Goal: Task Accomplishment & Management: Manage account settings

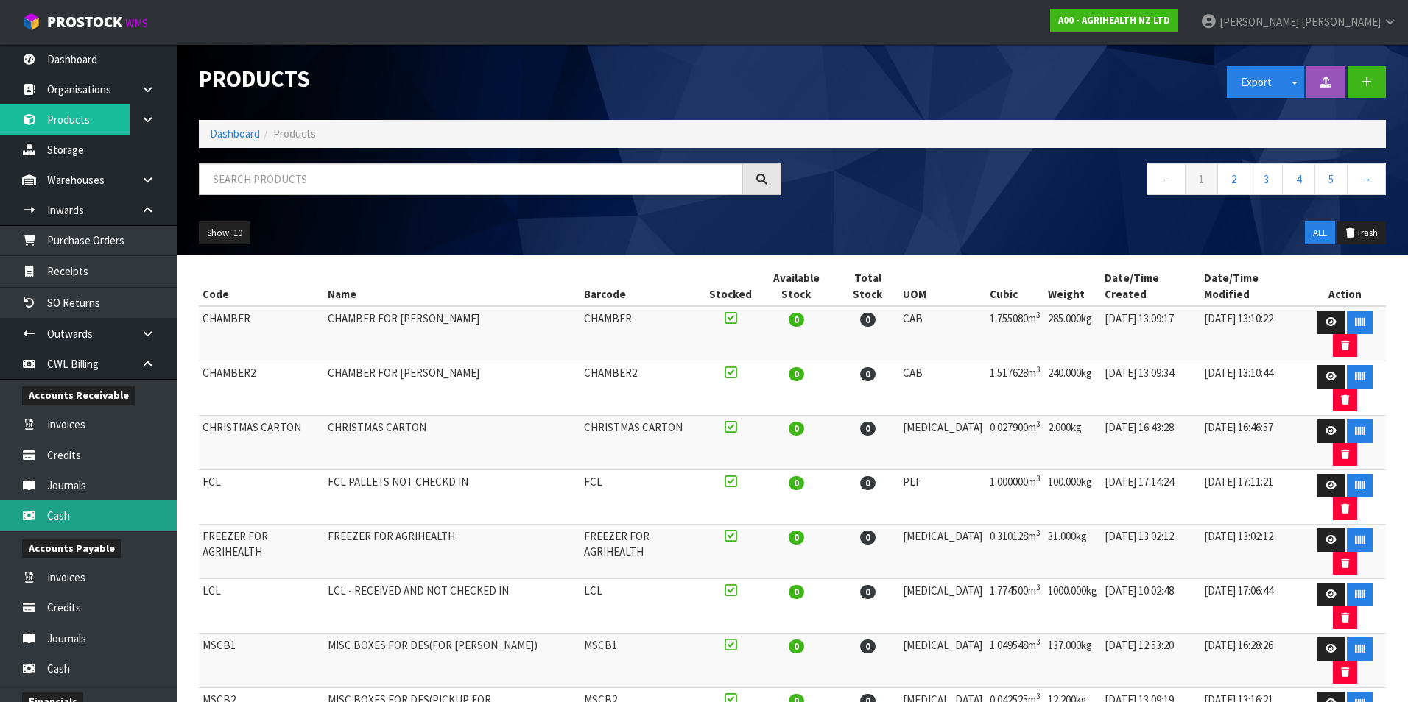
click at [125, 515] on link "Cash" at bounding box center [88, 516] width 177 height 30
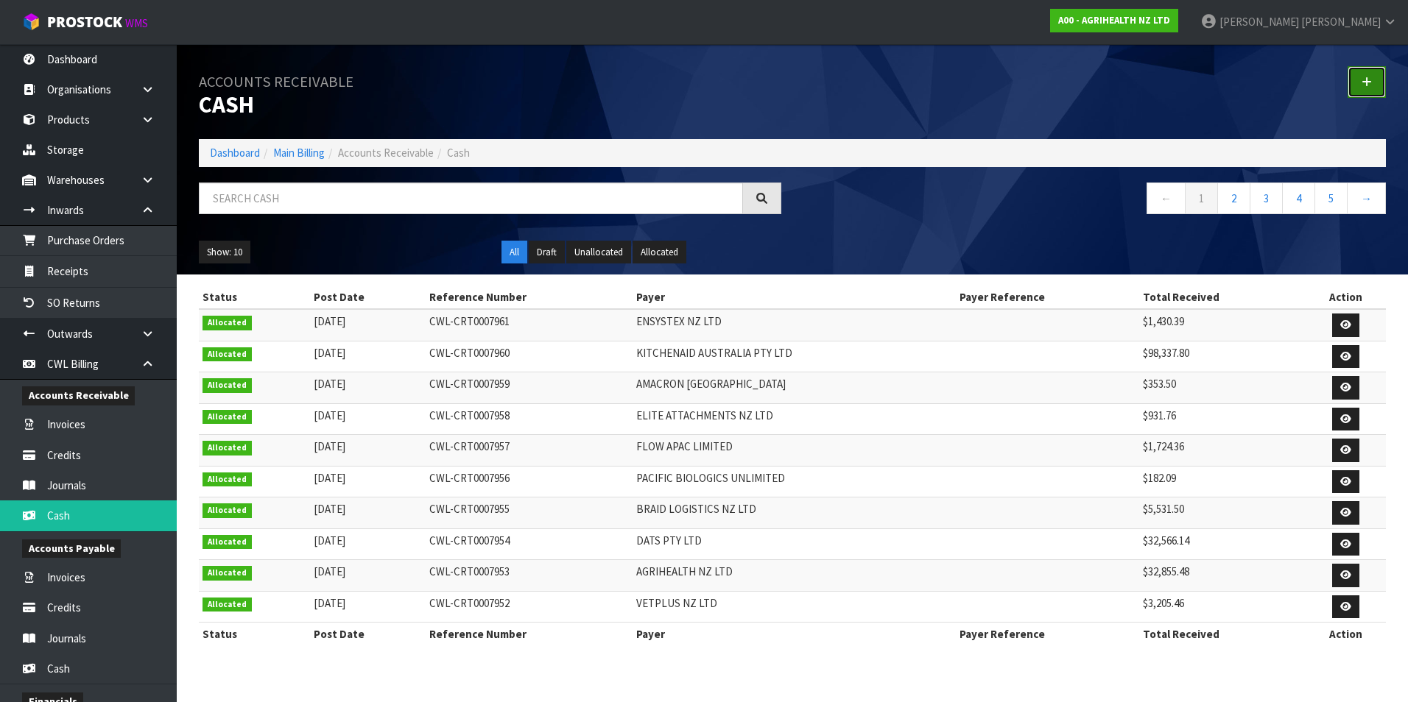
click at [1359, 77] on link at bounding box center [1366, 82] width 38 height 32
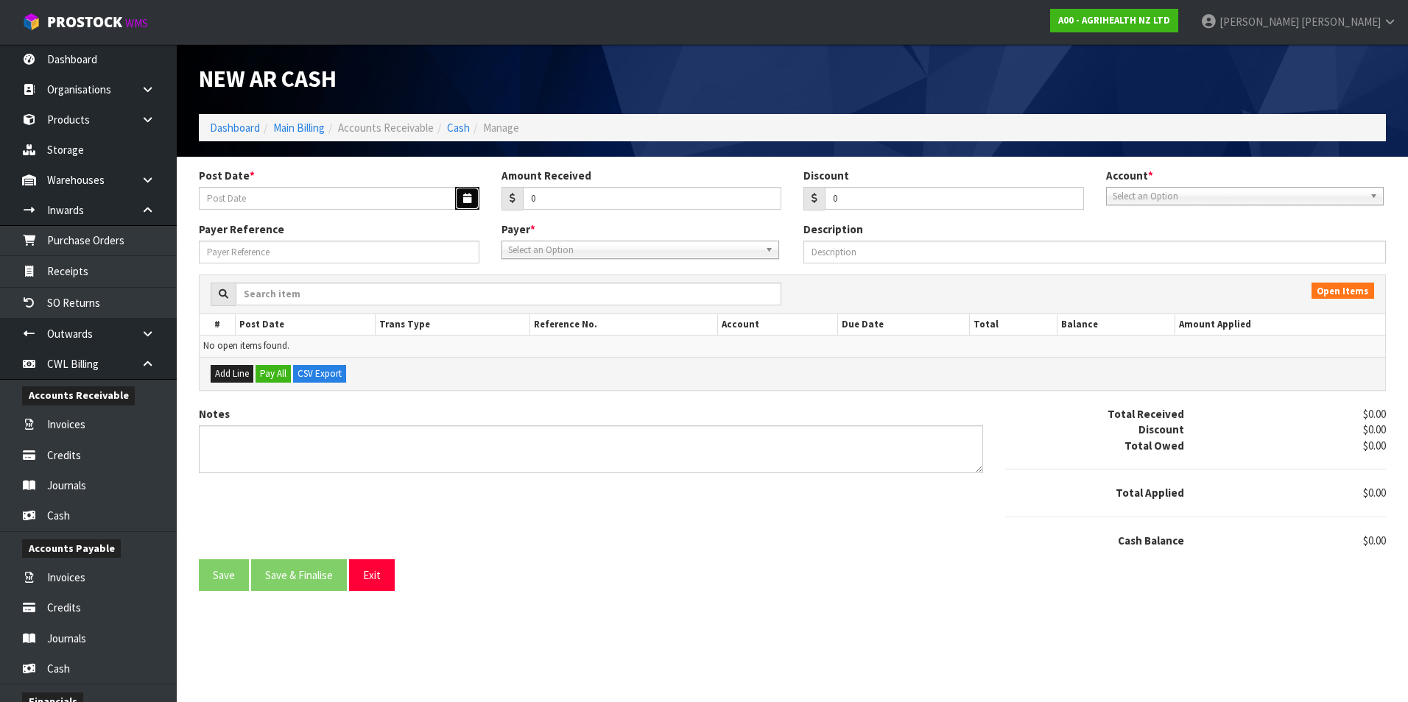
click at [472, 198] on button "button" at bounding box center [467, 198] width 24 height 23
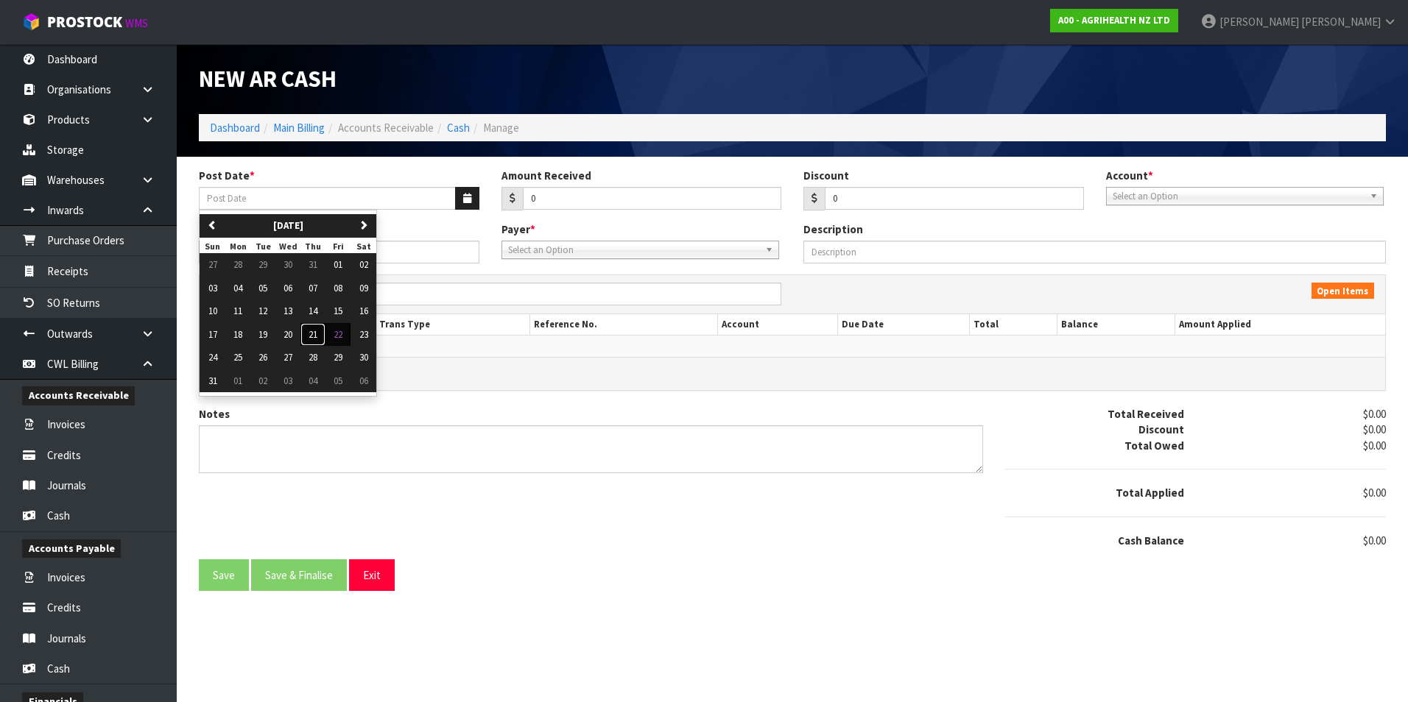
click at [313, 337] on span "21" at bounding box center [312, 334] width 9 height 13
type input "[DATE]"
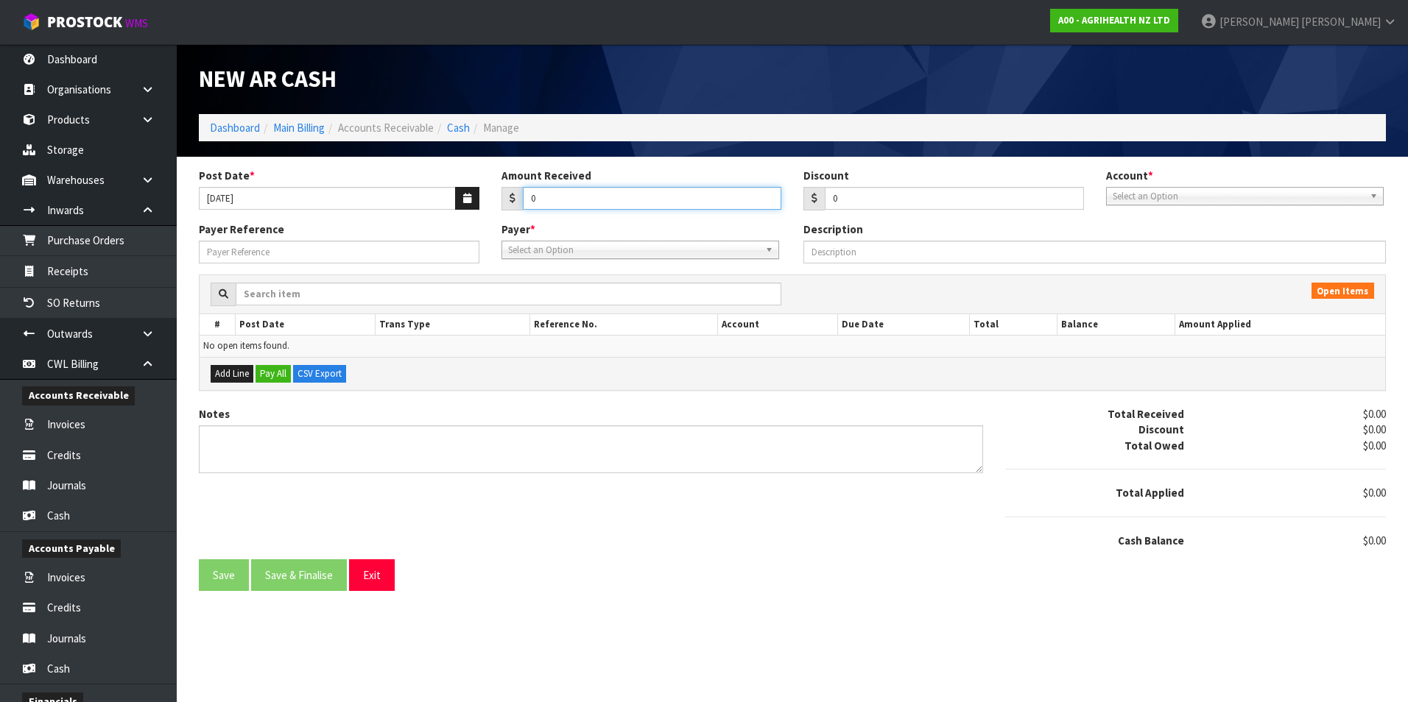
click at [574, 197] on input "0" at bounding box center [652, 198] width 259 height 23
type input "15894.89"
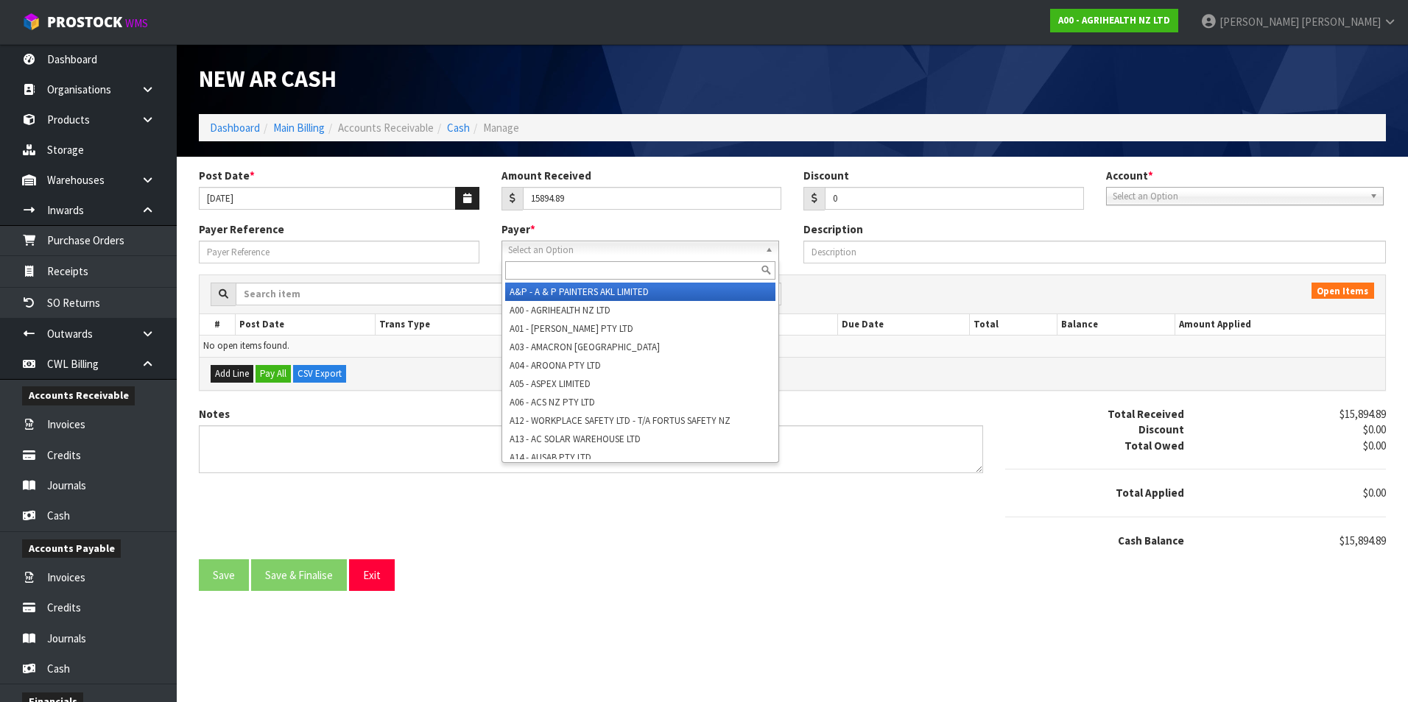
click at [541, 252] on span "Select an Option" at bounding box center [633, 250] width 251 height 18
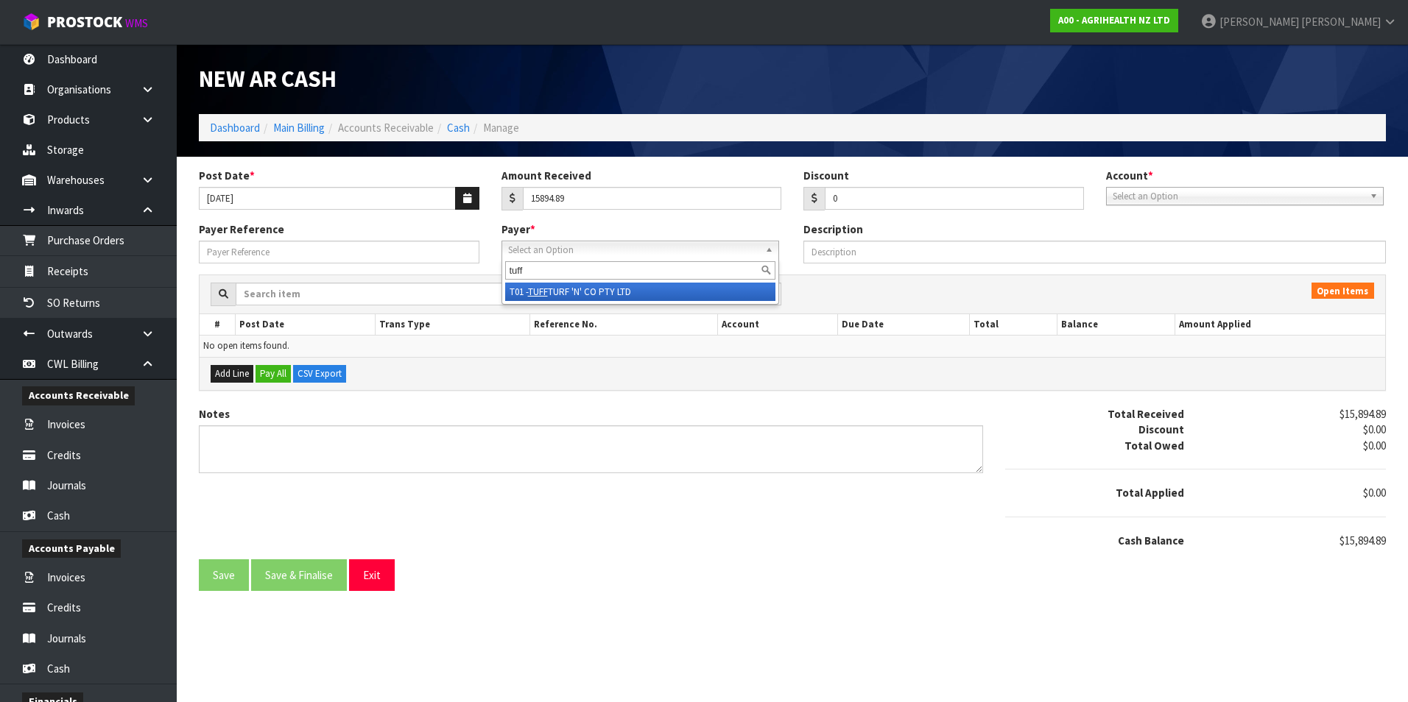
type input "tuff"
click at [593, 289] on li "T01 - TUFF TURF 'N' CO PTY LTD" at bounding box center [640, 292] width 270 height 18
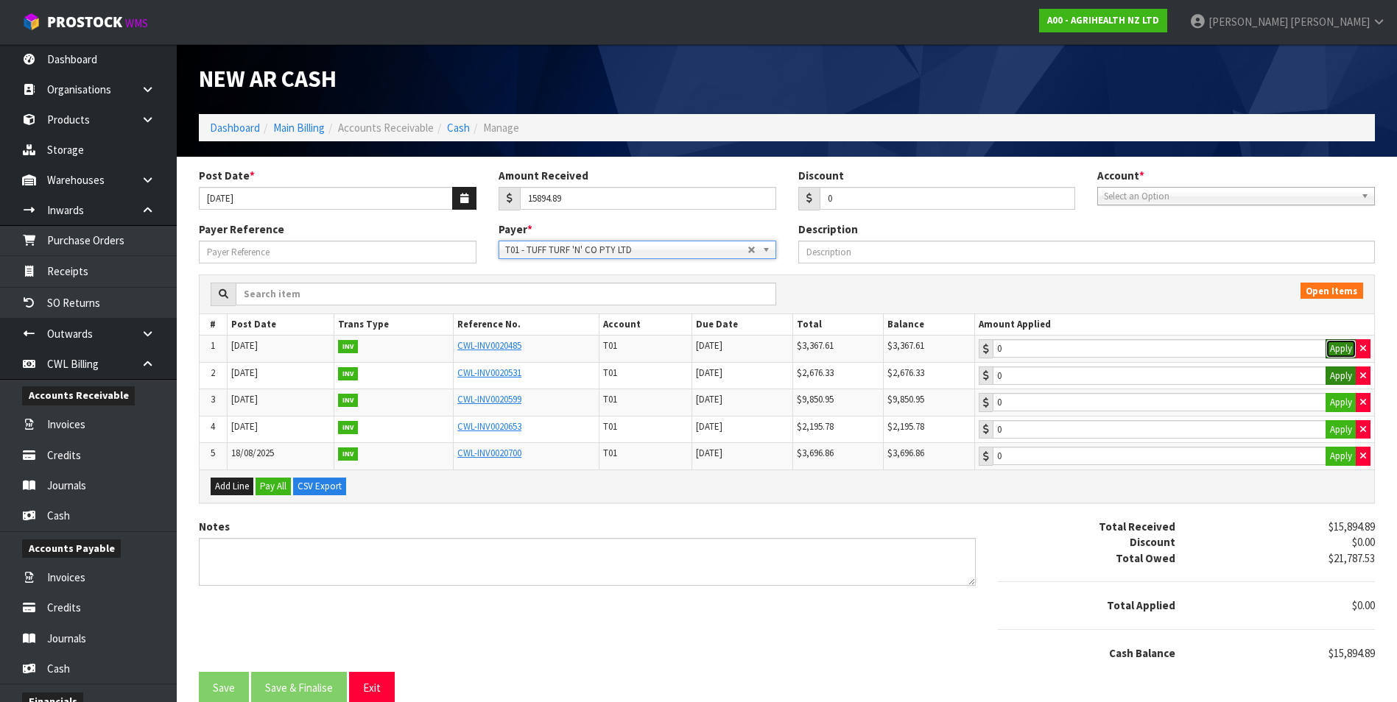
drag, startPoint x: 1338, startPoint y: 353, endPoint x: 1340, endPoint y: 367, distance: 14.1
click at [1338, 356] on button "Apply" at bounding box center [1340, 348] width 31 height 19
type input "3367.61"
click at [1340, 376] on button "Apply" at bounding box center [1340, 376] width 31 height 19
type input "2676.33"
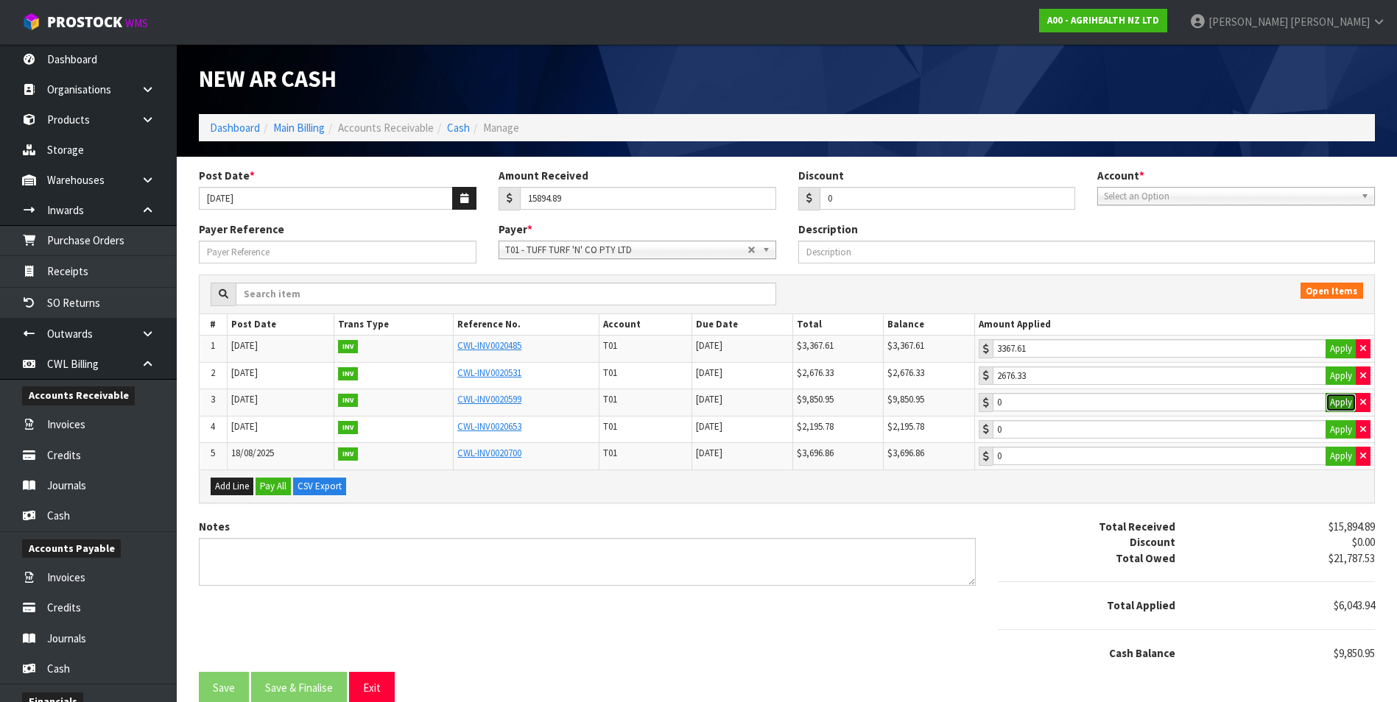
click at [1333, 403] on button "Apply" at bounding box center [1340, 402] width 31 height 19
type input "9850.95"
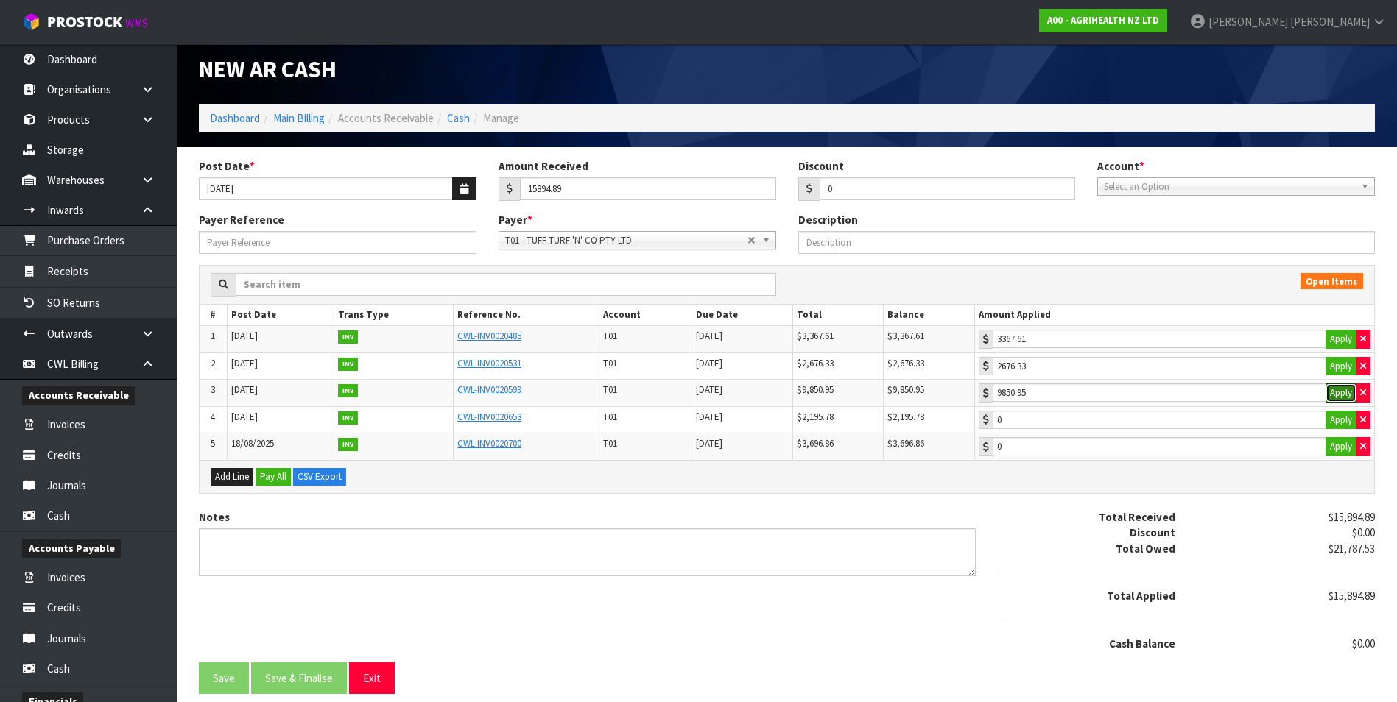
scroll to position [13, 0]
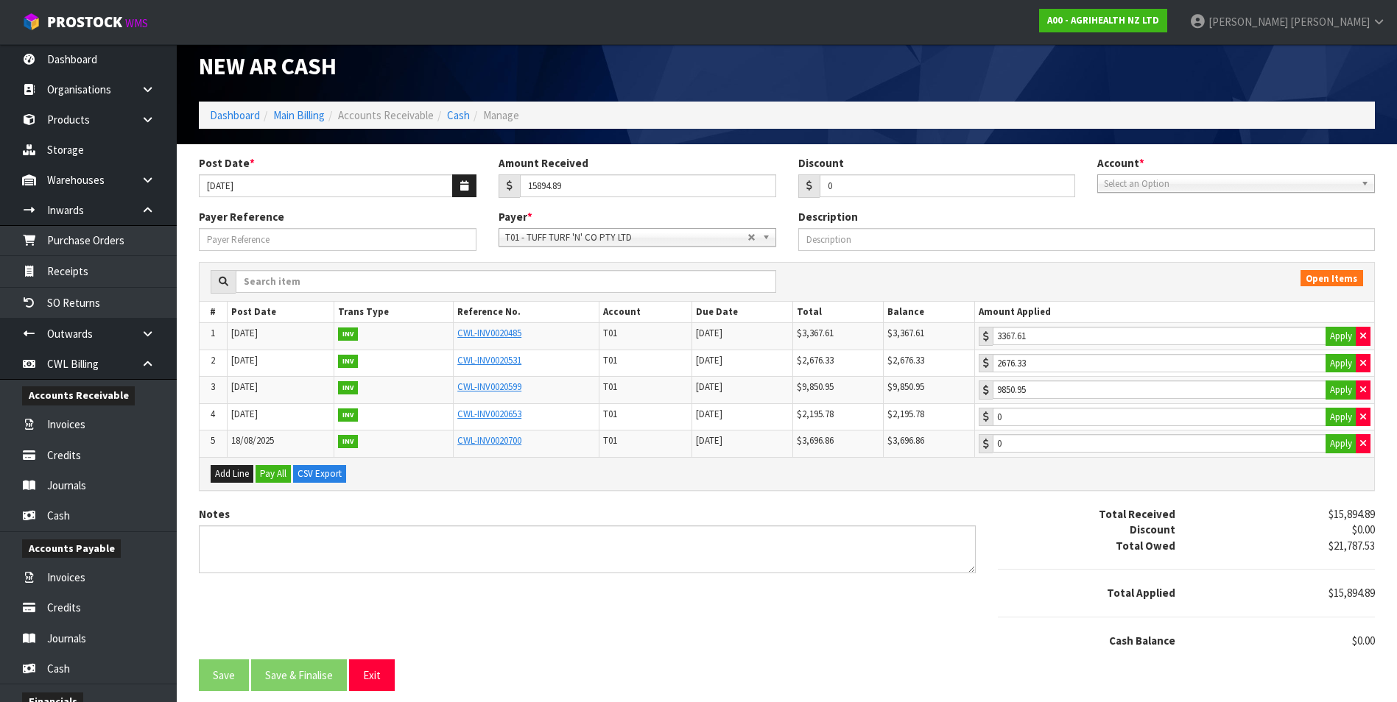
click at [1176, 185] on span "Select an Option" at bounding box center [1229, 184] width 251 height 18
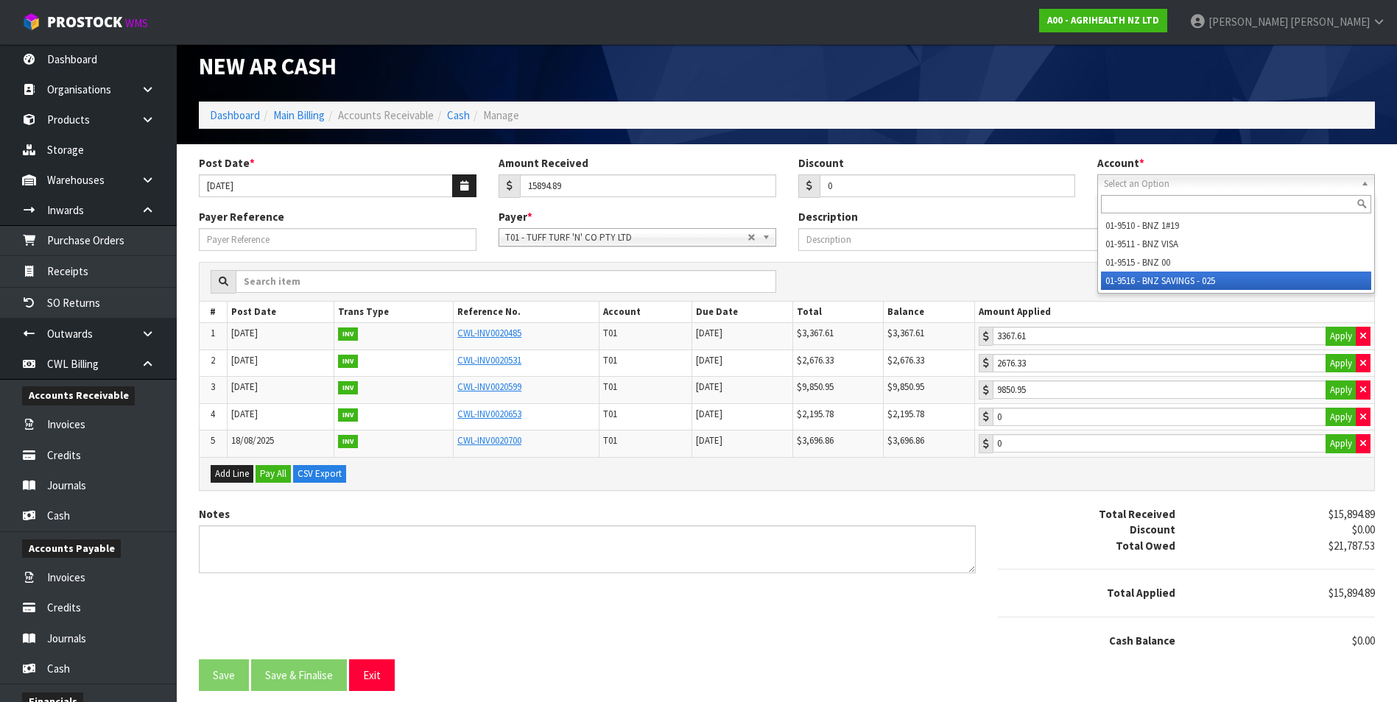
click at [1195, 280] on li "01-9516 - BNZ SAVINGS - 025" at bounding box center [1236, 281] width 270 height 18
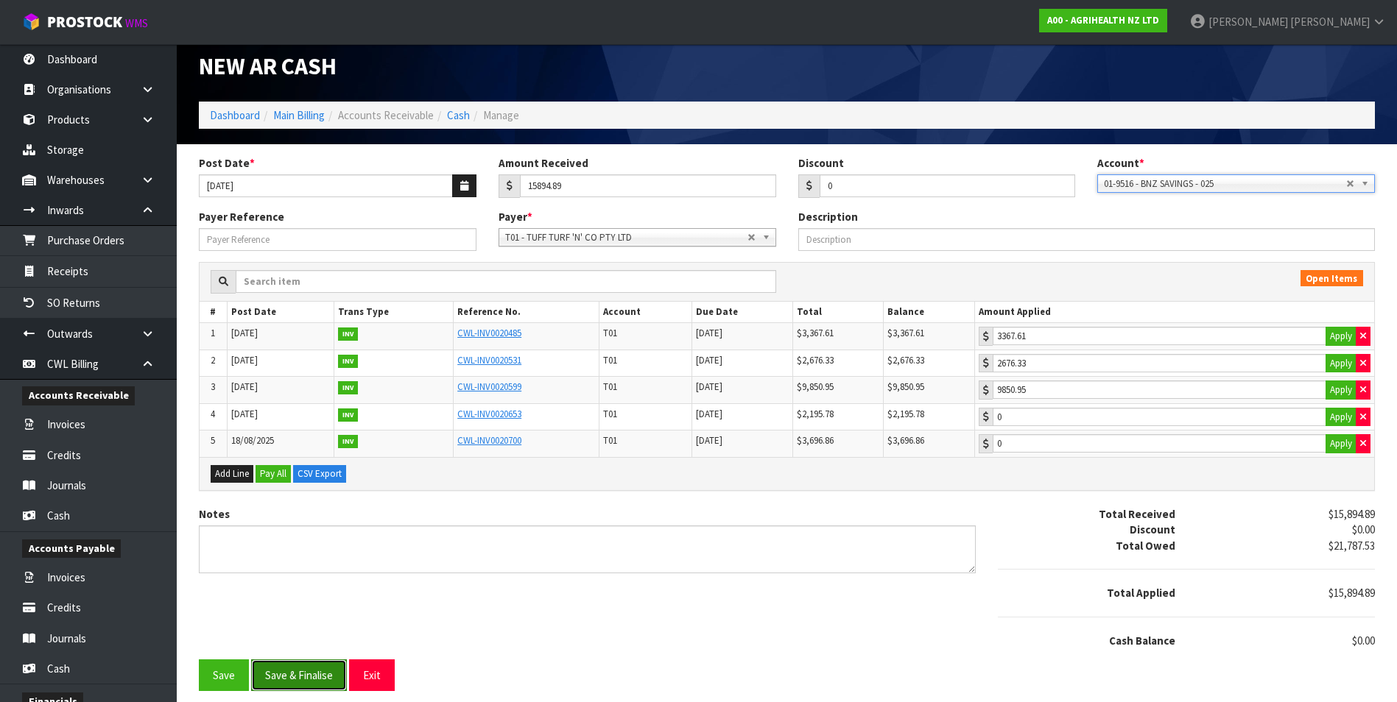
click at [323, 677] on button "Save & Finalise" at bounding box center [299, 676] width 96 height 32
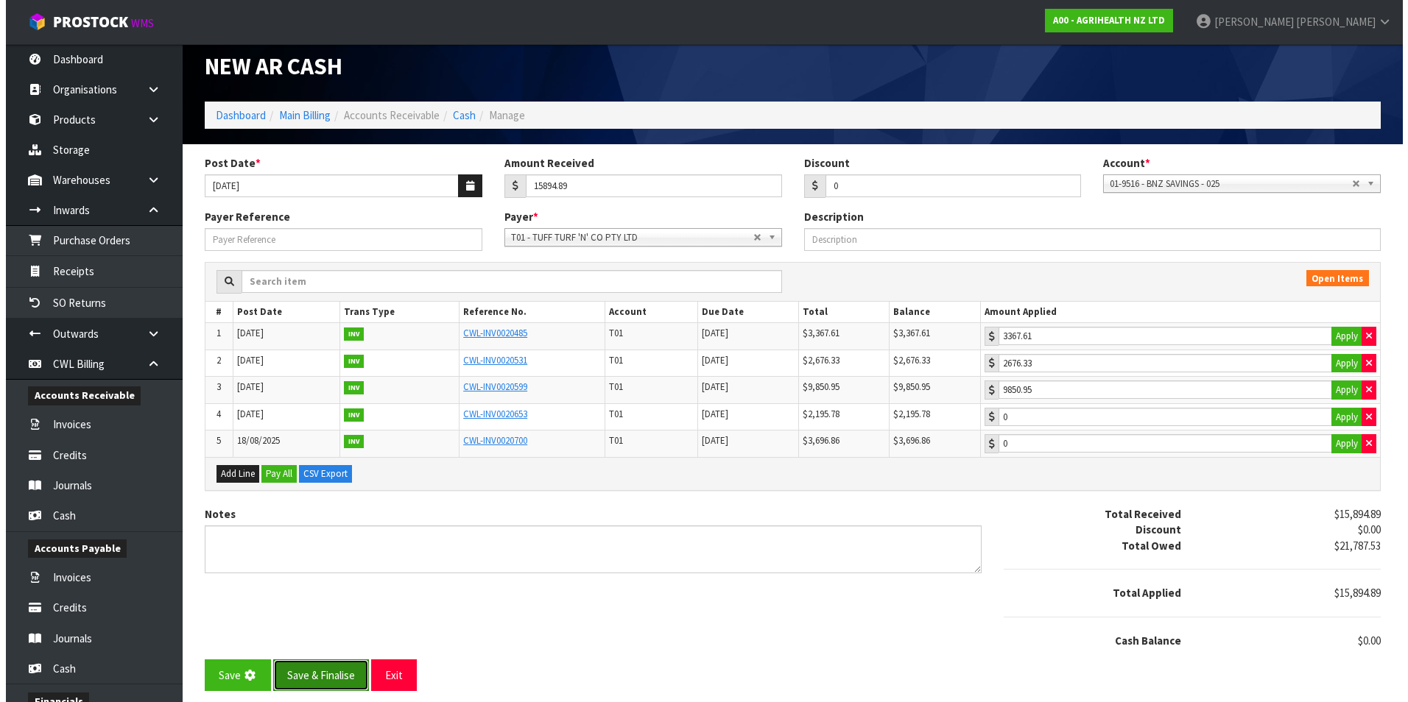
scroll to position [0, 0]
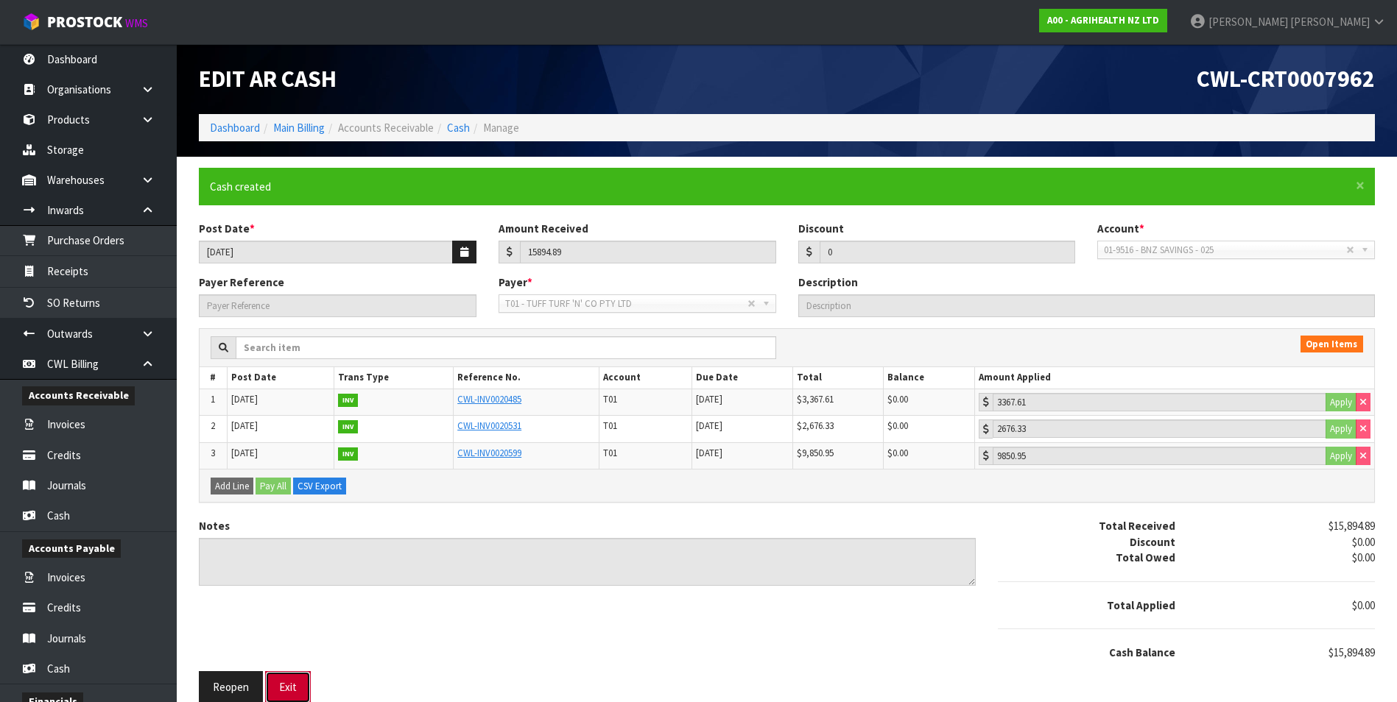
click at [279, 686] on button "Exit" at bounding box center [288, 687] width 46 height 32
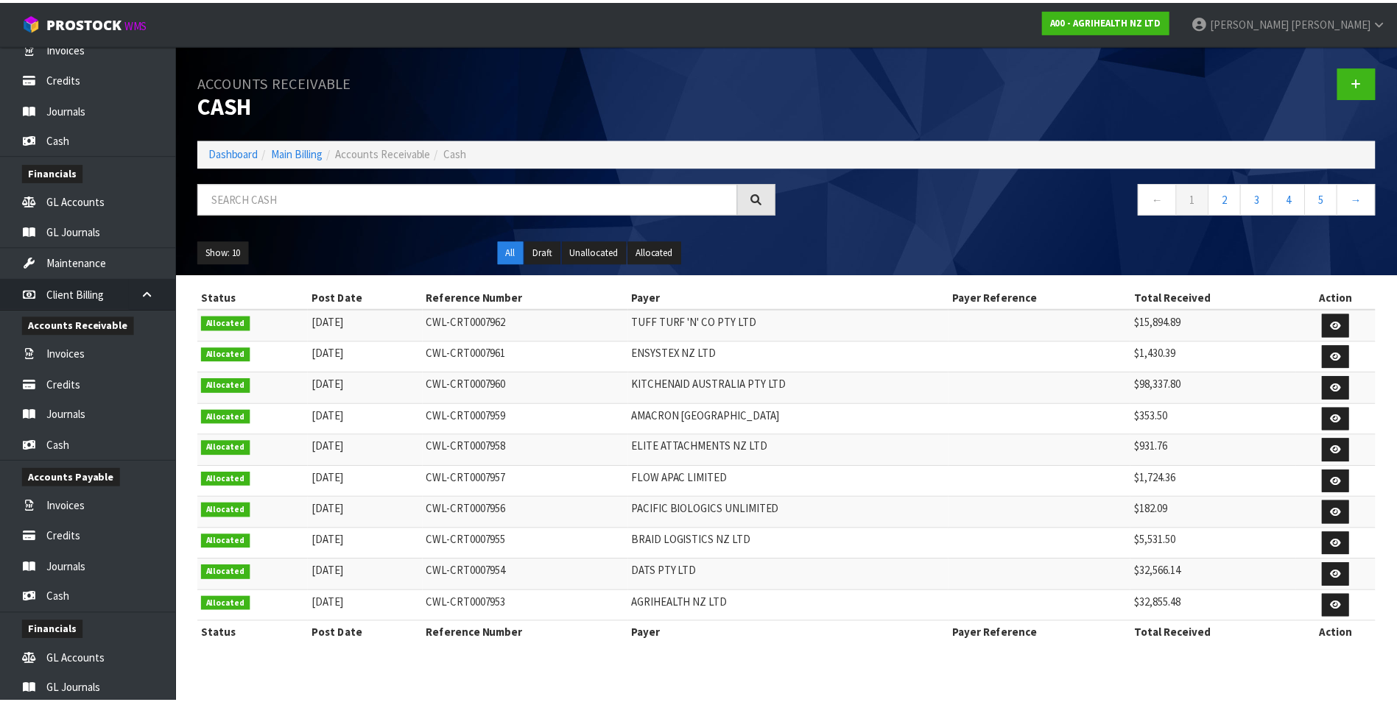
scroll to position [780, 0]
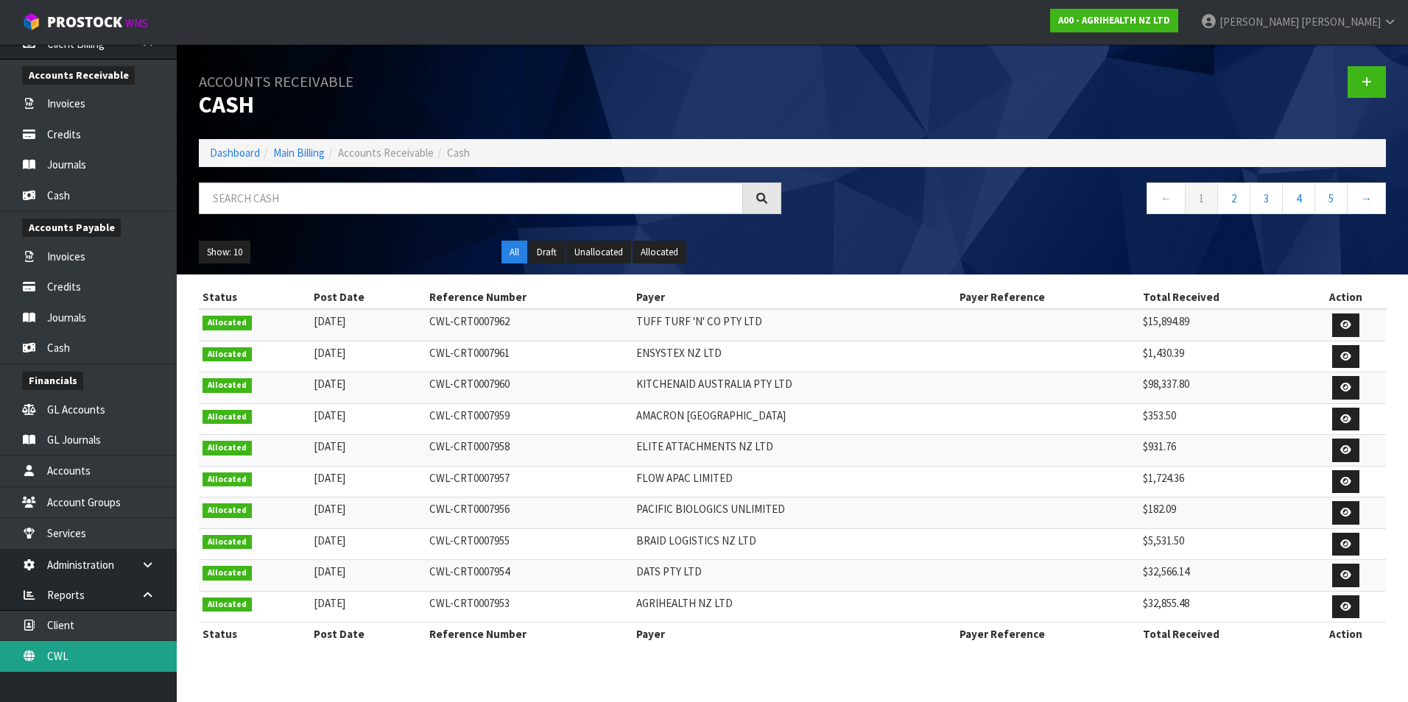
click at [105, 655] on link "CWL" at bounding box center [88, 656] width 177 height 30
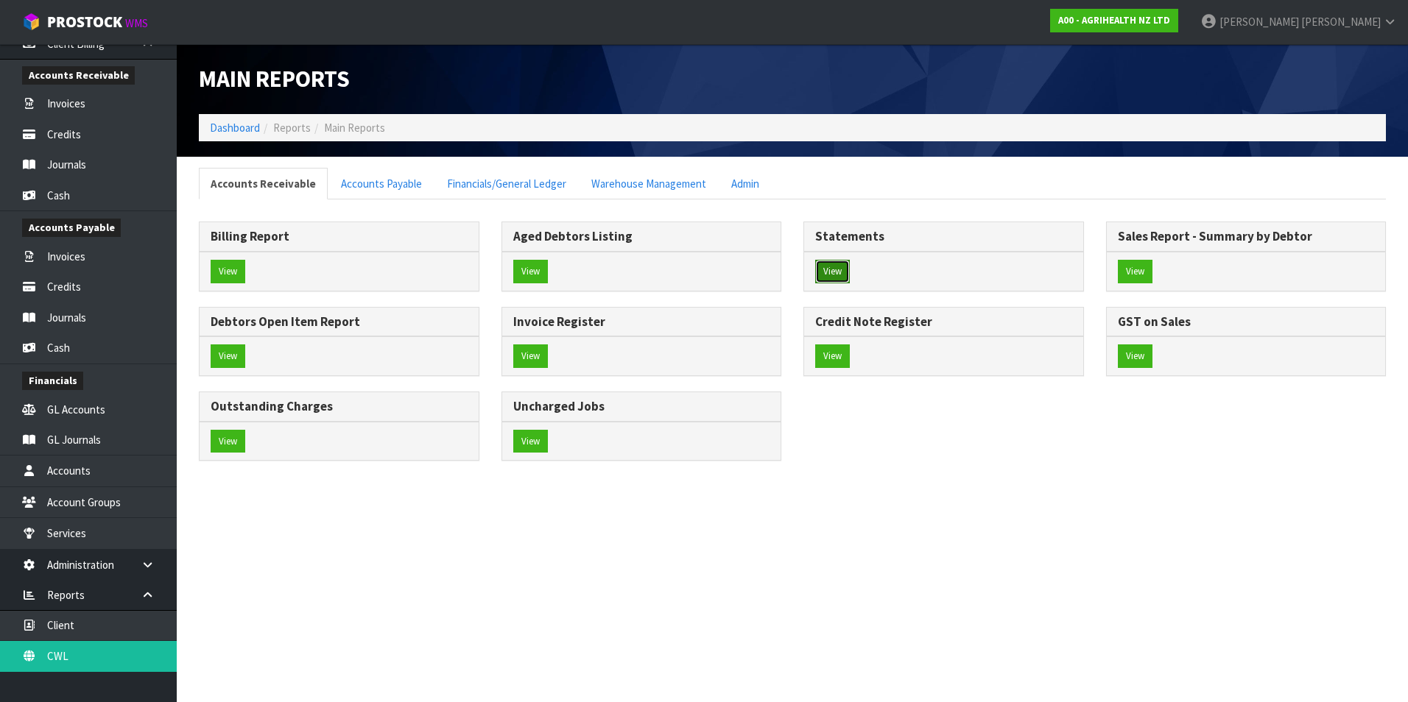
drag, startPoint x: 819, startPoint y: 268, endPoint x: 469, endPoint y: 240, distance: 350.8
click at [816, 268] on button "View" at bounding box center [832, 272] width 35 height 24
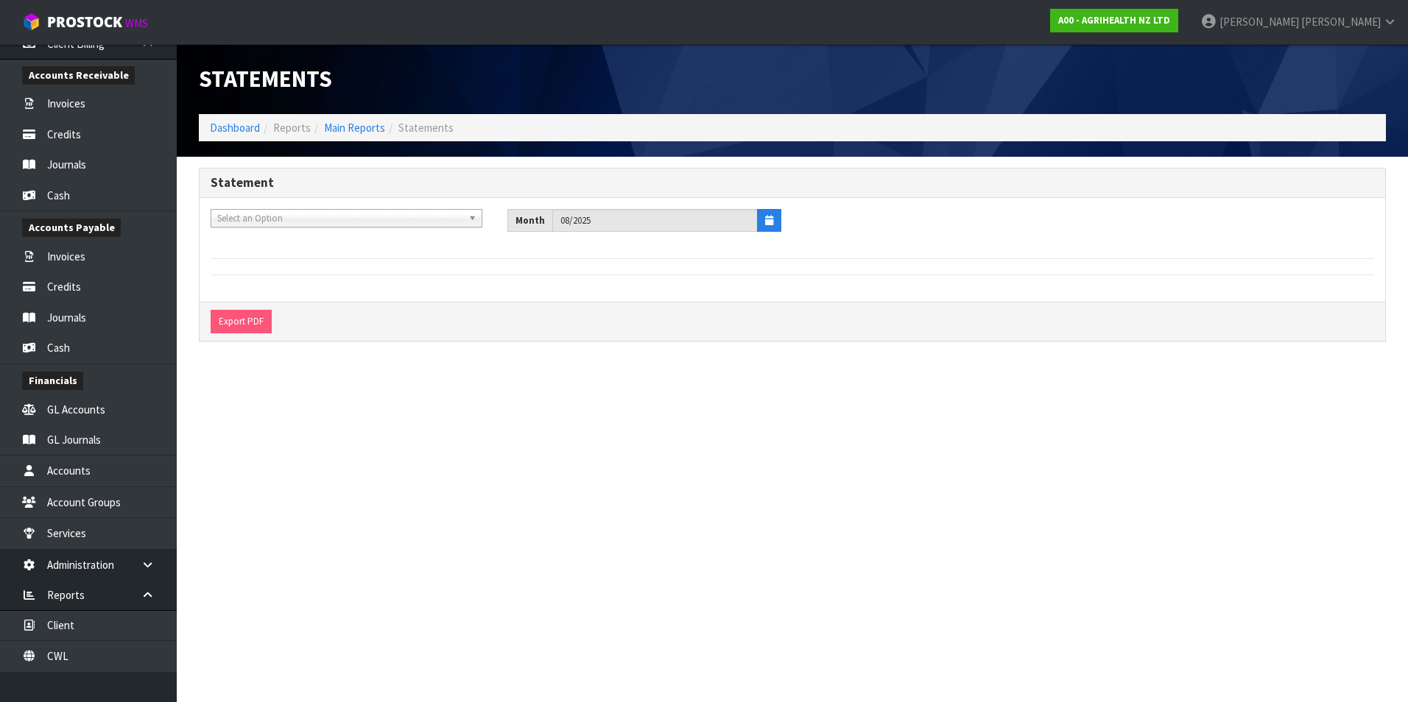
click at [279, 219] on span "Select an Option" at bounding box center [339, 219] width 245 height 18
type input "your"
click at [285, 257] on li "Y01 - YOUR REFORMER" at bounding box center [346, 260] width 264 height 18
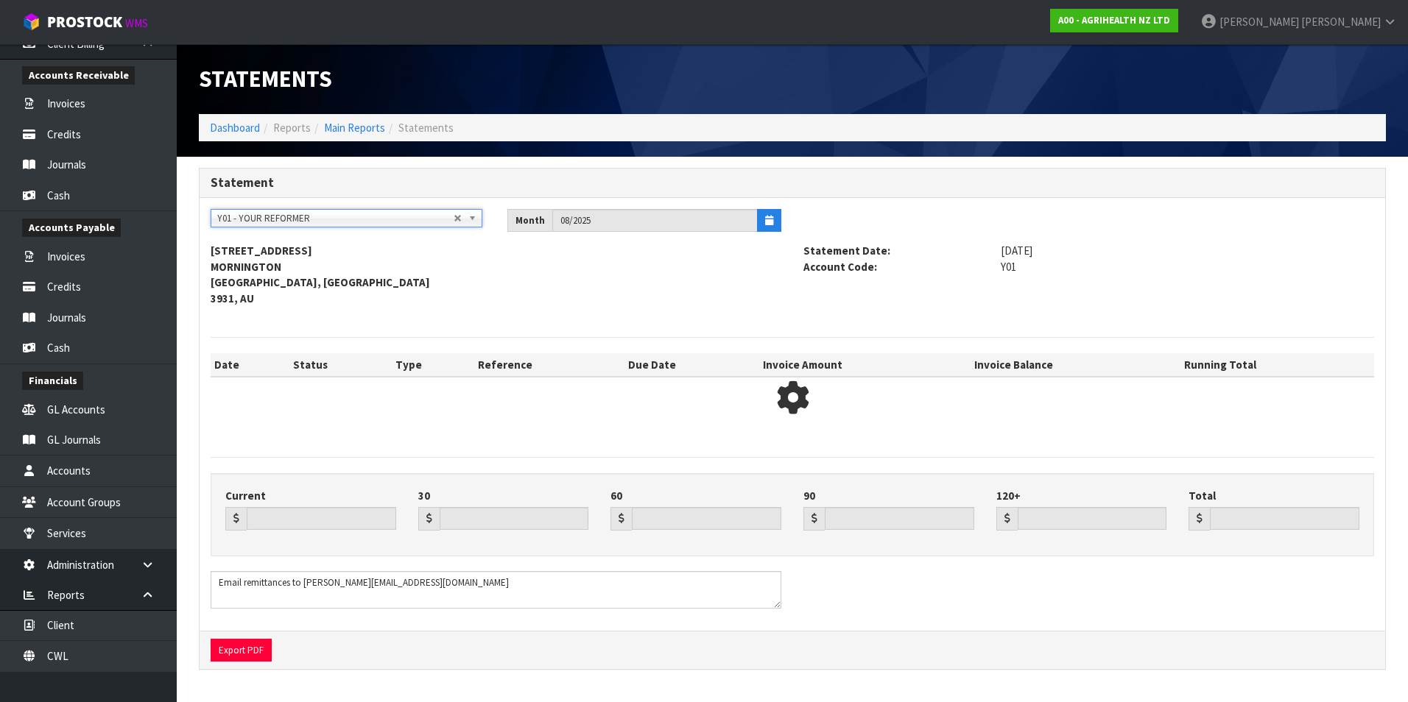
type input "15452.87"
type input "13384.49"
type input "0.00"
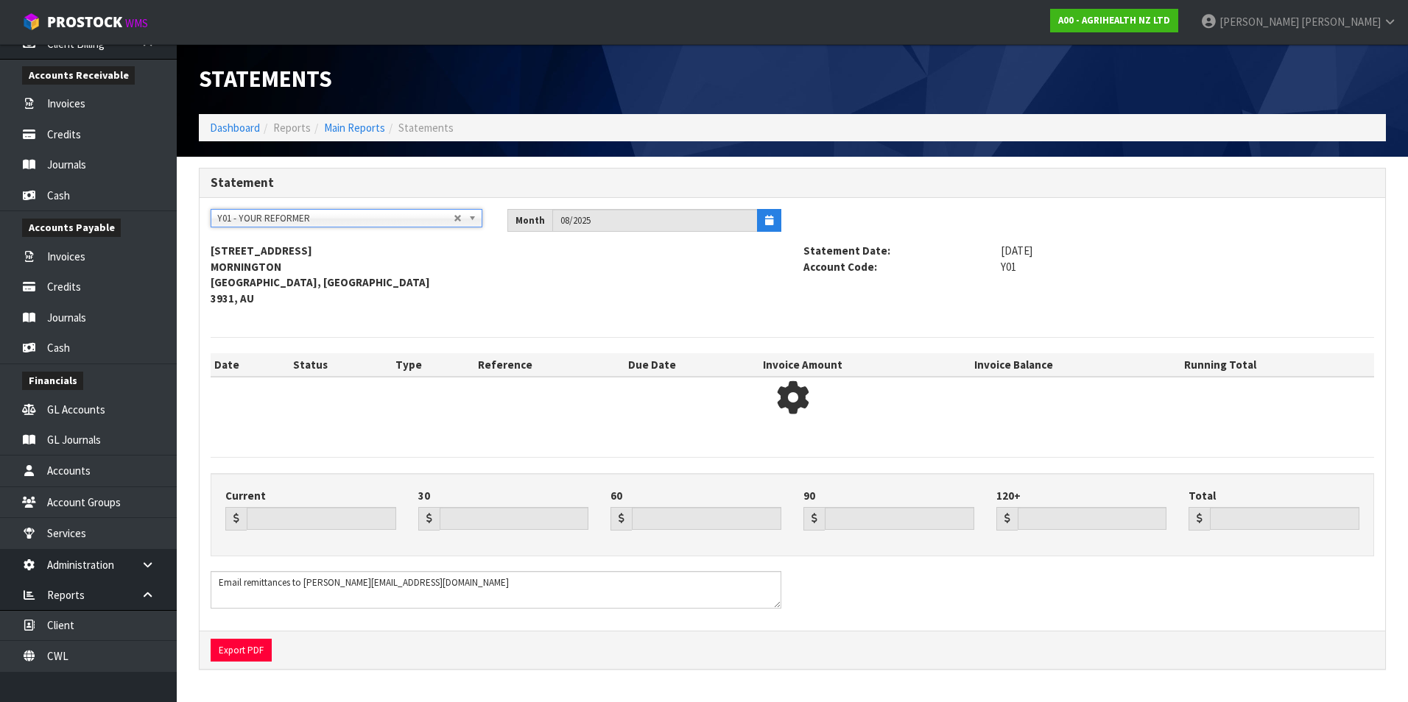
type input "28837.36"
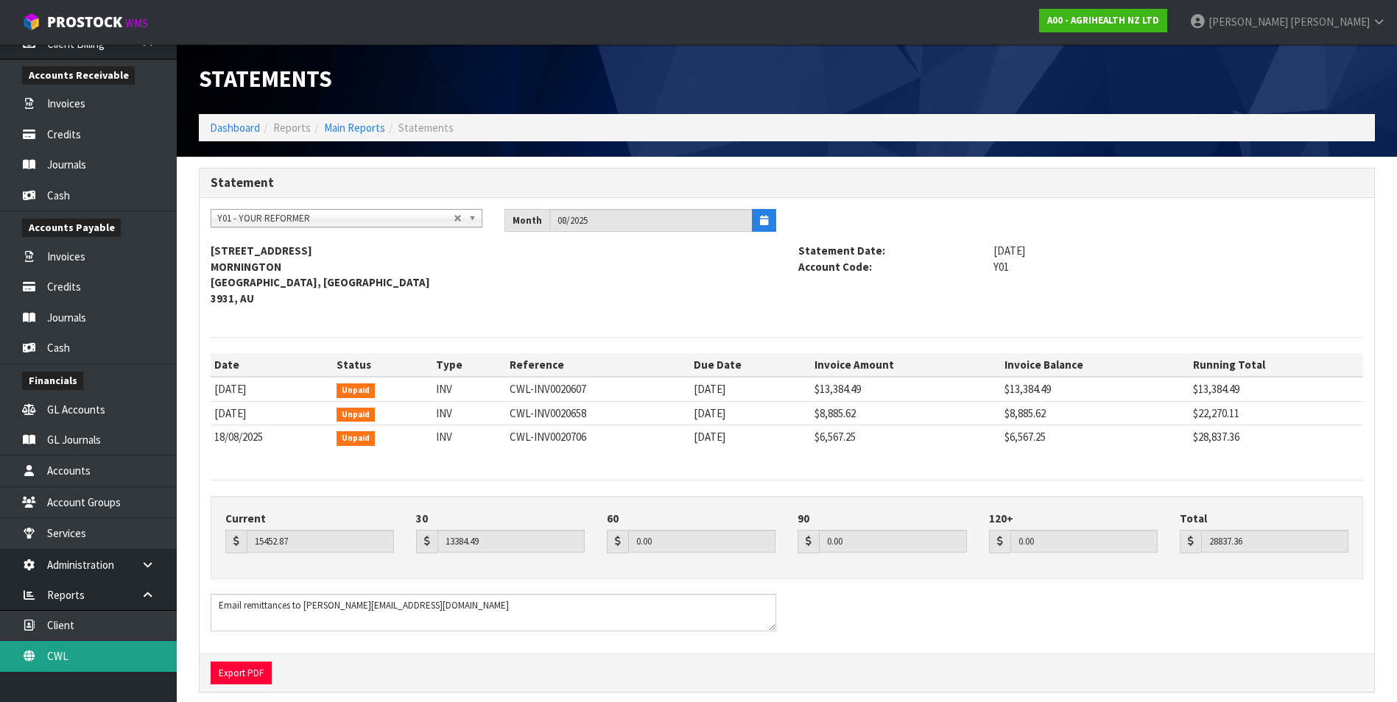
click at [119, 661] on link "CWL" at bounding box center [88, 656] width 177 height 30
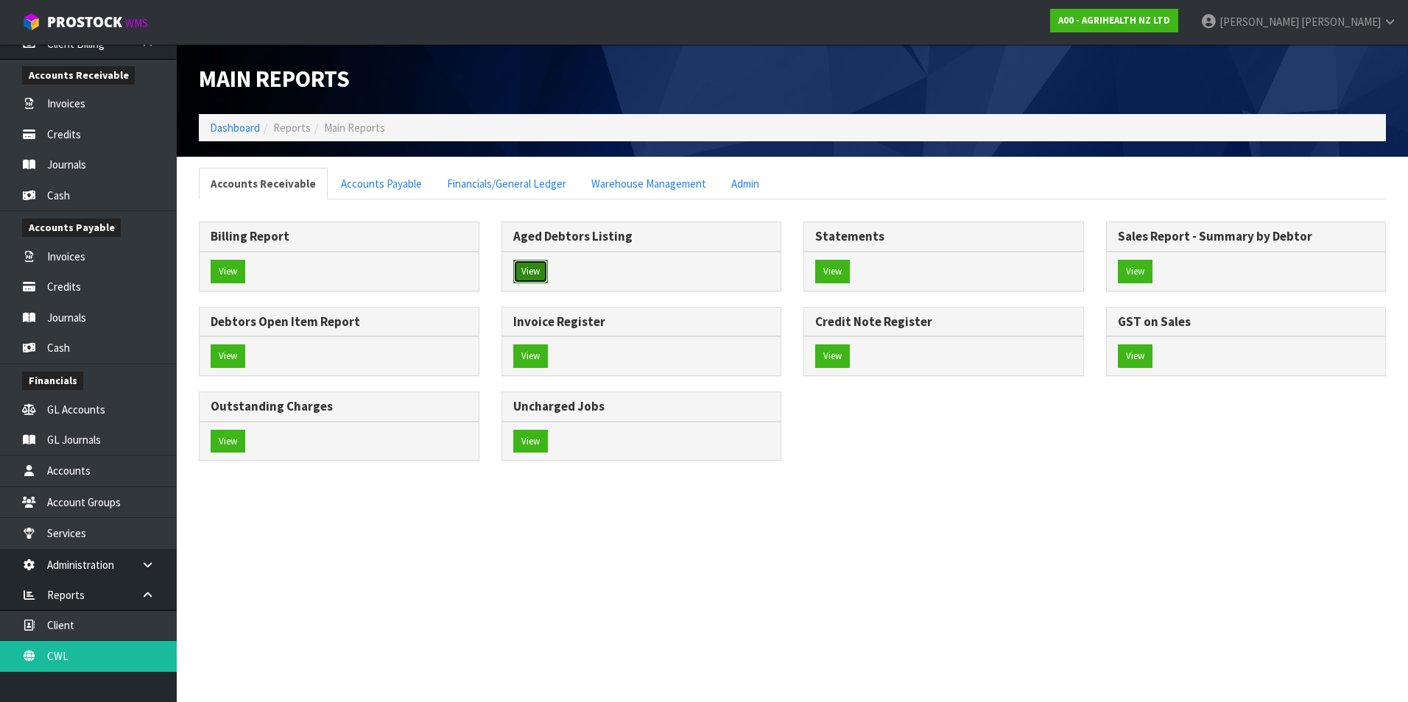
click at [534, 266] on button "View" at bounding box center [530, 272] width 35 height 24
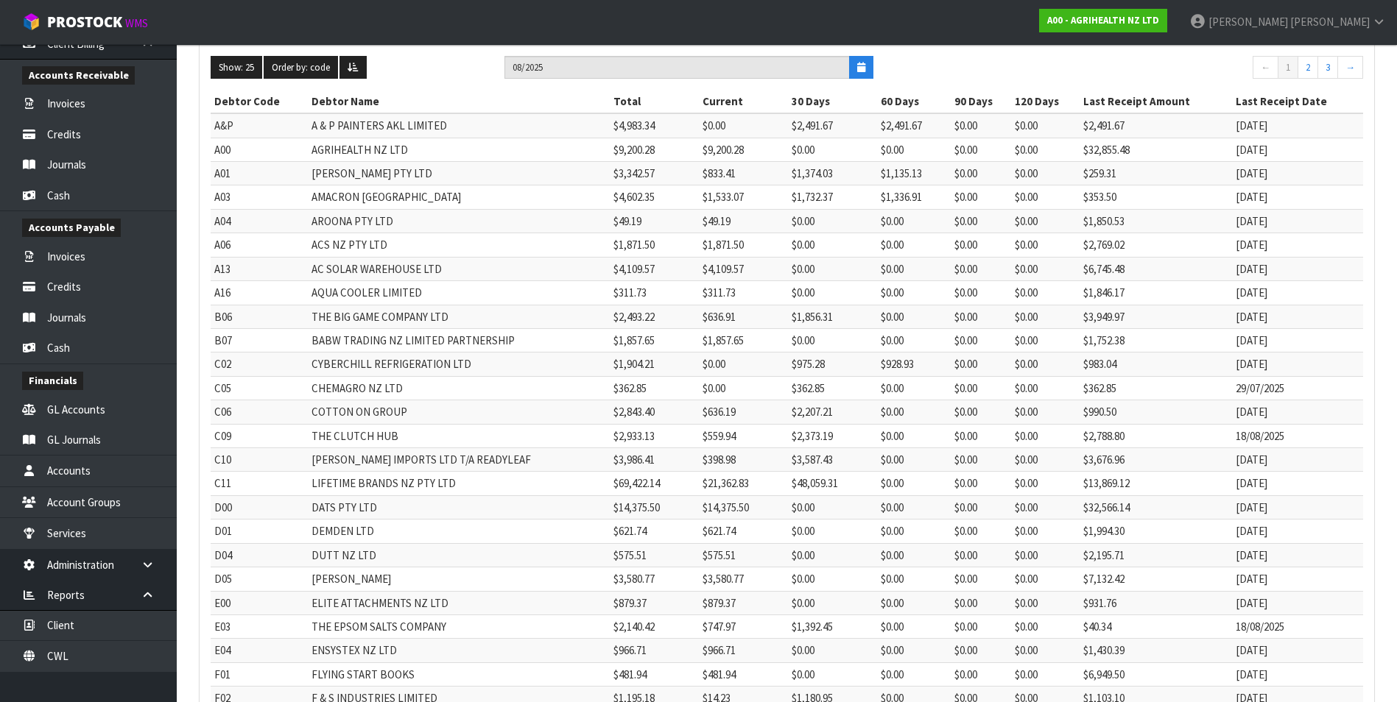
scroll to position [278, 0]
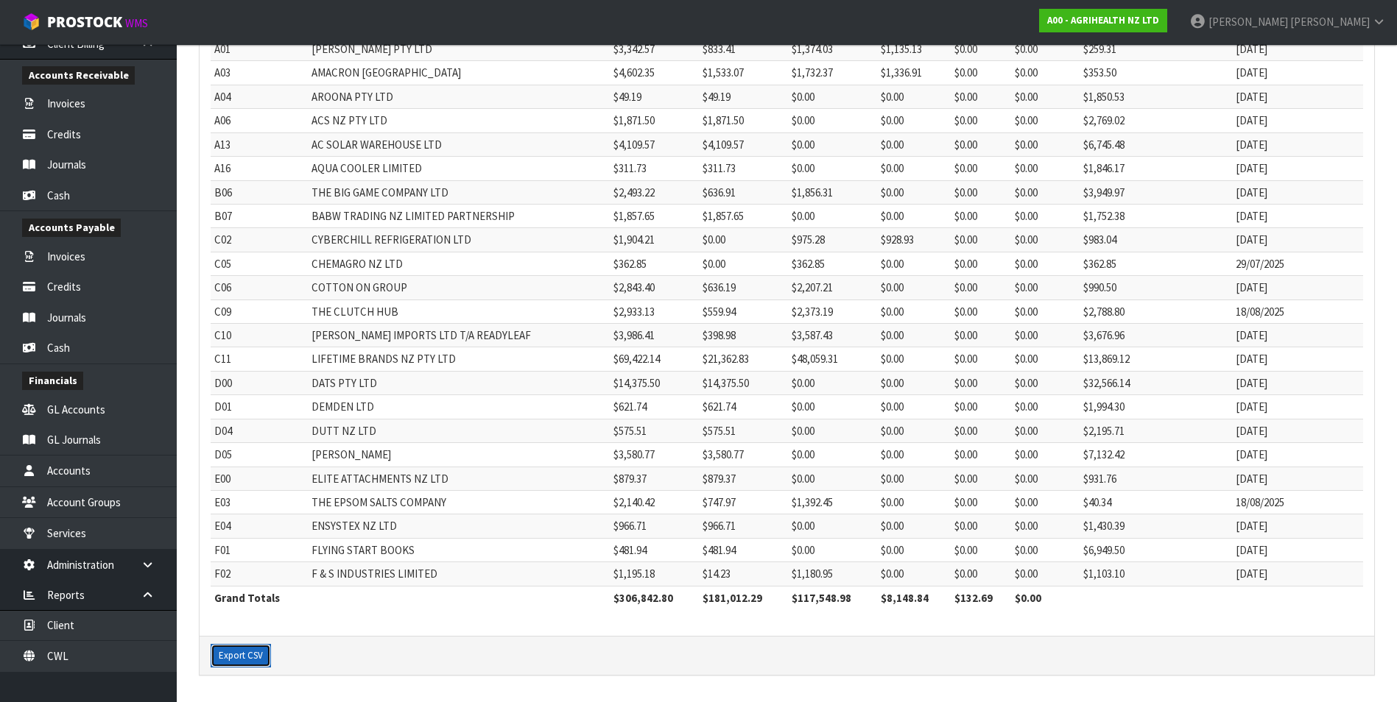
click at [233, 660] on button "Export CSV" at bounding box center [241, 656] width 60 height 24
click at [97, 654] on link "CWL" at bounding box center [88, 656] width 177 height 30
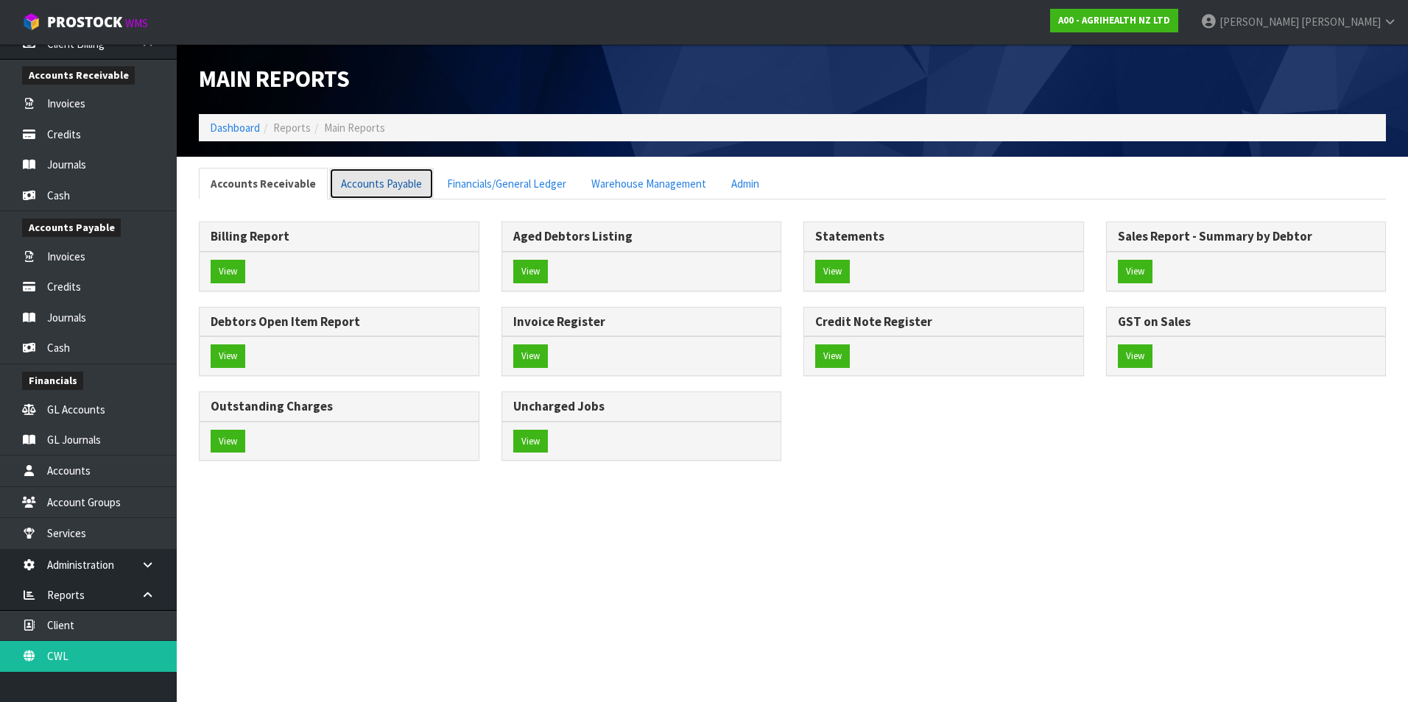
click at [366, 186] on link "Accounts Payable" at bounding box center [381, 184] width 105 height 32
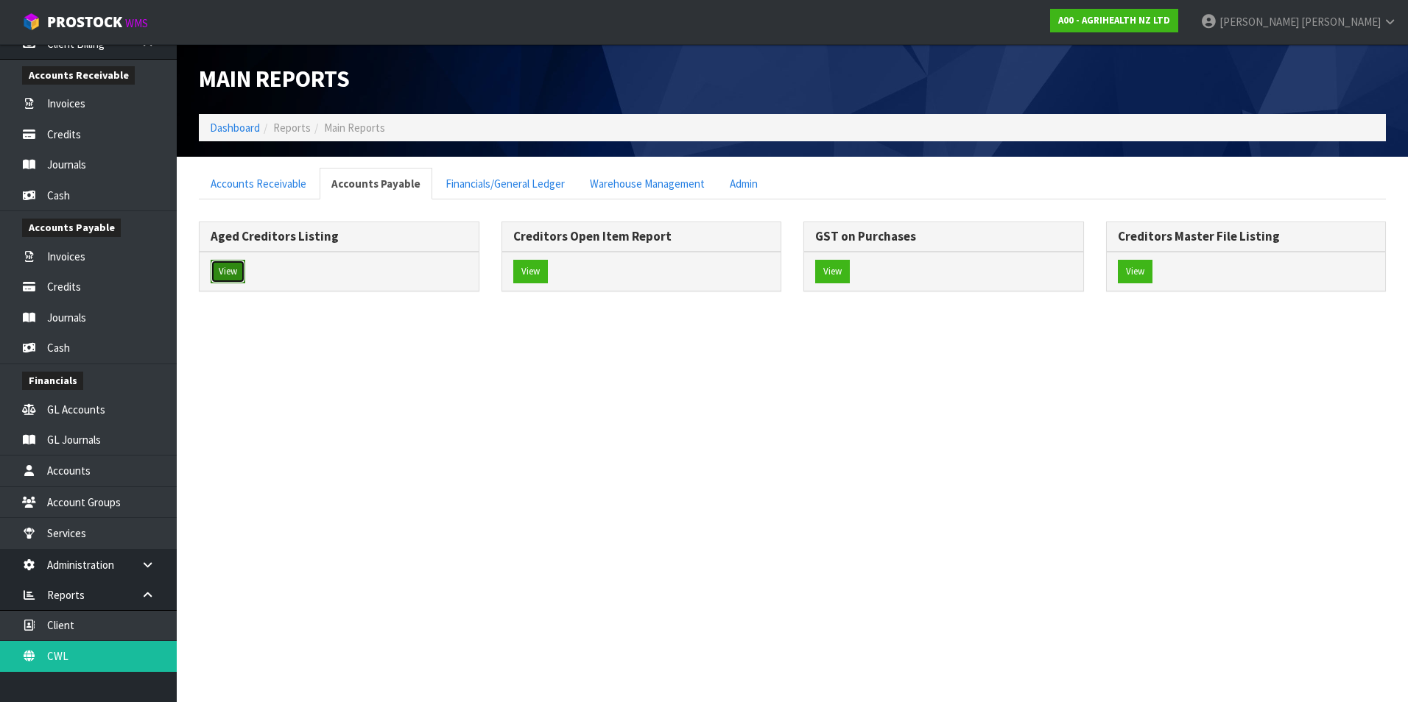
click at [225, 274] on button "View" at bounding box center [228, 272] width 35 height 24
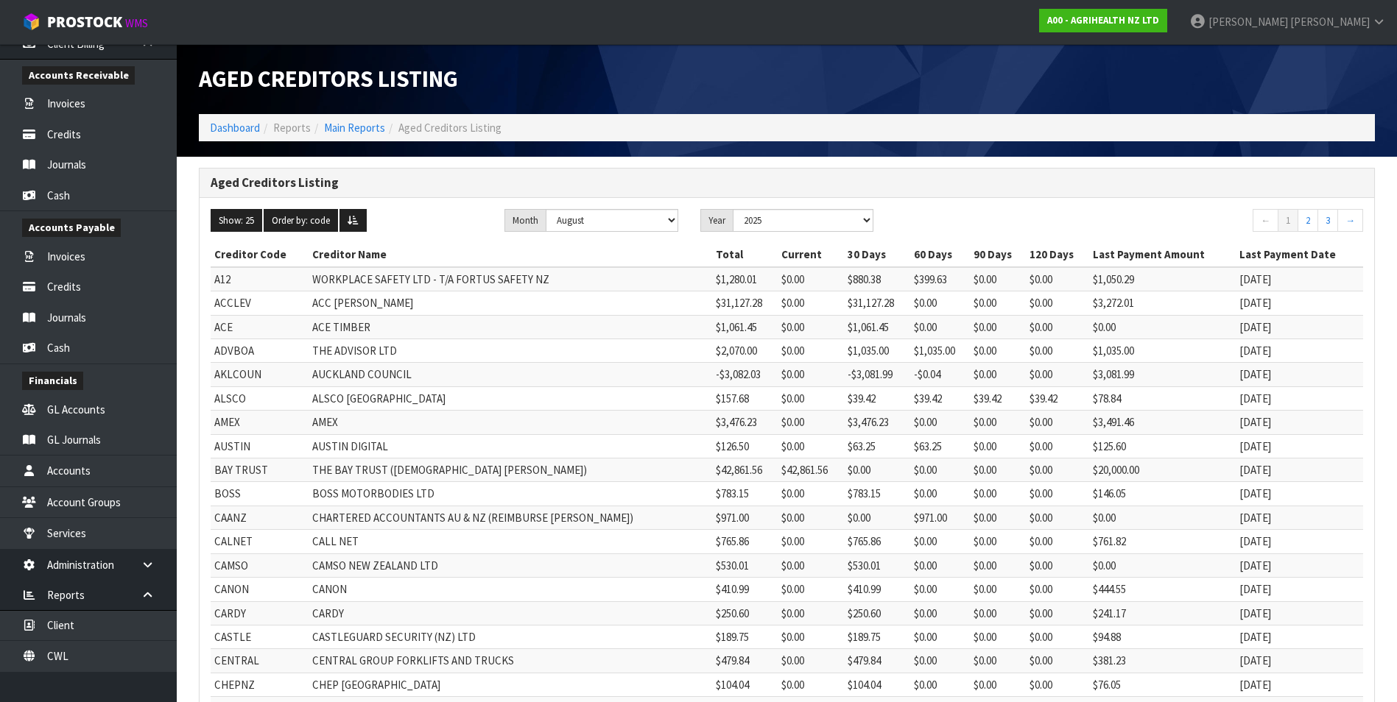
click at [1384, 520] on div "Aged Creditors Listing Show: 25 5 10 25 50 100 ALL Order by: code Creditor Code…" at bounding box center [787, 556] width 1198 height 777
click at [360, 127] on link "Main Reports" at bounding box center [354, 128] width 61 height 14
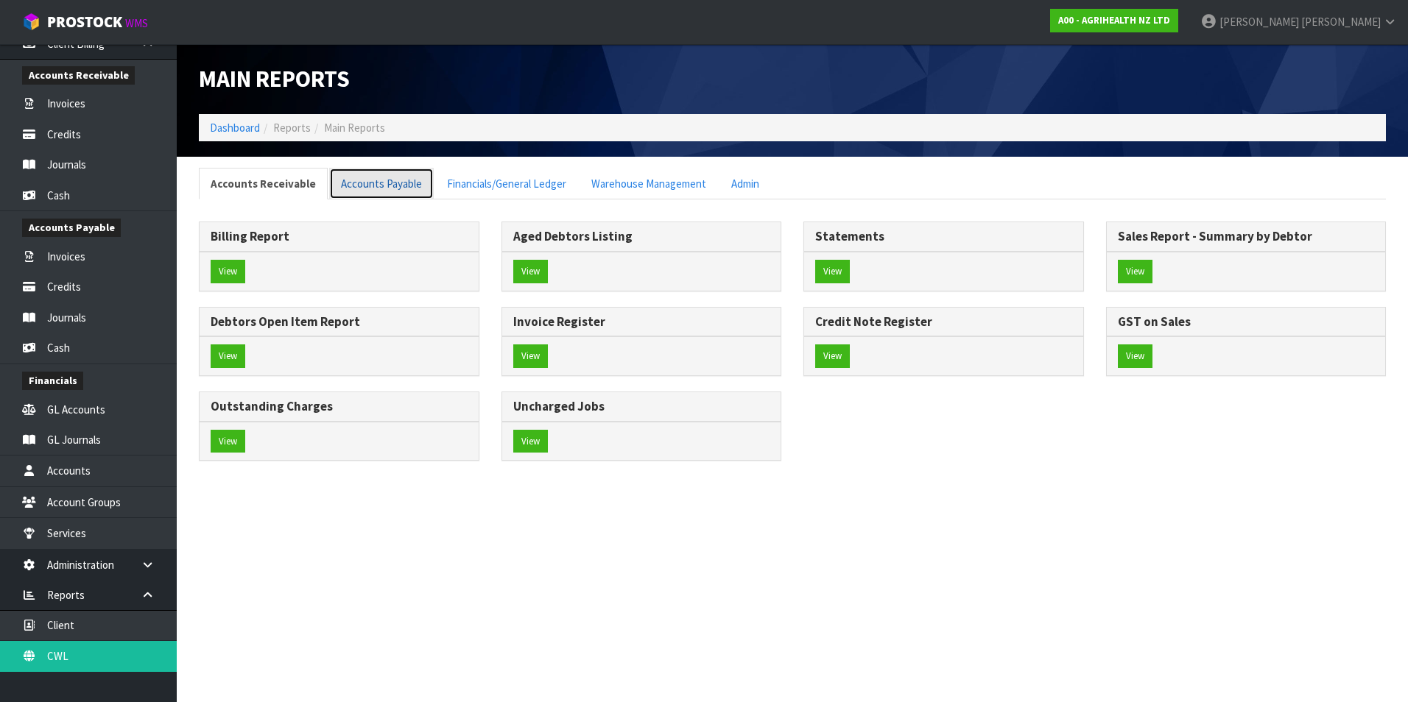
click at [388, 183] on link "Accounts Payable" at bounding box center [381, 184] width 105 height 32
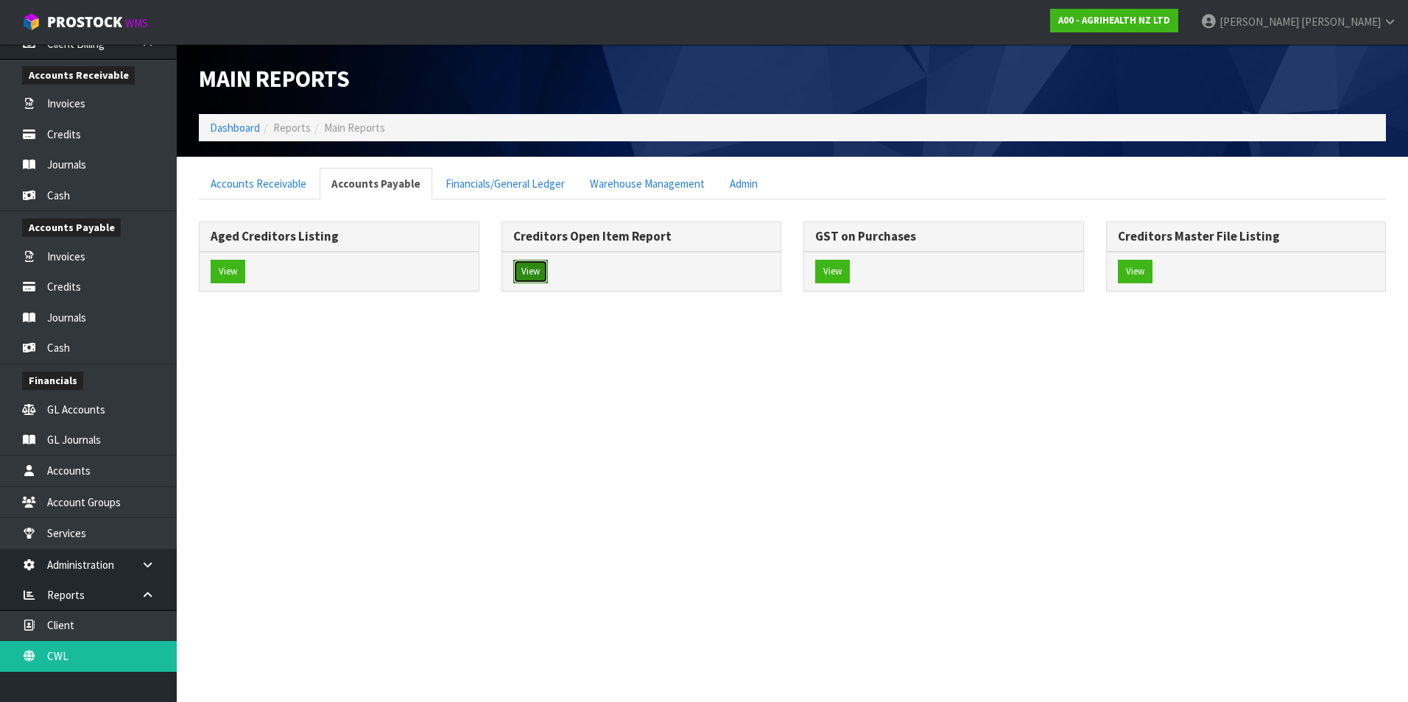
click at [537, 274] on button "View" at bounding box center [530, 272] width 35 height 24
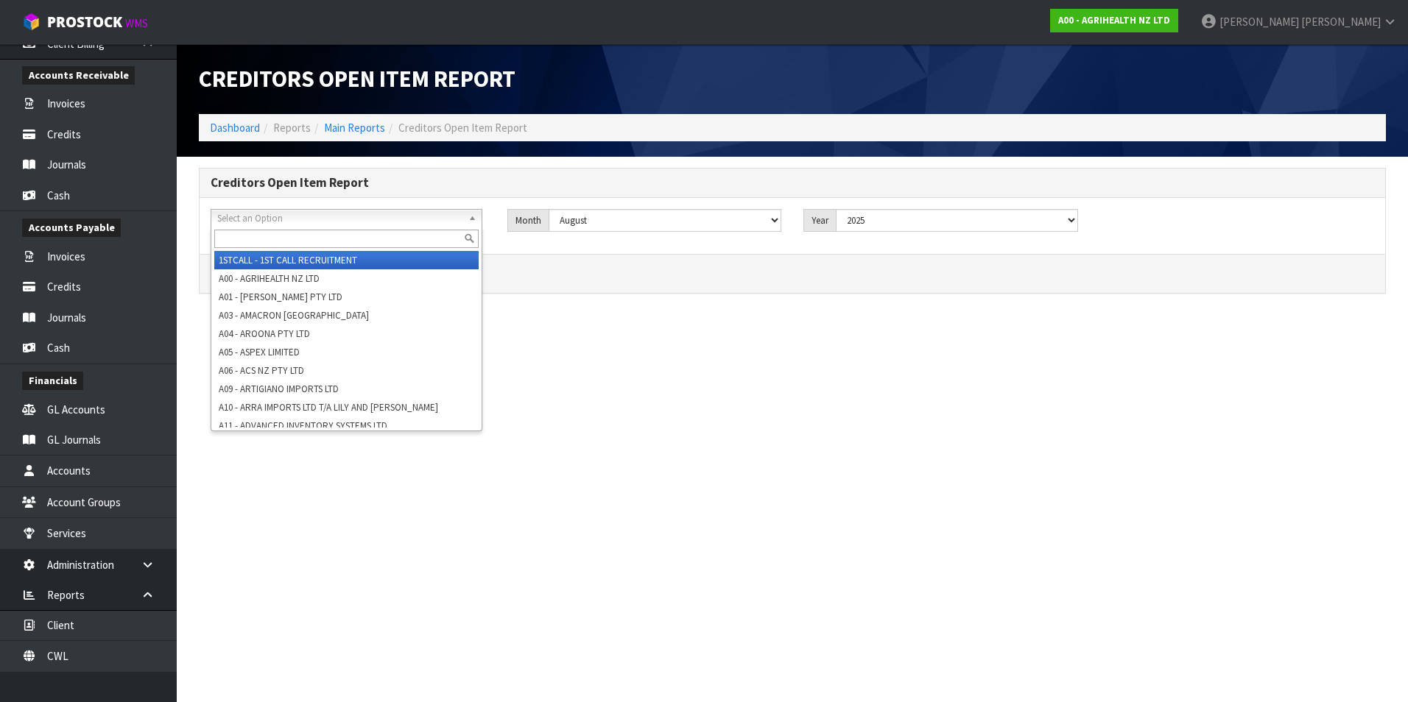
click at [377, 224] on span "Select an Option" at bounding box center [339, 219] width 245 height 18
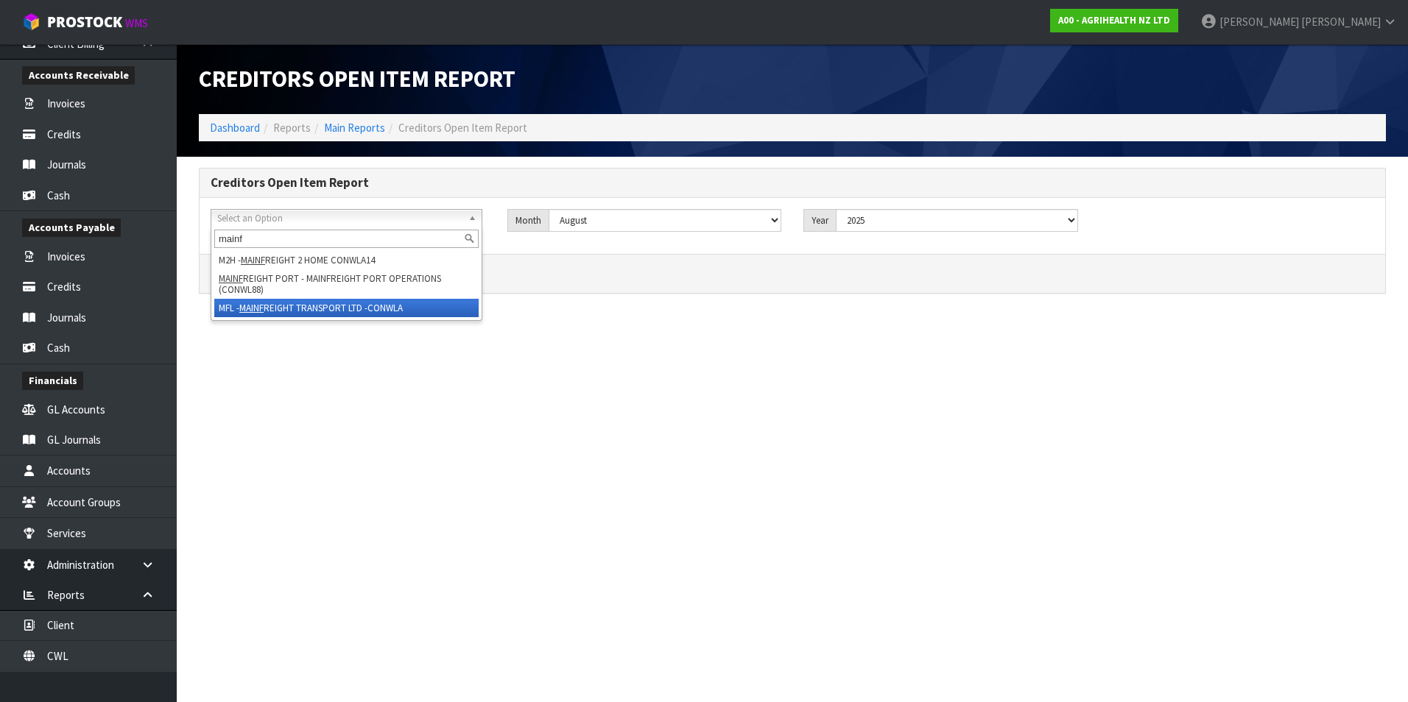
type input "mainf"
click at [358, 305] on li "MFL - MAINF REIGHT TRANSPORT LTD -CONWLA" at bounding box center [346, 308] width 264 height 18
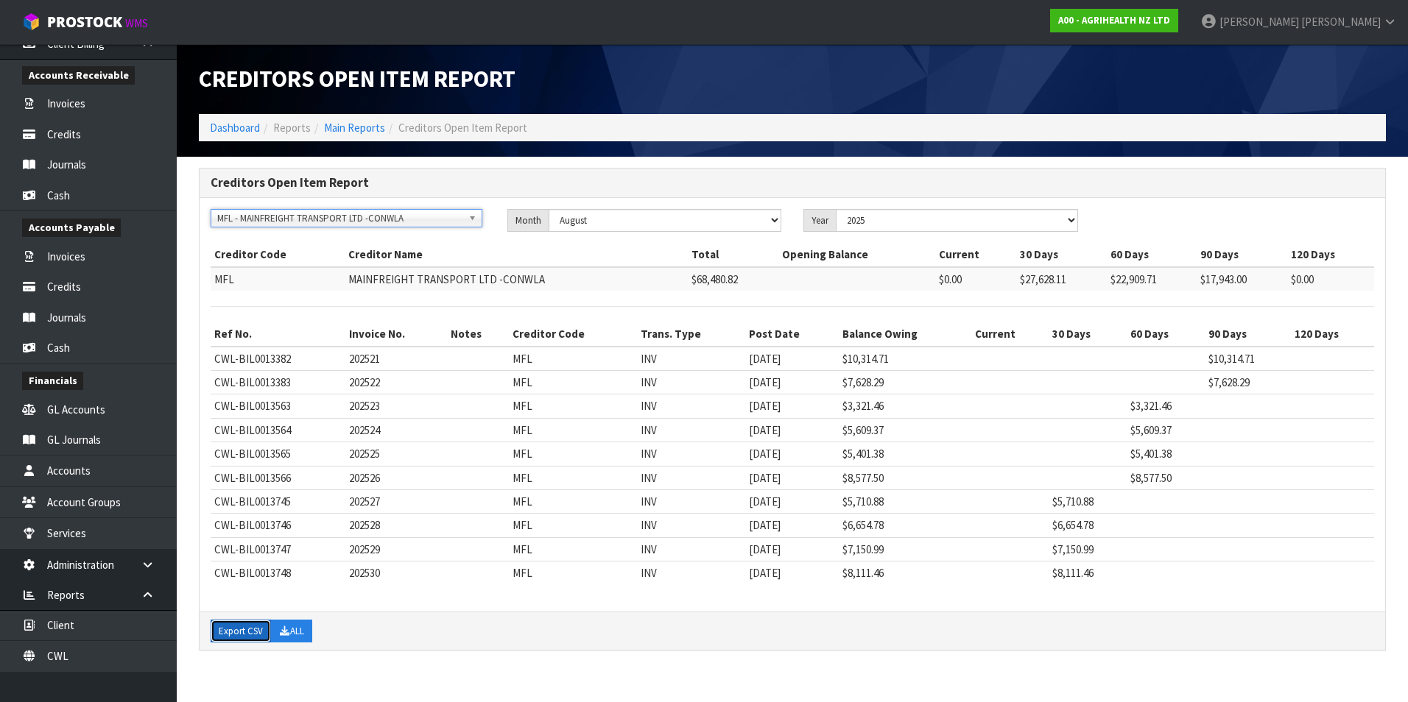
click at [231, 636] on button "Export CSV" at bounding box center [241, 632] width 60 height 24
click at [308, 216] on span "MFL - MAINFREIGHT TRANSPORT LTD -CONWLA" at bounding box center [339, 219] width 245 height 18
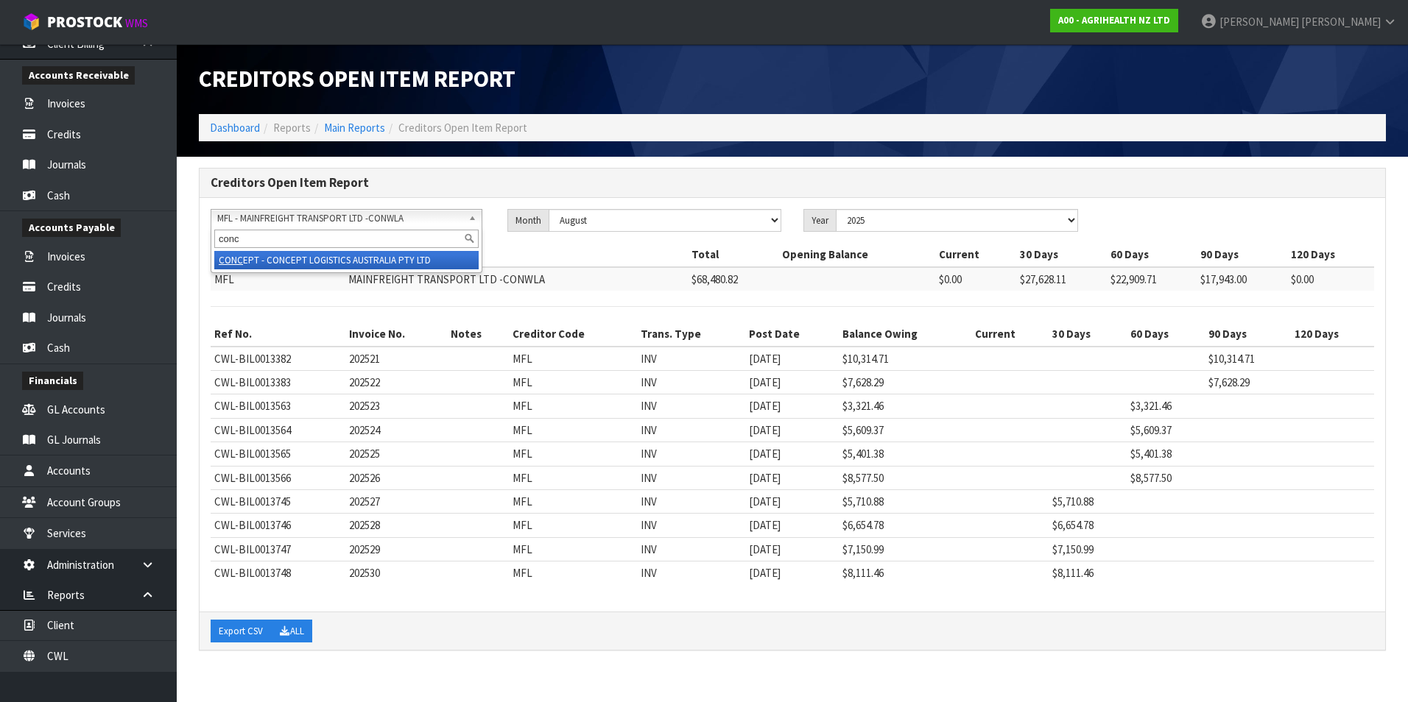
type input "conc"
click at [395, 267] on li "CONC EPT - CONCEPT LOGISTICS AUSTRALIA PTY LTD" at bounding box center [346, 260] width 264 height 18
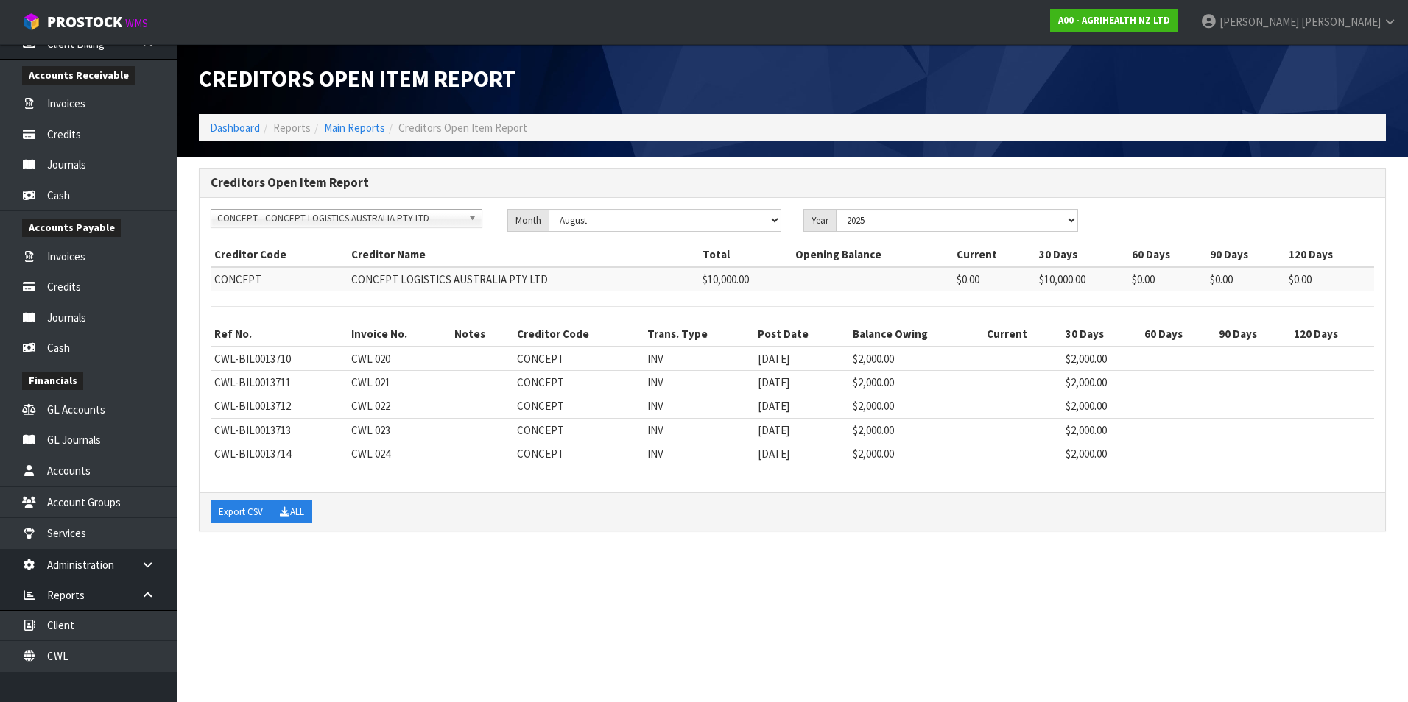
click at [1289, 539] on div "Creditors Open Item Report 1STCALL - 1ST CALL RECRUITMENT A00 - AGRIHEALTH NZ L…" at bounding box center [792, 357] width 1209 height 379
click at [92, 261] on link "Invoices" at bounding box center [88, 256] width 177 height 30
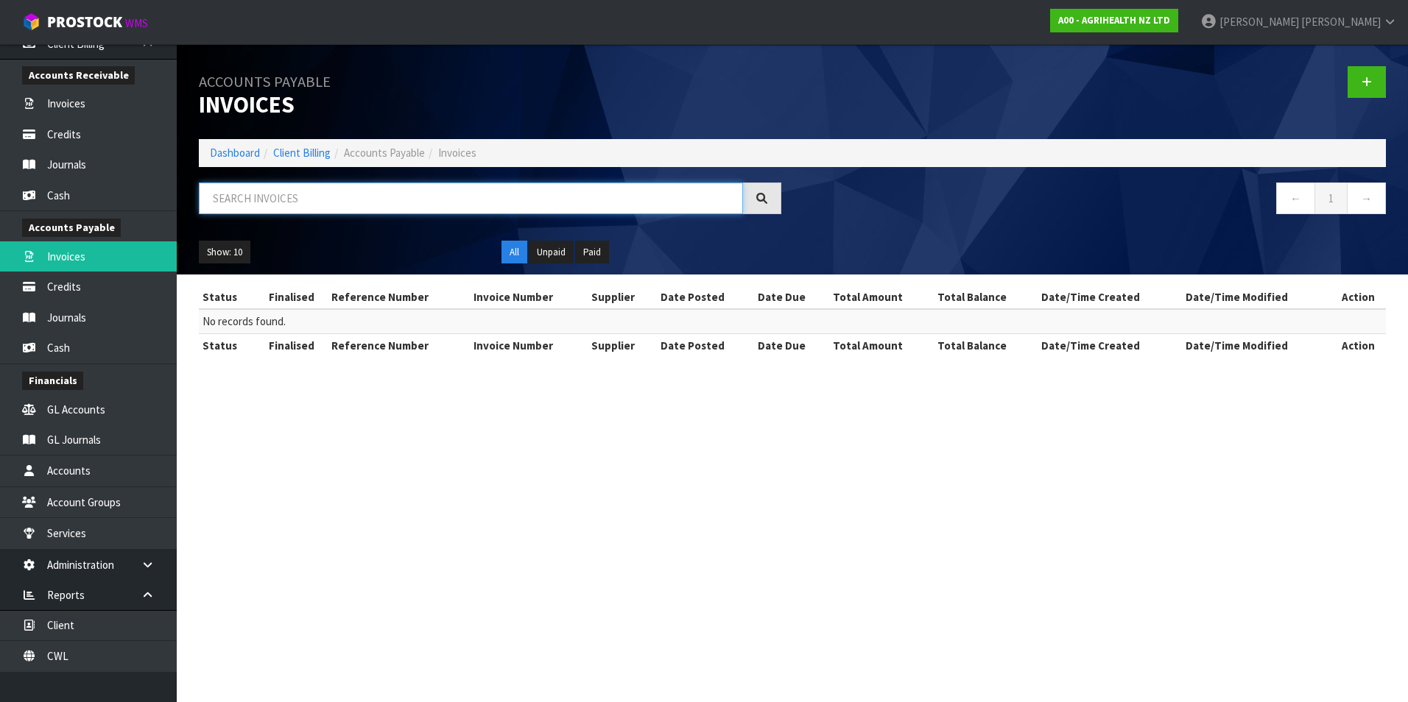
click at [253, 200] on input "text" at bounding box center [471, 199] width 544 height 32
type input "106966"
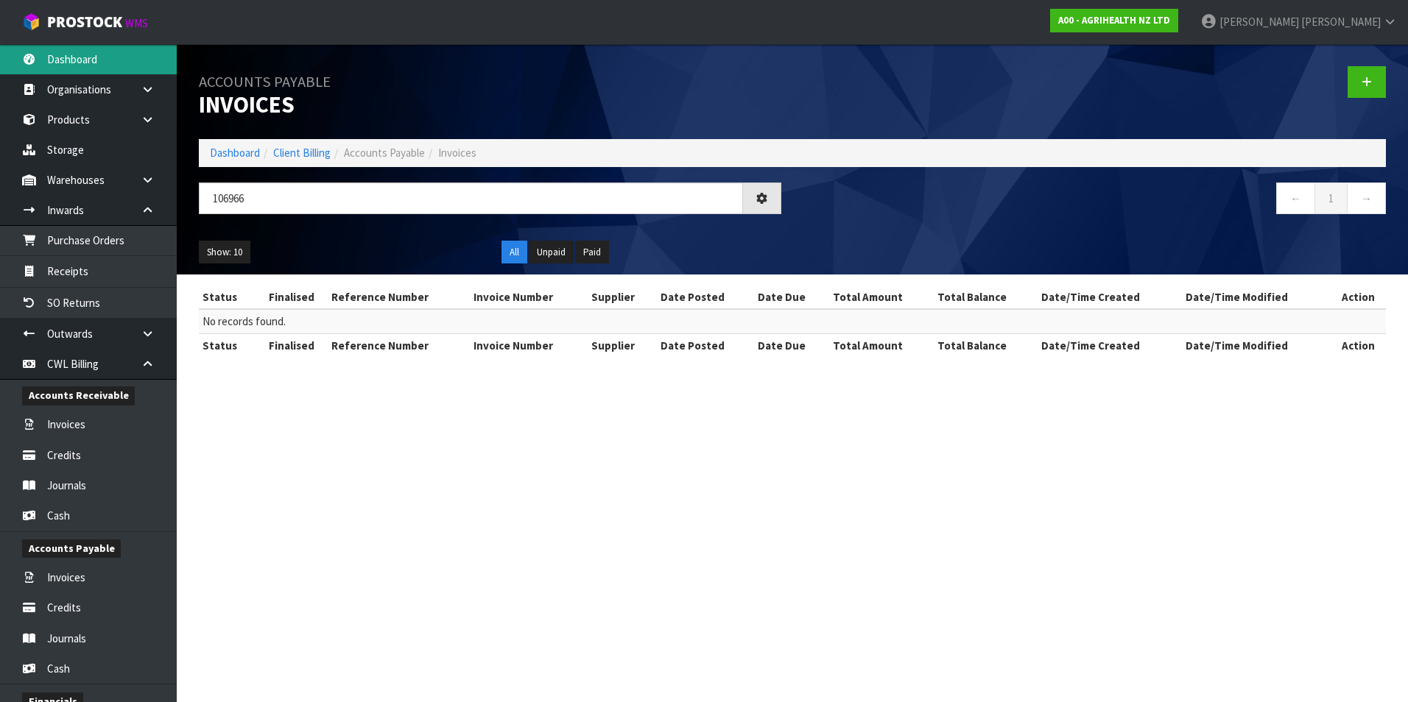
click at [58, 61] on link "Dashboard" at bounding box center [88, 59] width 177 height 30
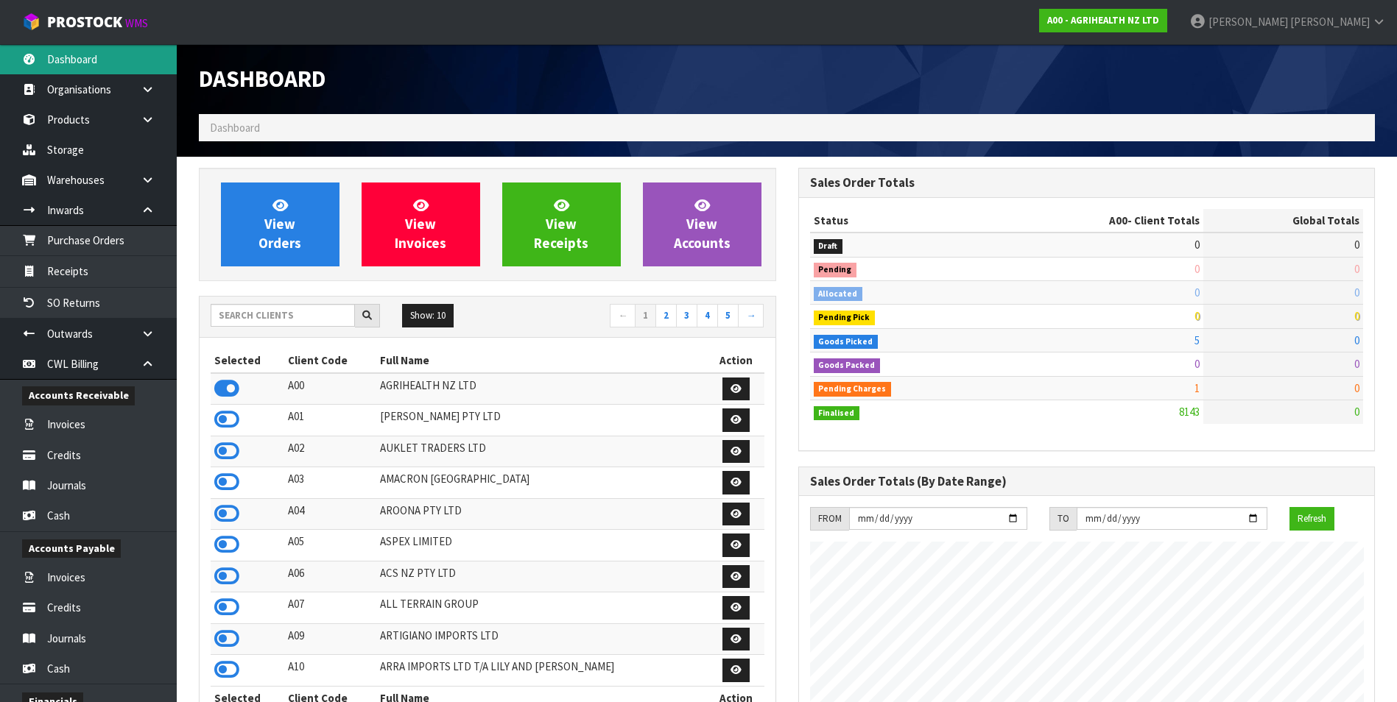
scroll to position [1115, 599]
click at [244, 318] on input "text" at bounding box center [283, 315] width 144 height 23
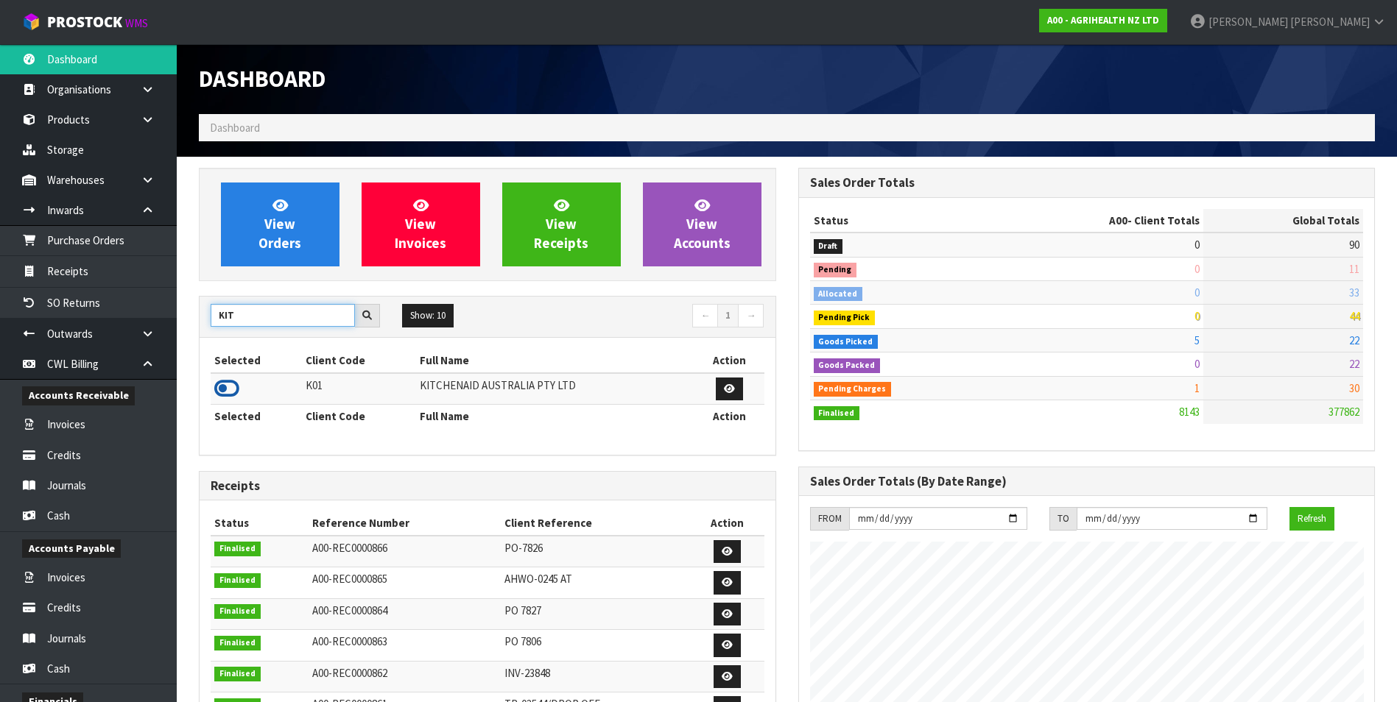
type input "KIT"
click at [222, 387] on icon at bounding box center [226, 389] width 25 height 22
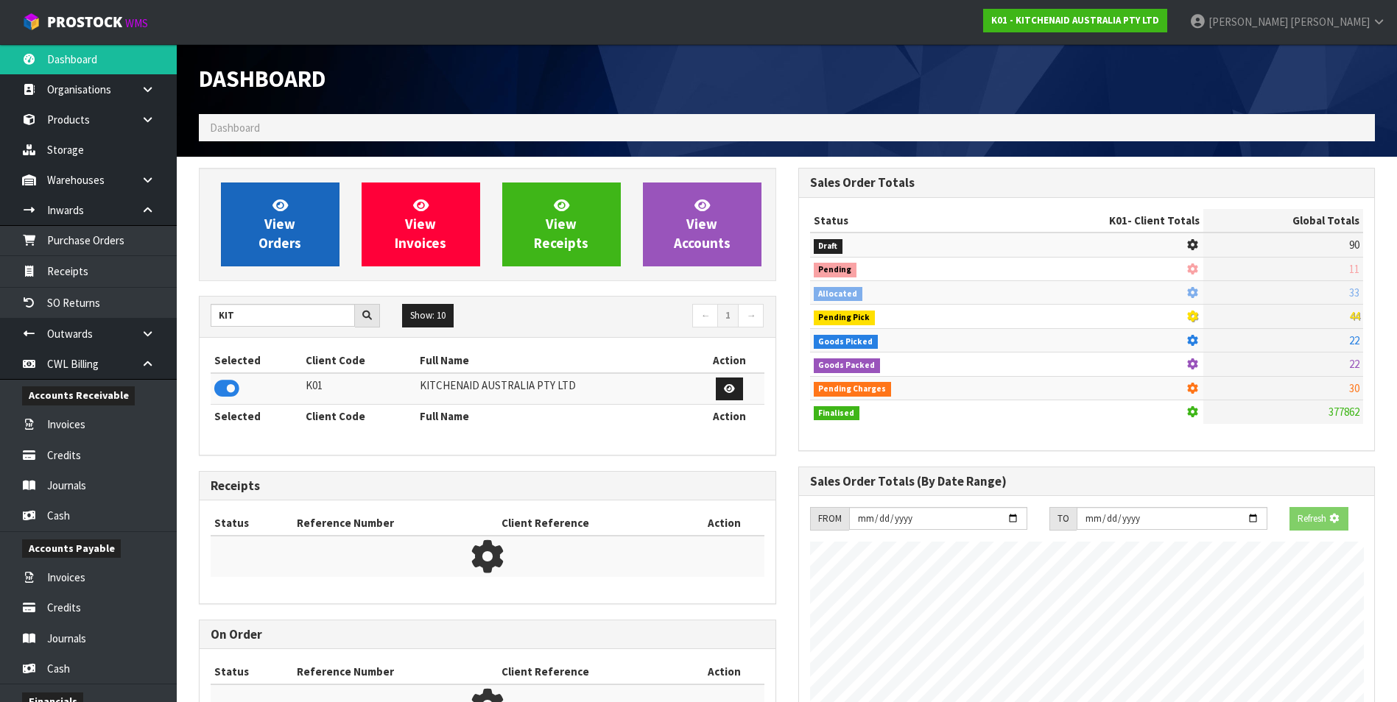
scroll to position [735263, 735582]
click at [261, 237] on span "View Orders" at bounding box center [279, 224] width 43 height 55
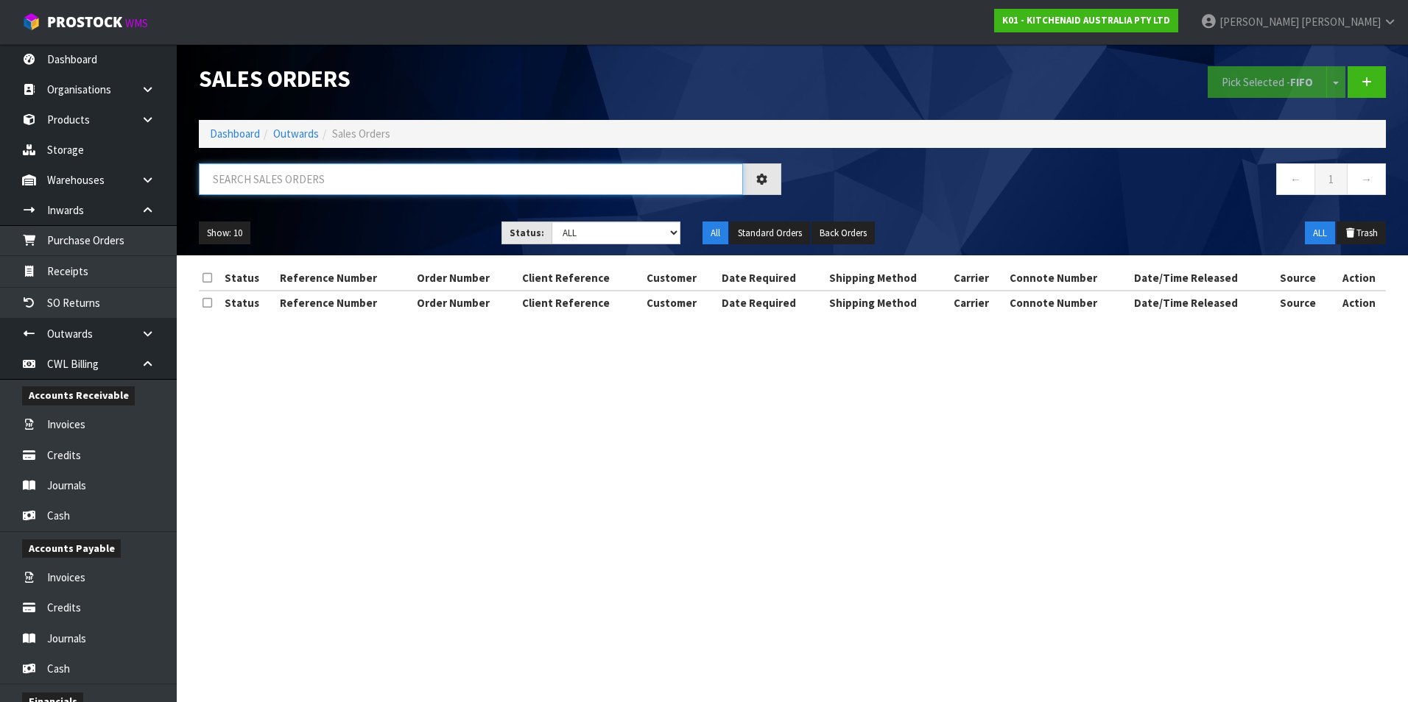
click at [254, 174] on input "text" at bounding box center [471, 179] width 544 height 32
type input "78050"
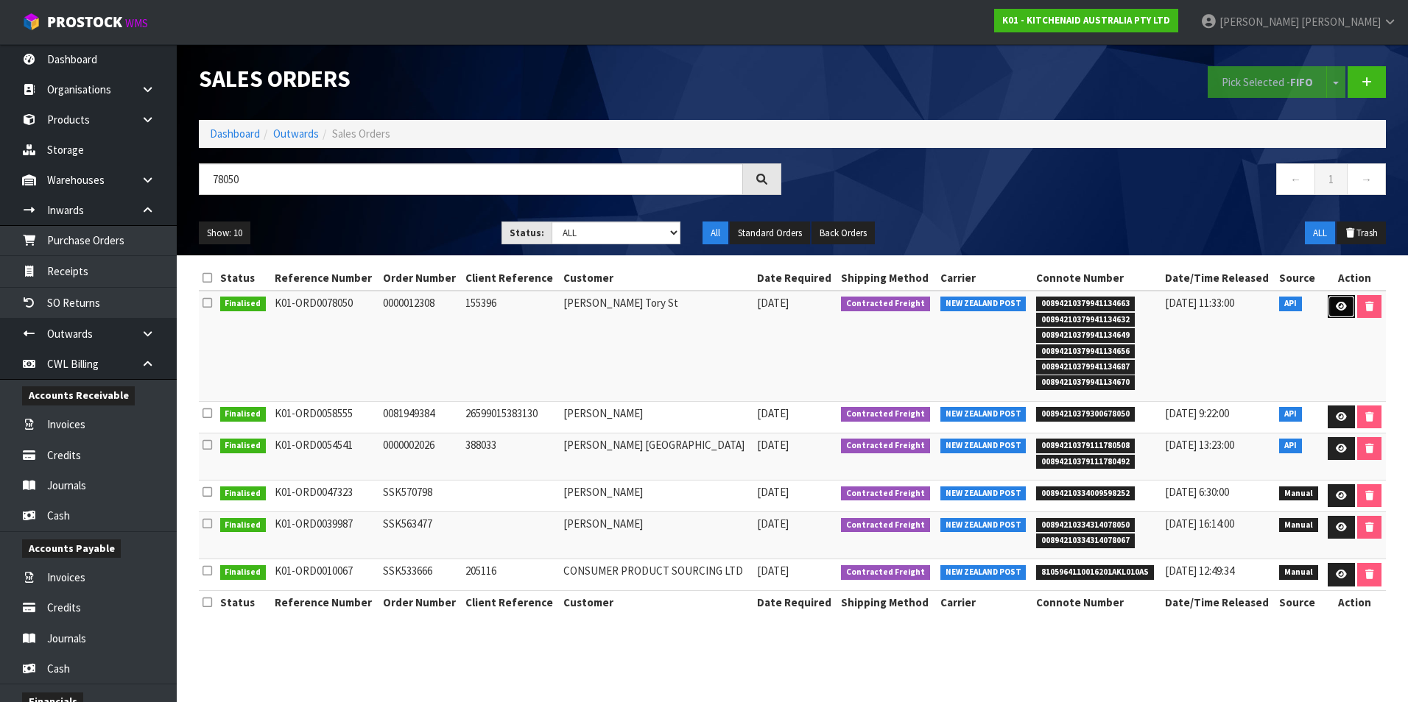
click at [1341, 302] on icon at bounding box center [1340, 307] width 11 height 10
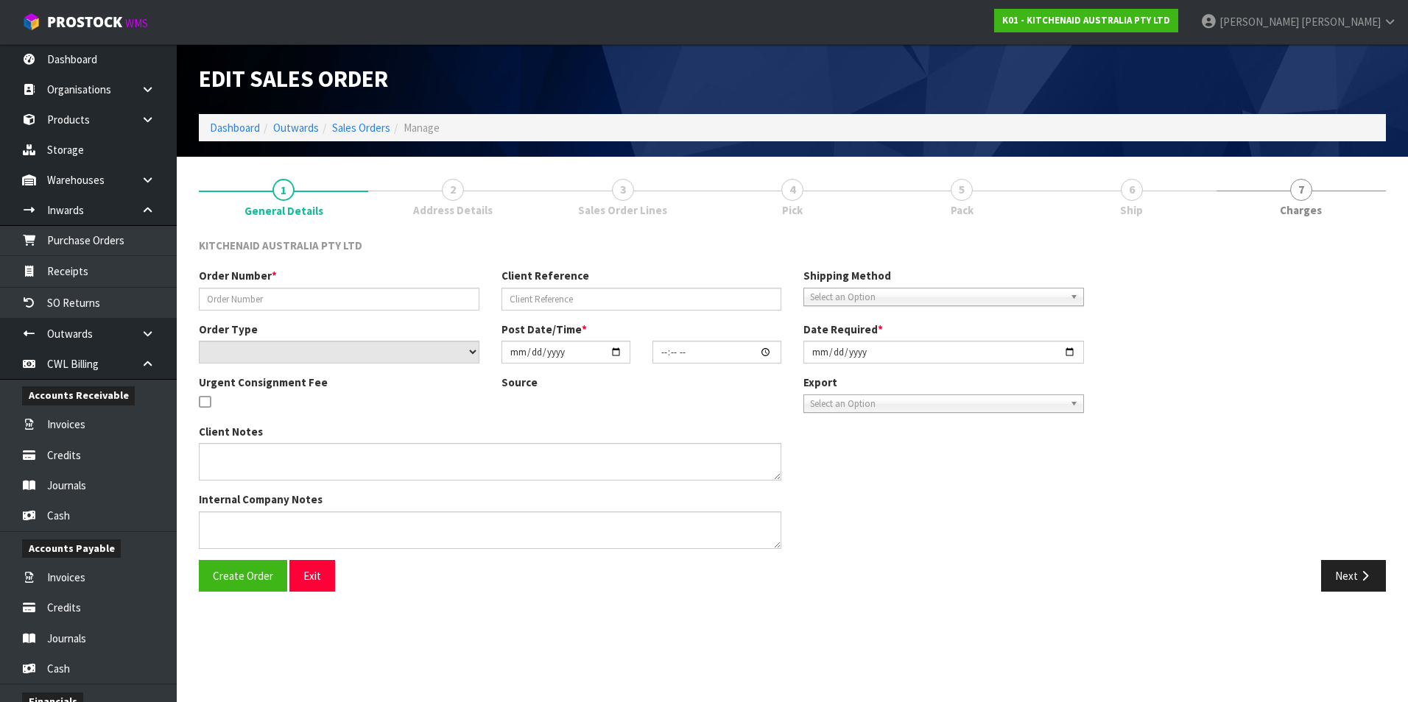
type input "0000012308"
type input "155396"
select select "number:0"
type input "[DATE]"
type input "11:31:34.000"
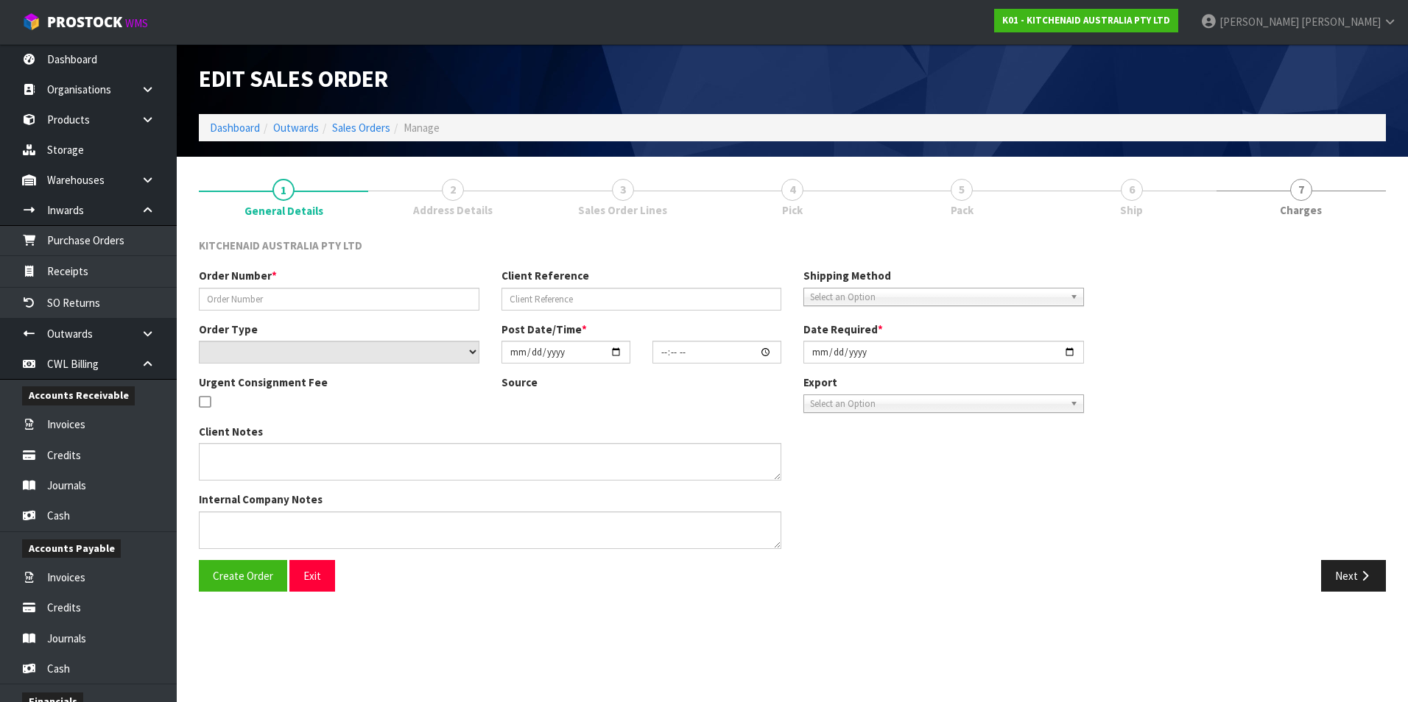
type input "[DATE]"
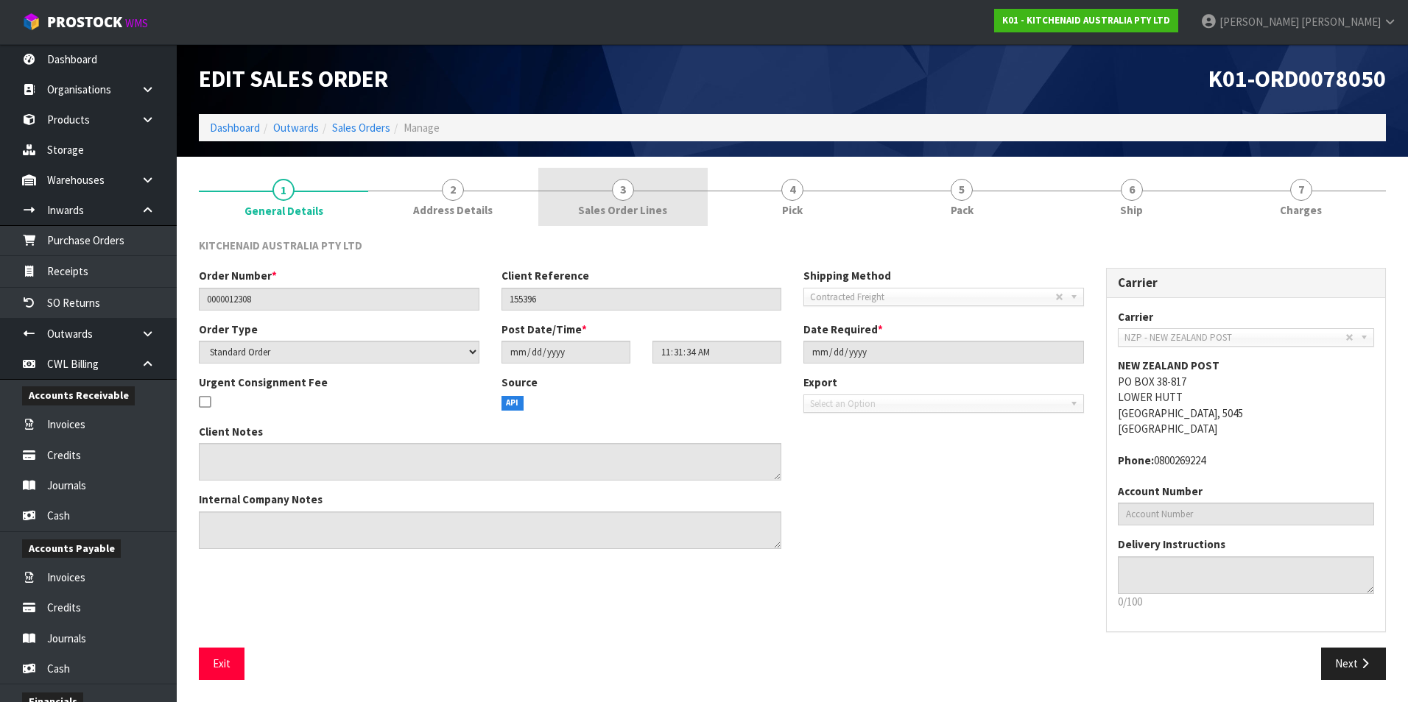
click at [628, 199] on span "3" at bounding box center [623, 190] width 22 height 22
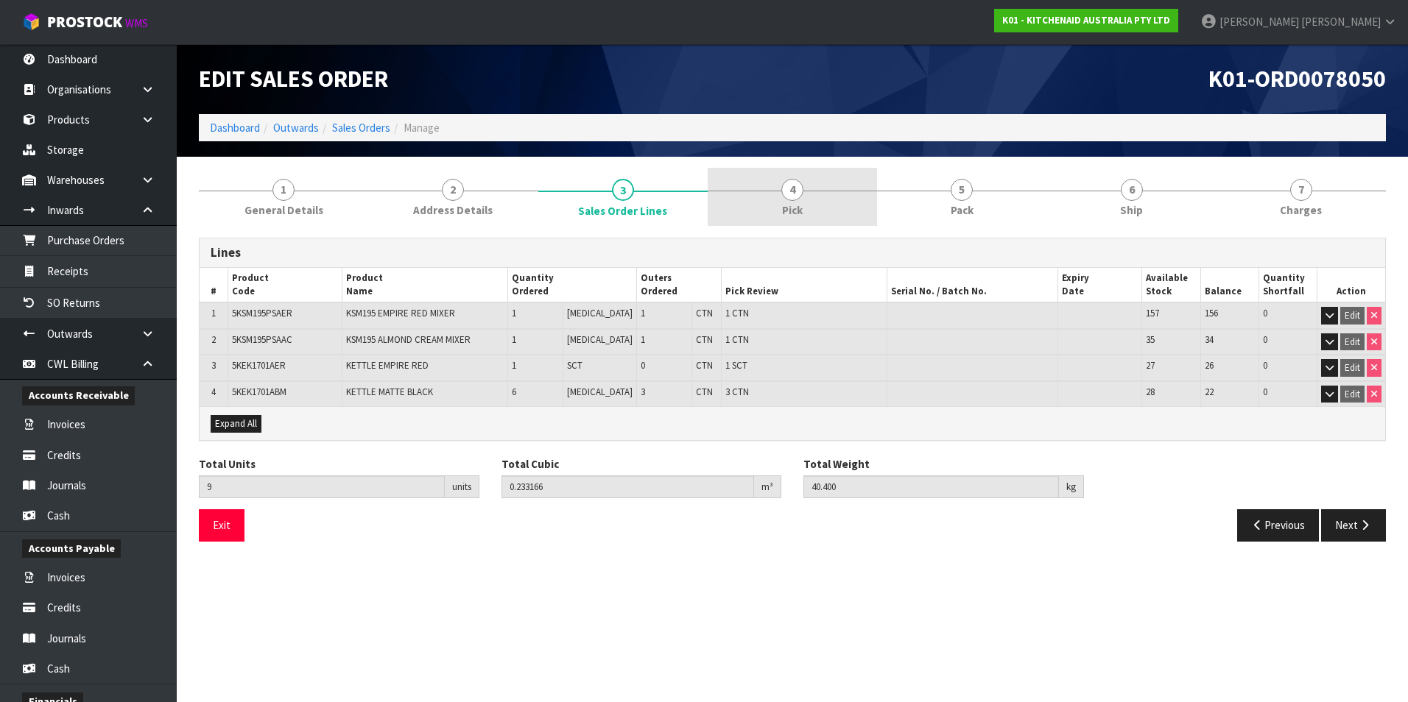
click at [787, 194] on span "4" at bounding box center [792, 190] width 22 height 22
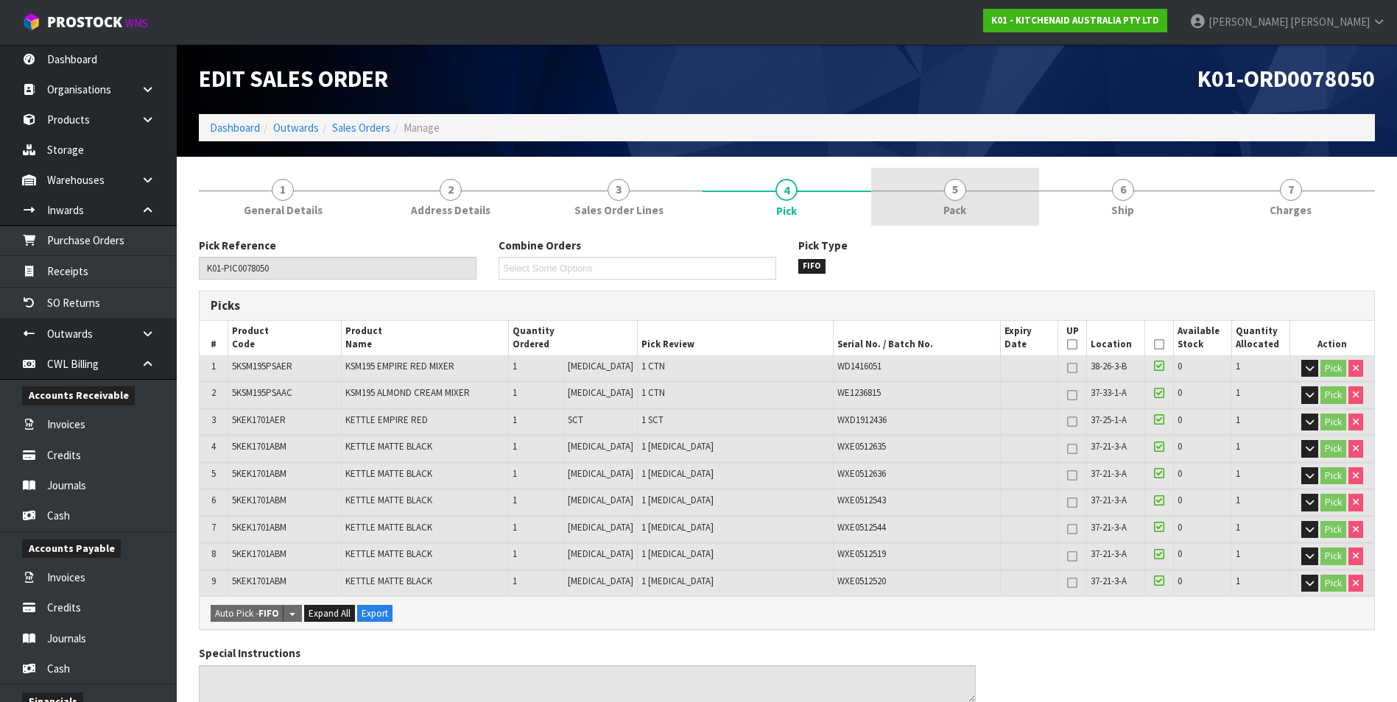
click at [957, 197] on span "5" at bounding box center [955, 190] width 22 height 22
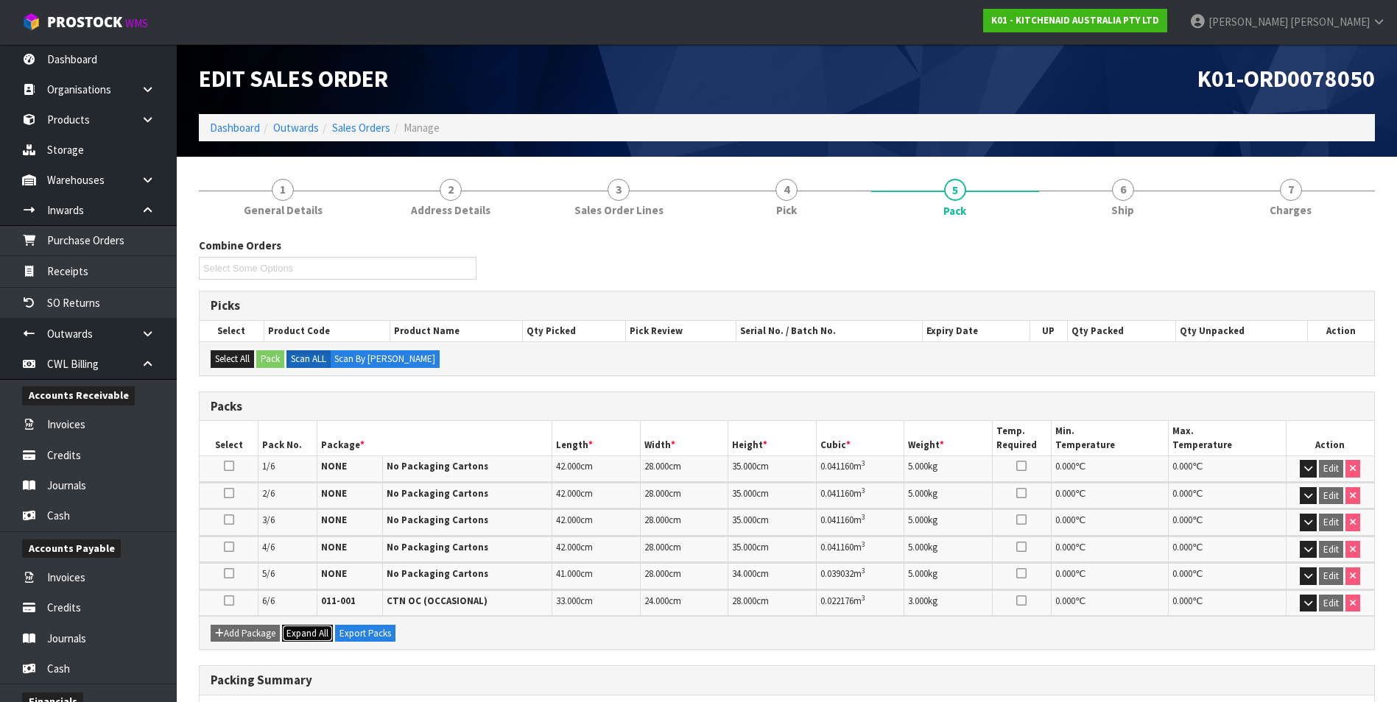
click at [305, 638] on span "Expand All" at bounding box center [307, 633] width 42 height 13
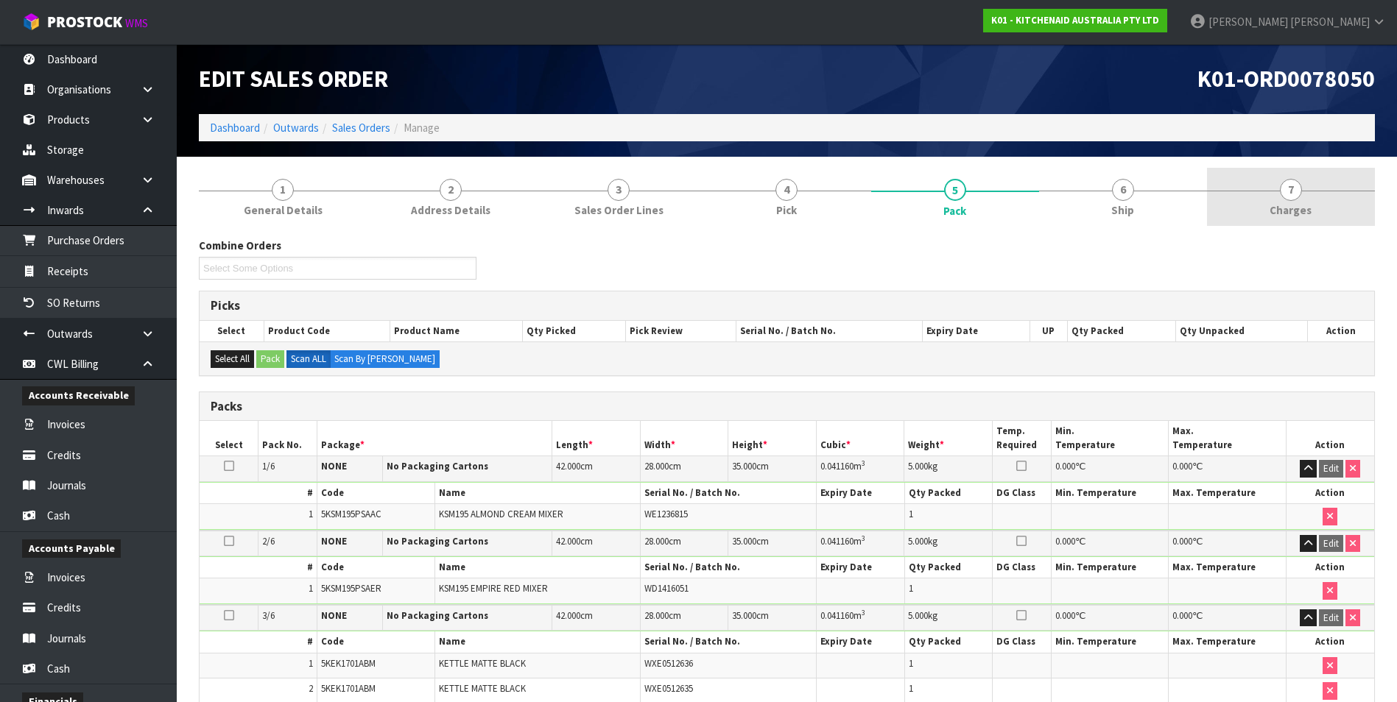
click at [1295, 198] on span "7" at bounding box center [1290, 190] width 22 height 22
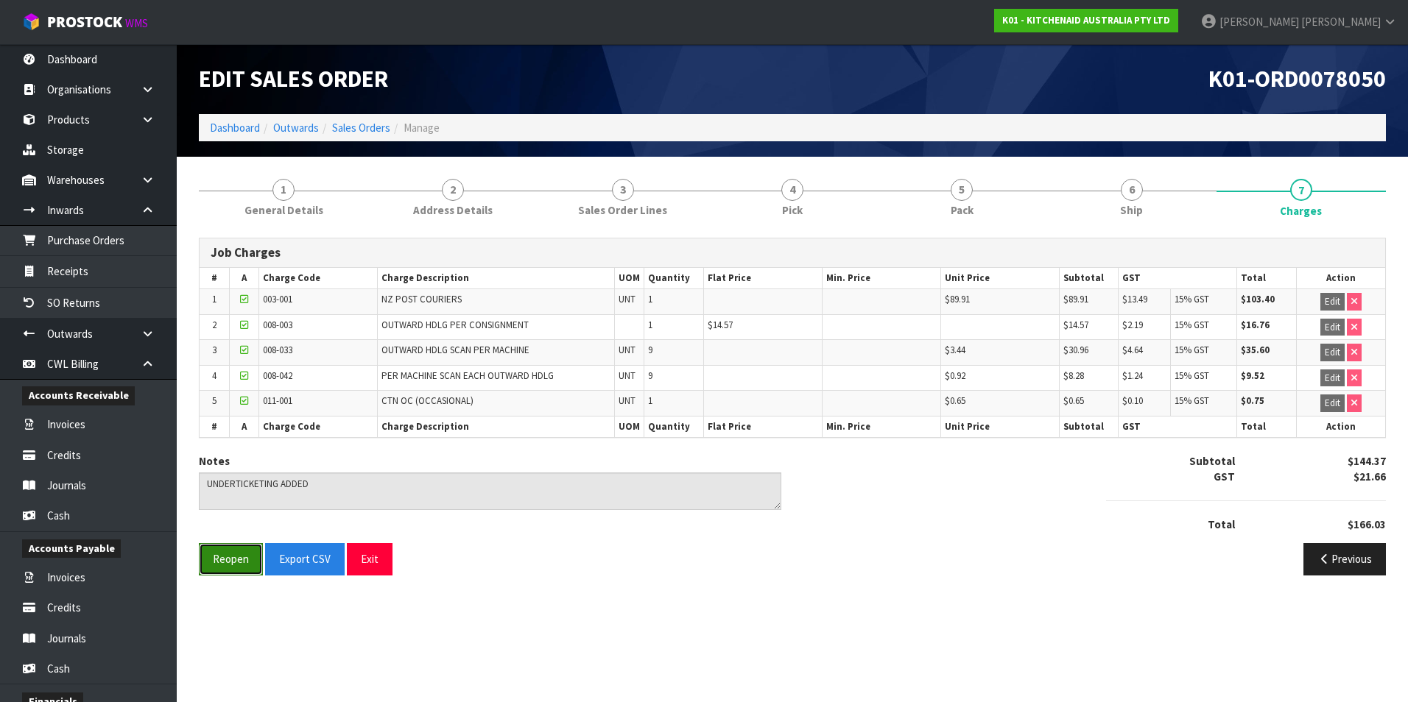
click at [225, 564] on button "Reopen" at bounding box center [231, 559] width 64 height 32
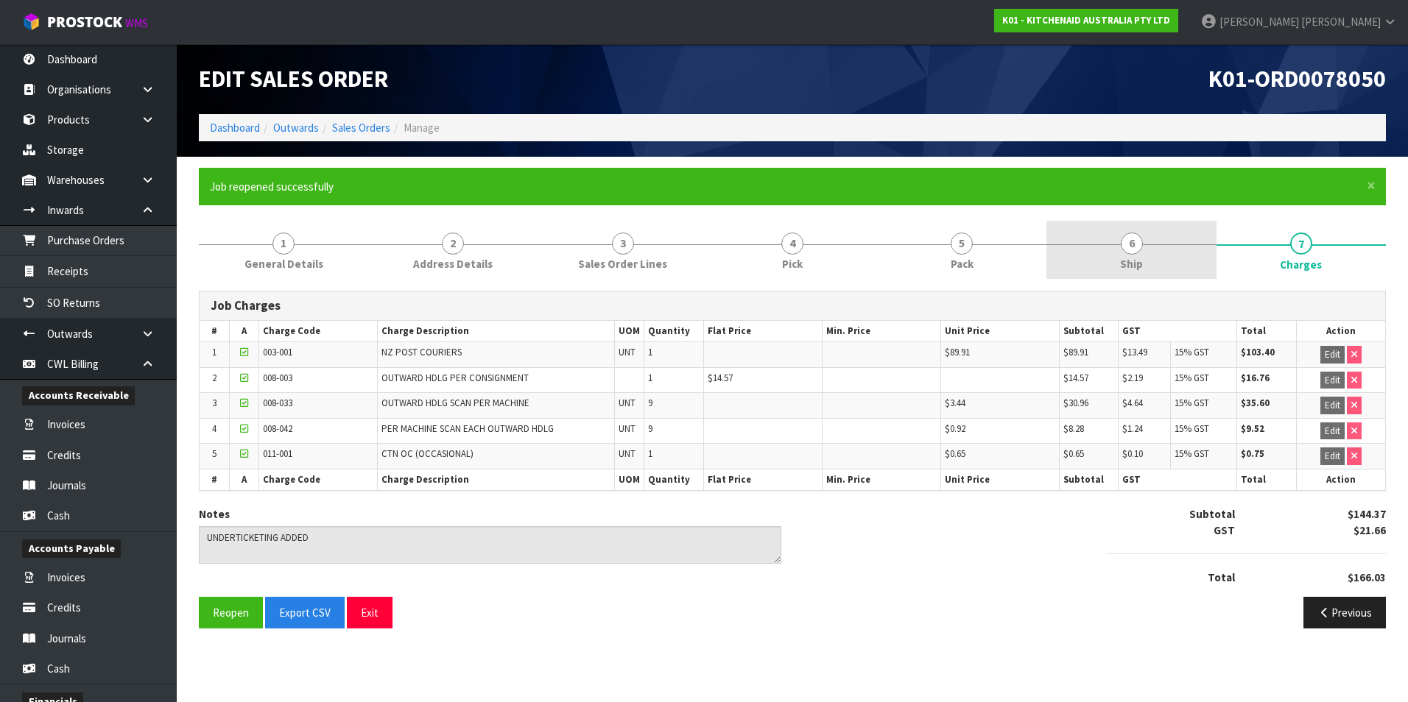
click at [1134, 251] on span "6" at bounding box center [1131, 244] width 22 height 22
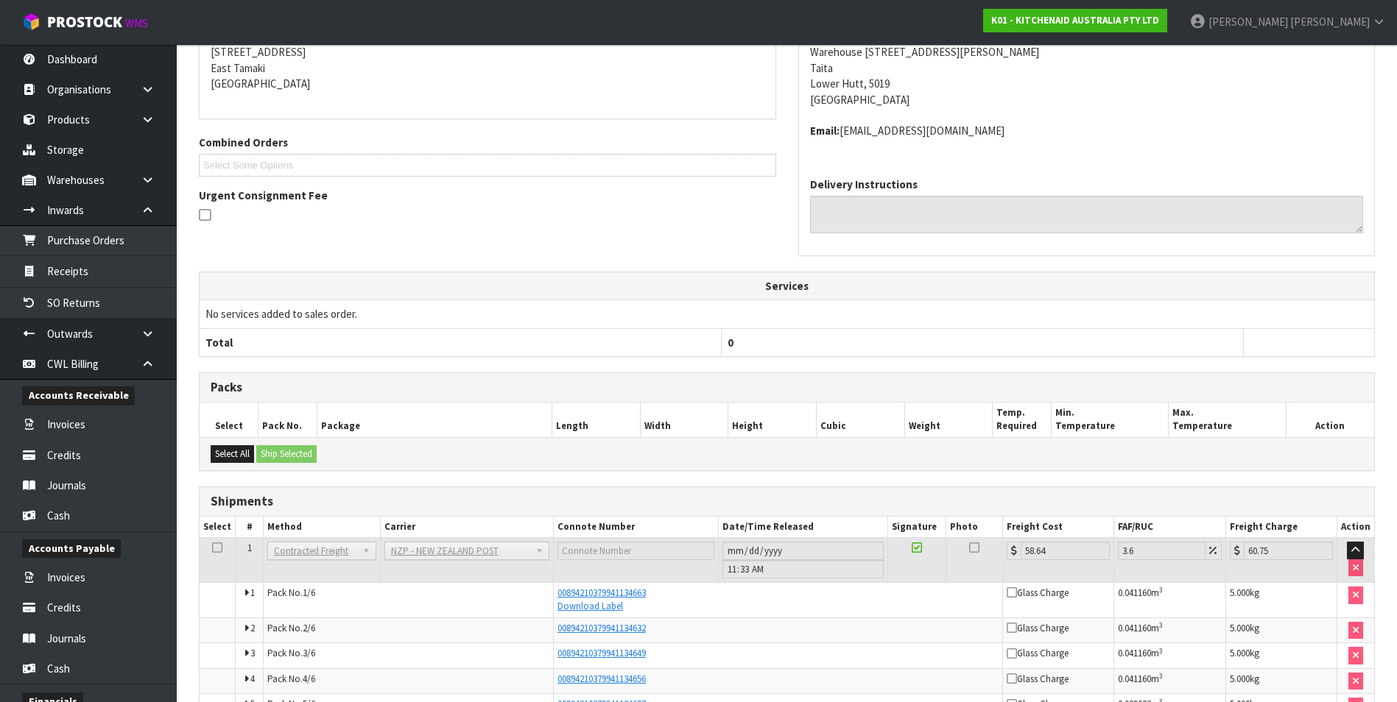
scroll to position [416, 0]
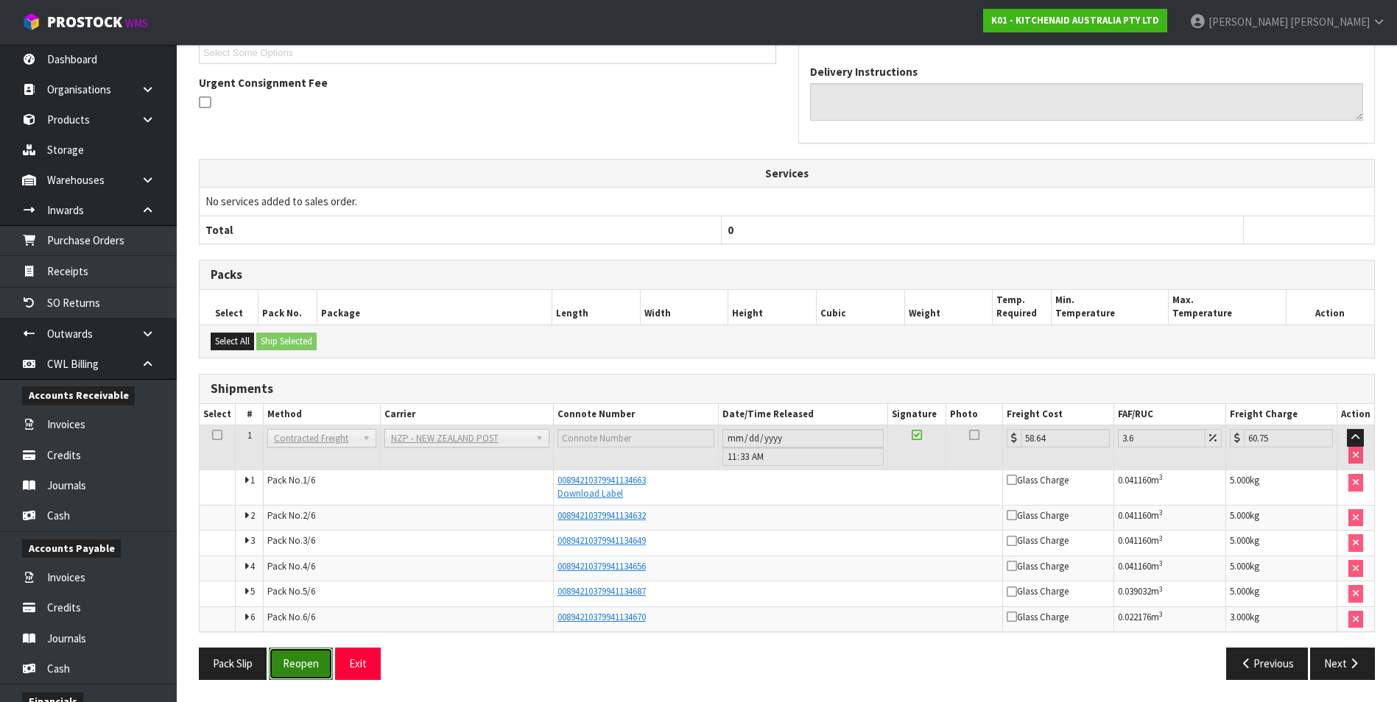
click at [320, 668] on button "Reopen" at bounding box center [301, 664] width 64 height 32
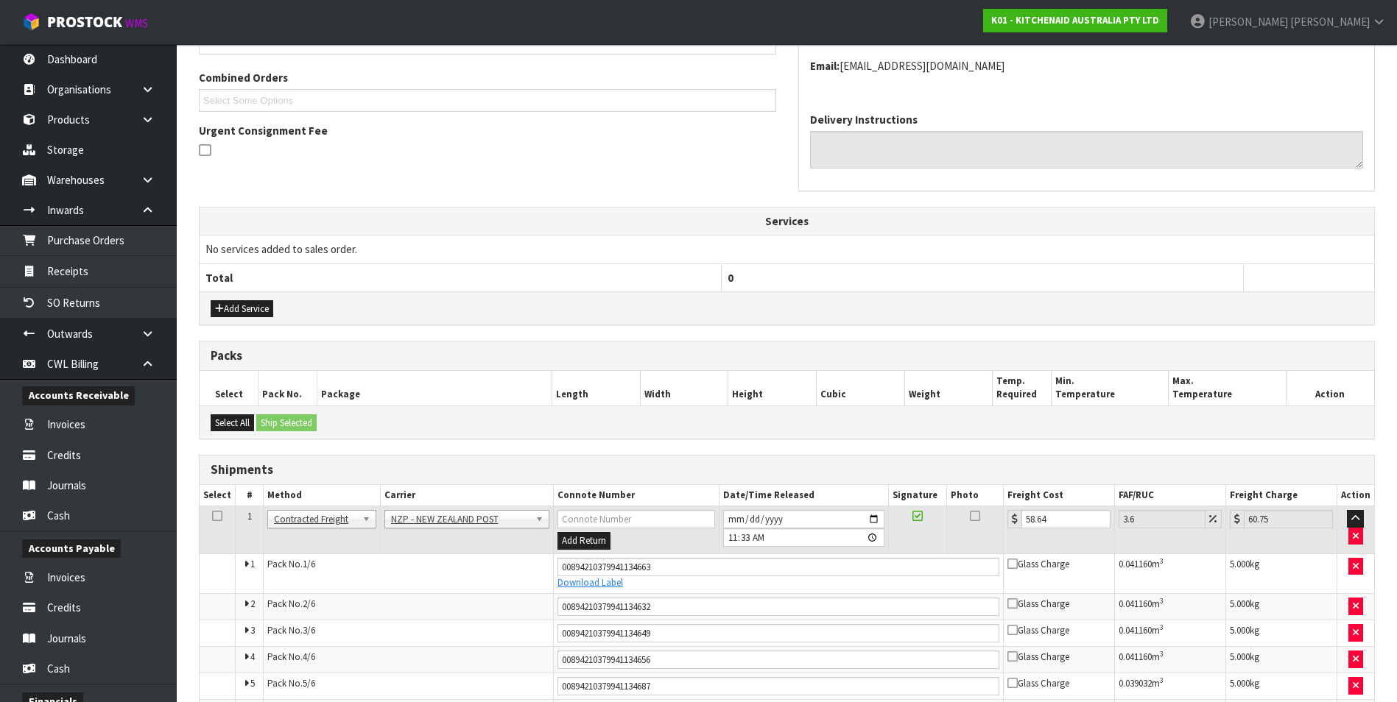
scroll to position [462, 0]
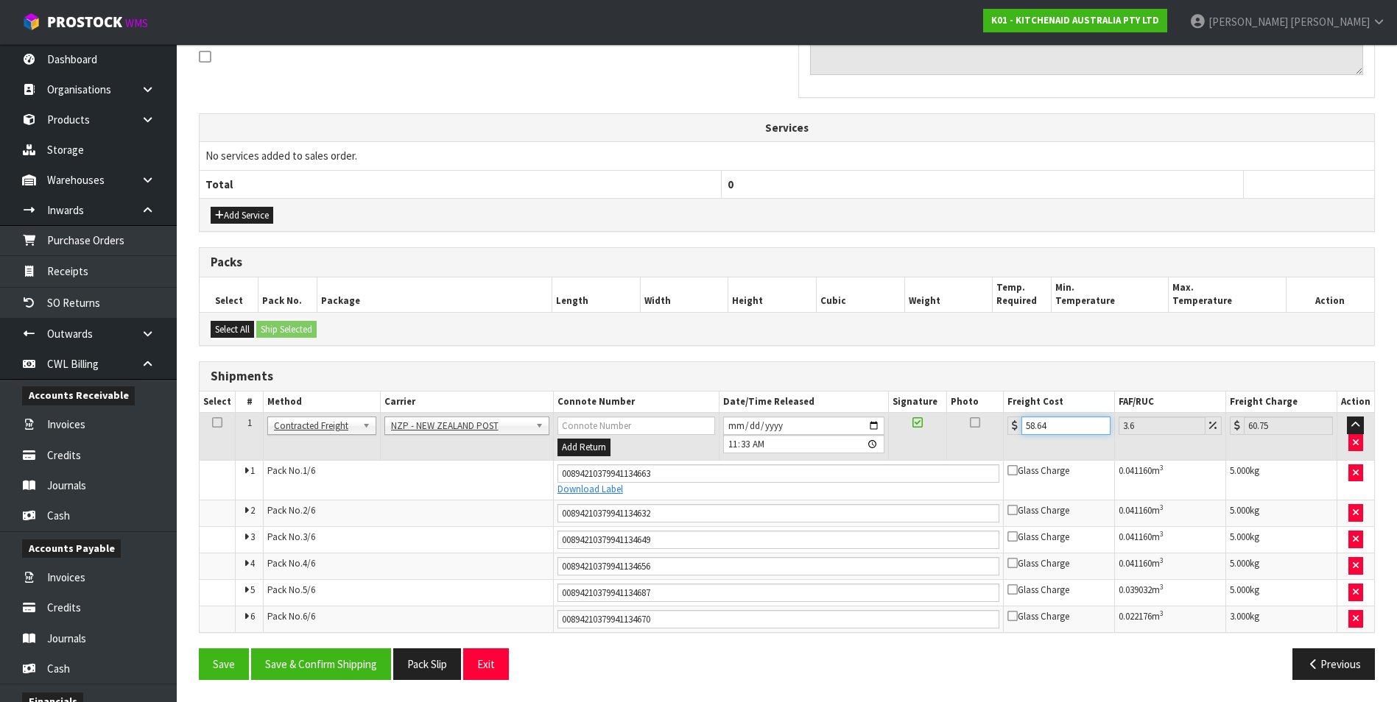
click at [1065, 430] on input "58.64" at bounding box center [1065, 426] width 88 height 18
type input "58.6"
type input "60.71"
type input "58"
type input "60.09"
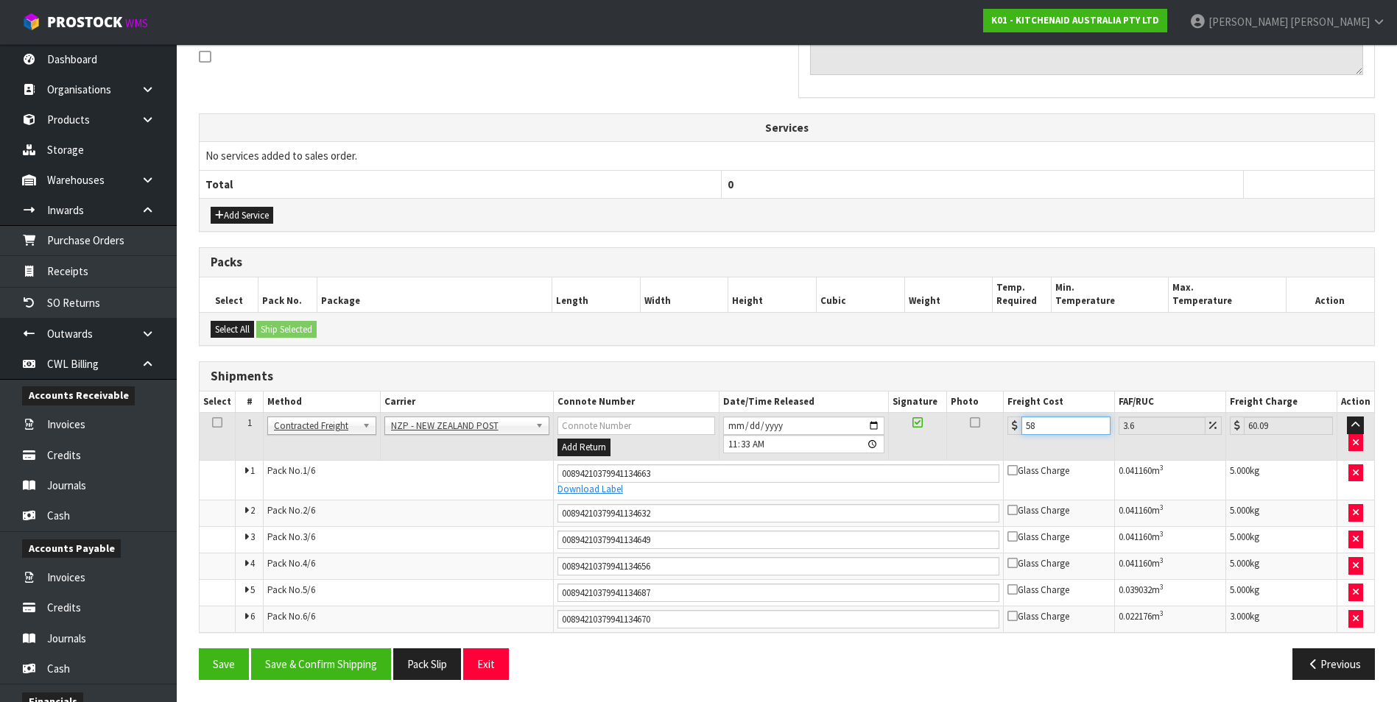
type input "5"
type input "5.18"
type input "0"
type input "6"
type input "6.22"
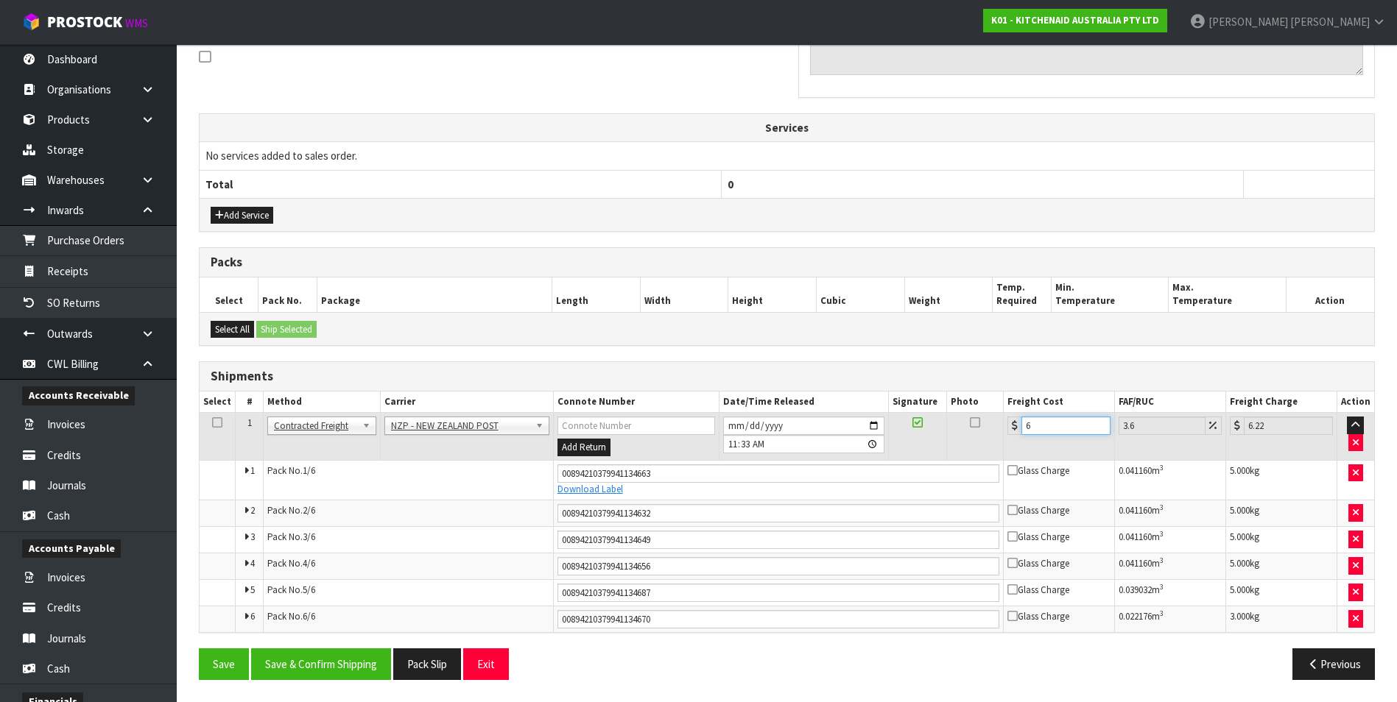
type input "67"
type input "69.41"
type input "67.3"
type input "69.72"
type input "67.39"
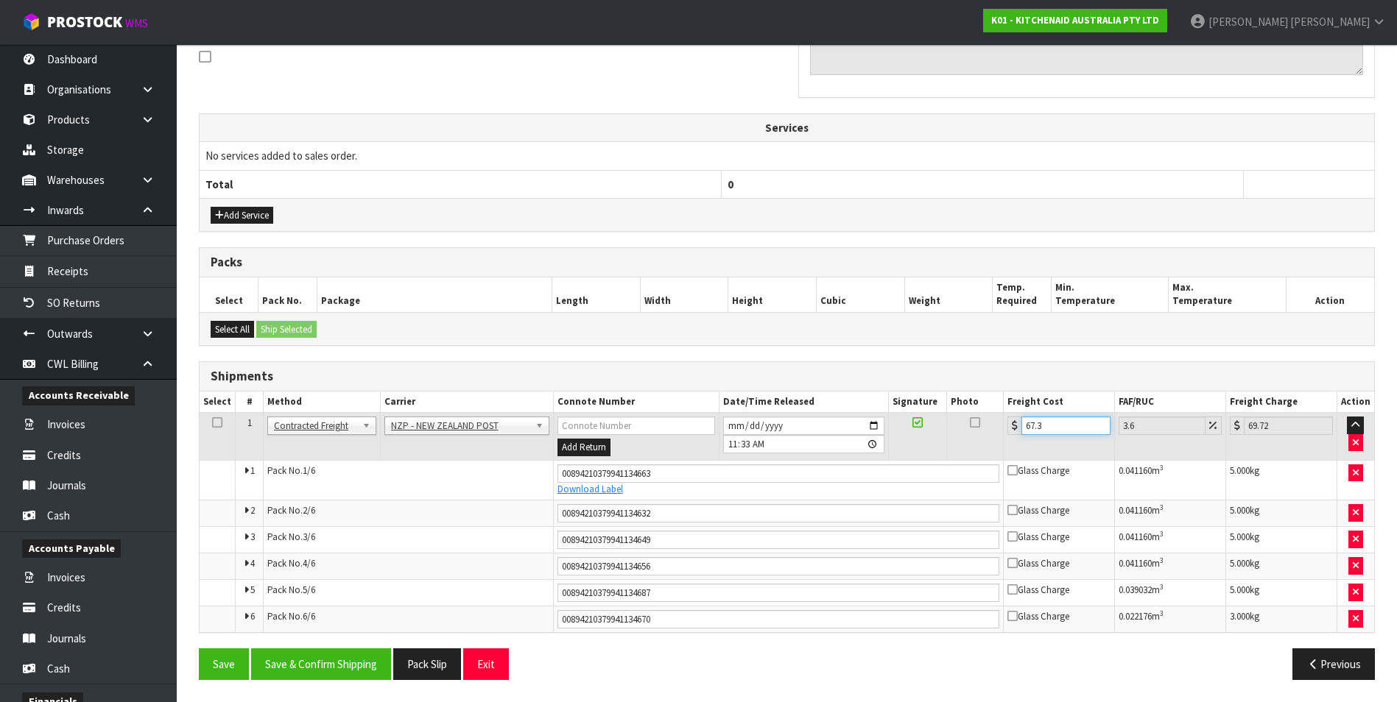
type input "69.82"
type input "67.39"
click at [334, 666] on button "Save & Confirm Shipping" at bounding box center [321, 665] width 140 height 32
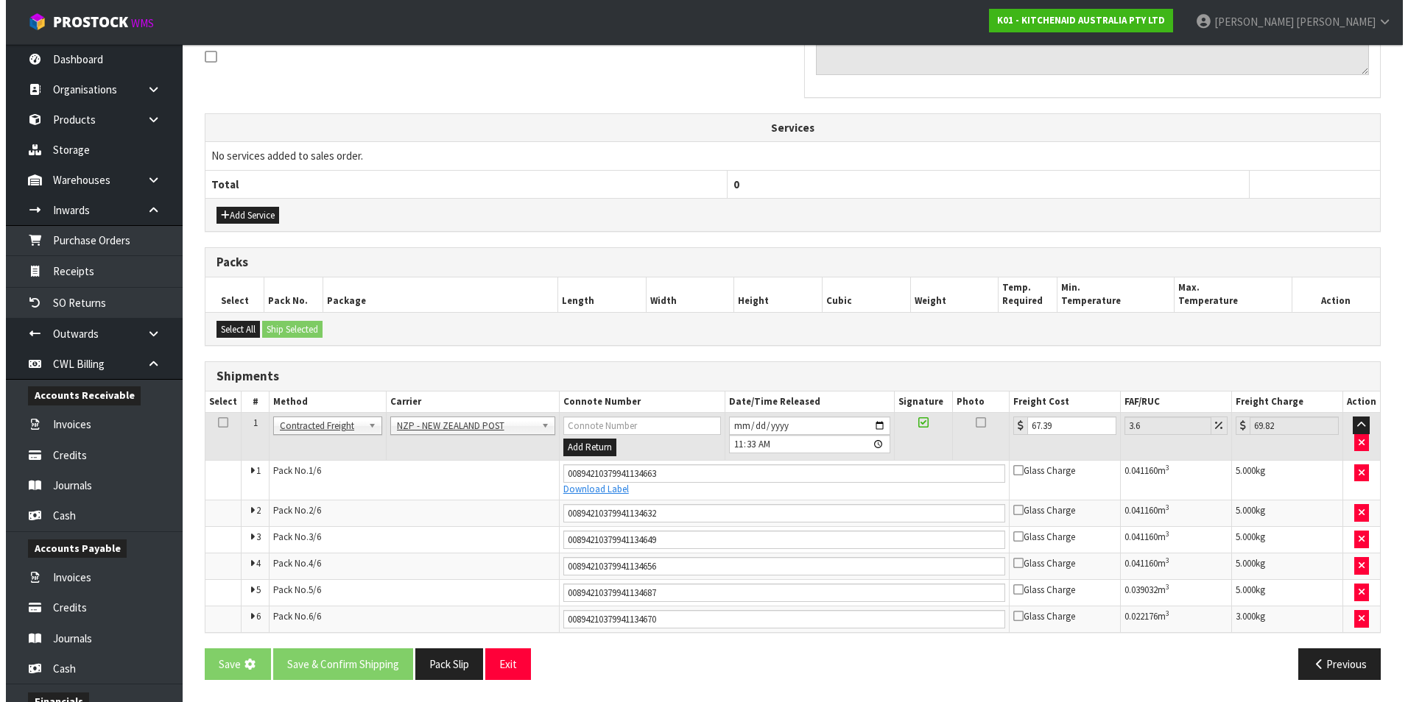
scroll to position [0, 0]
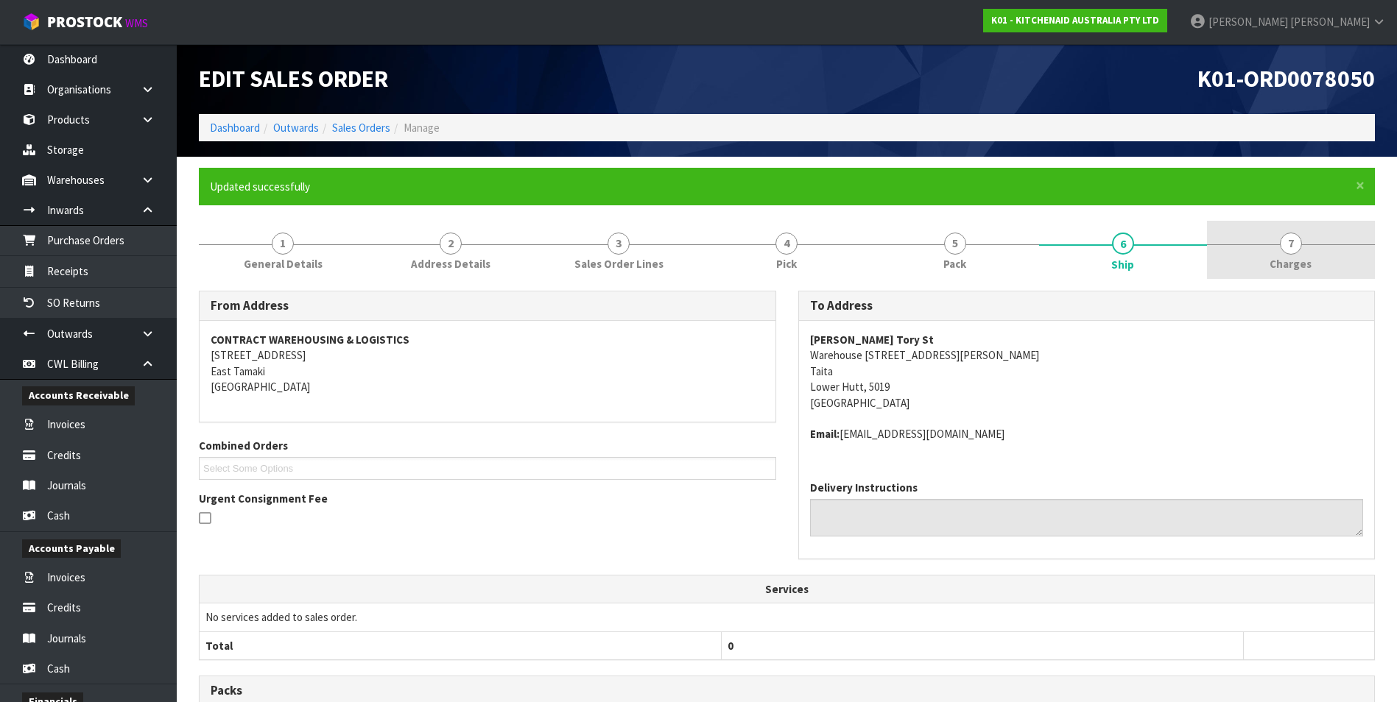
click at [1293, 245] on span "7" at bounding box center [1290, 244] width 22 height 22
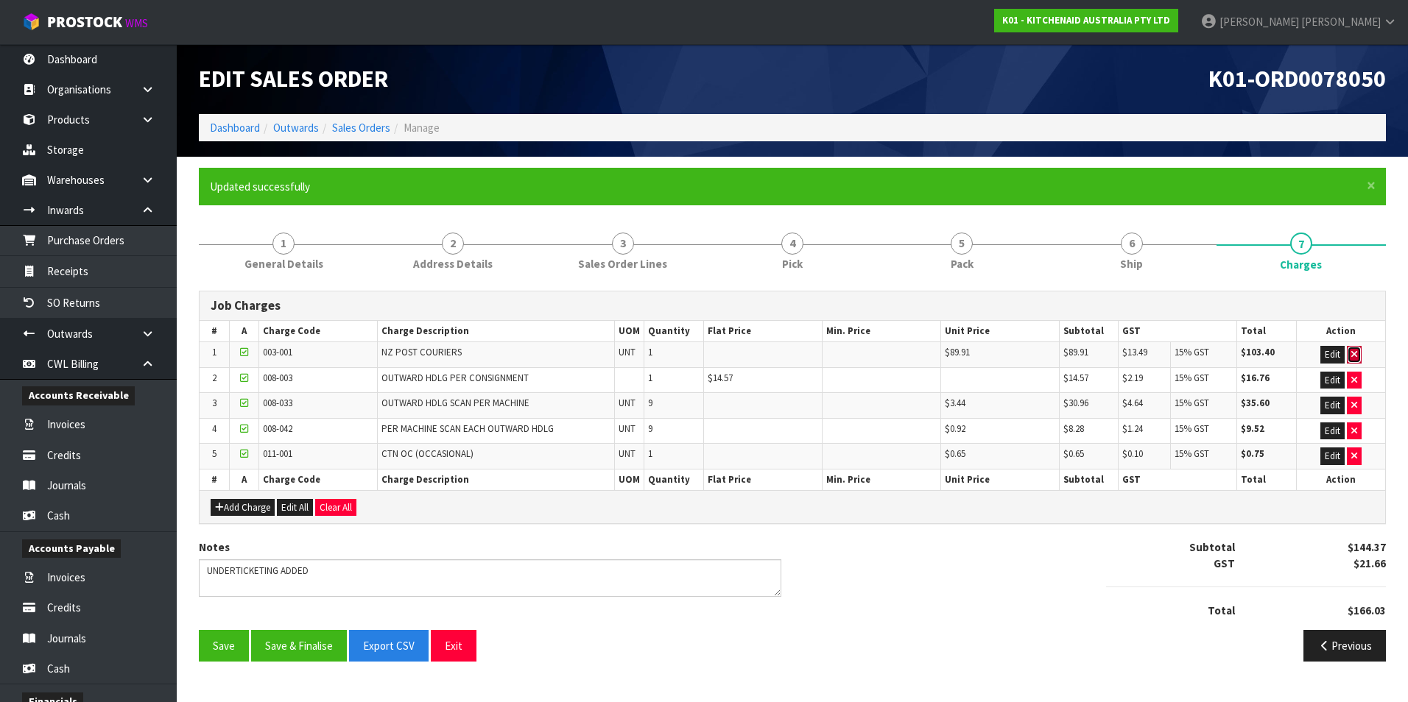
click at [1353, 355] on icon "button" at bounding box center [1354, 355] width 6 height 10
click at [1354, 356] on icon "button" at bounding box center [1354, 355] width 6 height 10
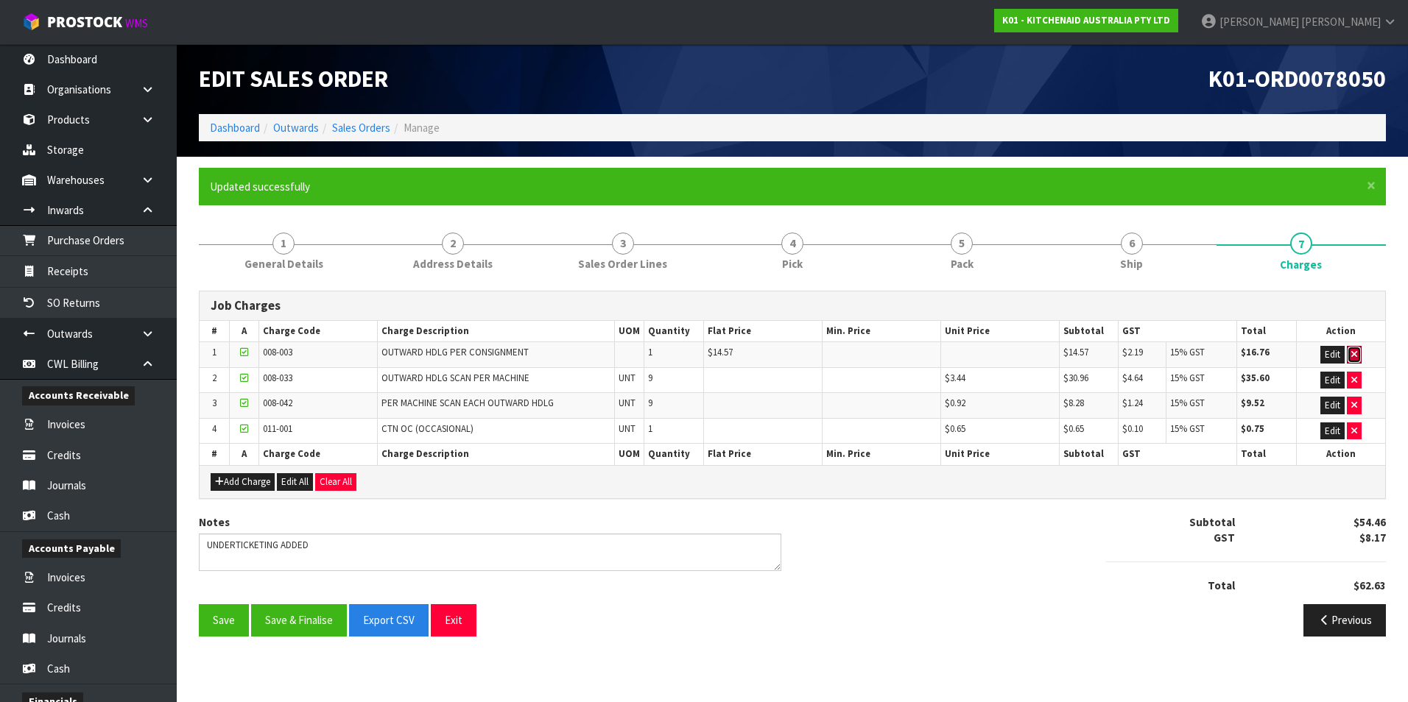
click at [1354, 356] on icon "button" at bounding box center [1354, 355] width 6 height 10
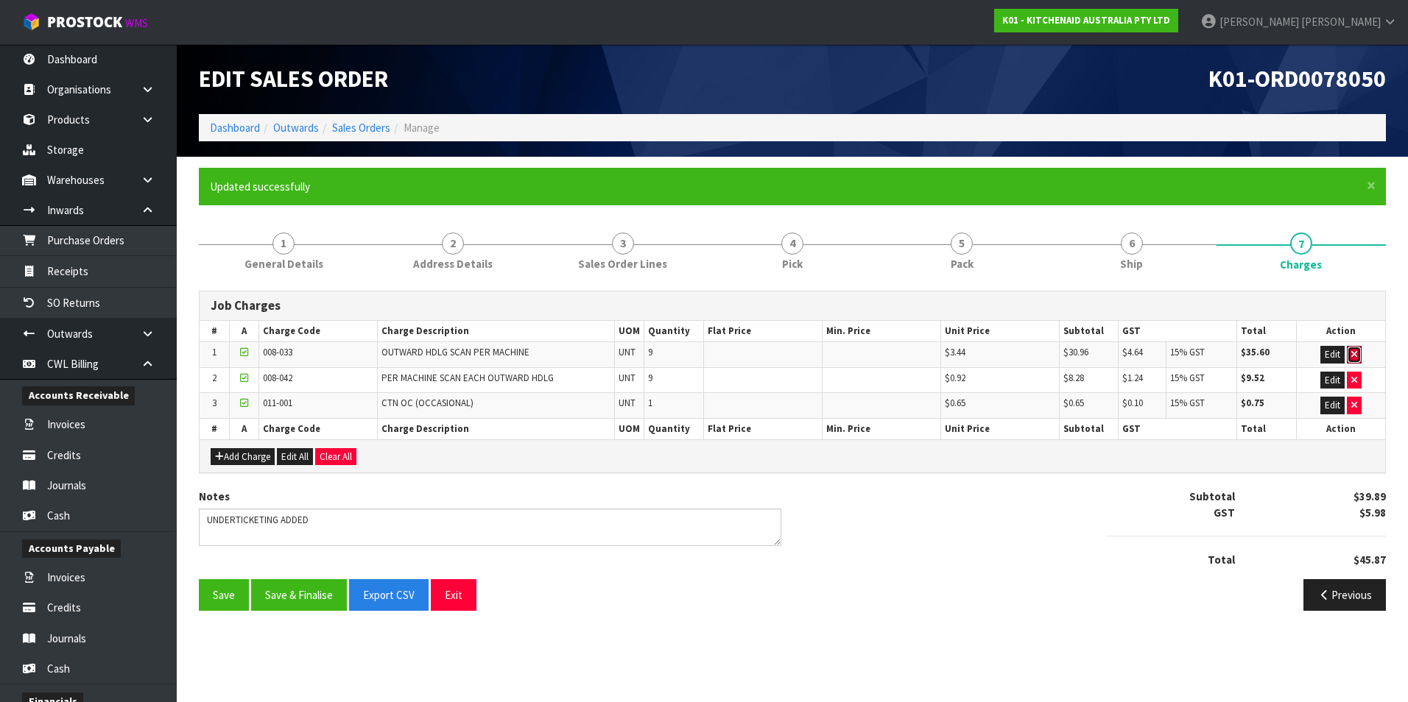
click at [1354, 356] on icon "button" at bounding box center [1354, 355] width 6 height 10
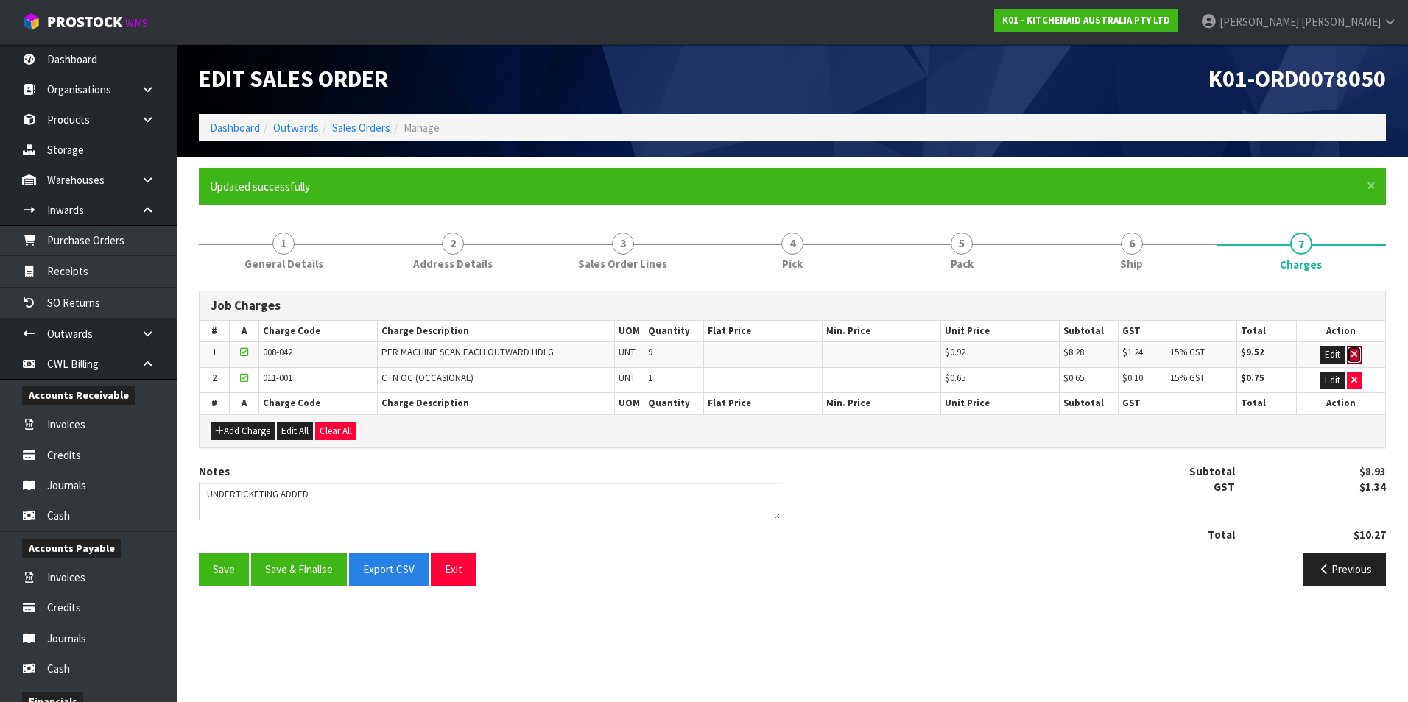
click at [1354, 356] on icon "button" at bounding box center [1354, 355] width 6 height 10
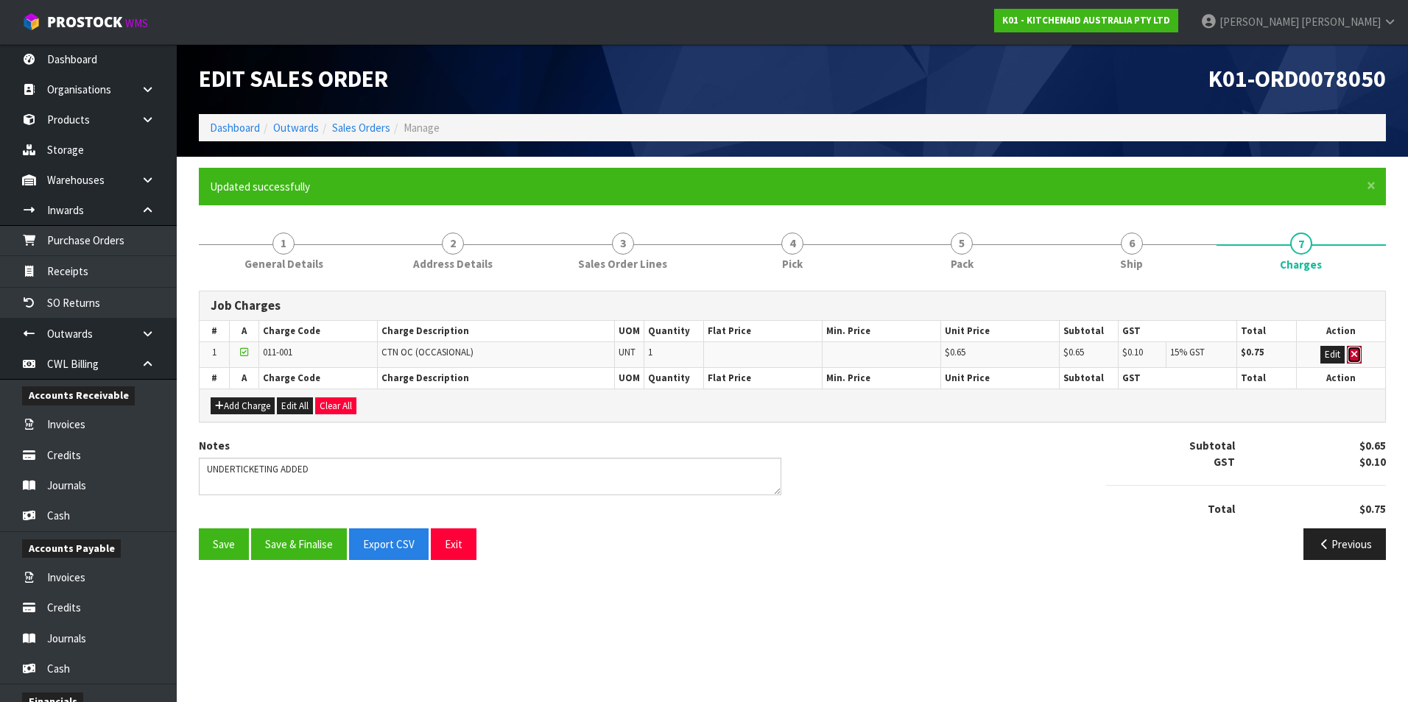
click at [1354, 356] on icon "button" at bounding box center [1354, 355] width 6 height 10
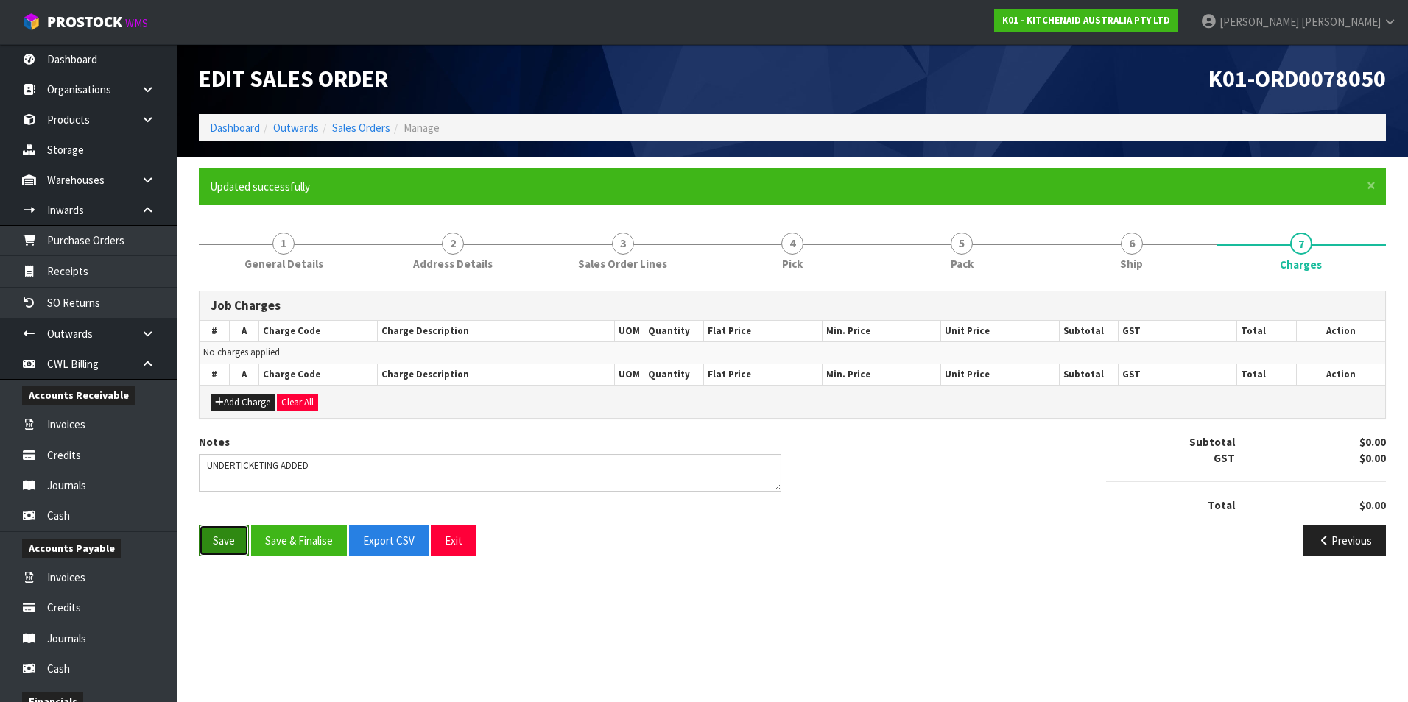
click at [226, 543] on button "Save" at bounding box center [224, 541] width 50 height 32
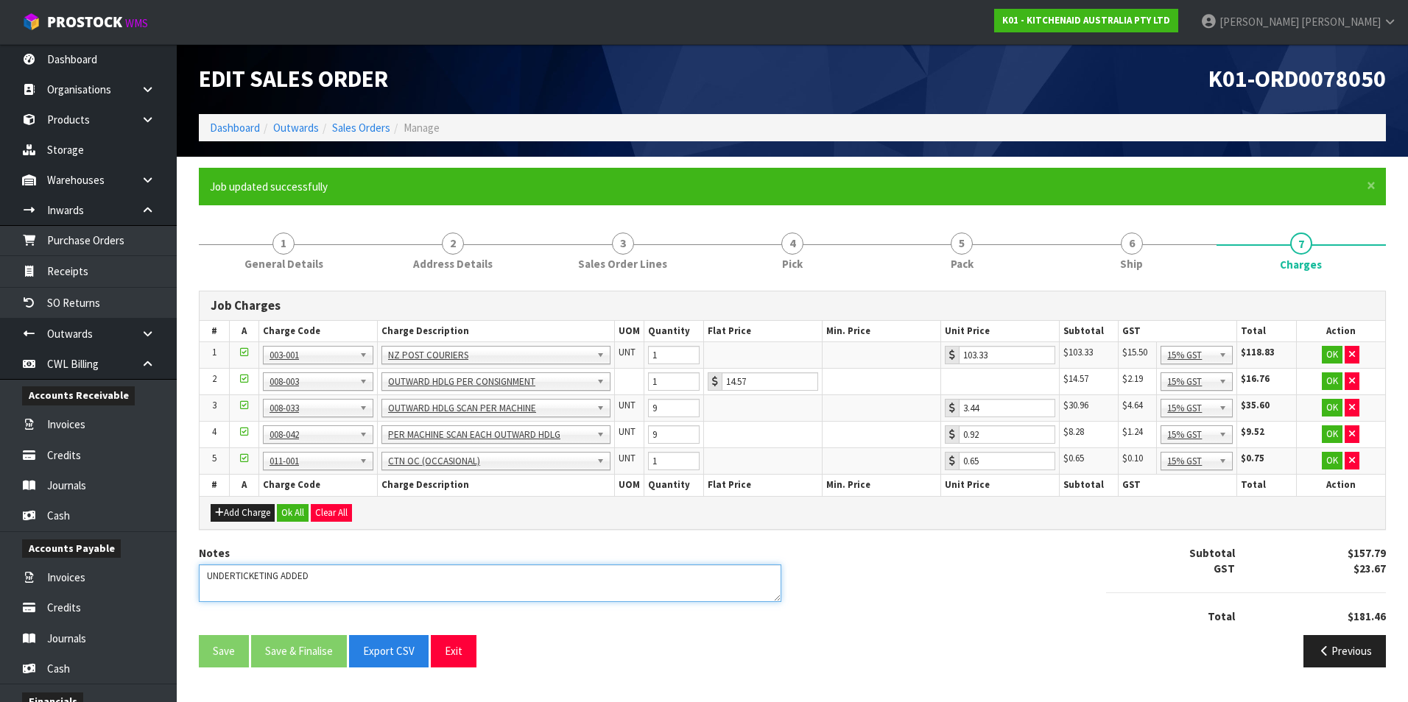
click at [359, 578] on textarea at bounding box center [490, 584] width 582 height 38
type textarea "UNDERTICKETING ADDED X 2"
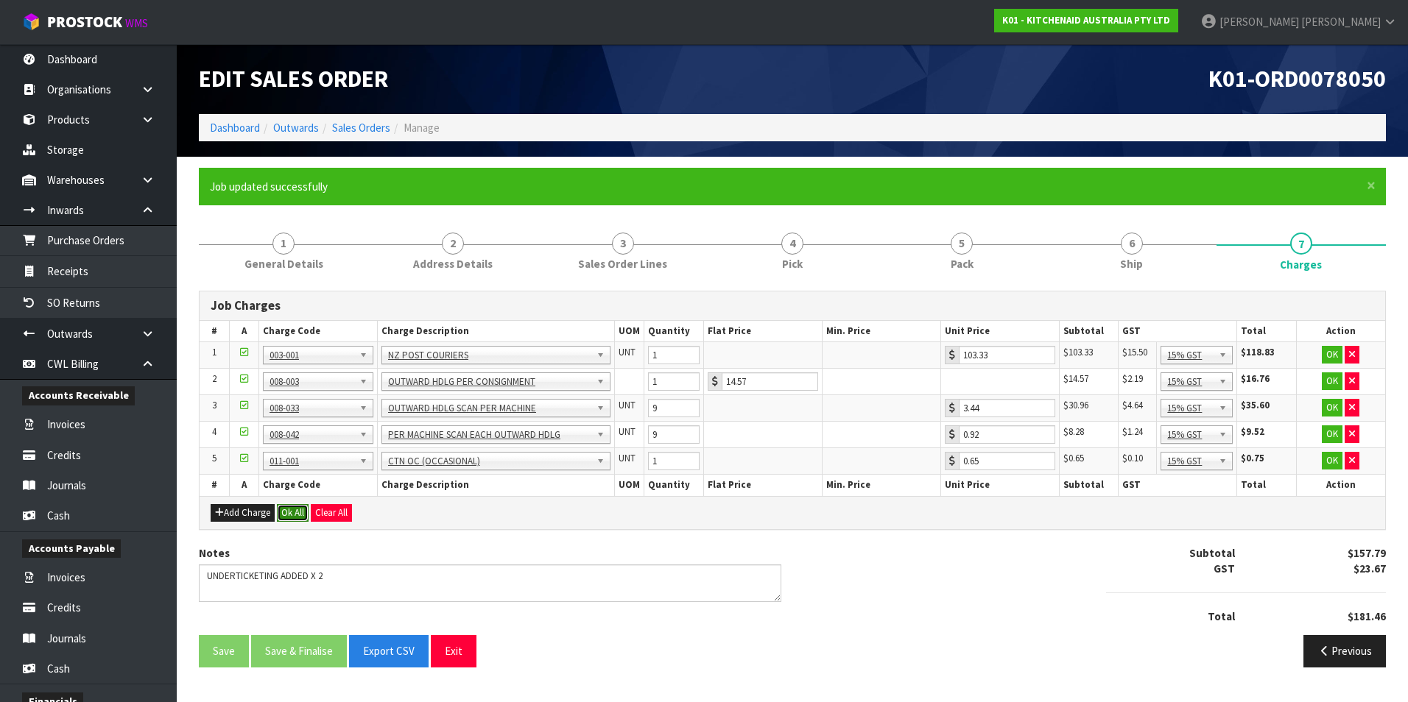
click at [302, 514] on button "Ok All" at bounding box center [293, 513] width 32 height 18
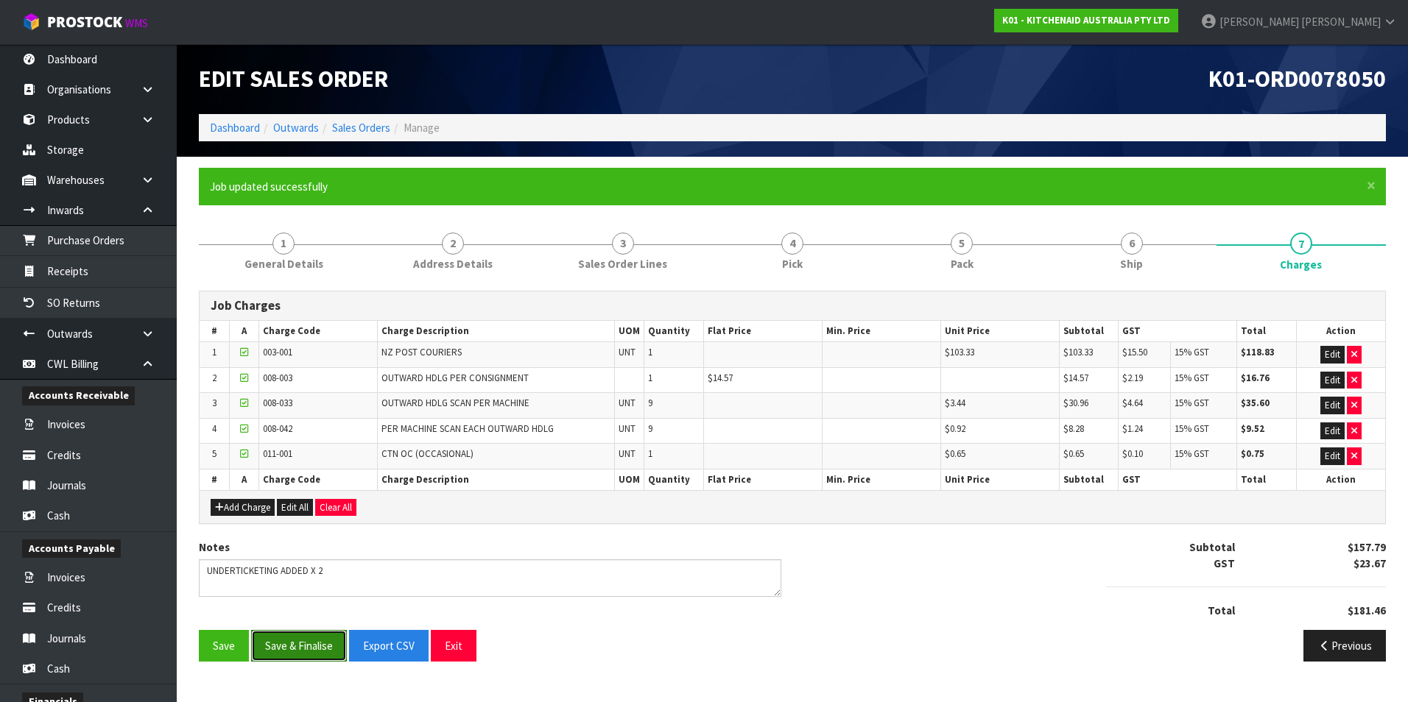
click at [319, 648] on button "Save & Finalise" at bounding box center [299, 646] width 96 height 32
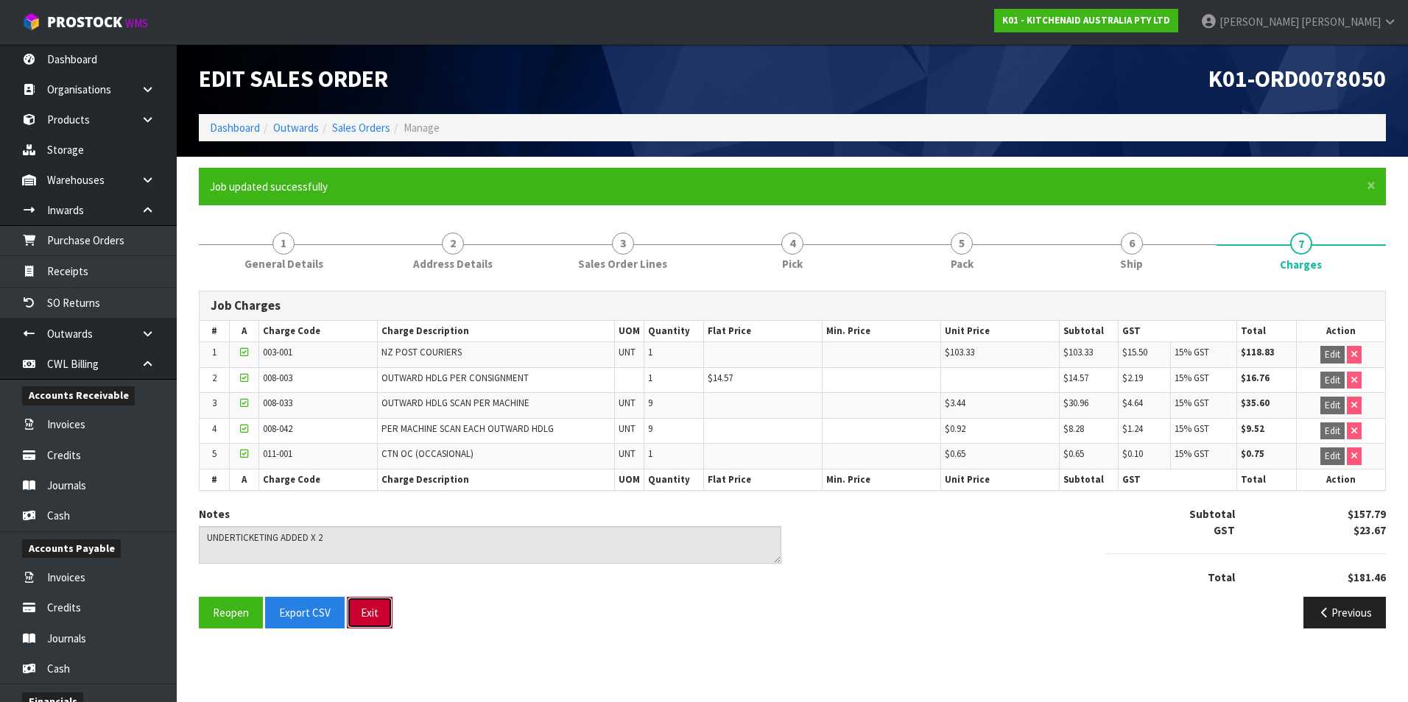
click at [371, 610] on button "Exit" at bounding box center [370, 613] width 46 height 32
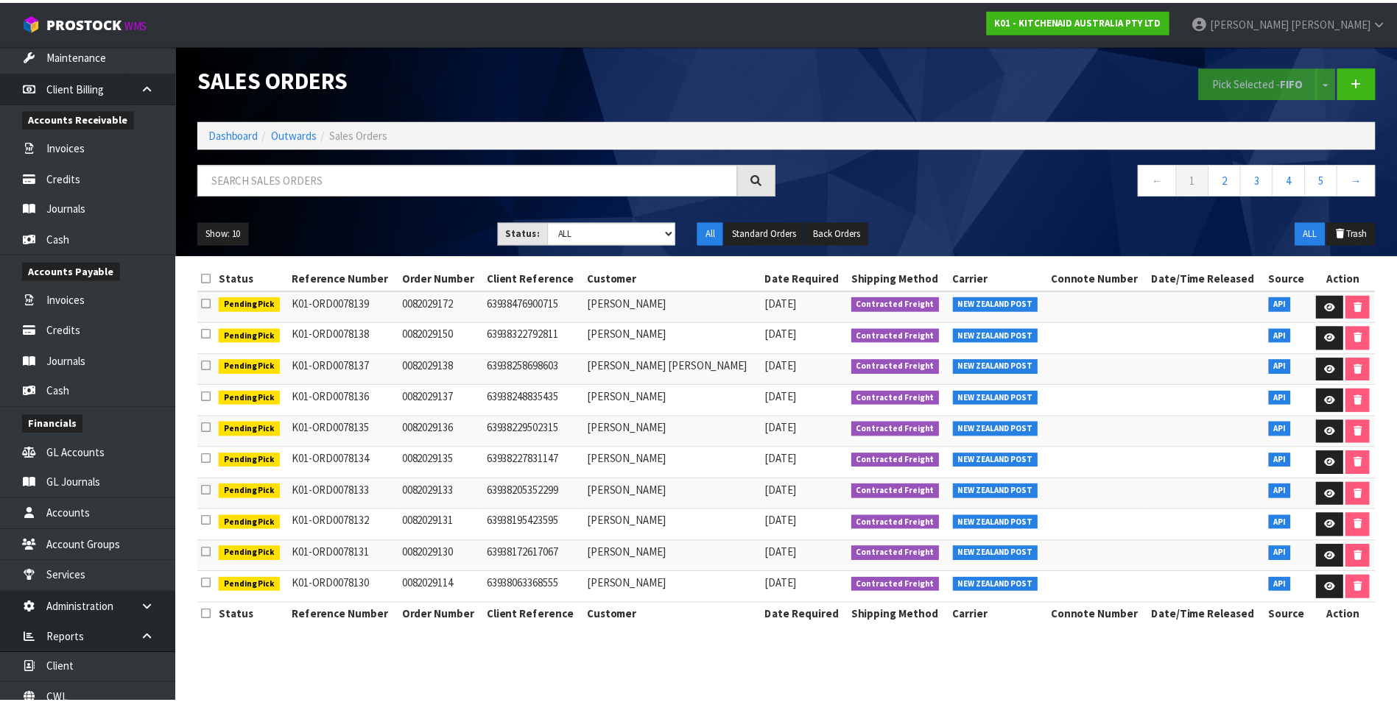
scroll to position [780, 0]
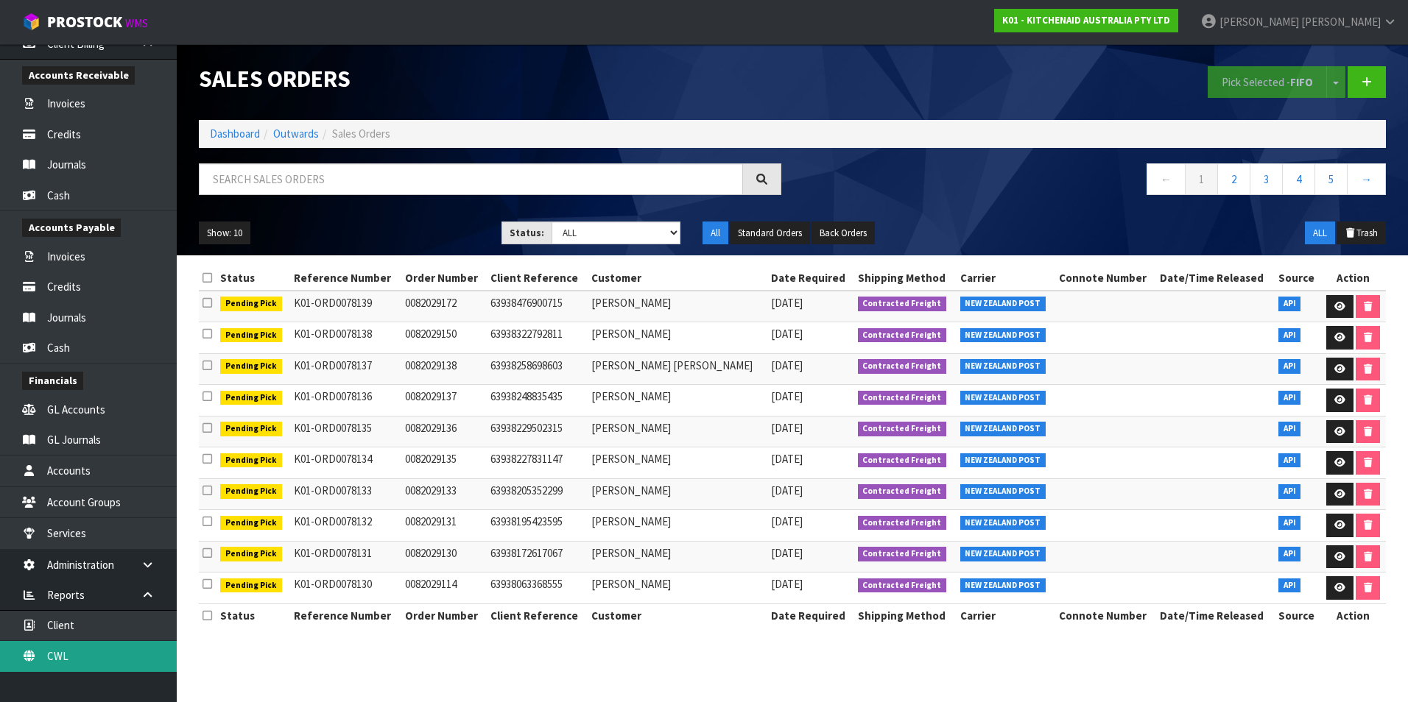
click at [103, 660] on link "CWL" at bounding box center [88, 656] width 177 height 30
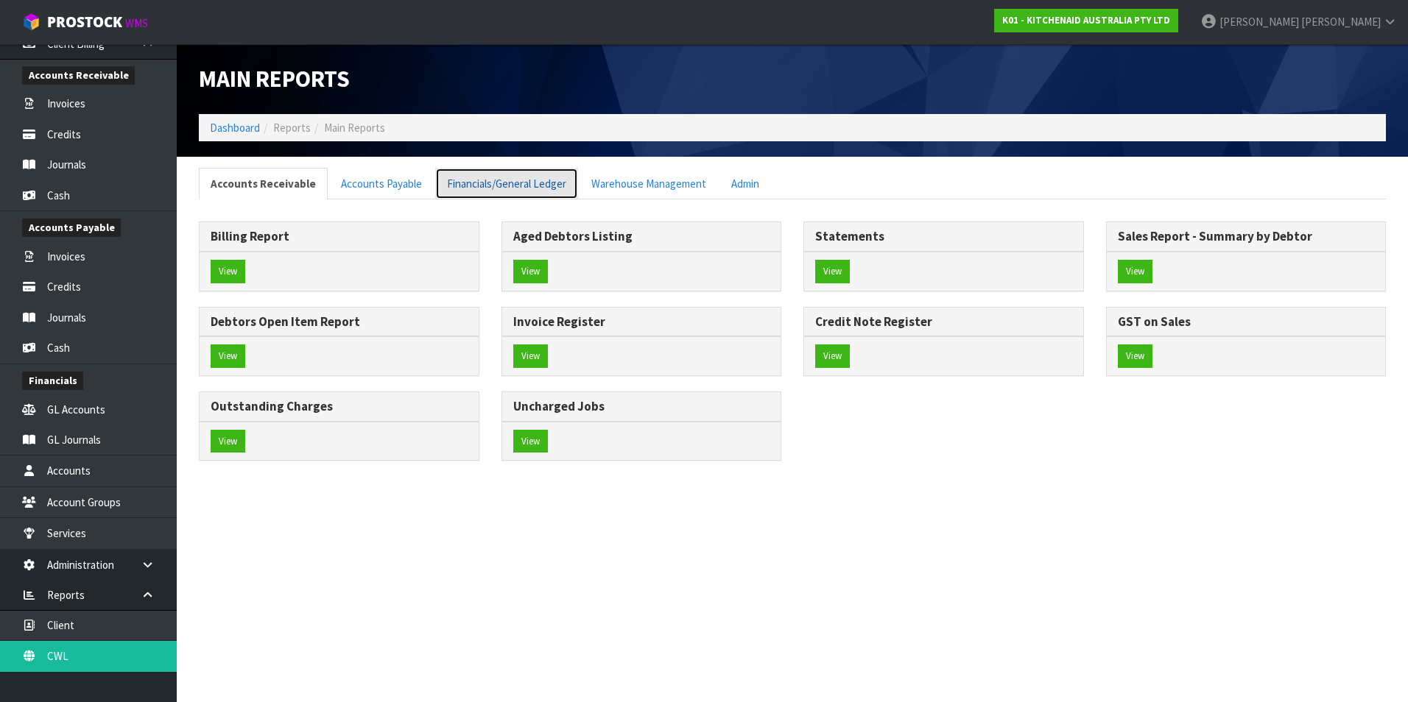
click at [526, 188] on link "Financials/General Ledger" at bounding box center [506, 184] width 143 height 32
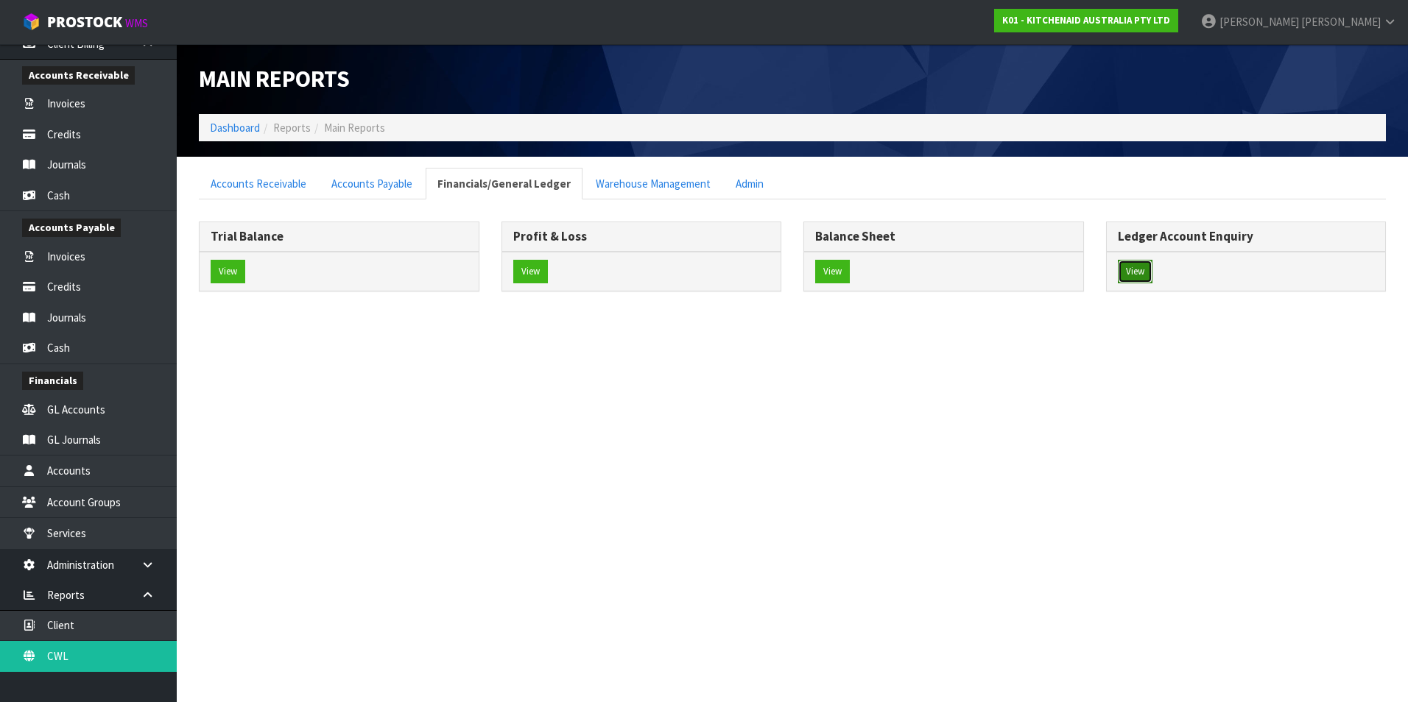
drag, startPoint x: 1145, startPoint y: 268, endPoint x: 1129, endPoint y: 265, distance: 16.5
click at [1144, 268] on button "View" at bounding box center [1135, 272] width 35 height 24
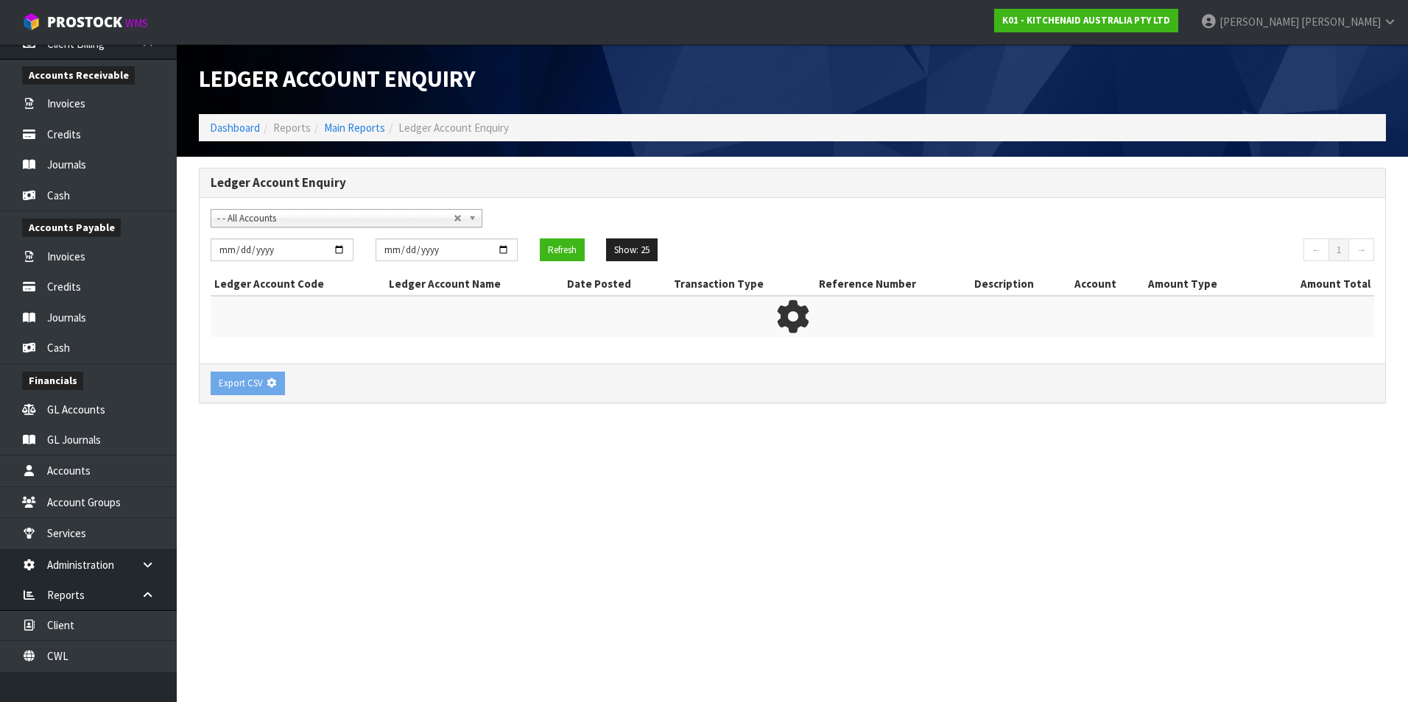
click at [324, 220] on span "- - All Accounts" at bounding box center [335, 219] width 236 height 18
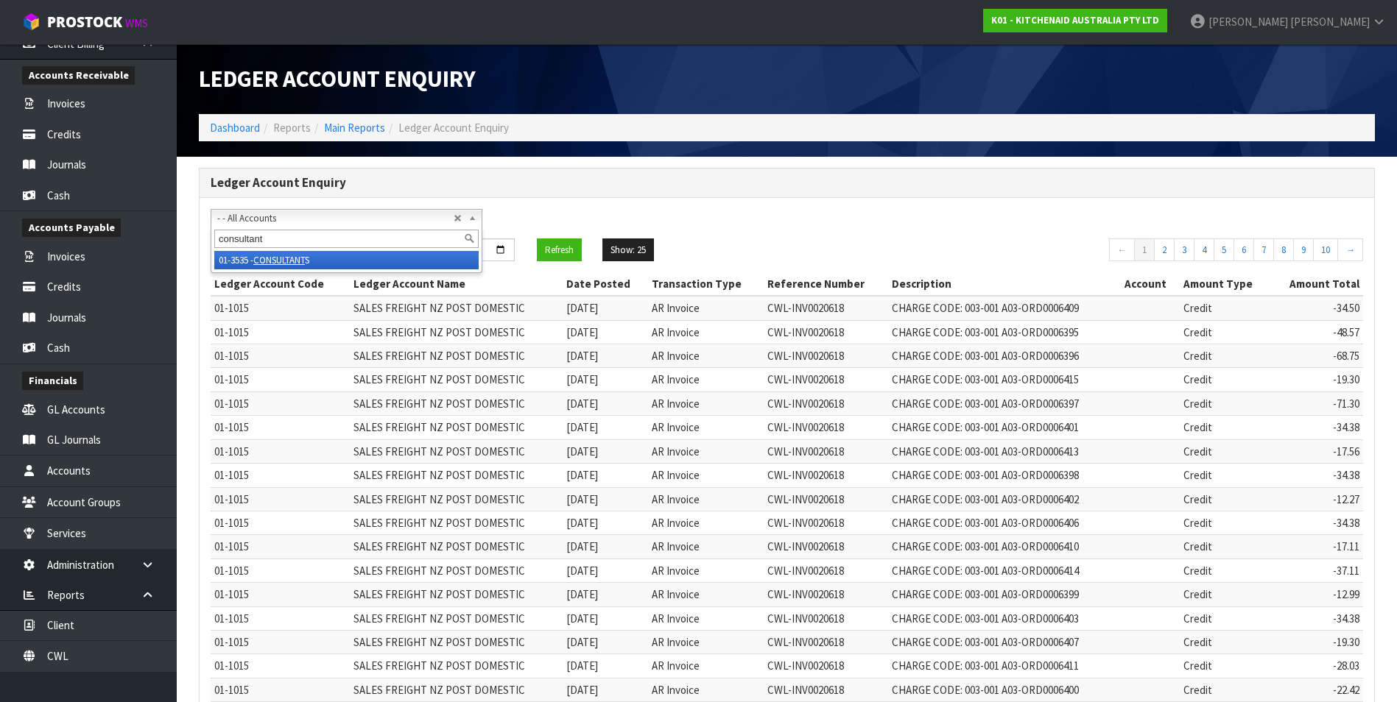
type input "consultant"
click at [299, 262] on em "CONSULTANT" at bounding box center [279, 260] width 52 height 13
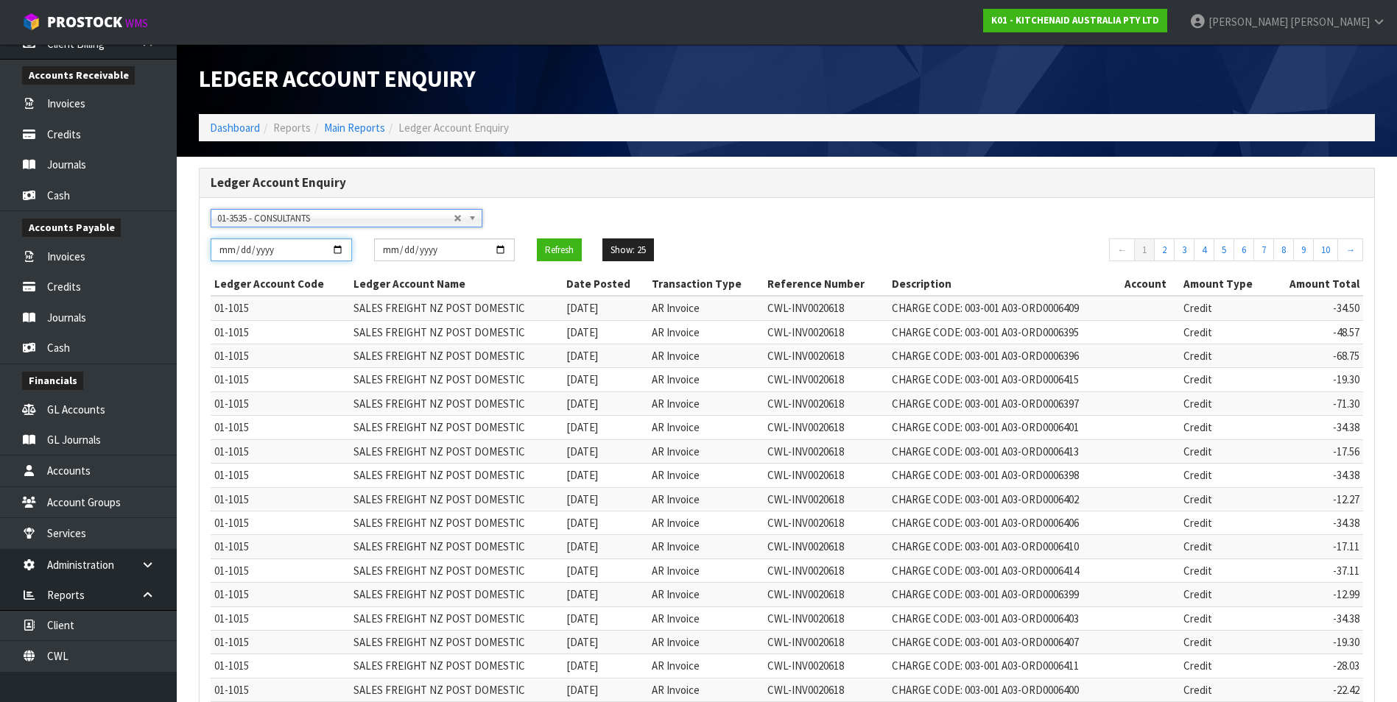
click at [336, 254] on input "[DATE]" at bounding box center [281, 250] width 141 height 23
type input "[DATE]"
click at [501, 247] on input "[DATE]" at bounding box center [444, 250] width 141 height 23
type input "[DATE]"
click at [560, 252] on button "Refresh" at bounding box center [559, 251] width 45 height 24
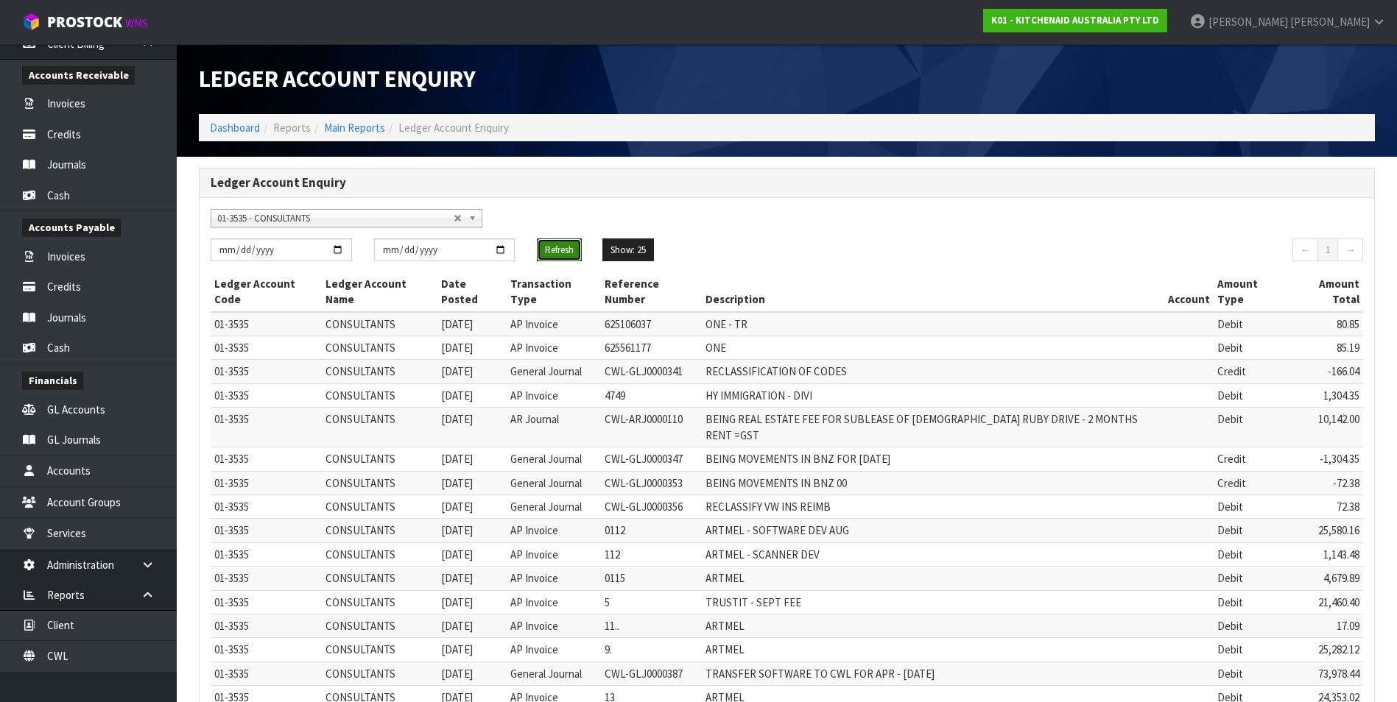
scroll to position [188, 0]
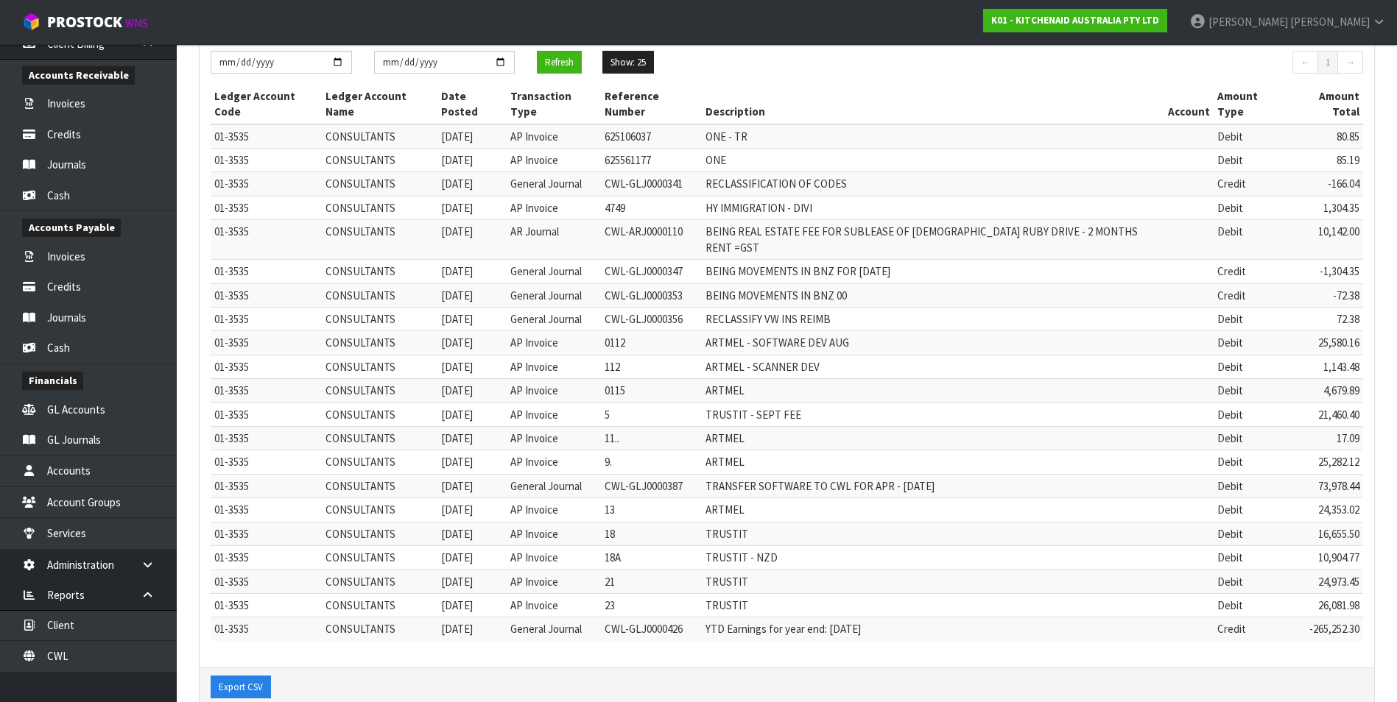
click at [915, 679] on div "Ledger Account Enquiry - - All Accounts 01-1001 - SALES INTERNATIONAL FREIGHT S…" at bounding box center [787, 351] width 1198 height 742
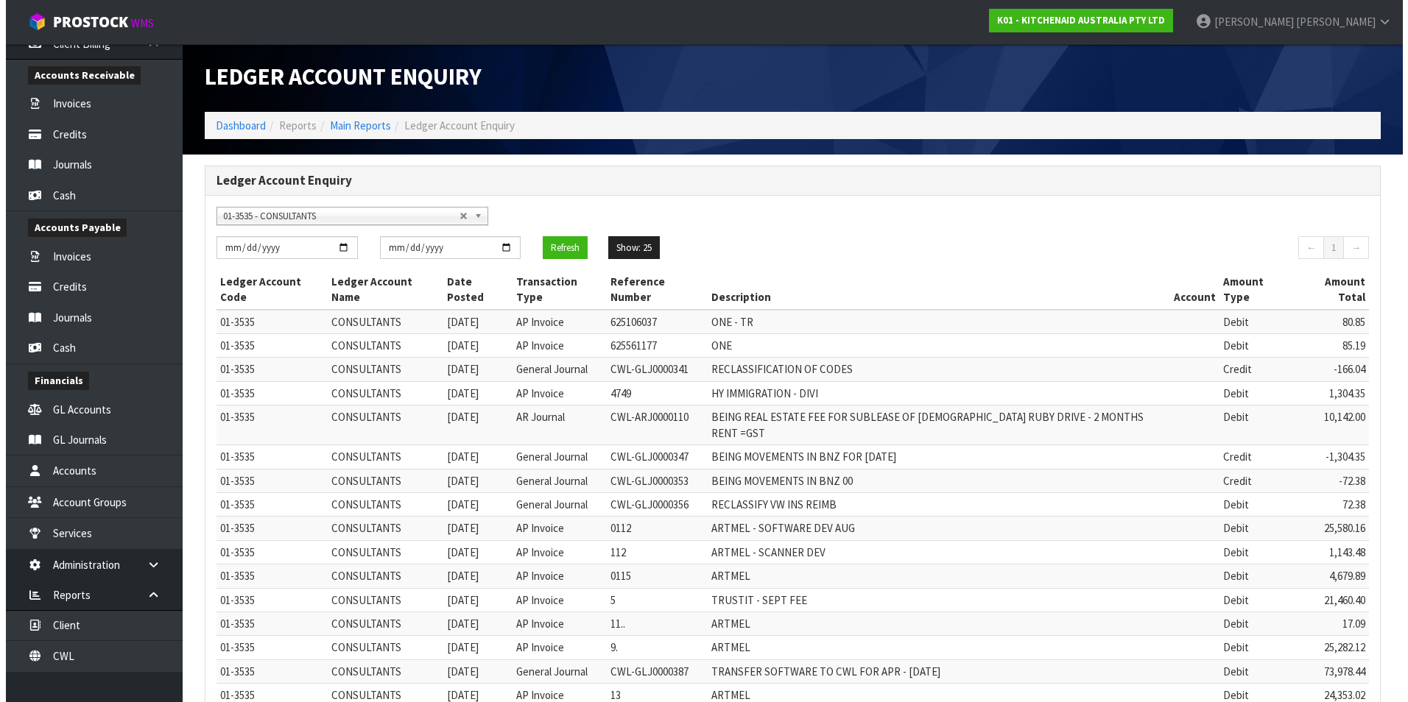
scroll to position [0, 0]
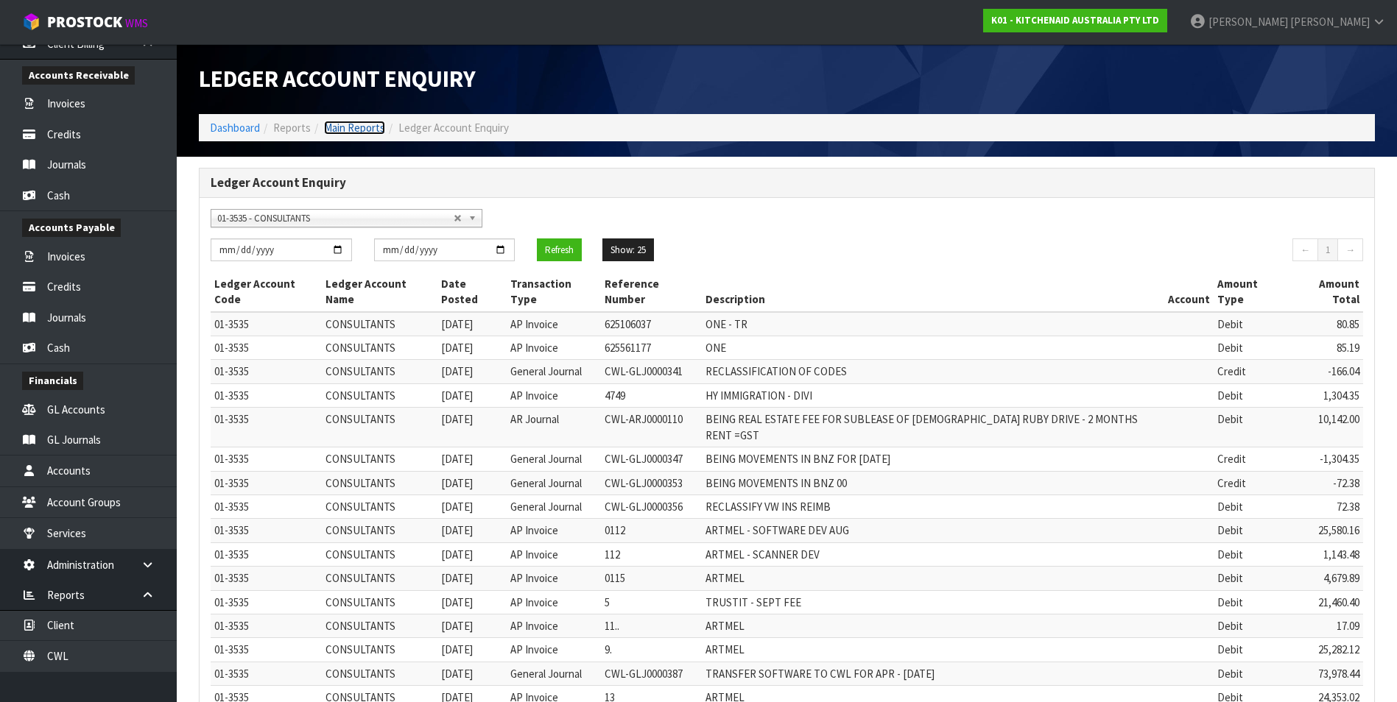
click at [366, 128] on link "Main Reports" at bounding box center [354, 128] width 61 height 14
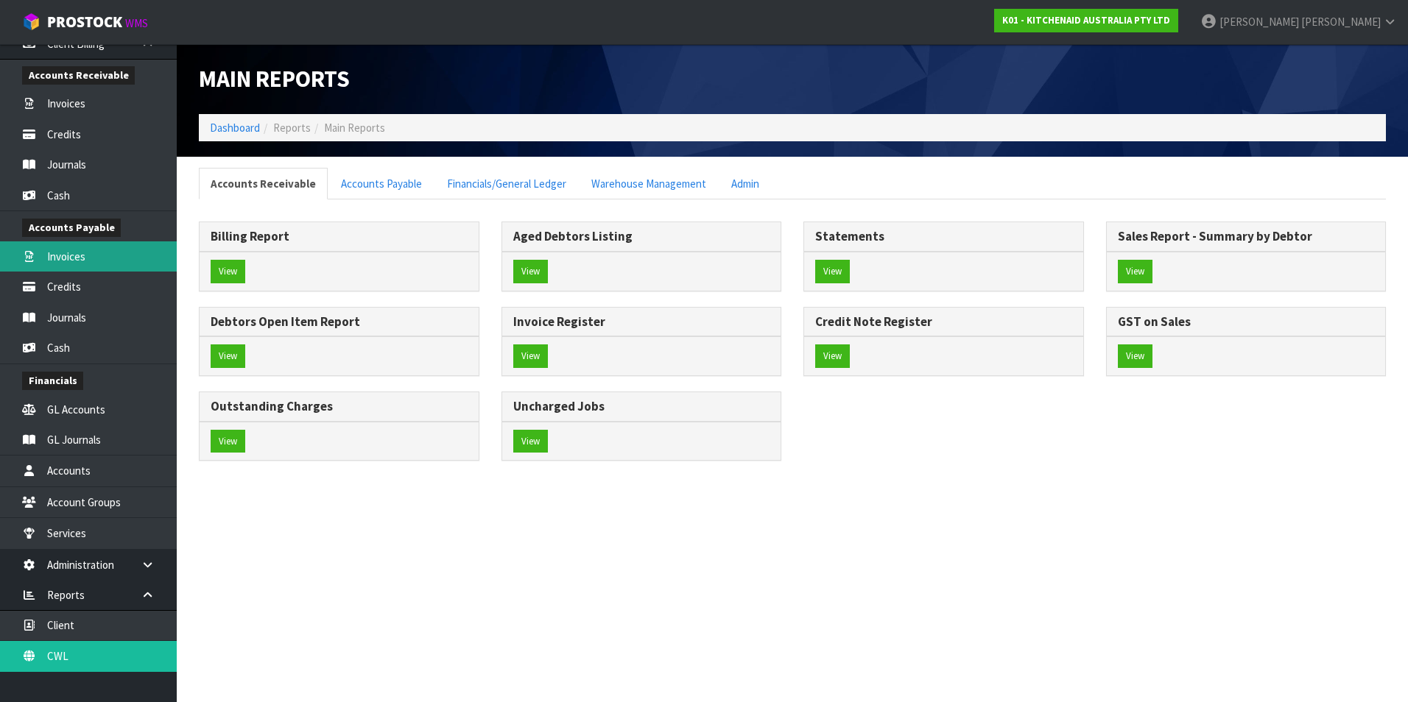
click at [71, 263] on link "Invoices" at bounding box center [88, 256] width 177 height 30
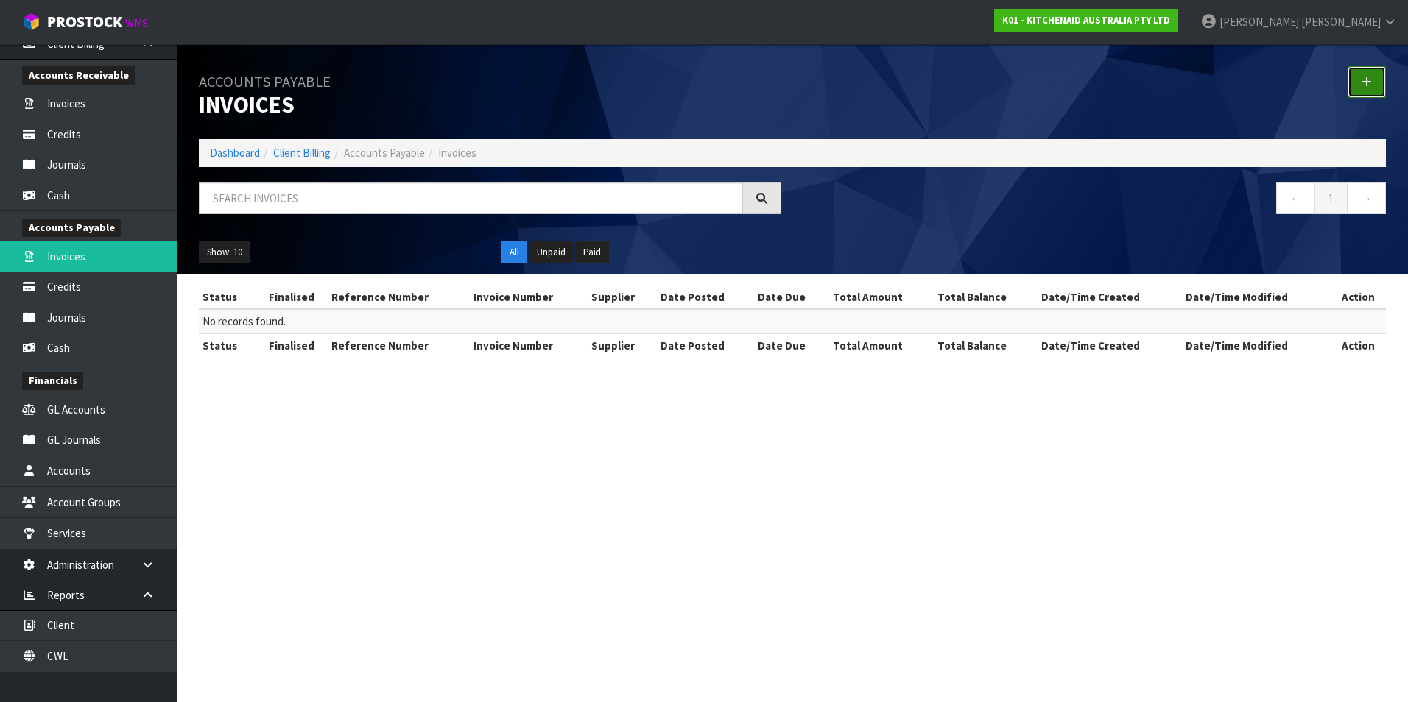
click at [1366, 79] on icon at bounding box center [1366, 82] width 10 height 11
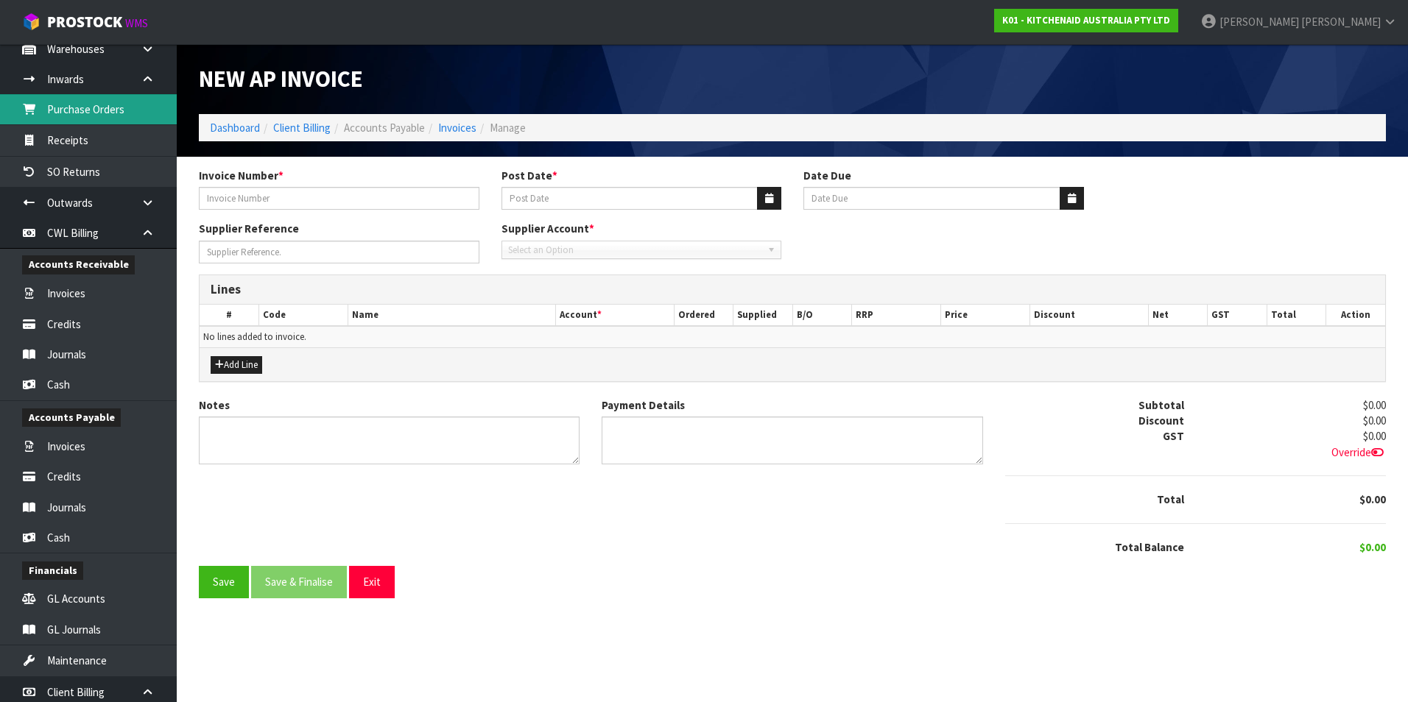
scroll to position [109, 0]
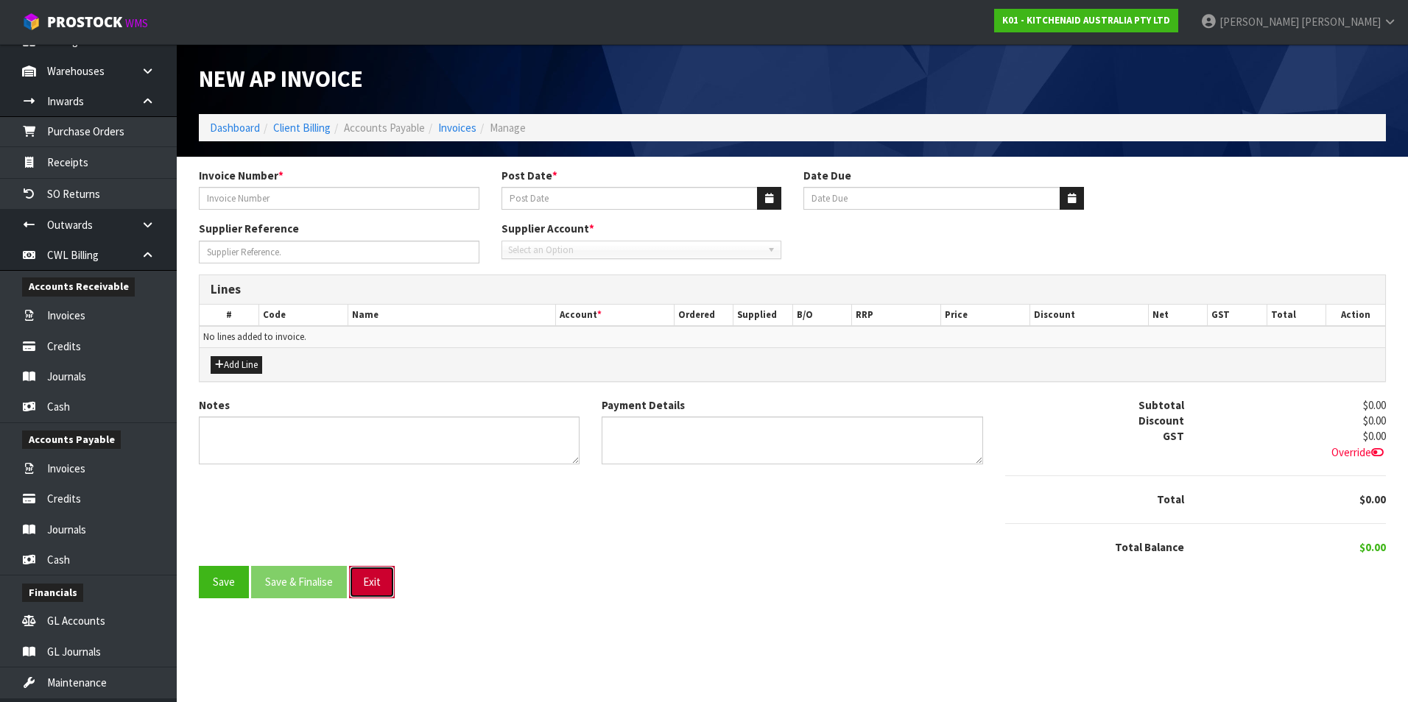
click at [370, 587] on button "Exit" at bounding box center [372, 582] width 46 height 32
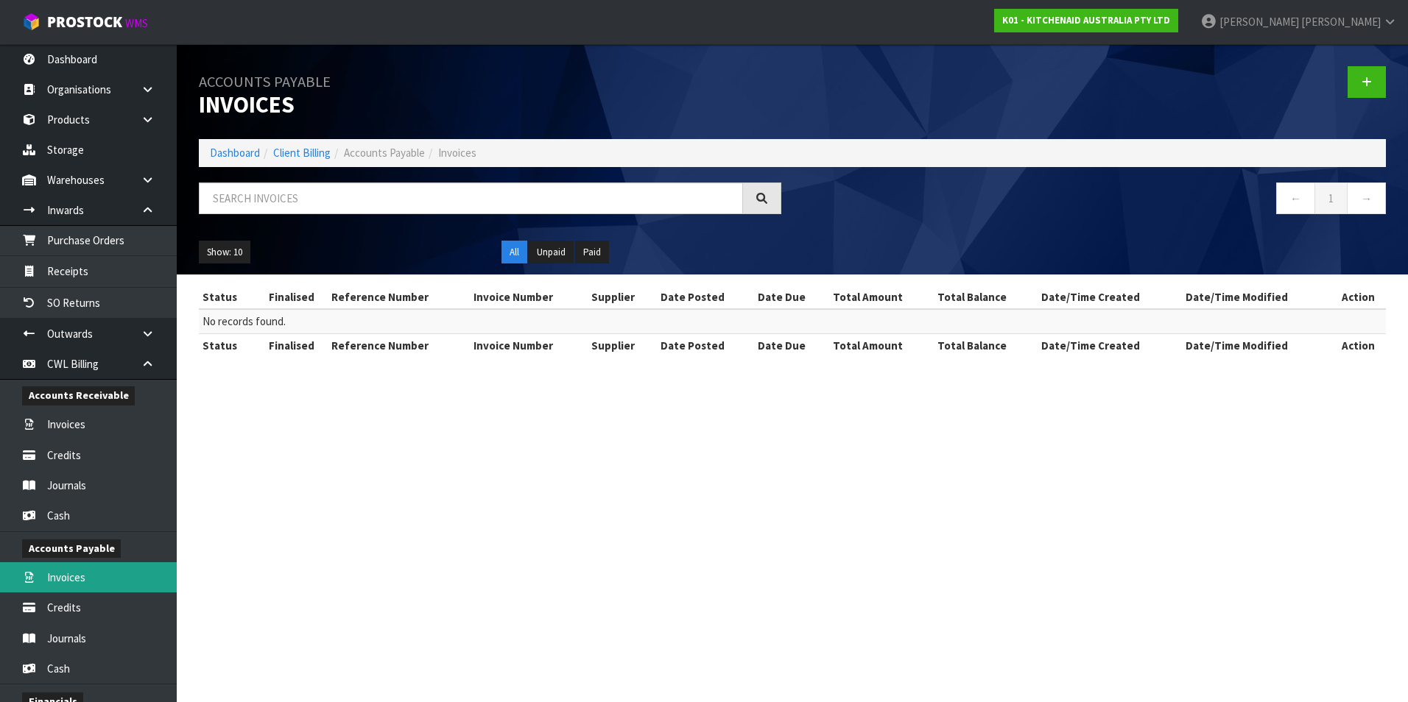
click at [76, 573] on link "Invoices" at bounding box center [88, 577] width 177 height 30
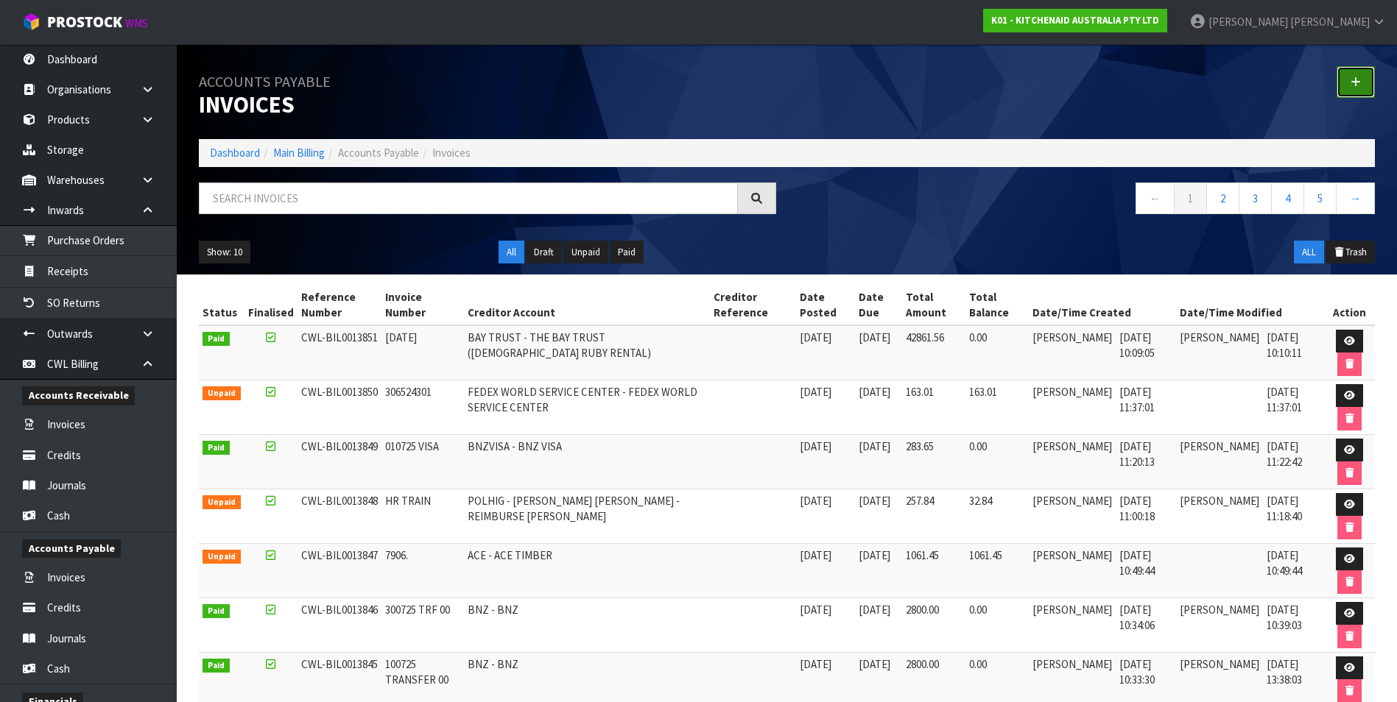
click at [1349, 83] on link at bounding box center [1355, 82] width 38 height 32
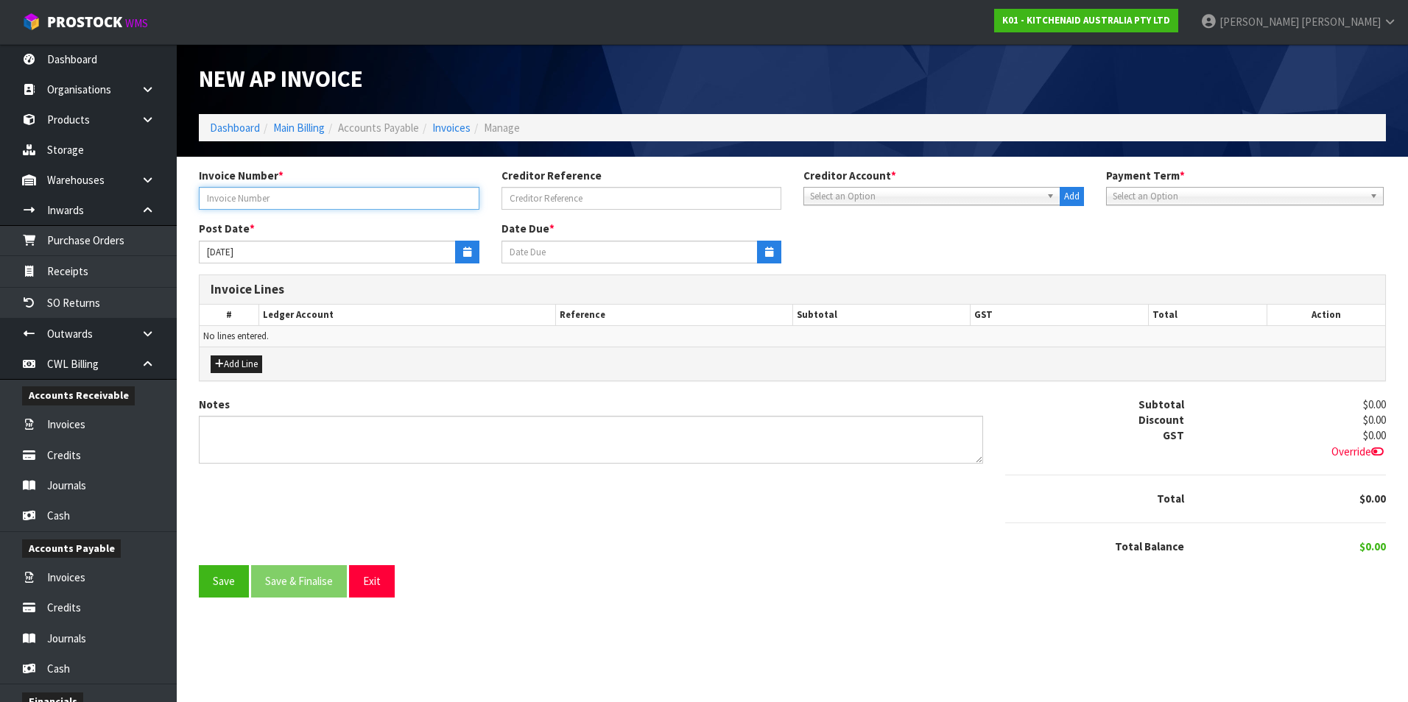
click at [346, 191] on input "text" at bounding box center [339, 198] width 280 height 23
type input "7045"
click at [832, 191] on span "Select an Option" at bounding box center [925, 197] width 230 height 18
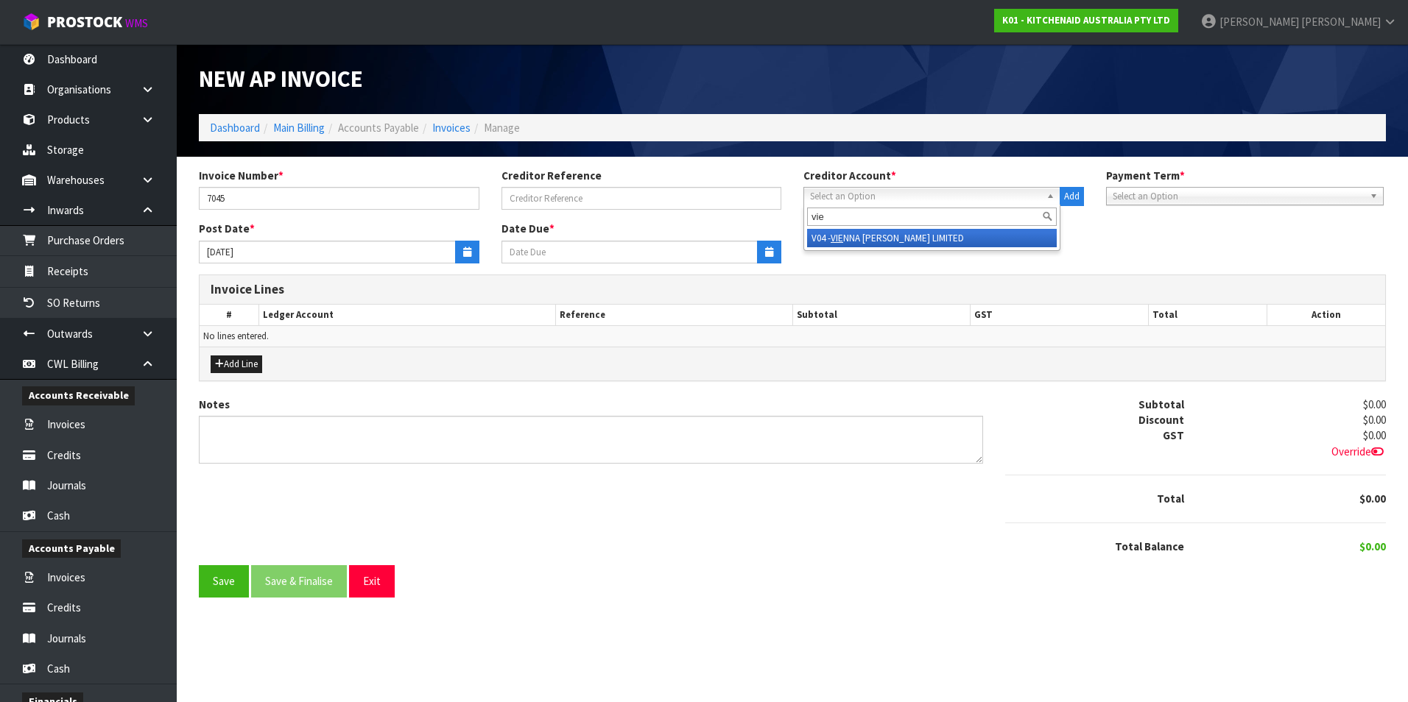
type input "vie"
drag, startPoint x: 876, startPoint y: 236, endPoint x: 858, endPoint y: 235, distance: 18.5
click at [873, 236] on li "V04 - VIE NNA [PERSON_NAME] LIMITED" at bounding box center [932, 238] width 250 height 18
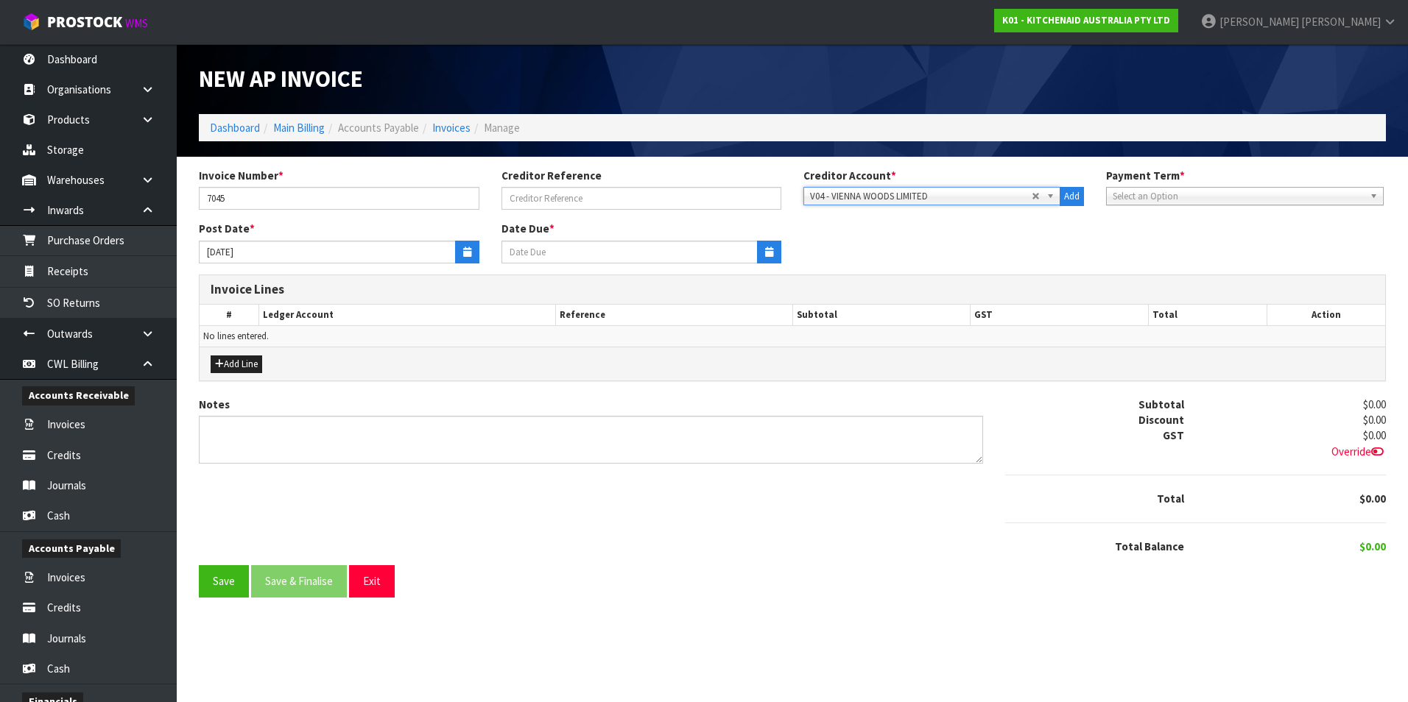
type input "[DATE]"
click at [463, 252] on icon "button" at bounding box center [467, 252] width 8 height 10
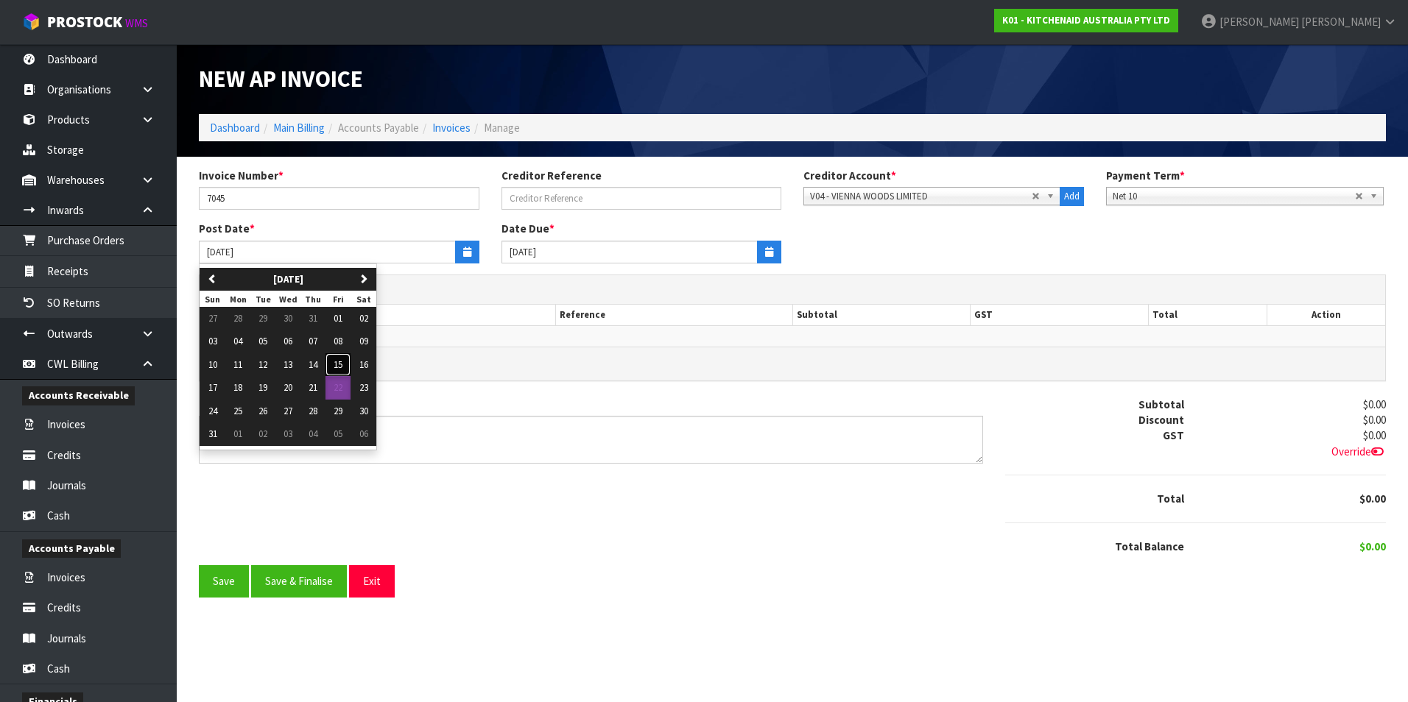
click at [333, 367] on button "15" at bounding box center [337, 365] width 25 height 24
type input "[DATE]"
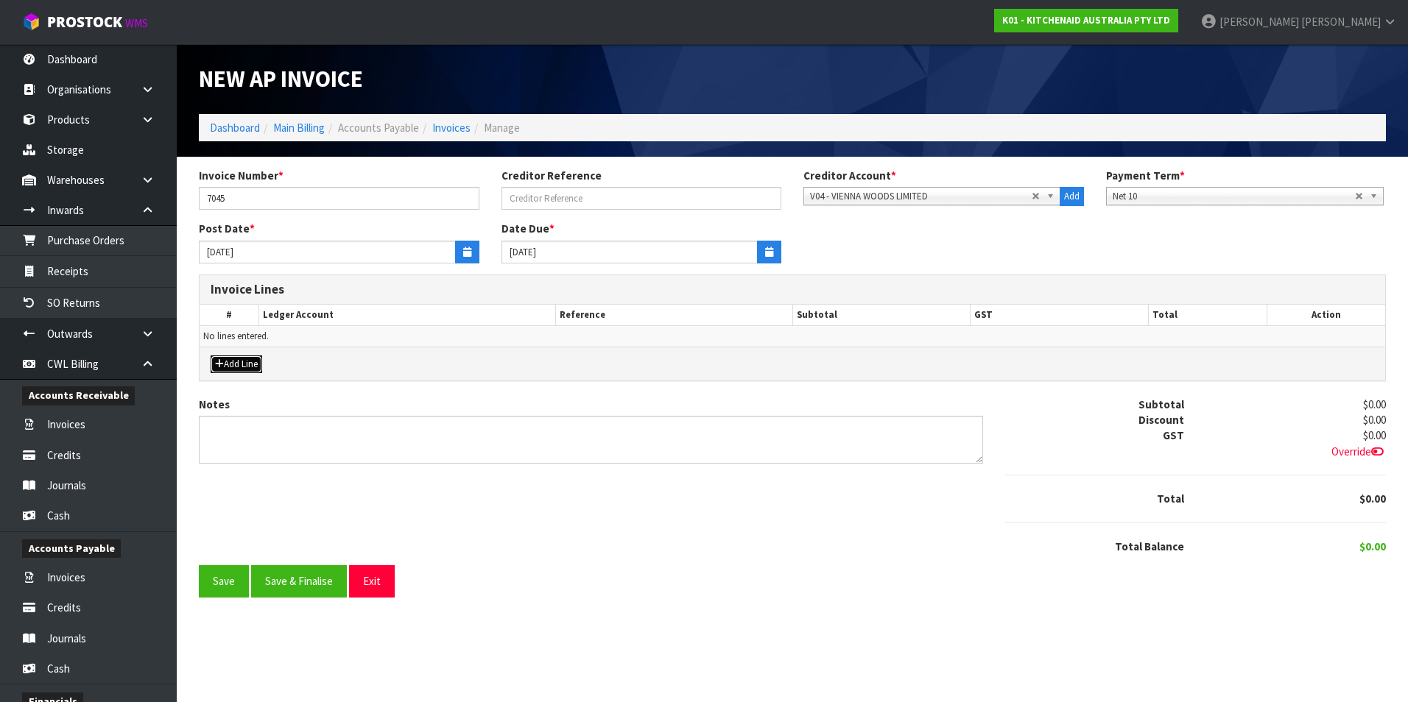
click at [250, 365] on button "Add Line" at bounding box center [237, 365] width 52 height 18
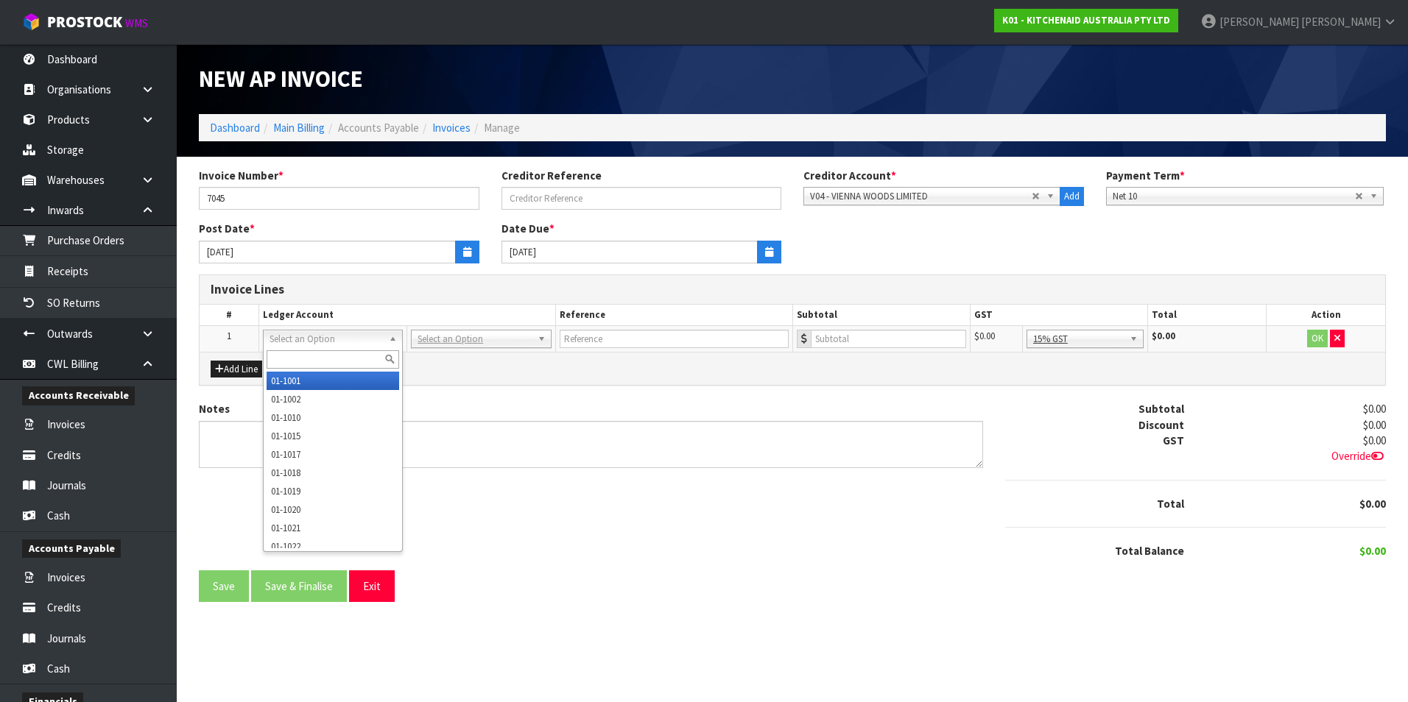
click at [281, 361] on input "text" at bounding box center [332, 359] width 133 height 18
type input "2500"
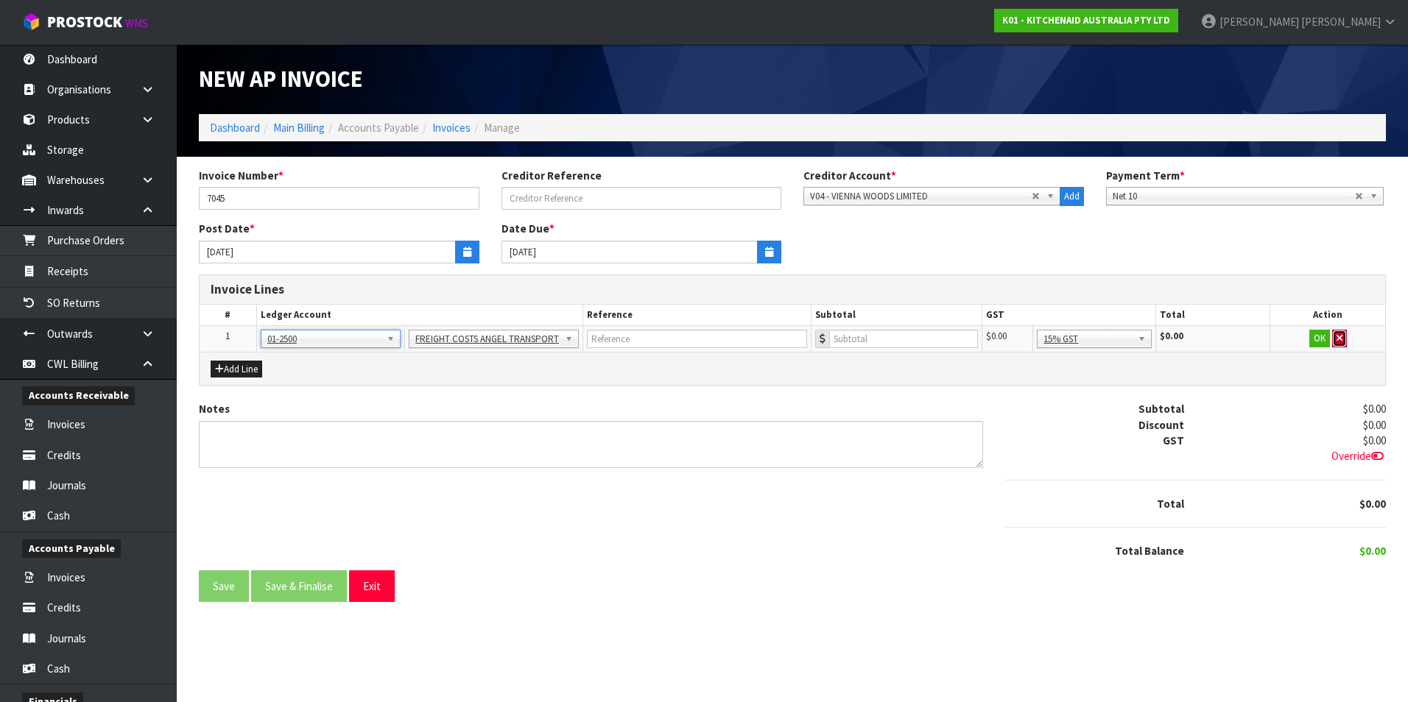
click at [1339, 342] on icon "button" at bounding box center [1339, 338] width 6 height 10
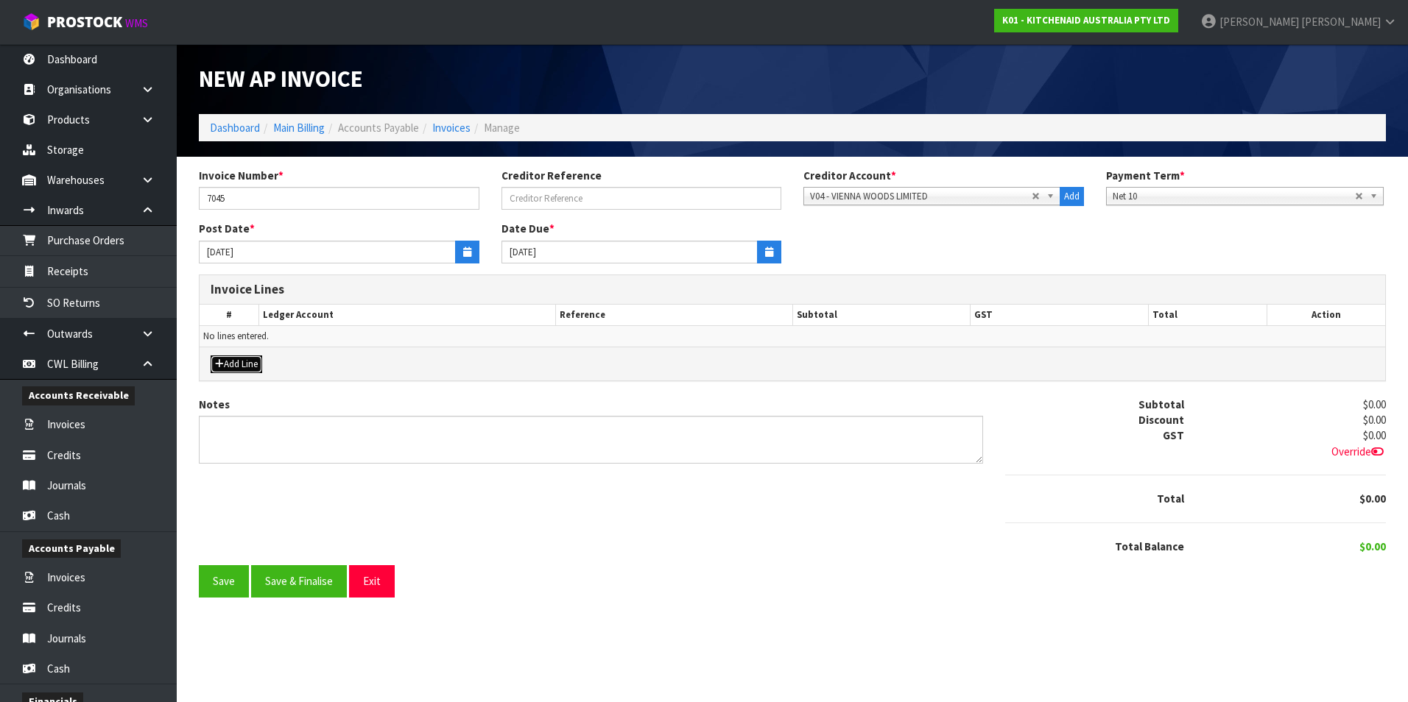
click at [247, 359] on button "Add Line" at bounding box center [237, 365] width 52 height 18
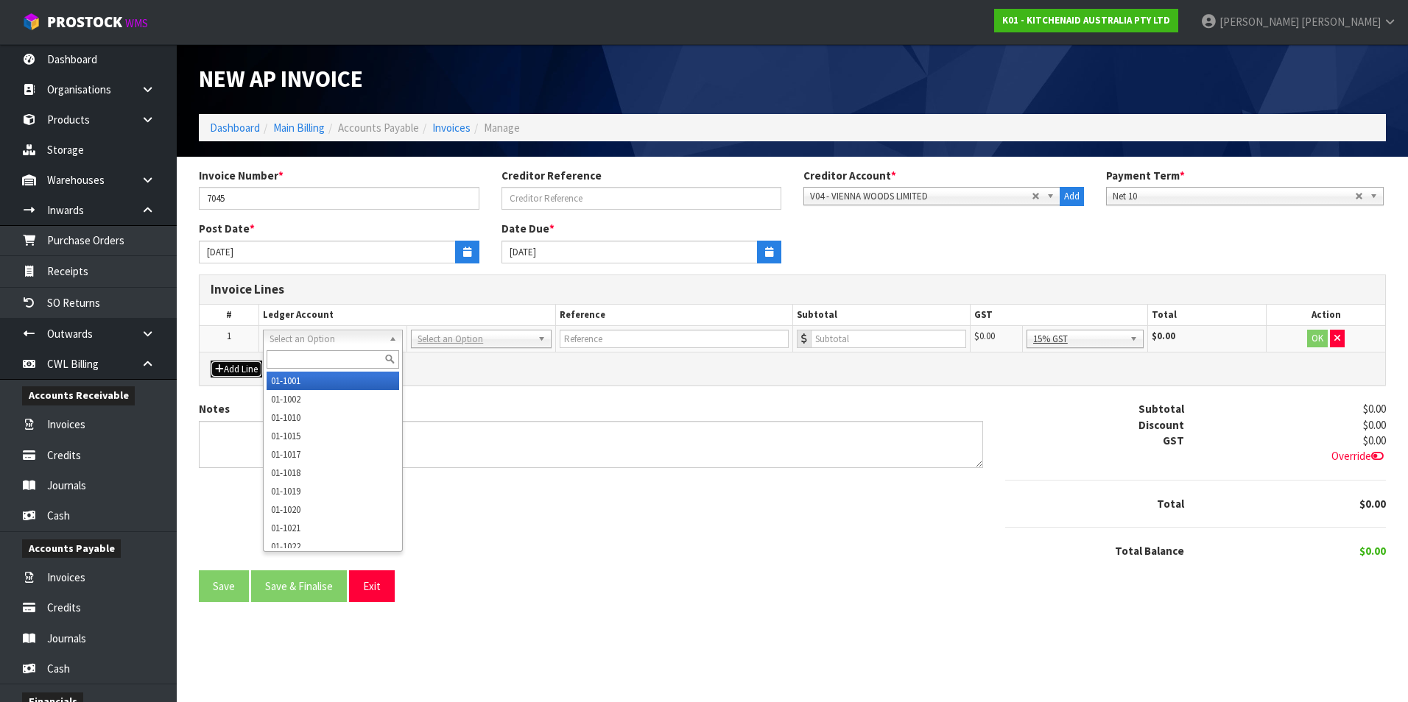
drag, startPoint x: 292, startPoint y: 336, endPoint x: 287, endPoint y: 352, distance: 16.1
click at [282, 361] on input "text" at bounding box center [332, 359] width 133 height 18
type input "2700"
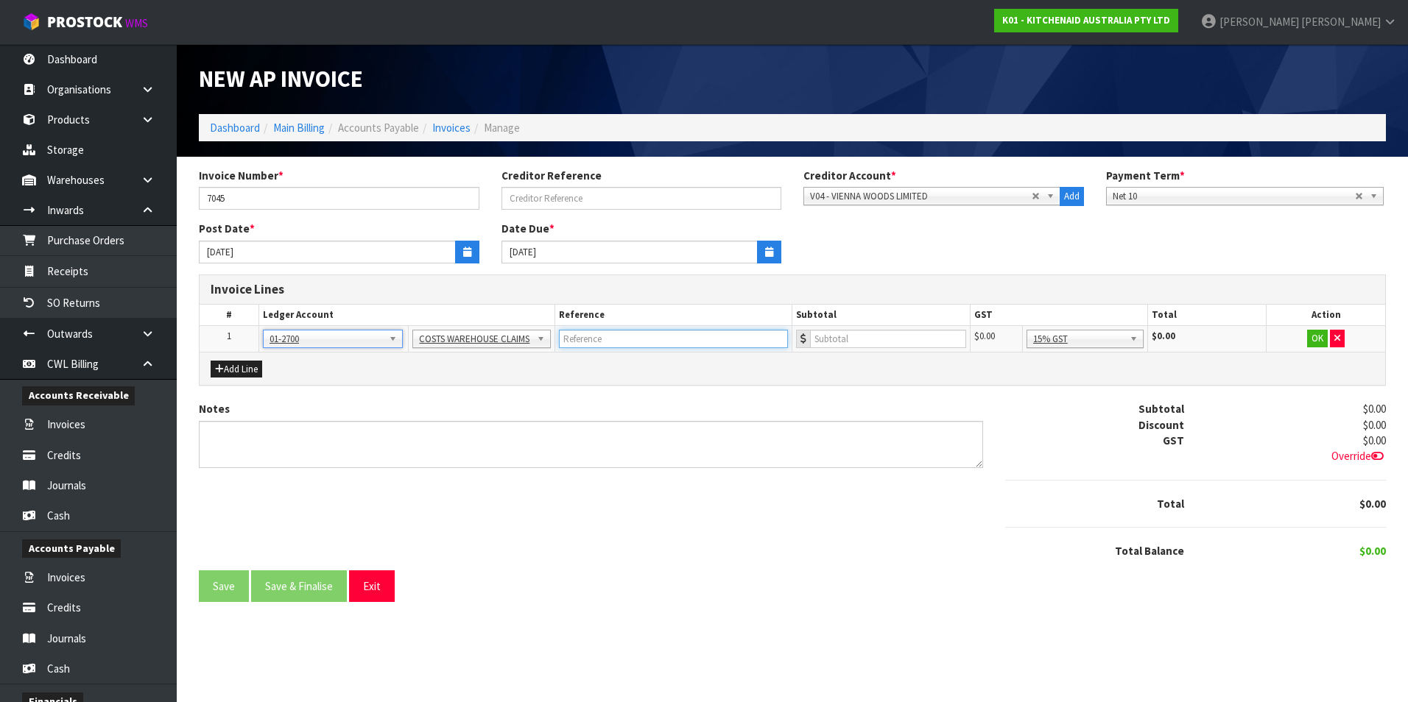
click at [593, 341] on input "text" at bounding box center [673, 339] width 229 height 18
type input "VIENNA - PAILS GOT HIT WITH [PERSON_NAME]"
type input "232.11"
click at [1316, 337] on button "OK" at bounding box center [1317, 339] width 21 height 18
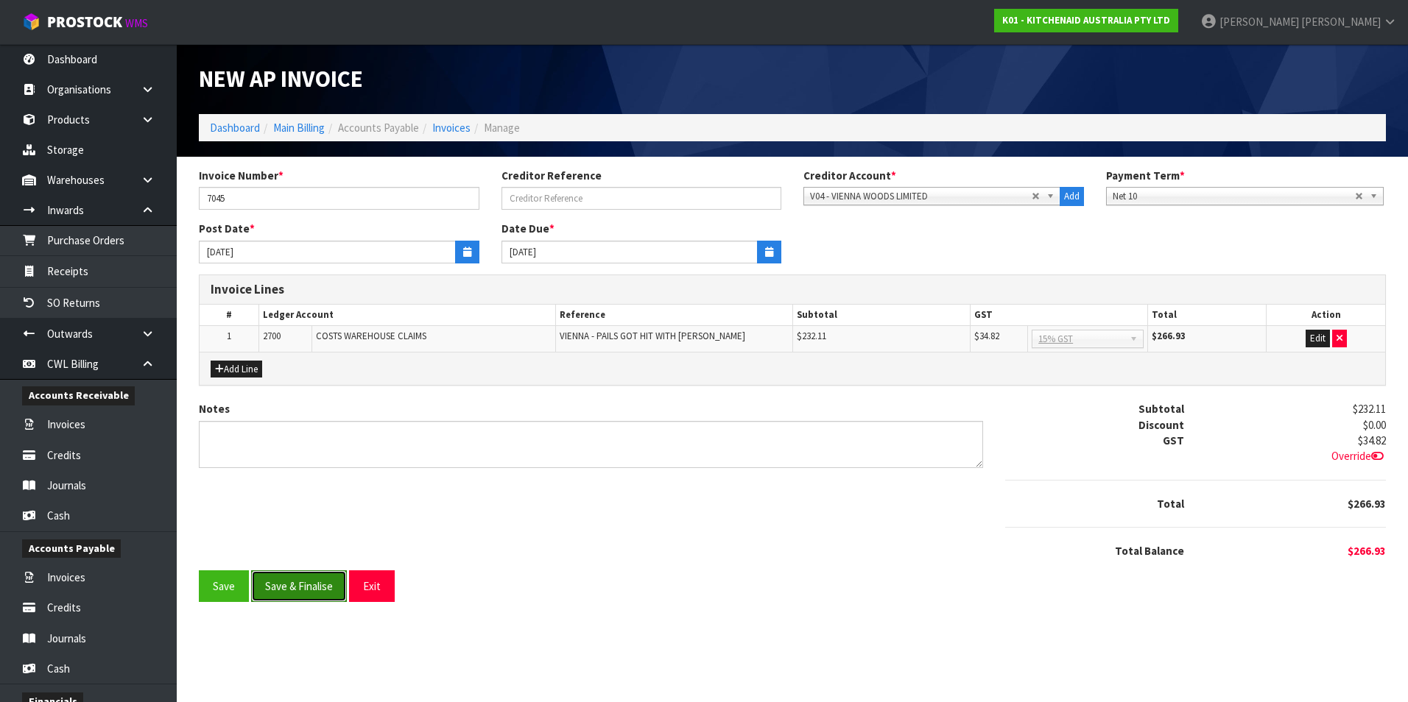
click at [303, 590] on button "Save & Finalise" at bounding box center [299, 587] width 96 height 32
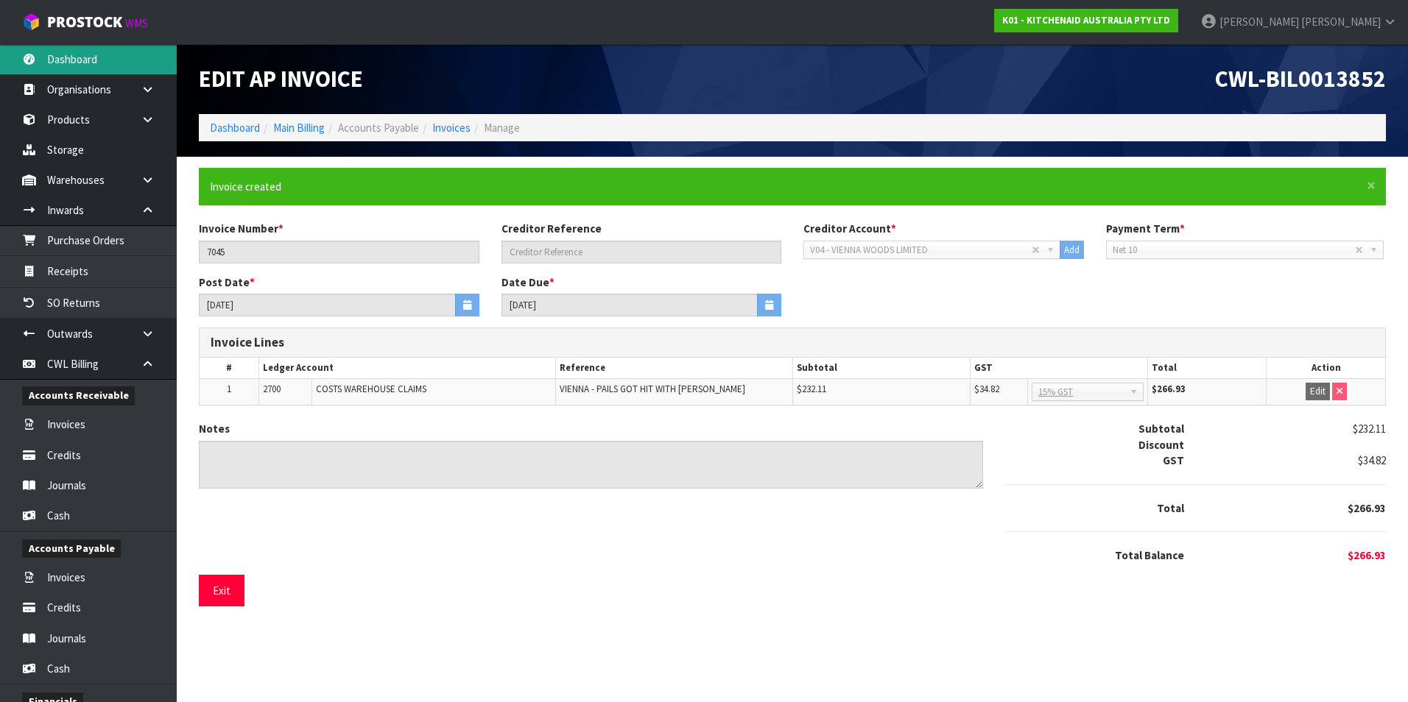
click at [85, 60] on link "Dashboard" at bounding box center [88, 59] width 177 height 30
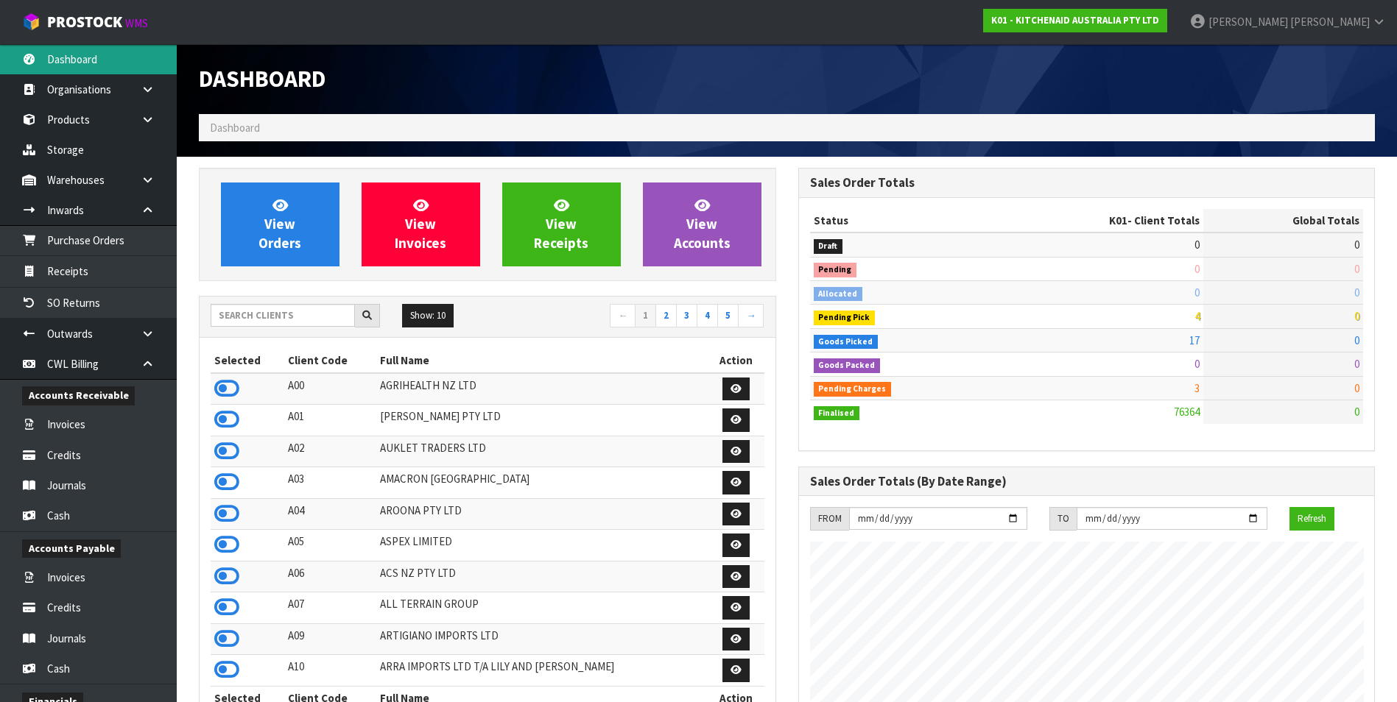
scroll to position [1115, 599]
click at [261, 323] on input "text" at bounding box center [283, 315] width 144 height 23
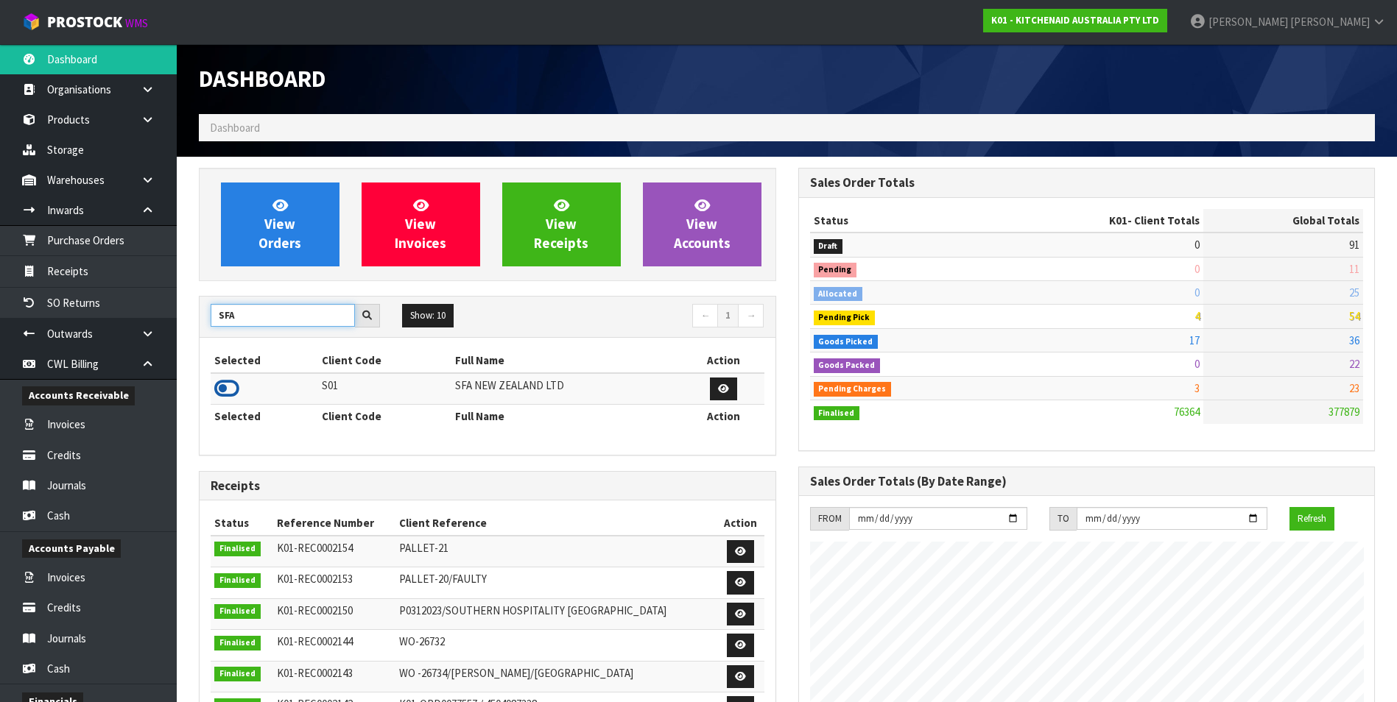
type input "SFA"
click at [232, 383] on icon at bounding box center [226, 389] width 25 height 22
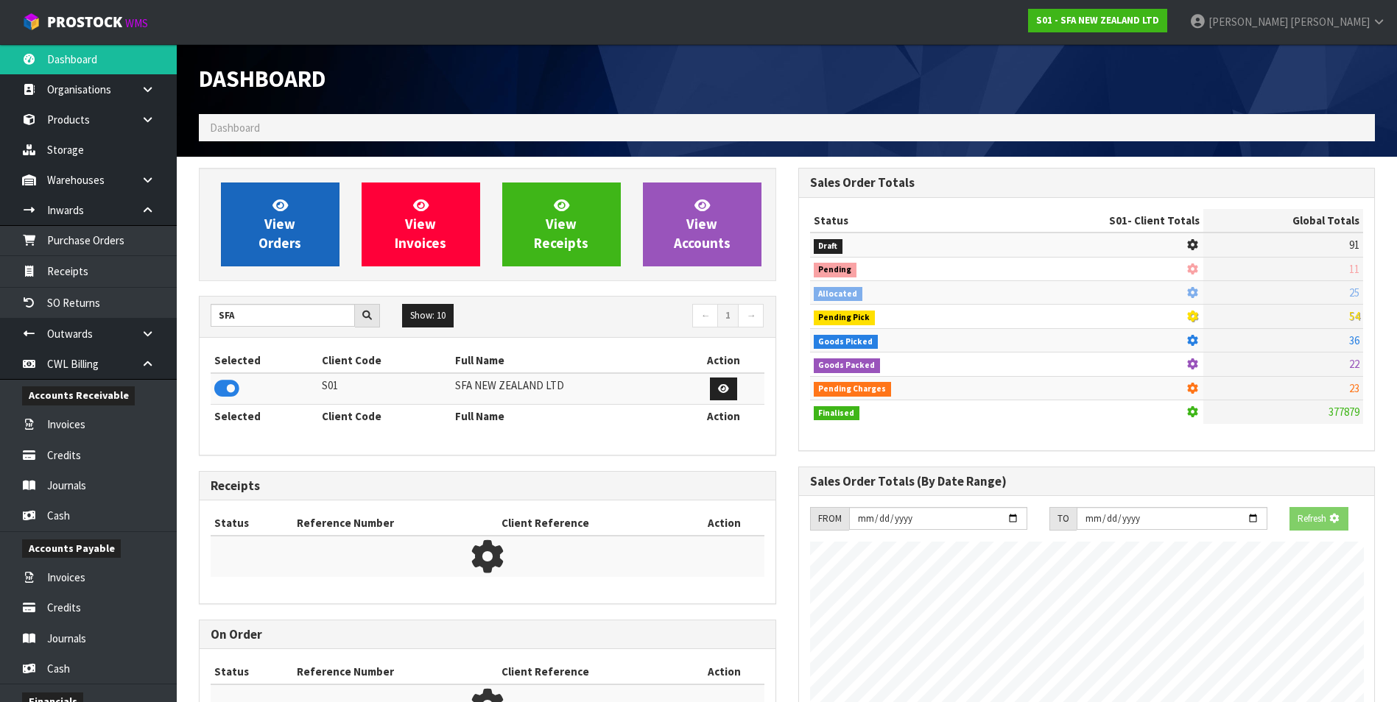
scroll to position [918, 599]
click at [271, 242] on span "View Orders" at bounding box center [279, 224] width 43 height 55
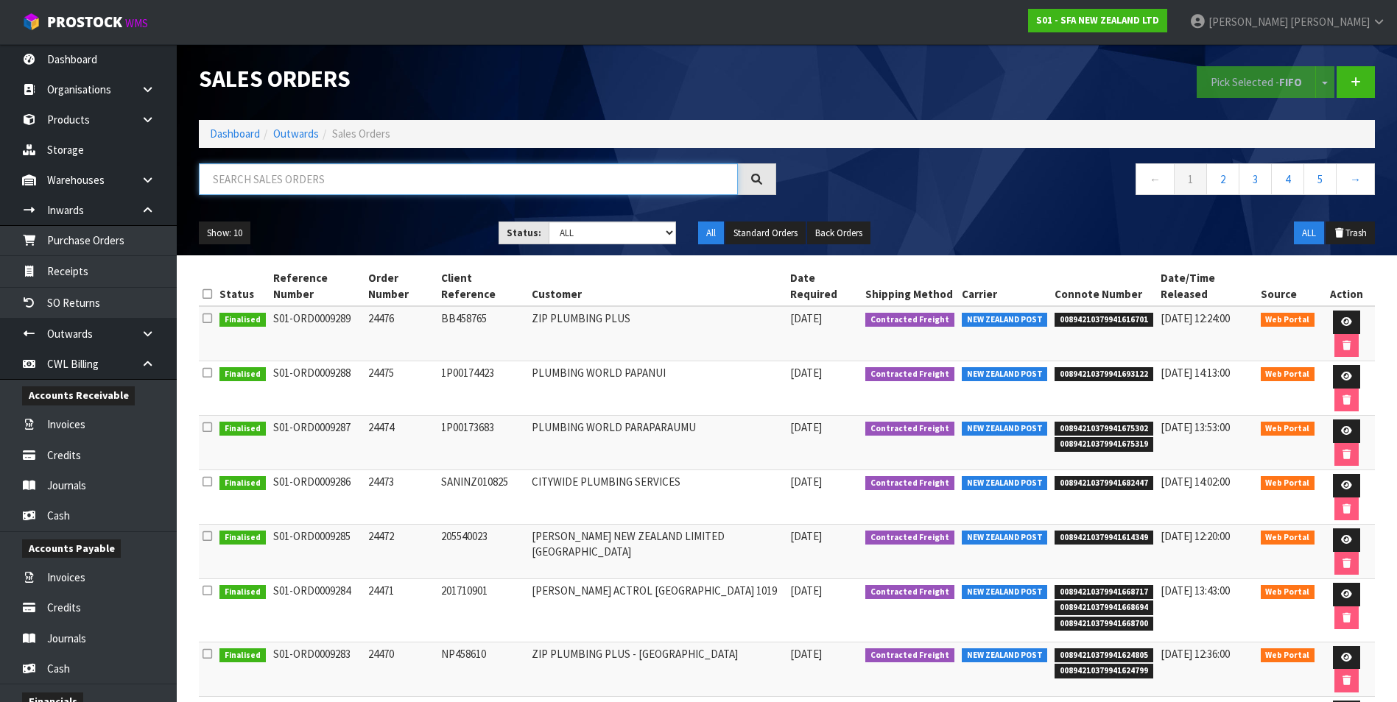
drag, startPoint x: 294, startPoint y: 179, endPoint x: 297, endPoint y: 169, distance: 10.7
click at [294, 176] on input "text" at bounding box center [468, 179] width 539 height 32
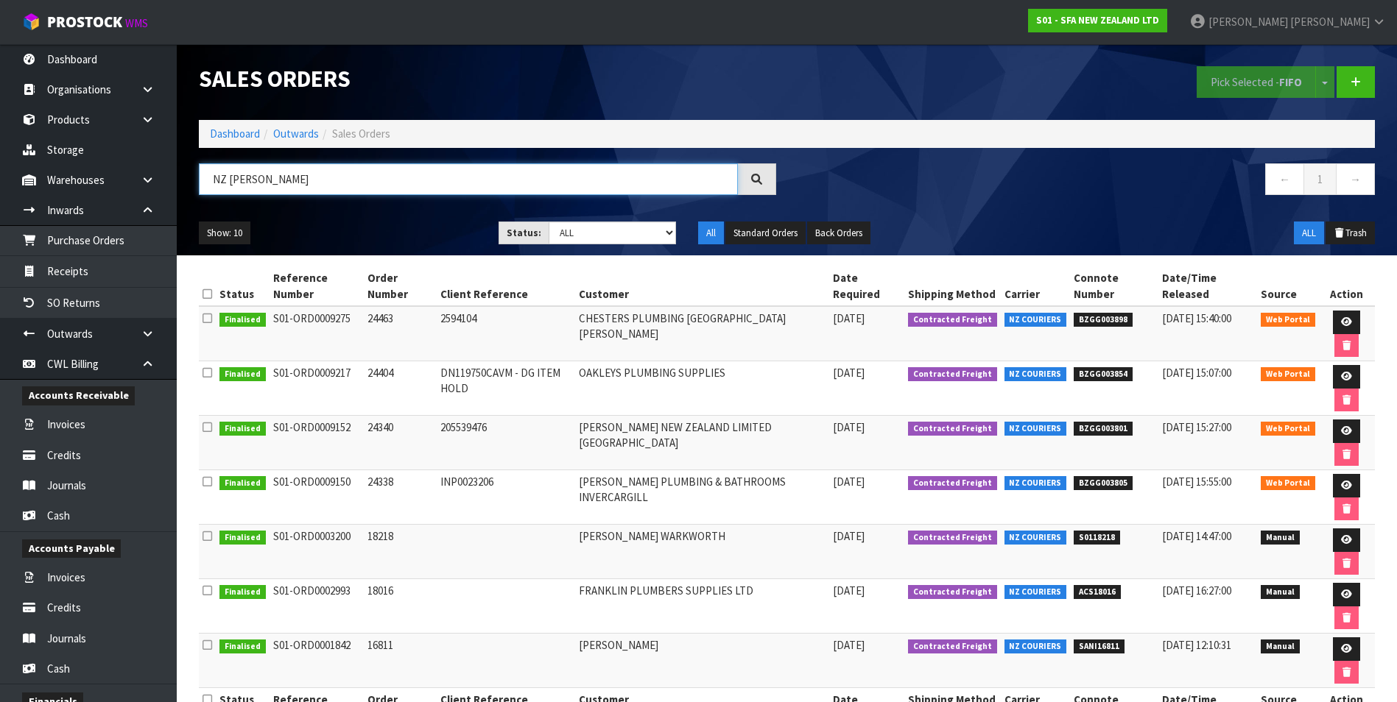
type input "NZ [PERSON_NAME]"
drag, startPoint x: 1126, startPoint y: 321, endPoint x: 1079, endPoint y: 324, distance: 47.2
click at [1079, 324] on span "BZGG003898" at bounding box center [1102, 320] width 59 height 15
copy span "BZGG003898"
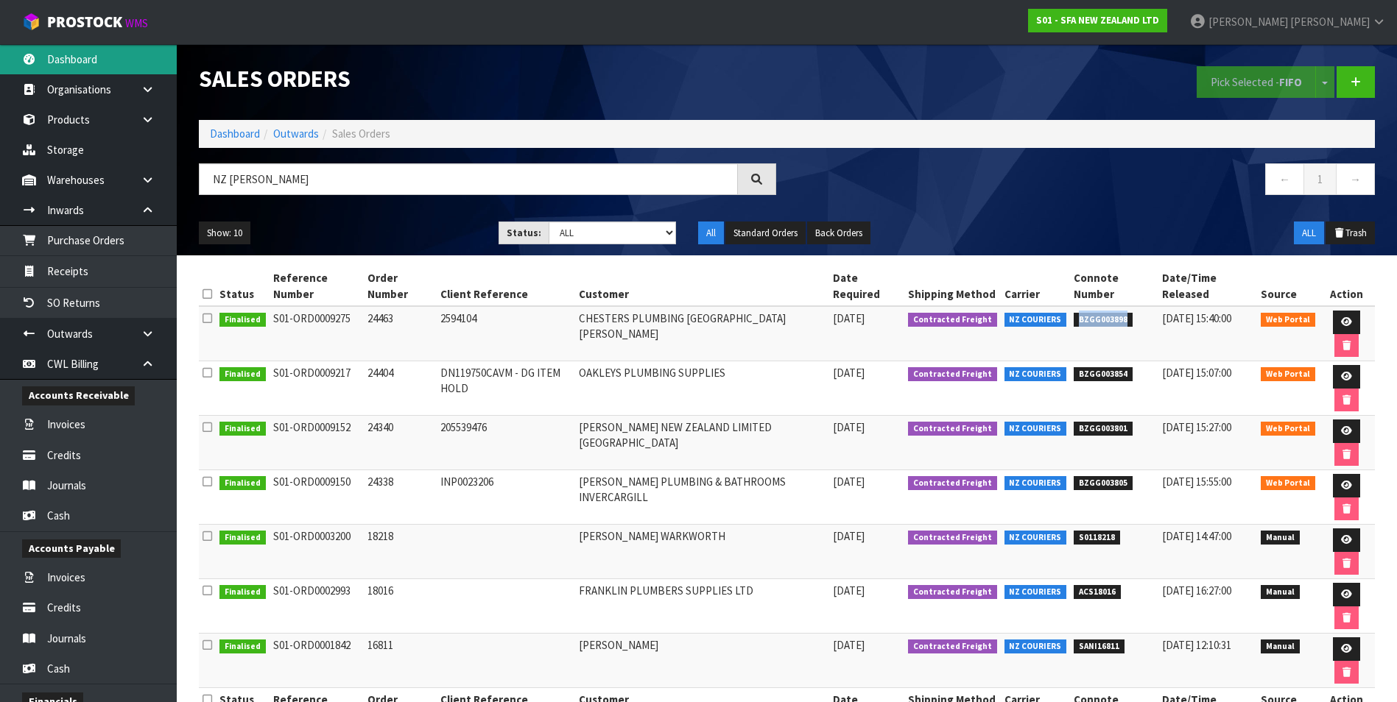
click at [90, 61] on link "Dashboard" at bounding box center [88, 59] width 177 height 30
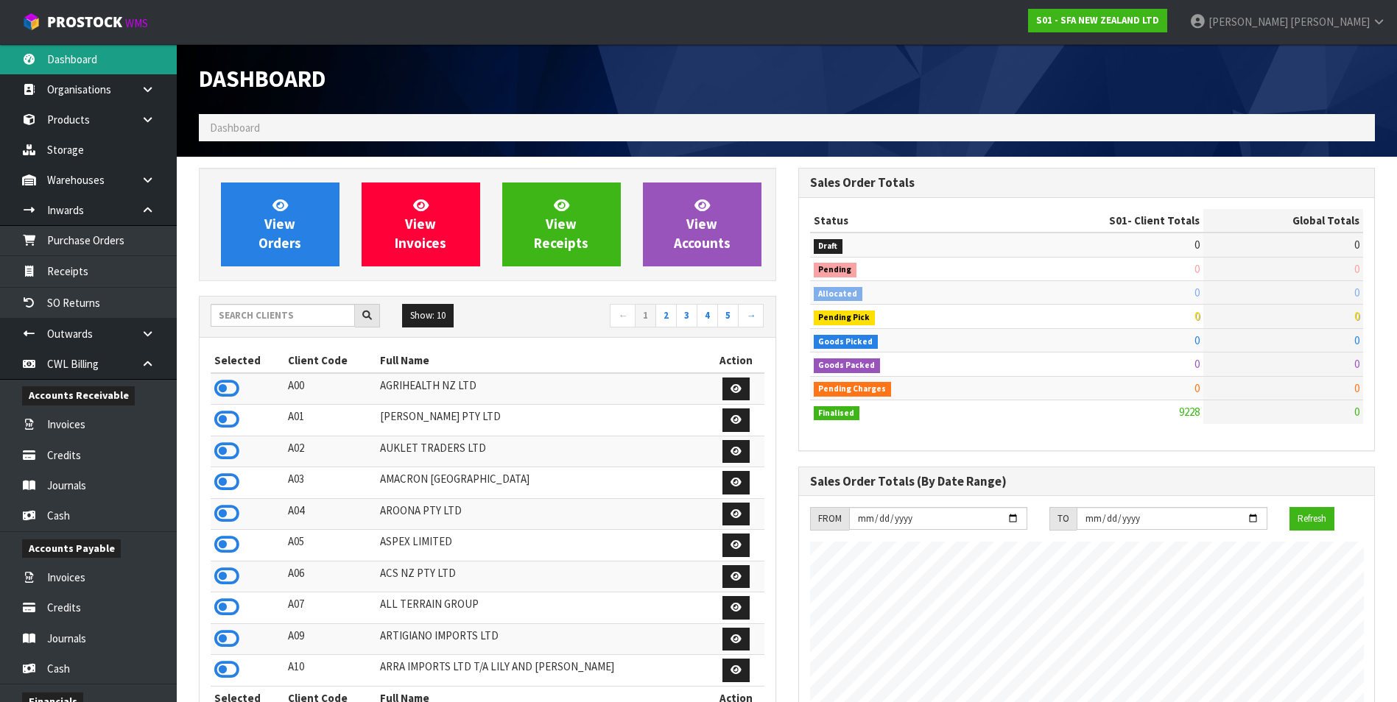
scroll to position [1115, 599]
click at [114, 63] on link "Dashboard" at bounding box center [88, 59] width 177 height 30
click at [264, 319] on input "text" at bounding box center [283, 315] width 144 height 23
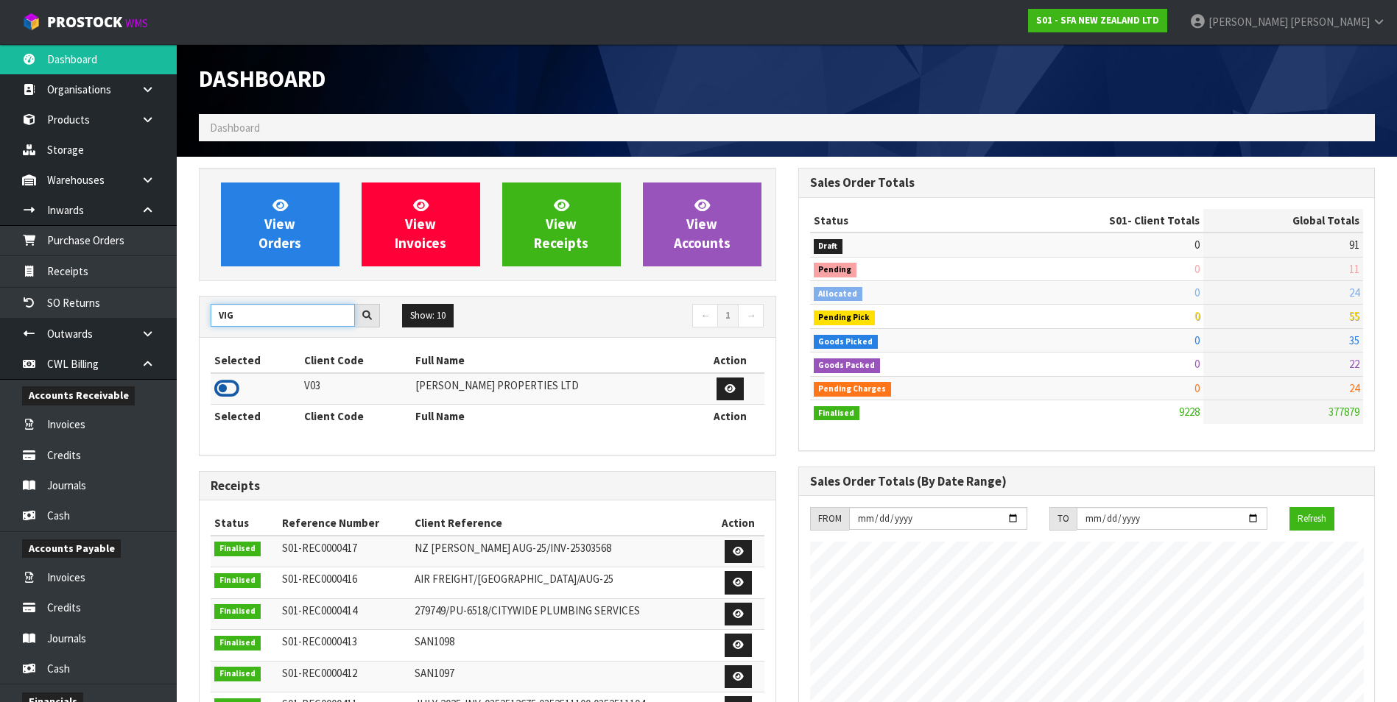
type input "VIG"
click at [222, 386] on icon at bounding box center [226, 389] width 25 height 22
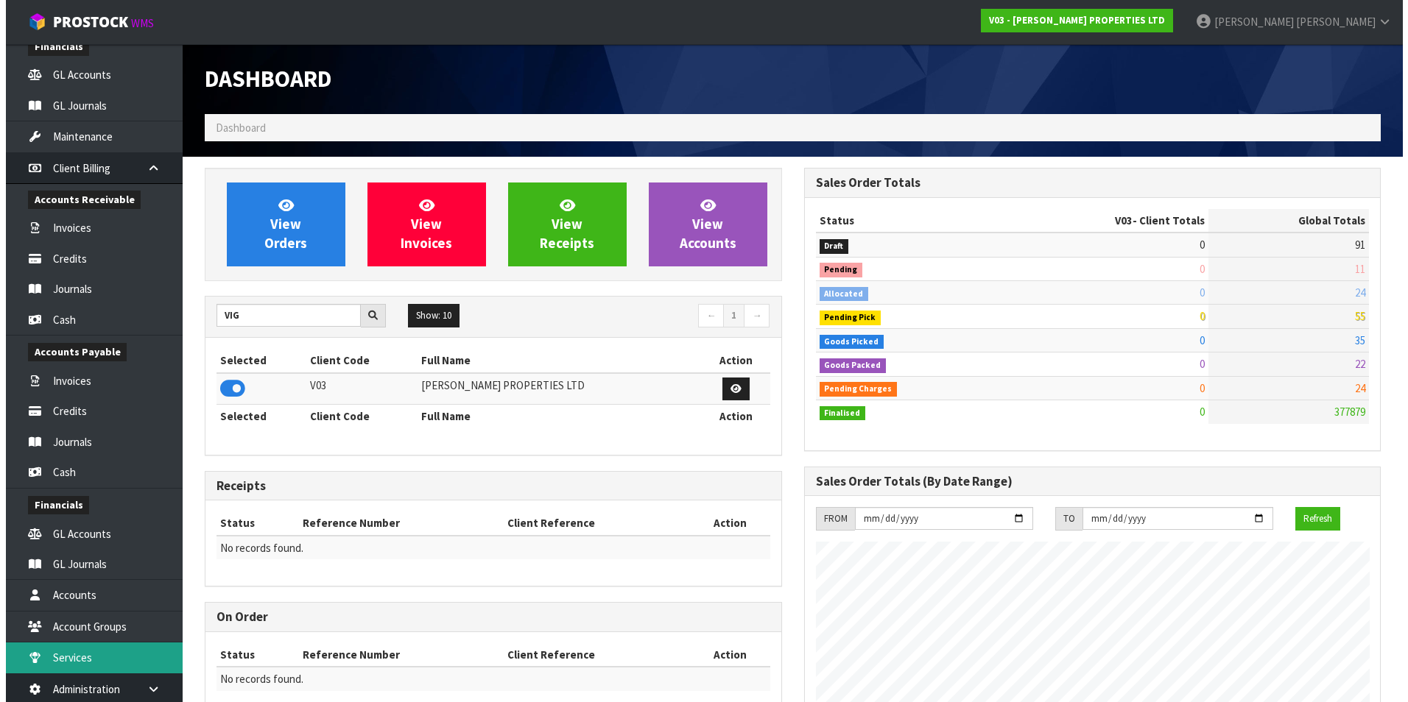
scroll to position [780, 0]
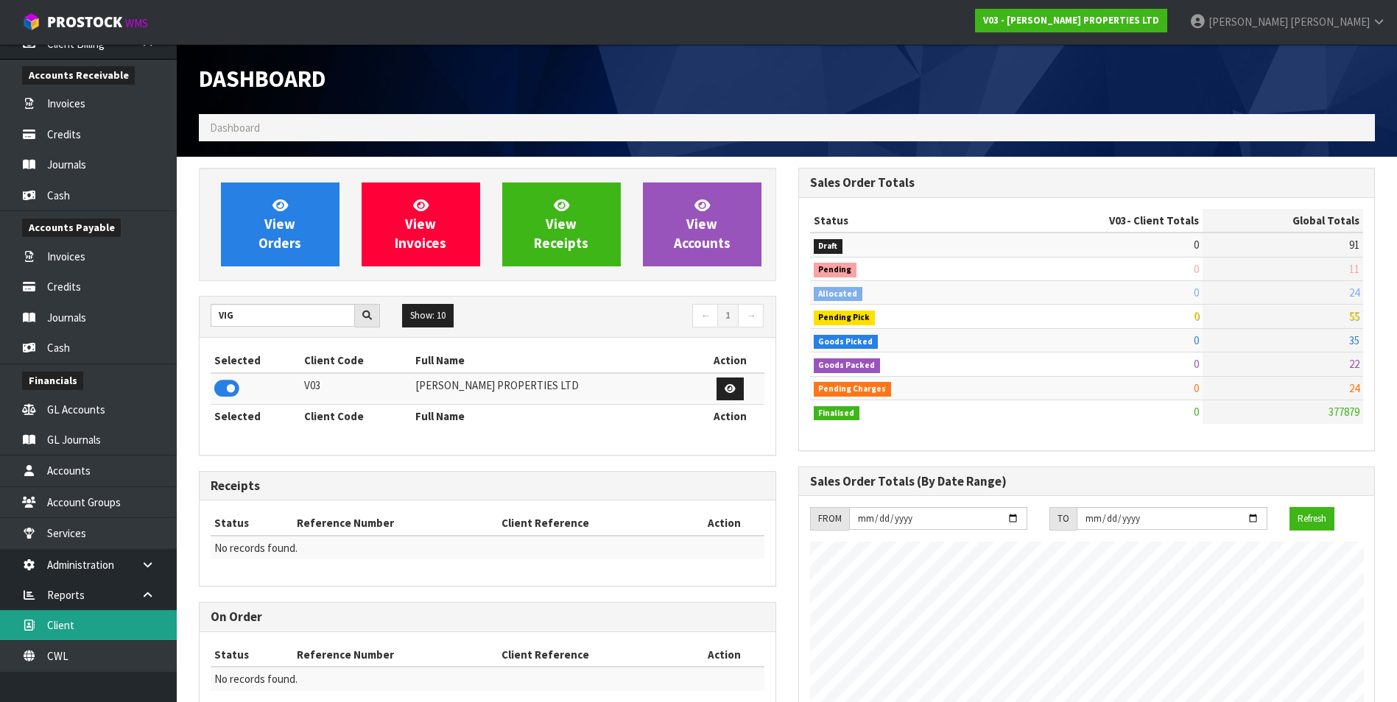
click at [91, 629] on link "Client" at bounding box center [88, 625] width 177 height 30
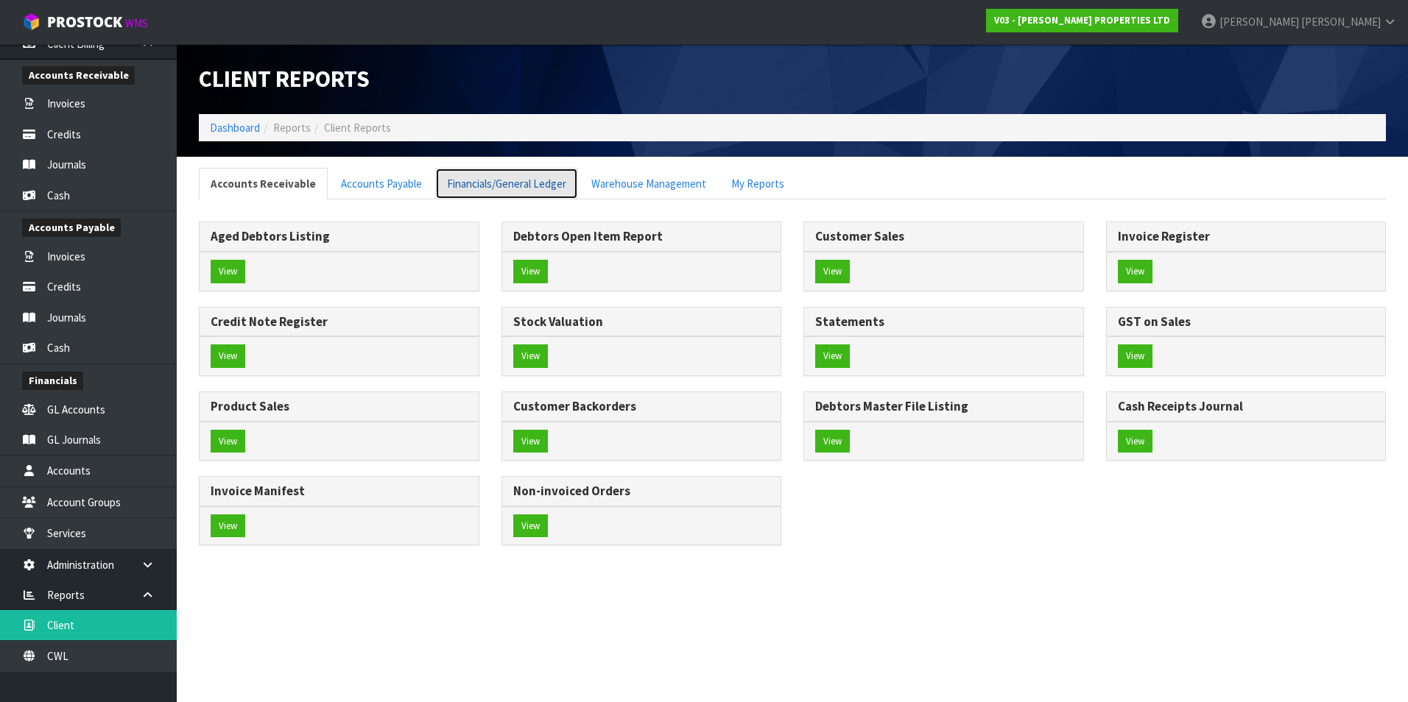
click at [502, 184] on link "Financials/General Ledger" at bounding box center [506, 184] width 143 height 32
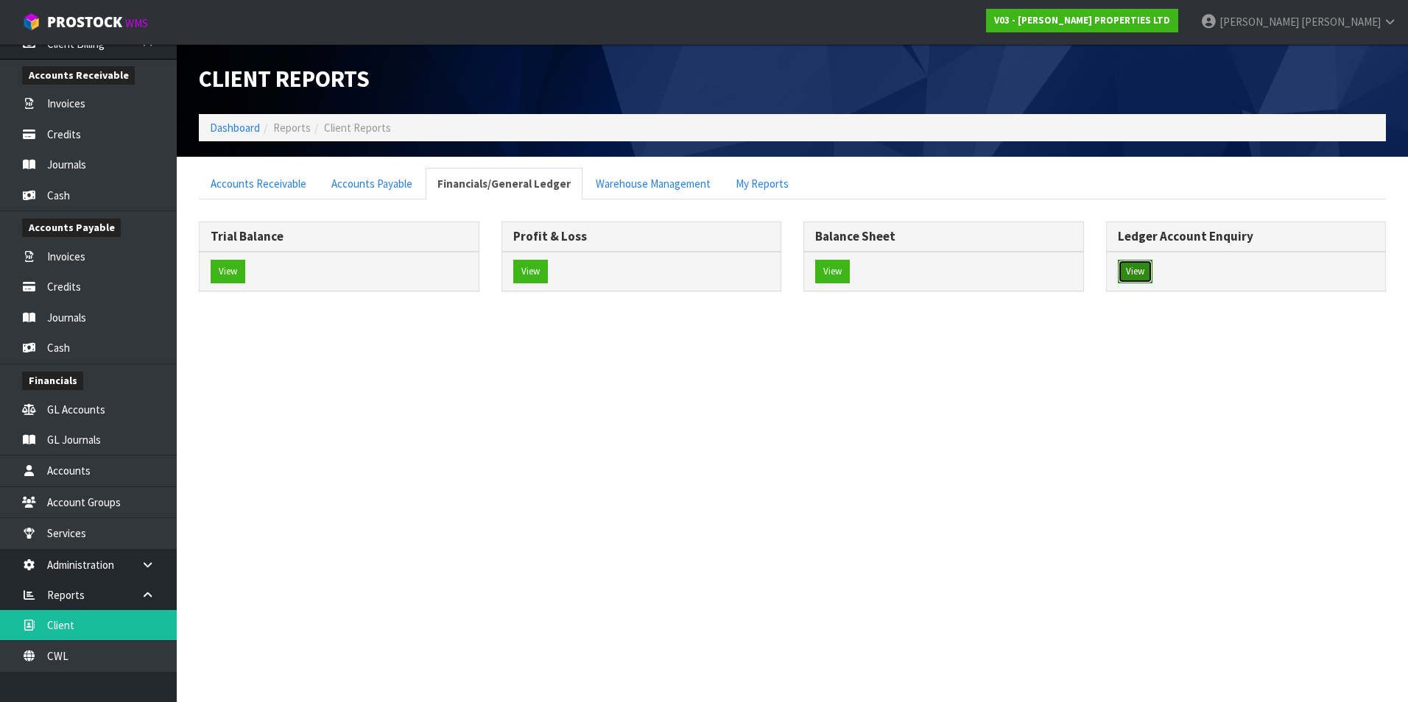
click at [1137, 268] on button "View" at bounding box center [1135, 272] width 35 height 24
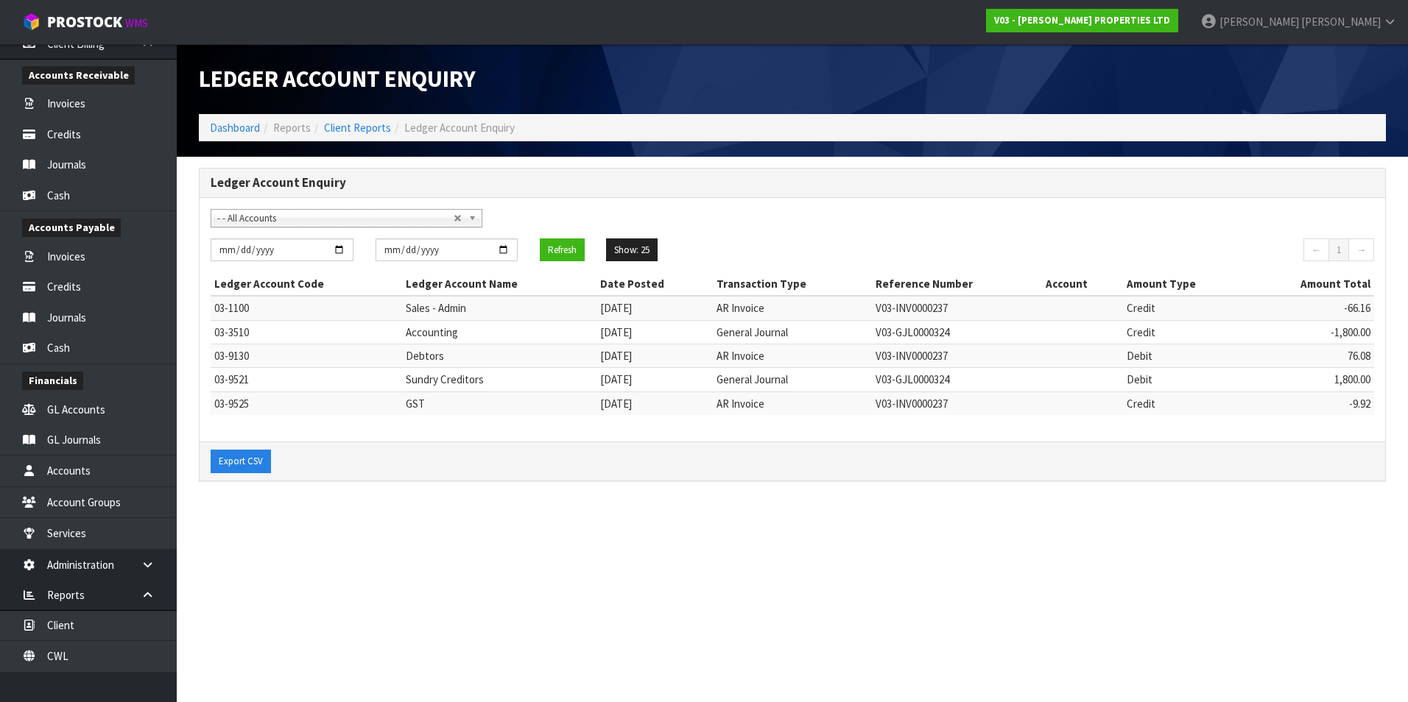
click at [284, 222] on span "- - All Accounts" at bounding box center [335, 219] width 236 height 18
type input "cwl"
click at [311, 264] on em "CWL" at bounding box center [309, 260] width 18 height 13
click at [339, 250] on input "[DATE]" at bounding box center [282, 250] width 143 height 23
click at [566, 250] on button "Refresh" at bounding box center [562, 251] width 45 height 24
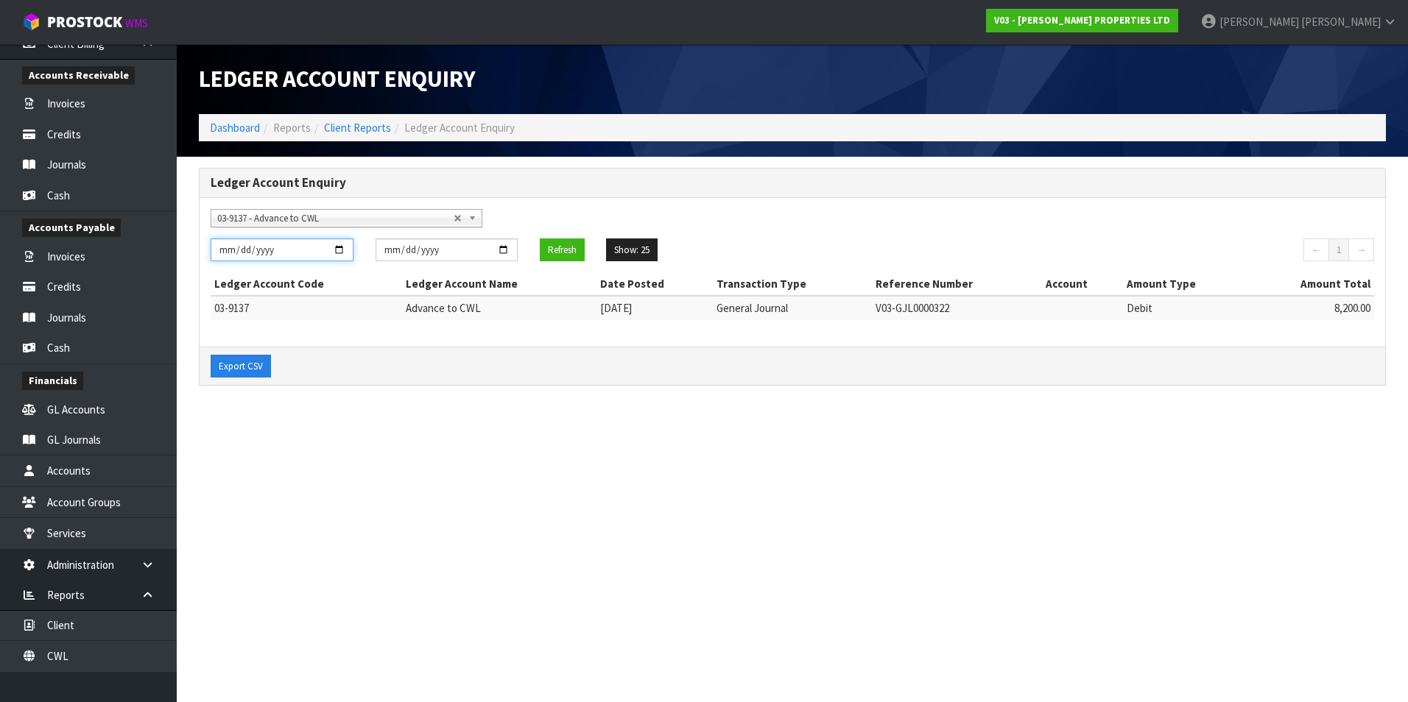
click at [339, 248] on input "[DATE]" at bounding box center [282, 250] width 143 height 23
click at [568, 251] on button "Refresh" at bounding box center [562, 251] width 45 height 24
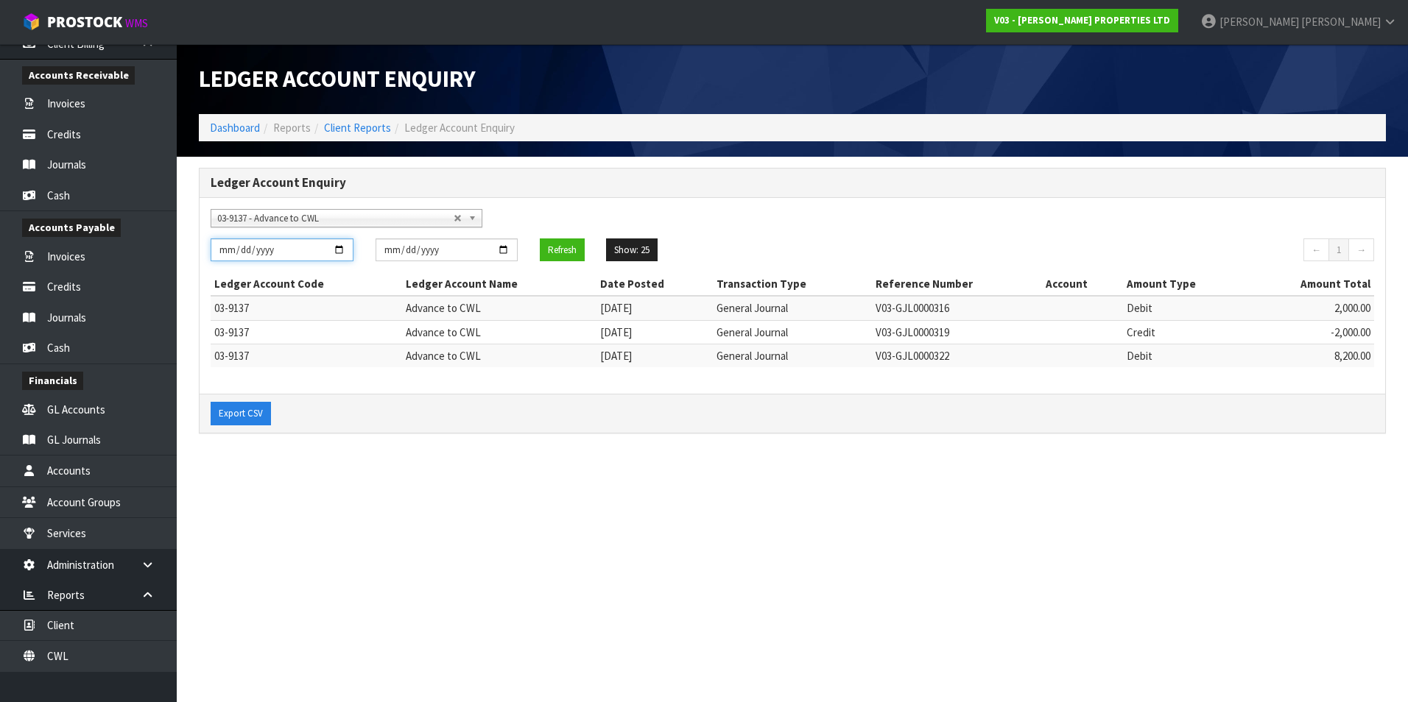
click at [342, 248] on input "[DATE]" at bounding box center [282, 250] width 143 height 23
type input "[DATE]"
click at [565, 250] on button "Refresh" at bounding box center [562, 251] width 45 height 24
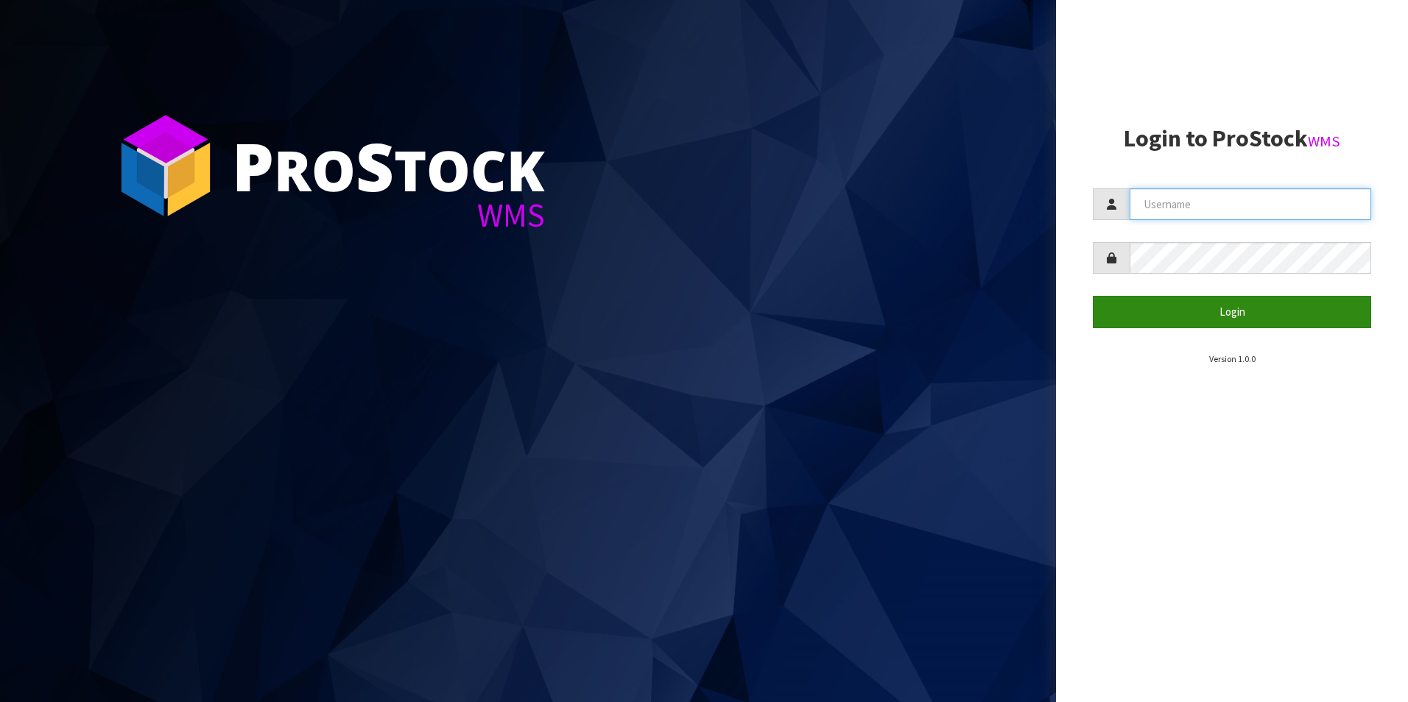
type input "[PERSON_NAME][EMAIL_ADDRESS][DOMAIN_NAME]"
click at [1207, 317] on button "Login" at bounding box center [1231, 312] width 278 height 32
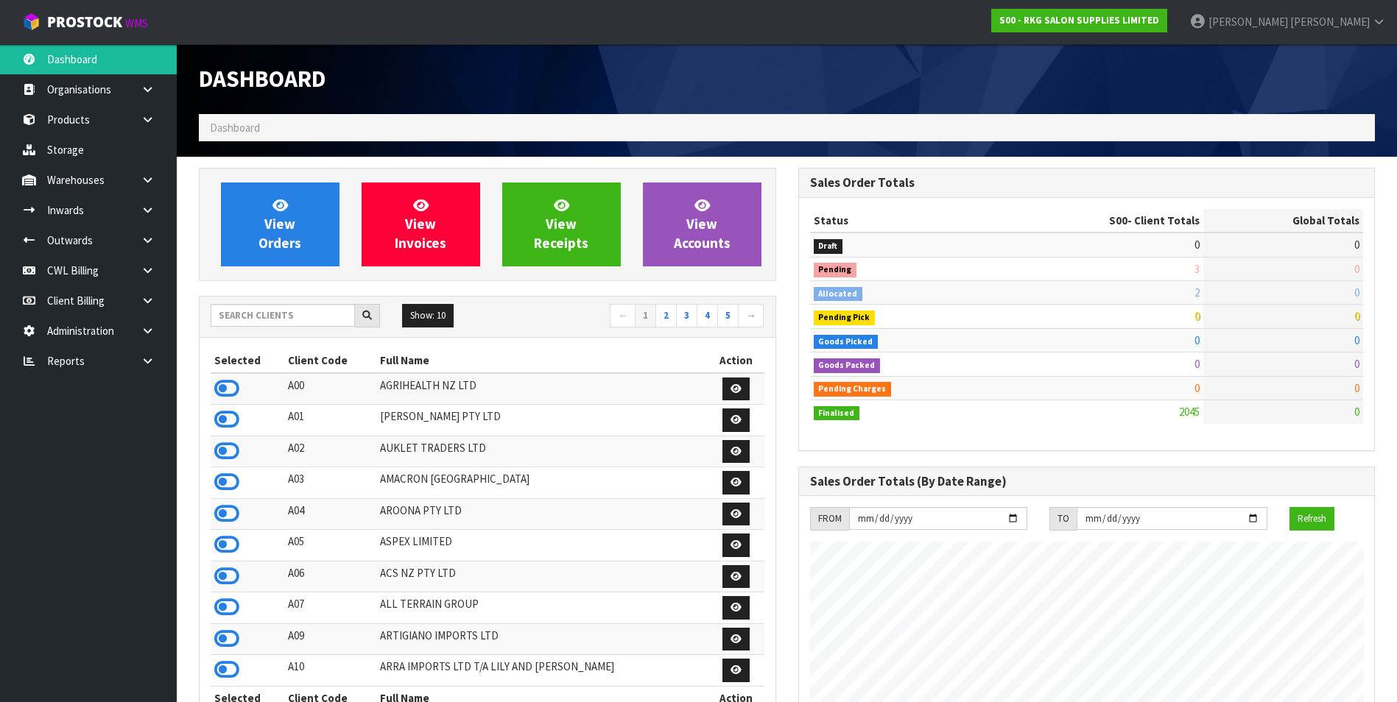
scroll to position [1115, 599]
click at [147, 364] on icon at bounding box center [148, 361] width 14 height 11
click at [116, 395] on link "Client" at bounding box center [88, 391] width 177 height 30
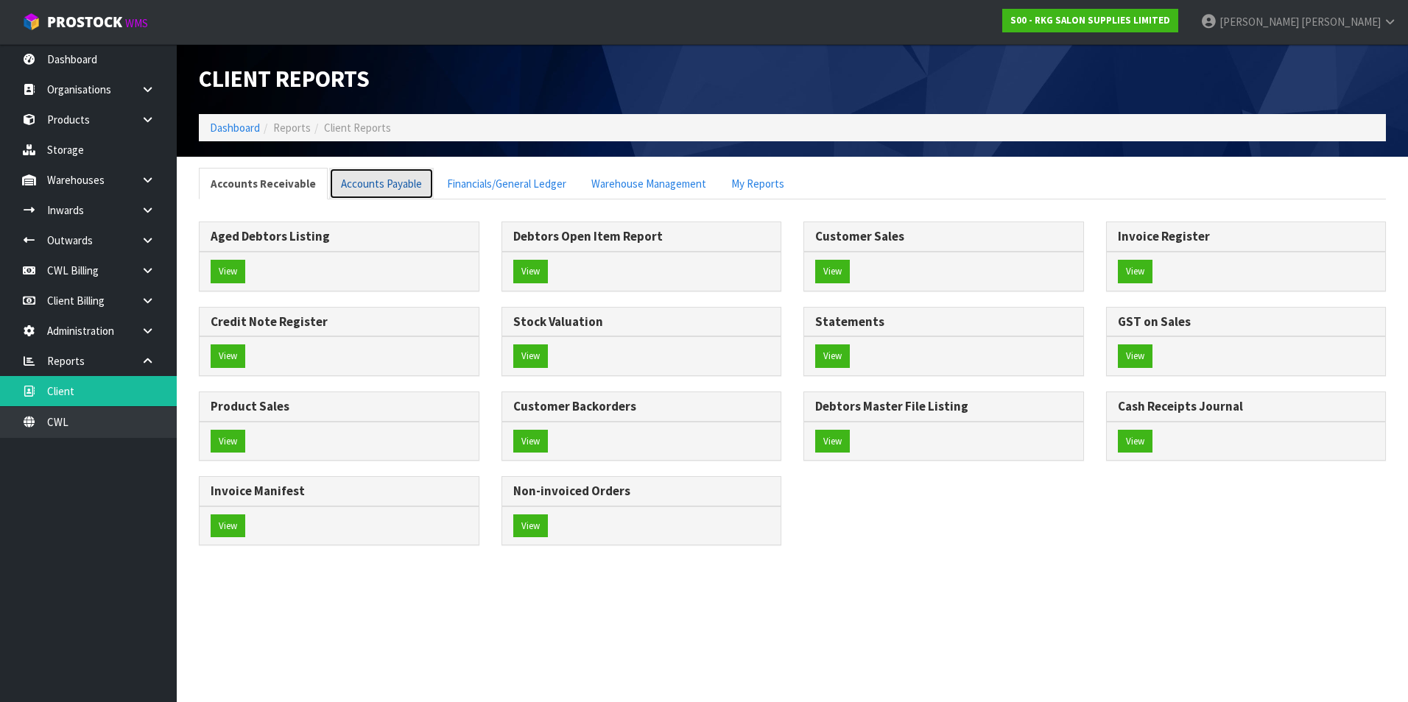
click at [375, 174] on link "Accounts Payable" at bounding box center [381, 184] width 105 height 32
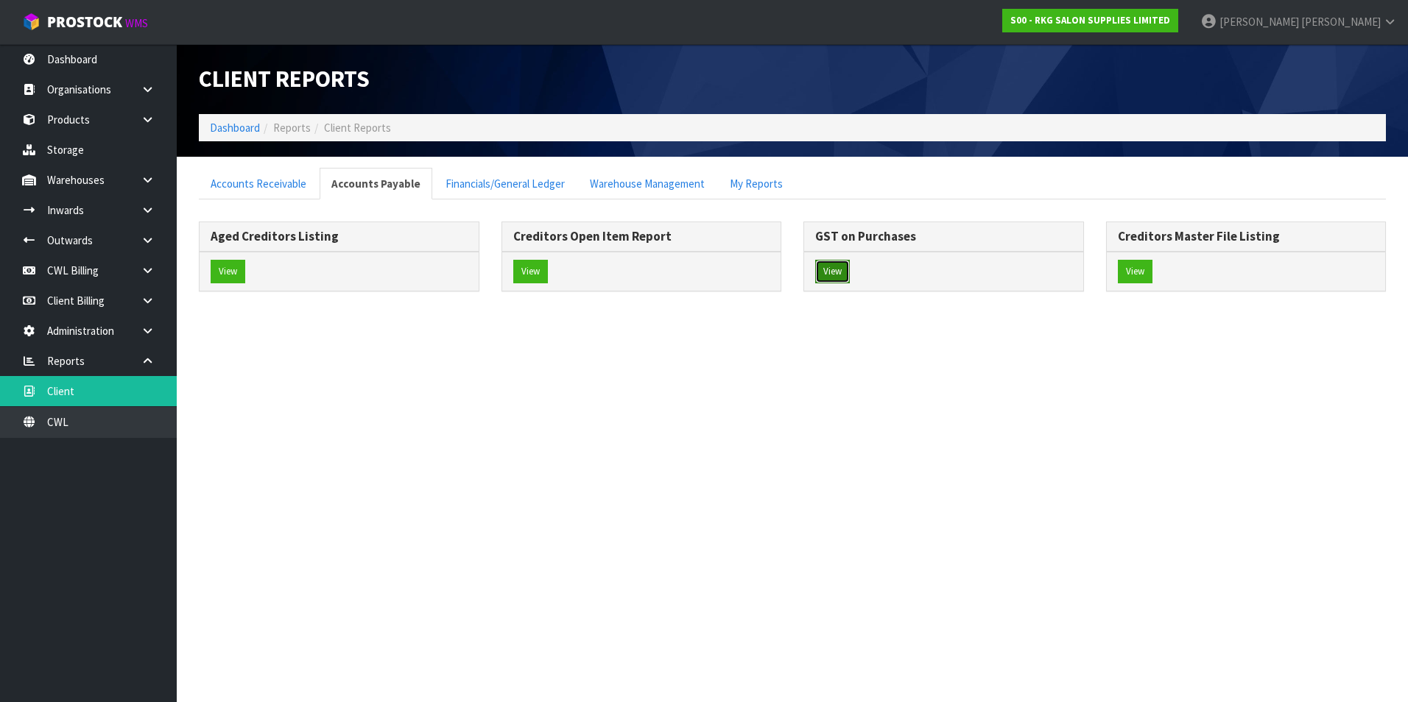
click at [839, 275] on button "View" at bounding box center [832, 272] width 35 height 24
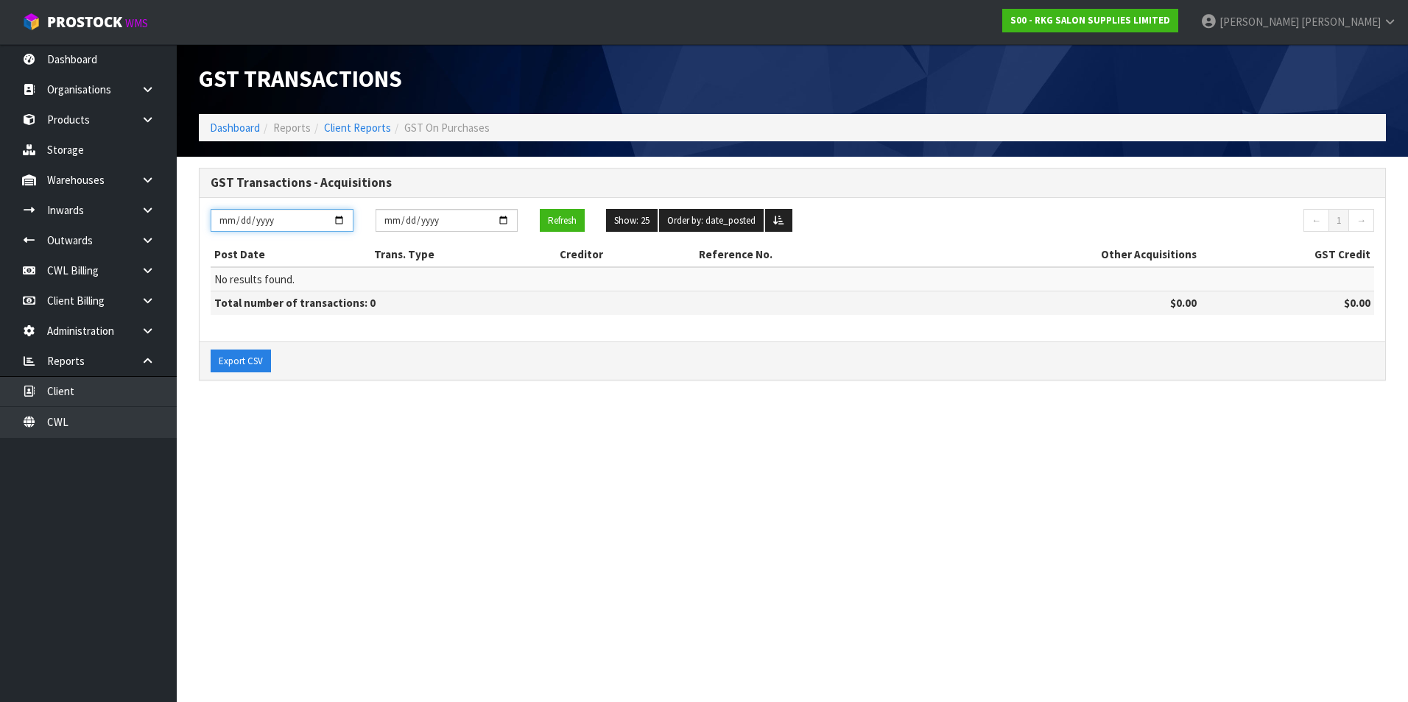
click at [342, 223] on input "[DATE]" at bounding box center [282, 220] width 143 height 23
type input "2025-07-01"
click at [501, 220] on input "[DATE]" at bounding box center [446, 220] width 143 height 23
type input "2025-07-31"
click at [571, 224] on button "Refresh" at bounding box center [562, 221] width 45 height 24
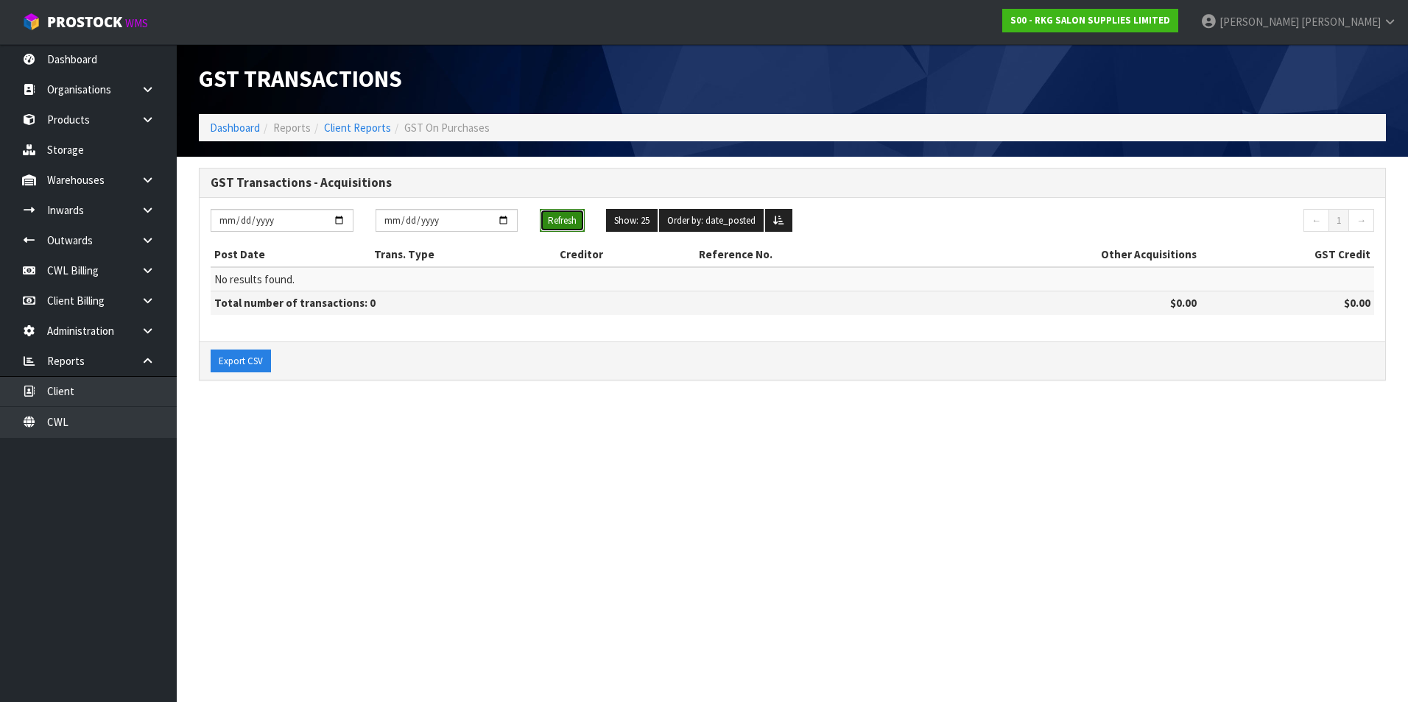
click at [571, 224] on button "Refresh" at bounding box center [562, 221] width 45 height 24
click at [85, 65] on link "Dashboard" at bounding box center [88, 59] width 177 height 30
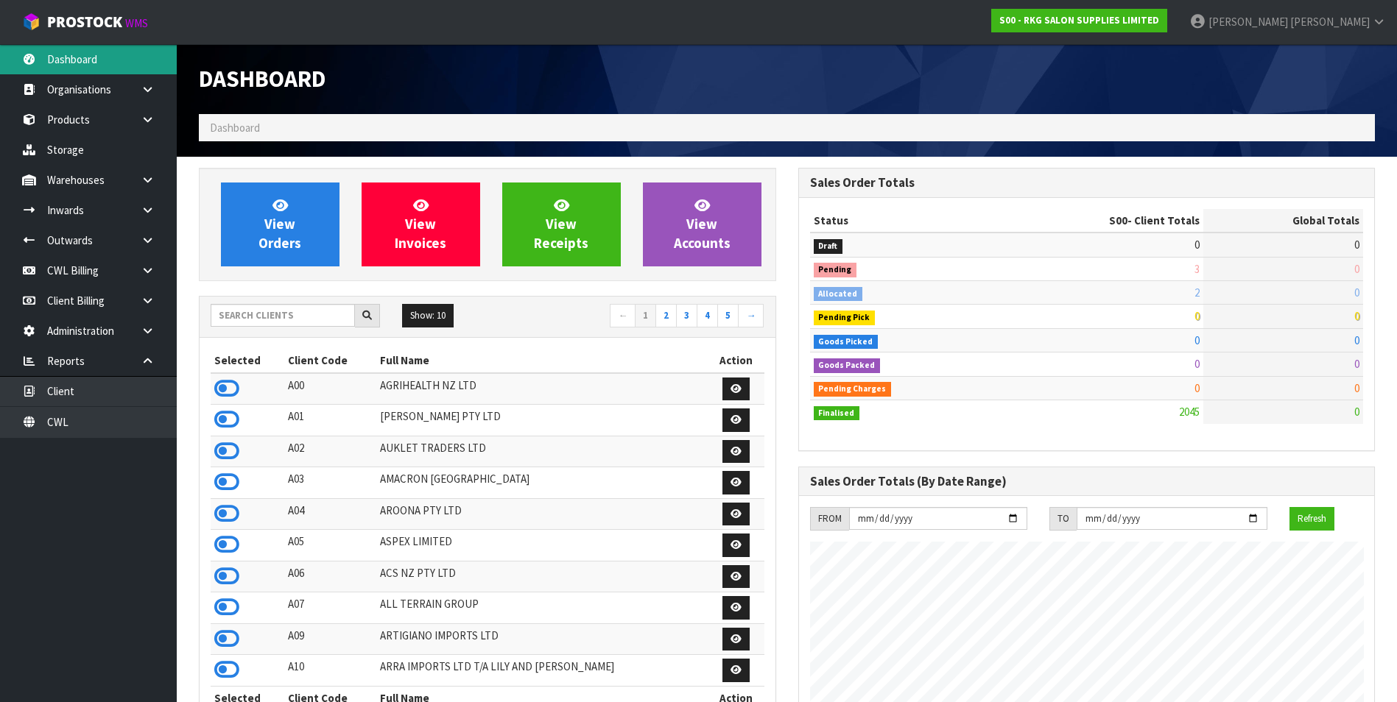
scroll to position [1115, 599]
click at [252, 322] on input "text" at bounding box center [283, 315] width 144 height 23
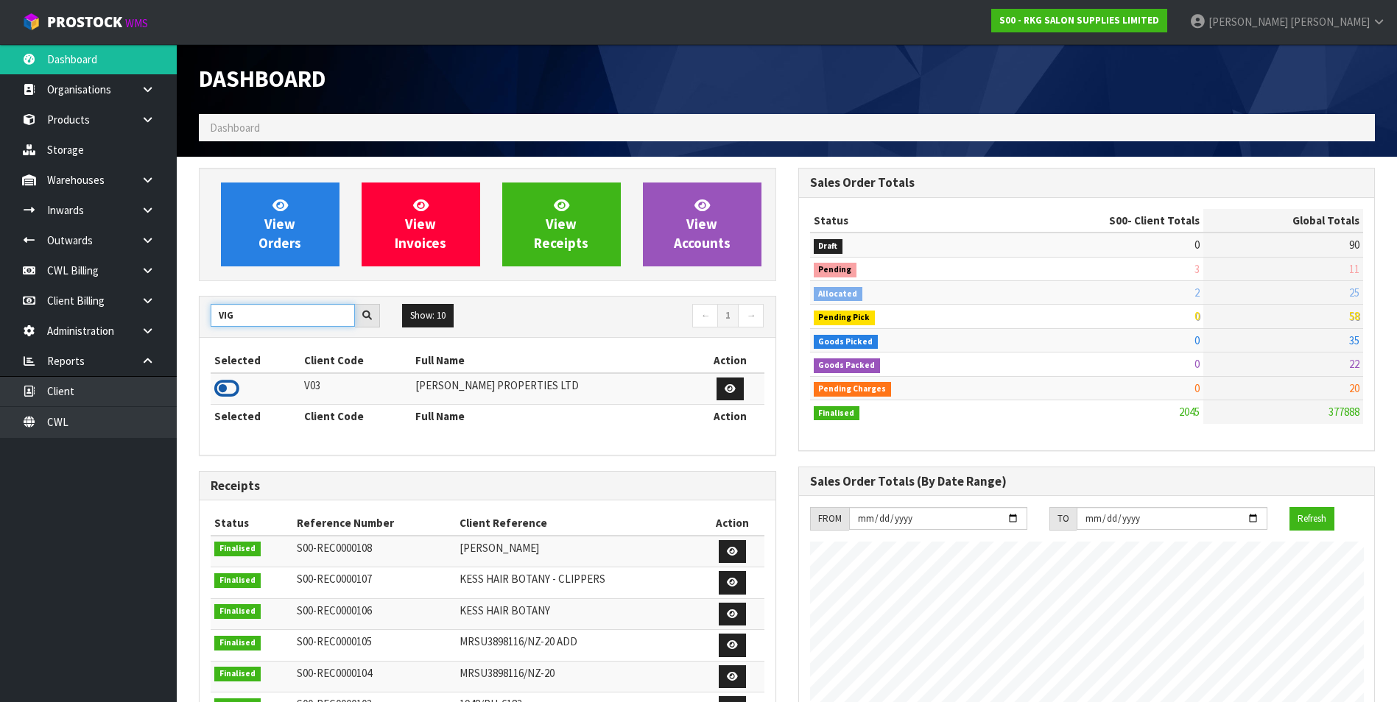
type input "VIG"
click at [227, 386] on icon at bounding box center [226, 389] width 25 height 22
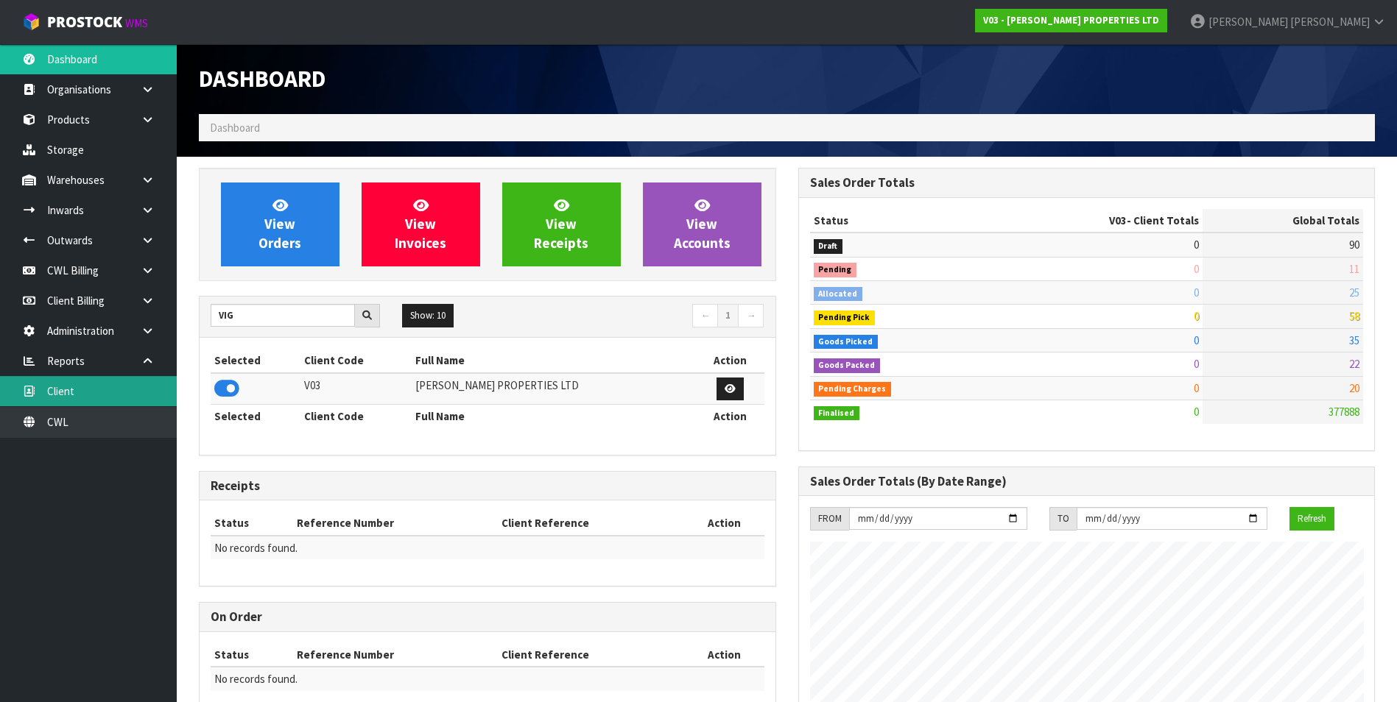
scroll to position [900, 599]
click at [129, 390] on link "Client" at bounding box center [88, 391] width 177 height 30
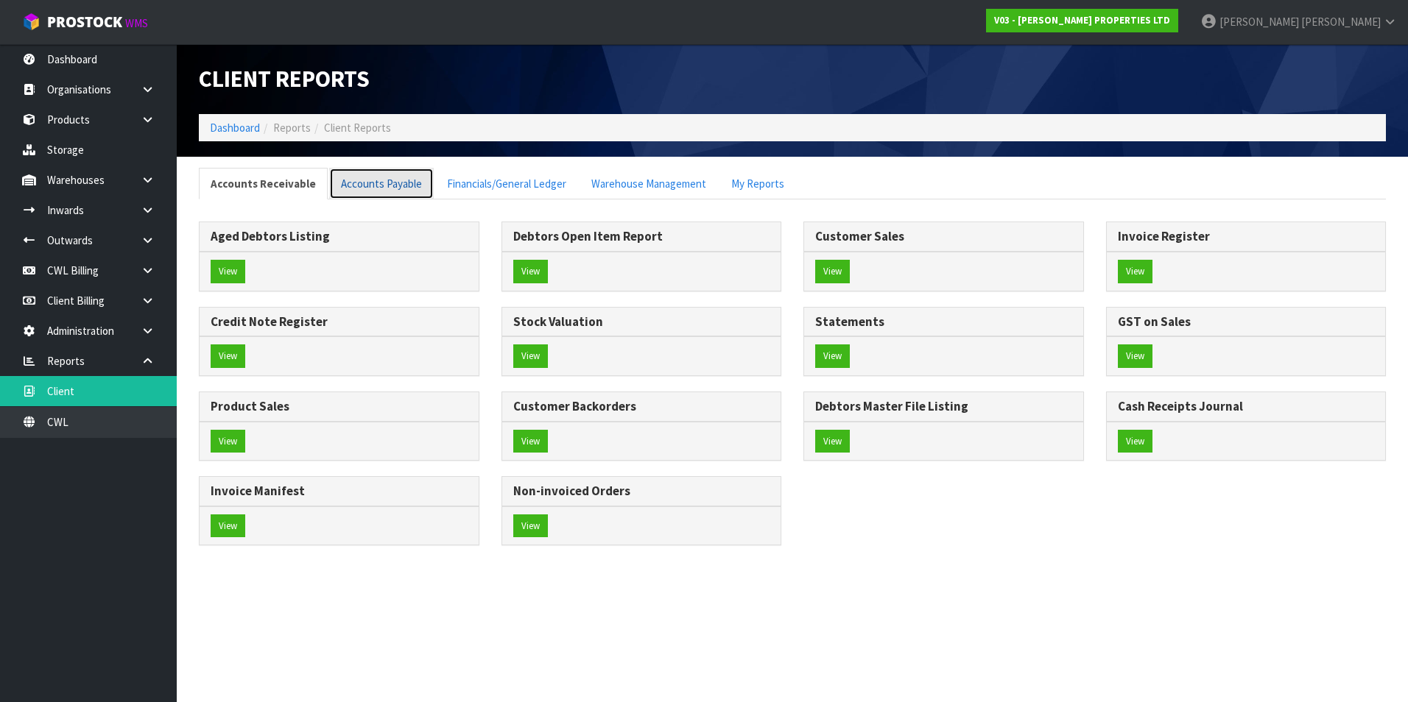
click at [381, 186] on link "Accounts Payable" at bounding box center [381, 184] width 105 height 32
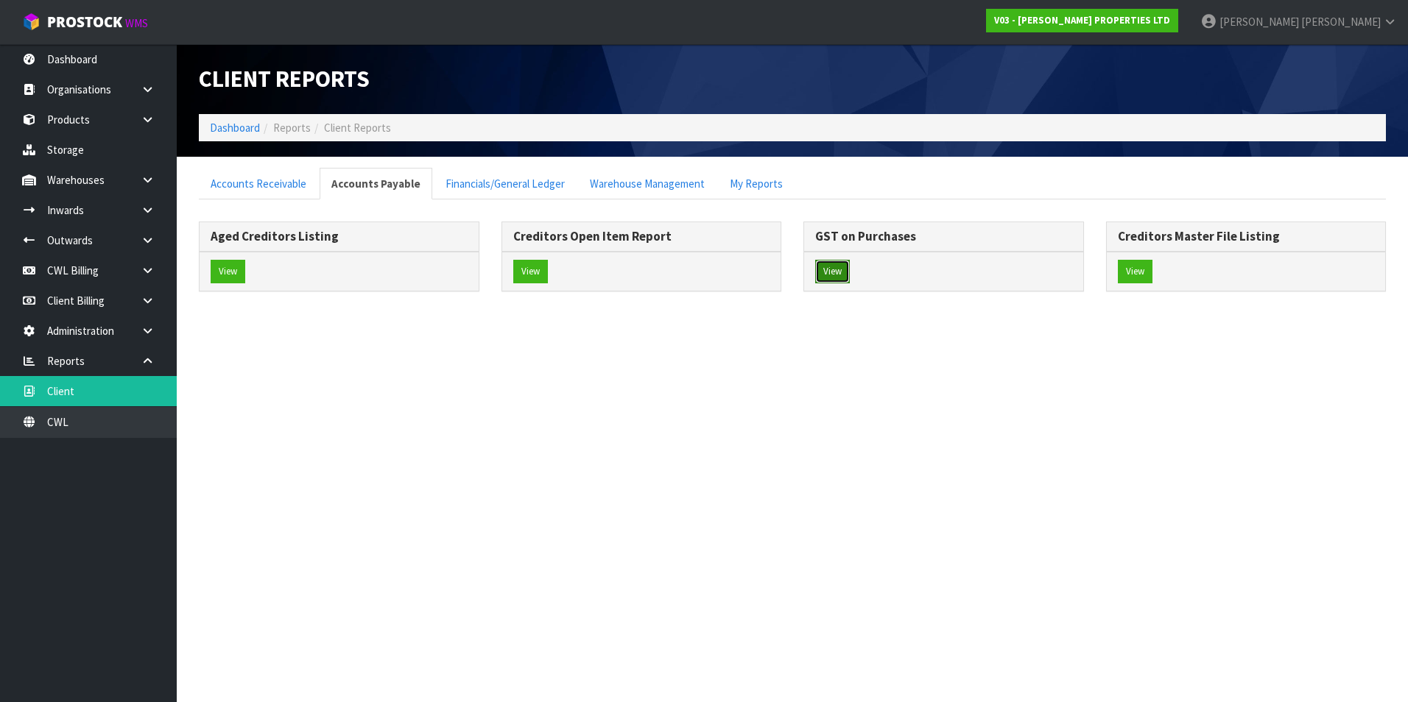
click at [826, 271] on button "View" at bounding box center [832, 272] width 35 height 24
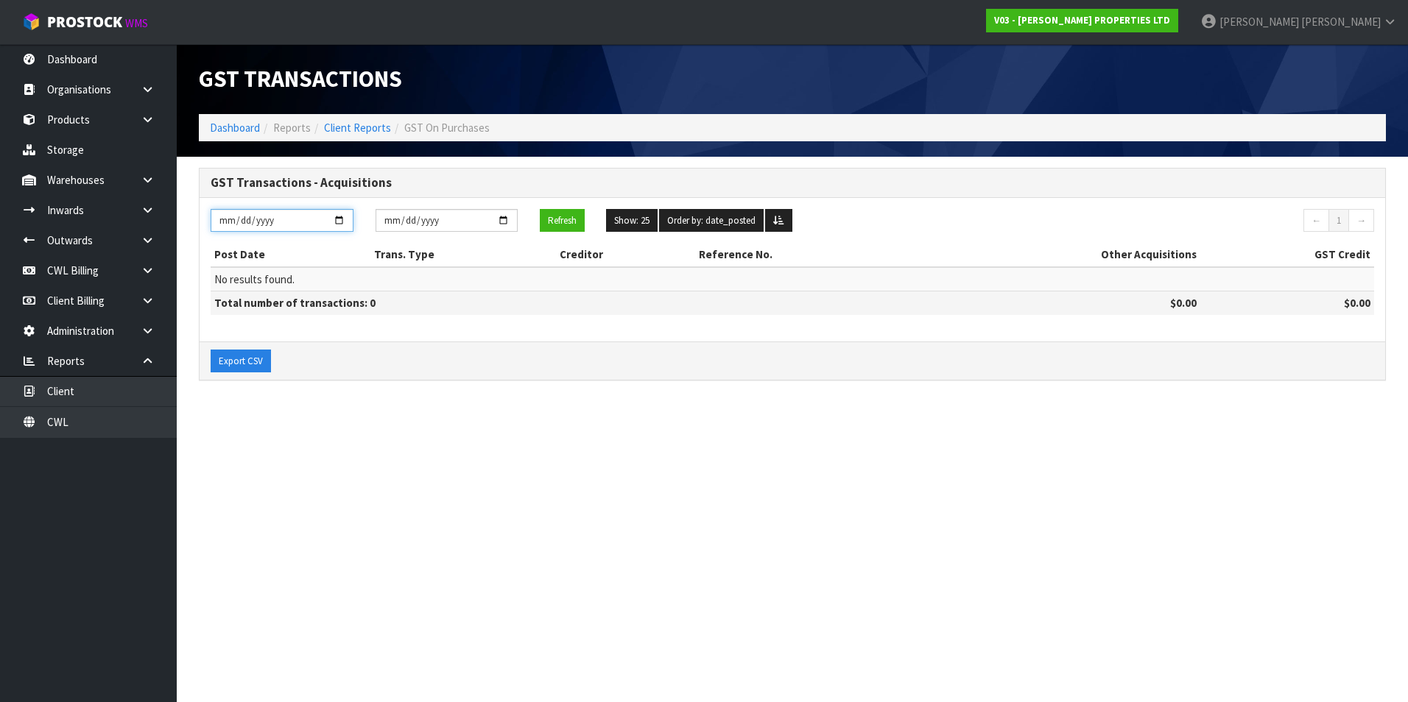
click at [343, 221] on input "[DATE]" at bounding box center [282, 220] width 143 height 23
type input "2025-07-01"
click at [506, 216] on input "[DATE]" at bounding box center [446, 220] width 143 height 23
type input "2025-07-31"
click at [572, 219] on button "Refresh" at bounding box center [562, 221] width 45 height 24
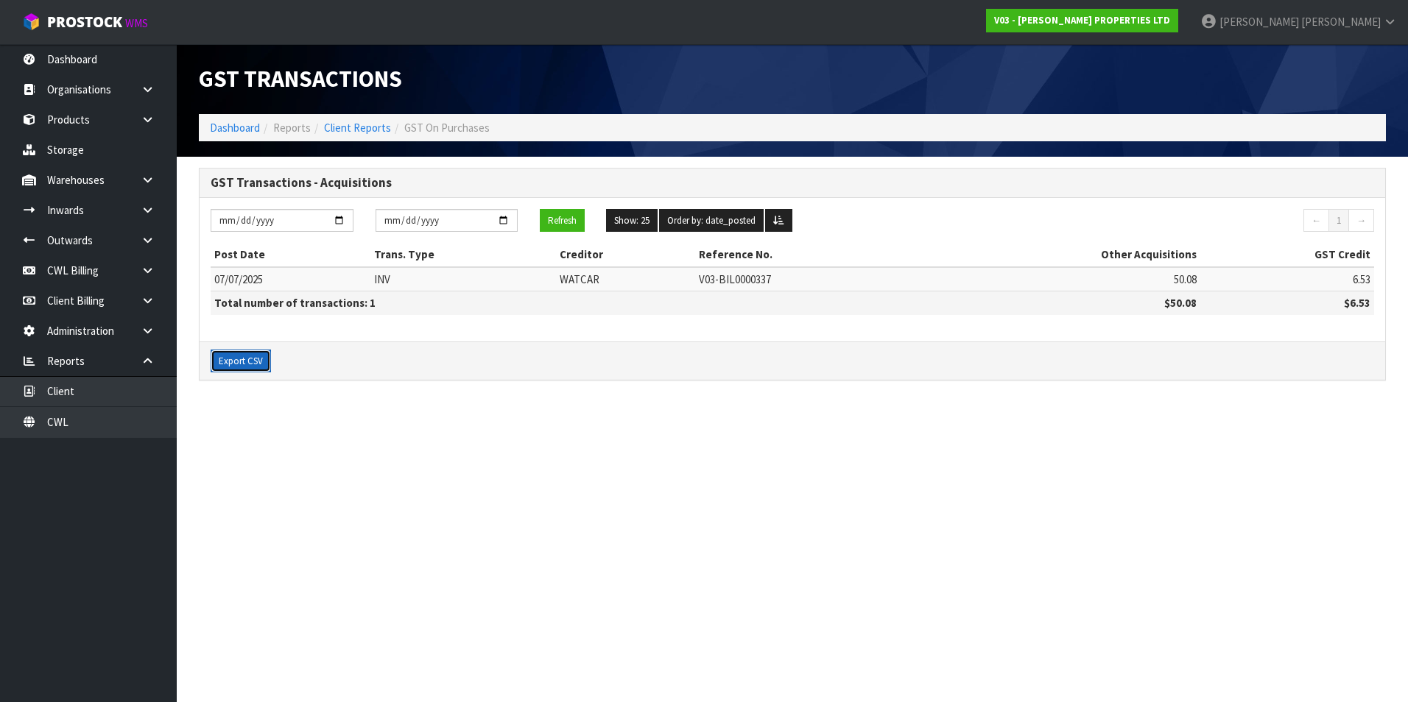
click at [240, 360] on button "Export CSV" at bounding box center [241, 362] width 60 height 24
click at [120, 297] on link "Client Billing" at bounding box center [88, 301] width 177 height 30
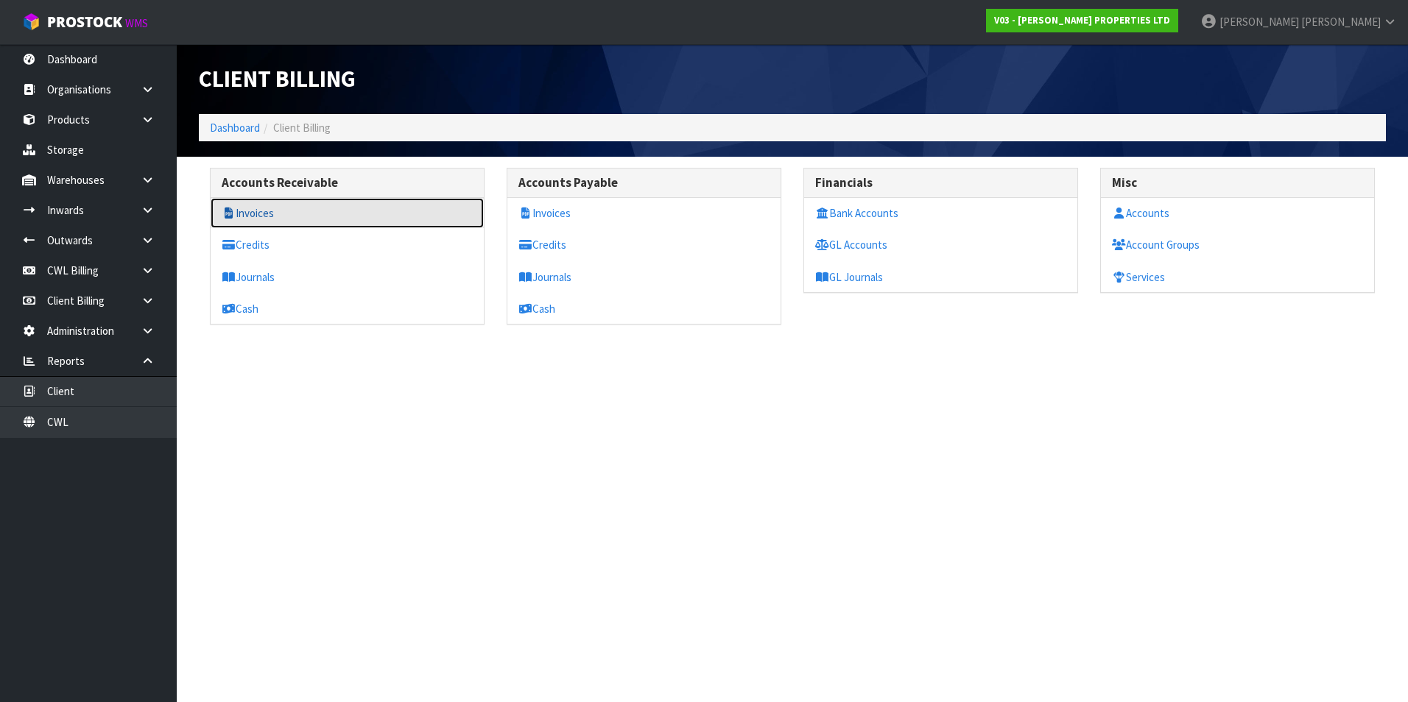
click at [274, 212] on link "Invoices" at bounding box center [347, 213] width 273 height 30
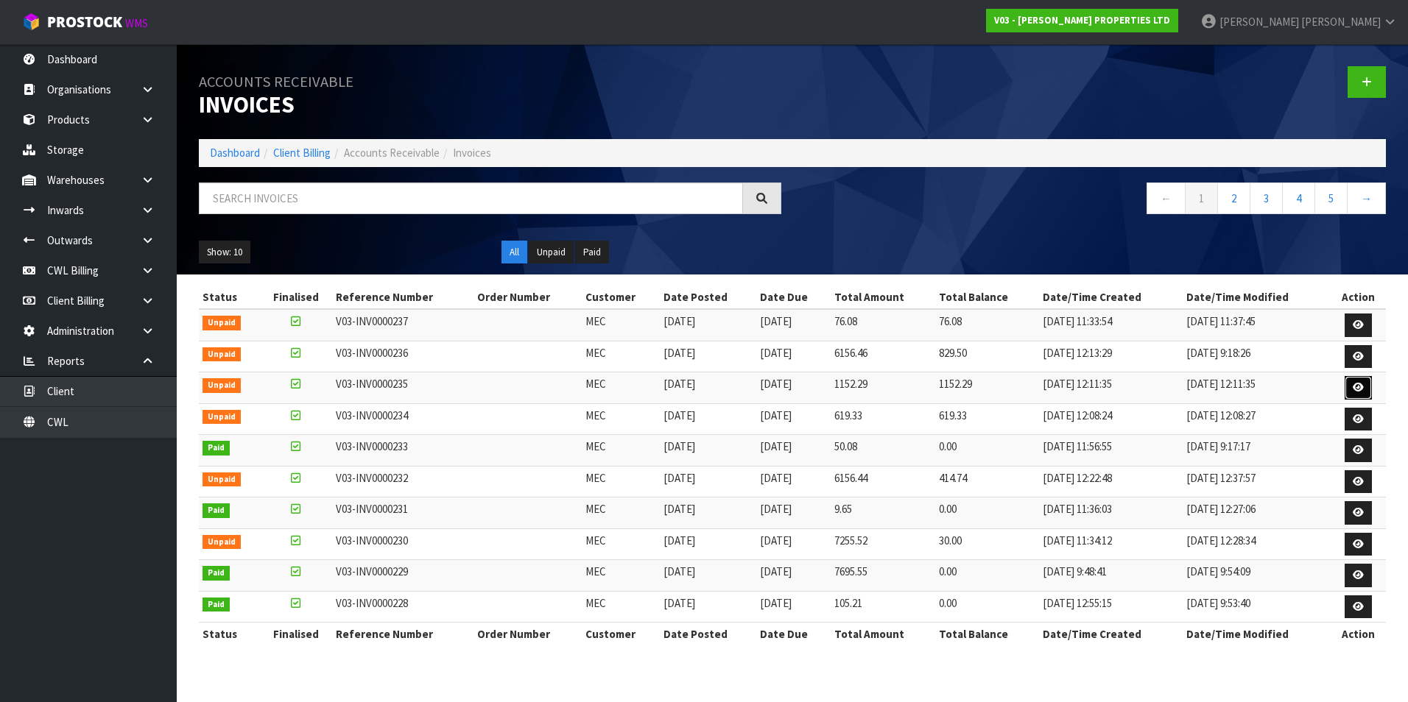
click at [1359, 384] on icon at bounding box center [1357, 388] width 11 height 10
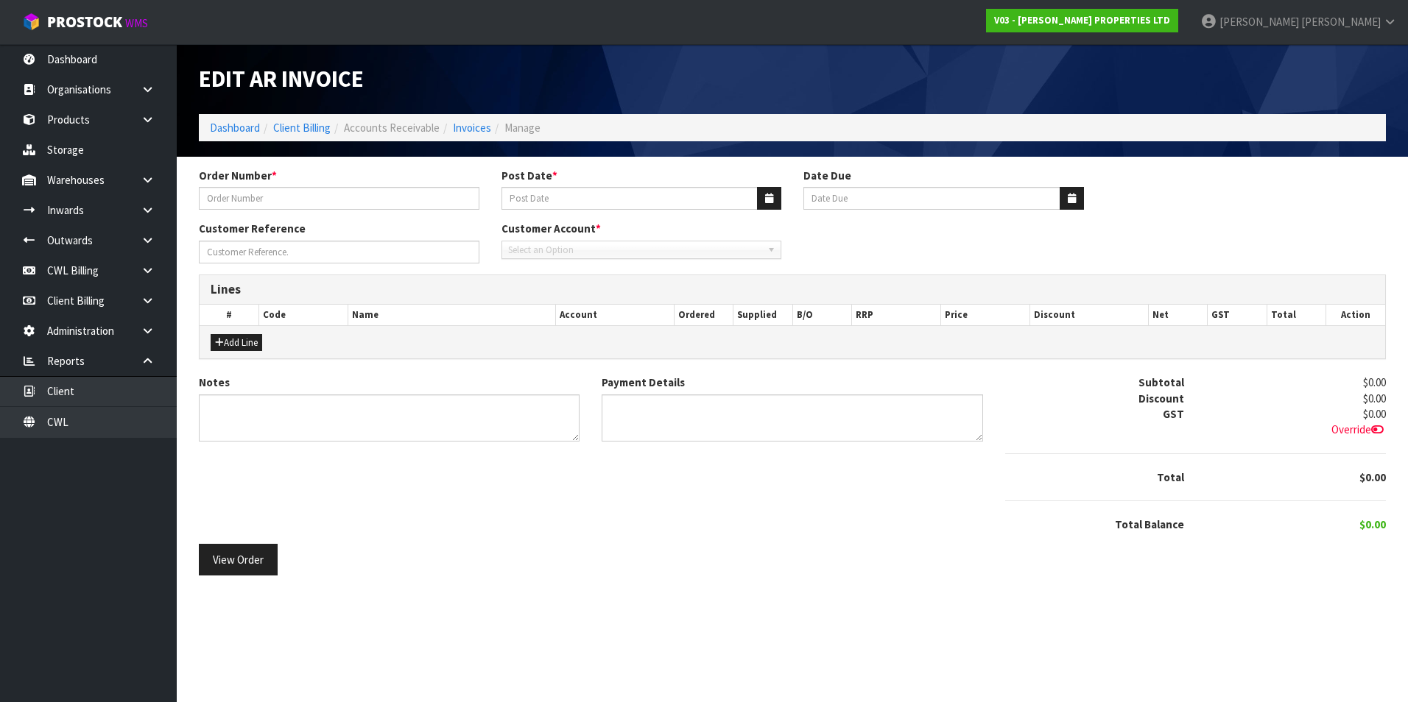
type input "BODY CORP"
type input "[DATE]"
type input "MAR 25-FEB 26"
type textarea "PLEASE BY 1ST SEPTEMBER 2025"
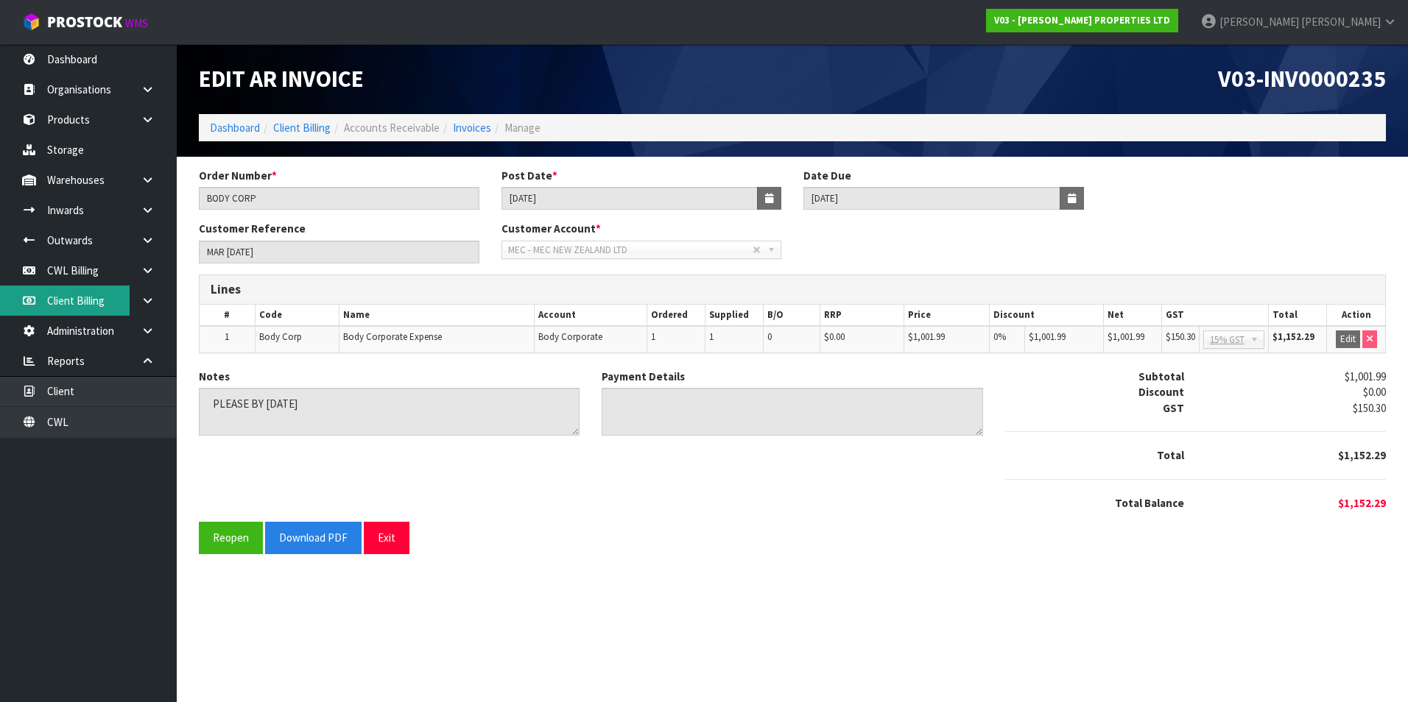
click at [104, 304] on link "Client Billing" at bounding box center [88, 301] width 177 height 30
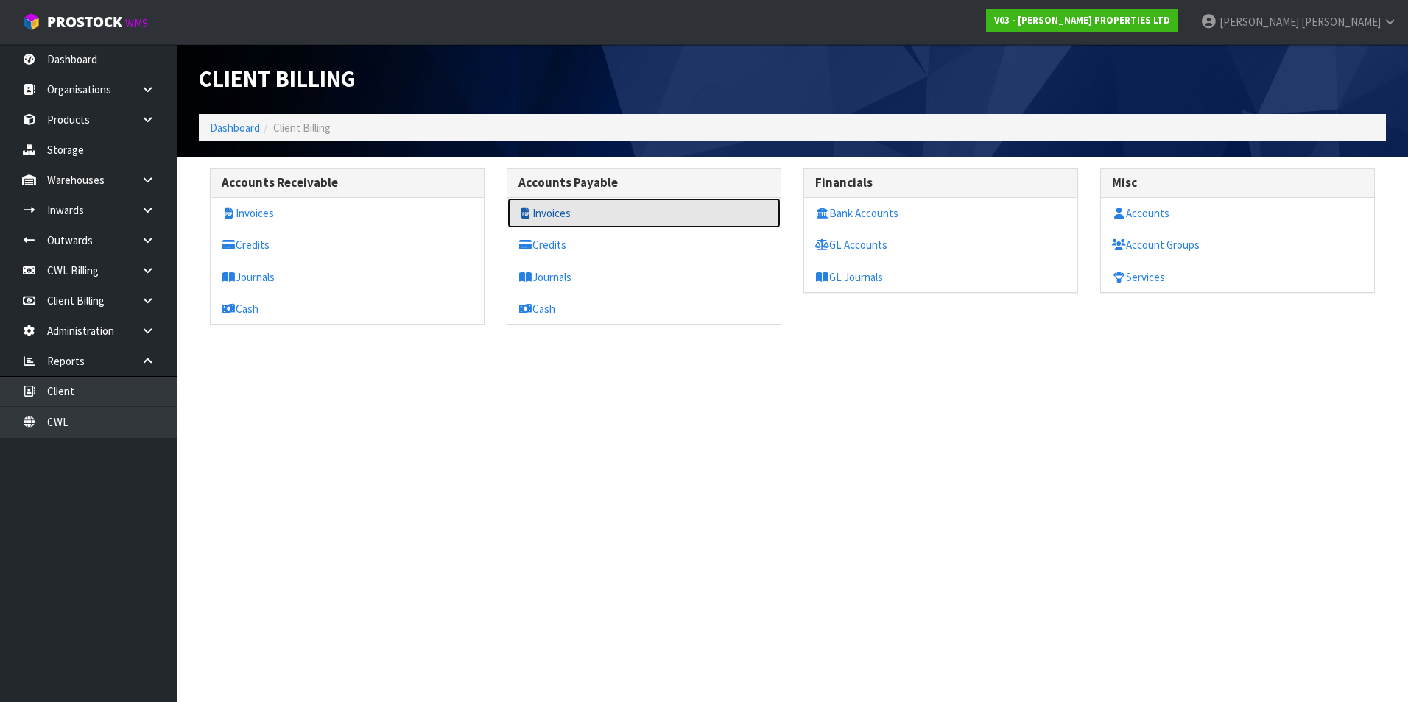
click at [553, 218] on link "Invoices" at bounding box center [643, 213] width 273 height 30
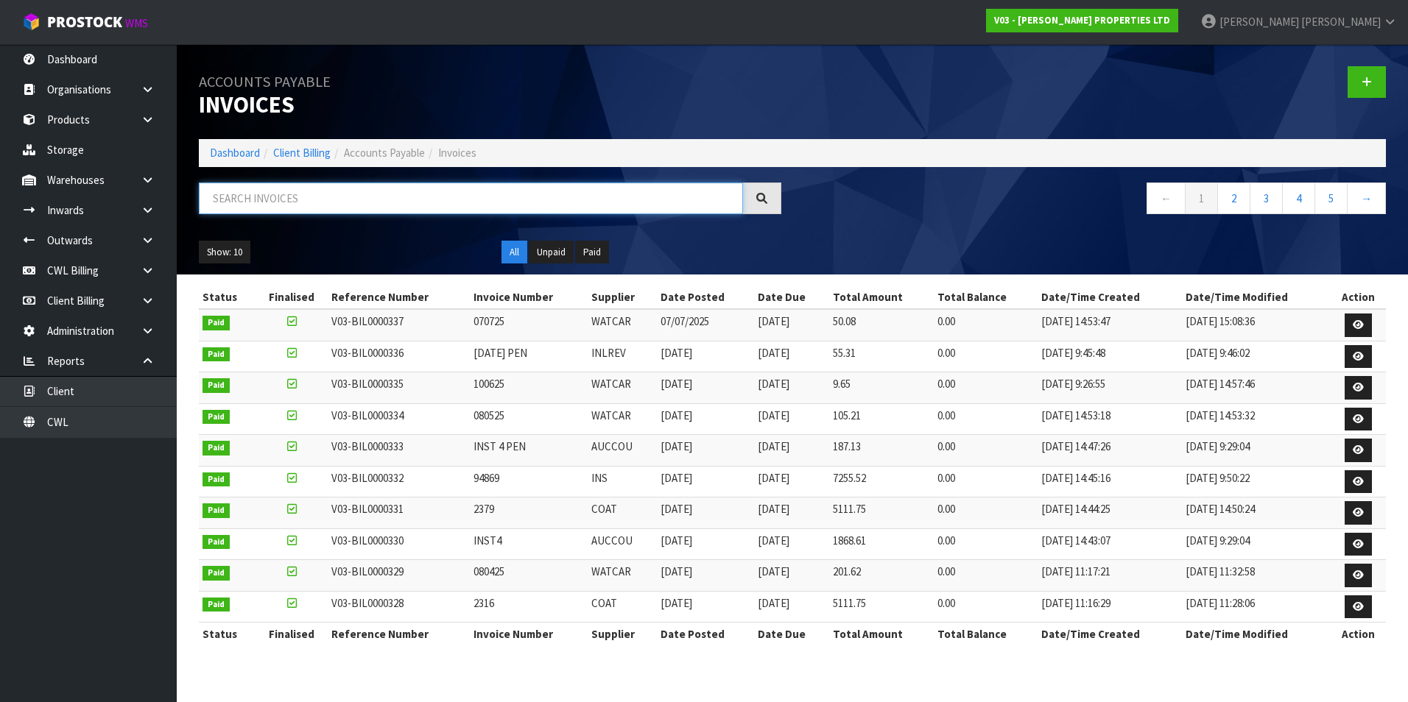
click at [332, 196] on input "text" at bounding box center [471, 199] width 544 height 32
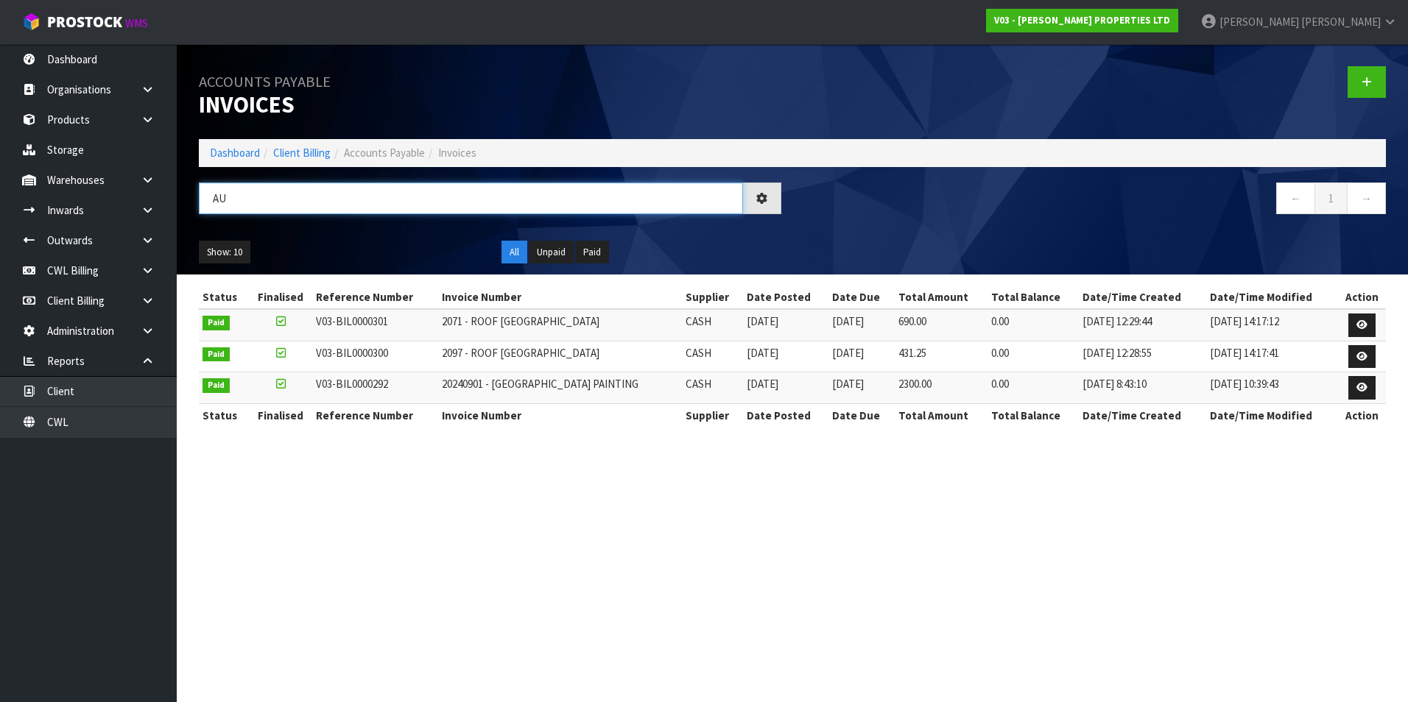
type input "A"
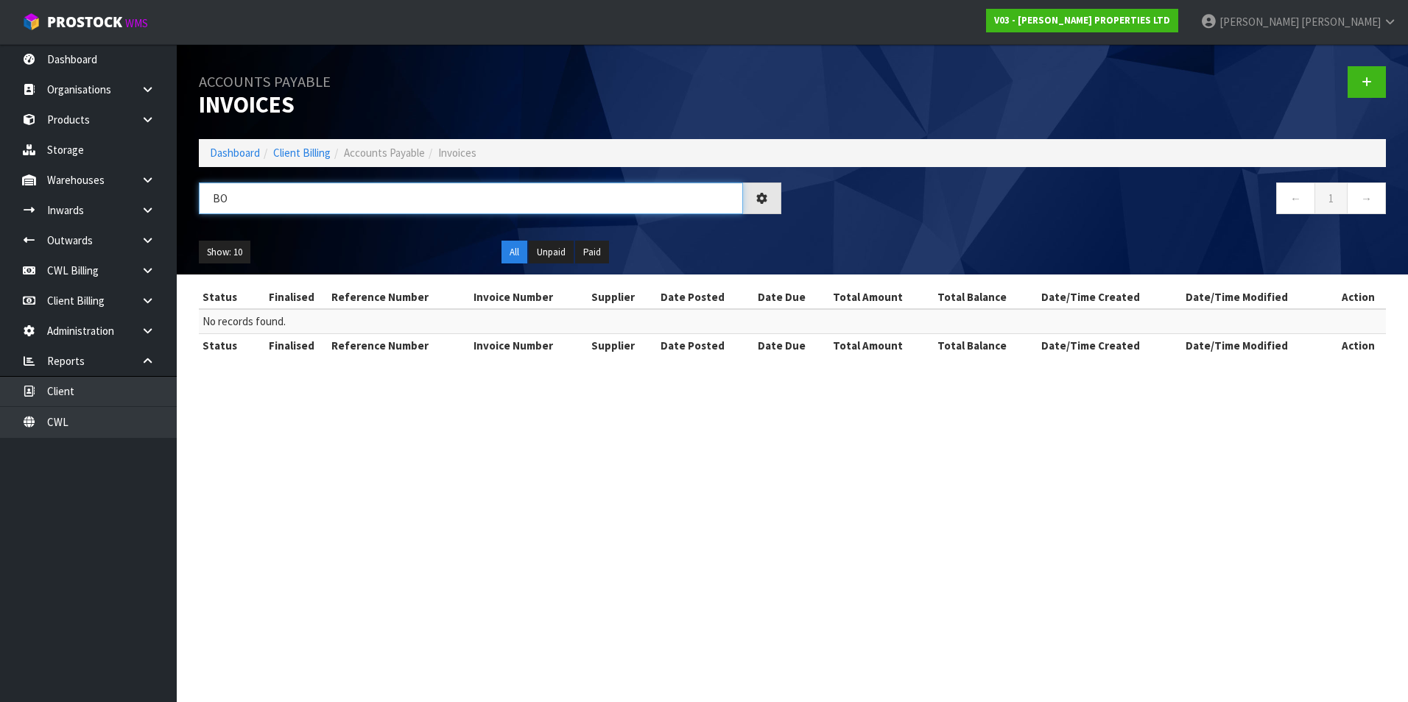
type input "B"
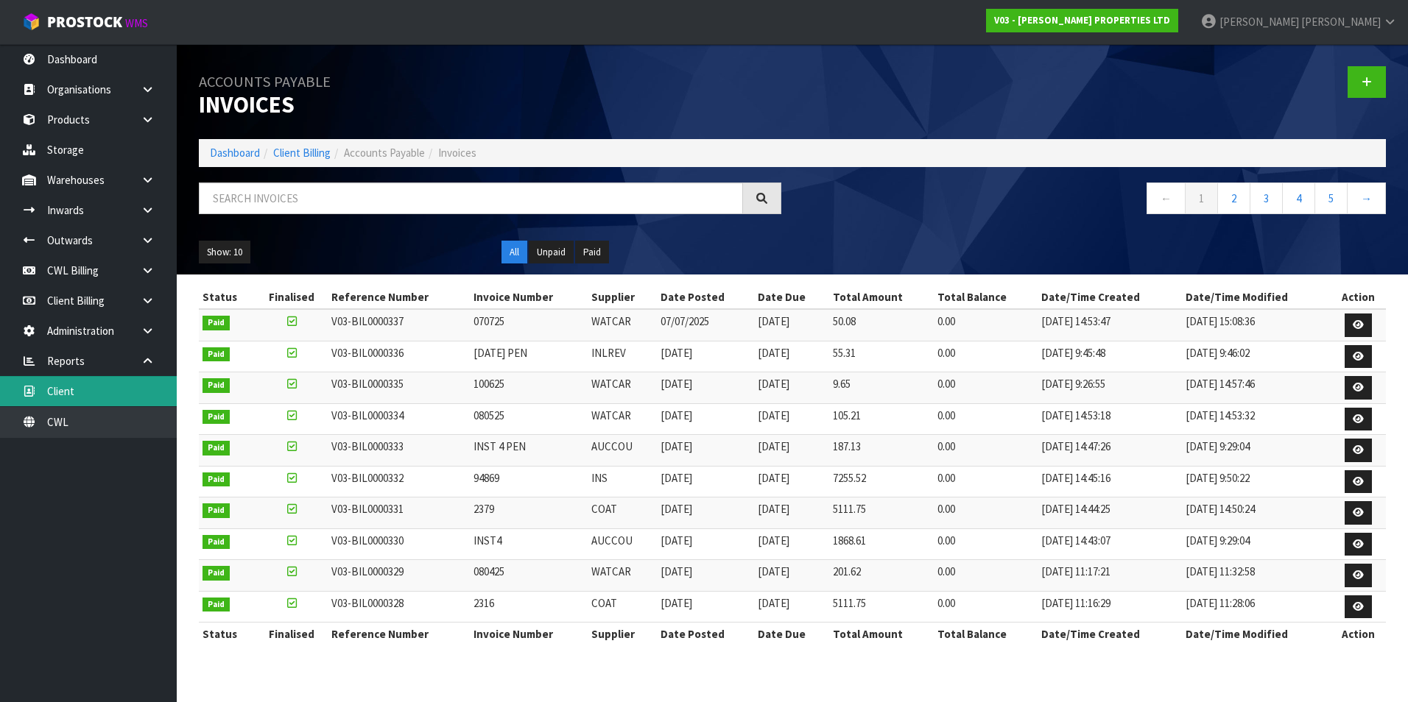
click at [112, 395] on link "Client" at bounding box center [88, 391] width 177 height 30
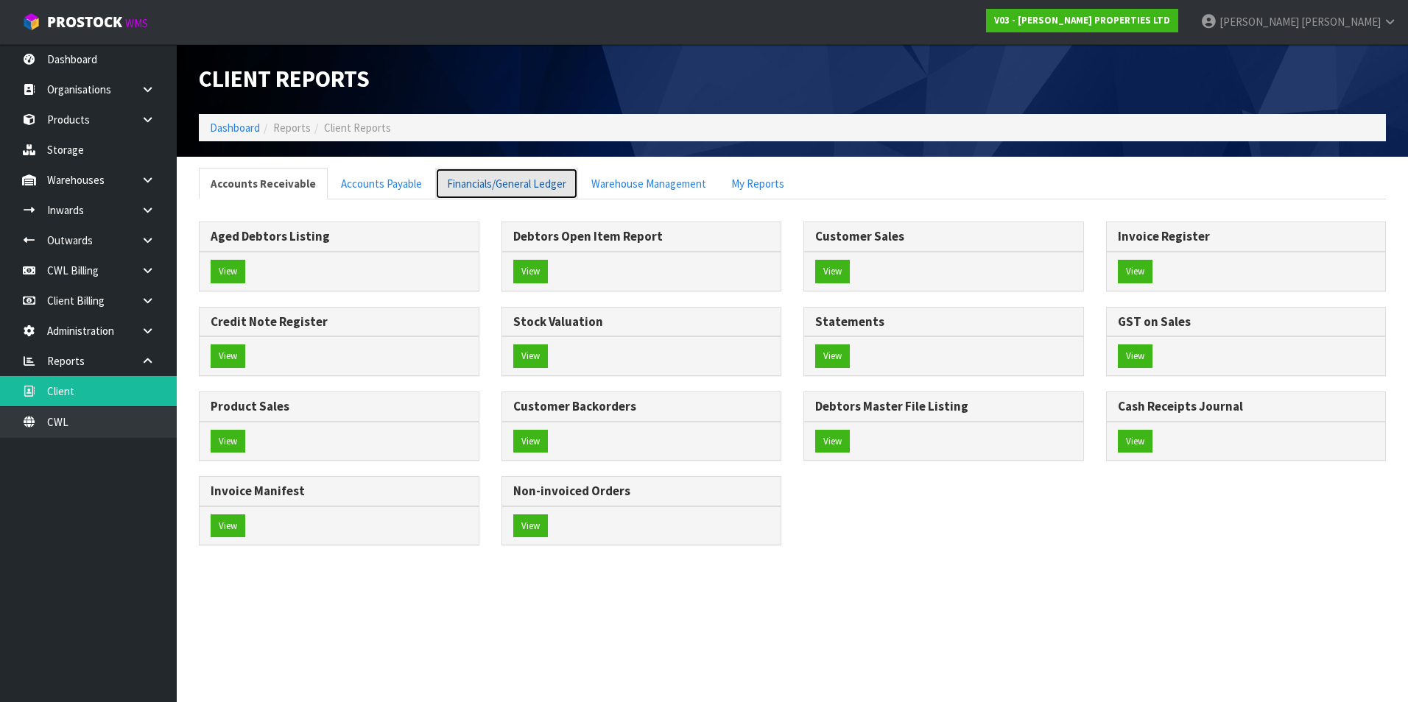
click at [505, 183] on link "Financials/General Ledger" at bounding box center [506, 184] width 143 height 32
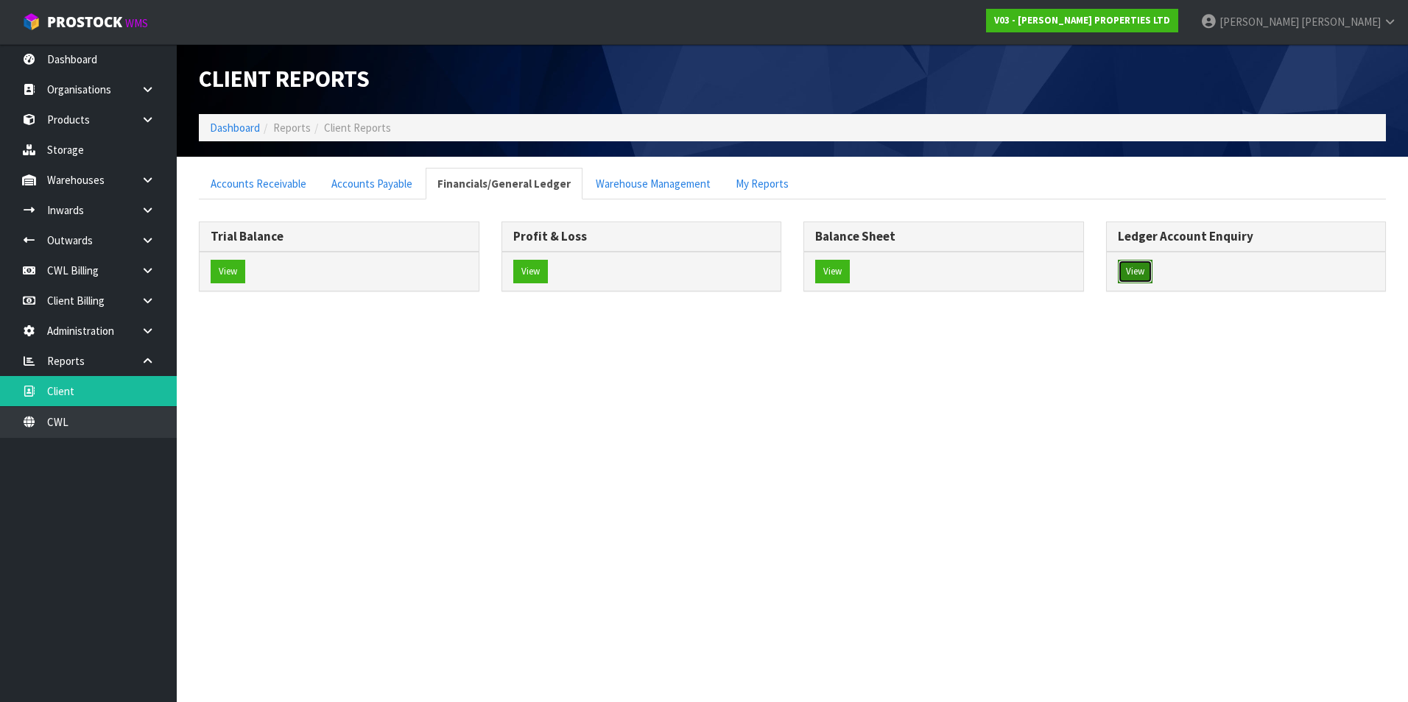
click at [1143, 274] on button "View" at bounding box center [1135, 272] width 35 height 24
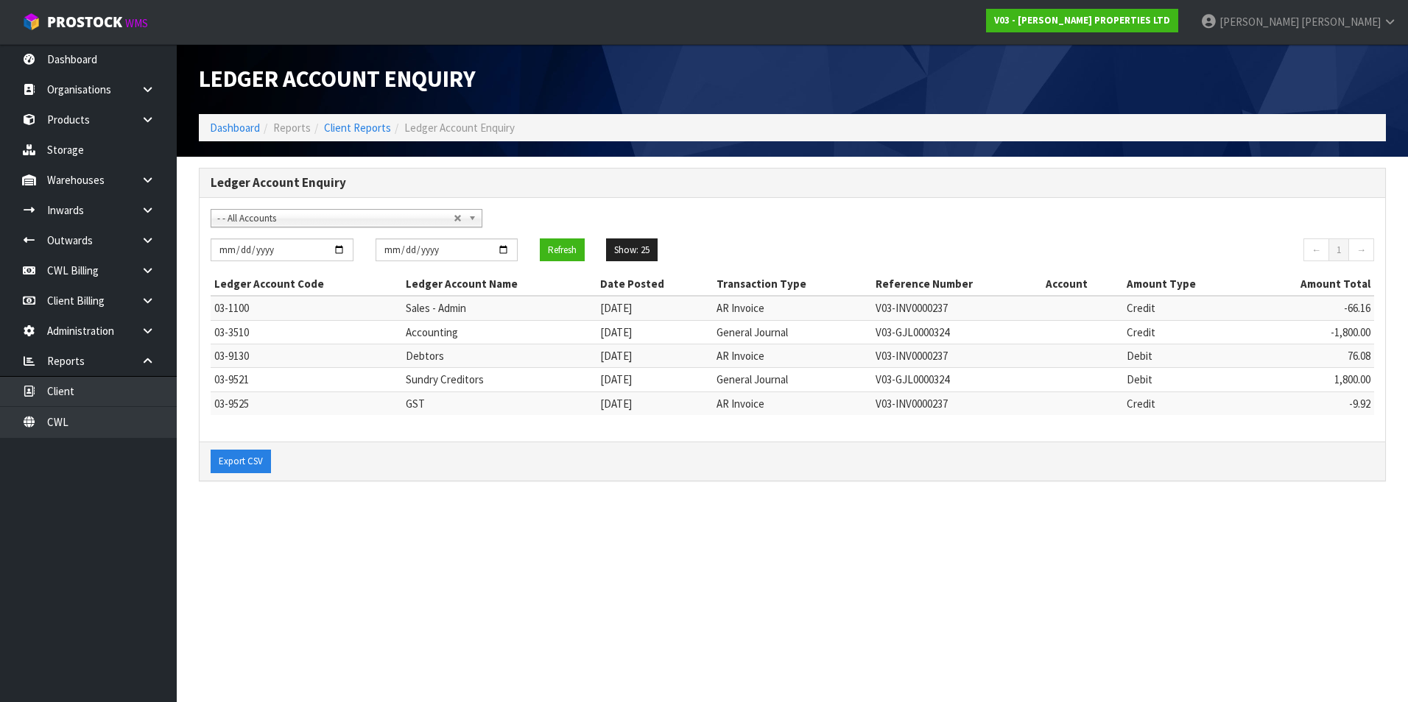
click at [279, 219] on span "- - All Accounts" at bounding box center [335, 219] width 236 height 18
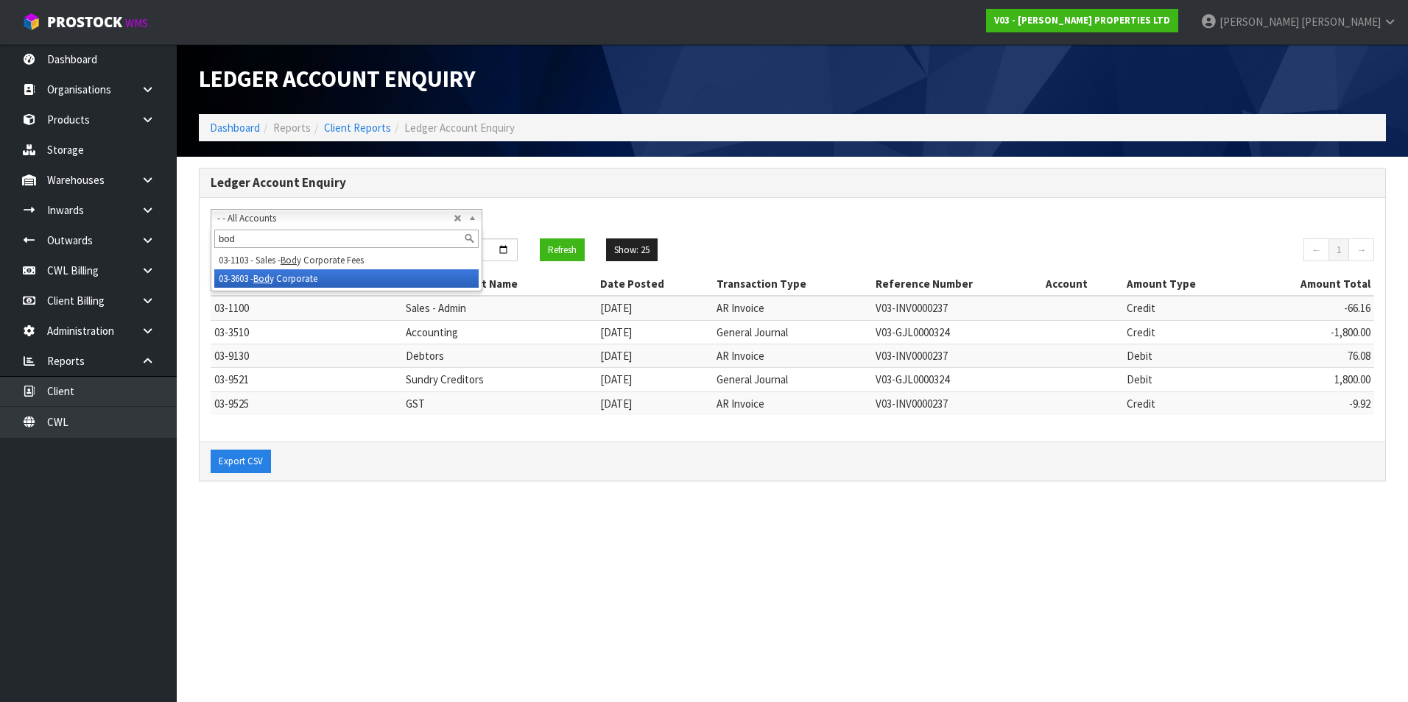
type input "bod"
click at [261, 278] on em "Bod" at bounding box center [261, 278] width 16 height 13
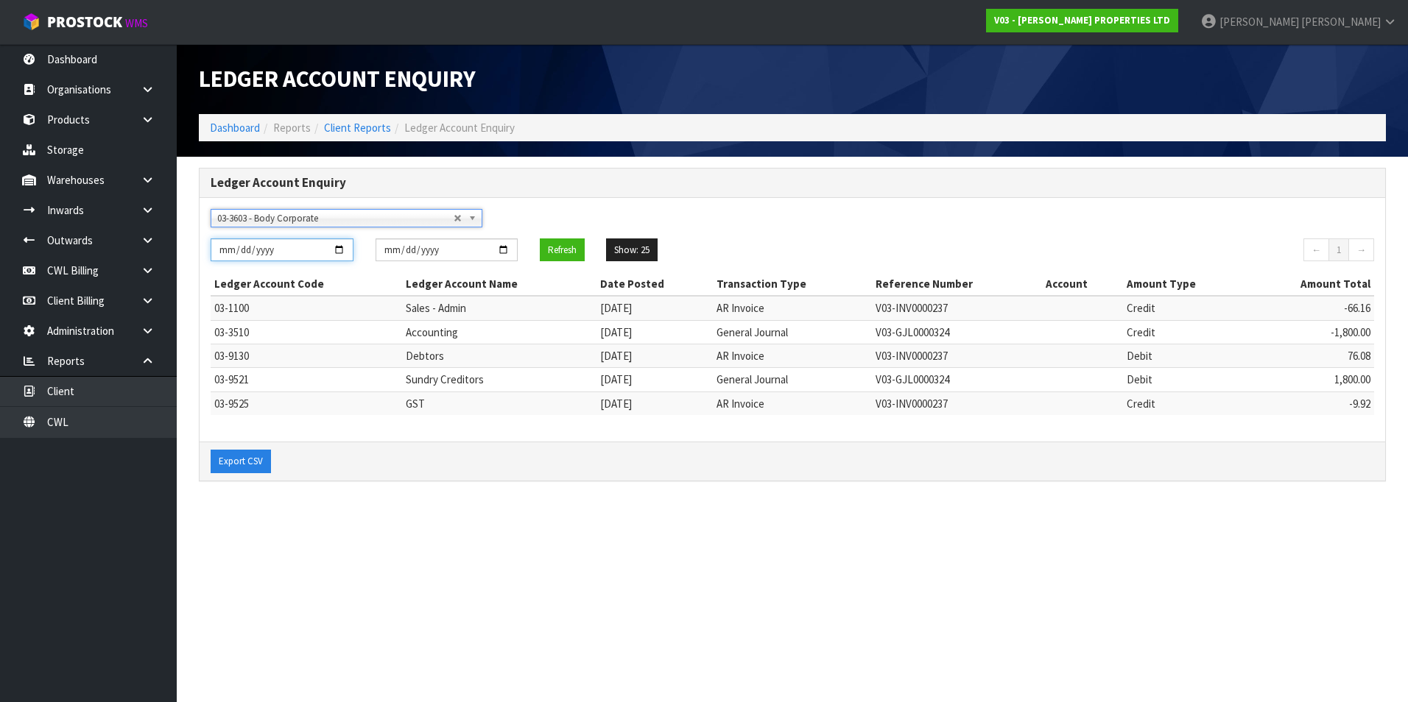
click at [339, 248] on input "[DATE]" at bounding box center [282, 250] width 143 height 23
type input "[DATE]"
click at [559, 250] on button "Refresh" at bounding box center [562, 251] width 45 height 24
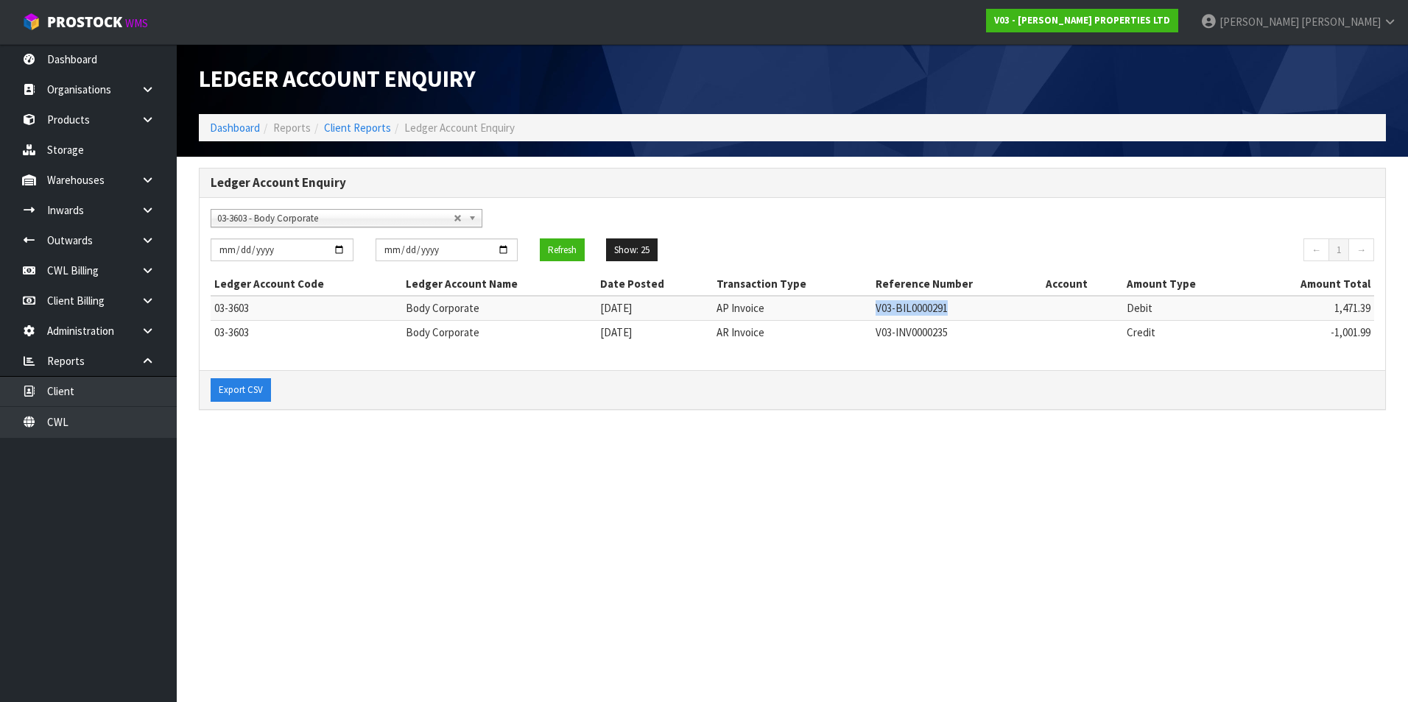
drag, startPoint x: 954, startPoint y: 308, endPoint x: 874, endPoint y: 311, distance: 80.3
click at [874, 311] on td "V03-BIL0000291" at bounding box center [957, 308] width 171 height 24
copy td "V03-BIL0000291"
drag, startPoint x: 710, startPoint y: 615, endPoint x: 706, endPoint y: 607, distance: 8.2
click at [709, 614] on section "Ledger Account Enquiry Dashboard Reports Client Reports Ledger Account Enquiry …" at bounding box center [704, 351] width 1408 height 702
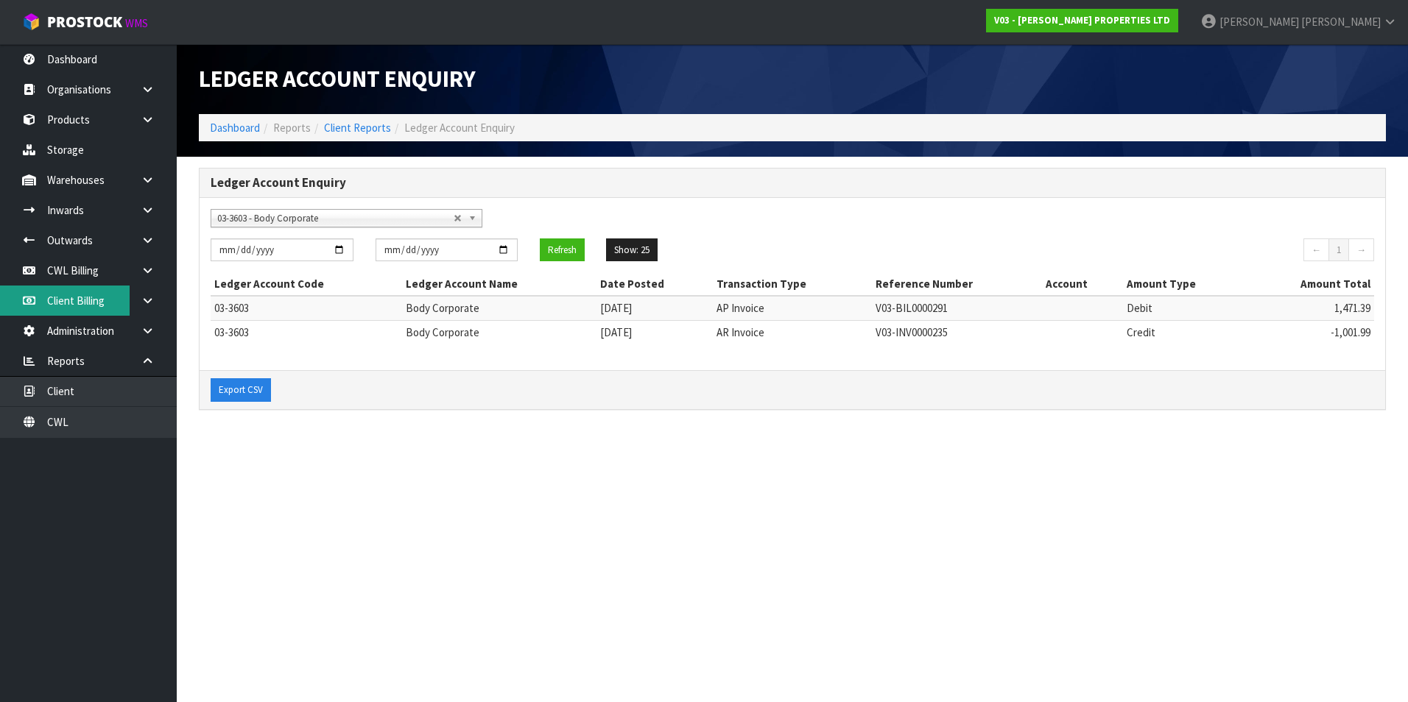
click at [97, 303] on link "Client Billing" at bounding box center [88, 301] width 177 height 30
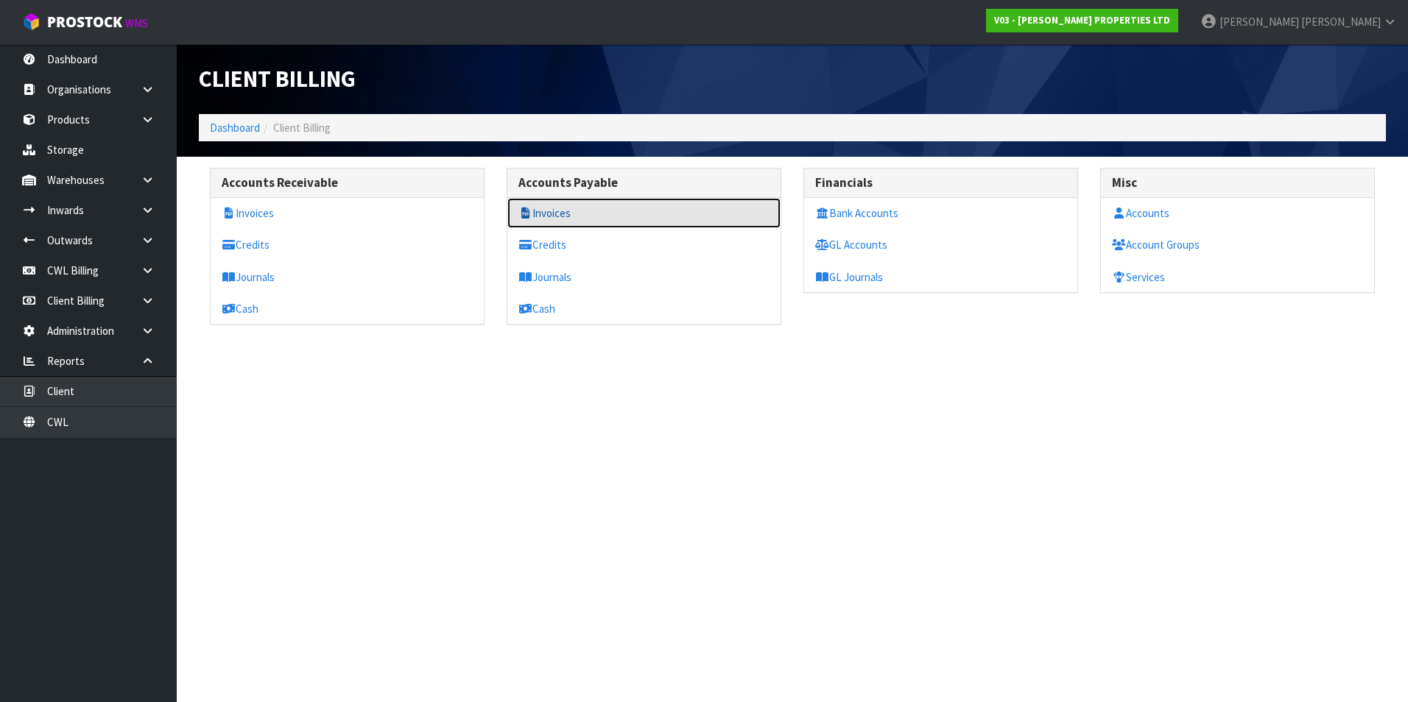
click at [561, 216] on link "Invoices" at bounding box center [643, 213] width 273 height 30
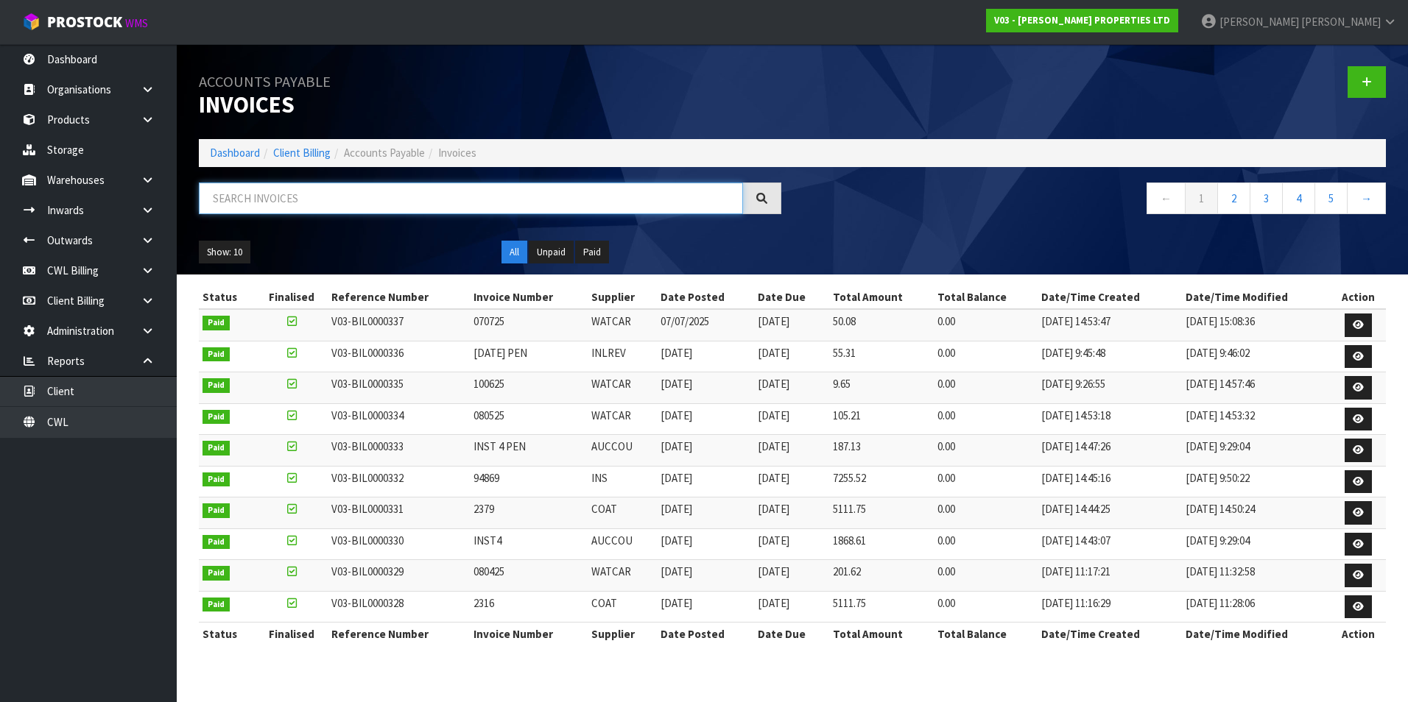
click at [333, 206] on input "text" at bounding box center [471, 199] width 544 height 32
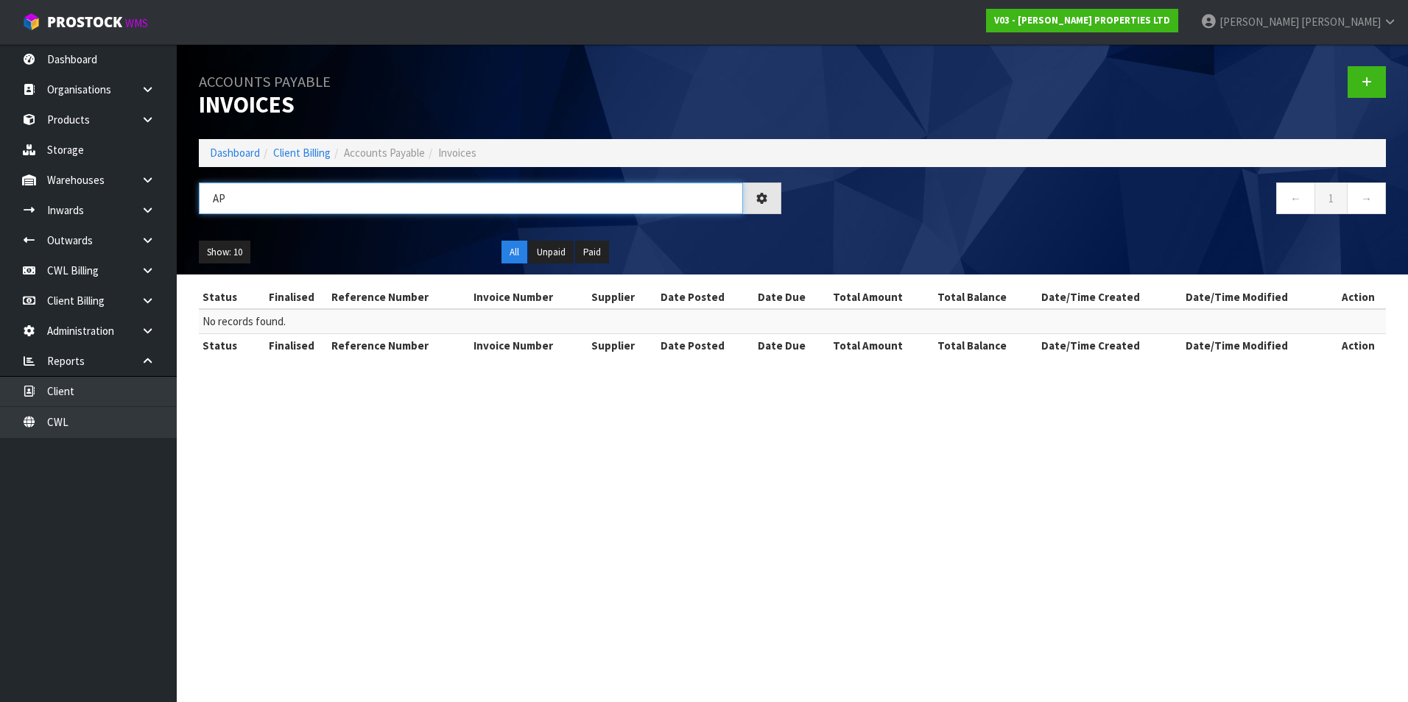
type input "A"
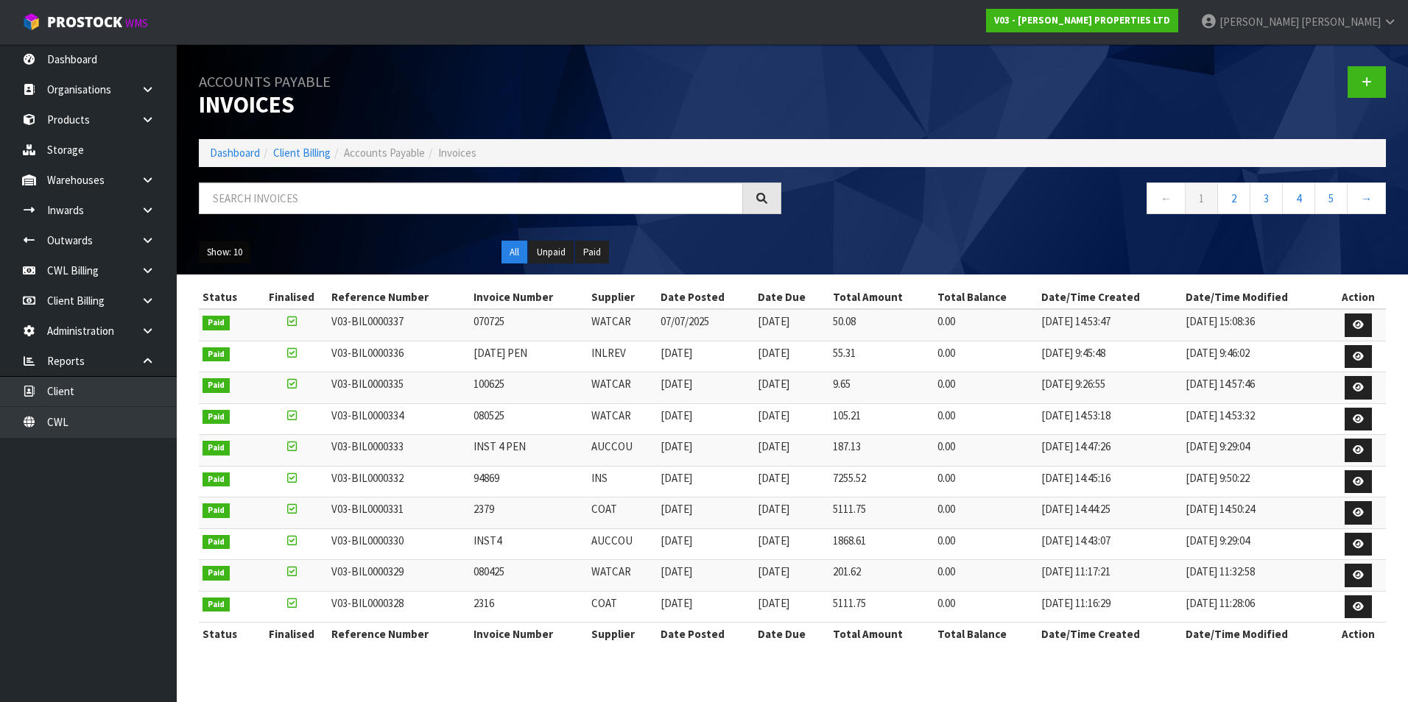
click at [232, 257] on button "Show: 10" at bounding box center [225, 253] width 52 height 24
click at [245, 337] on link "50" at bounding box center [258, 340] width 116 height 20
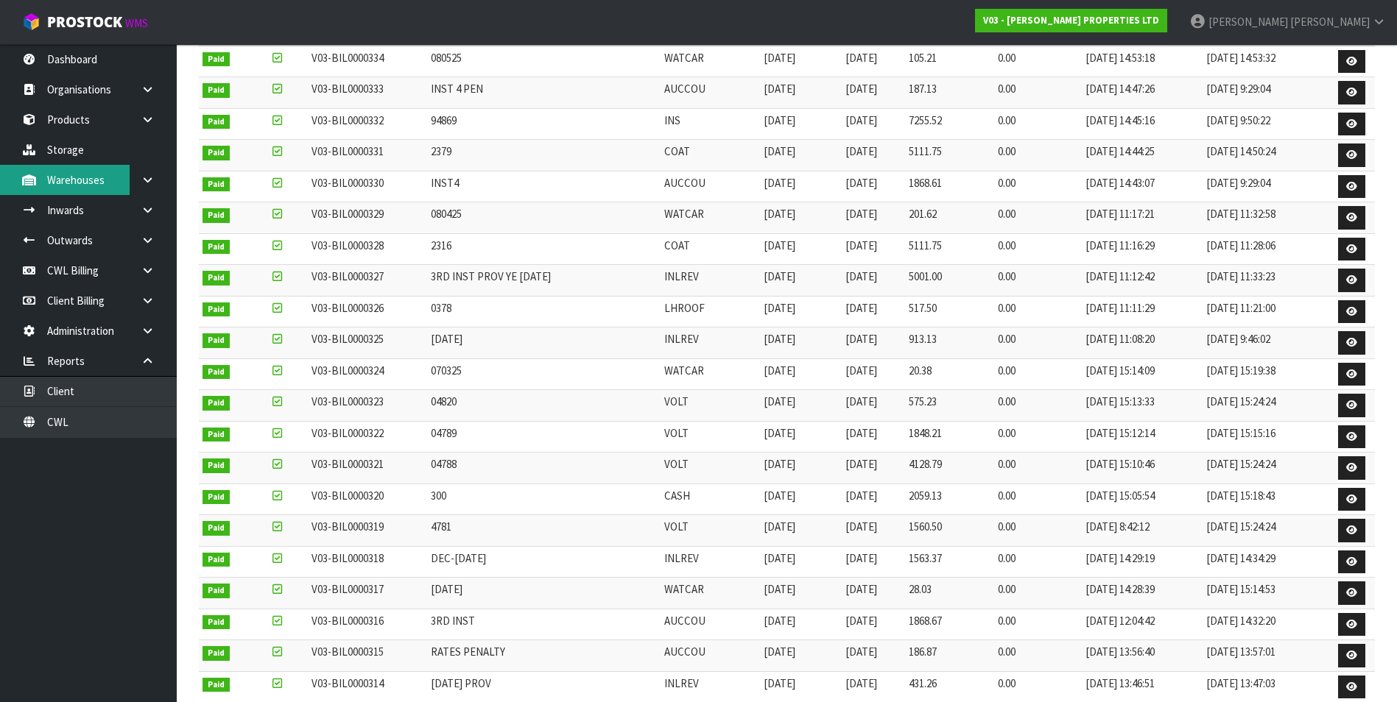
scroll to position [191, 0]
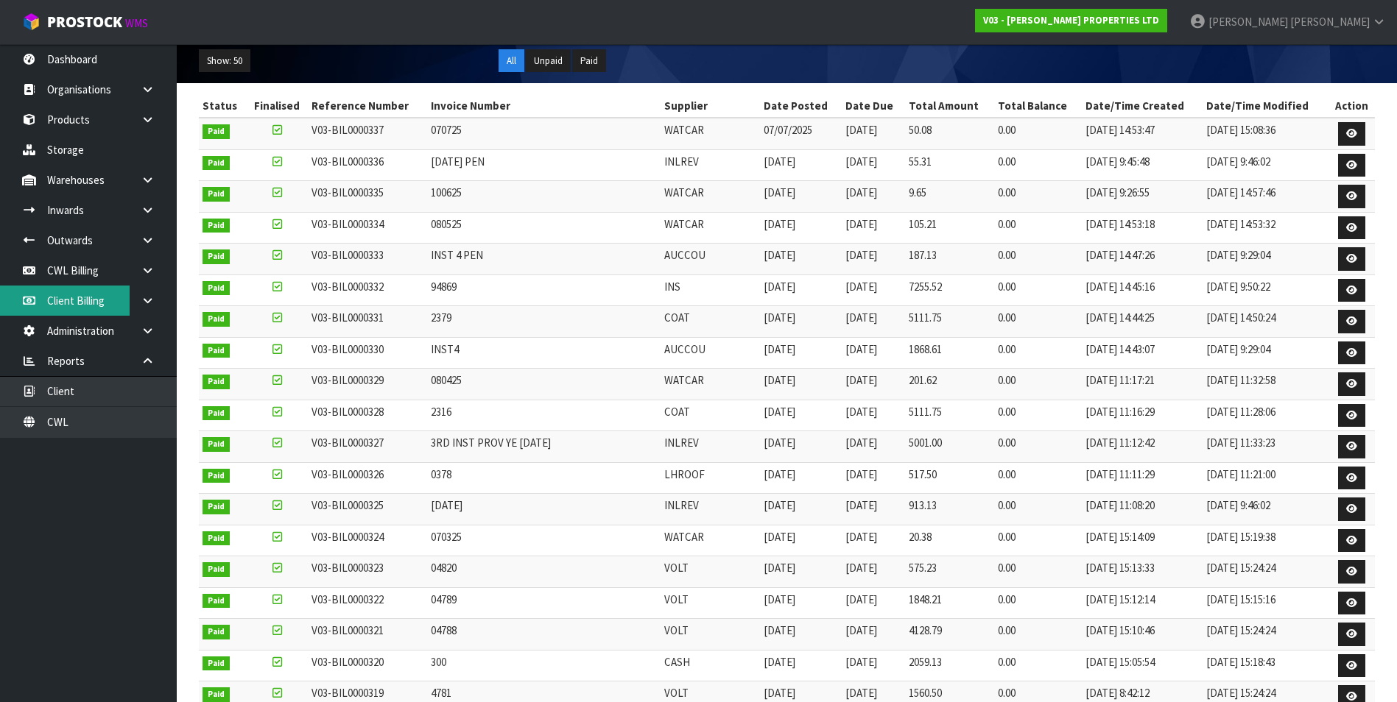
click at [91, 301] on link "Client Billing" at bounding box center [88, 301] width 177 height 30
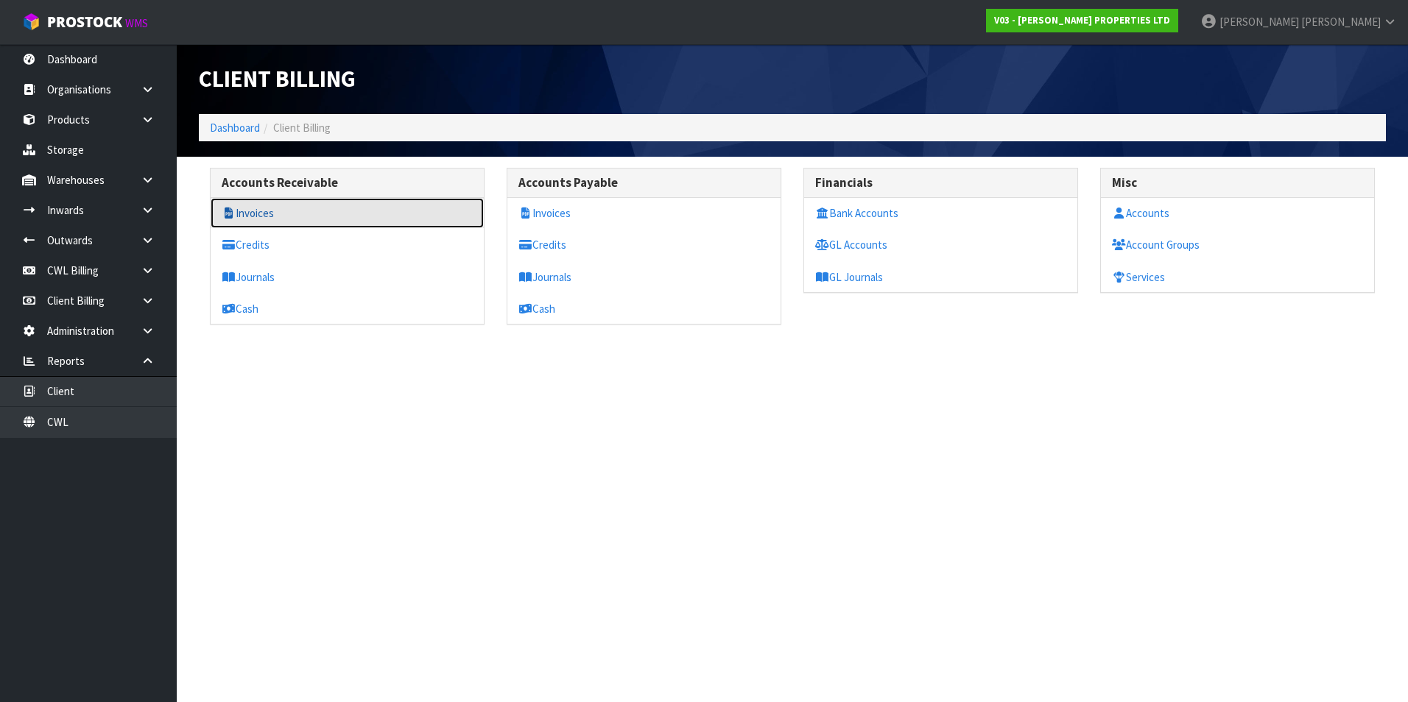
click at [264, 216] on link "Invoices" at bounding box center [347, 213] width 273 height 30
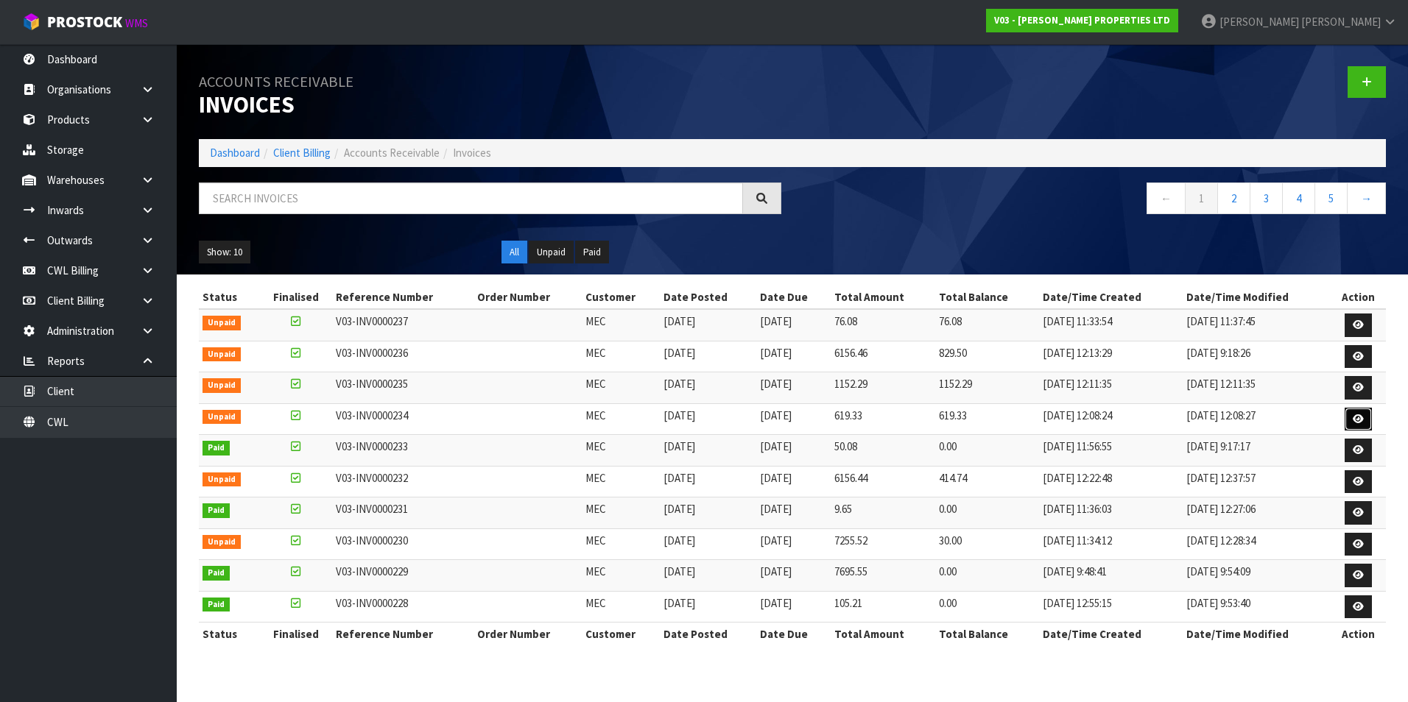
click at [1359, 420] on icon at bounding box center [1357, 419] width 11 height 10
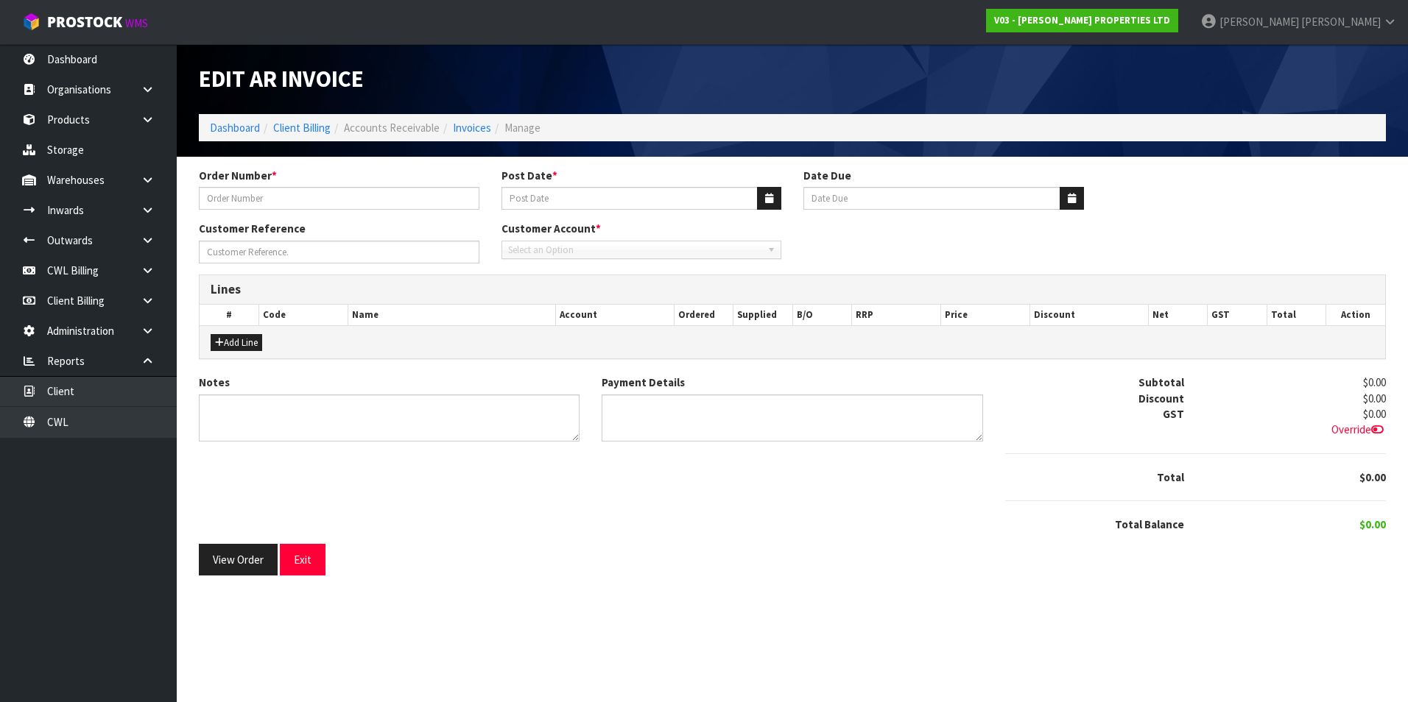
type input "RATES"
type input "[DATE]"
type textarea "PLEASE PAY BY 20TH AUGUST 2025"
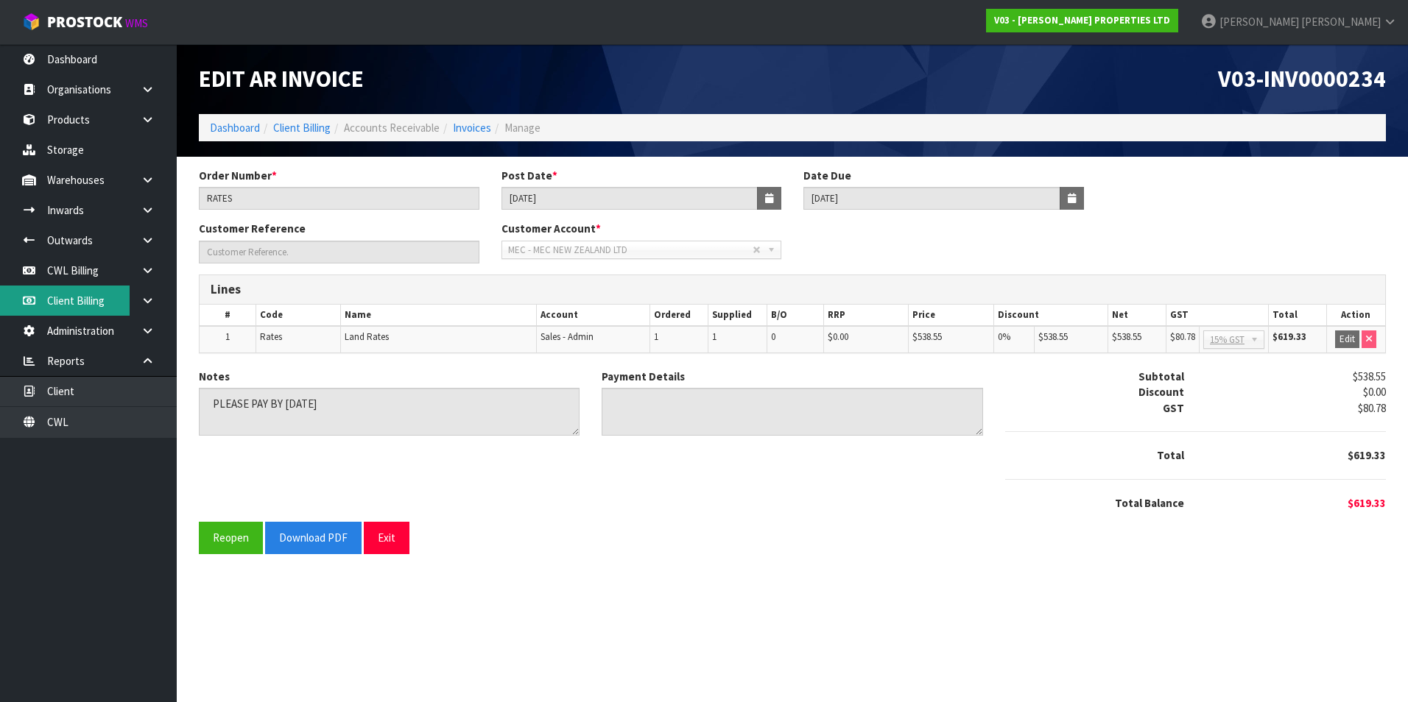
click at [103, 300] on link "Client Billing" at bounding box center [88, 301] width 177 height 30
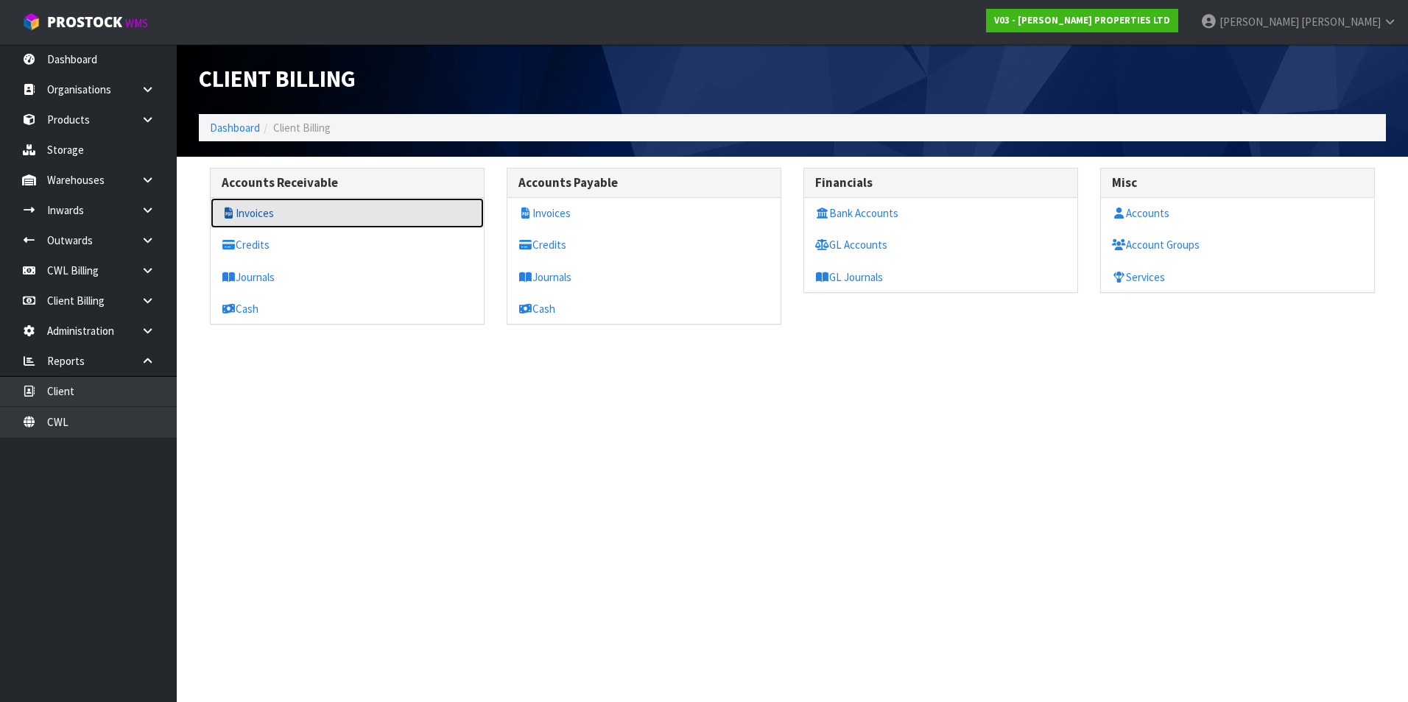
click at [263, 216] on link "Invoices" at bounding box center [347, 213] width 273 height 30
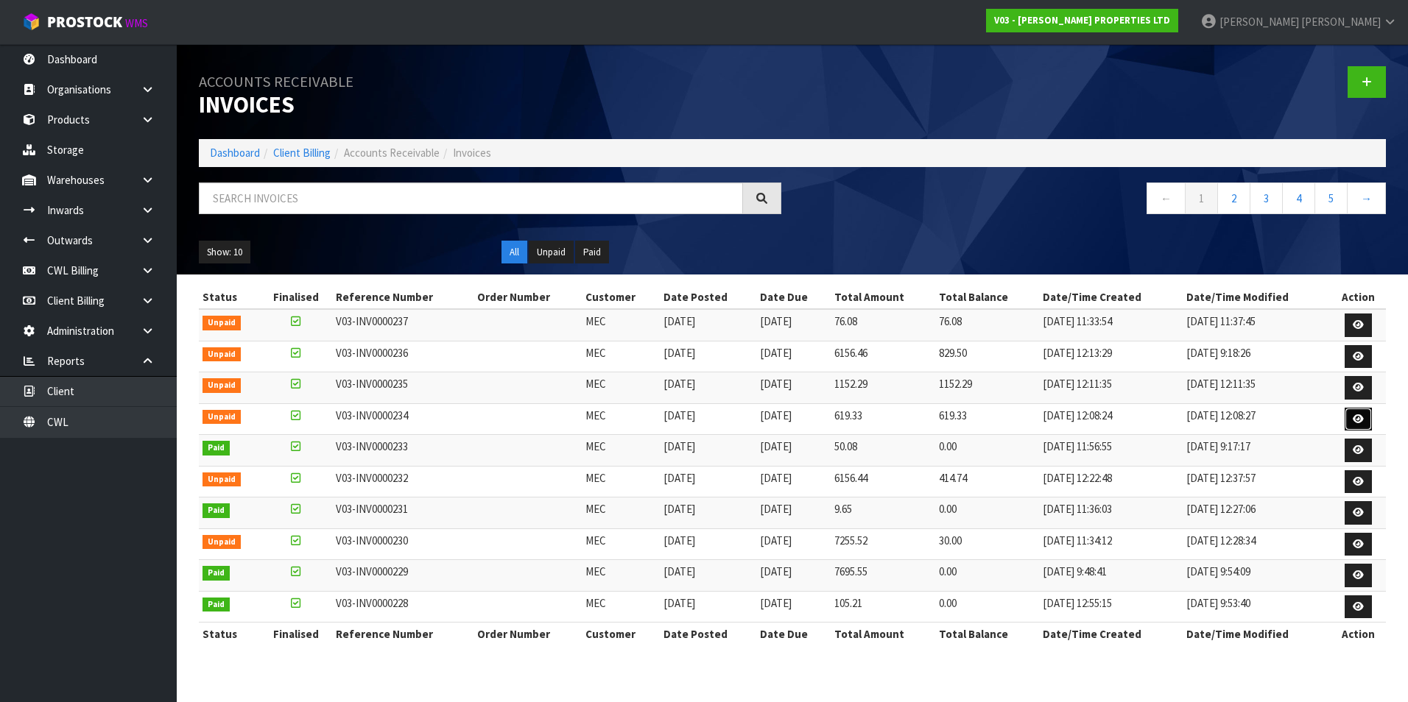
click at [1362, 417] on icon at bounding box center [1357, 419] width 11 height 10
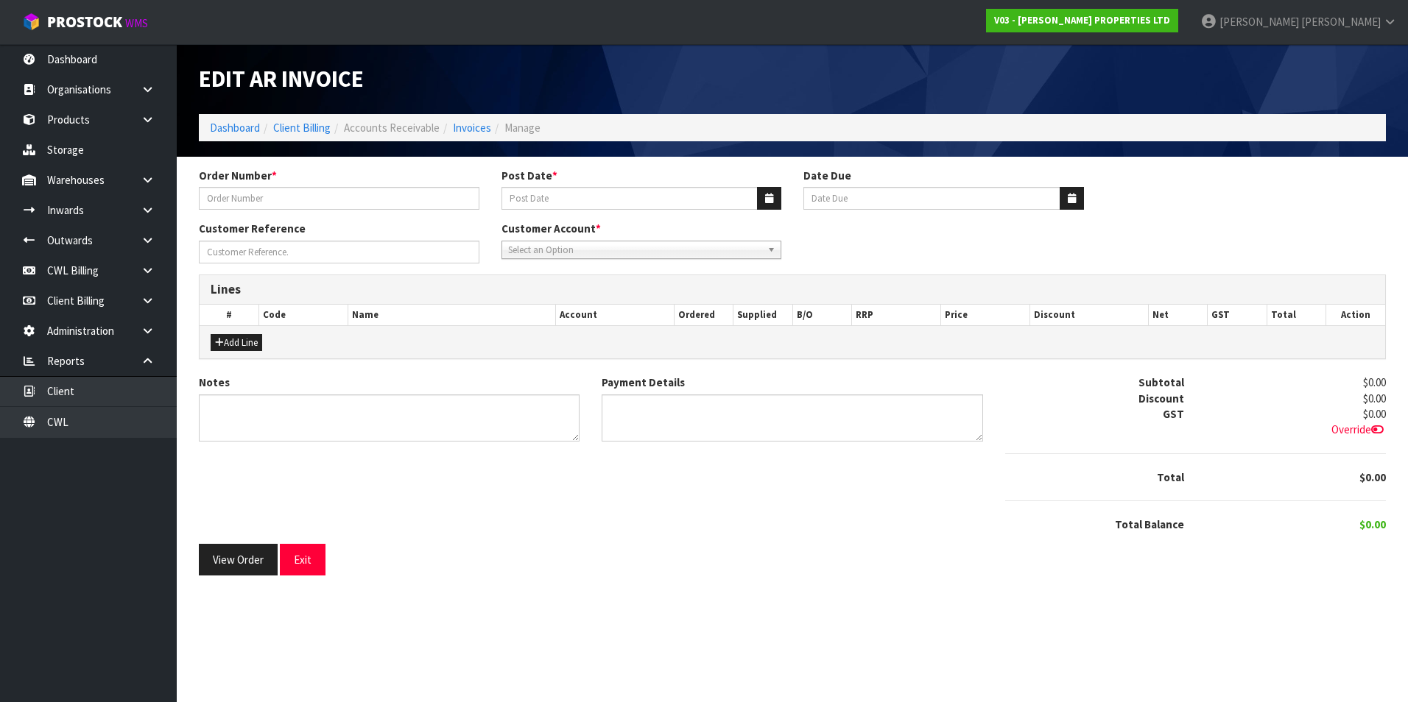
type input "RATES"
type input "[DATE]"
type textarea "PLEASE PAY BY 20TH AUGUST 2025"
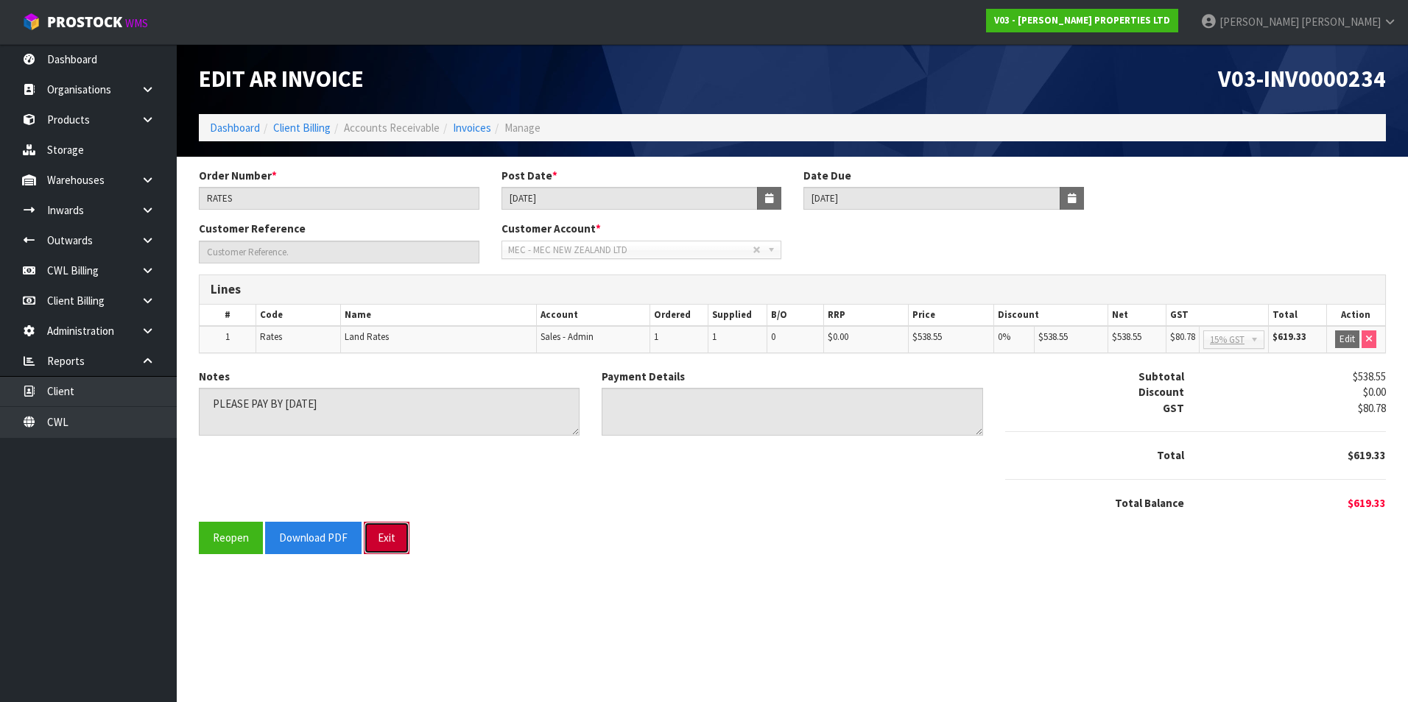
click at [396, 540] on button "Exit" at bounding box center [387, 538] width 46 height 32
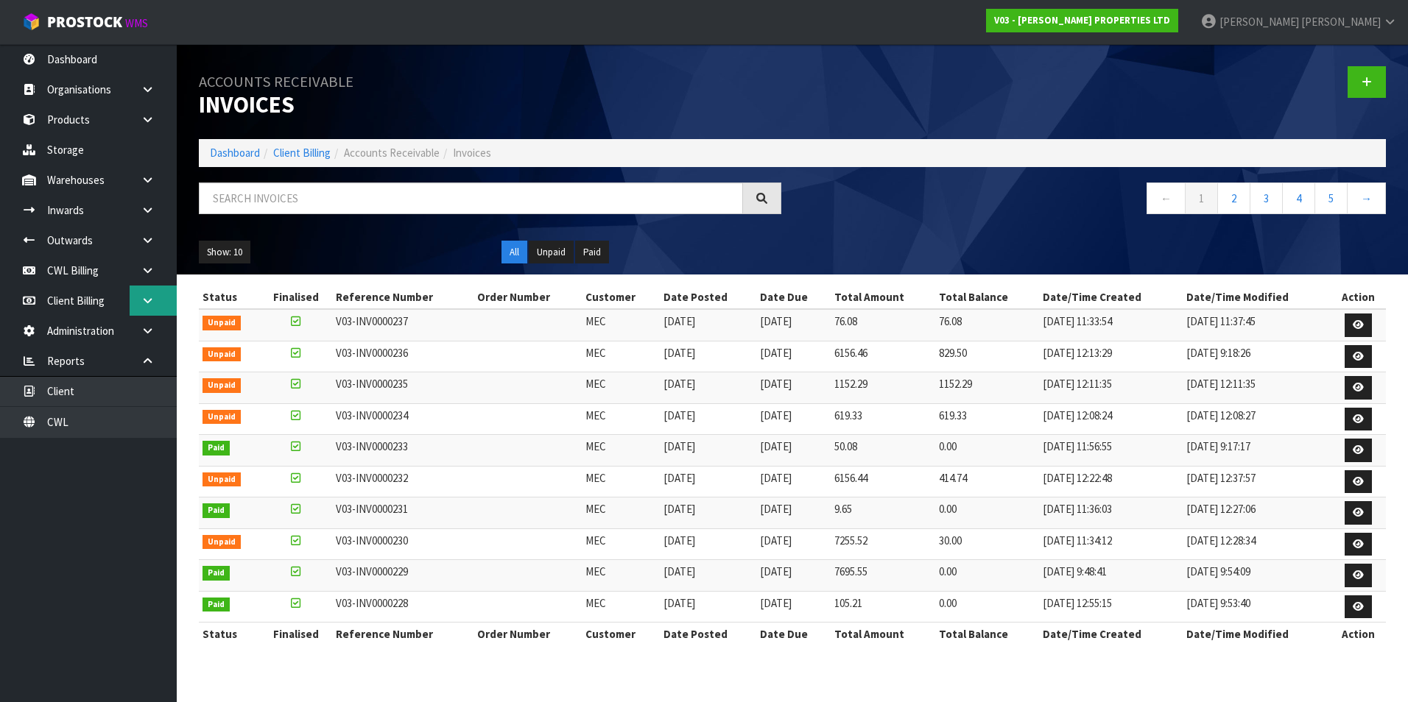
click at [134, 300] on link at bounding box center [153, 301] width 47 height 30
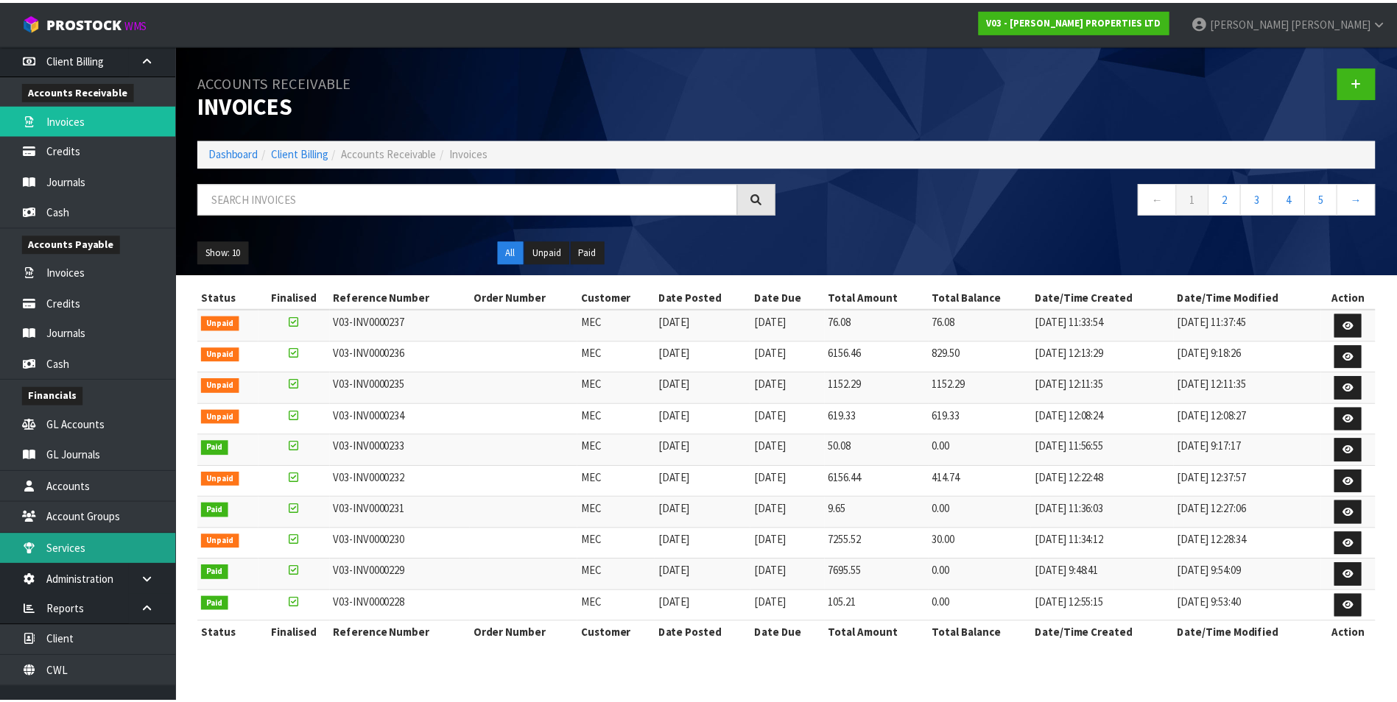
scroll to position [257, 0]
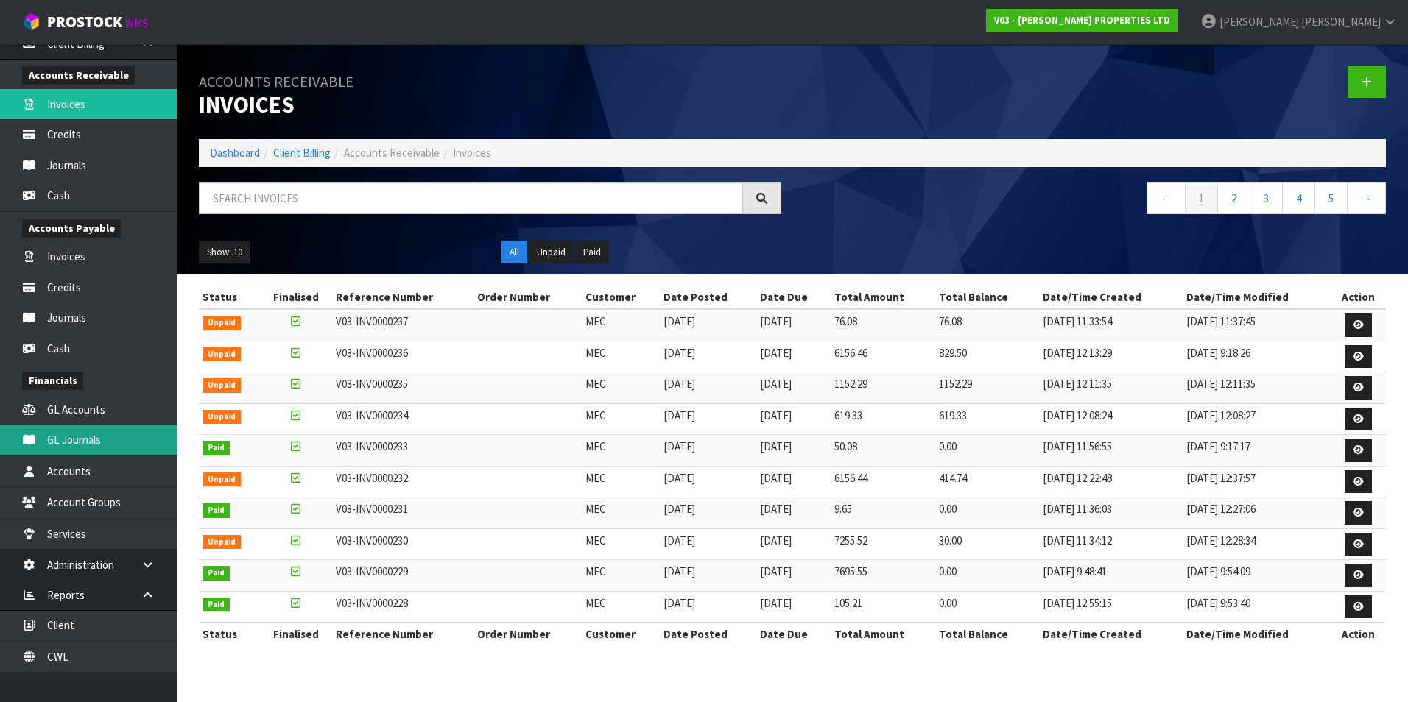
click at [107, 445] on link "GL Journals" at bounding box center [88, 440] width 177 height 30
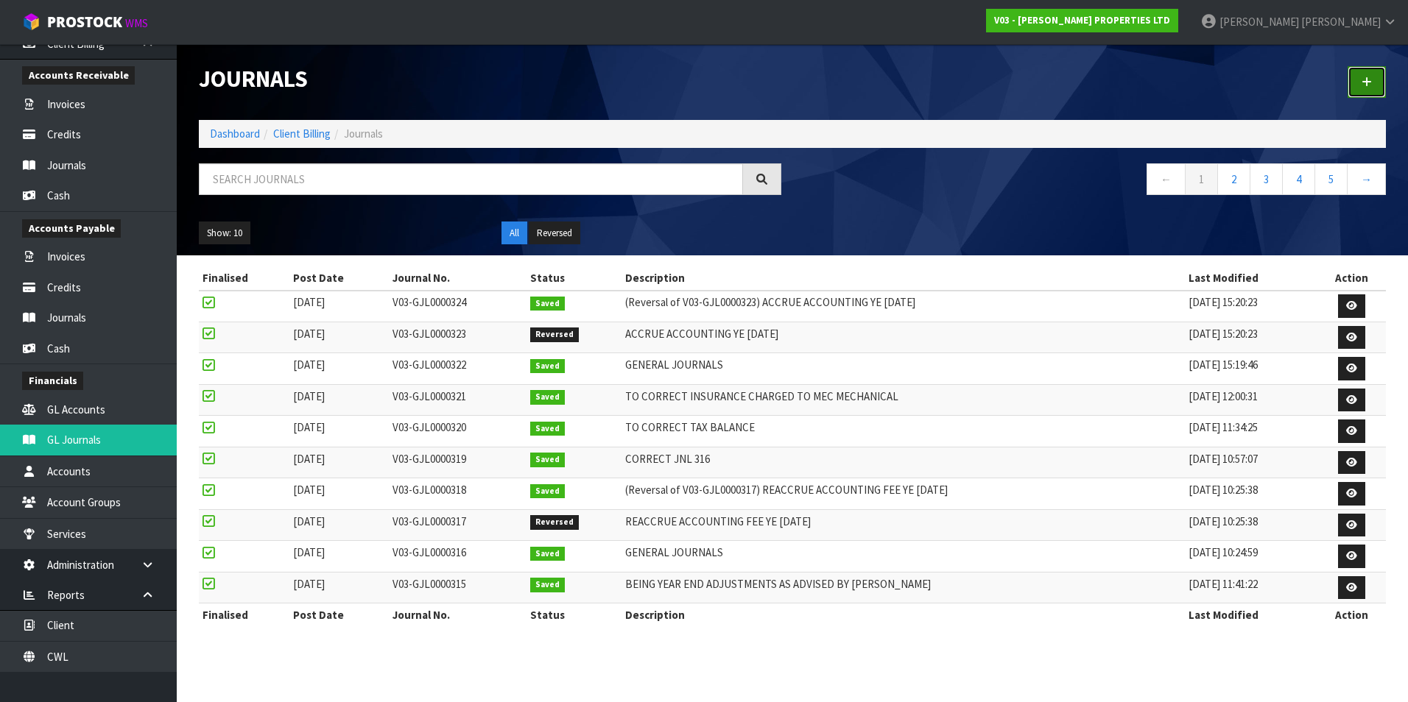
click at [1373, 84] on link at bounding box center [1366, 82] width 38 height 32
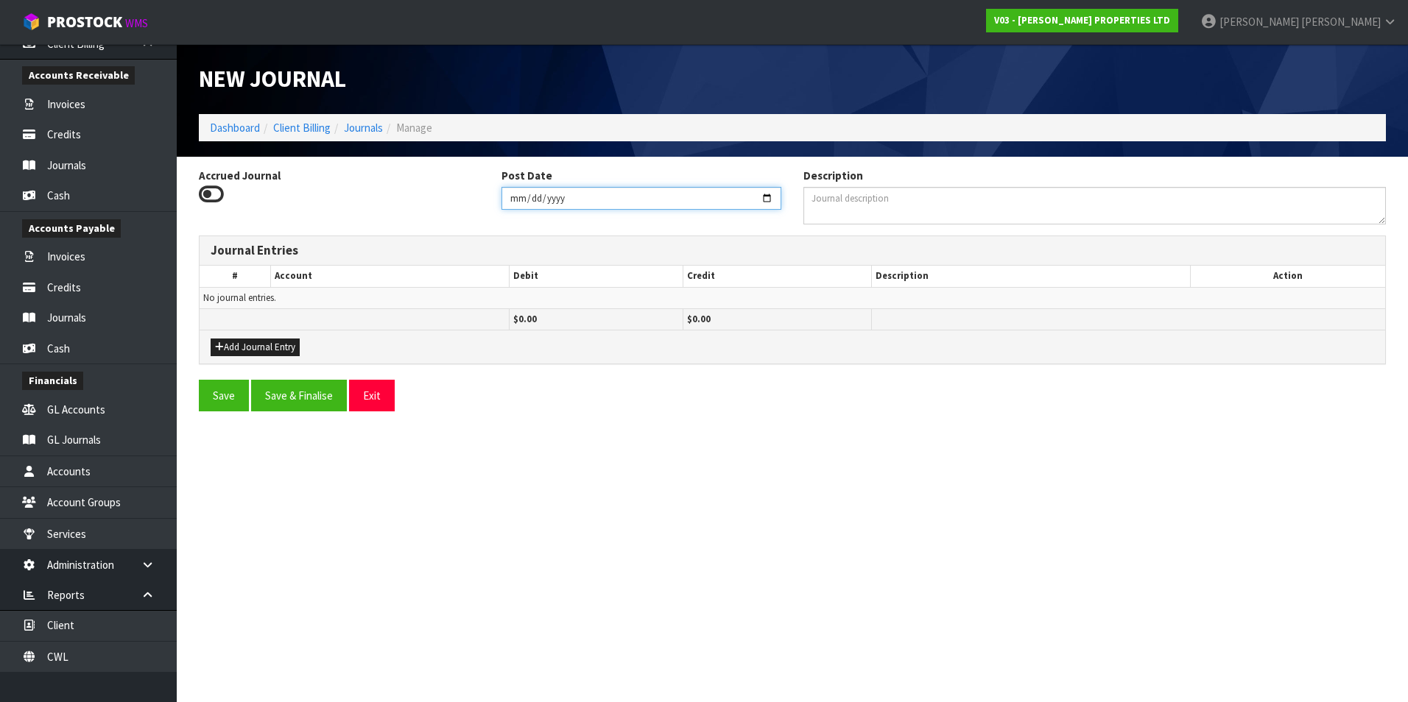
click at [766, 196] on input "2025-08-22" at bounding box center [641, 198] width 280 height 23
type input "[DATE]"
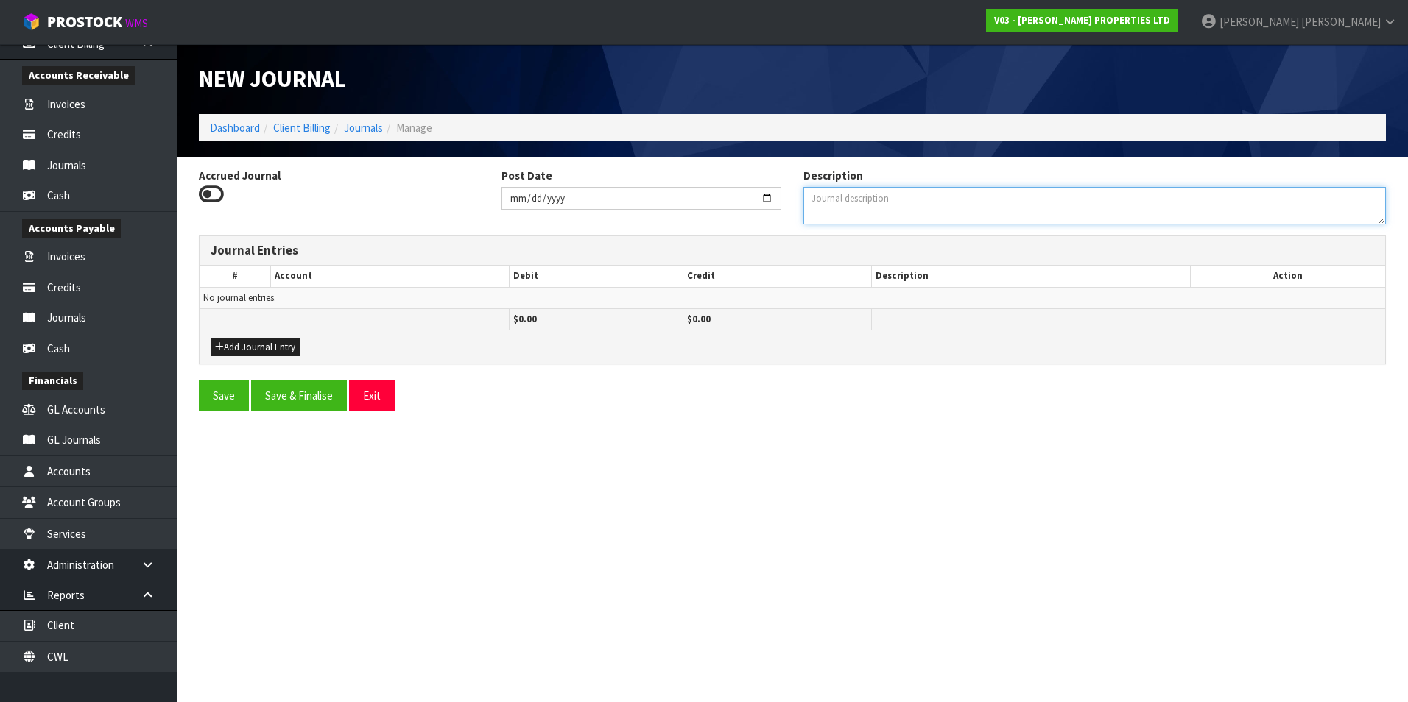
click at [863, 211] on textarea "Description" at bounding box center [1094, 206] width 582 height 38
type textarea "TO RECLASSIFY INVOICE V03-INV0000235"
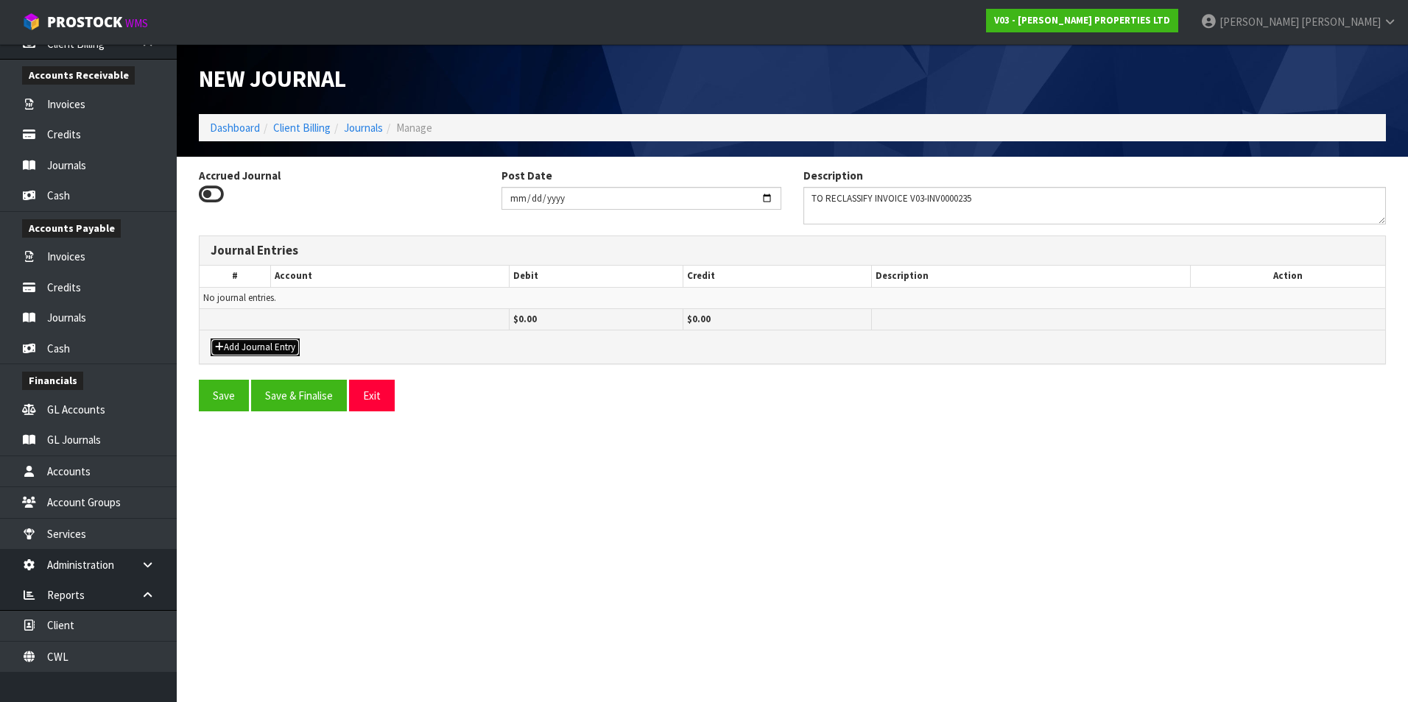
drag, startPoint x: 253, startPoint y: 347, endPoint x: 270, endPoint y: 339, distance: 19.1
click at [253, 347] on button "Add Journal Entry" at bounding box center [255, 348] width 89 height 18
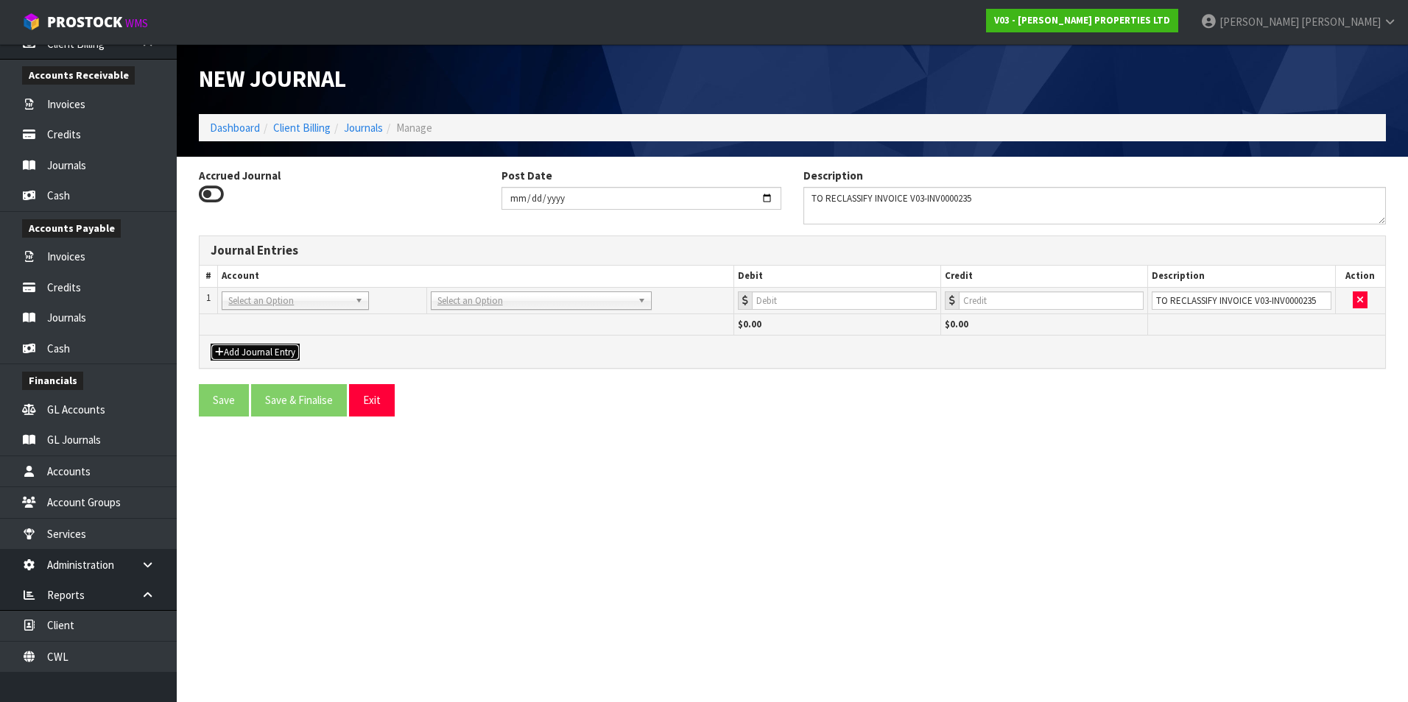
drag, startPoint x: 303, startPoint y: 307, endPoint x: 288, endPoint y: 329, distance: 26.5
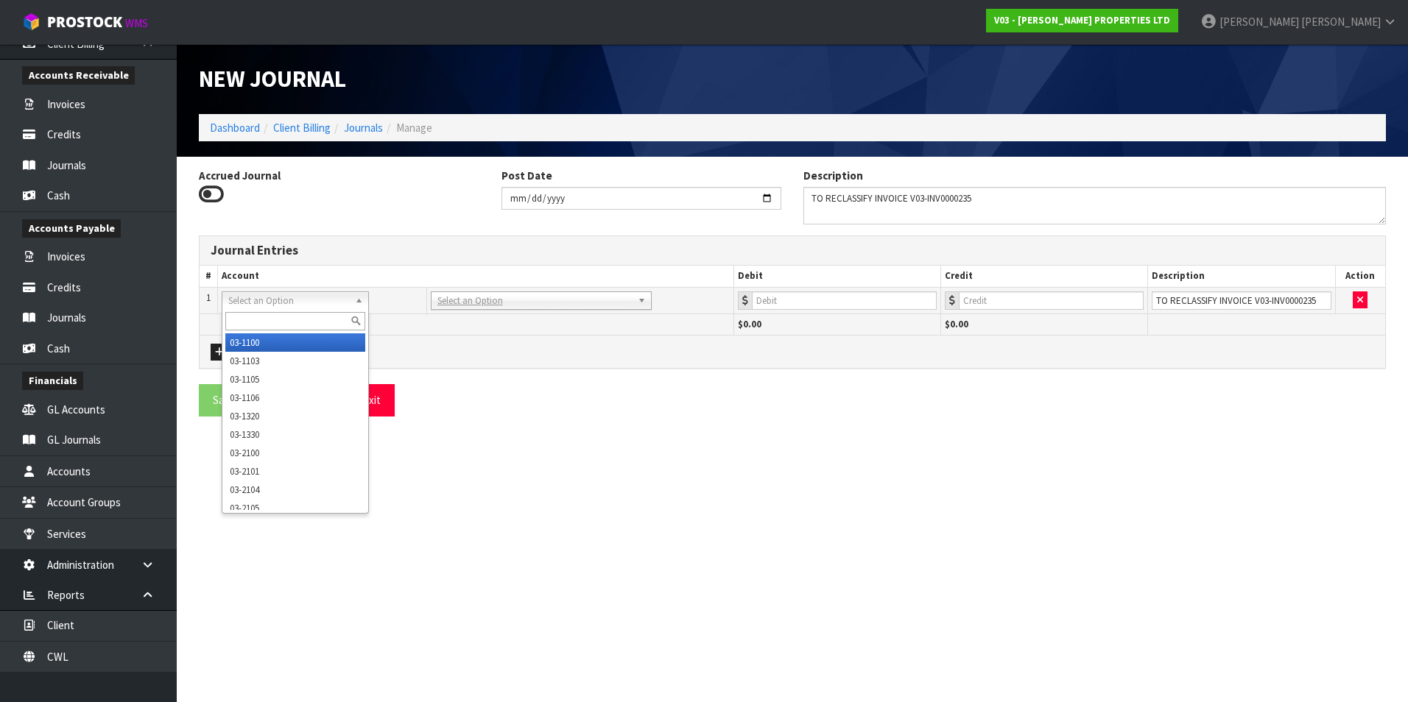
click at [278, 323] on input "text" at bounding box center [295, 321] width 140 height 18
type input "3603"
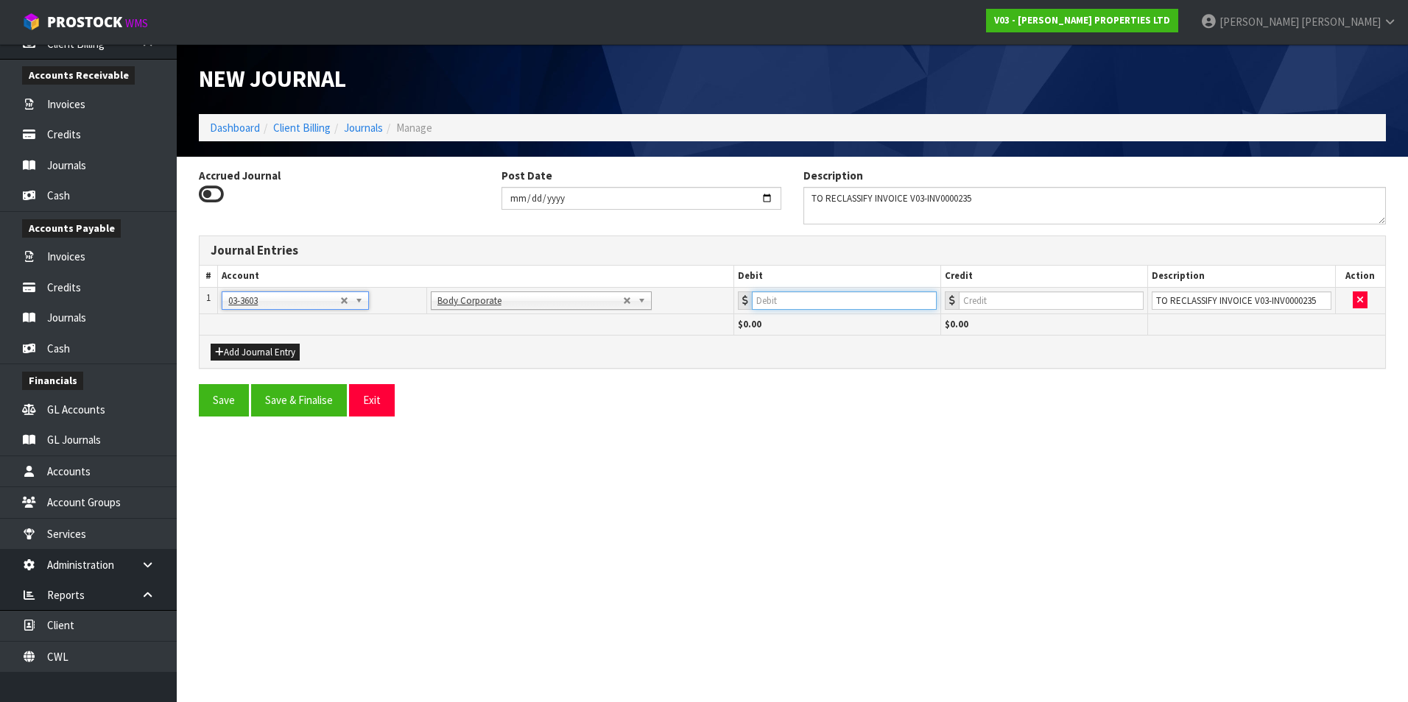
click at [910, 303] on input "number" at bounding box center [844, 301] width 185 height 18
type input "1001.99"
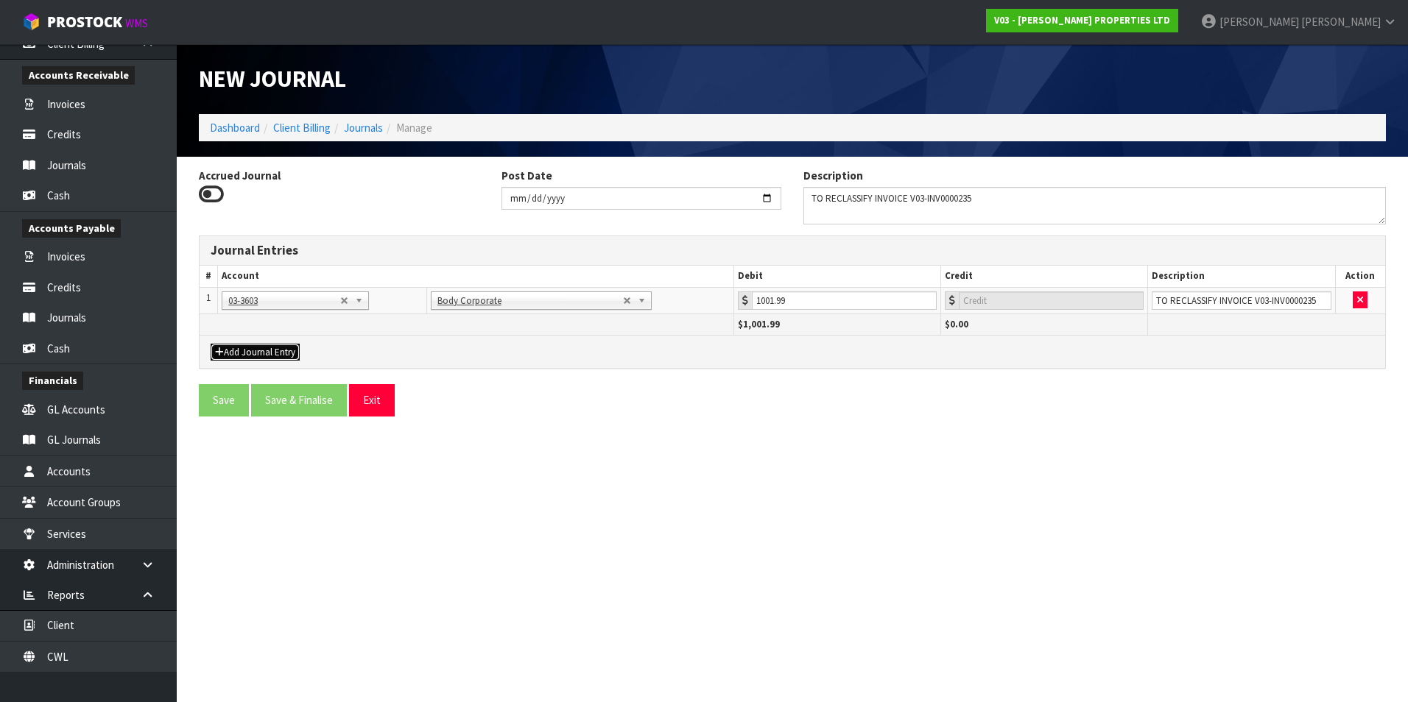
click at [280, 349] on button "Add Journal Entry" at bounding box center [255, 353] width 89 height 18
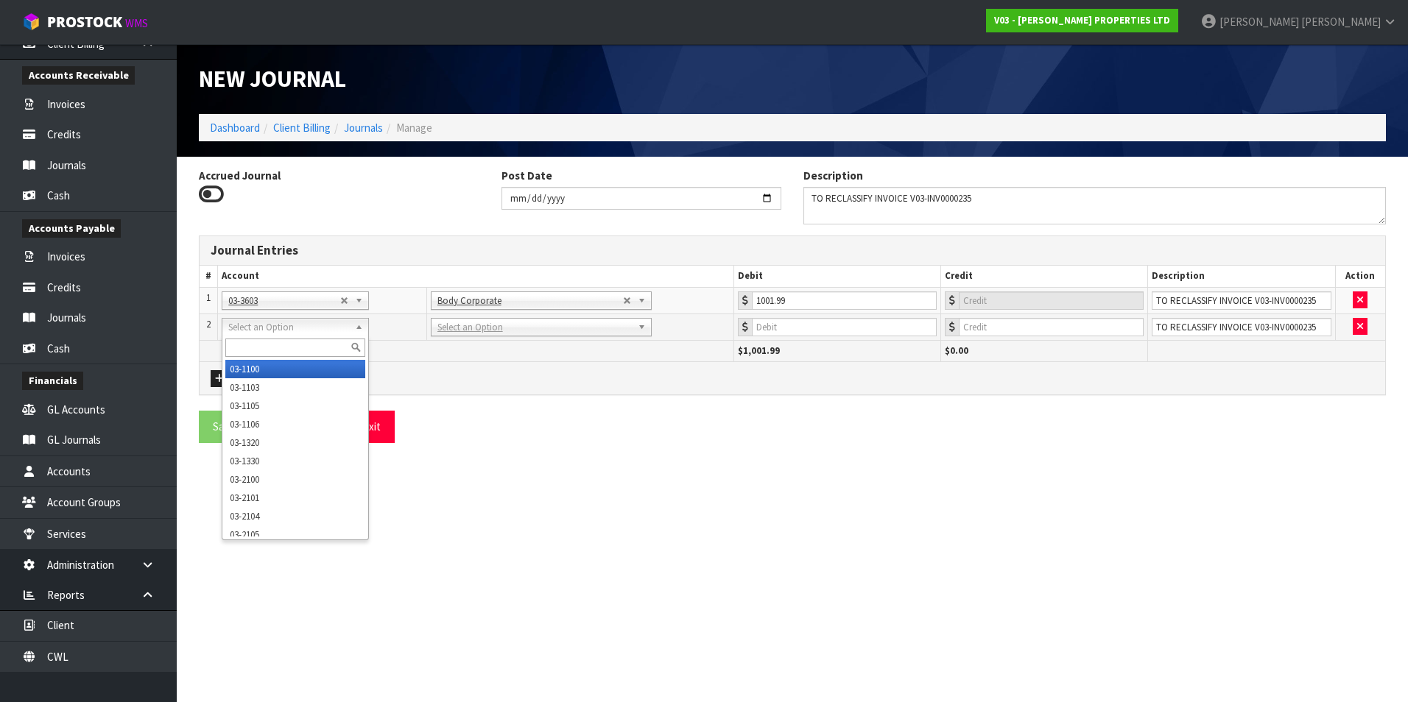
click at [261, 353] on input "text" at bounding box center [295, 348] width 140 height 18
type input "03-1103"
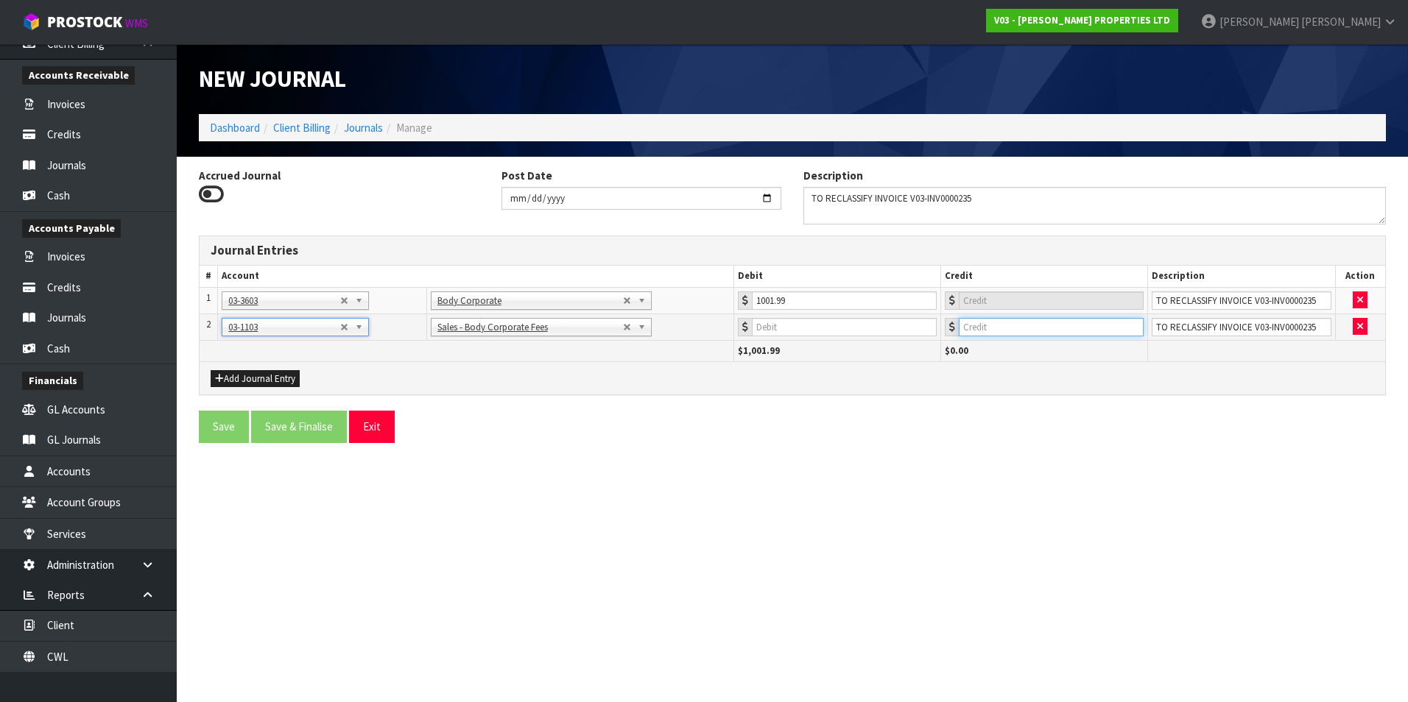
click at [1013, 327] on input "number" at bounding box center [1051, 327] width 185 height 18
type input "1001.99"
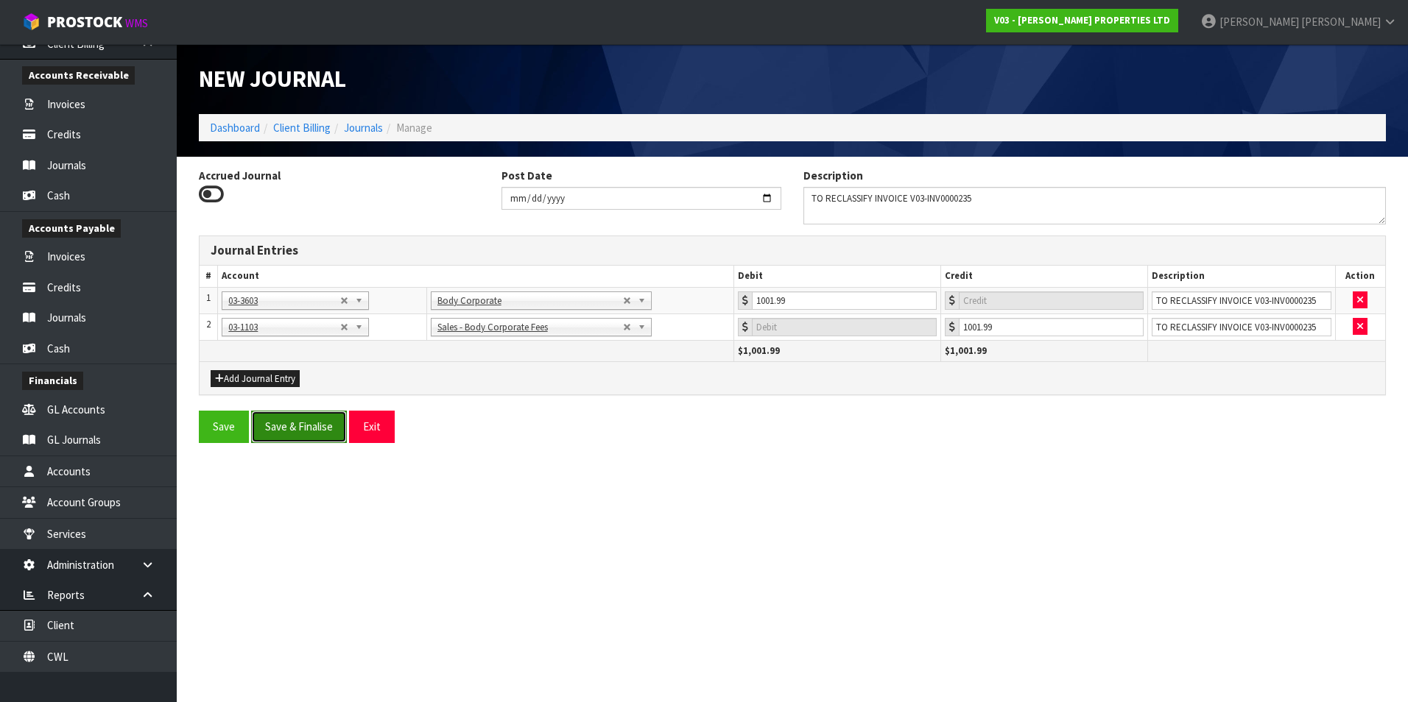
click at [317, 426] on button "Save & Finalise" at bounding box center [299, 427] width 96 height 32
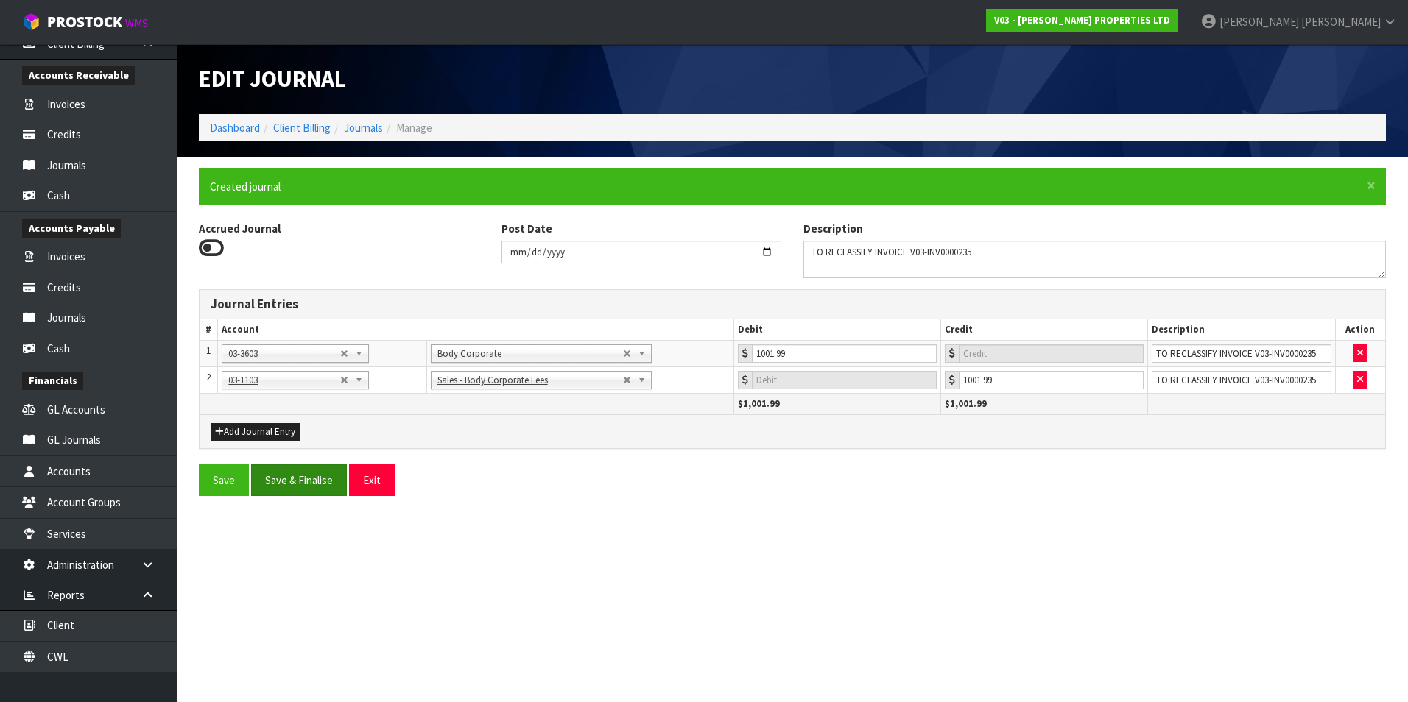
type input "0"
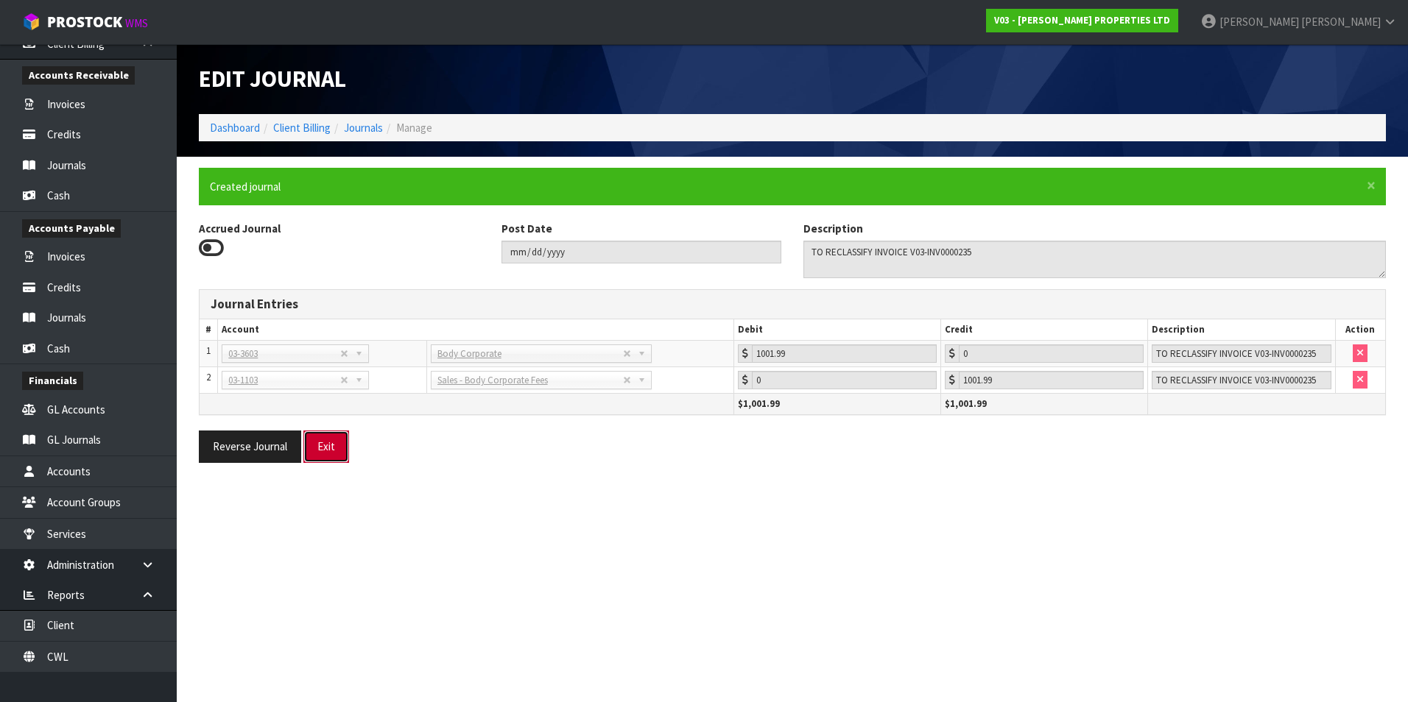
click at [325, 451] on button "Exit" at bounding box center [326, 447] width 46 height 32
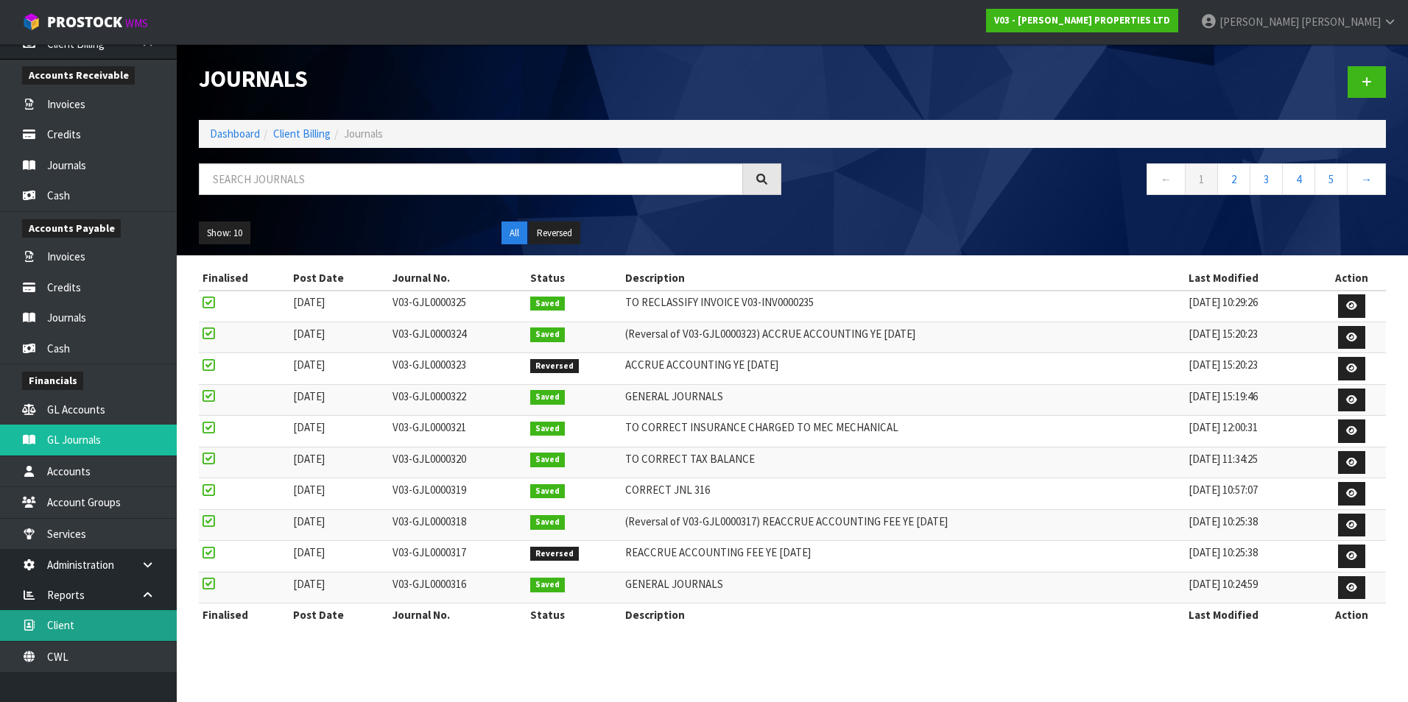
click at [98, 626] on link "Client" at bounding box center [88, 625] width 177 height 30
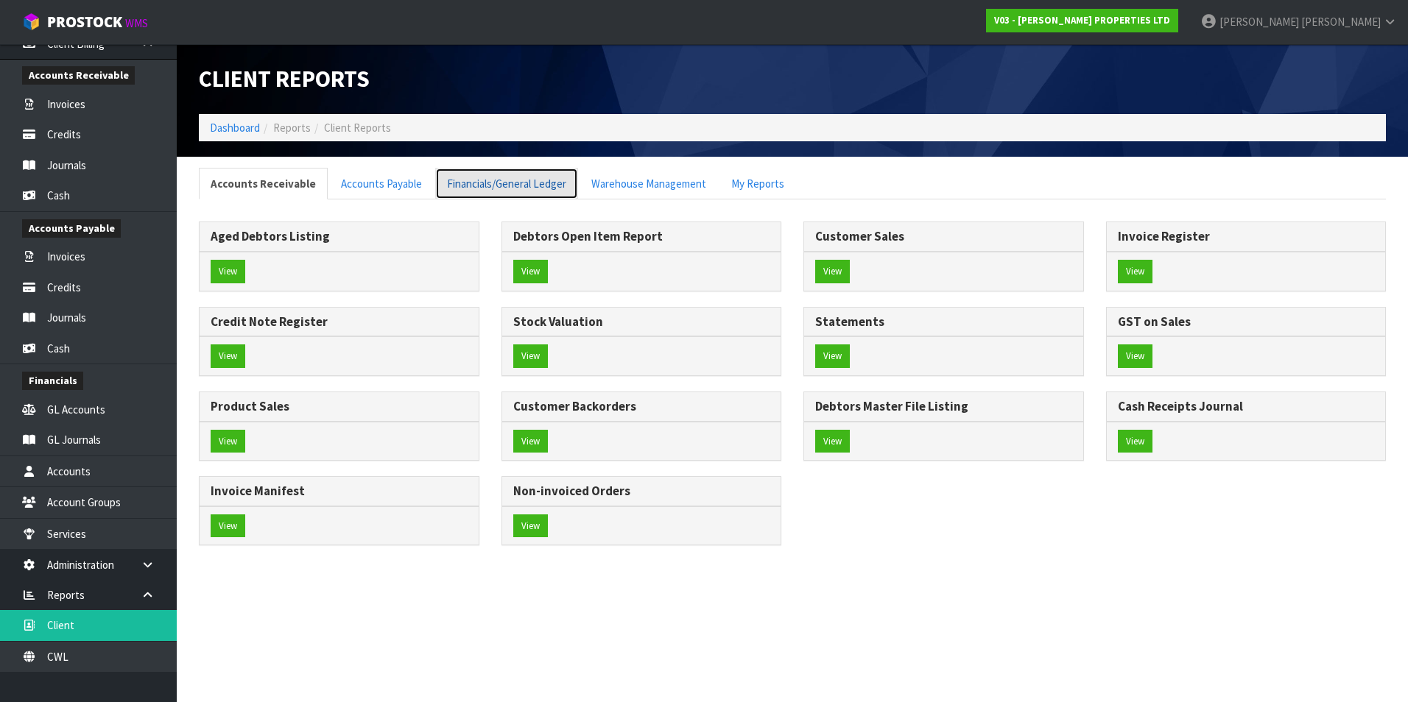
click at [470, 189] on link "Financials/General Ledger" at bounding box center [506, 184] width 143 height 32
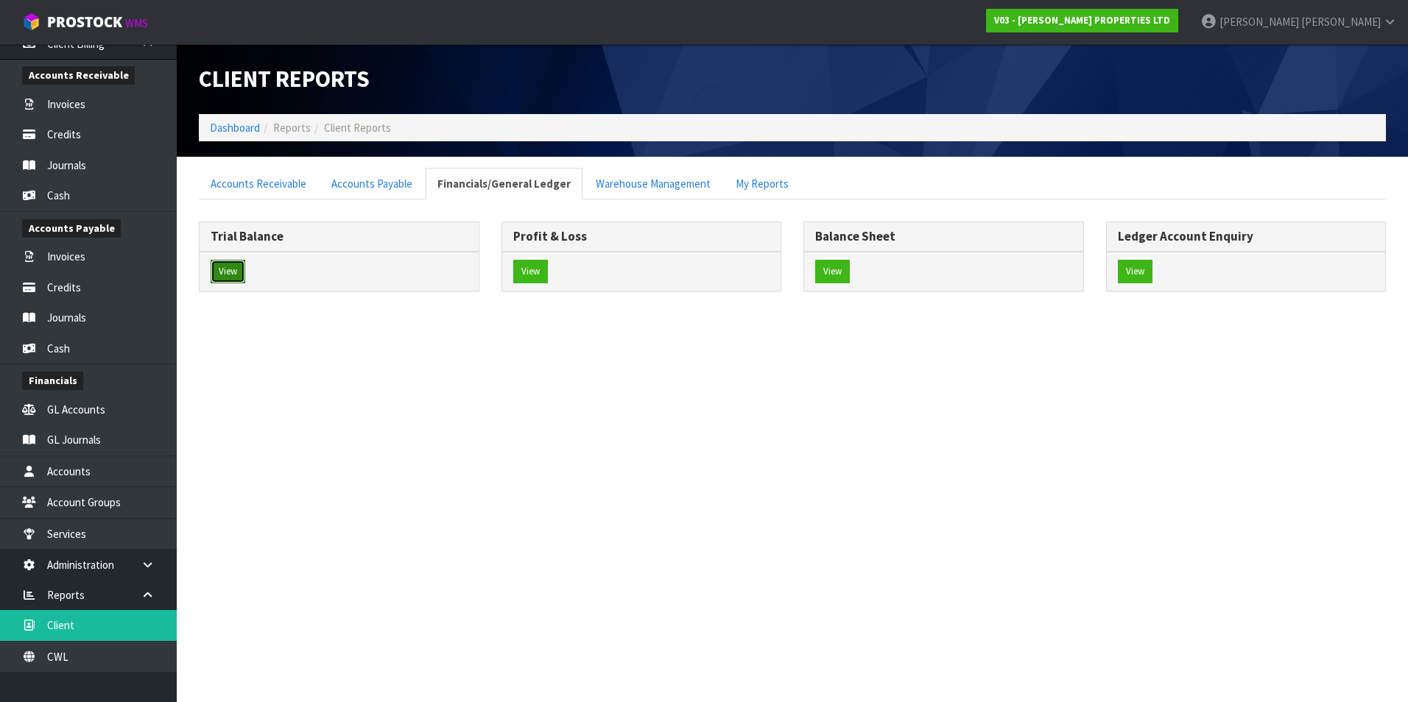
click at [230, 270] on button "View" at bounding box center [228, 272] width 35 height 24
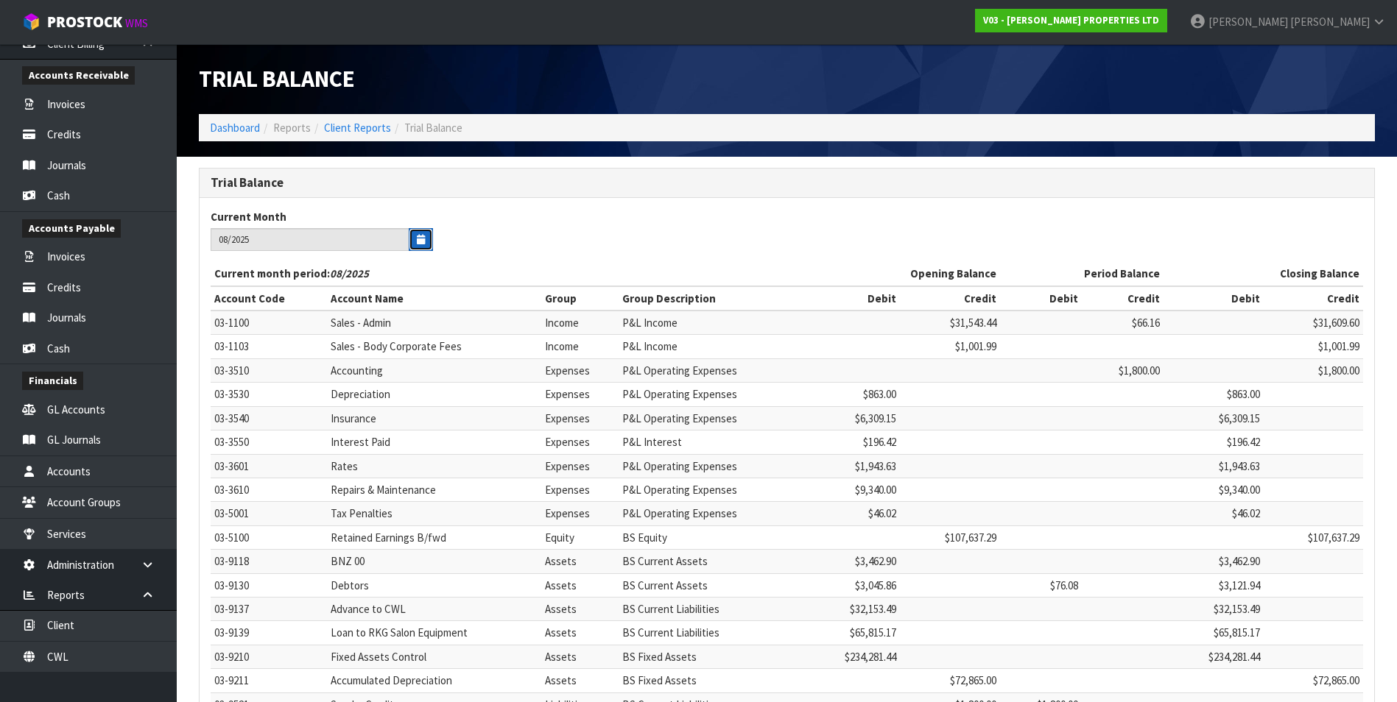
click at [424, 243] on icon "button" at bounding box center [421, 240] width 8 height 10
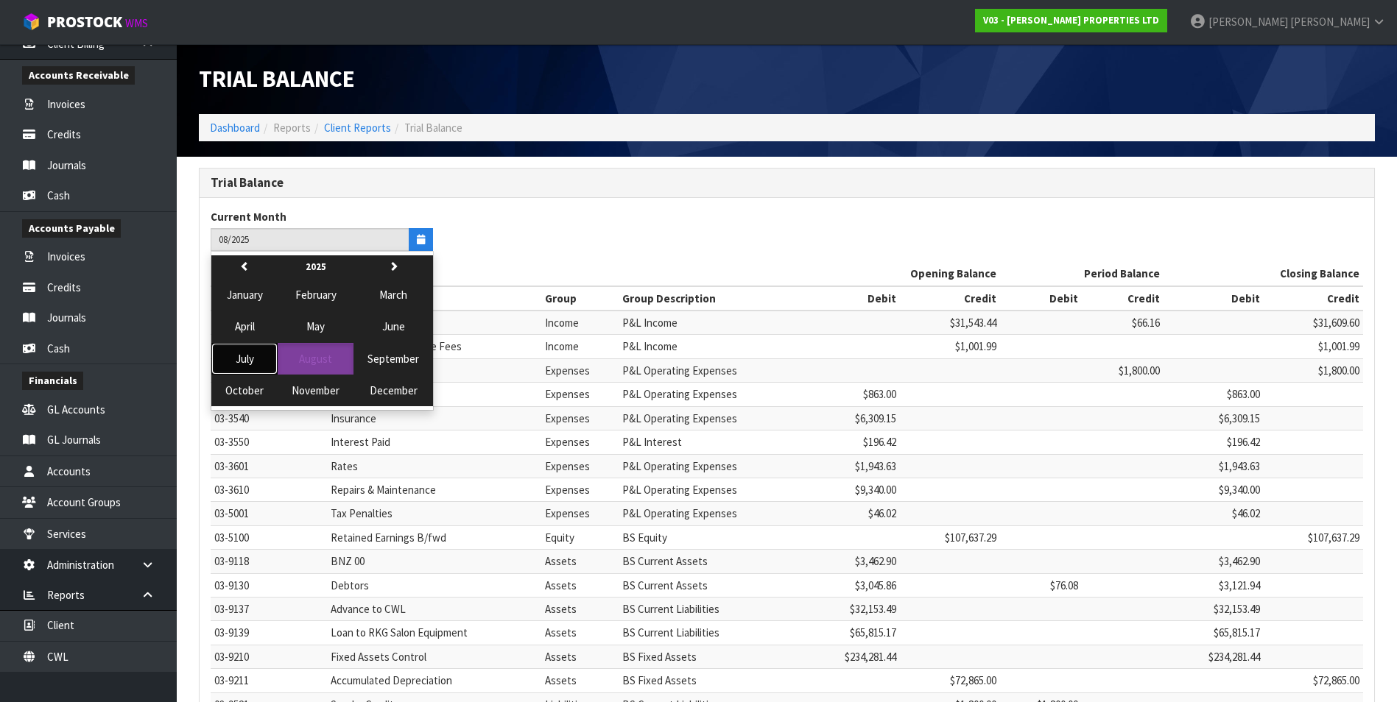
click at [247, 361] on span "July" at bounding box center [245, 359] width 18 height 14
type input "07/2025"
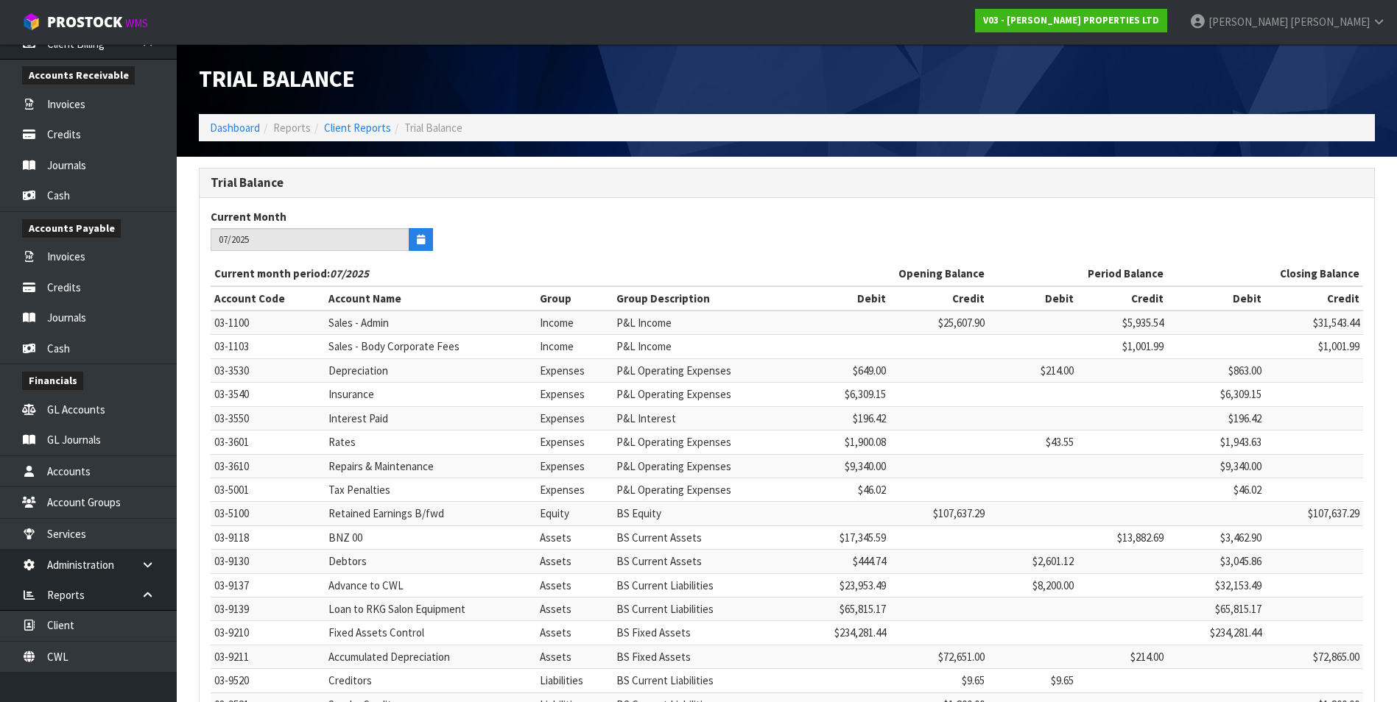
scroll to position [225, 0]
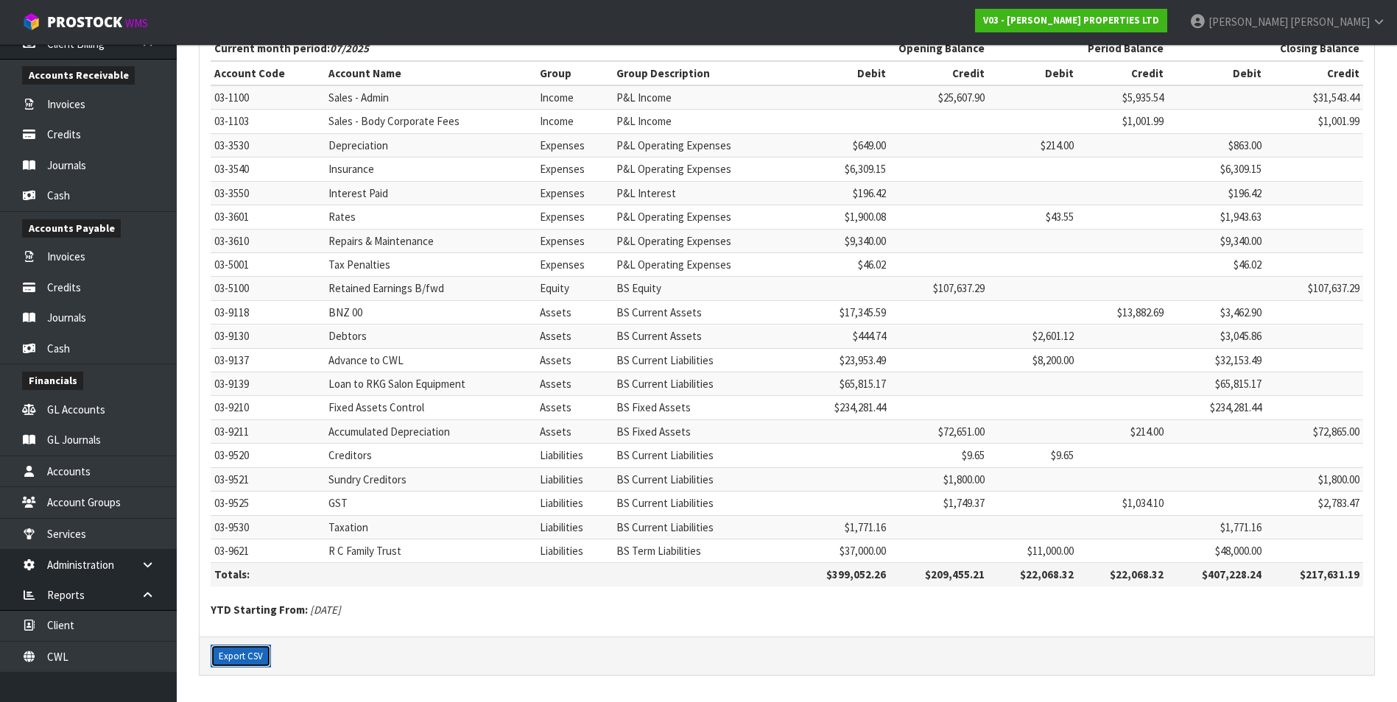
click at [249, 662] on button "Export CSV" at bounding box center [241, 657] width 60 height 24
click at [247, 657] on button "Export CSV" at bounding box center [241, 657] width 60 height 24
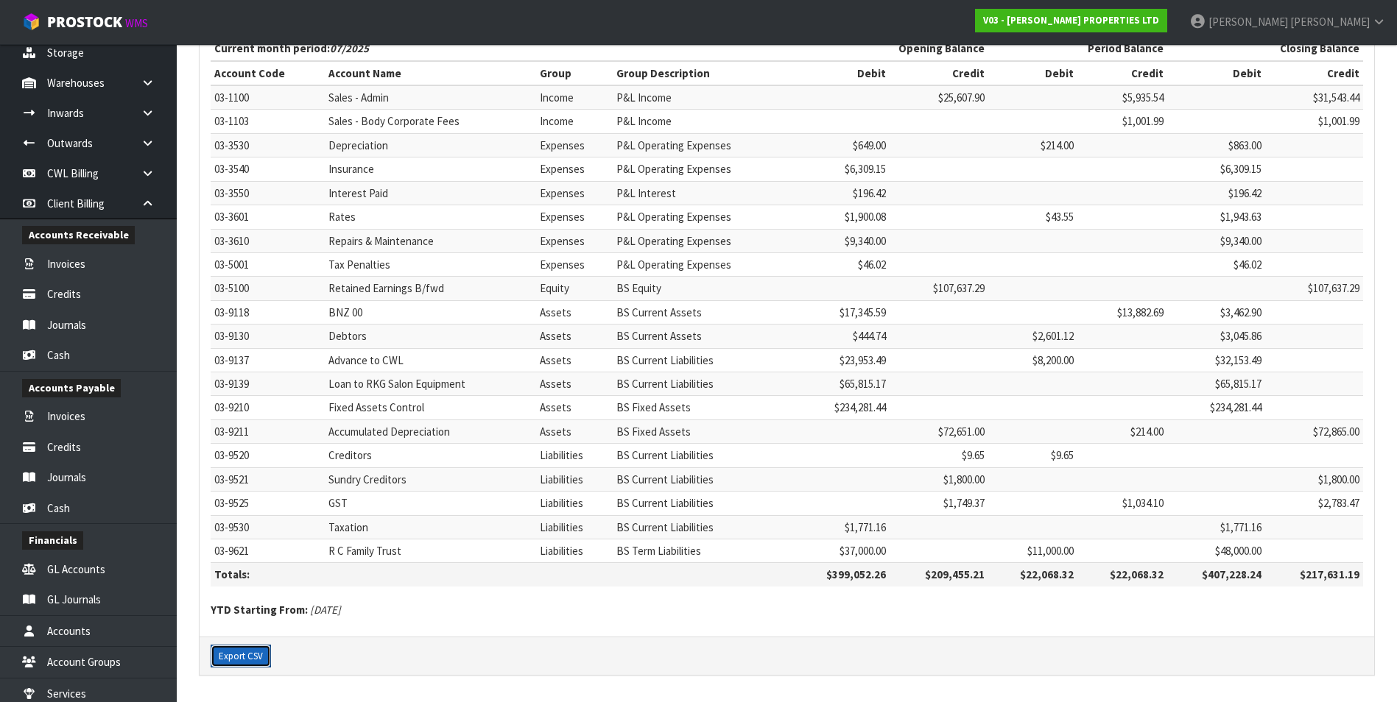
scroll to position [0, 0]
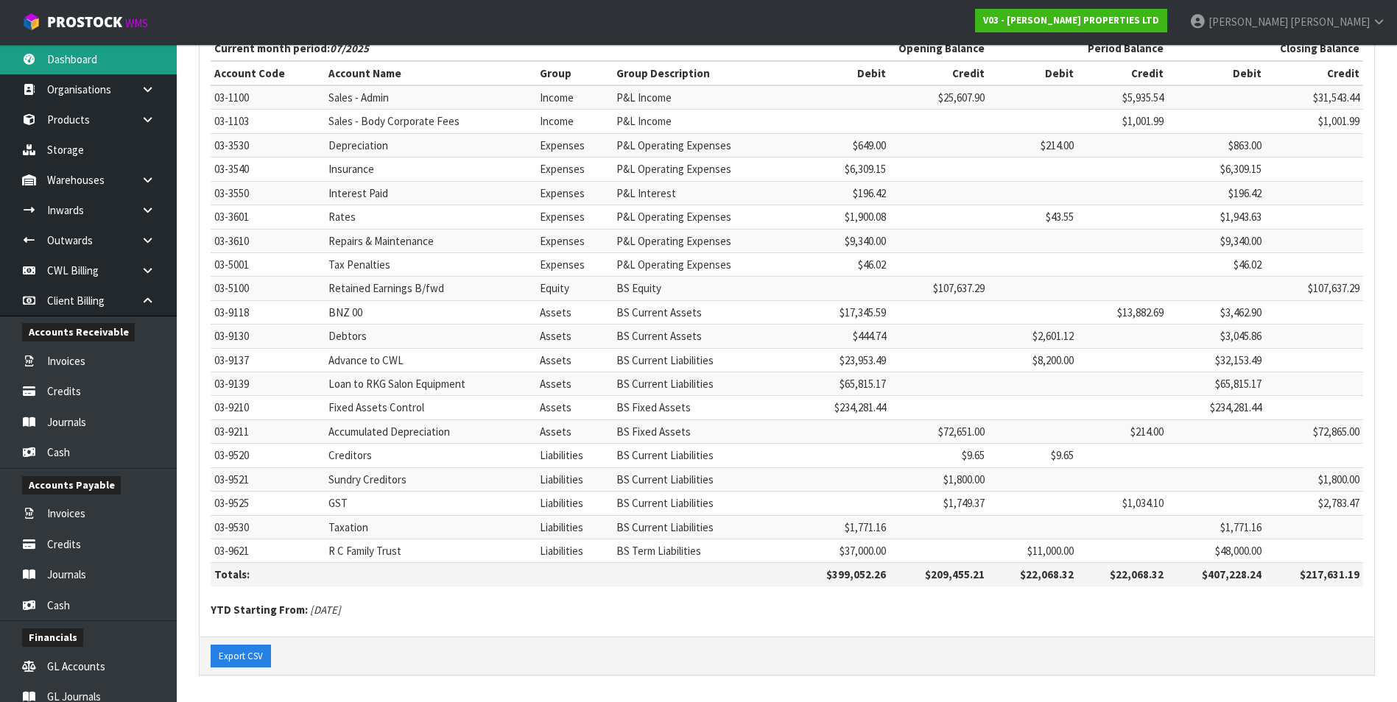
click at [101, 60] on link "Dashboard" at bounding box center [88, 59] width 177 height 30
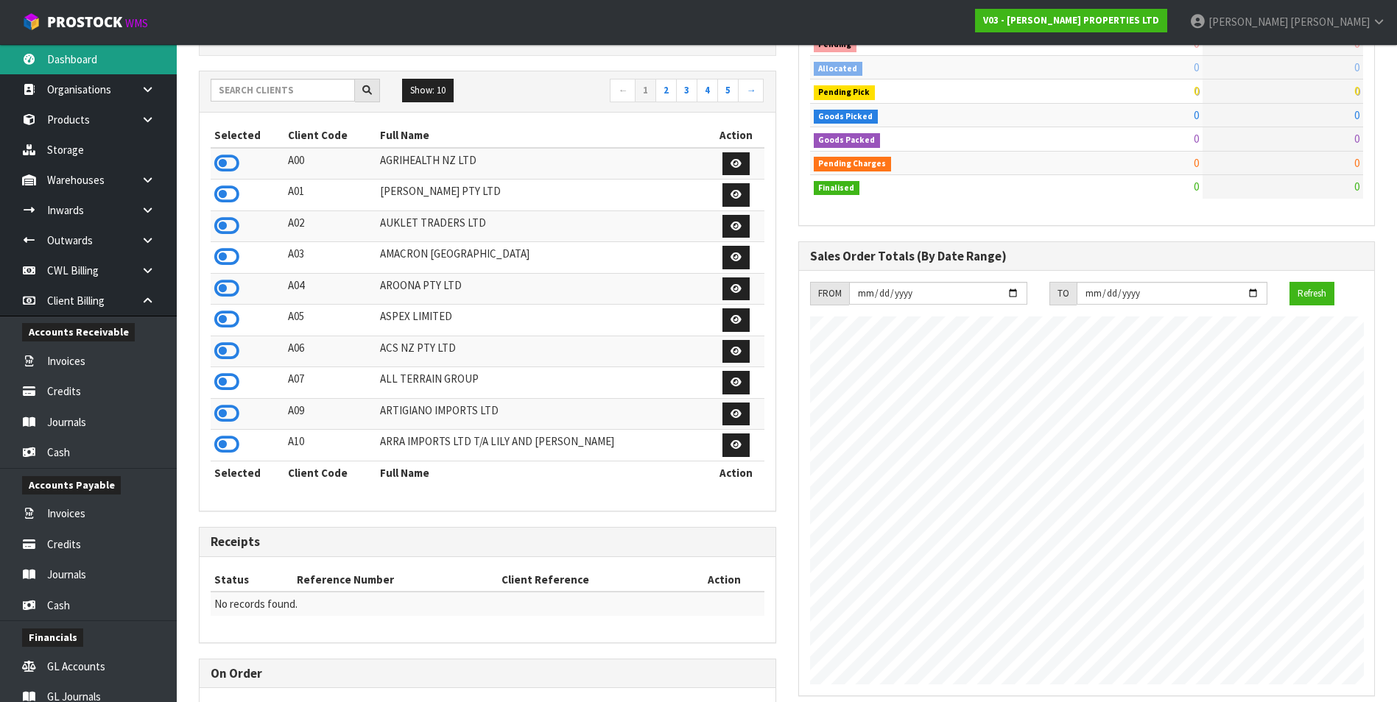
scroll to position [900, 599]
click at [297, 96] on input "text" at bounding box center [283, 90] width 144 height 23
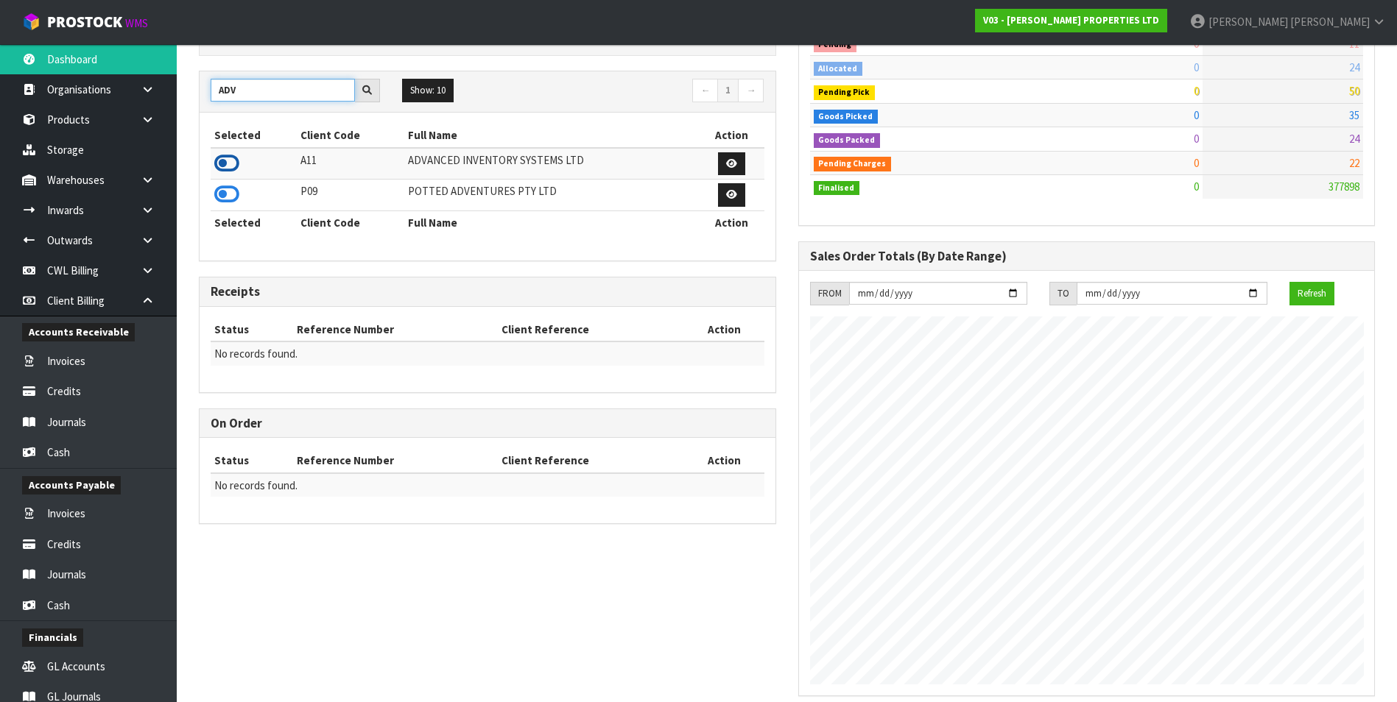
type input "ADV"
click at [228, 161] on icon at bounding box center [226, 163] width 25 height 22
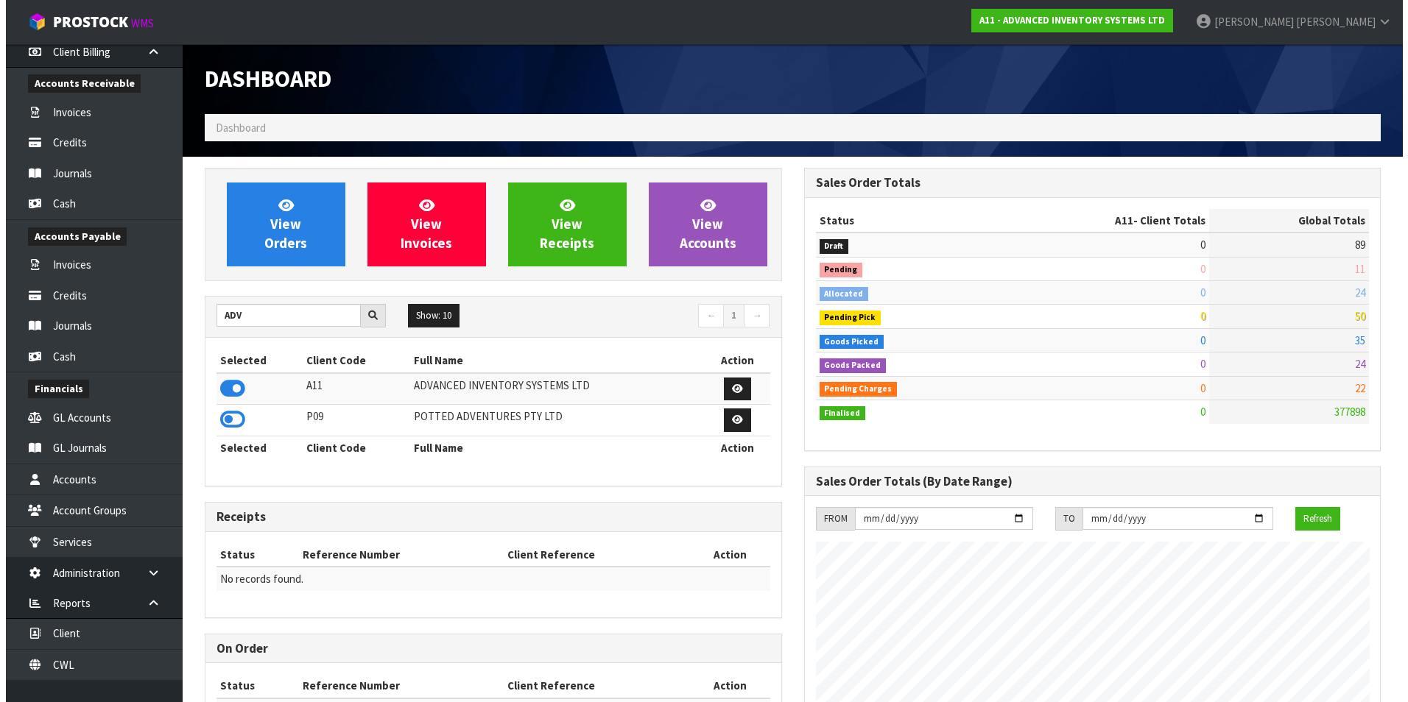
scroll to position [257, 0]
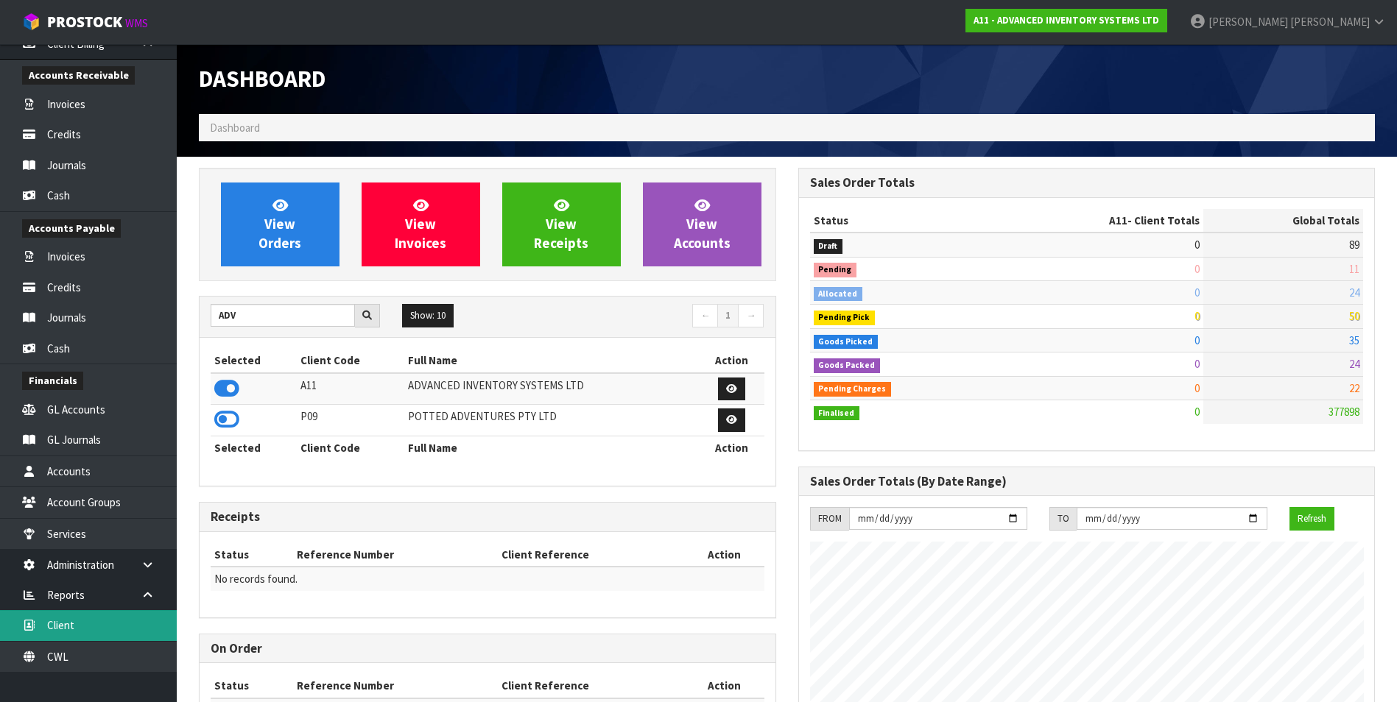
click at [101, 629] on link "Client" at bounding box center [88, 625] width 177 height 30
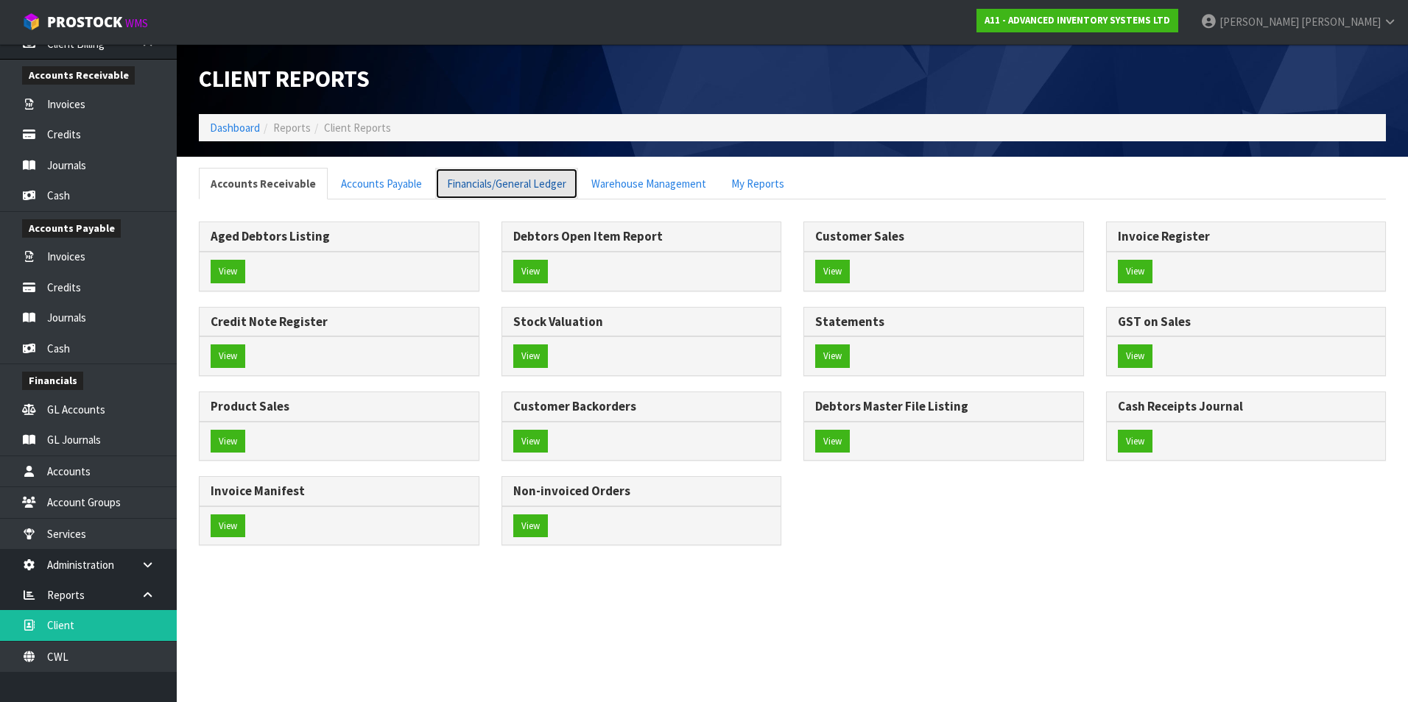
click at [479, 185] on link "Financials/General Ledger" at bounding box center [506, 184] width 143 height 32
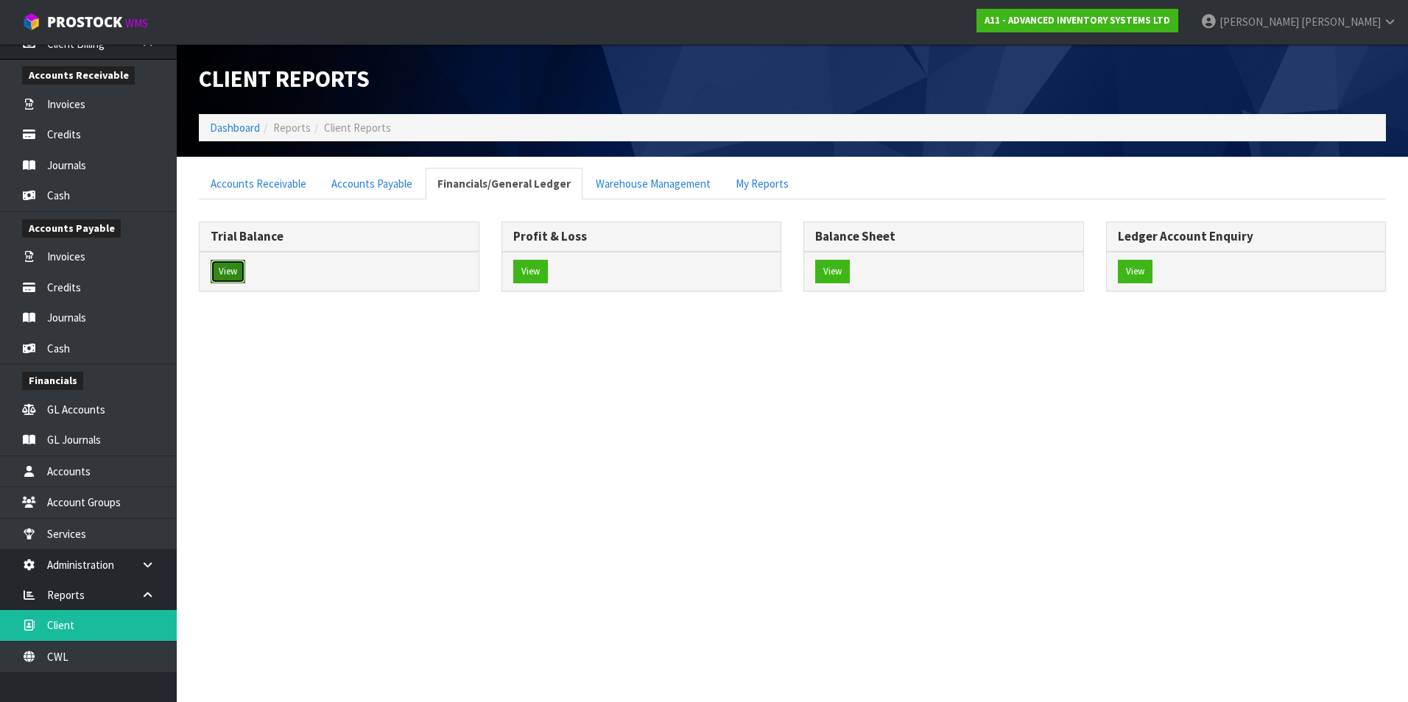
click at [236, 270] on button "View" at bounding box center [228, 272] width 35 height 24
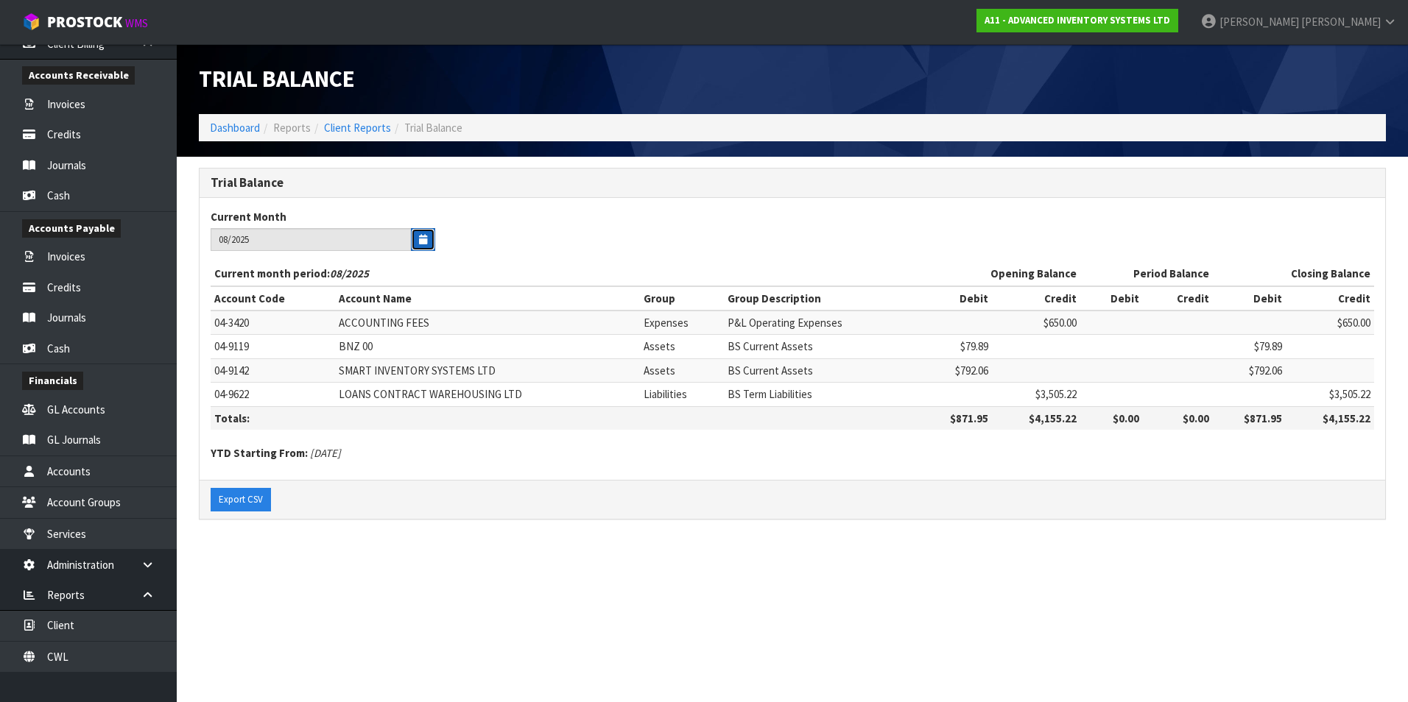
click at [416, 248] on button "button" at bounding box center [423, 239] width 24 height 23
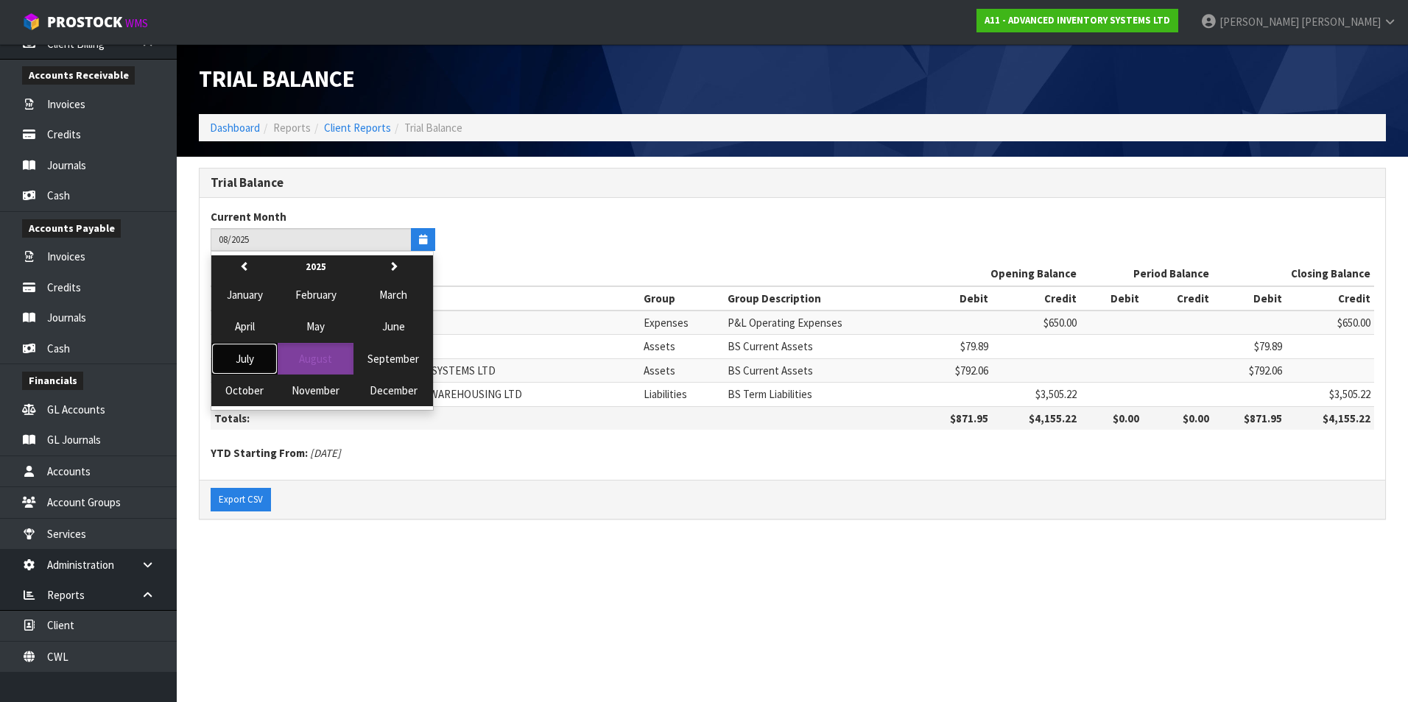
click at [239, 360] on span "July" at bounding box center [245, 359] width 18 height 14
type input "07/2025"
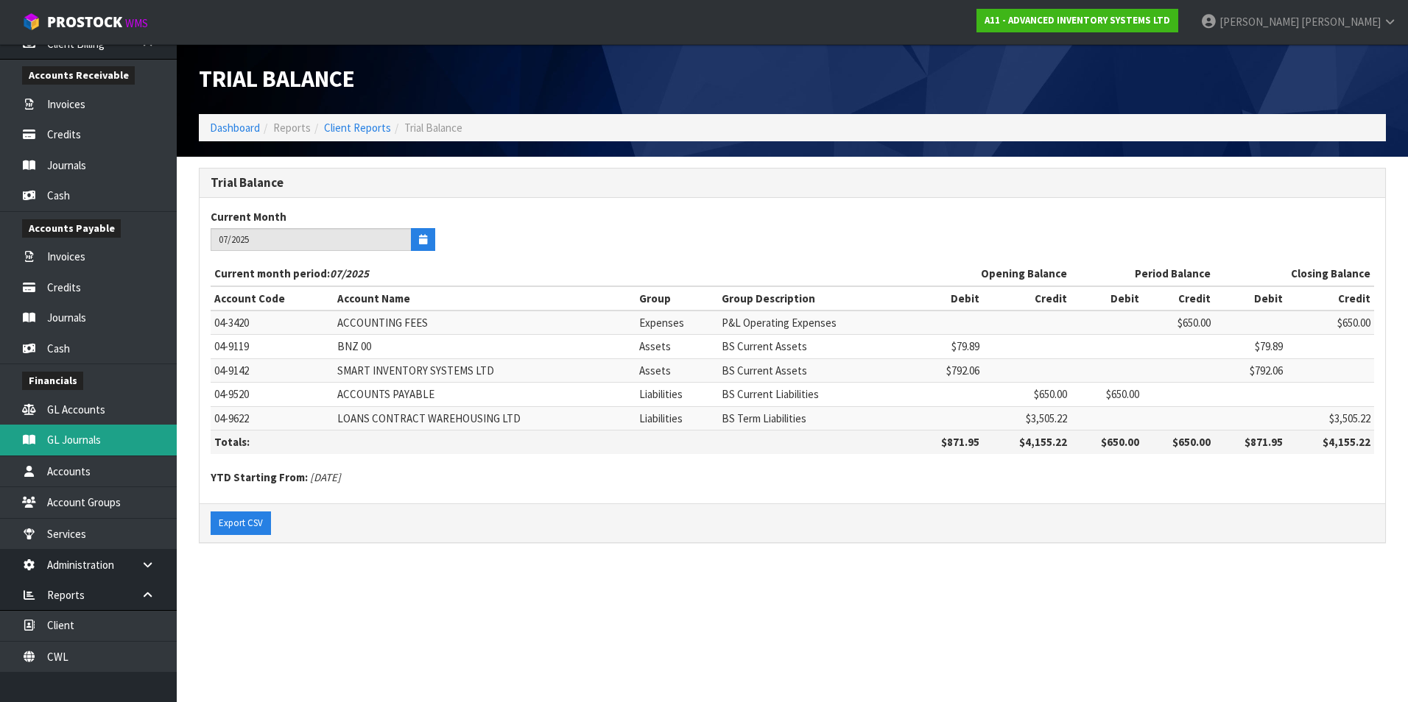
click at [99, 437] on link "GL Journals" at bounding box center [88, 440] width 177 height 30
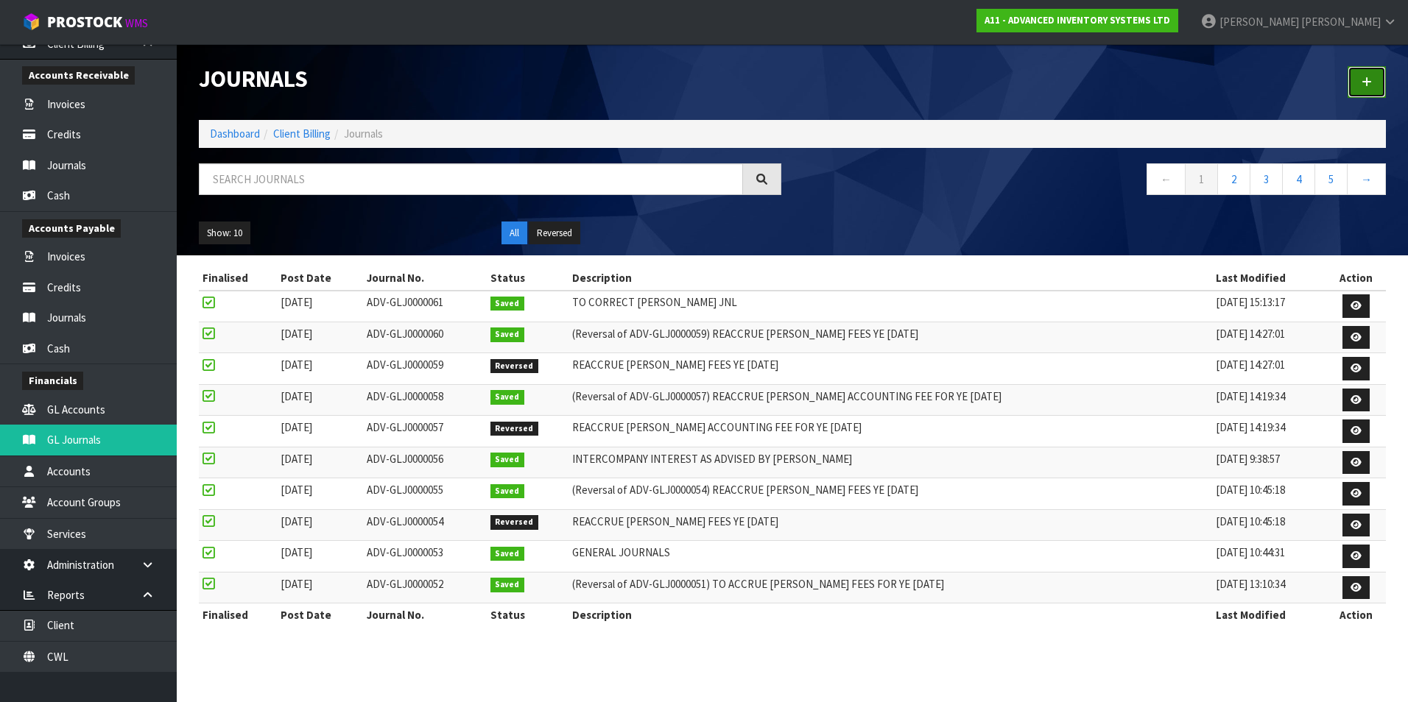
click at [1363, 84] on icon at bounding box center [1366, 82] width 10 height 11
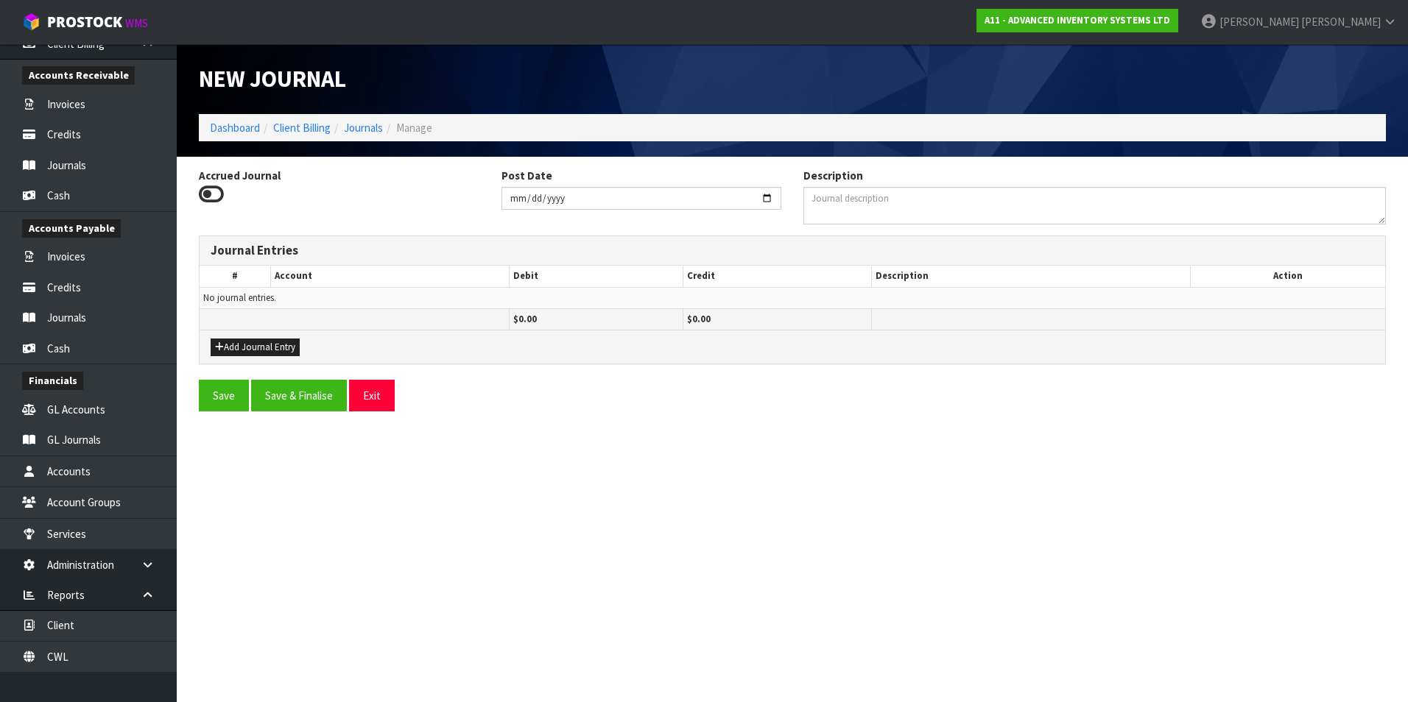
click at [211, 189] on icon at bounding box center [211, 194] width 25 height 22
click at [0, 0] on input "Accrued Journal" at bounding box center [0, 0] width 0 height 0
click at [769, 202] on input "2025-08-22" at bounding box center [641, 198] width 280 height 23
type input "[DATE]"
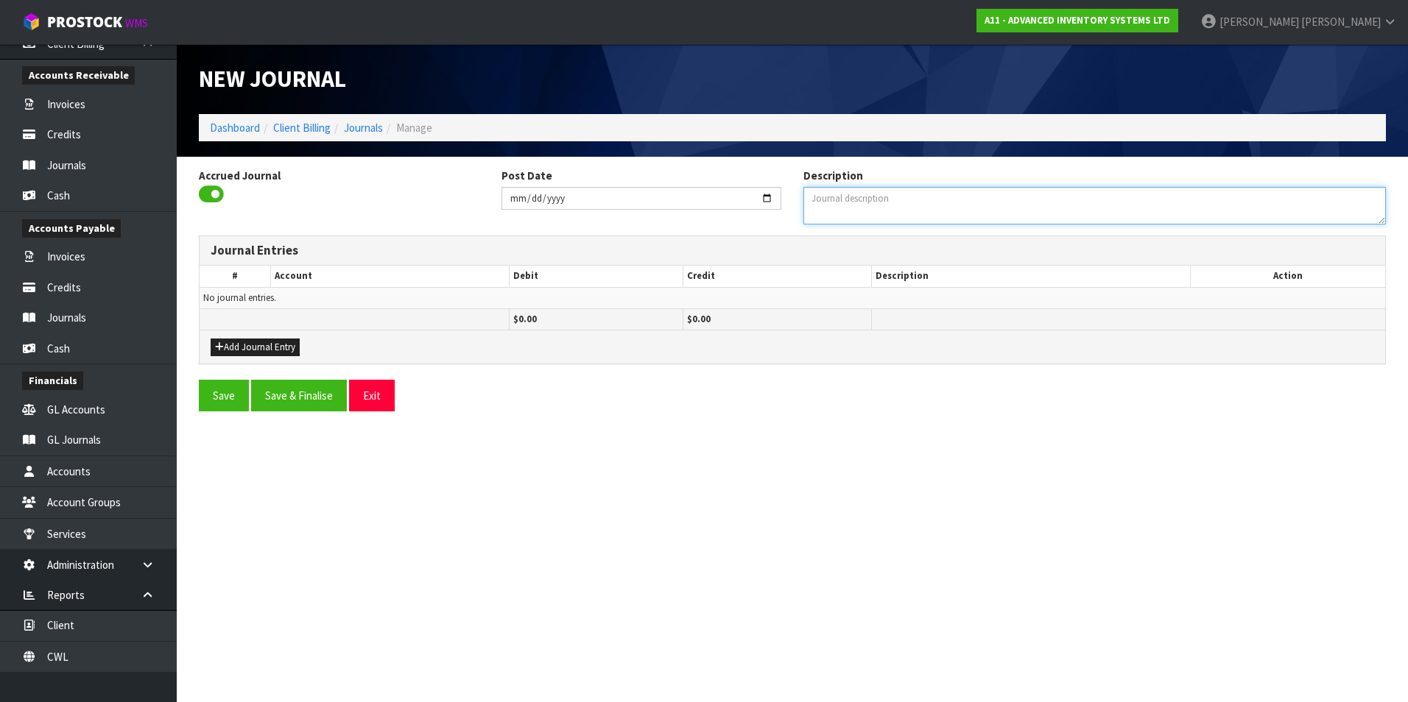
click at [883, 213] on textarea "Description" at bounding box center [1094, 206] width 582 height 38
type textarea "REACCRUE ACCOUNTING FEE YE 31.3.25"
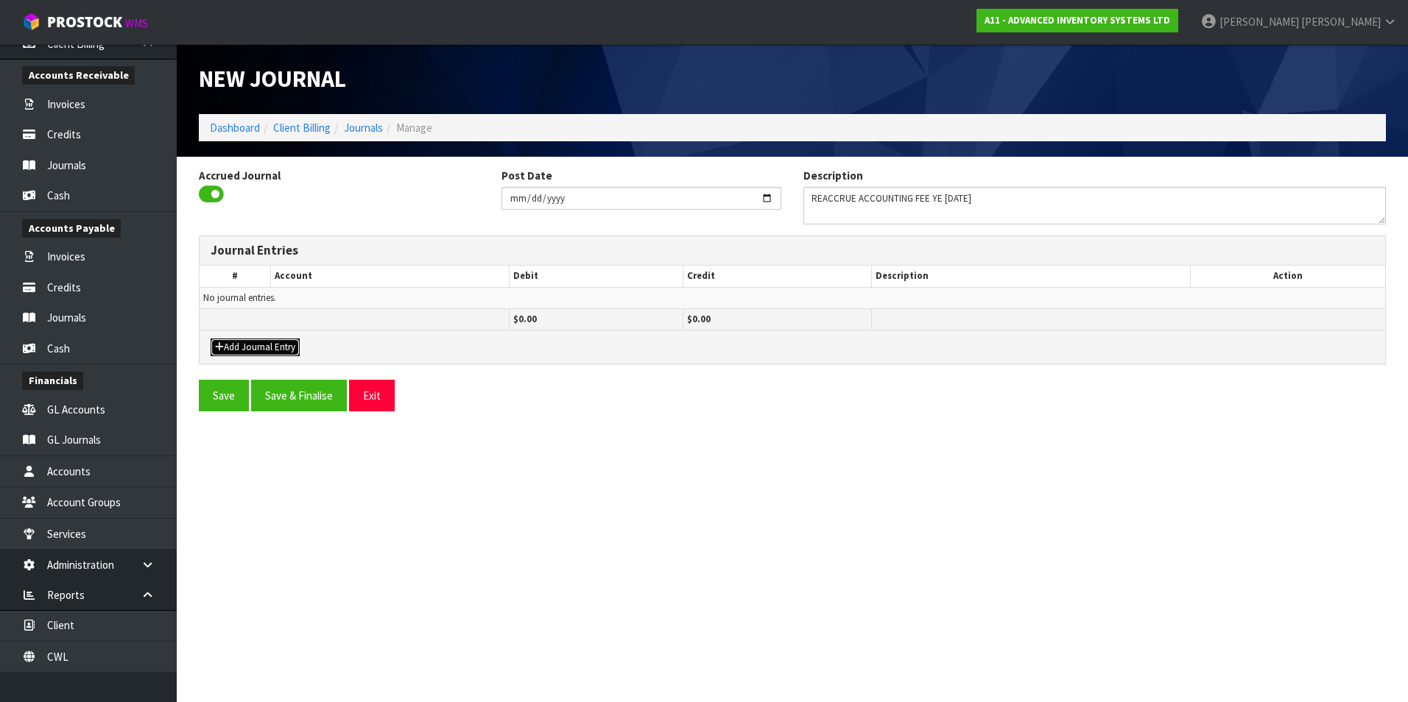
click at [277, 352] on button "Add Journal Entry" at bounding box center [255, 348] width 89 height 18
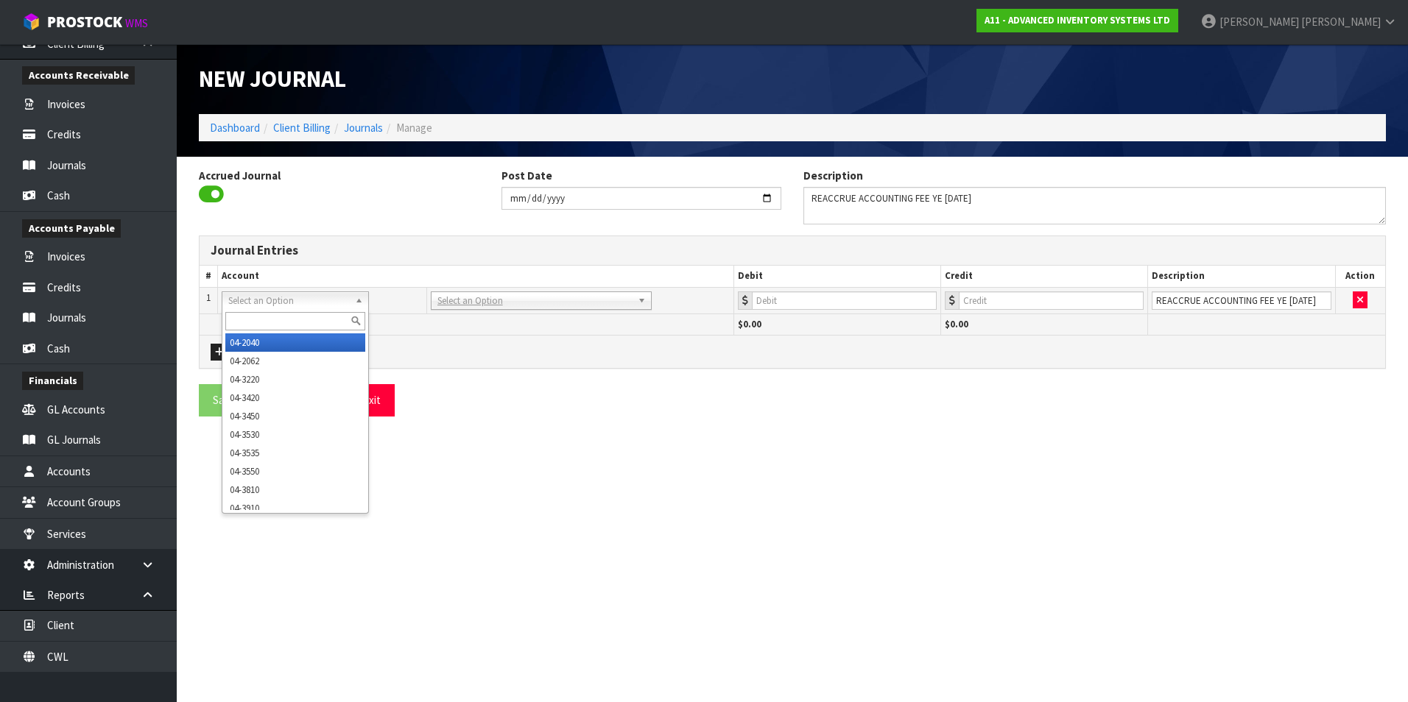
click at [248, 320] on input "text" at bounding box center [295, 321] width 140 height 18
type input "04-3420"
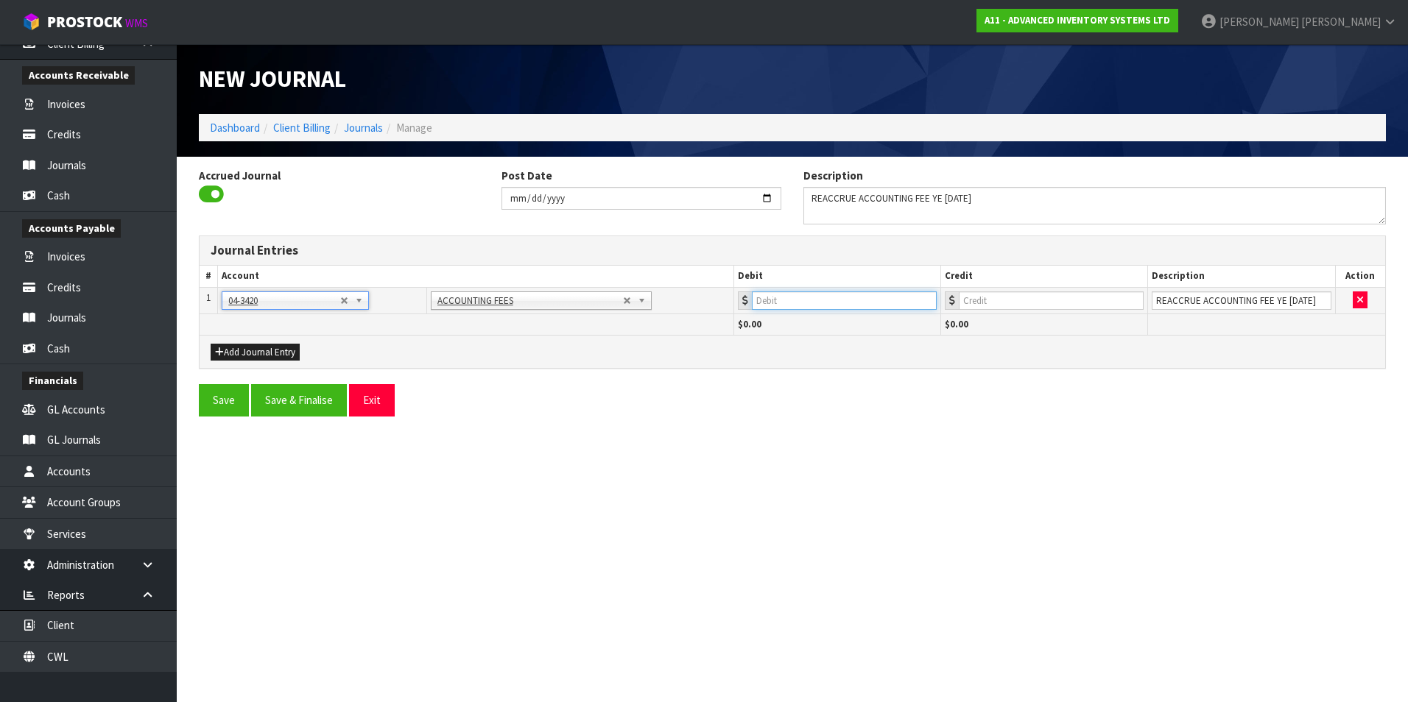
click at [900, 302] on input "number" at bounding box center [844, 301] width 185 height 18
type input "650"
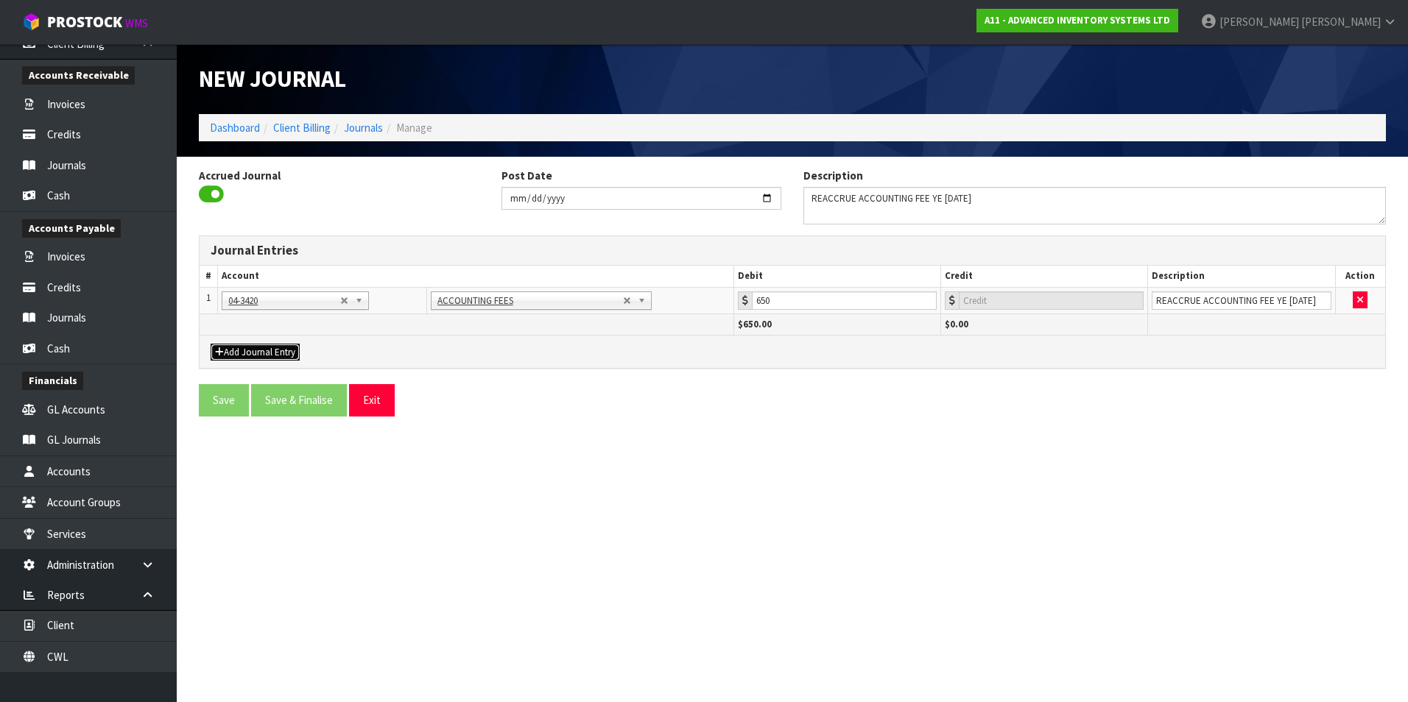
click at [264, 348] on button "Add Journal Entry" at bounding box center [255, 353] width 89 height 18
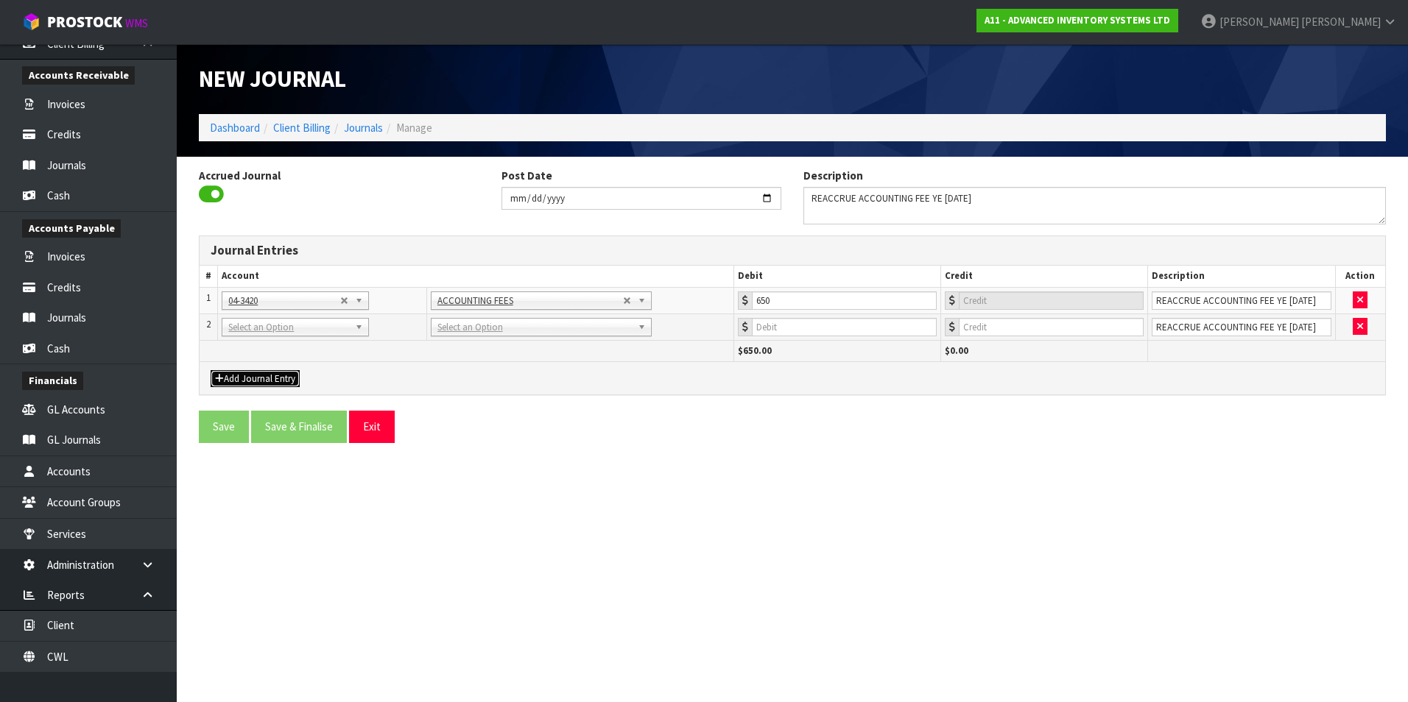
drag, startPoint x: 261, startPoint y: 330, endPoint x: 256, endPoint y: 343, distance: 14.2
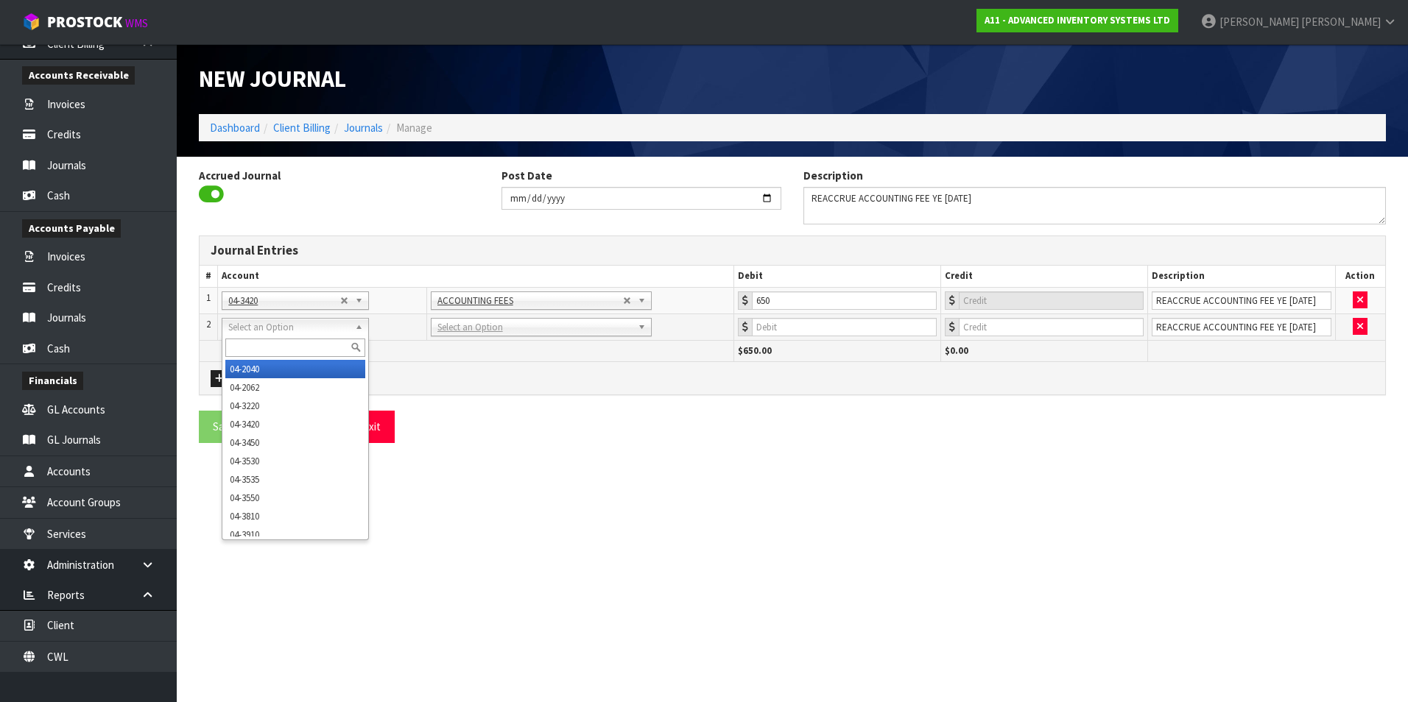
click at [252, 347] on input "text" at bounding box center [295, 348] width 140 height 18
type input "9520"
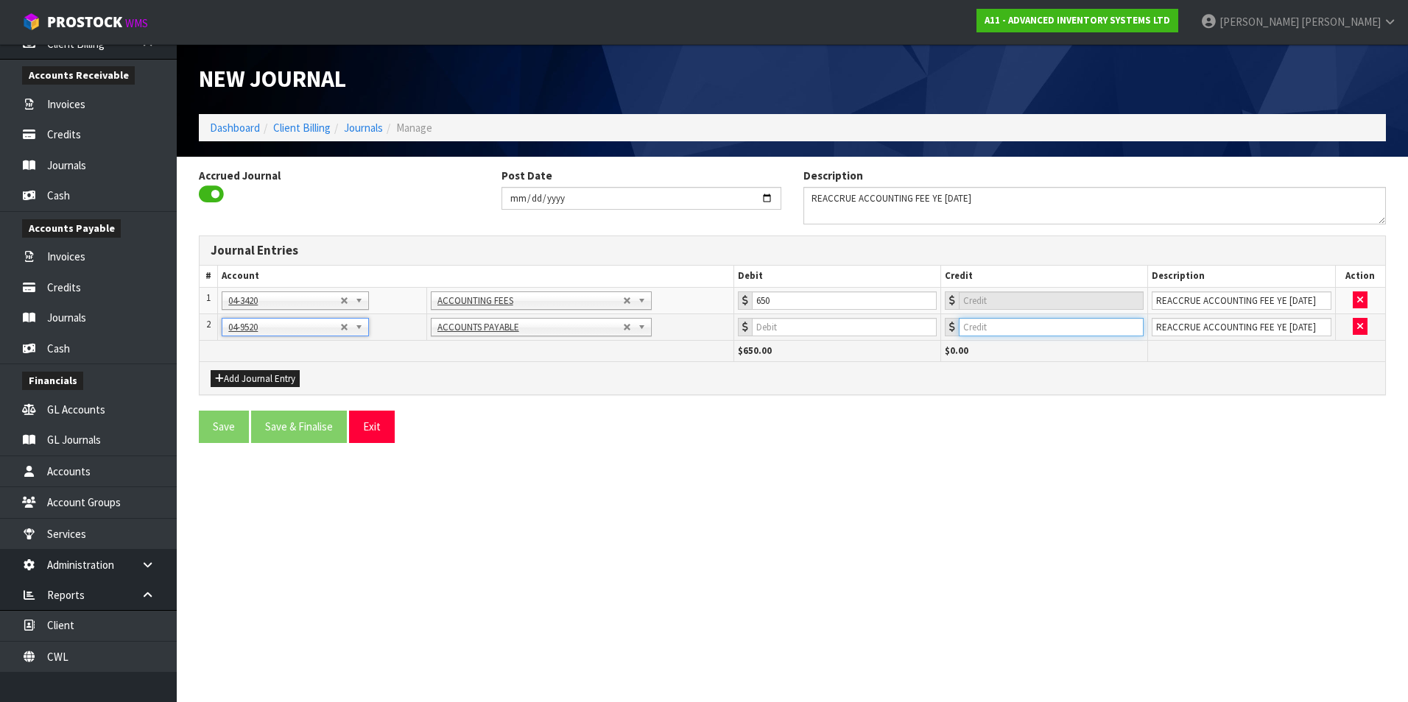
click at [1031, 334] on input "number" at bounding box center [1051, 327] width 185 height 18
type input "650"
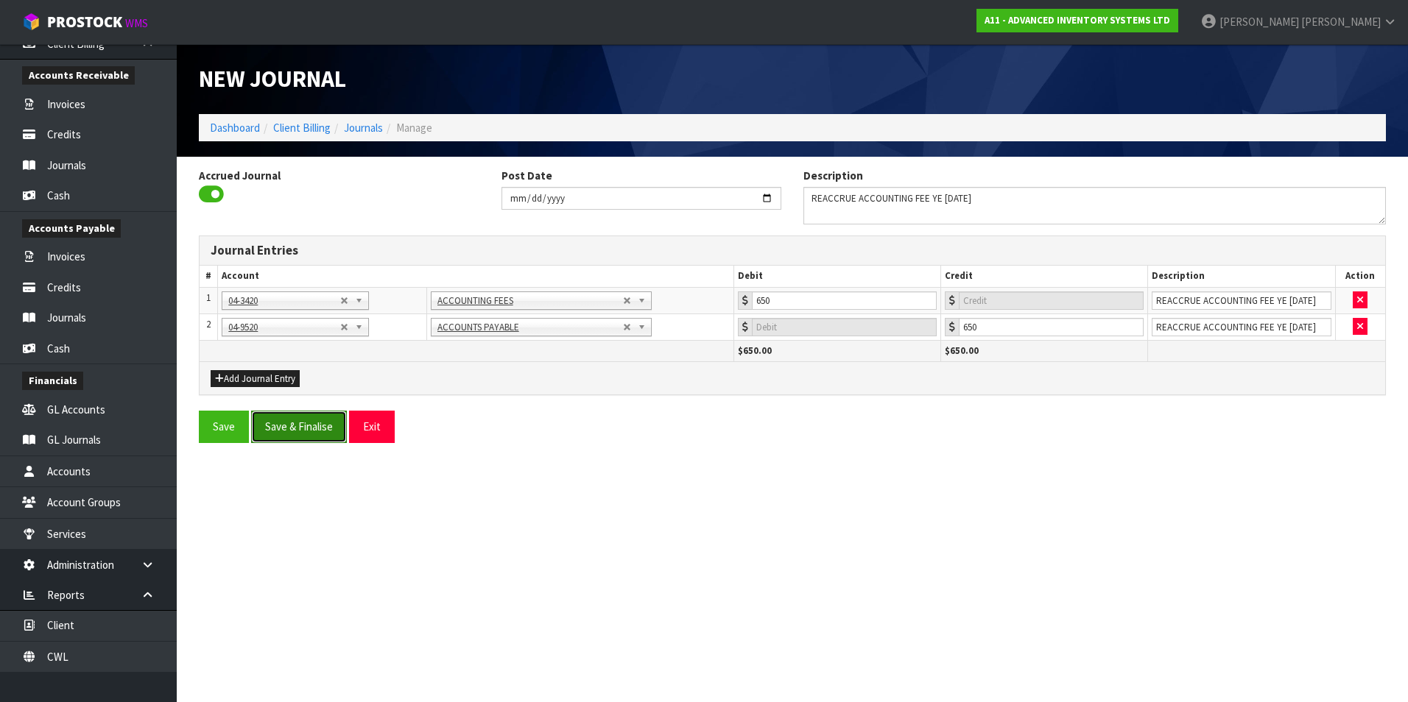
click at [300, 426] on button "Save & Finalise" at bounding box center [299, 427] width 96 height 32
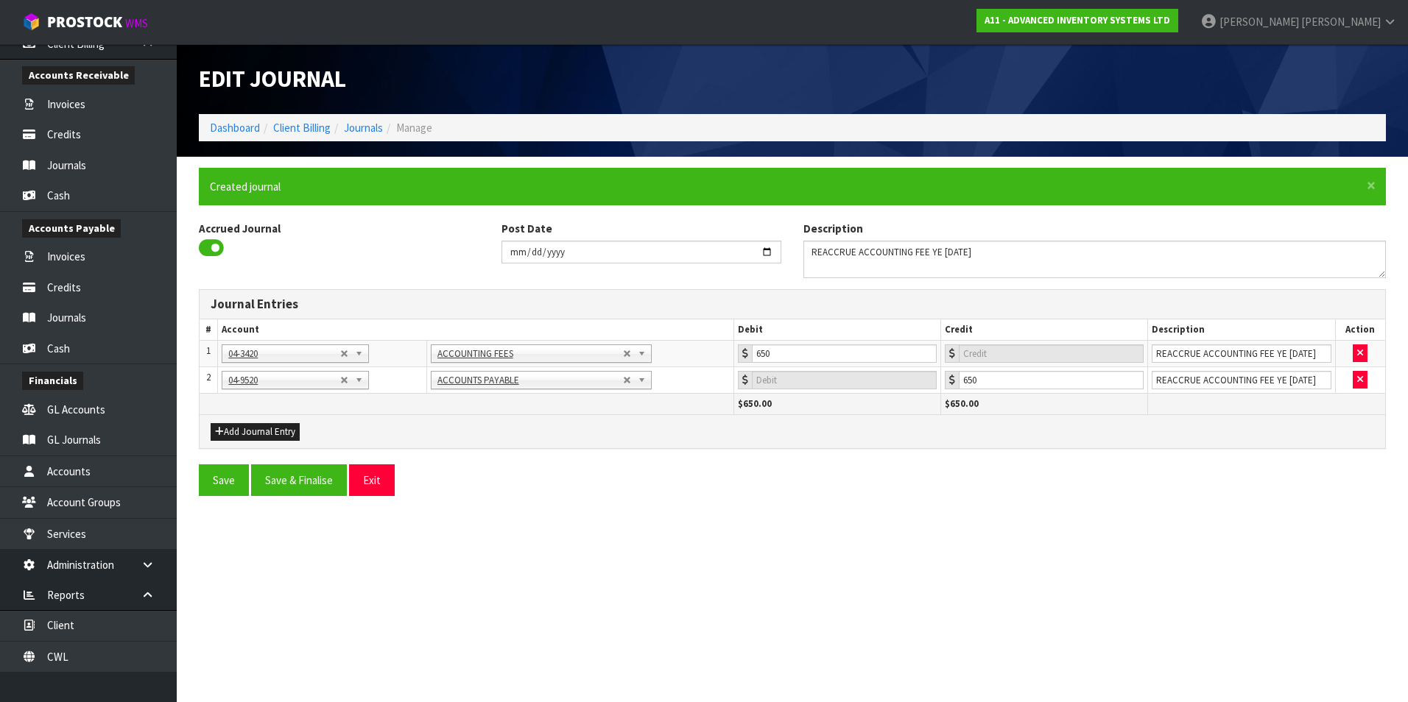
type input "0"
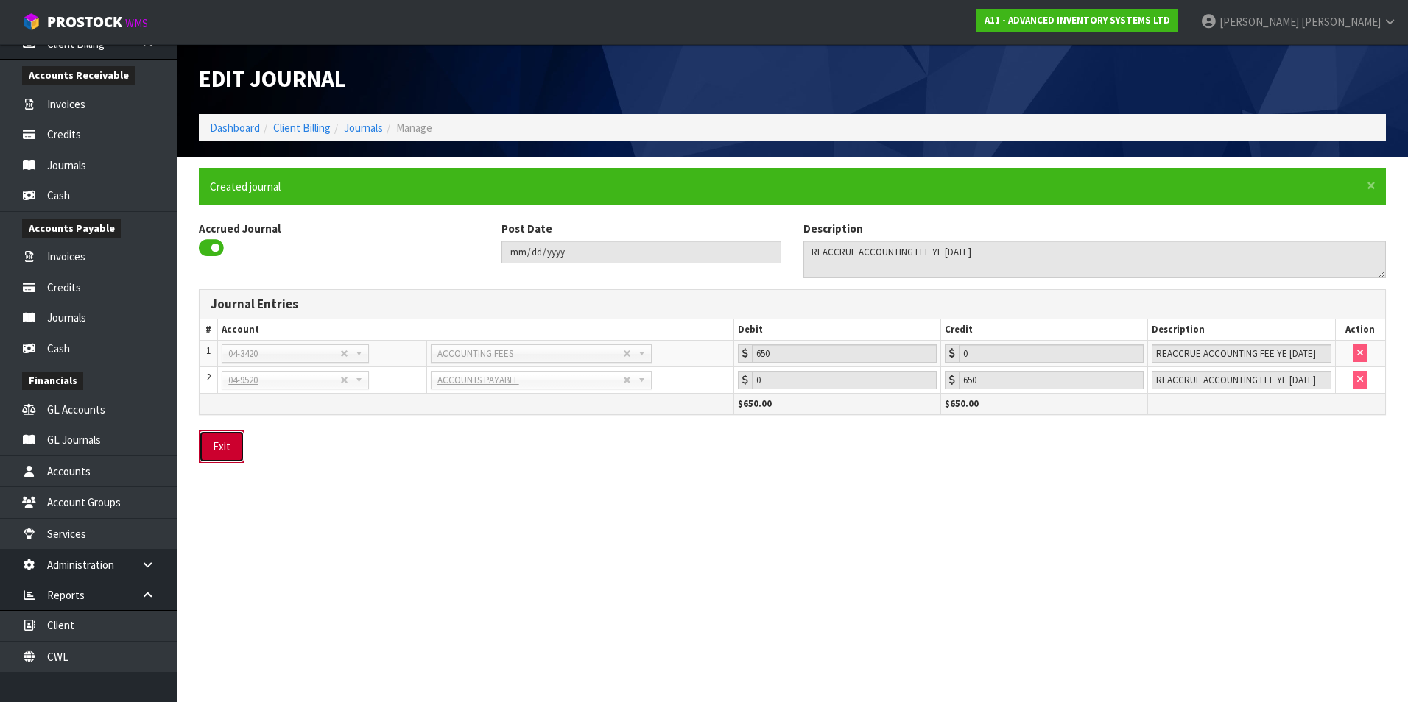
click at [230, 451] on button "Exit" at bounding box center [222, 447] width 46 height 32
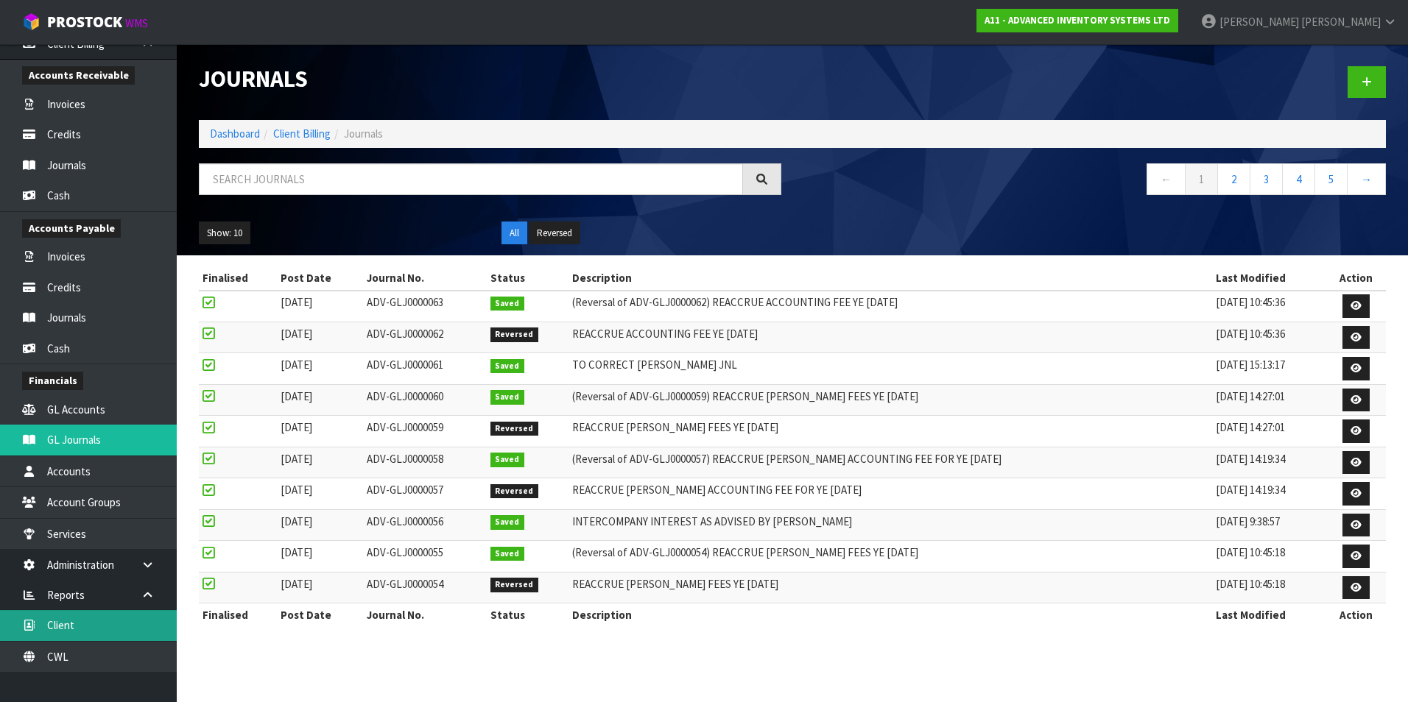
click at [124, 624] on link "Client" at bounding box center [88, 625] width 177 height 30
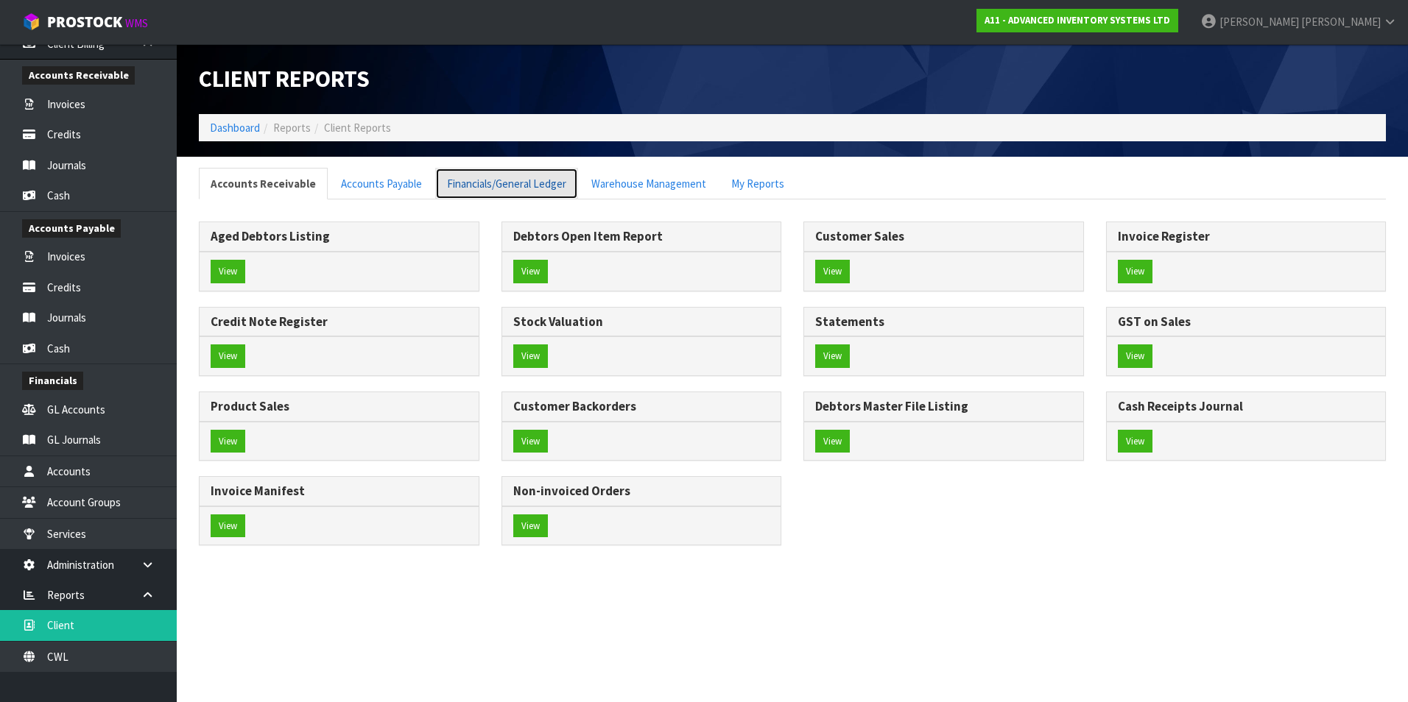
click at [457, 186] on link "Financials/General Ledger" at bounding box center [506, 184] width 143 height 32
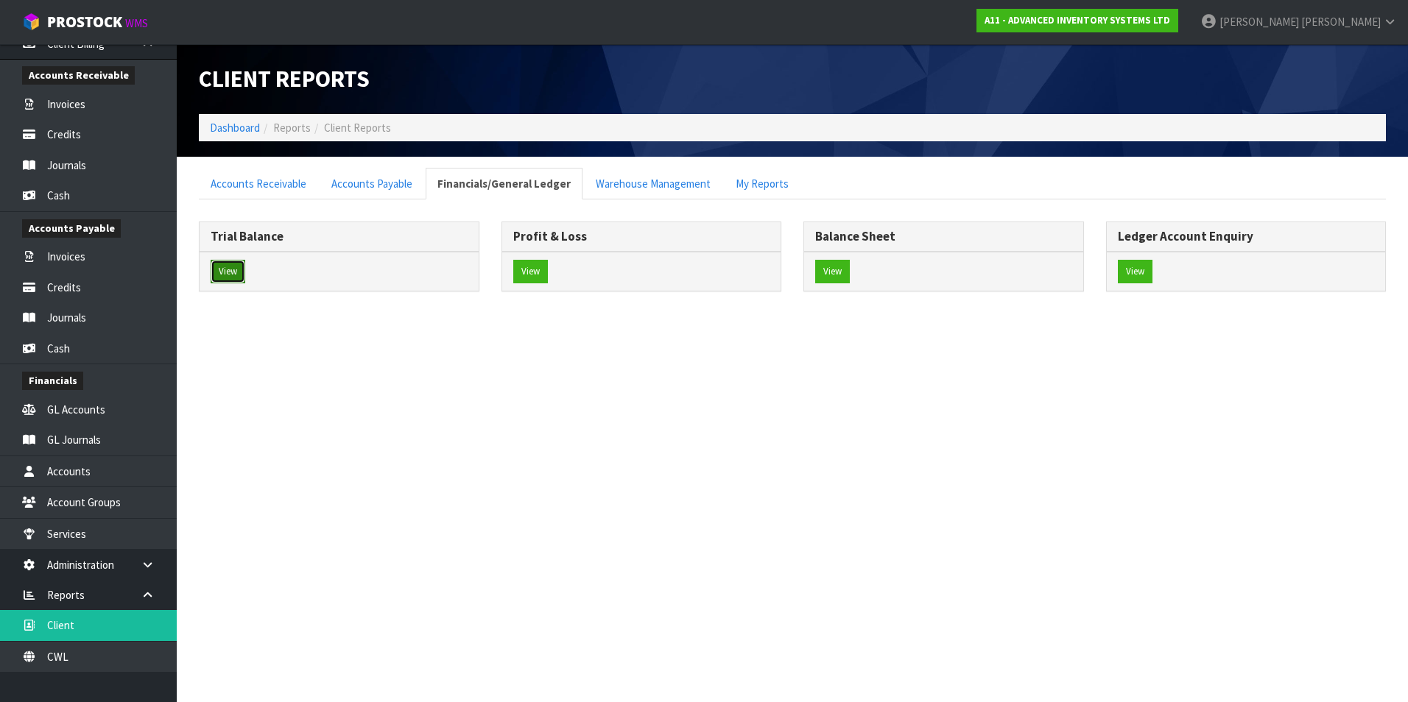
click at [234, 269] on button "View" at bounding box center [228, 272] width 35 height 24
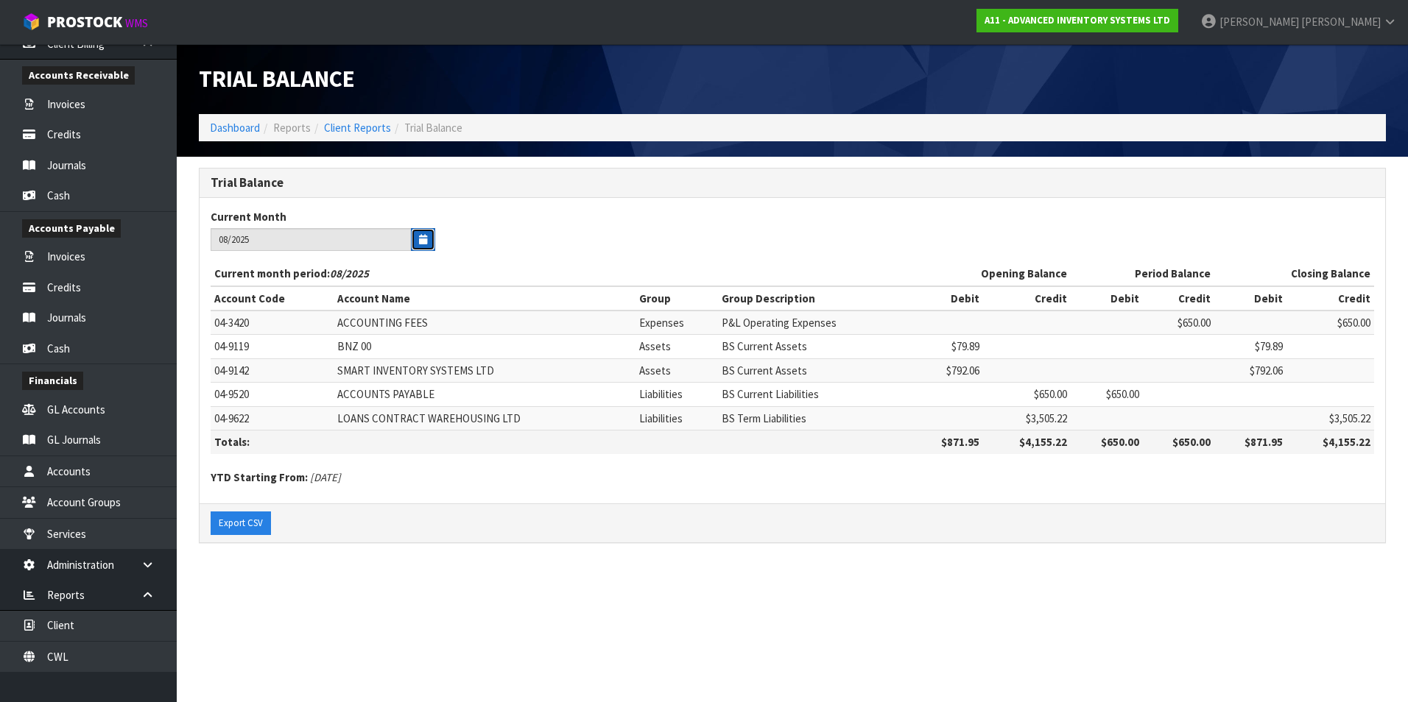
click at [426, 243] on icon "button" at bounding box center [423, 240] width 8 height 10
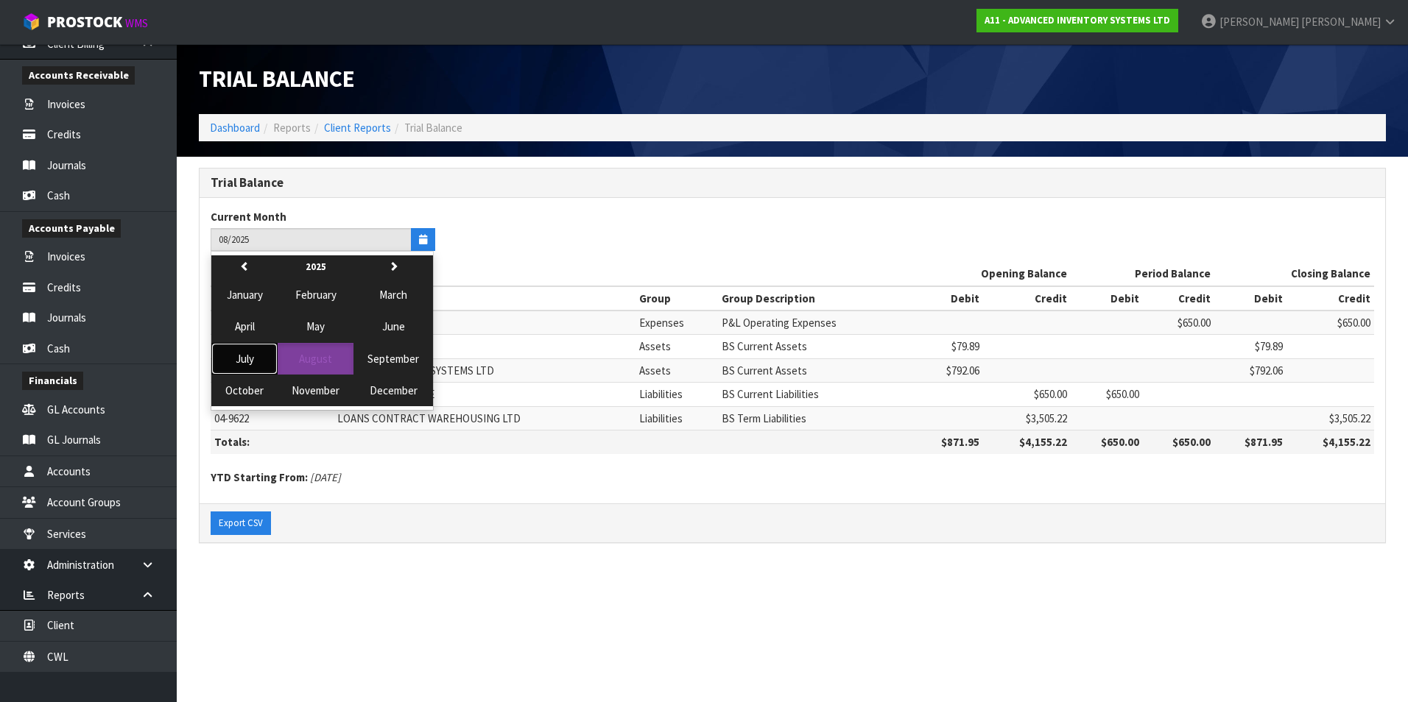
click at [241, 356] on span "July" at bounding box center [245, 359] width 18 height 14
type input "07/2025"
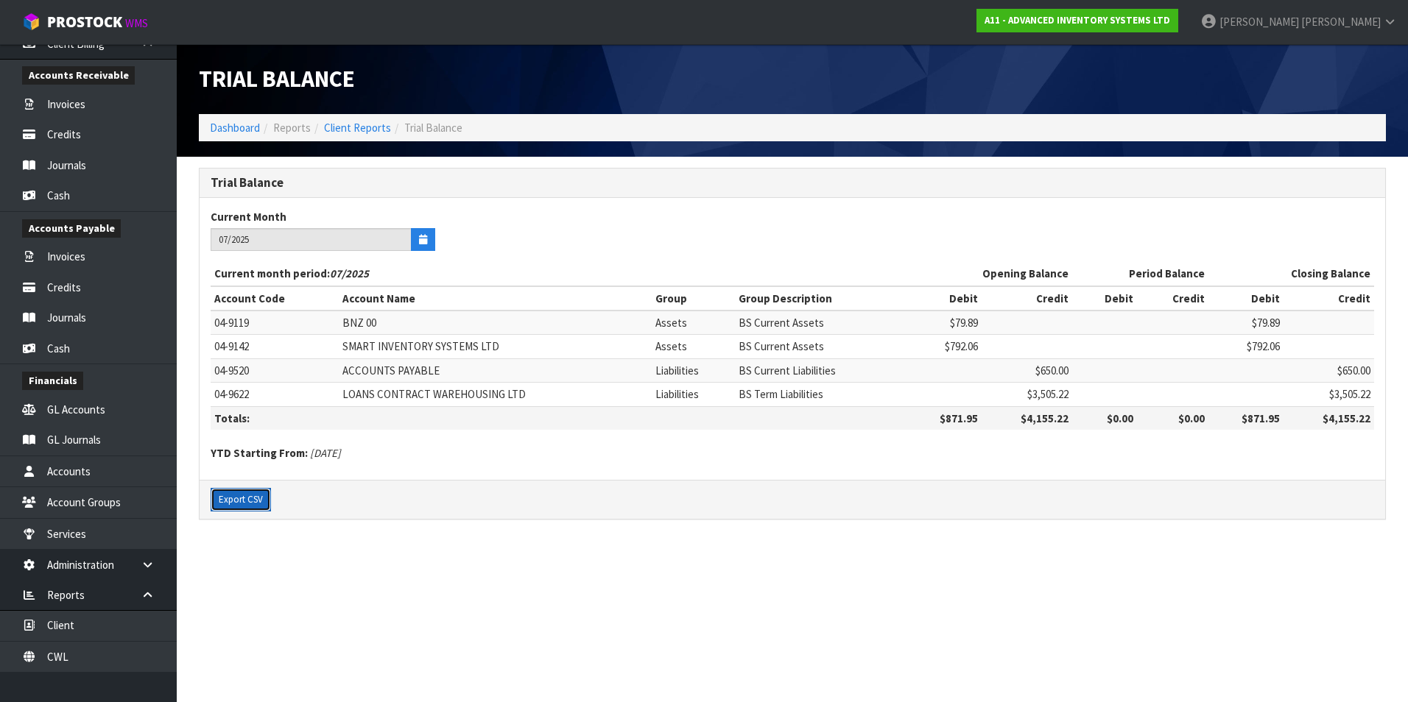
click at [257, 502] on button "Export CSV" at bounding box center [241, 500] width 60 height 24
click at [112, 629] on link "Client" at bounding box center [88, 625] width 177 height 30
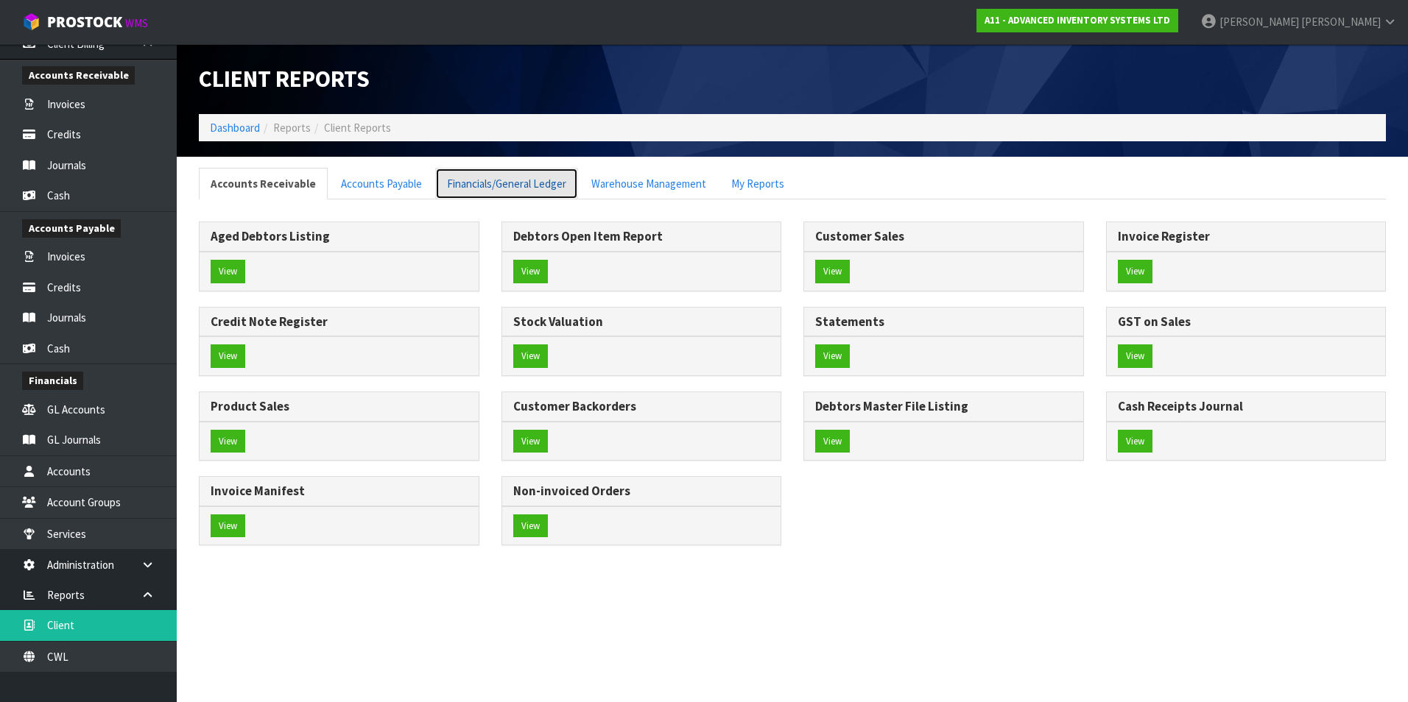
click at [474, 184] on link "Financials/General Ledger" at bounding box center [506, 184] width 143 height 32
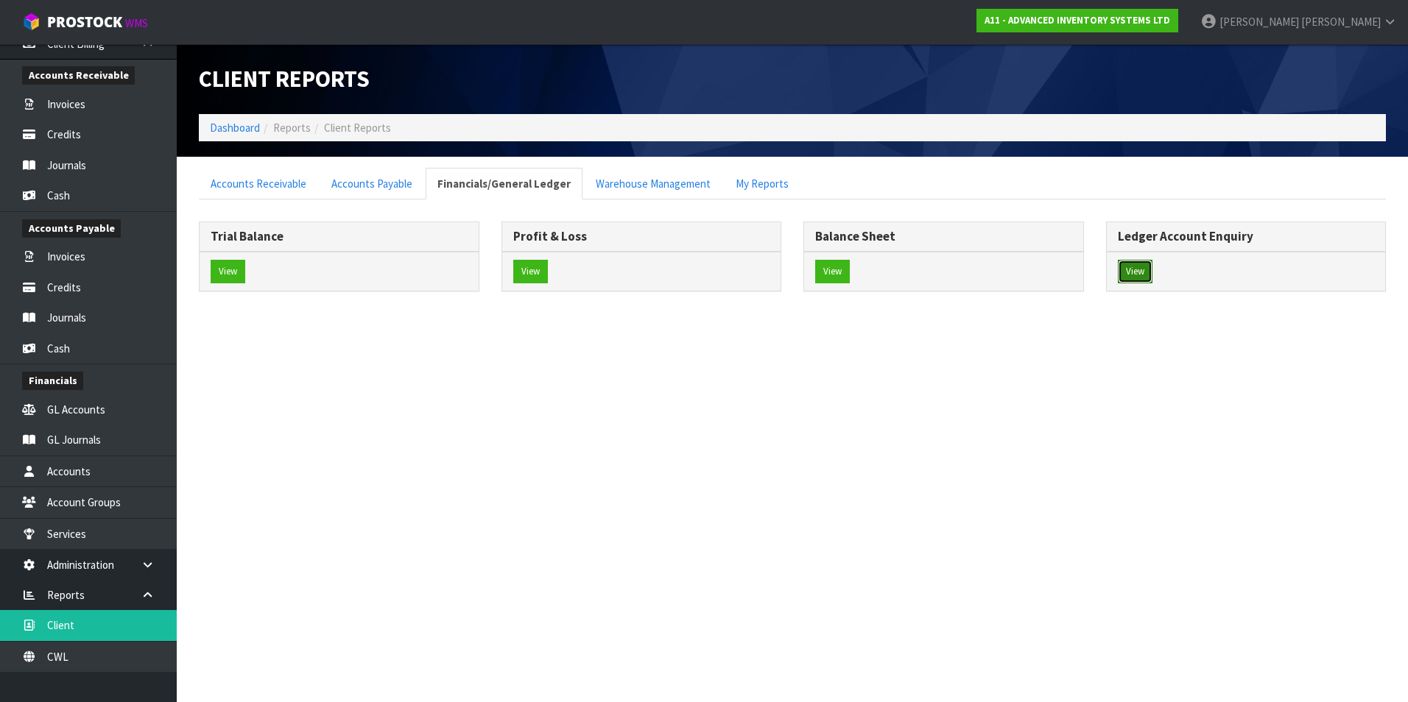
click at [1133, 270] on button "View" at bounding box center [1135, 272] width 35 height 24
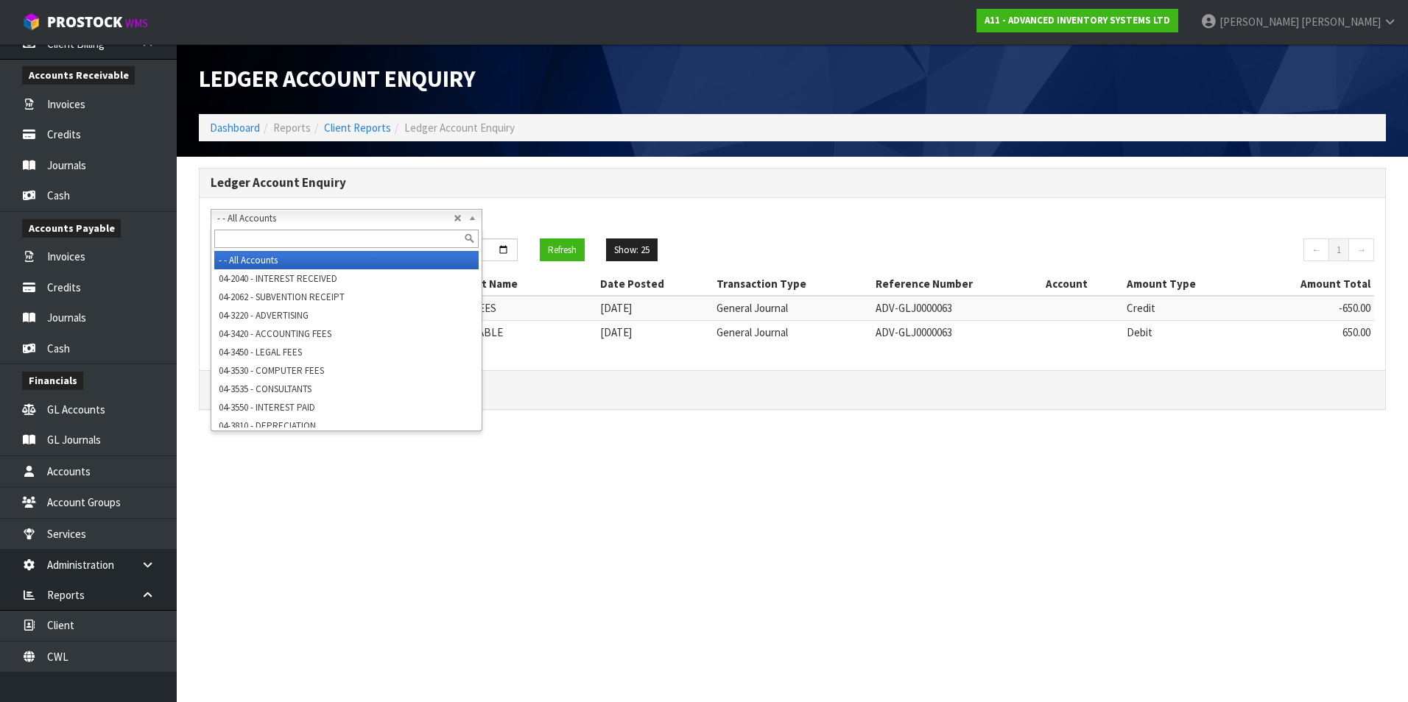
click at [282, 218] on span "- - All Accounts" at bounding box center [335, 219] width 236 height 18
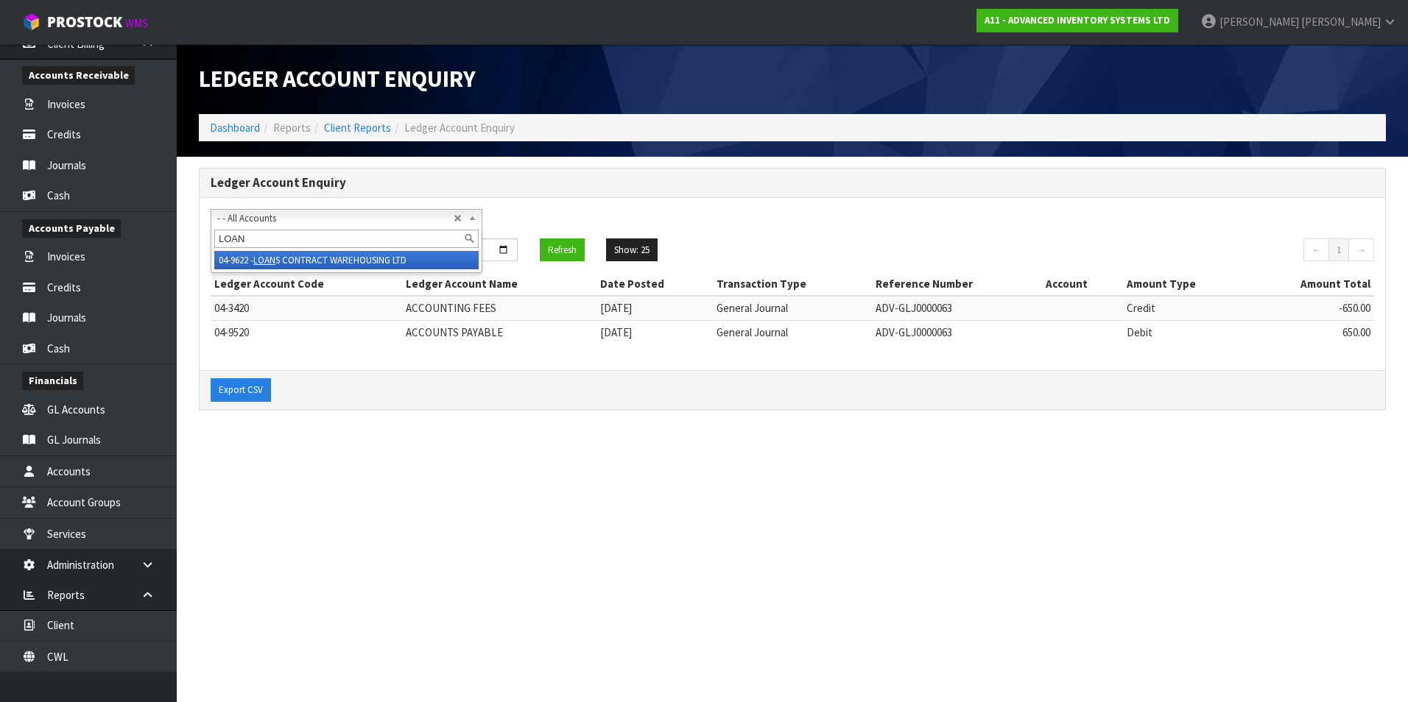
type input "LOAN"
click at [339, 253] on li "04-9622 - LOAN S CONTRACT WAREHOUSING LTD" at bounding box center [346, 260] width 264 height 18
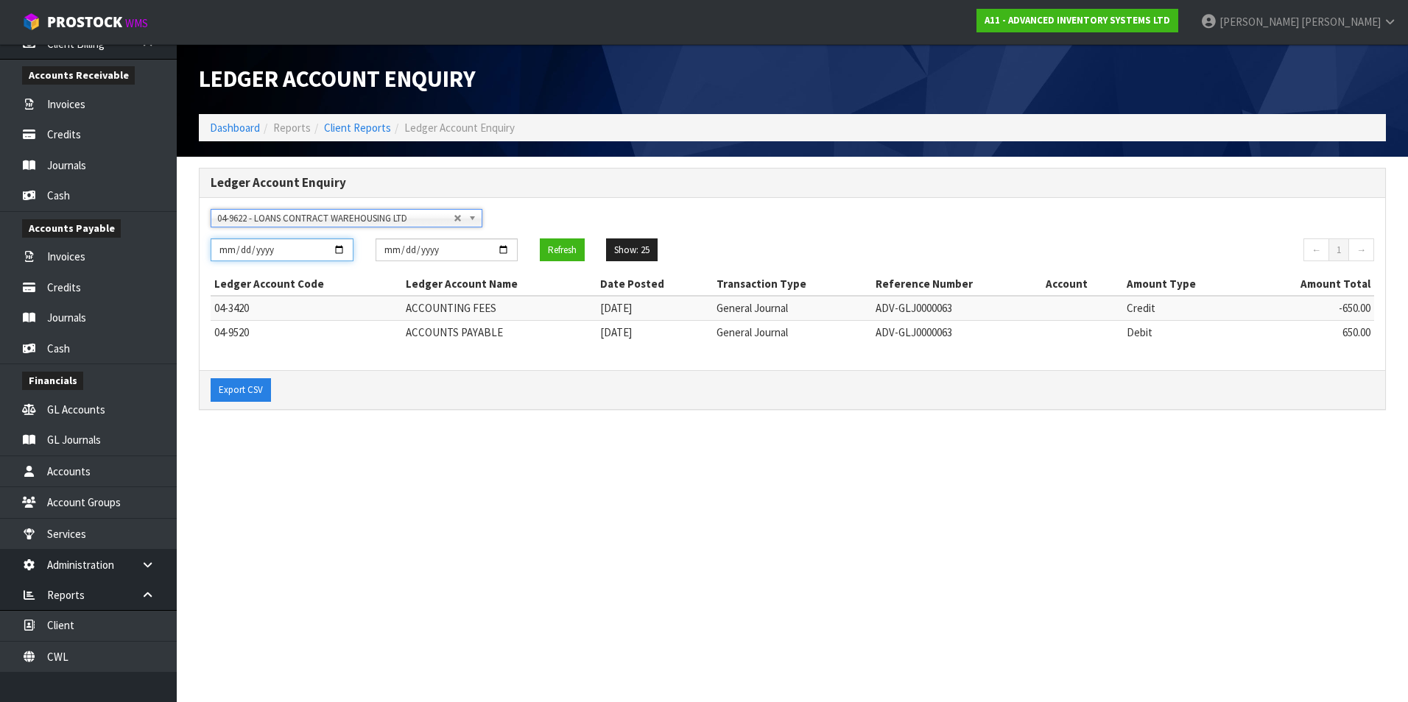
click at [339, 251] on input "[DATE]" at bounding box center [282, 250] width 143 height 23
type input "[DATE]"
click at [551, 247] on button "Refresh" at bounding box center [562, 251] width 45 height 24
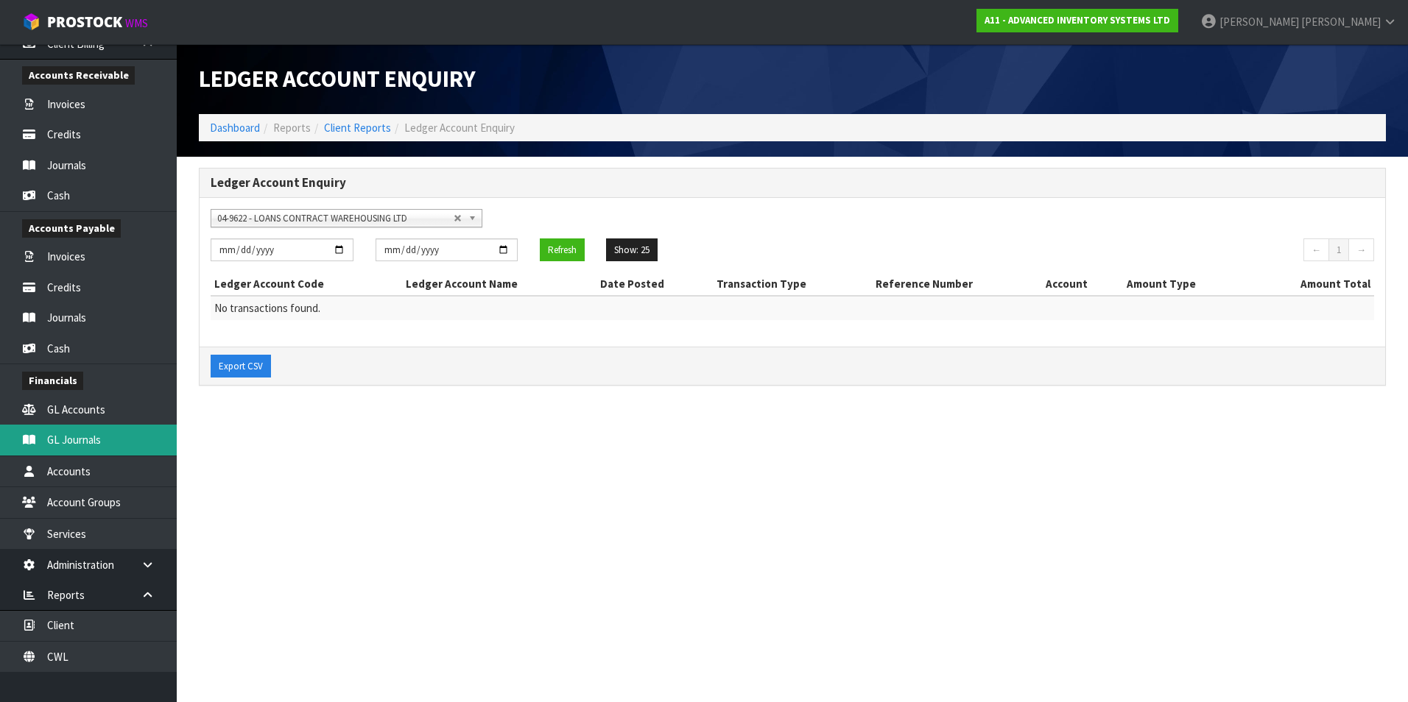
click at [119, 440] on link "GL Journals" at bounding box center [88, 440] width 177 height 30
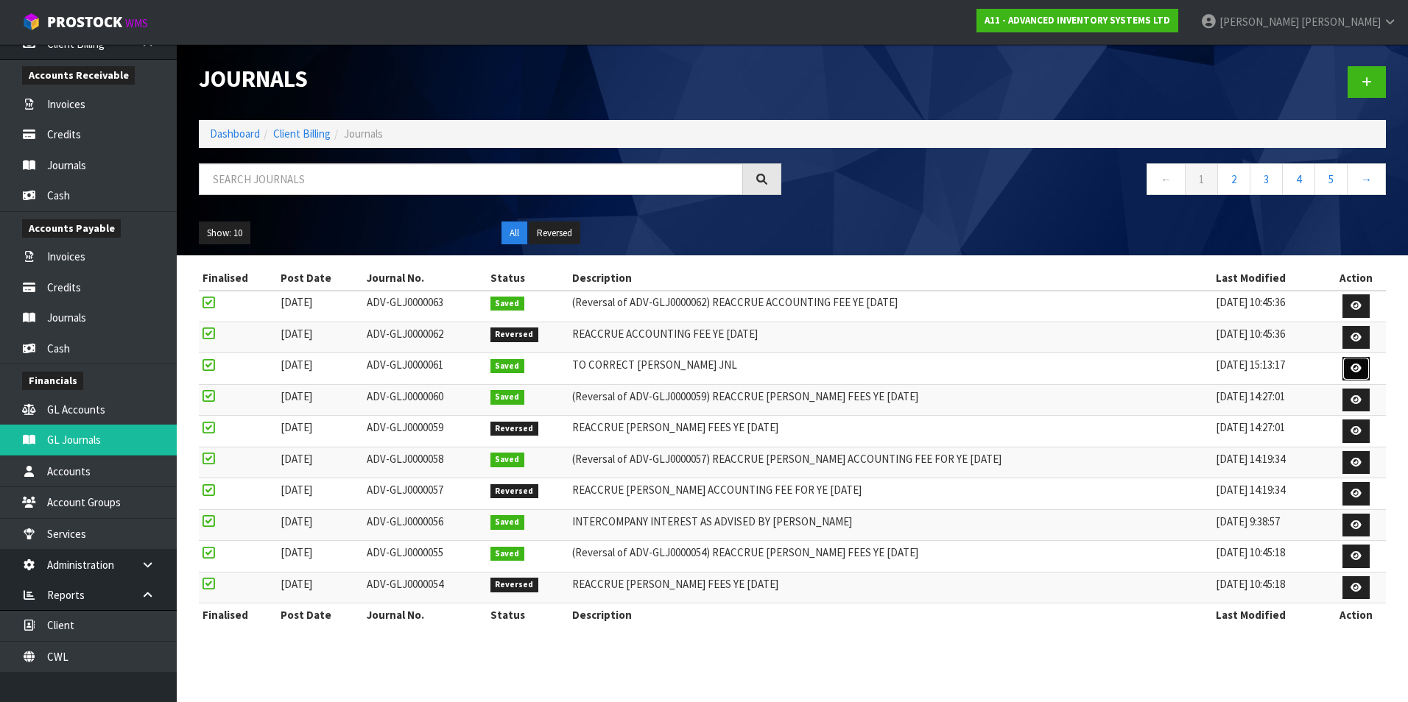
click at [1358, 367] on icon at bounding box center [1355, 369] width 11 height 10
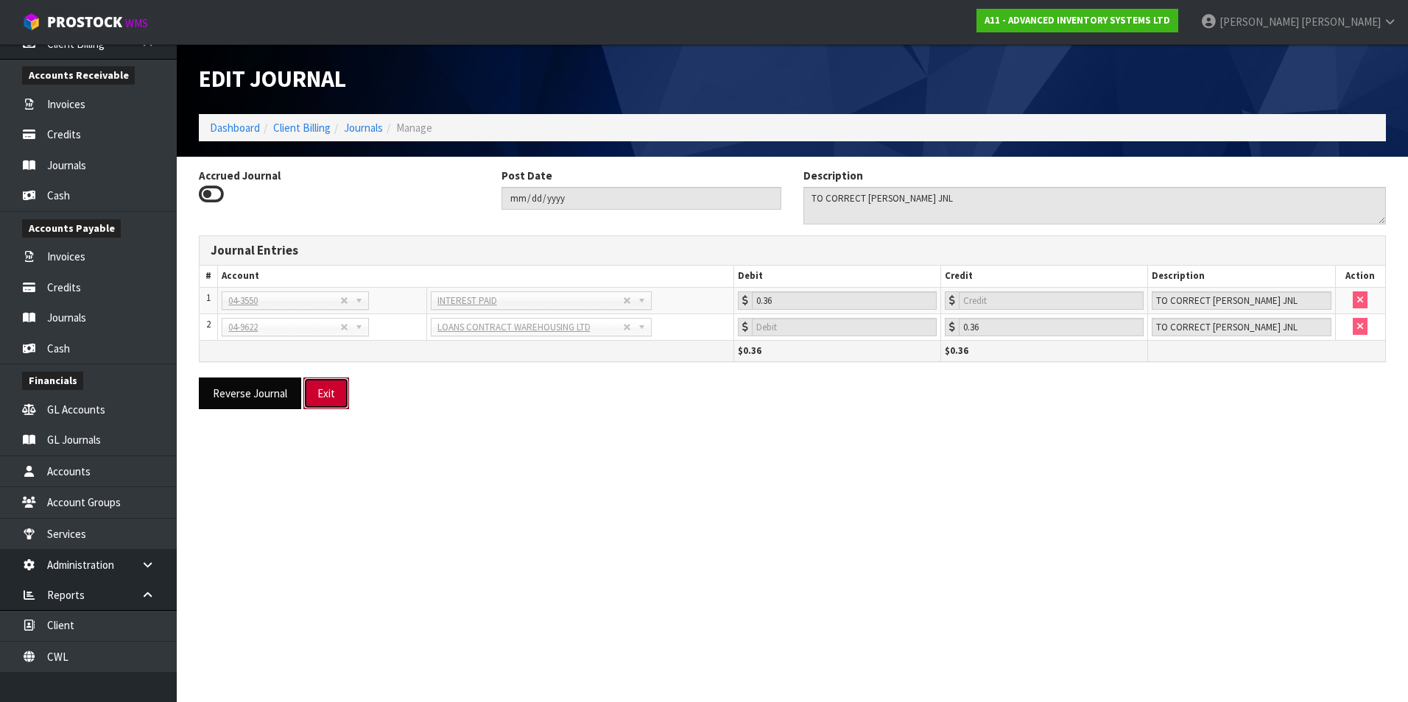
drag, startPoint x: 328, startPoint y: 392, endPoint x: 294, endPoint y: 396, distance: 34.2
click at [325, 393] on button "Exit" at bounding box center [326, 394] width 46 height 32
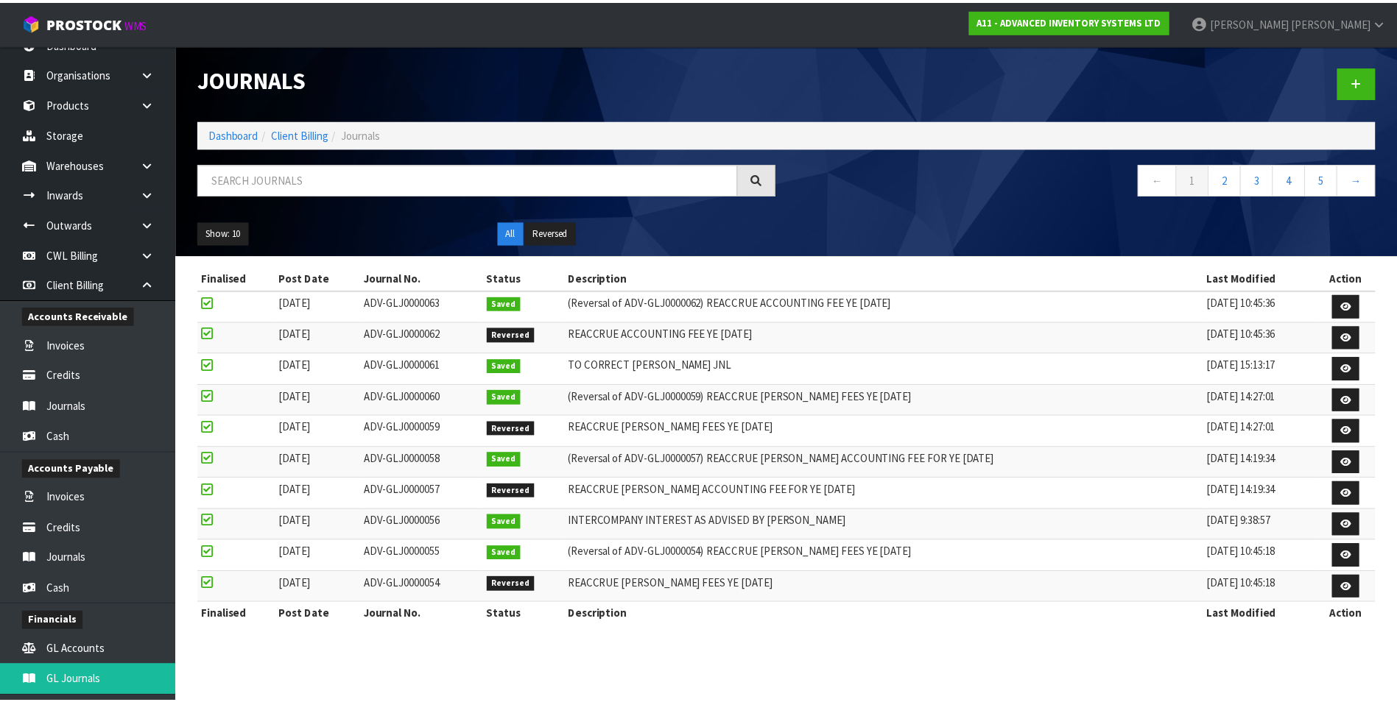
scroll to position [19, 0]
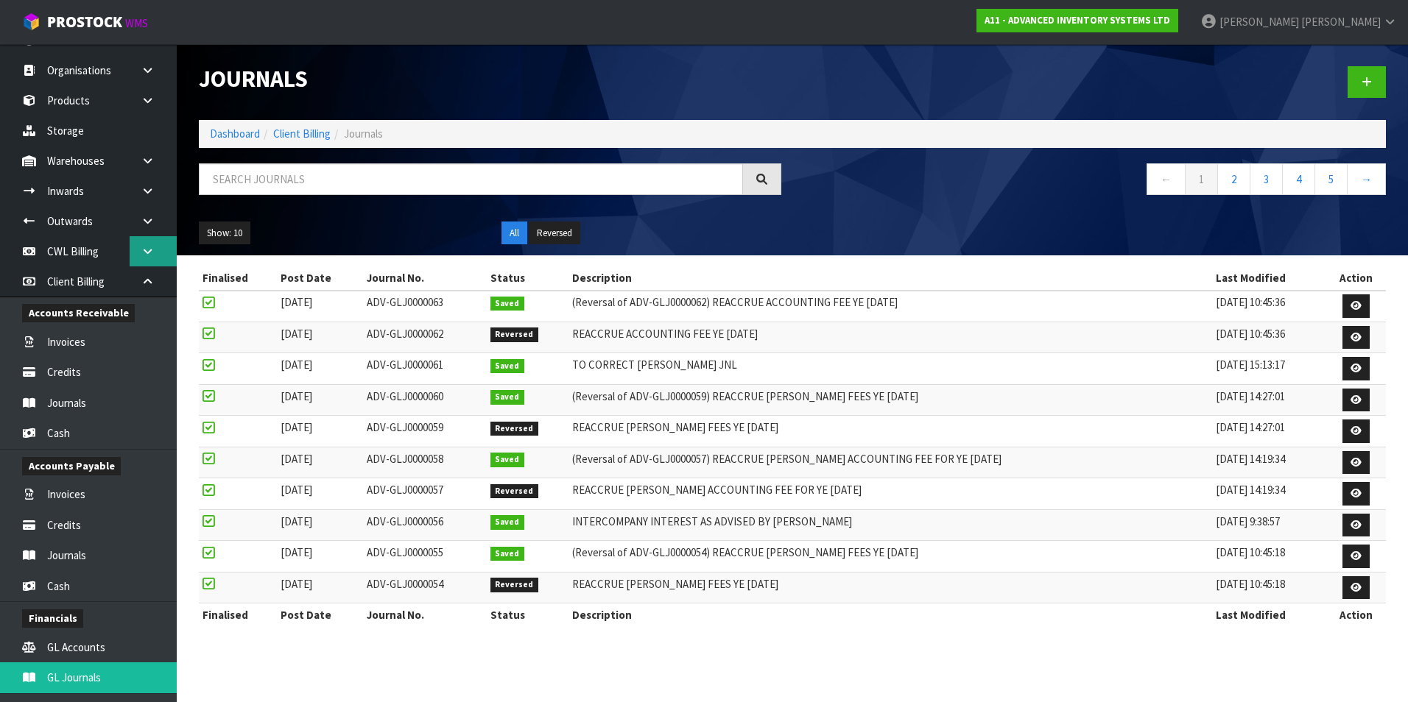
click at [144, 255] on icon at bounding box center [148, 251] width 14 height 11
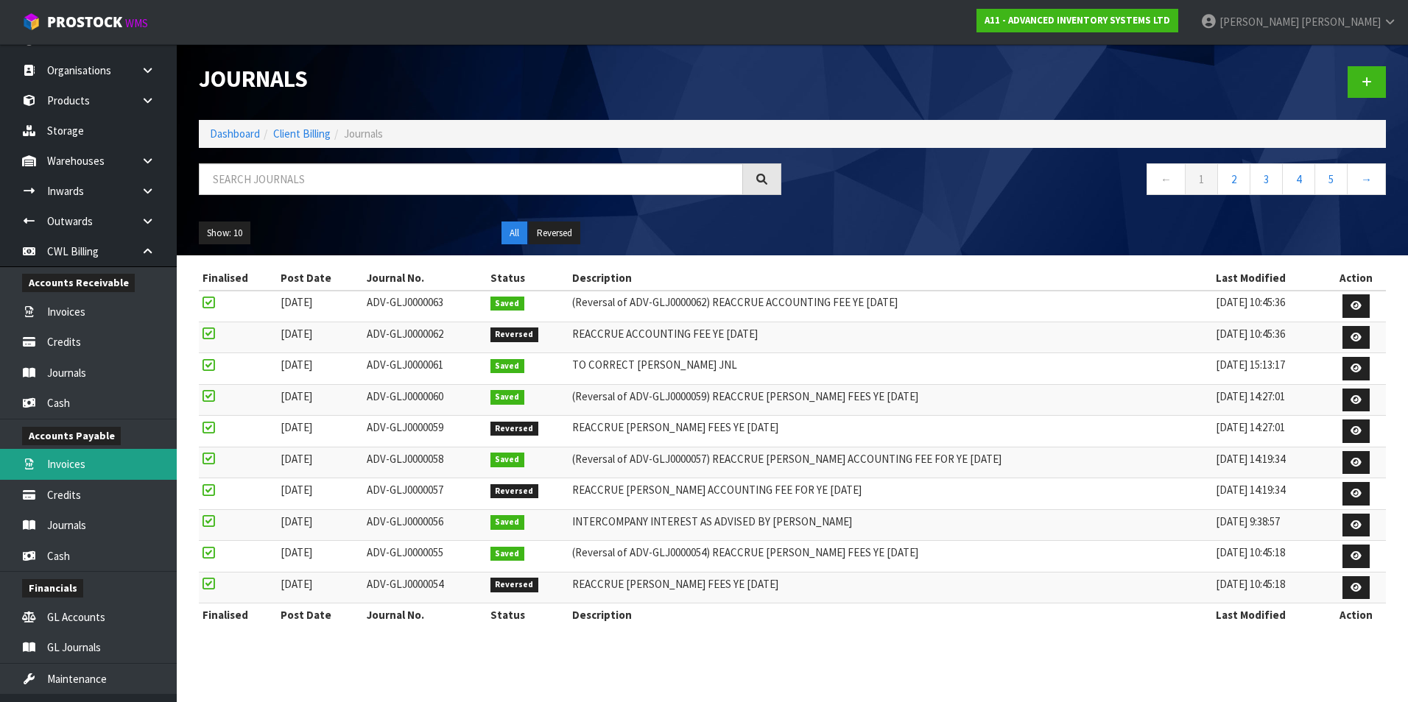
click at [98, 460] on link "Invoices" at bounding box center [88, 464] width 177 height 30
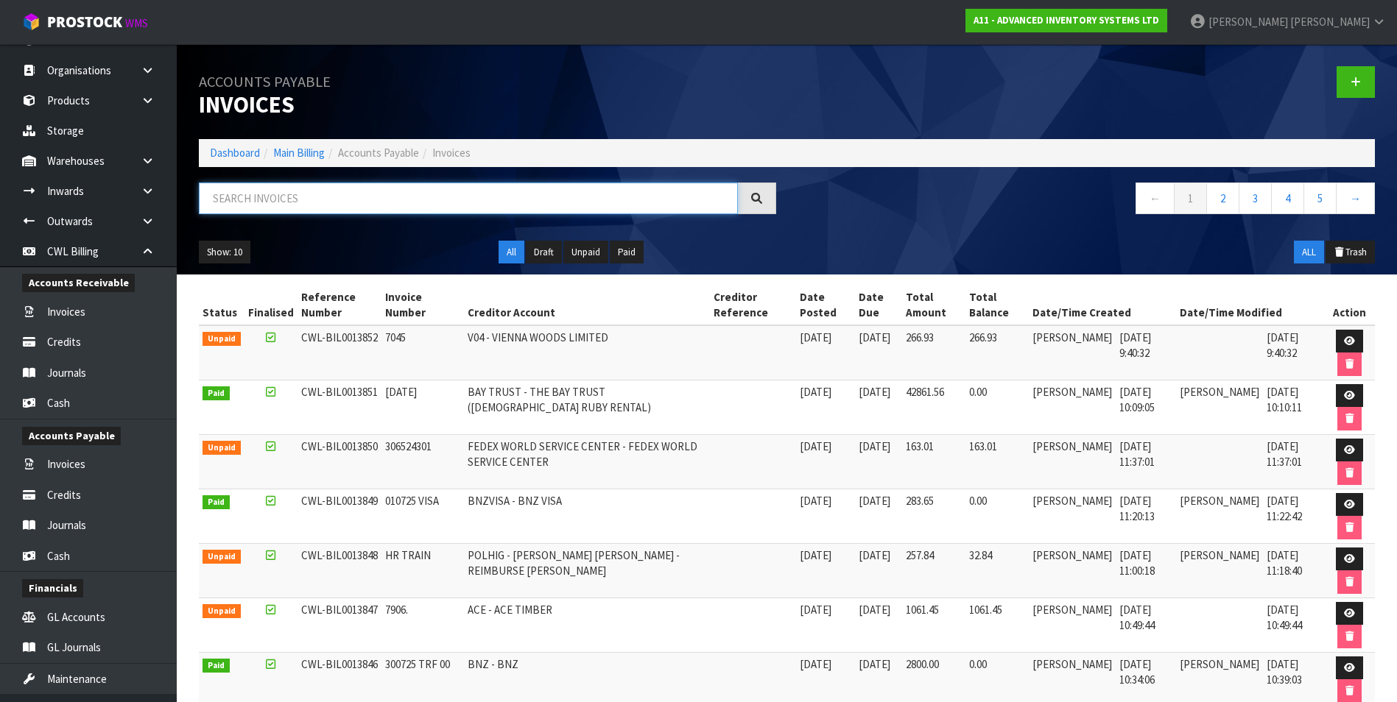
click at [271, 194] on input "text" at bounding box center [468, 199] width 539 height 32
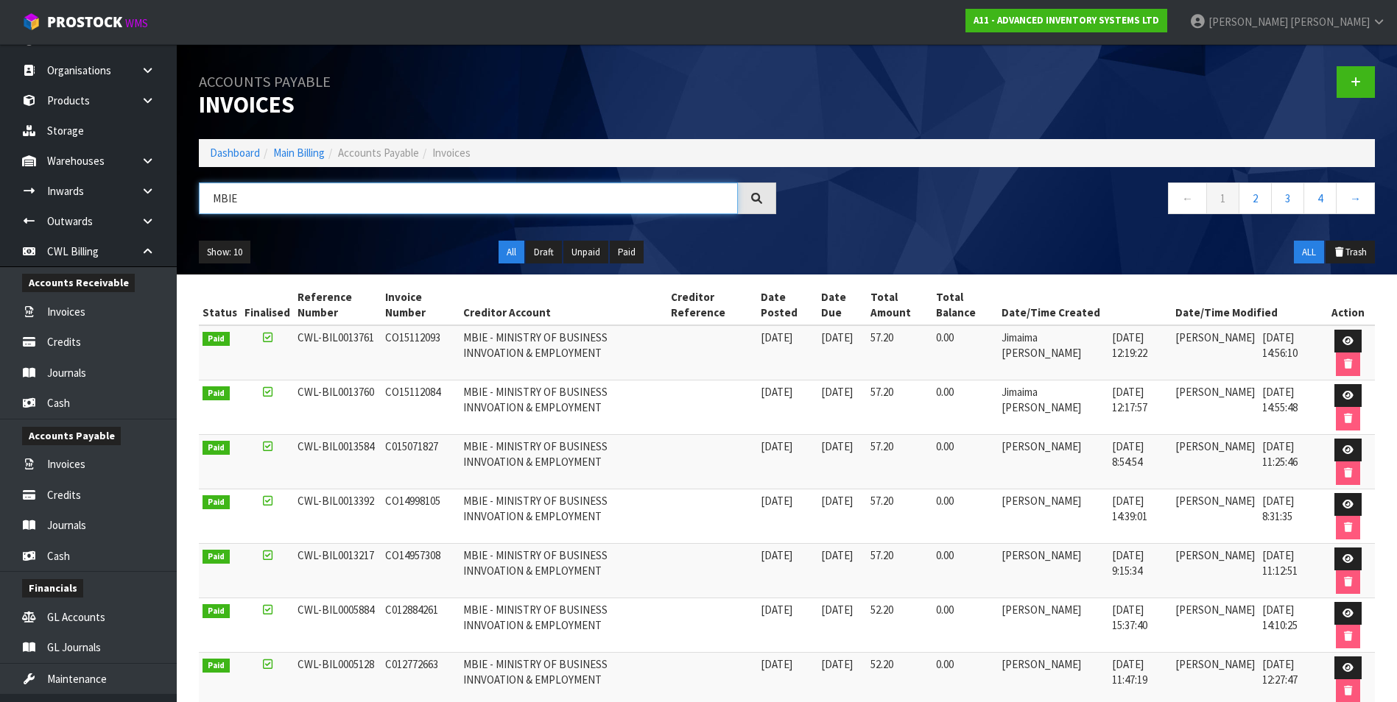
type input "MBIE"
click at [1343, 394] on icon at bounding box center [1347, 396] width 11 height 10
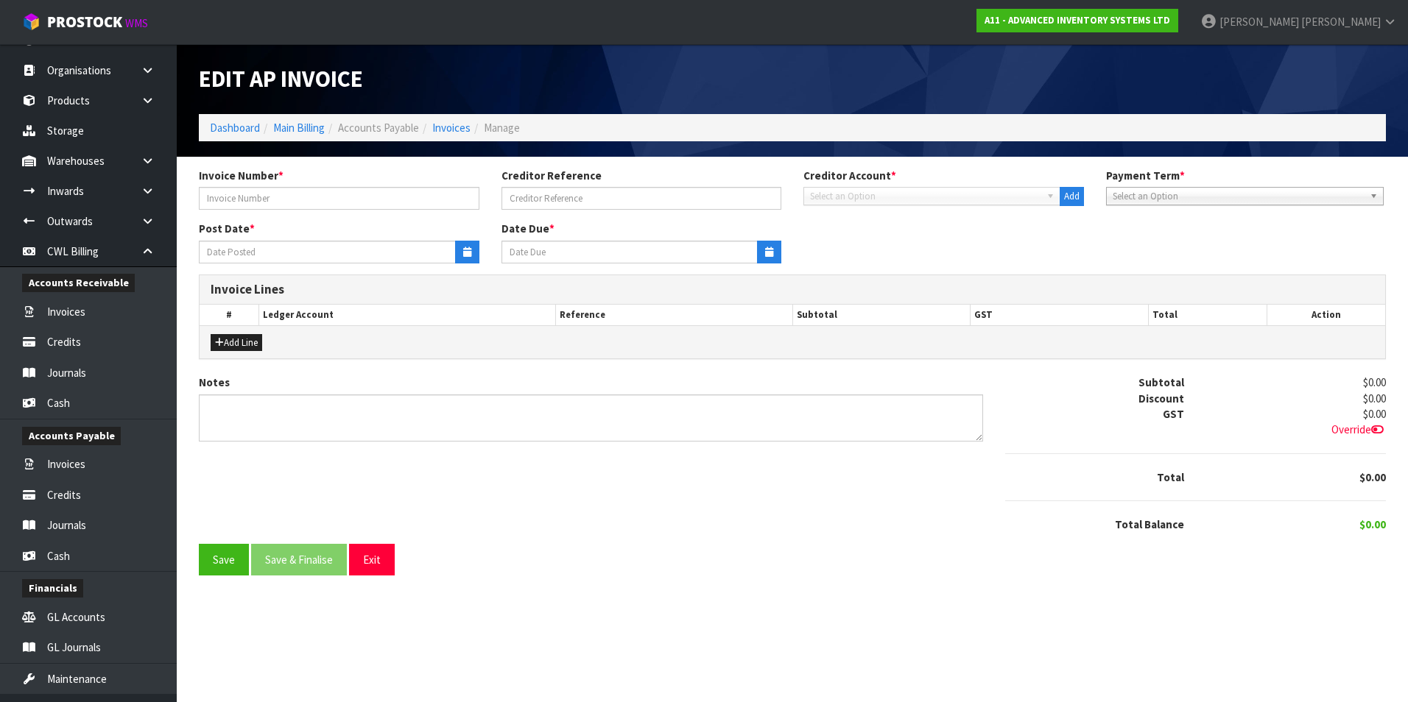
type input "CO15112084"
type input "[DATE]"
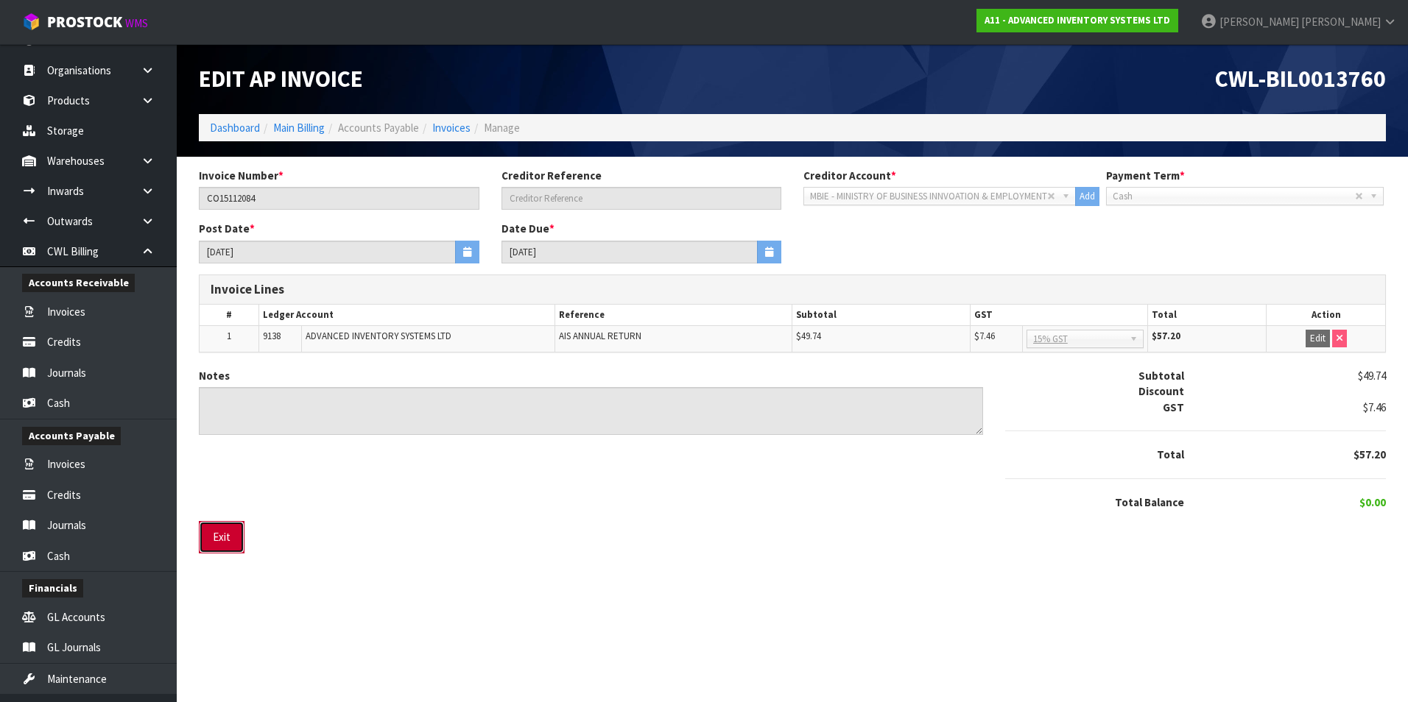
click at [227, 533] on button "Exit" at bounding box center [222, 537] width 46 height 32
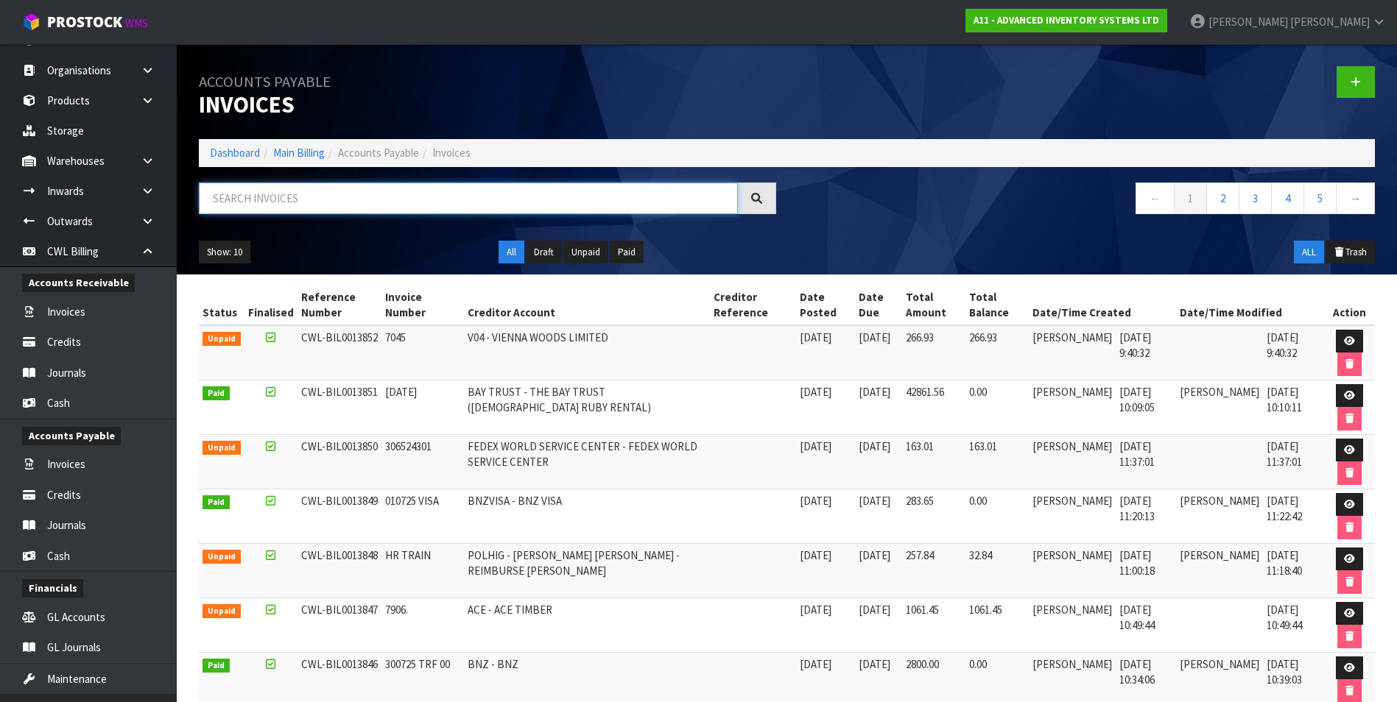
click at [224, 202] on input "text" at bounding box center [468, 199] width 539 height 32
click at [299, 201] on input "text" at bounding box center [468, 199] width 539 height 32
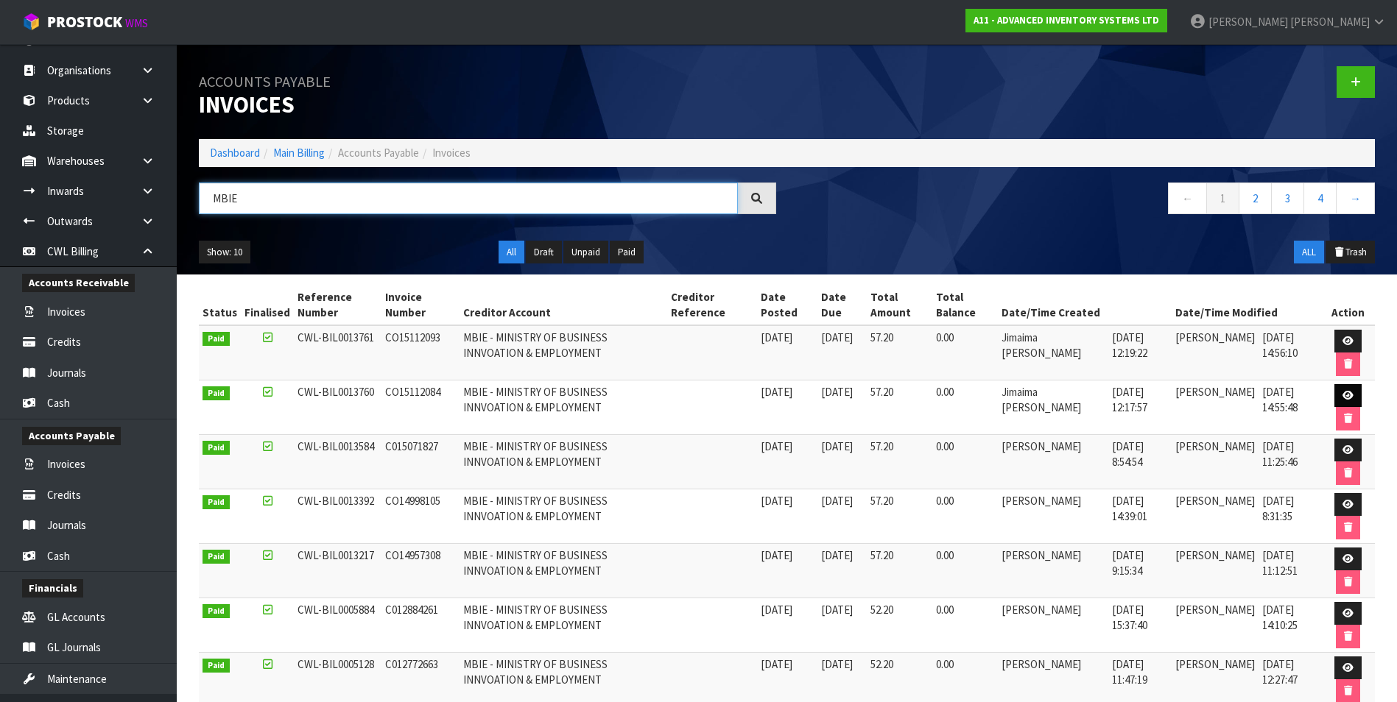
type input "MBIE"
click at [1343, 398] on icon at bounding box center [1347, 396] width 11 height 10
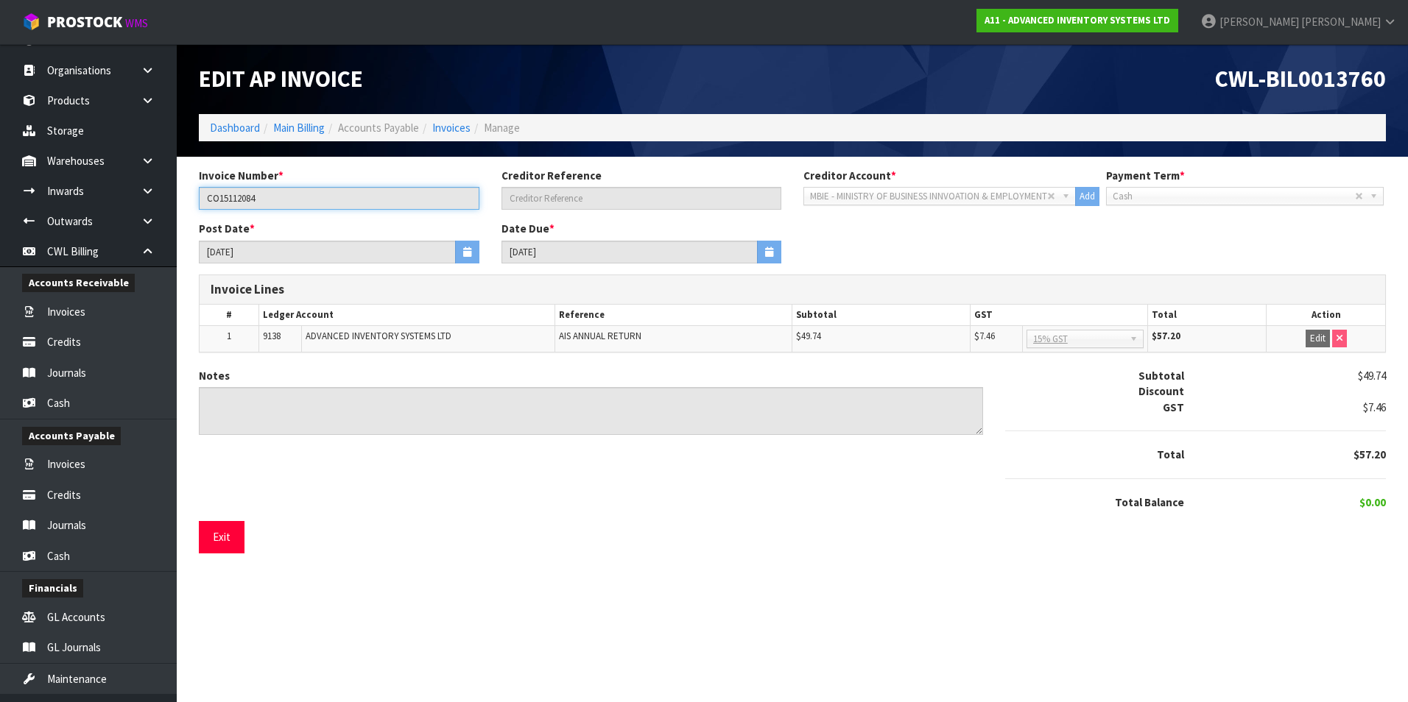
drag, startPoint x: 264, startPoint y: 197, endPoint x: 204, endPoint y: 198, distance: 60.4
click at [204, 198] on input "CO15112084" at bounding box center [339, 198] width 280 height 23
click at [230, 538] on button "Exit" at bounding box center [222, 537] width 46 height 32
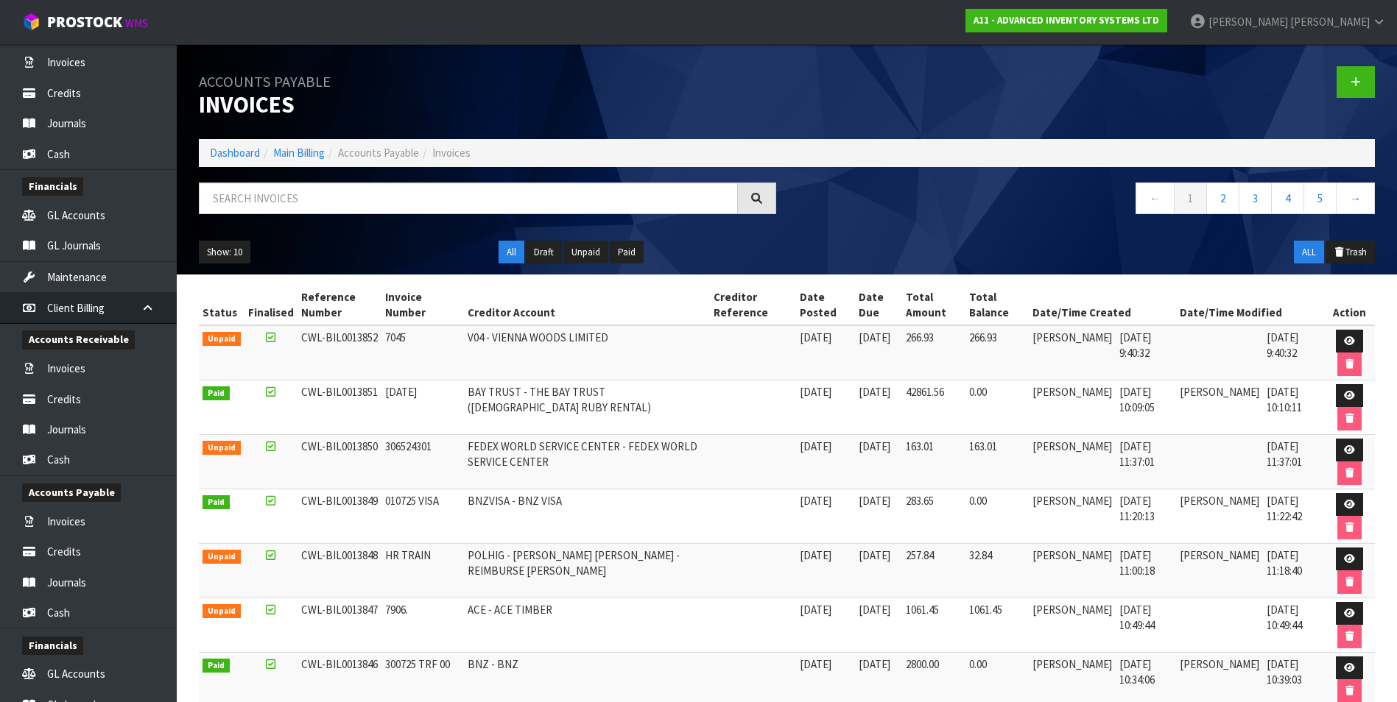
scroll to position [685, 0]
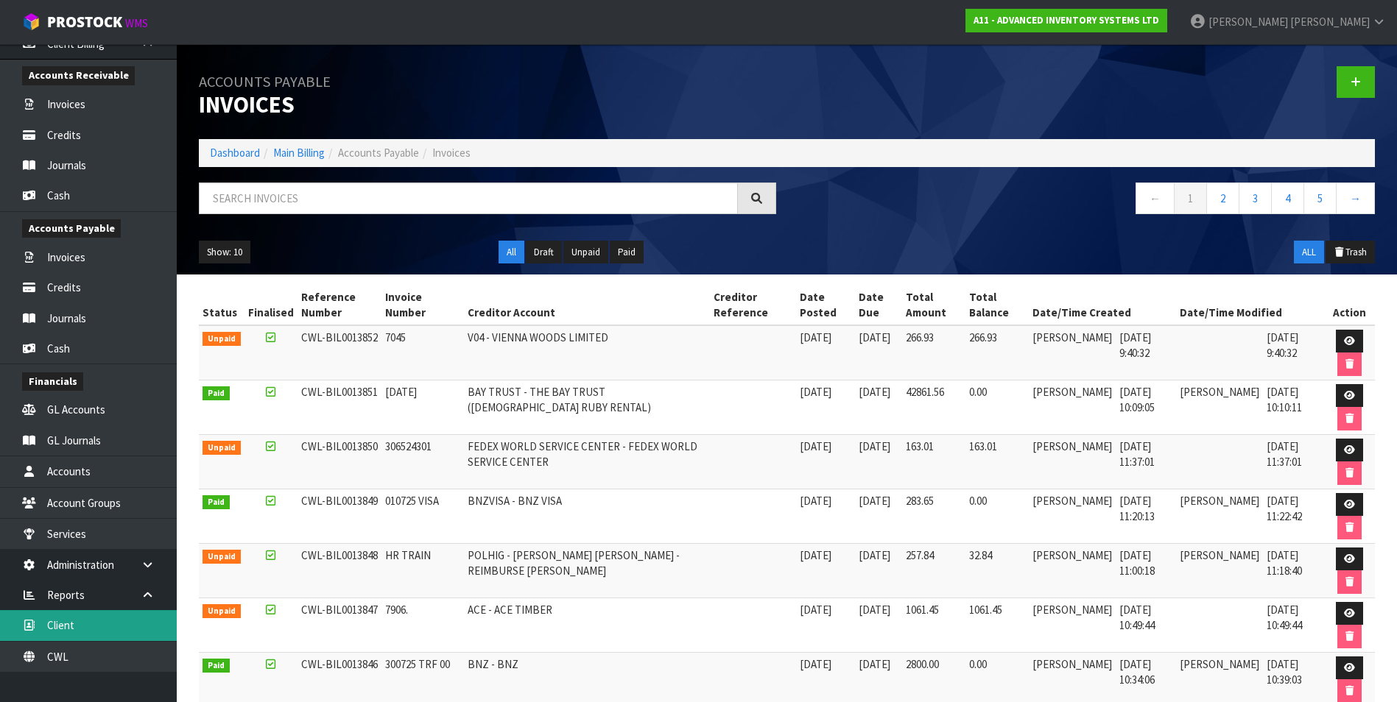
click at [115, 624] on link "Client" at bounding box center [88, 625] width 177 height 30
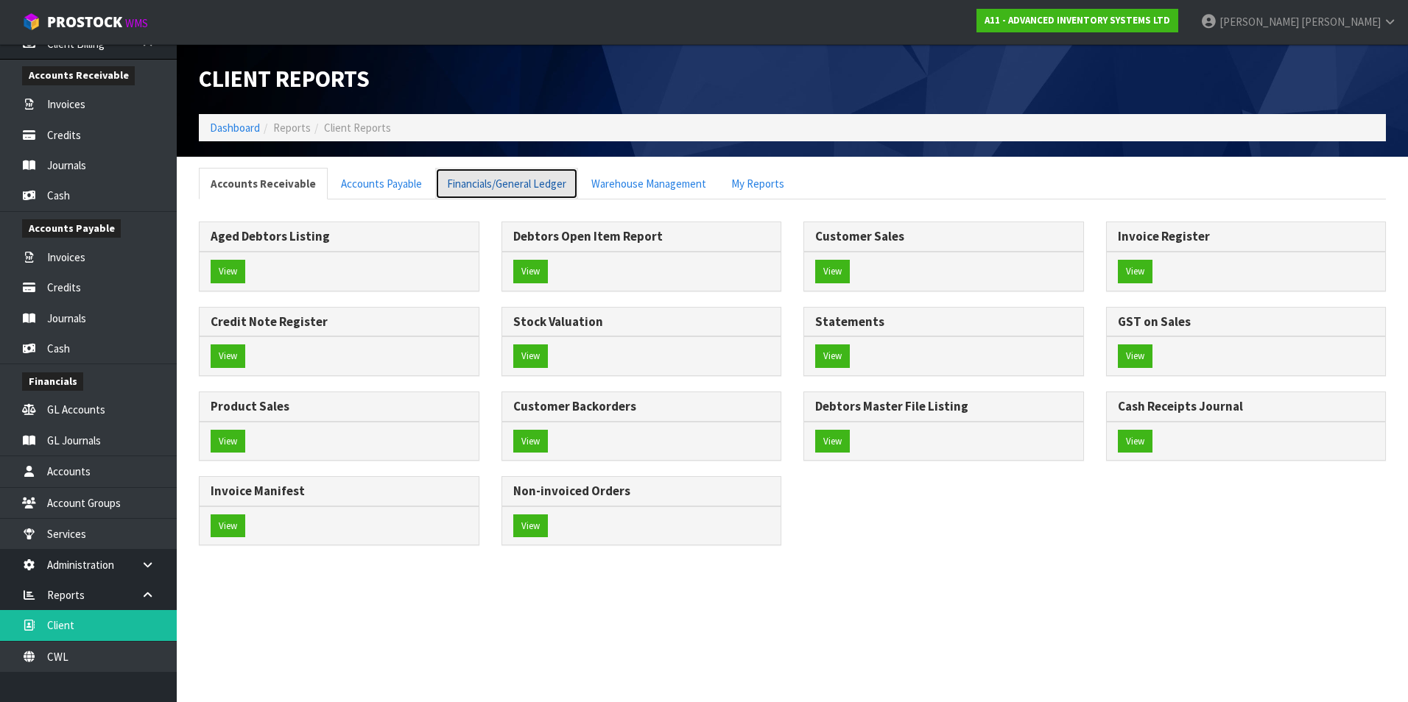
click at [448, 183] on link "Financials/General Ledger" at bounding box center [506, 184] width 143 height 32
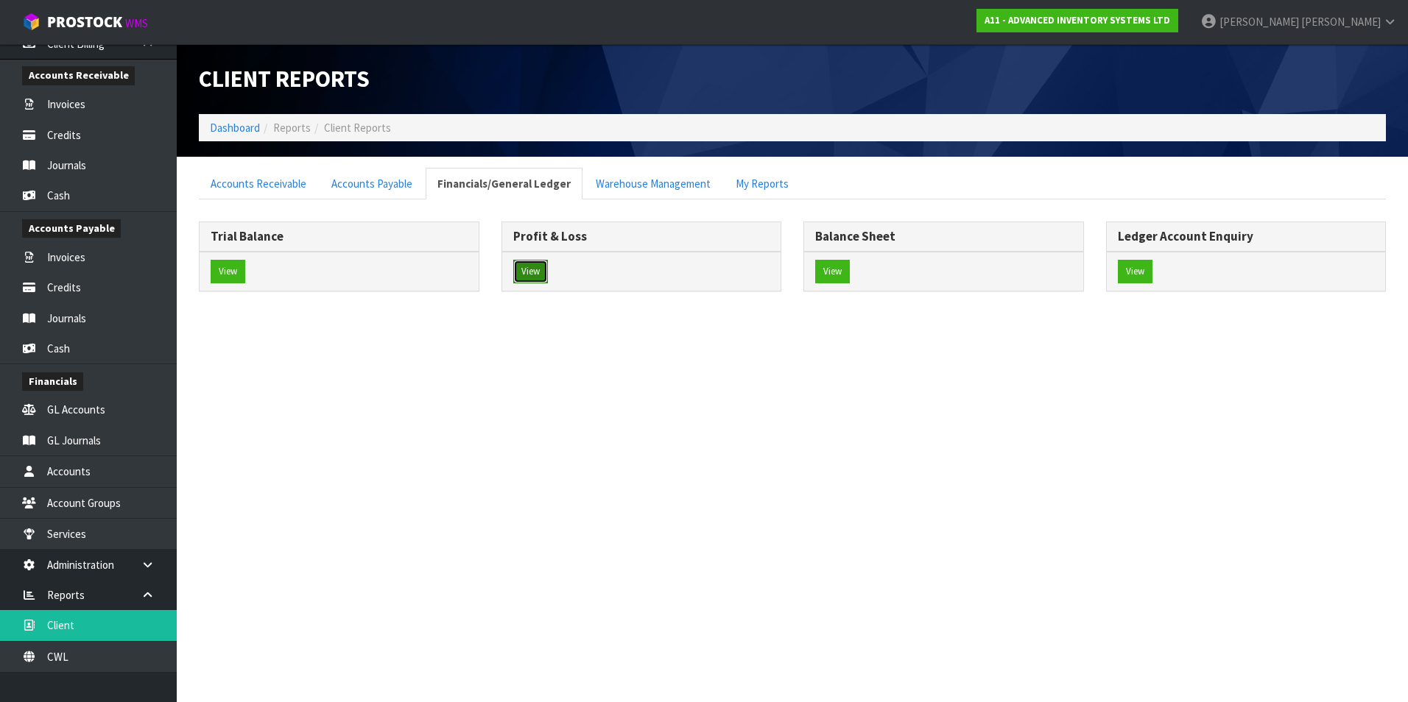
click at [534, 276] on button "View" at bounding box center [530, 272] width 35 height 24
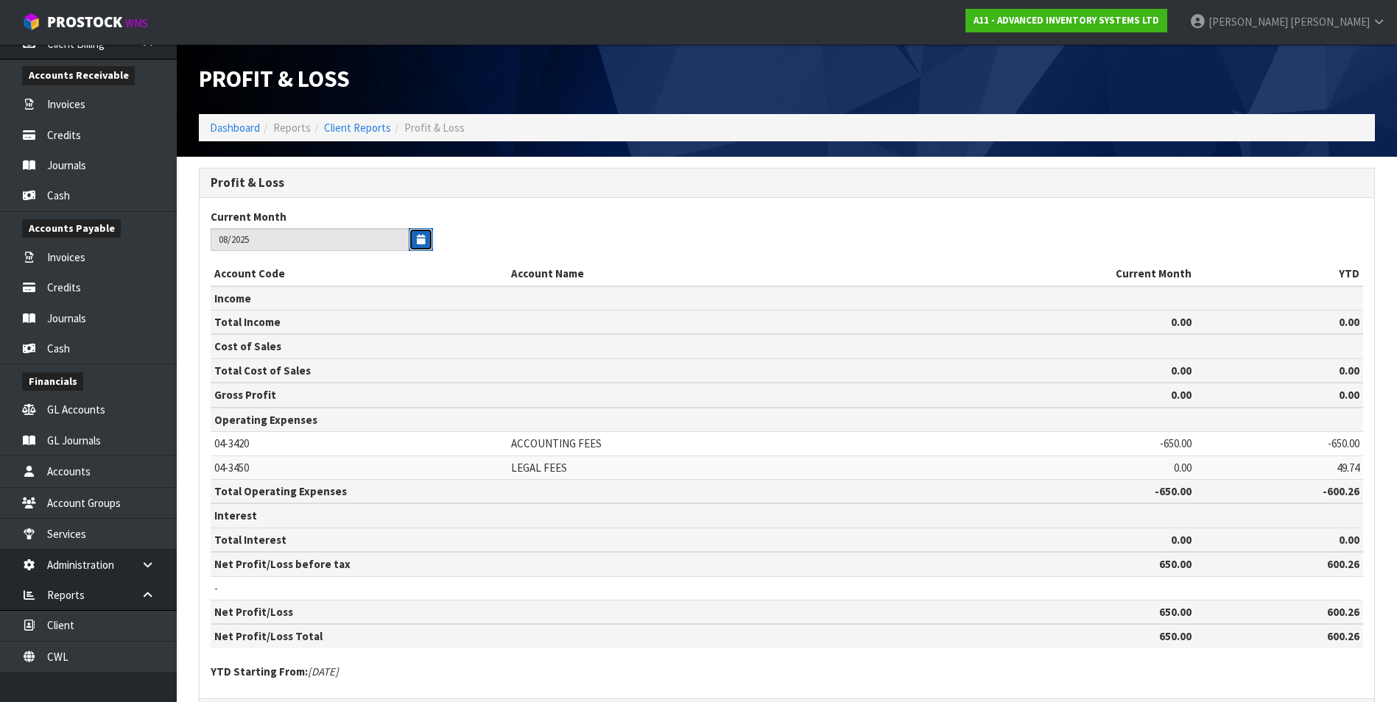
click at [423, 245] on button "button" at bounding box center [421, 239] width 24 height 23
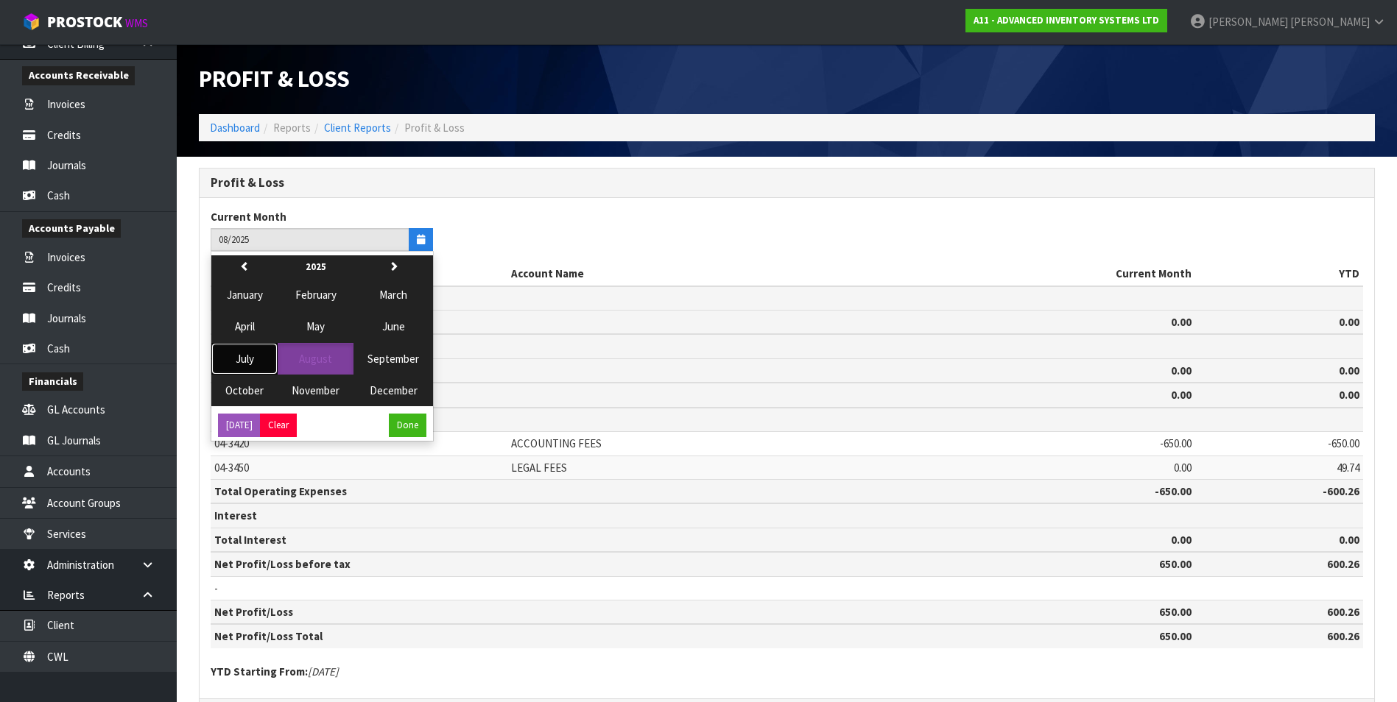
click at [250, 360] on span "July" at bounding box center [245, 359] width 18 height 14
type input "07/2025"
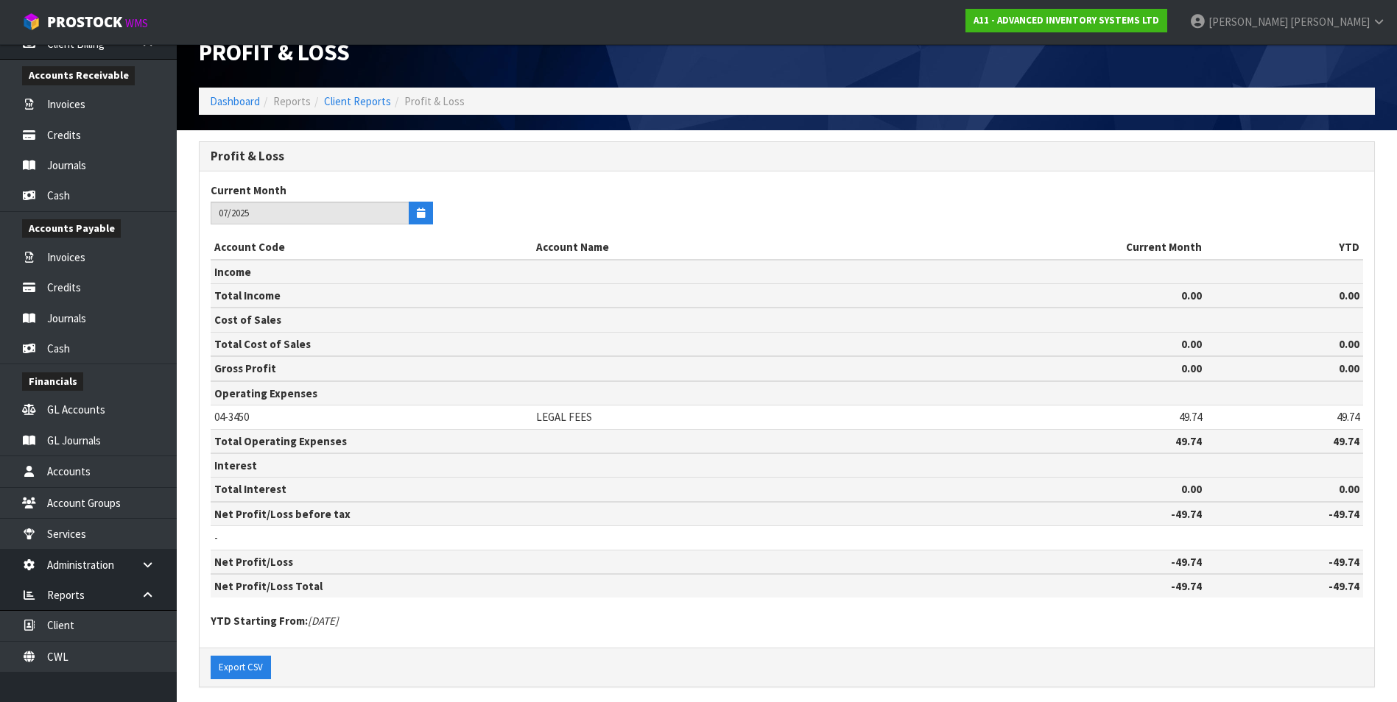
scroll to position [38, 0]
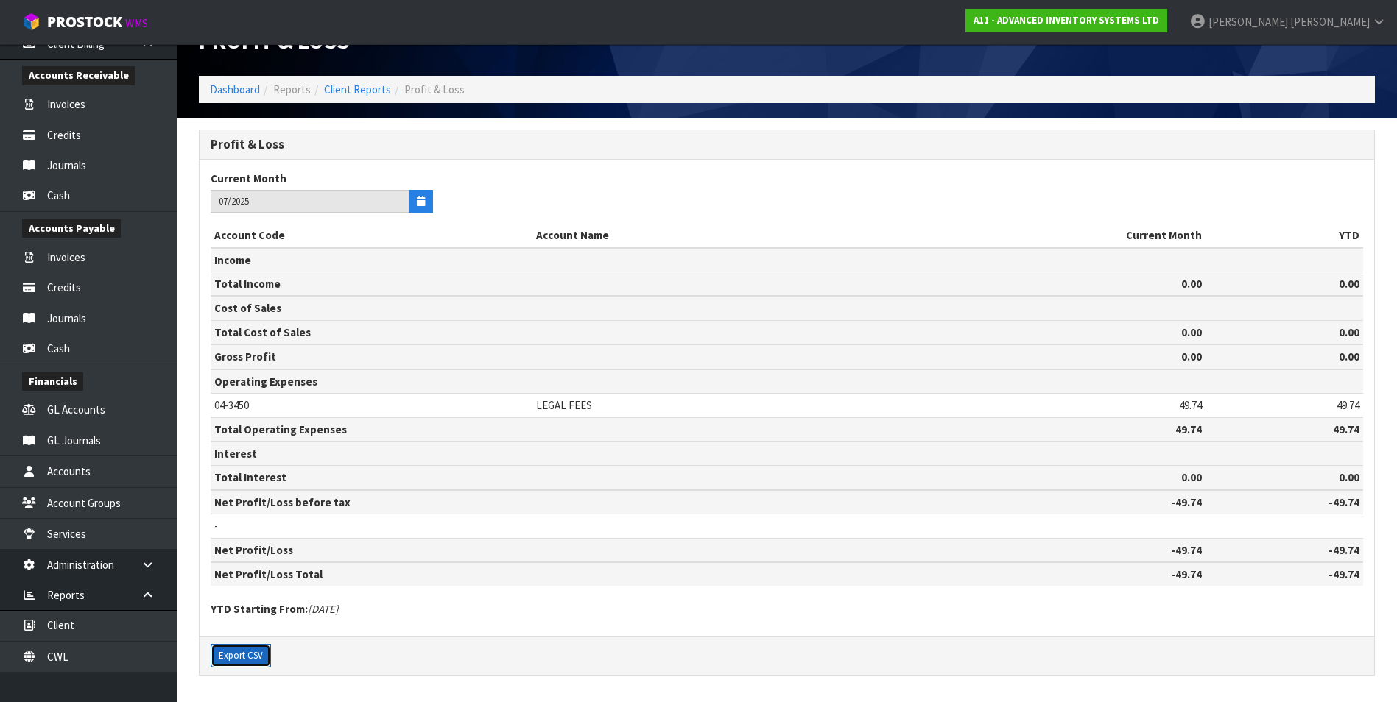
click at [248, 658] on button "Export CSV" at bounding box center [241, 656] width 60 height 24
click at [375, 98] on ol "Dashboard Reports Client Reports Profit & Loss" at bounding box center [787, 89] width 1176 height 27
click at [379, 91] on link "Client Reports" at bounding box center [357, 89] width 67 height 14
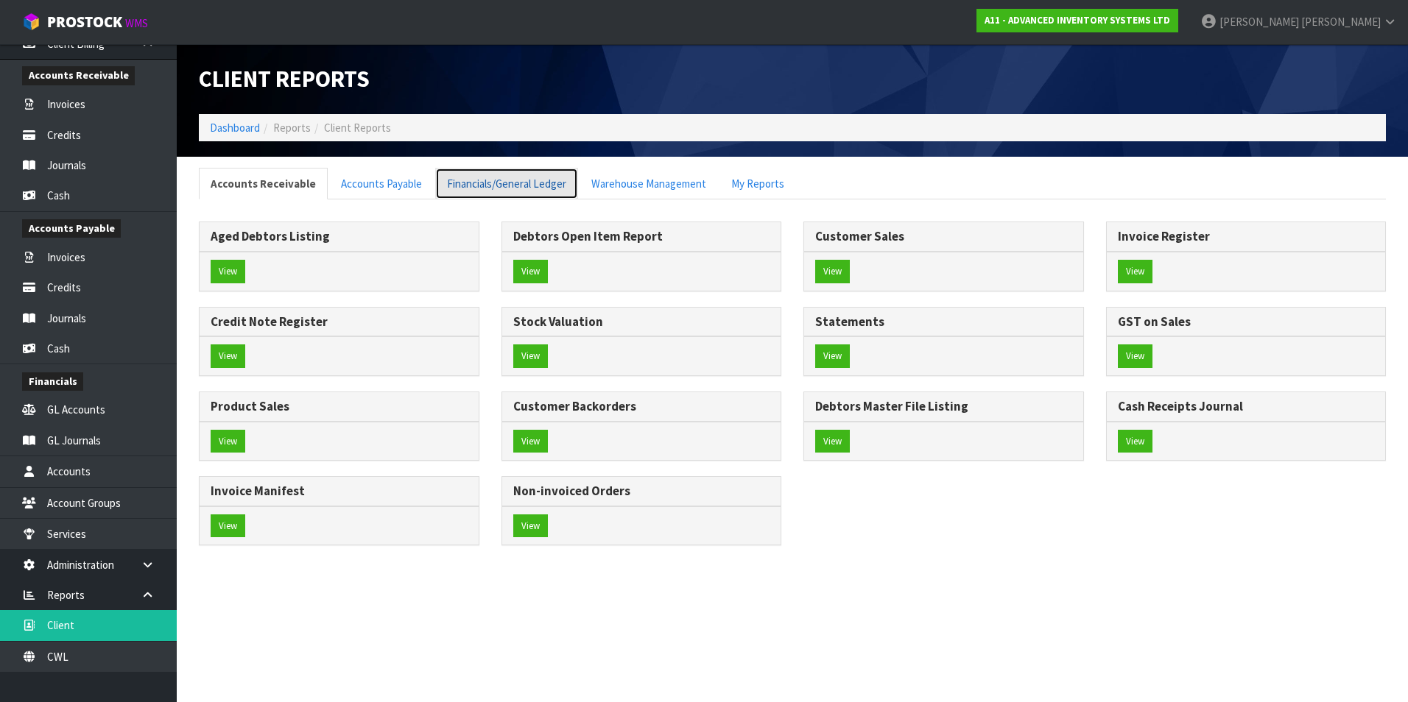
click at [532, 183] on link "Financials/General Ledger" at bounding box center [506, 184] width 143 height 32
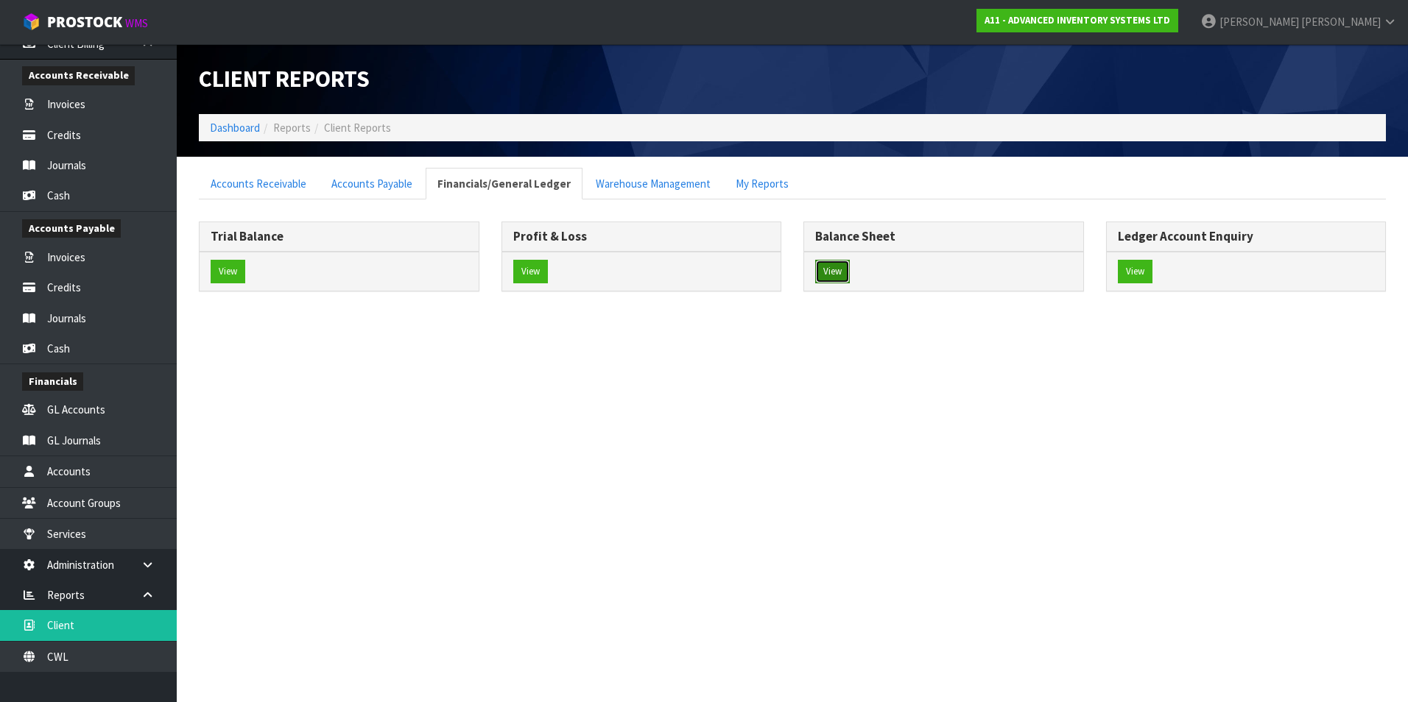
click at [827, 272] on button "View" at bounding box center [832, 272] width 35 height 24
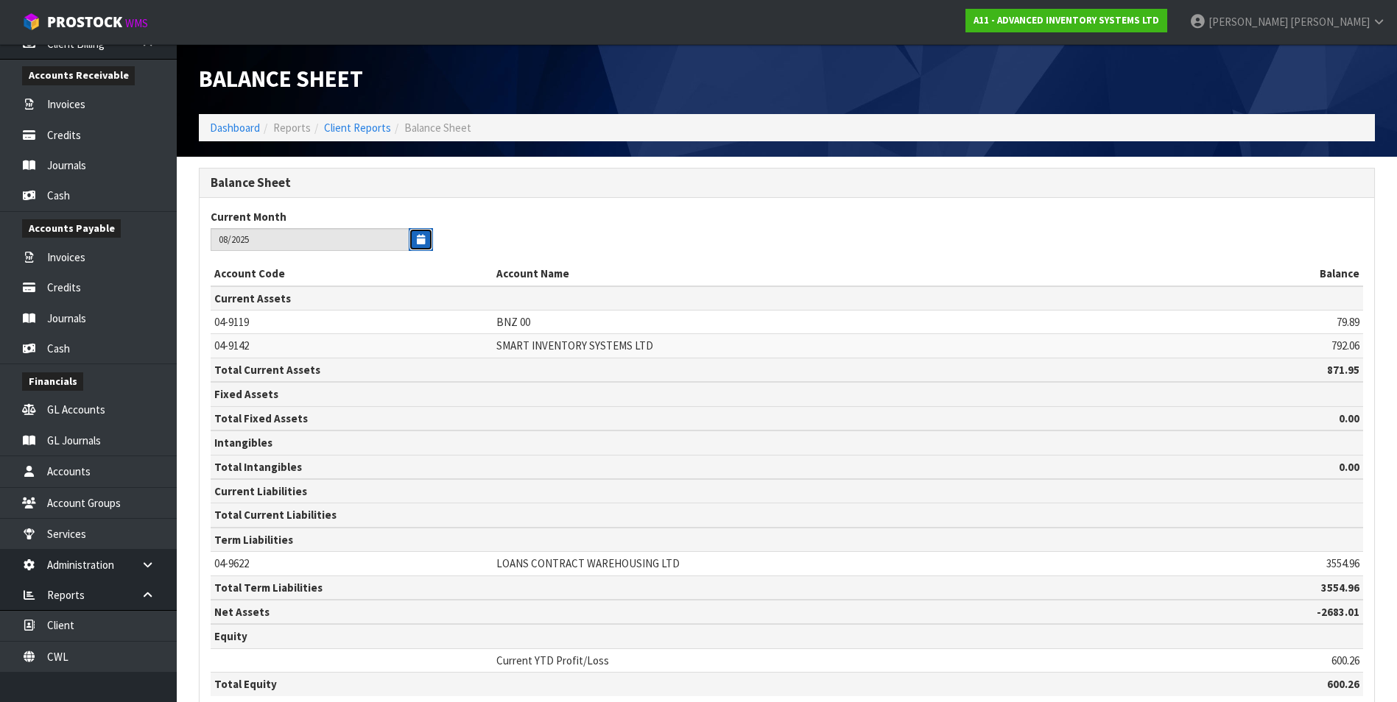
click at [412, 241] on button "button" at bounding box center [421, 239] width 24 height 23
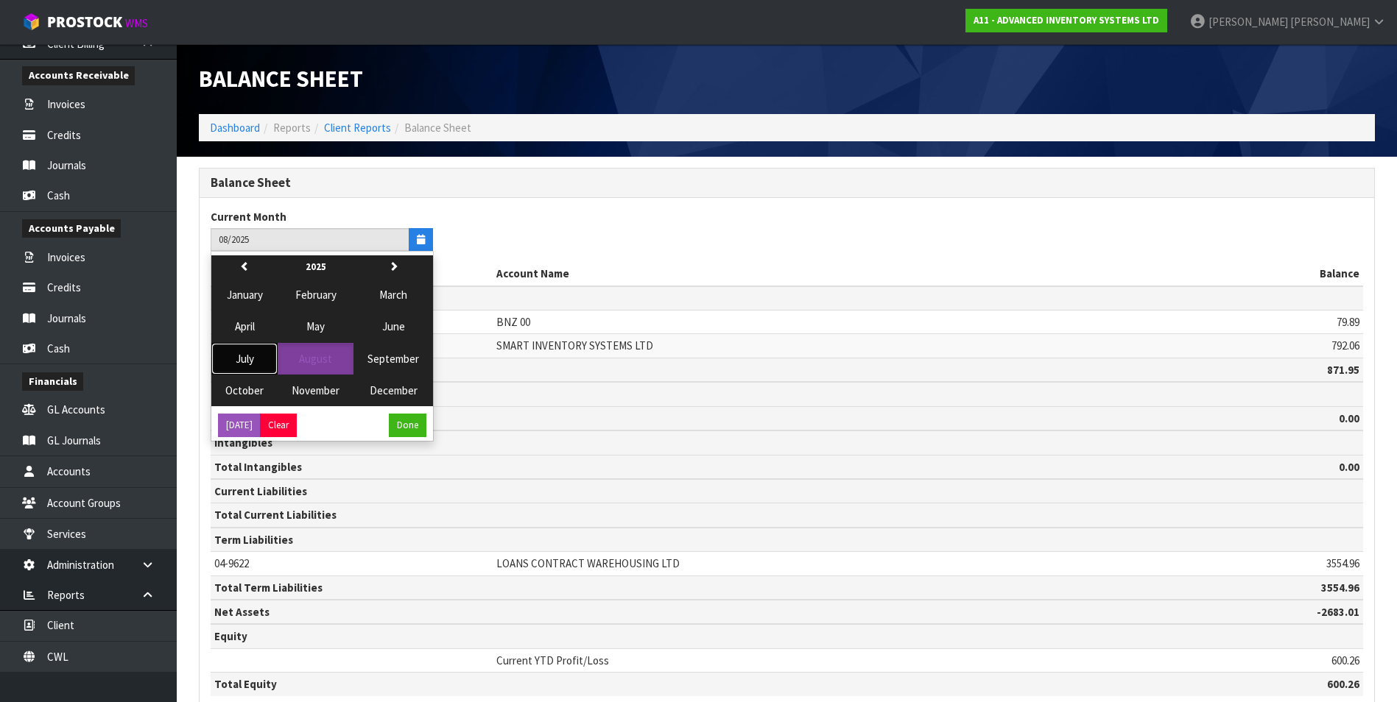
click at [238, 361] on span "July" at bounding box center [245, 359] width 18 height 14
type input "07/2025"
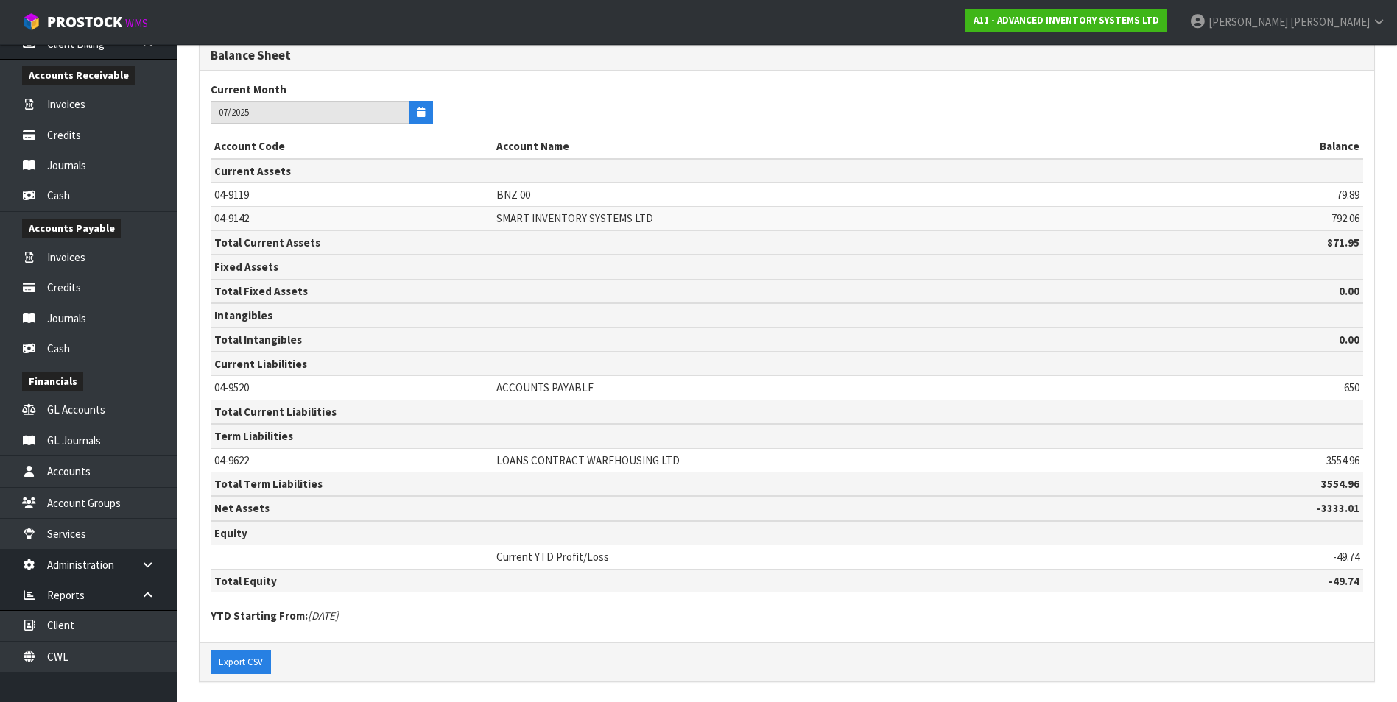
scroll to position [134, 0]
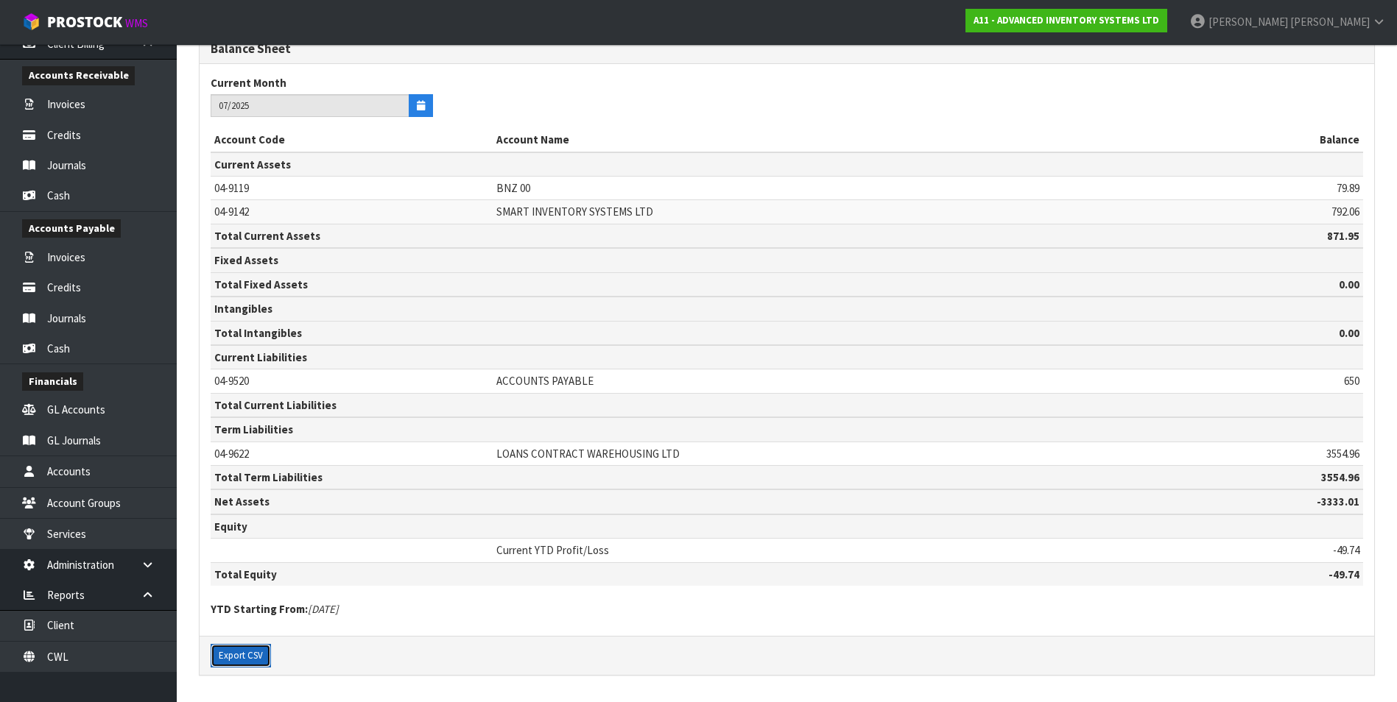
click at [227, 660] on button "Export CSV" at bounding box center [241, 656] width 60 height 24
click at [961, 350] on td "Current Liabilities" at bounding box center [787, 357] width 1152 height 24
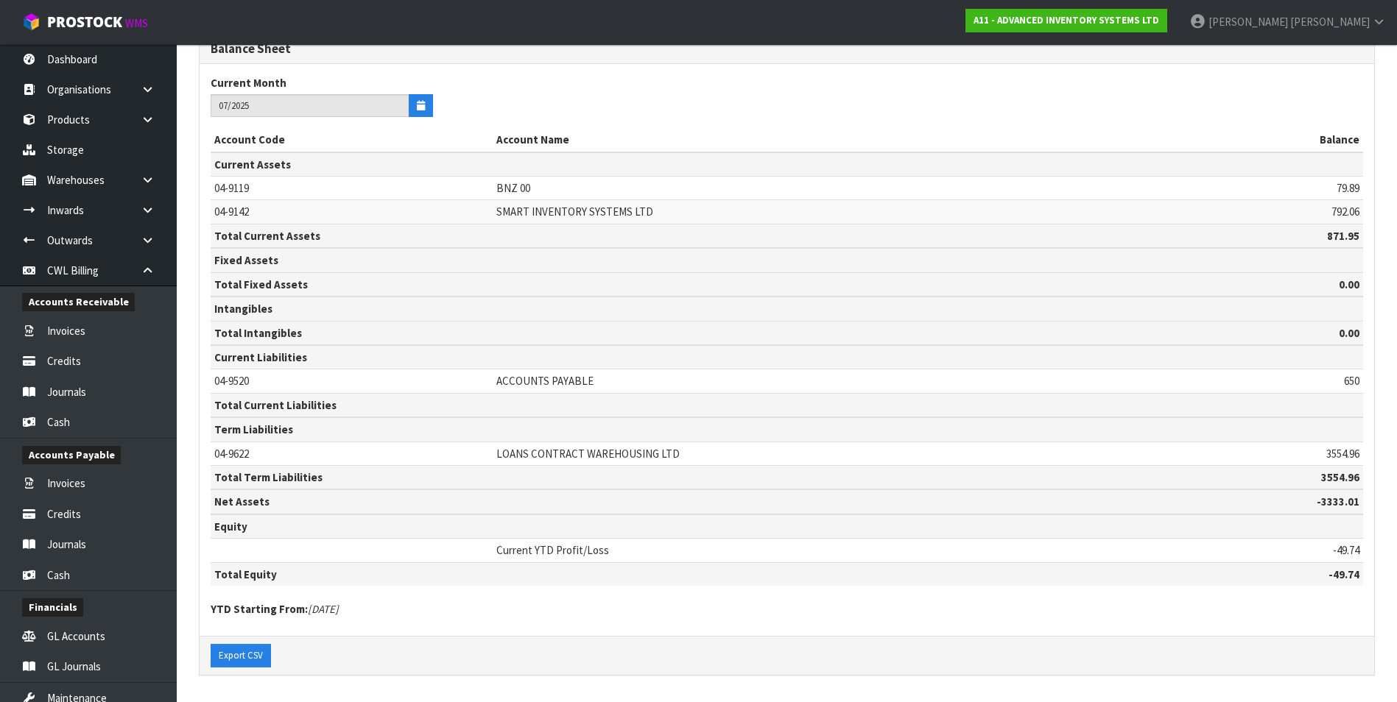
scroll to position [0, 0]
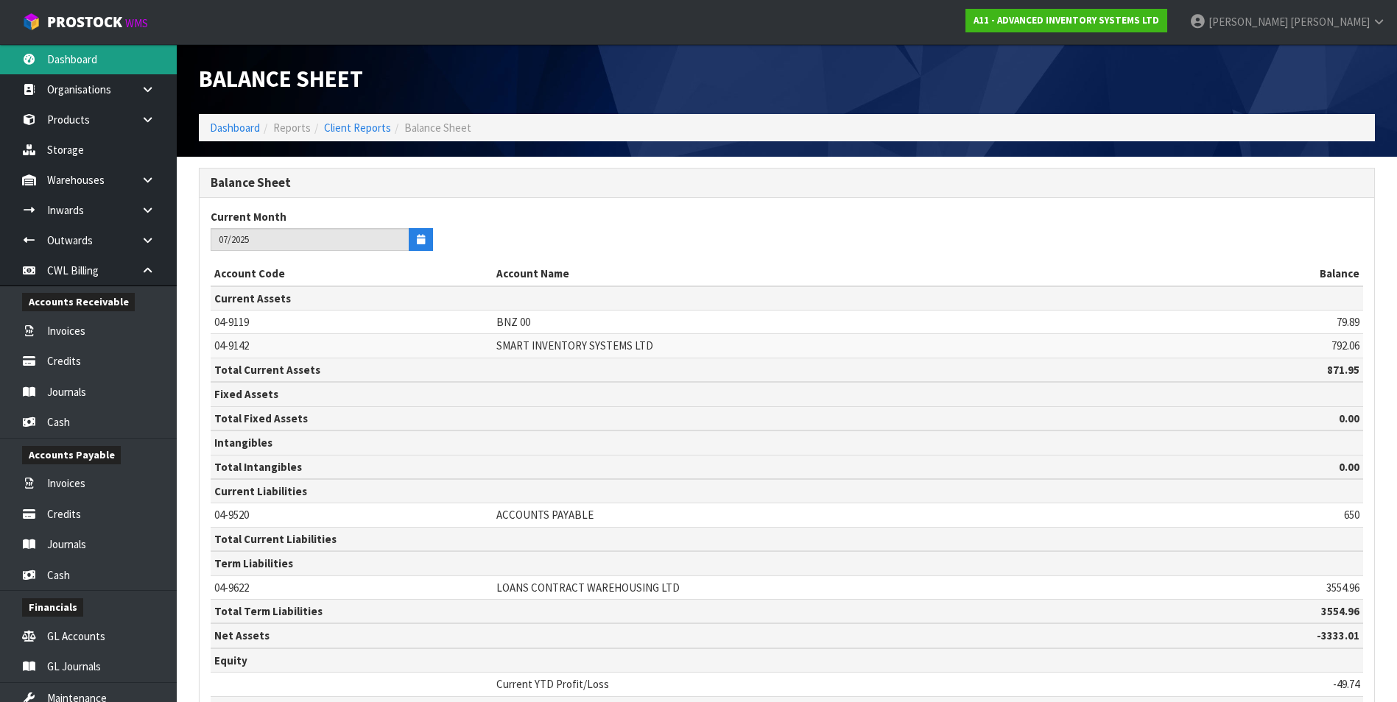
click at [105, 60] on link "Dashboard" at bounding box center [88, 59] width 177 height 30
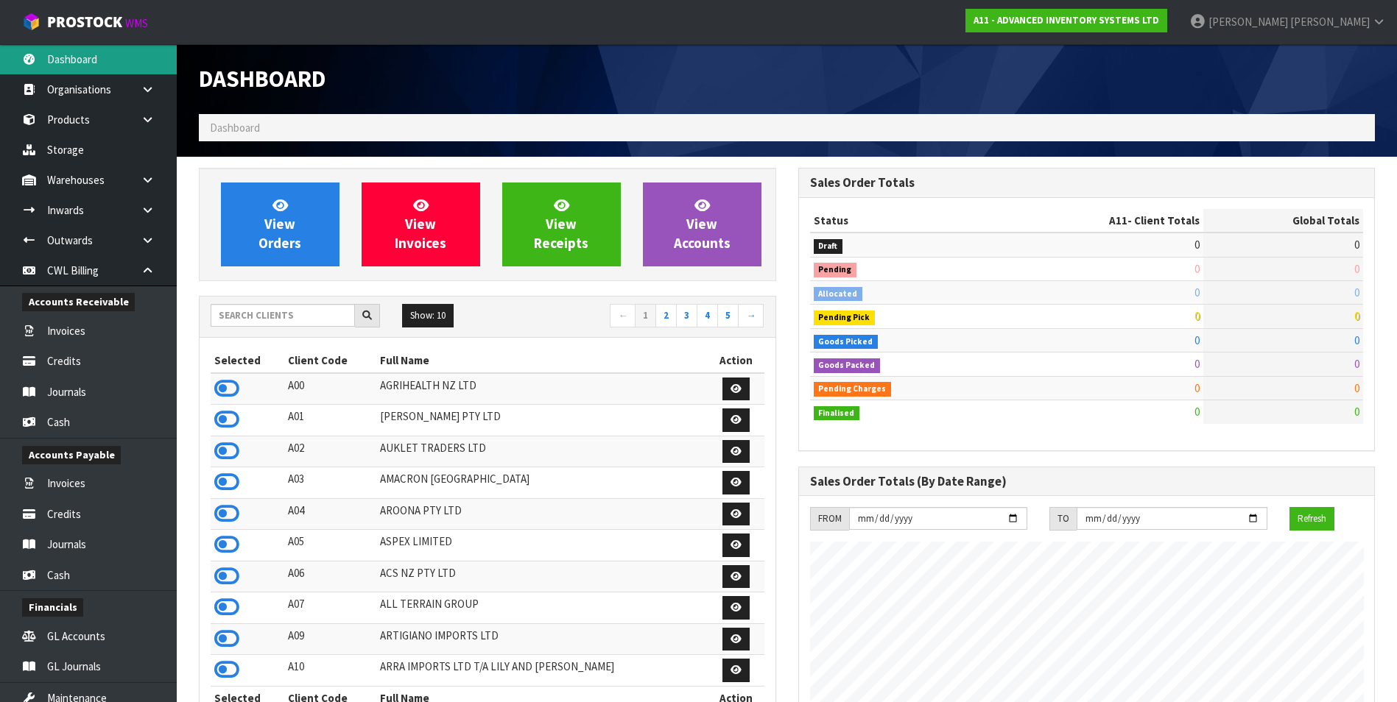
scroll to position [900, 599]
click at [295, 318] on input "text" at bounding box center [283, 315] width 144 height 23
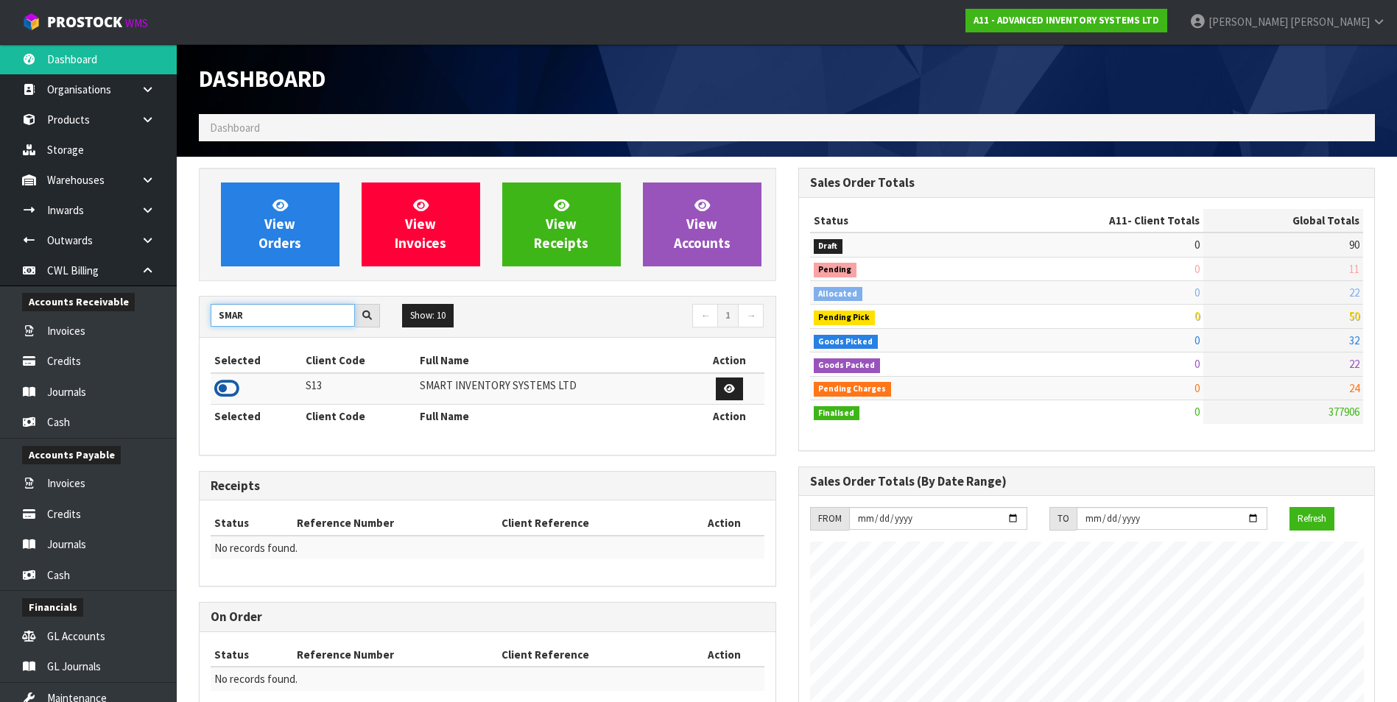
type input "SMAR"
click at [220, 388] on icon at bounding box center [226, 389] width 25 height 22
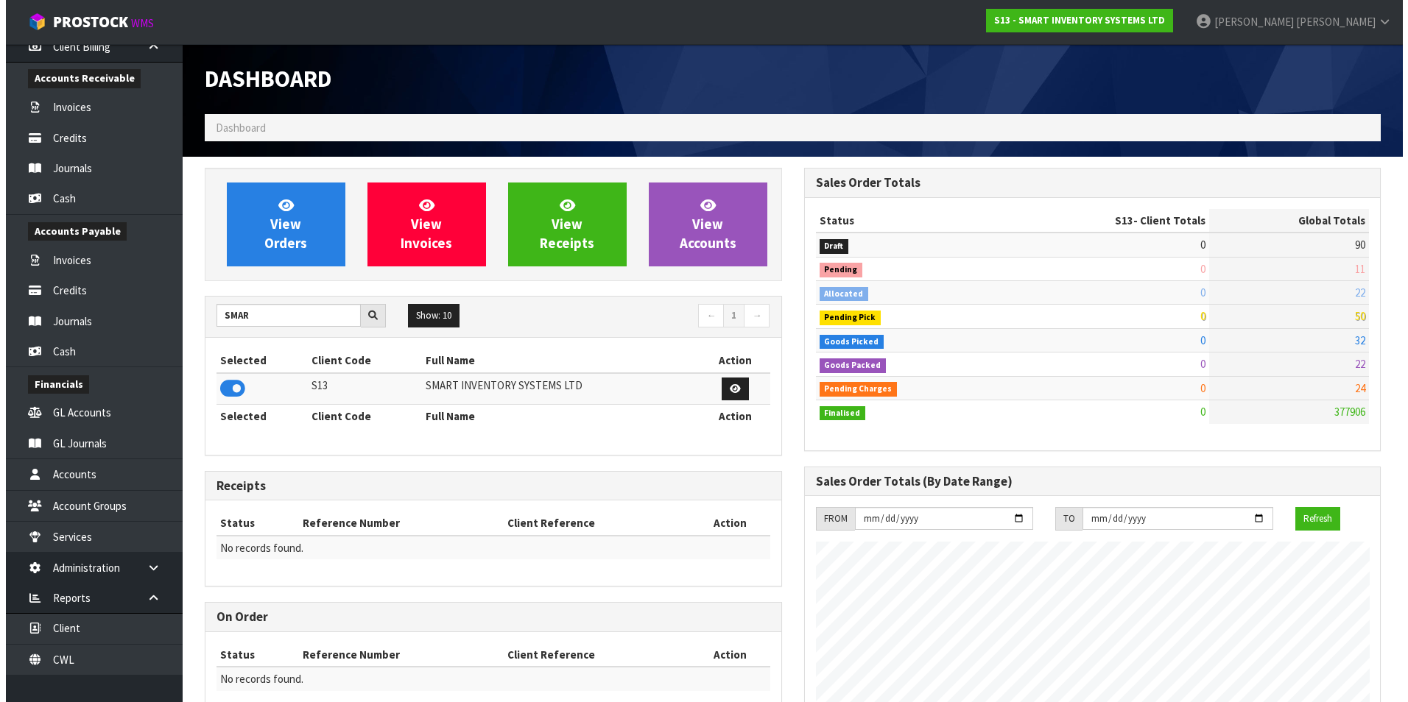
scroll to position [685, 0]
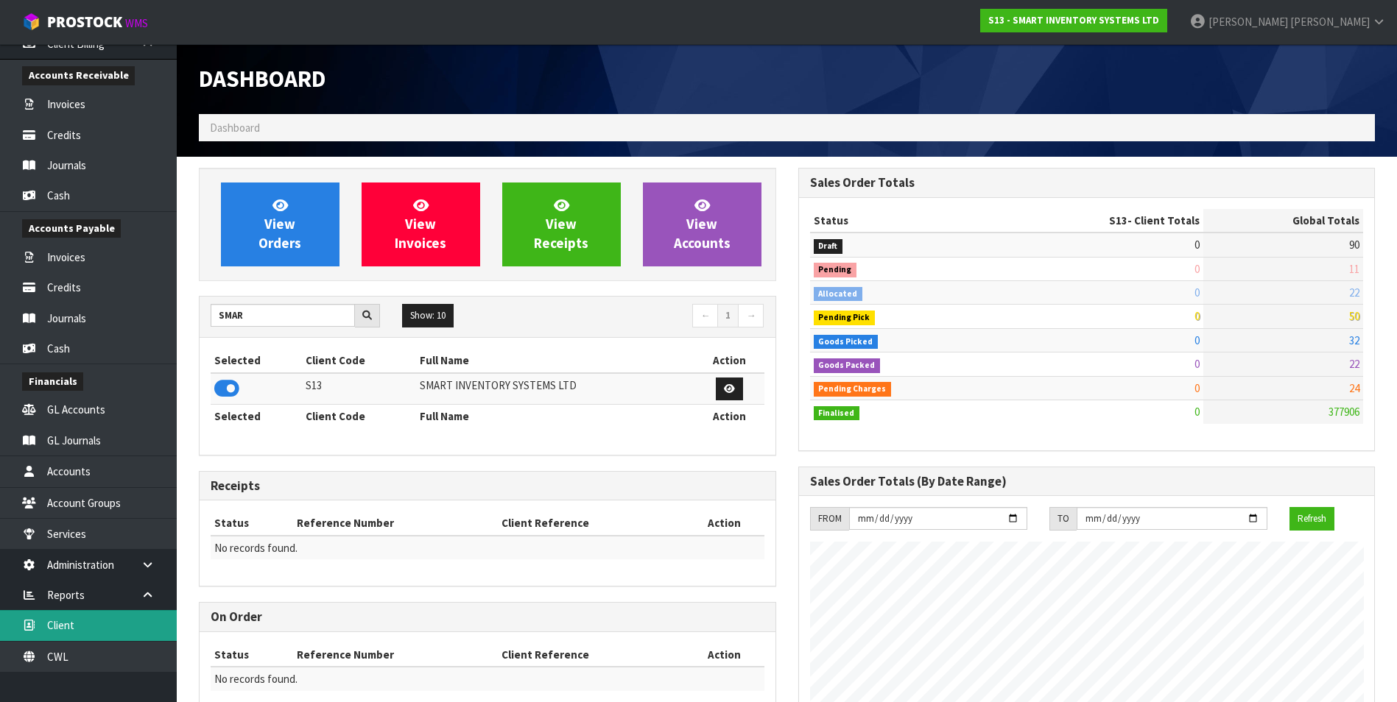
click at [107, 633] on link "Client" at bounding box center [88, 625] width 177 height 30
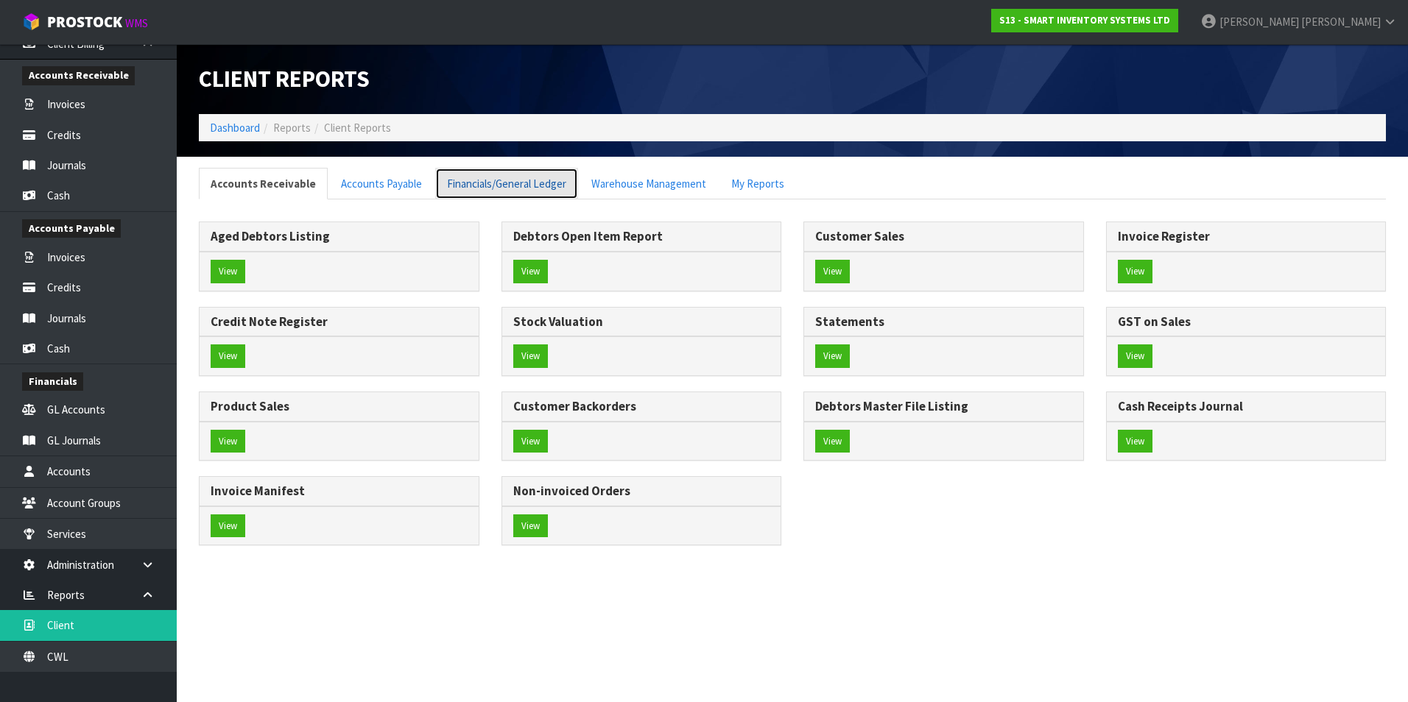
click at [473, 186] on link "Financials/General Ledger" at bounding box center [506, 184] width 143 height 32
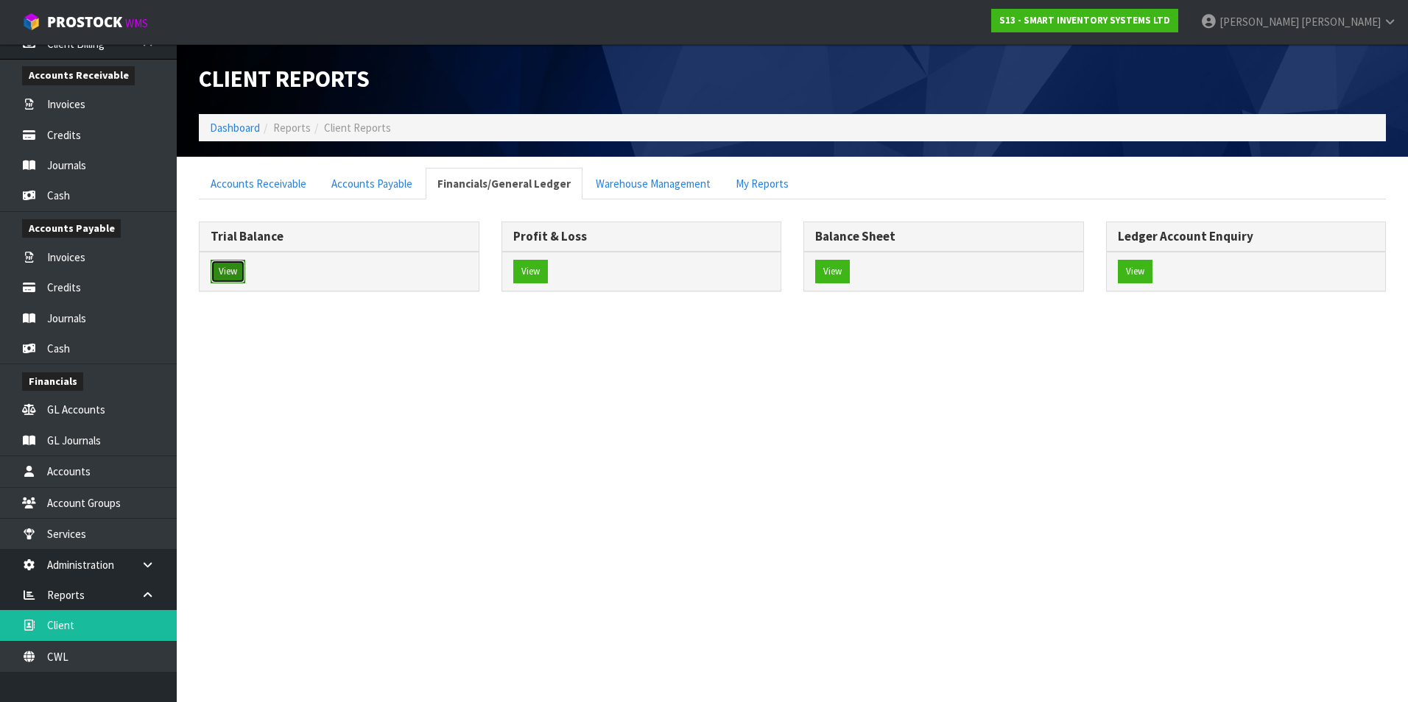
click at [222, 269] on button "View" at bounding box center [228, 272] width 35 height 24
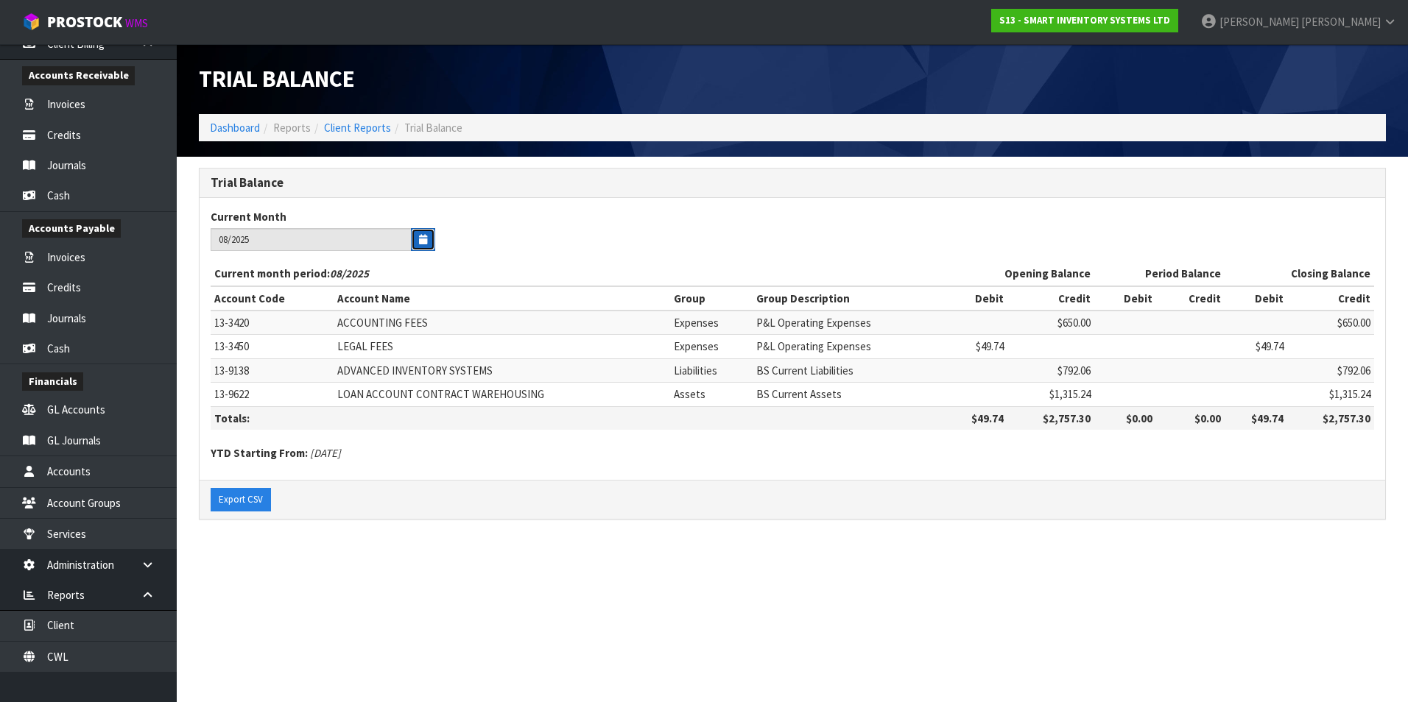
click at [426, 241] on icon "button" at bounding box center [423, 240] width 8 height 10
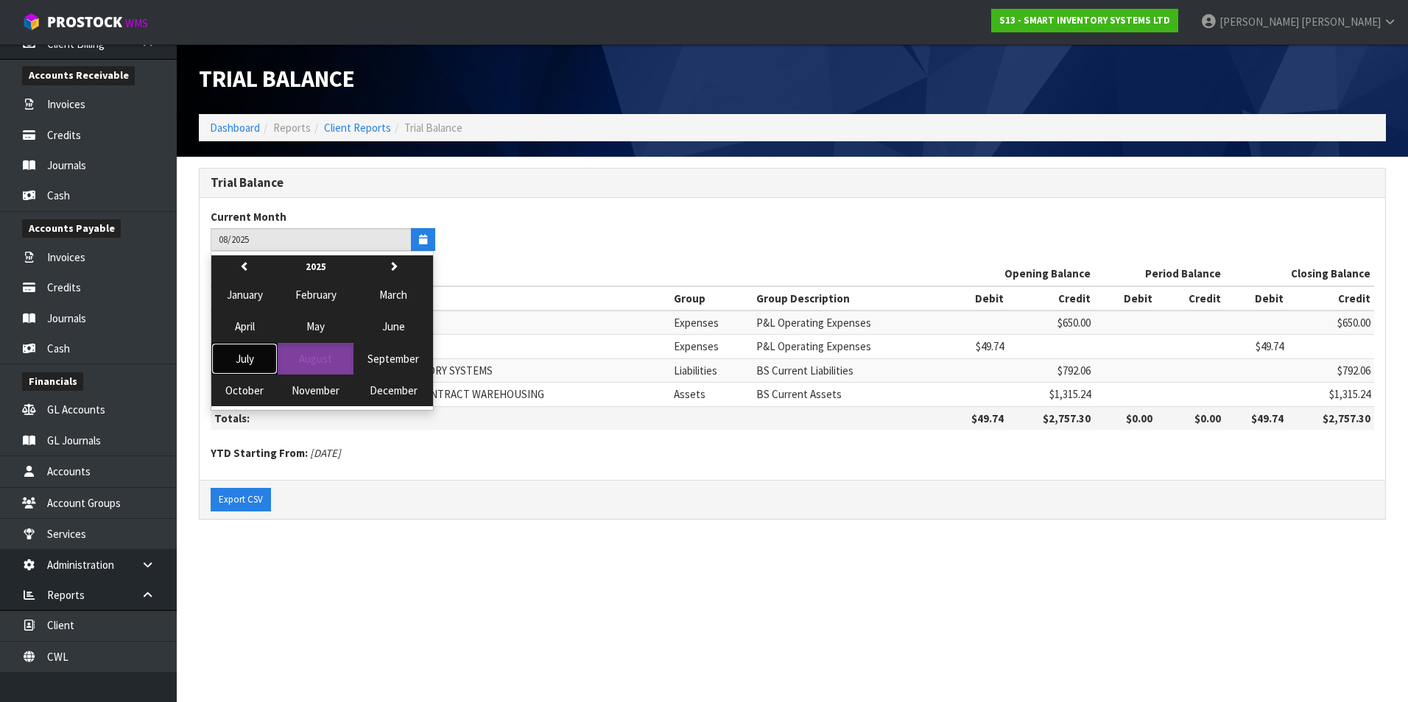
click at [255, 361] on button "July" at bounding box center [244, 359] width 66 height 32
type input "07/2025"
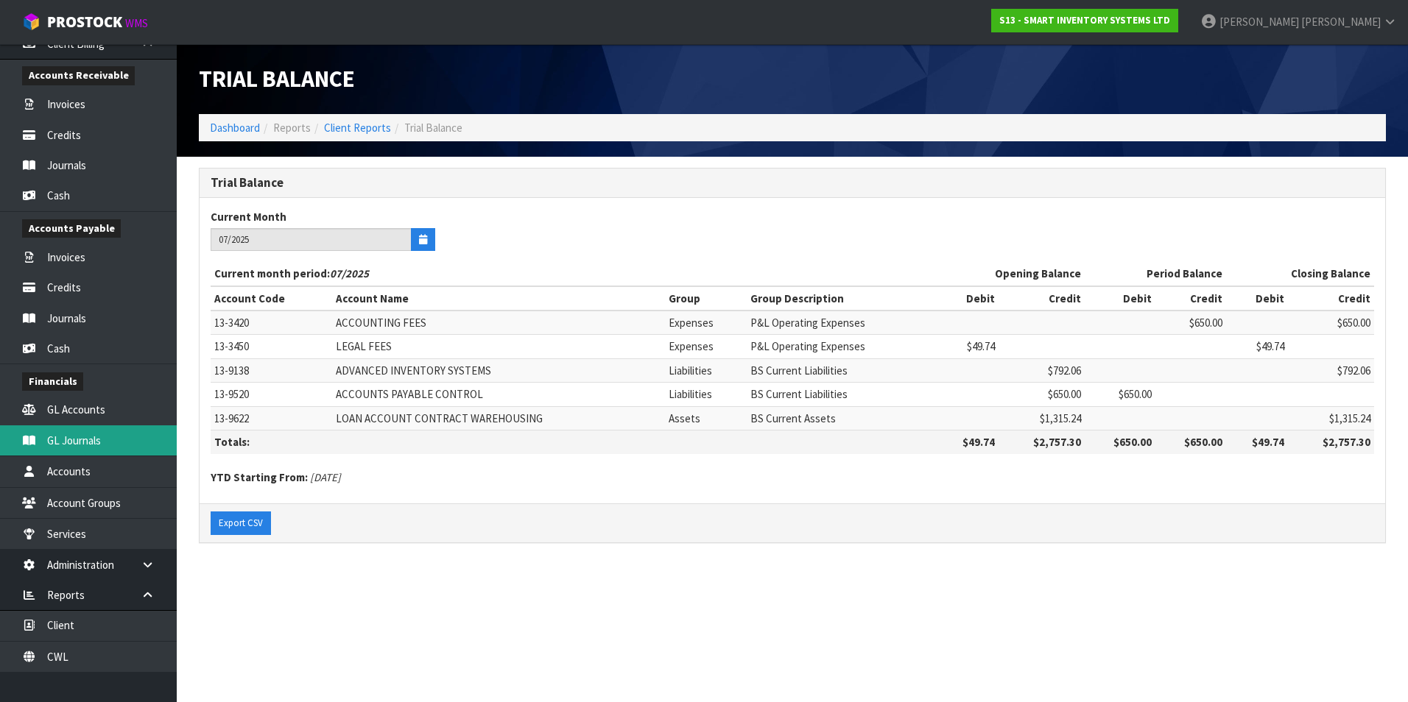
click at [112, 443] on link "GL Journals" at bounding box center [88, 441] width 177 height 30
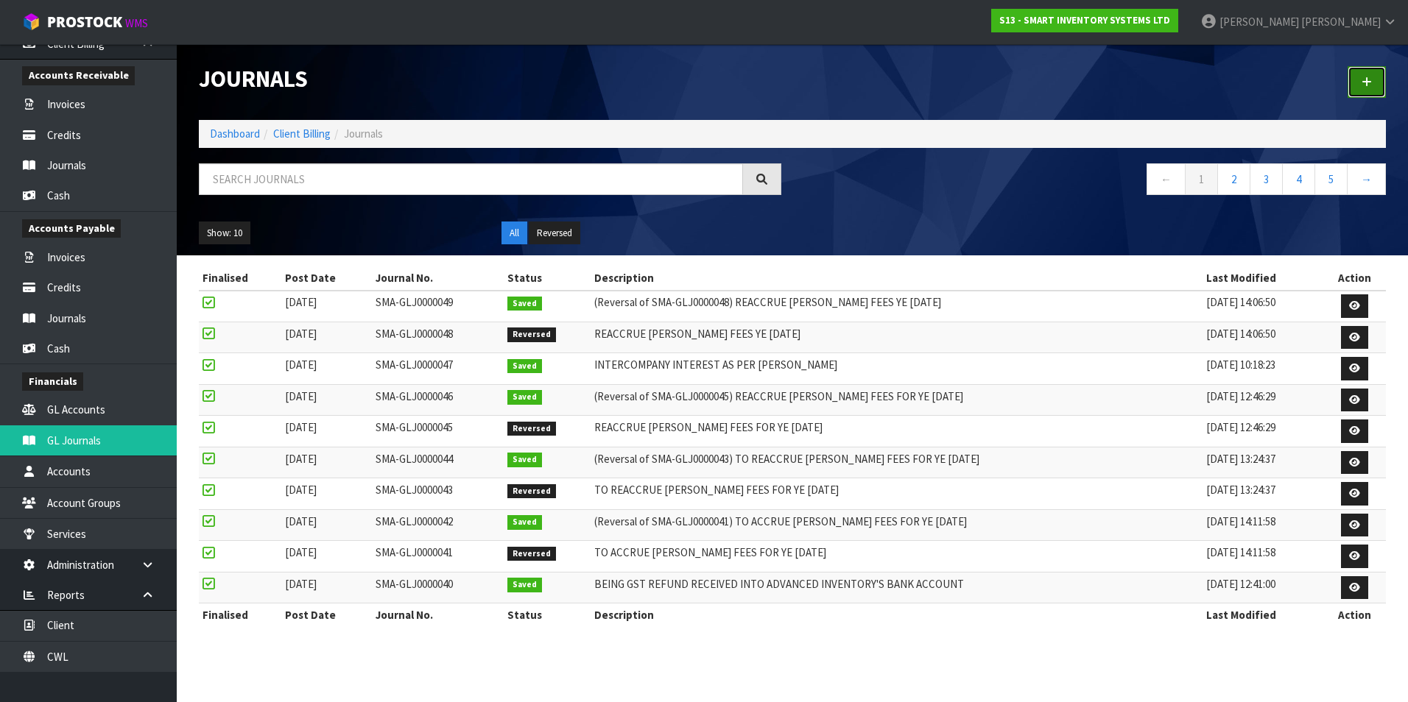
click at [1360, 78] on link at bounding box center [1366, 82] width 38 height 32
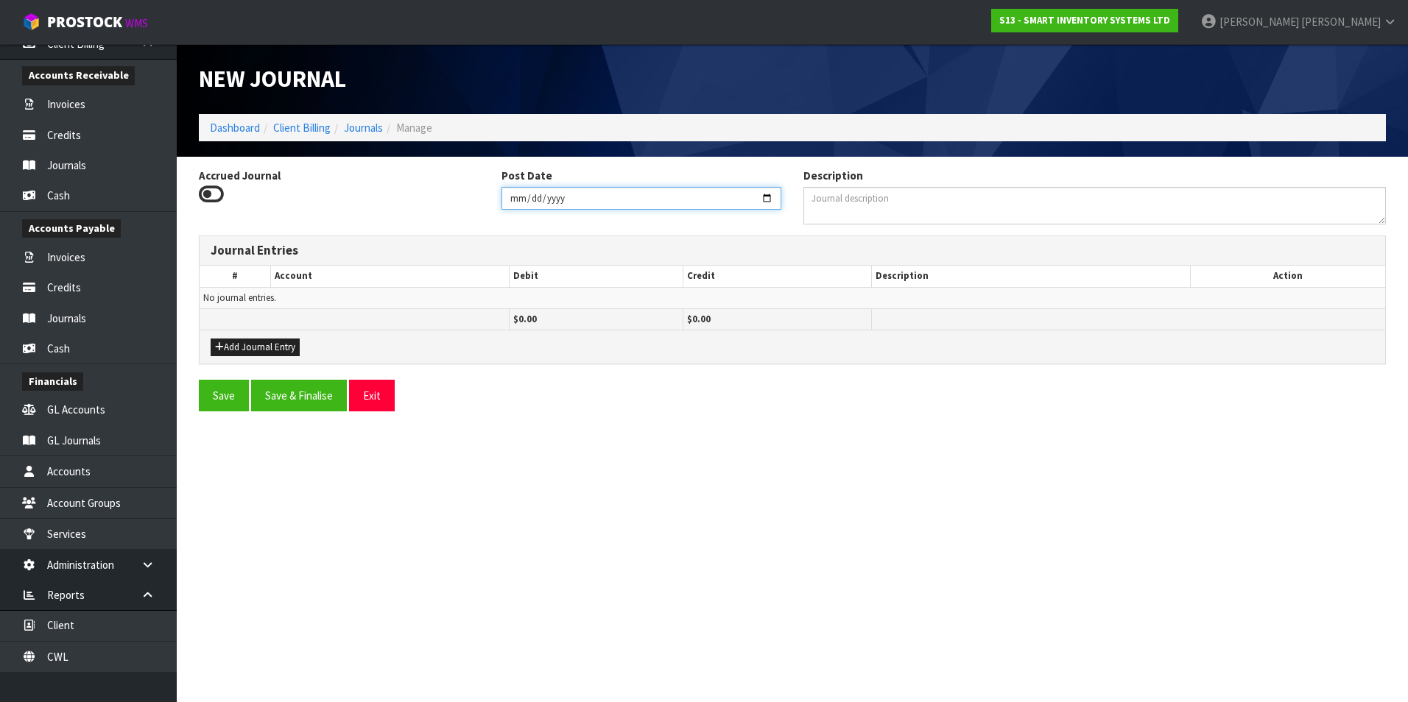
click at [768, 197] on input "2025-08-22" at bounding box center [641, 198] width 280 height 23
type input "[DATE]"
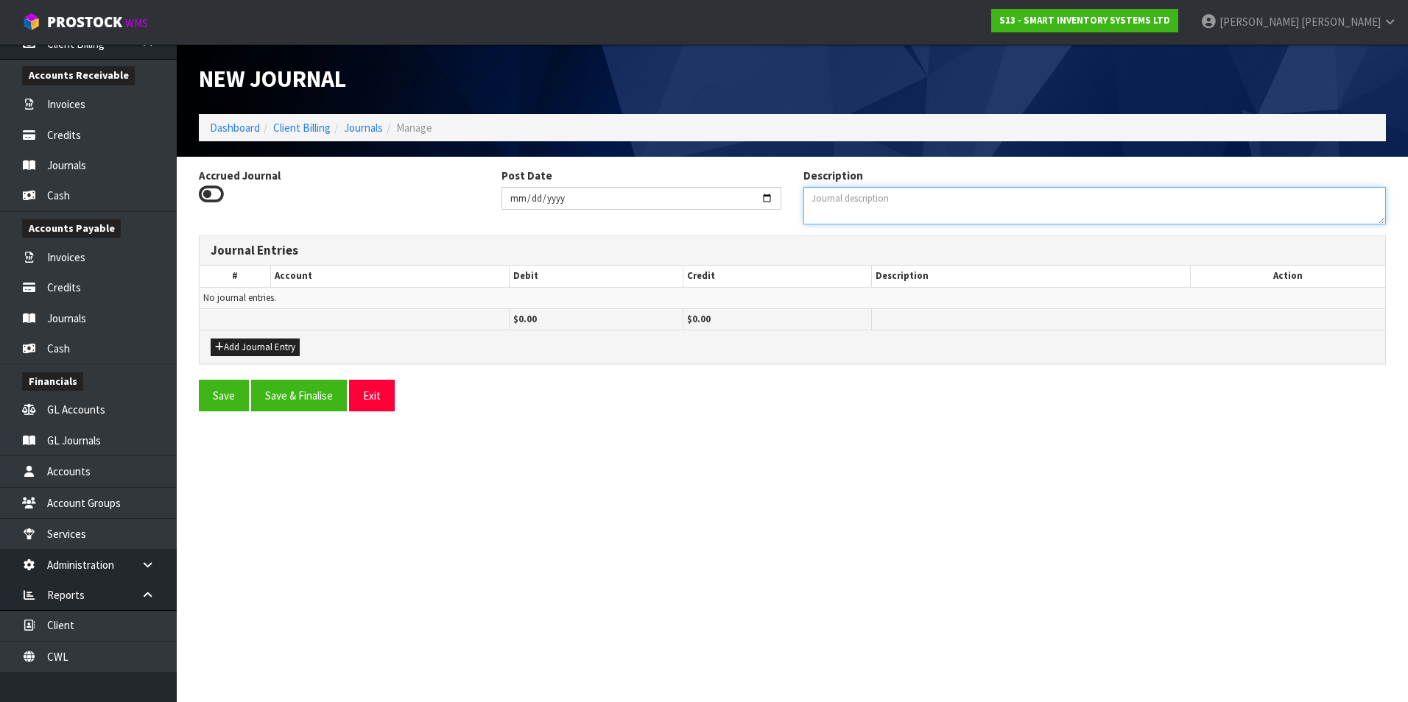
click at [850, 201] on textarea "Description" at bounding box center [1094, 206] width 582 height 38
type textarea "TO REACCRUE KNOBLOCK FEES YE 31.3.25"
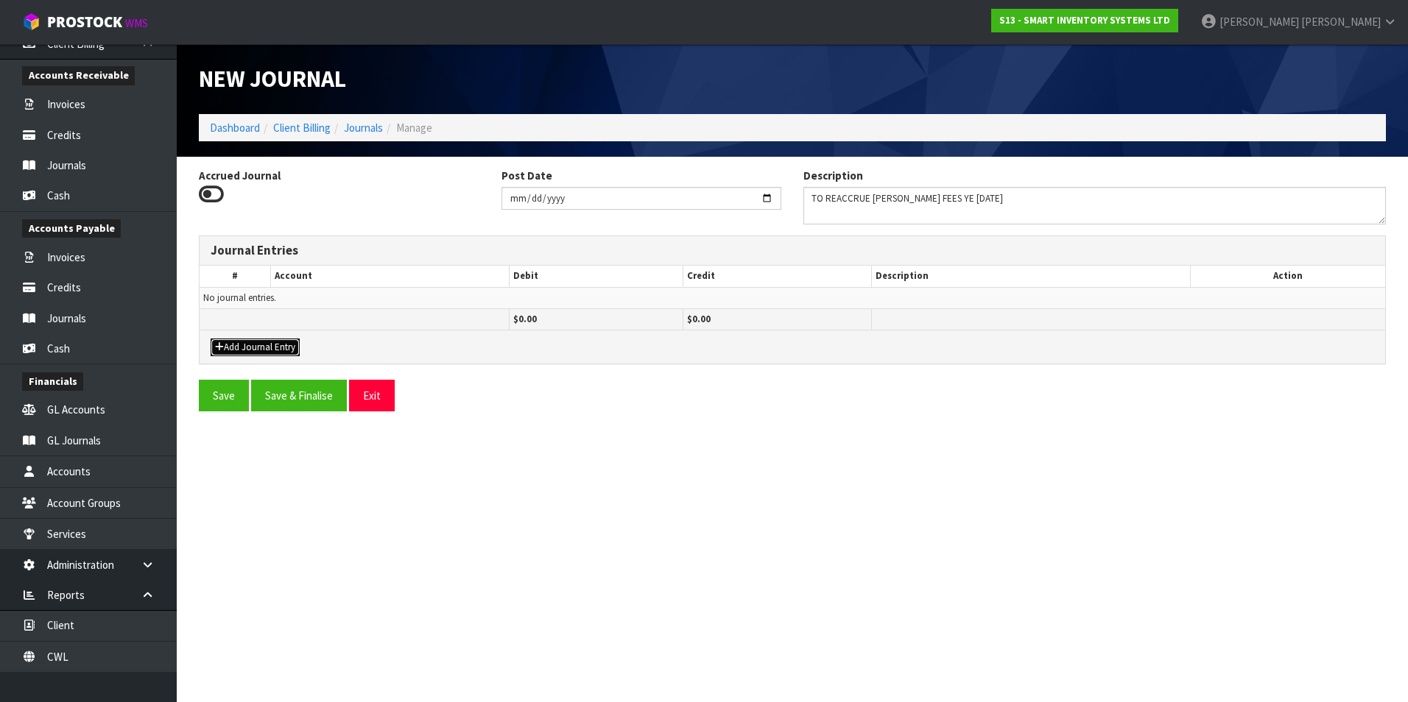
drag, startPoint x: 279, startPoint y: 345, endPoint x: 283, endPoint y: 335, distance: 10.3
click at [279, 345] on button "Add Journal Entry" at bounding box center [255, 348] width 89 height 18
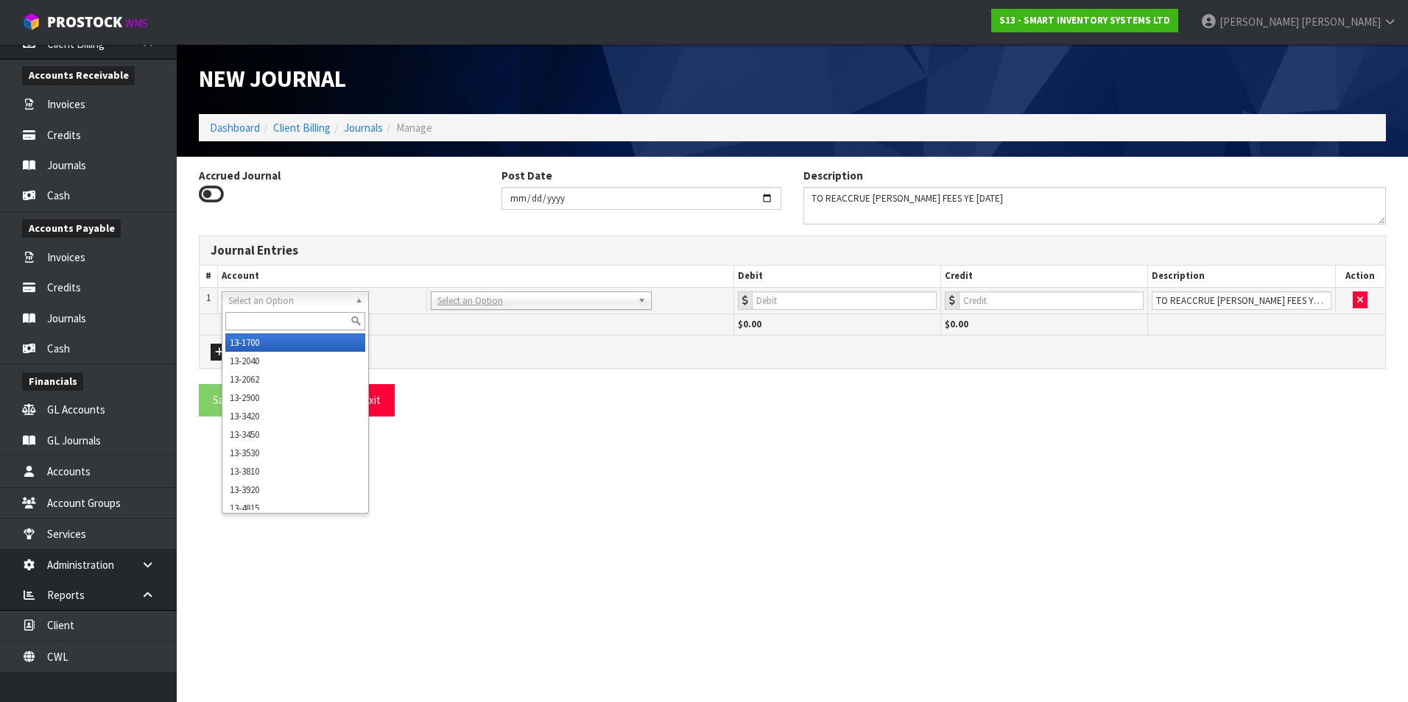
click at [268, 320] on input "text" at bounding box center [295, 321] width 140 height 18
type input "13-3420"
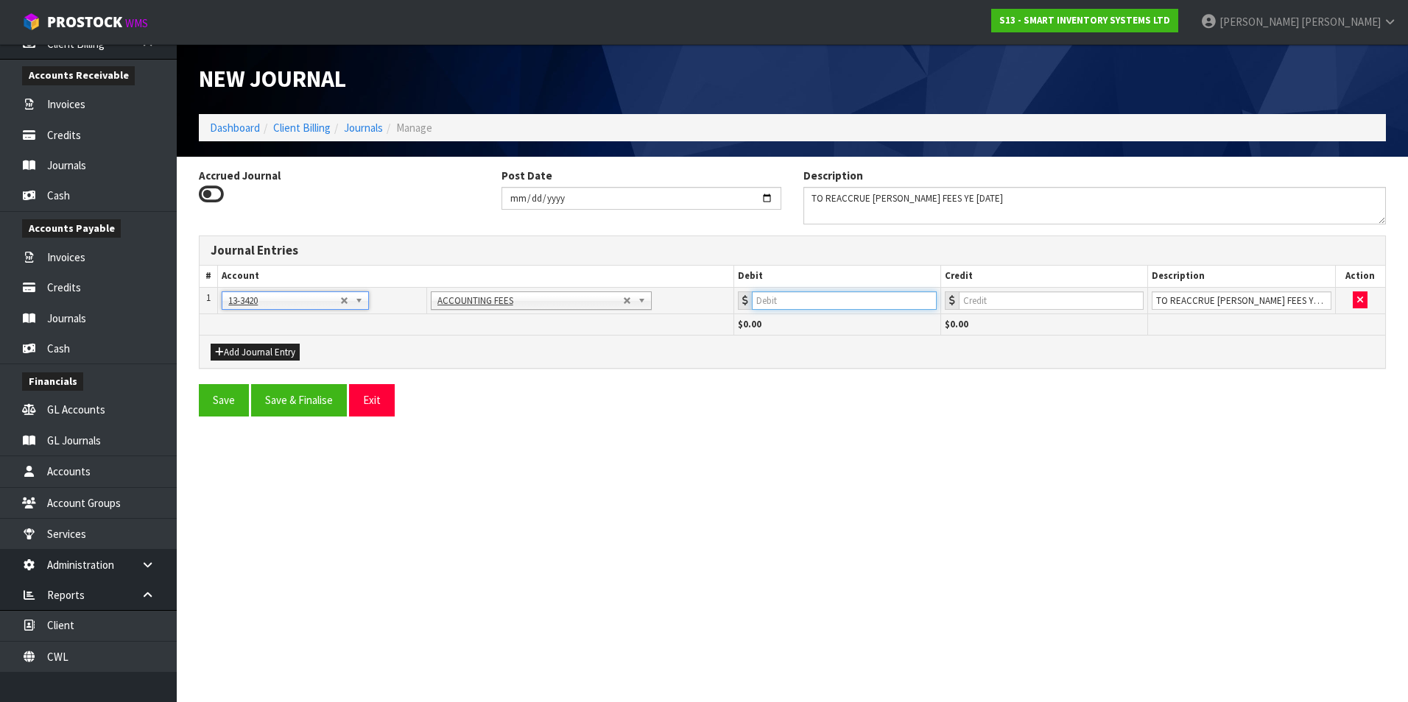
click at [866, 300] on input "number" at bounding box center [844, 301] width 185 height 18
type input "650"
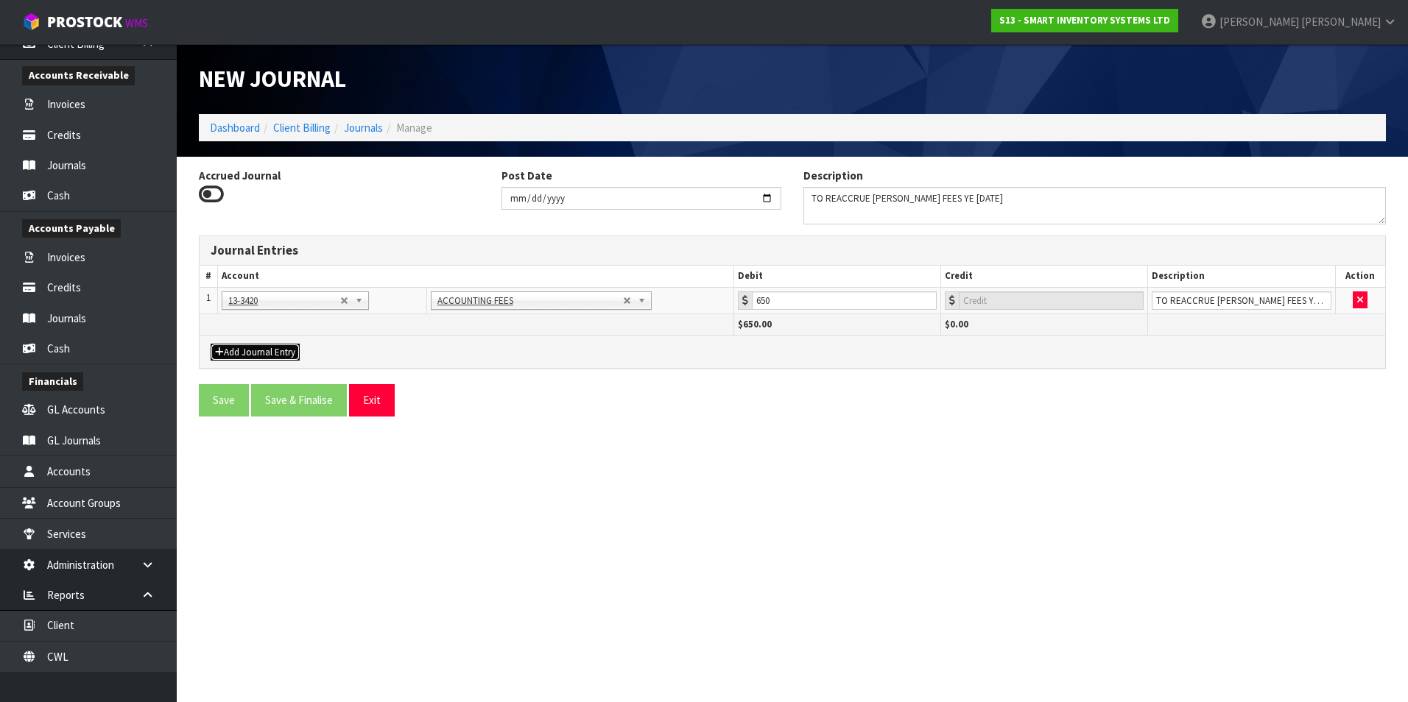
click at [255, 347] on button "Add Journal Entry" at bounding box center [255, 353] width 89 height 18
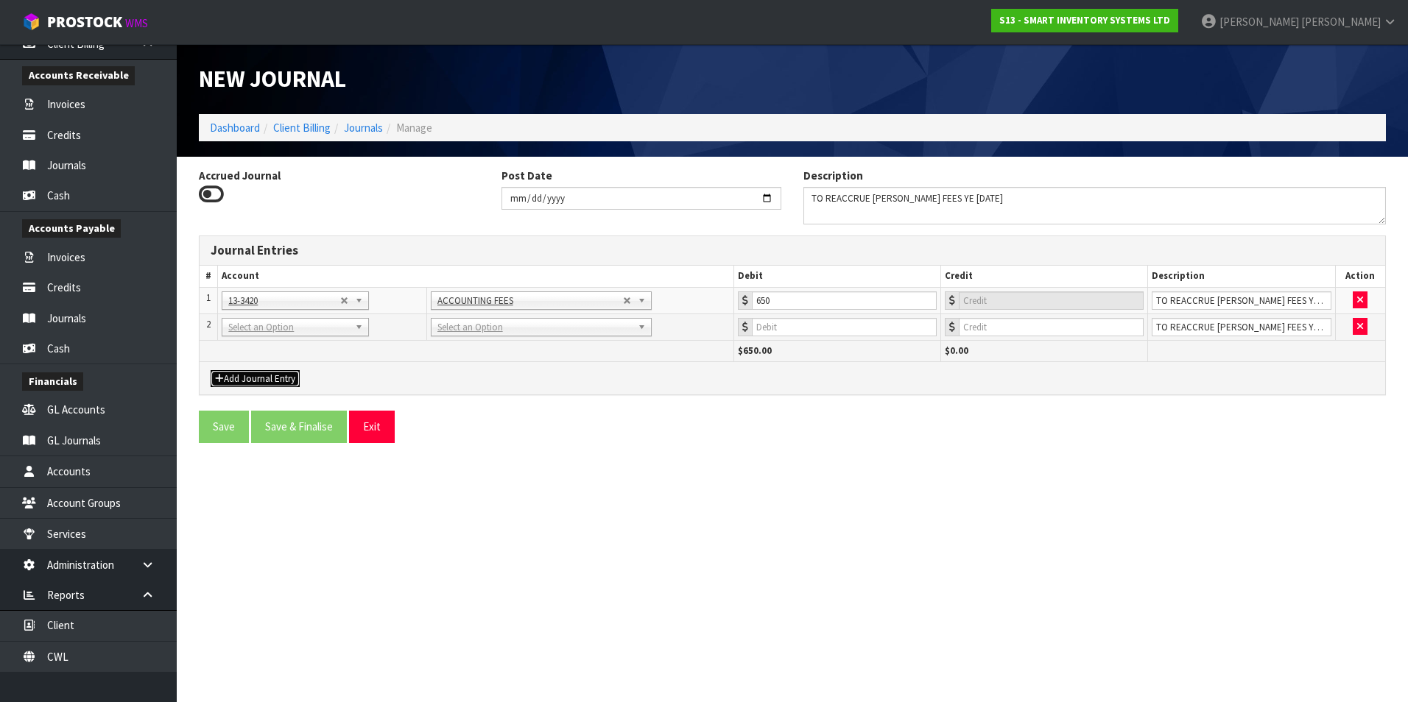
drag, startPoint x: 256, startPoint y: 333, endPoint x: 254, endPoint y: 342, distance: 9.1
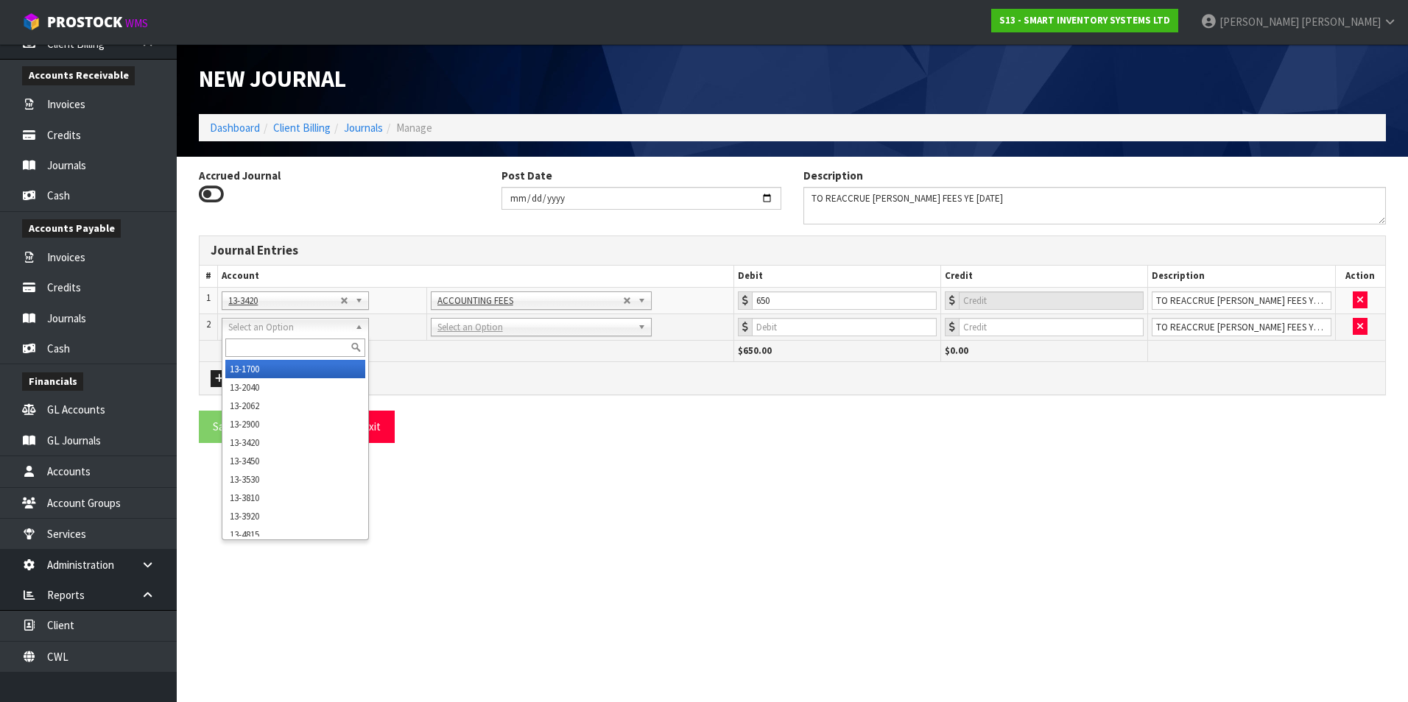
click at [253, 345] on input "text" at bounding box center [295, 348] width 140 height 18
type input "9520"
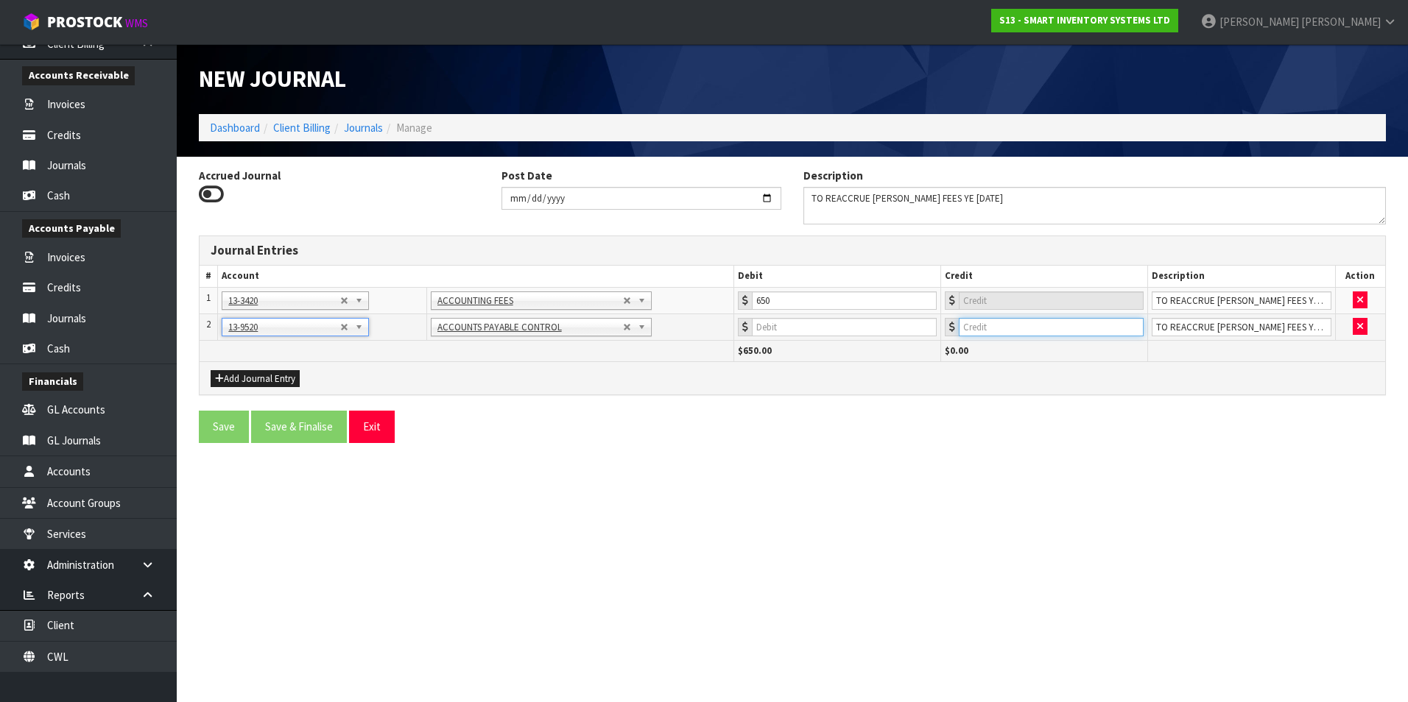
click at [1037, 320] on input "number" at bounding box center [1051, 327] width 185 height 18
type input "650"
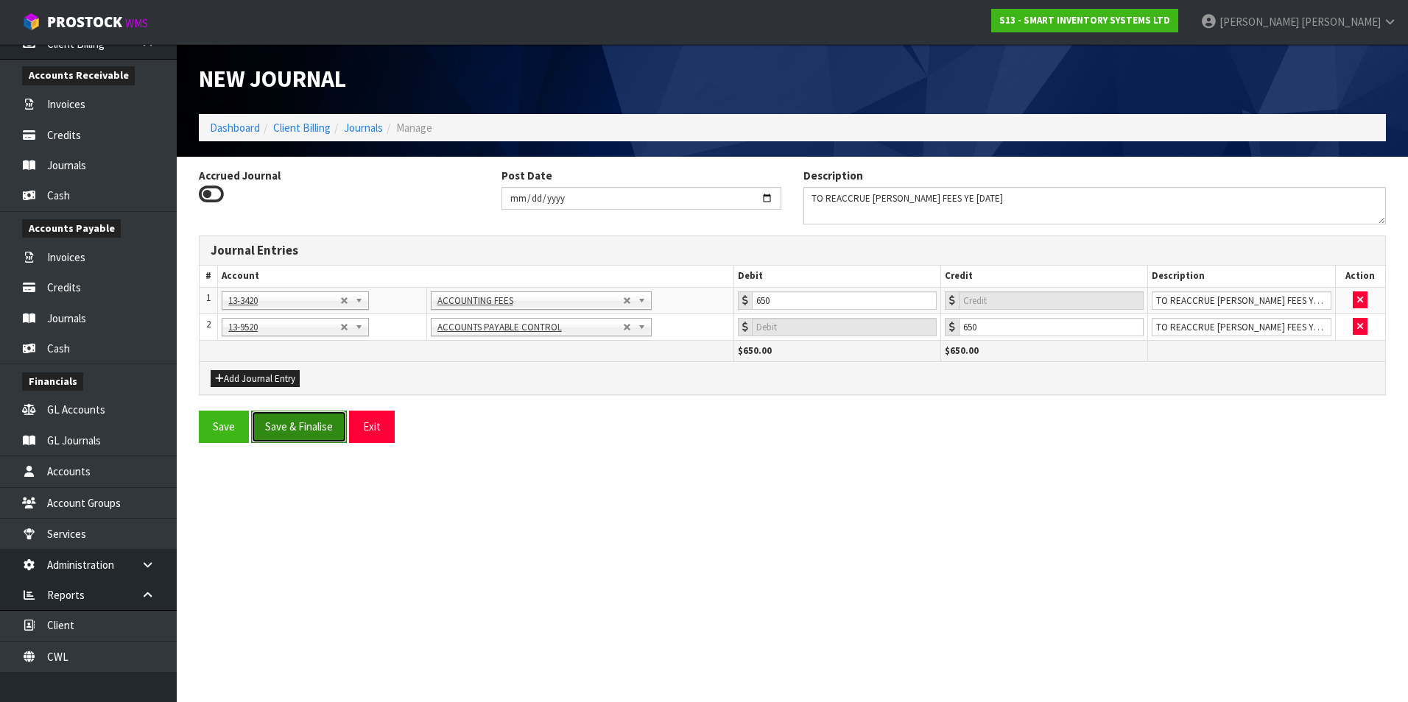
click at [308, 427] on button "Save & Finalise" at bounding box center [299, 427] width 96 height 32
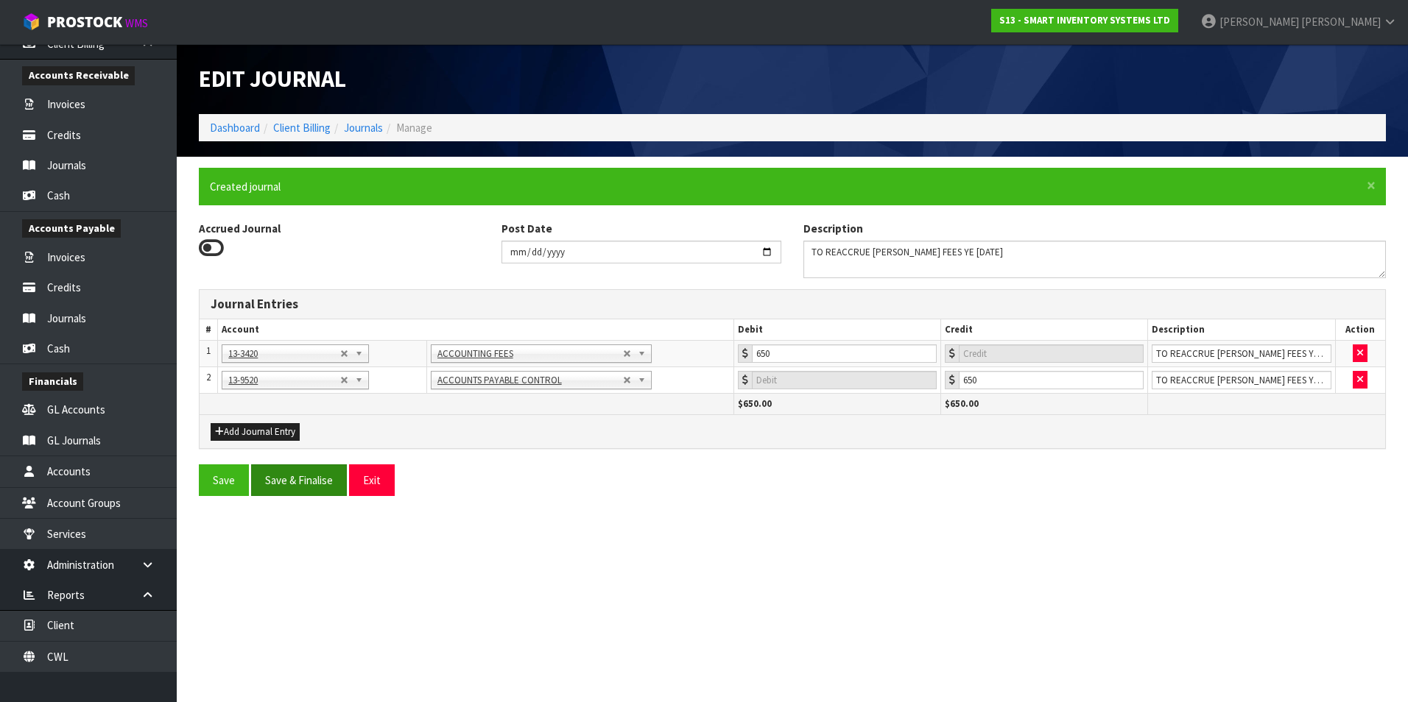
type input "0"
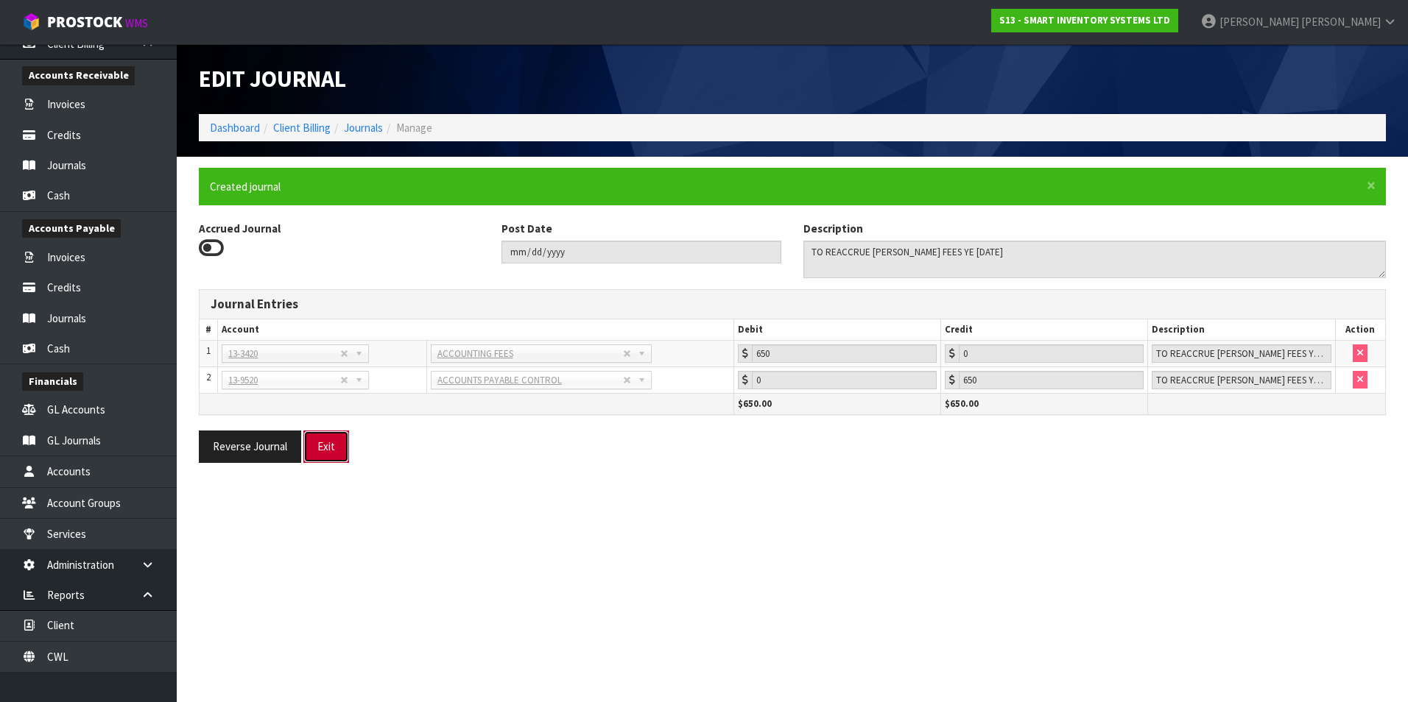
click at [325, 440] on button "Exit" at bounding box center [326, 447] width 46 height 32
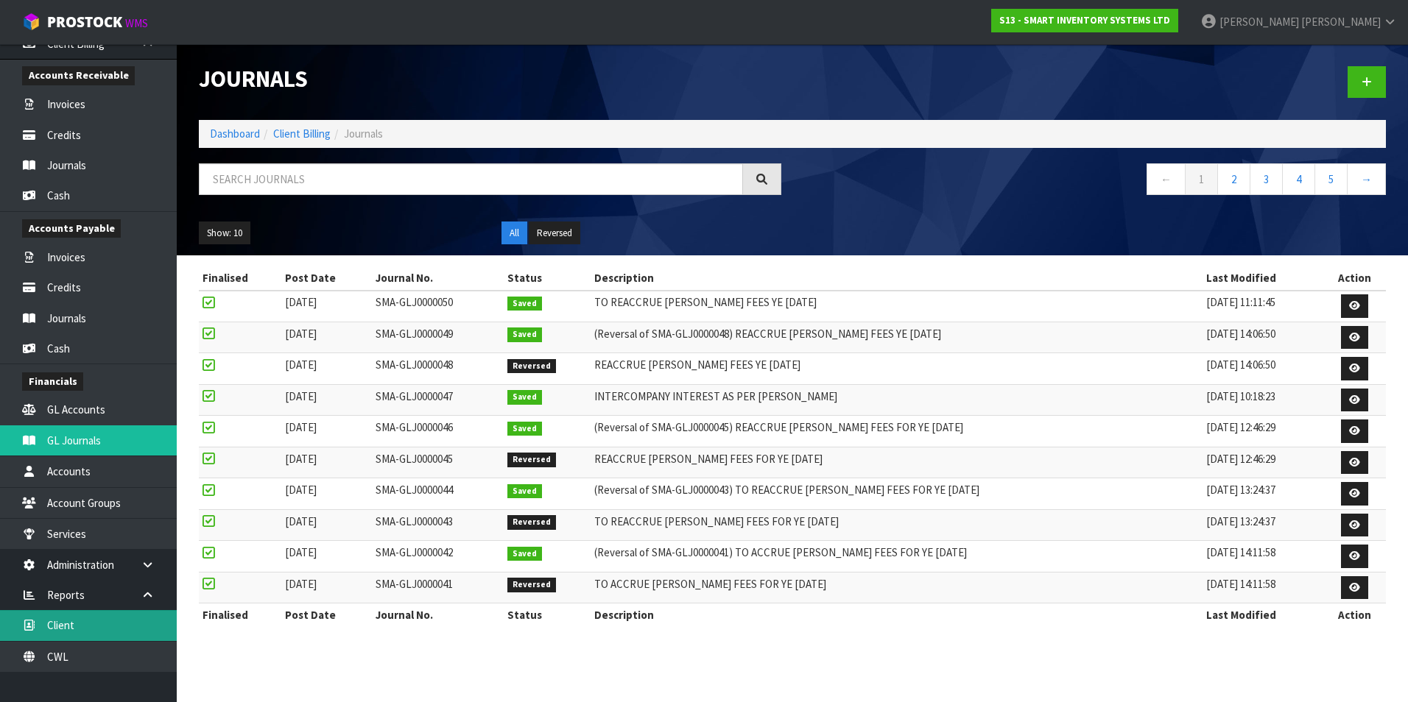
click at [131, 625] on link "Client" at bounding box center [88, 625] width 177 height 30
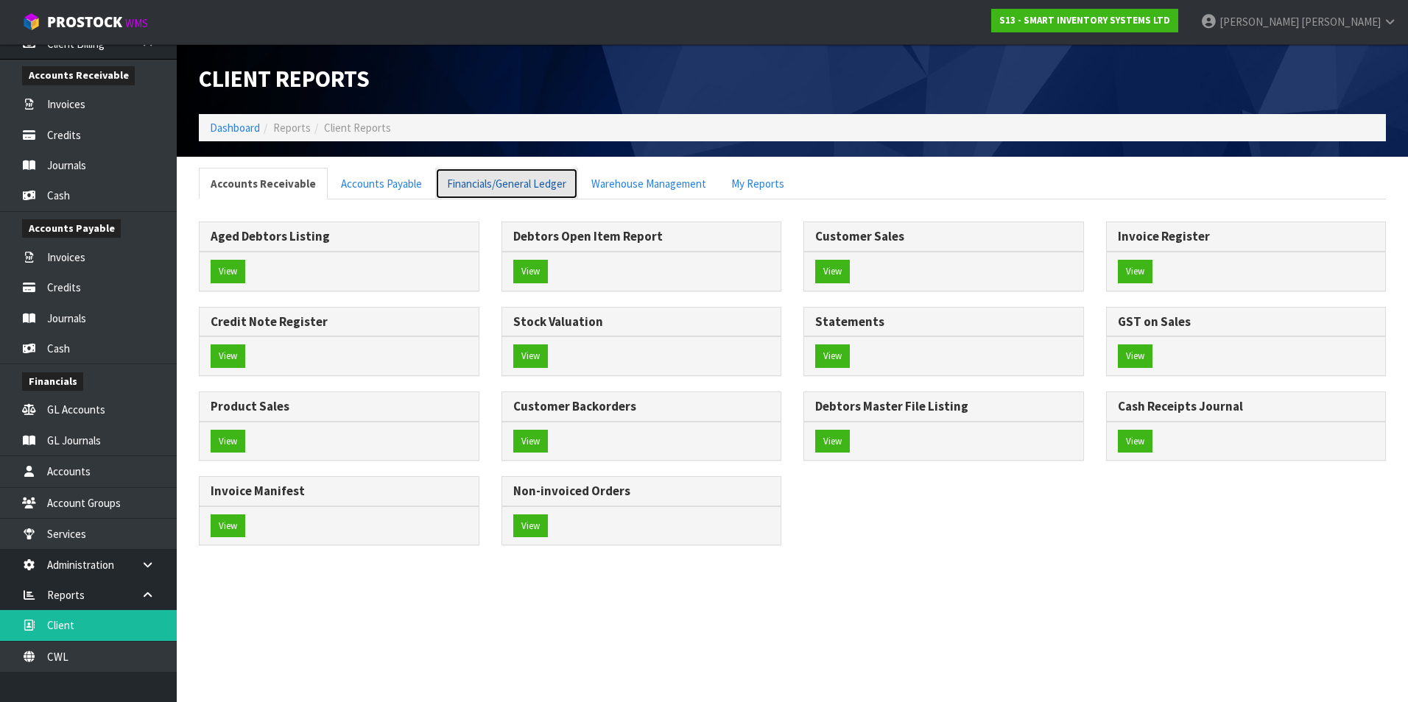
click at [470, 183] on link "Financials/General Ledger" at bounding box center [506, 184] width 143 height 32
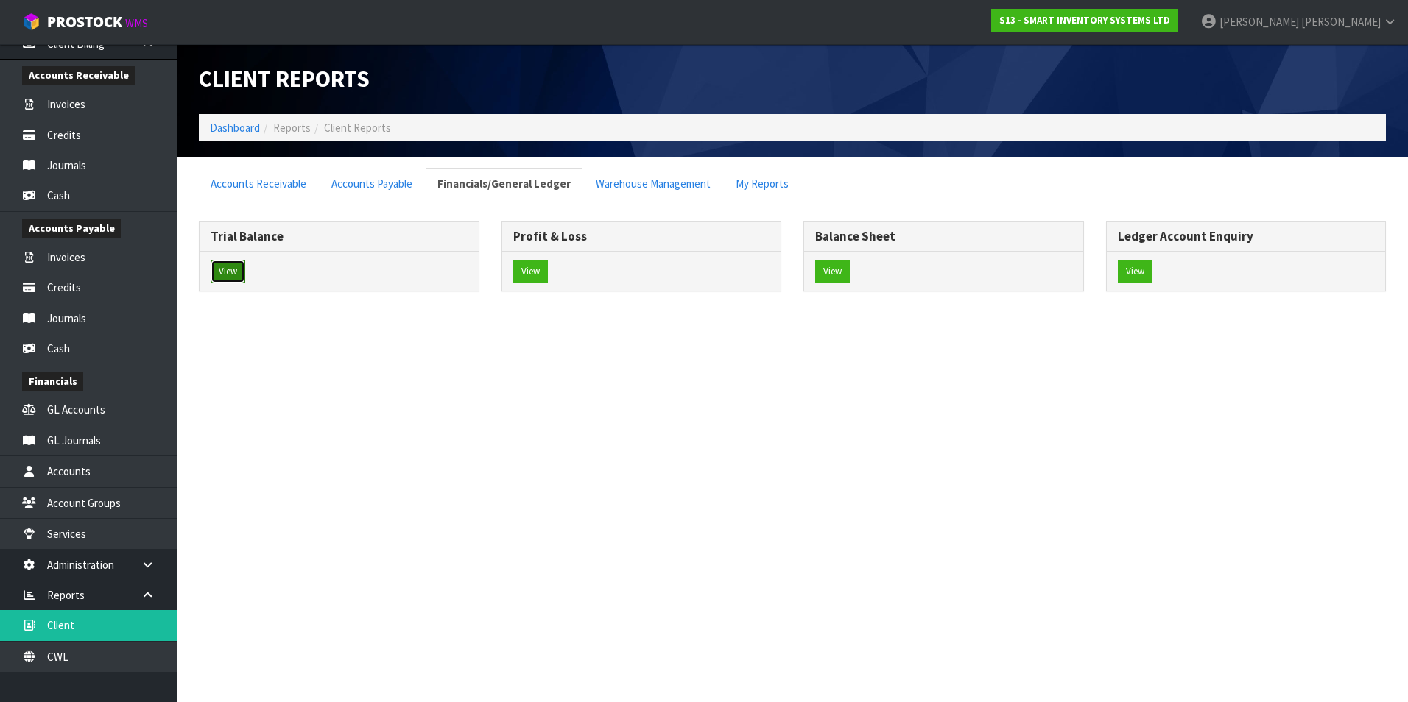
click at [216, 267] on button "View" at bounding box center [228, 272] width 35 height 24
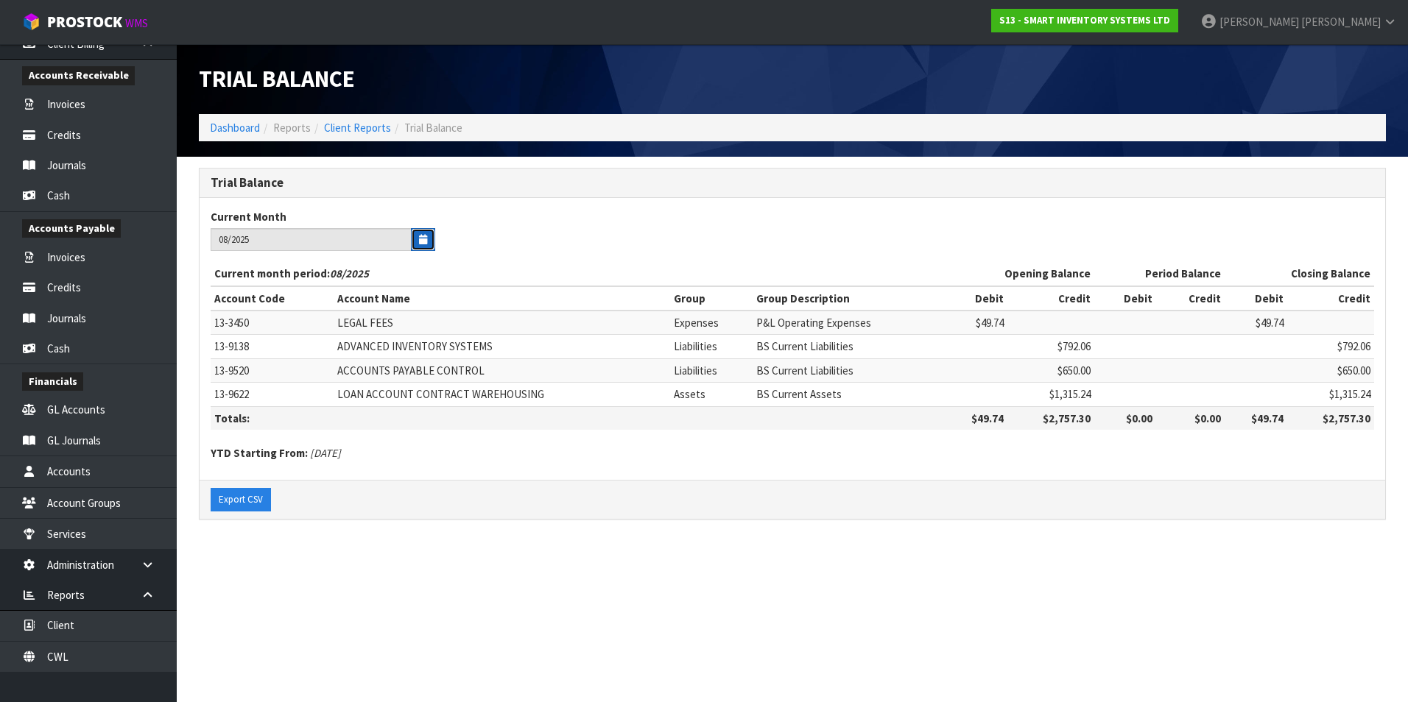
click at [423, 236] on icon "button" at bounding box center [423, 240] width 8 height 10
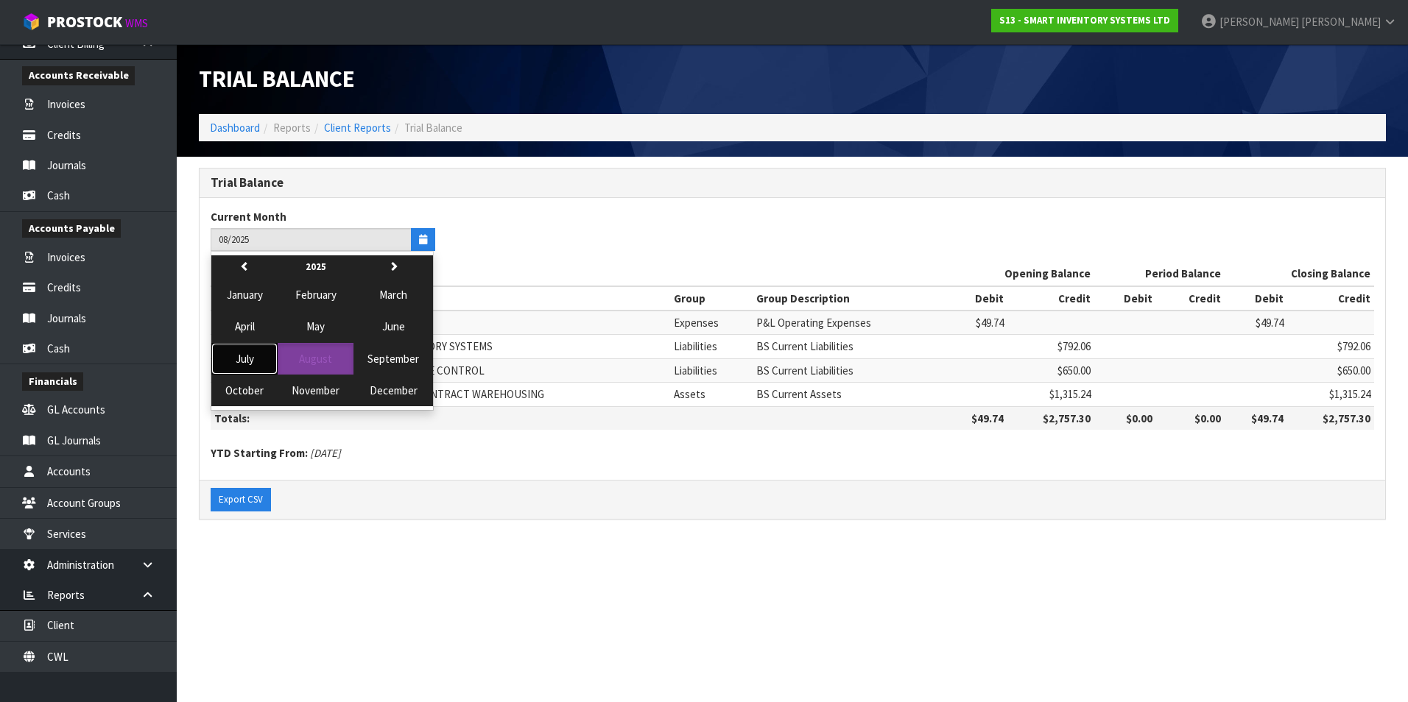
click at [249, 357] on span "July" at bounding box center [245, 359] width 18 height 14
type input "07/2025"
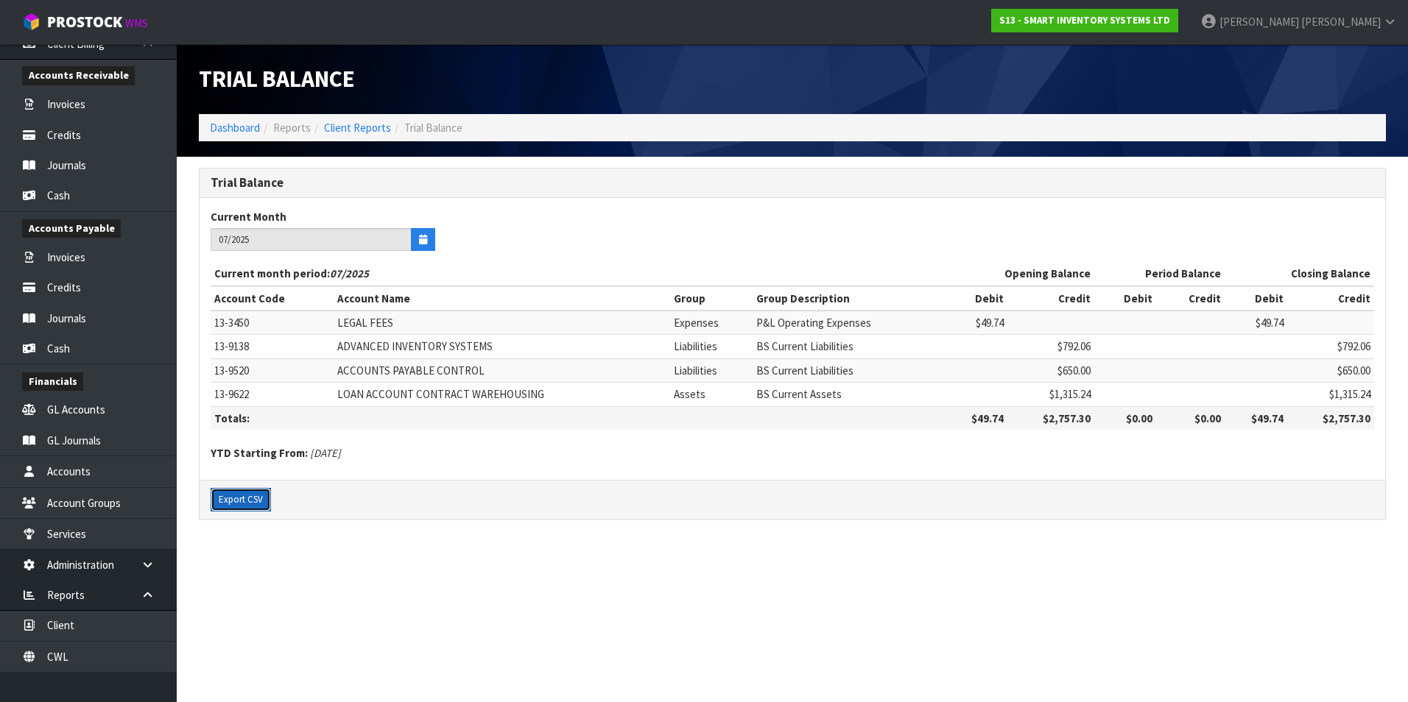
click at [219, 498] on button "Export CSV" at bounding box center [241, 500] width 60 height 24
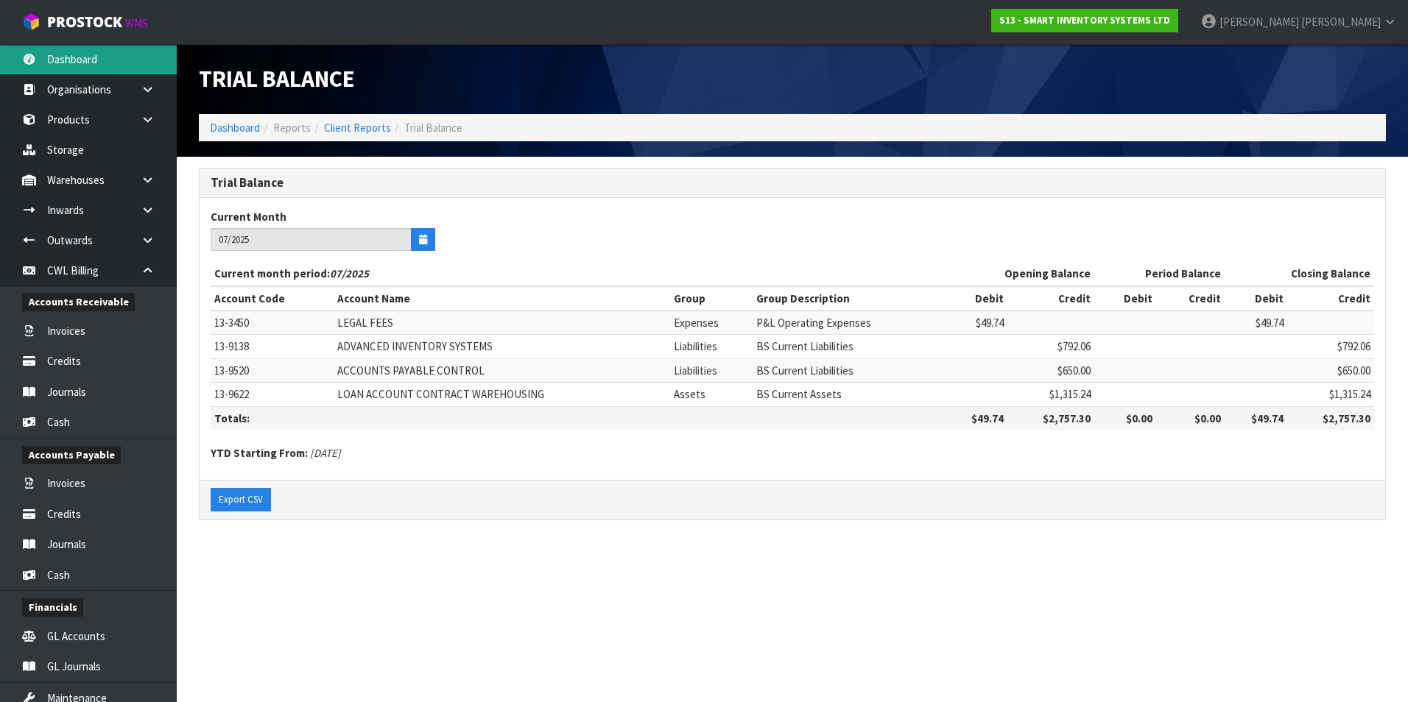
click at [101, 54] on link "Dashboard" at bounding box center [88, 59] width 177 height 30
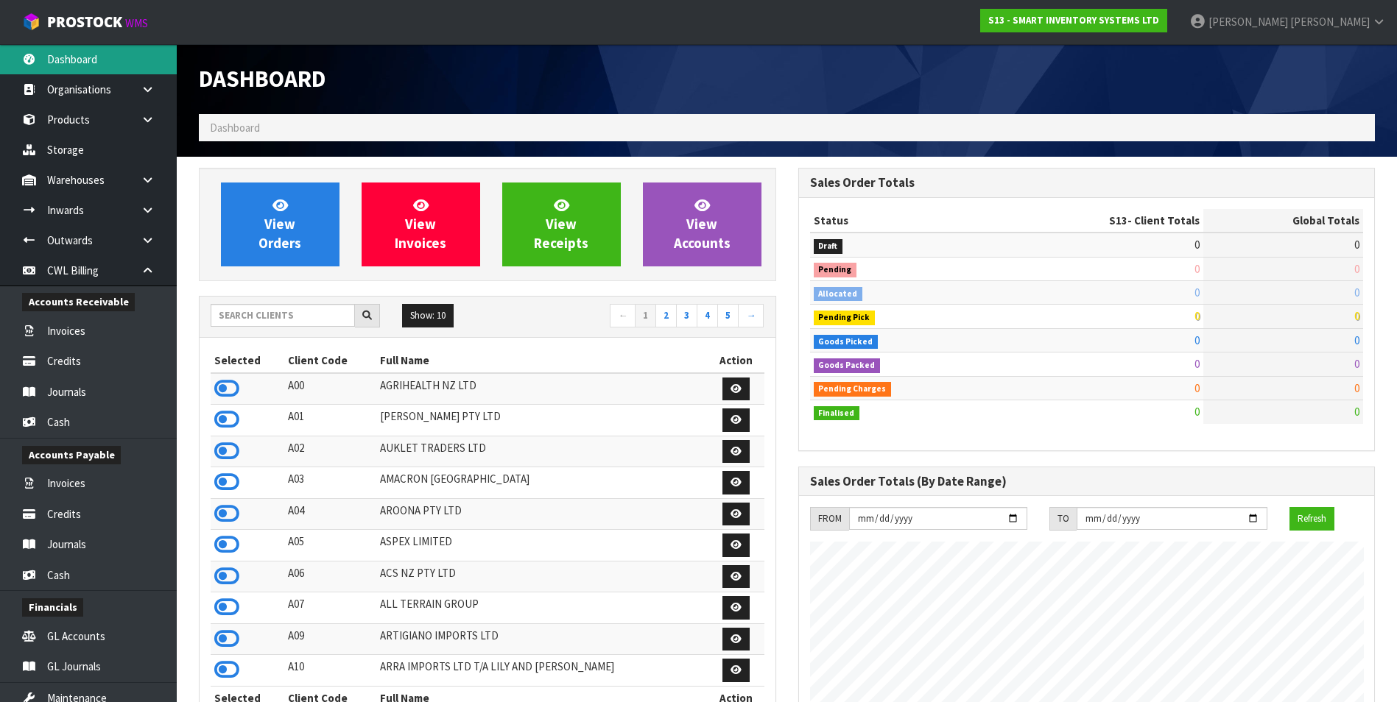
scroll to position [900, 599]
click at [262, 317] on input "text" at bounding box center [283, 315] width 144 height 23
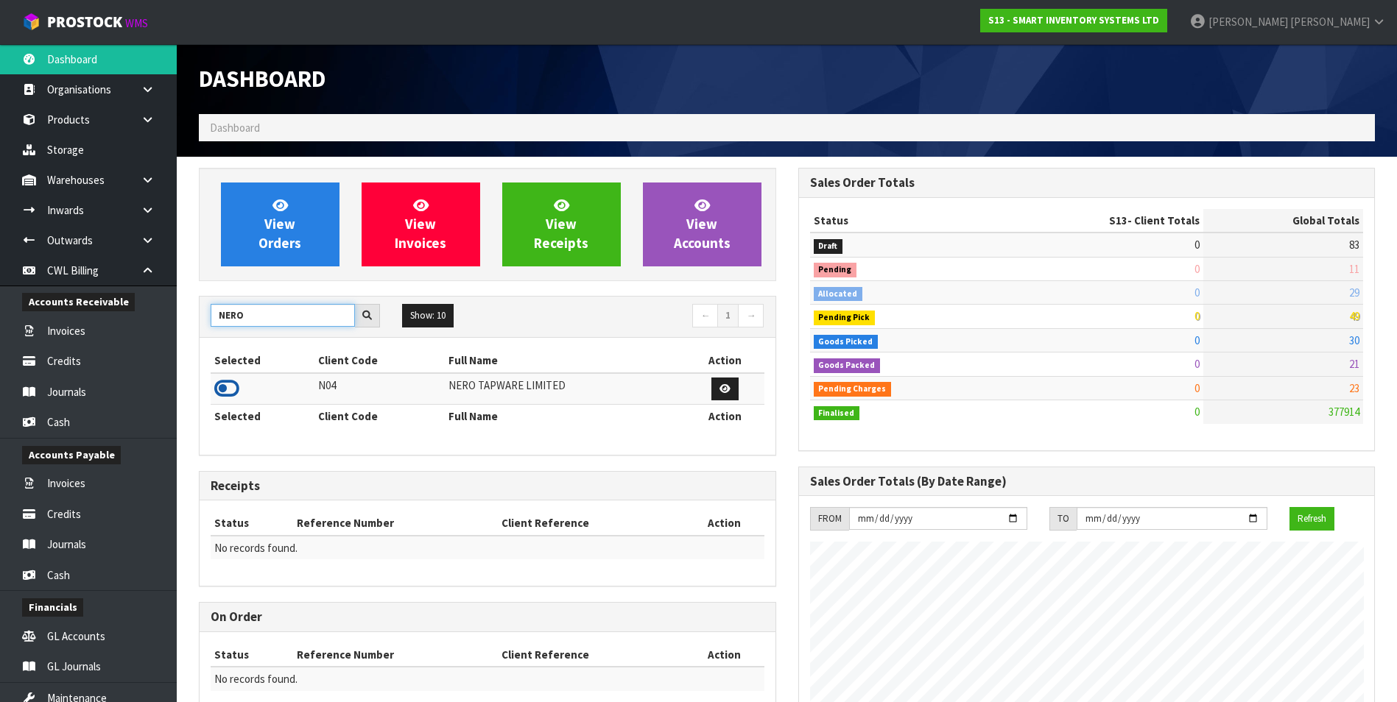
type input "NERO"
click at [227, 386] on icon at bounding box center [226, 389] width 25 height 22
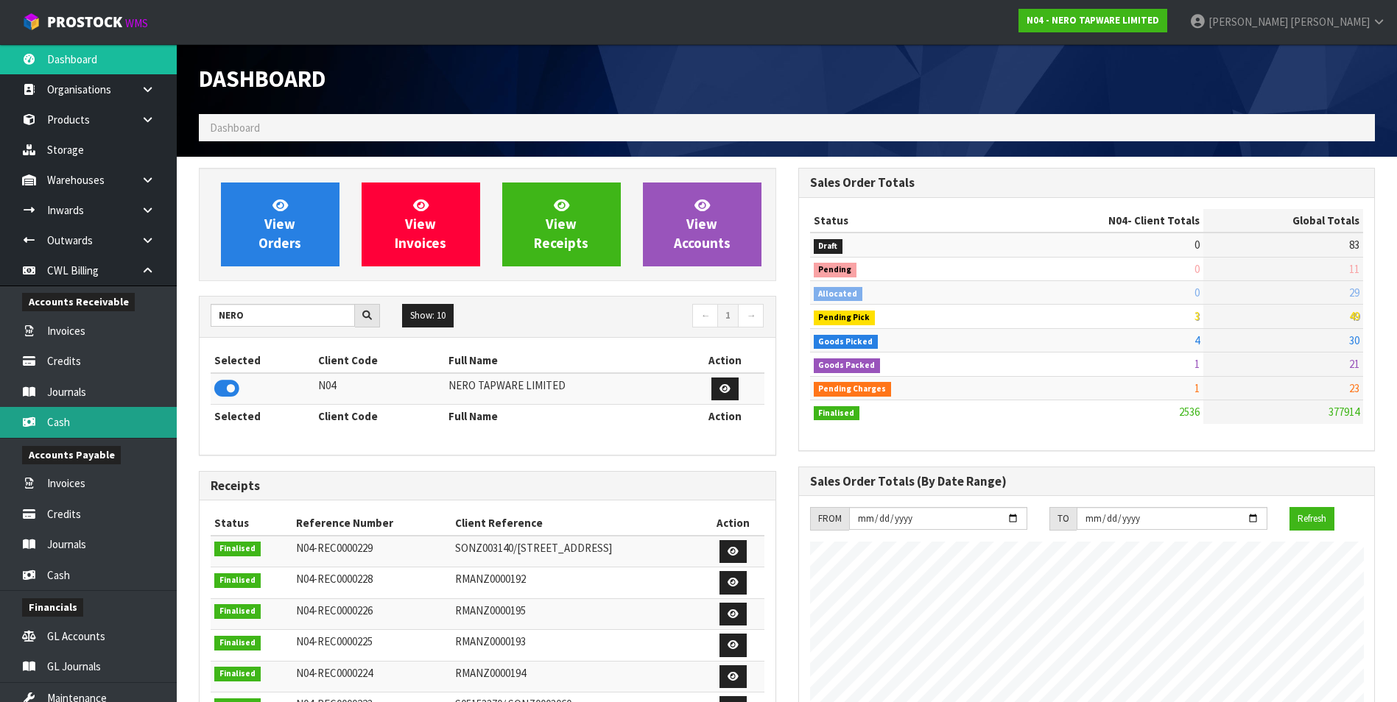
scroll to position [1115, 599]
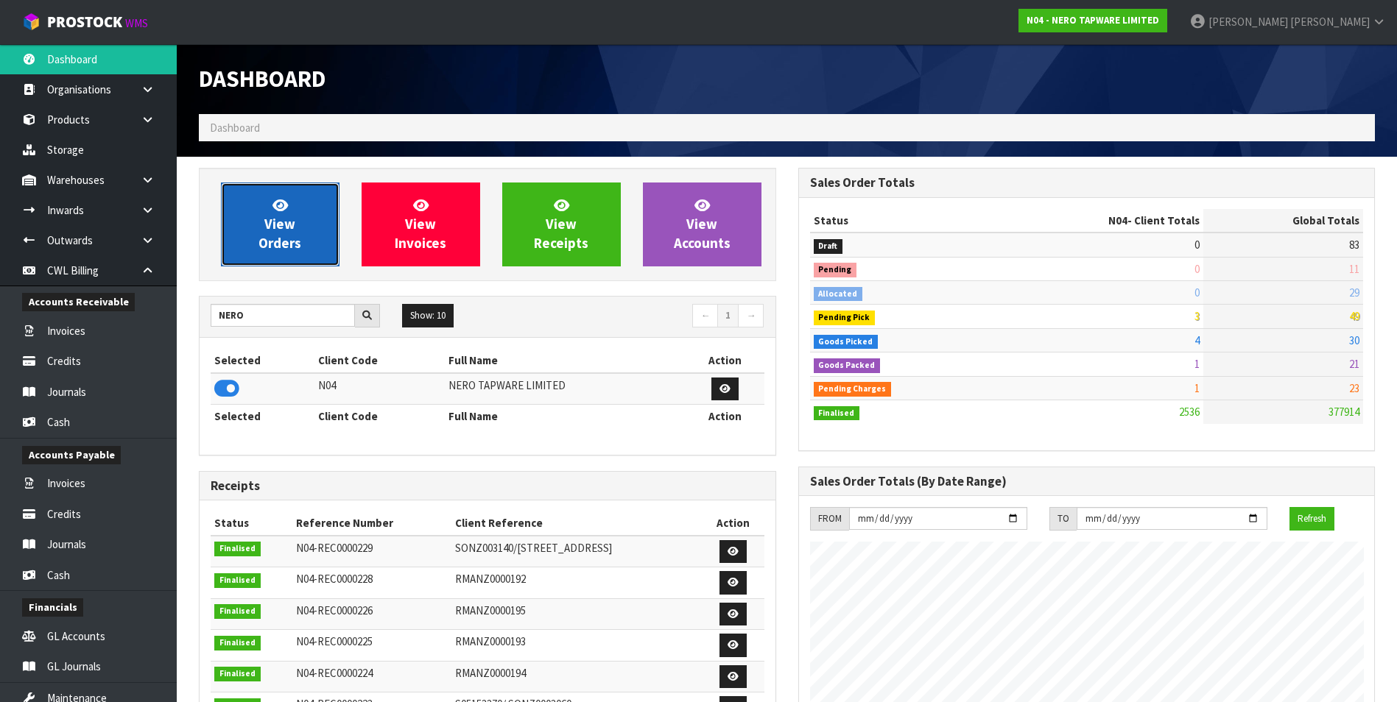
click at [292, 241] on span "View Orders" at bounding box center [279, 224] width 43 height 55
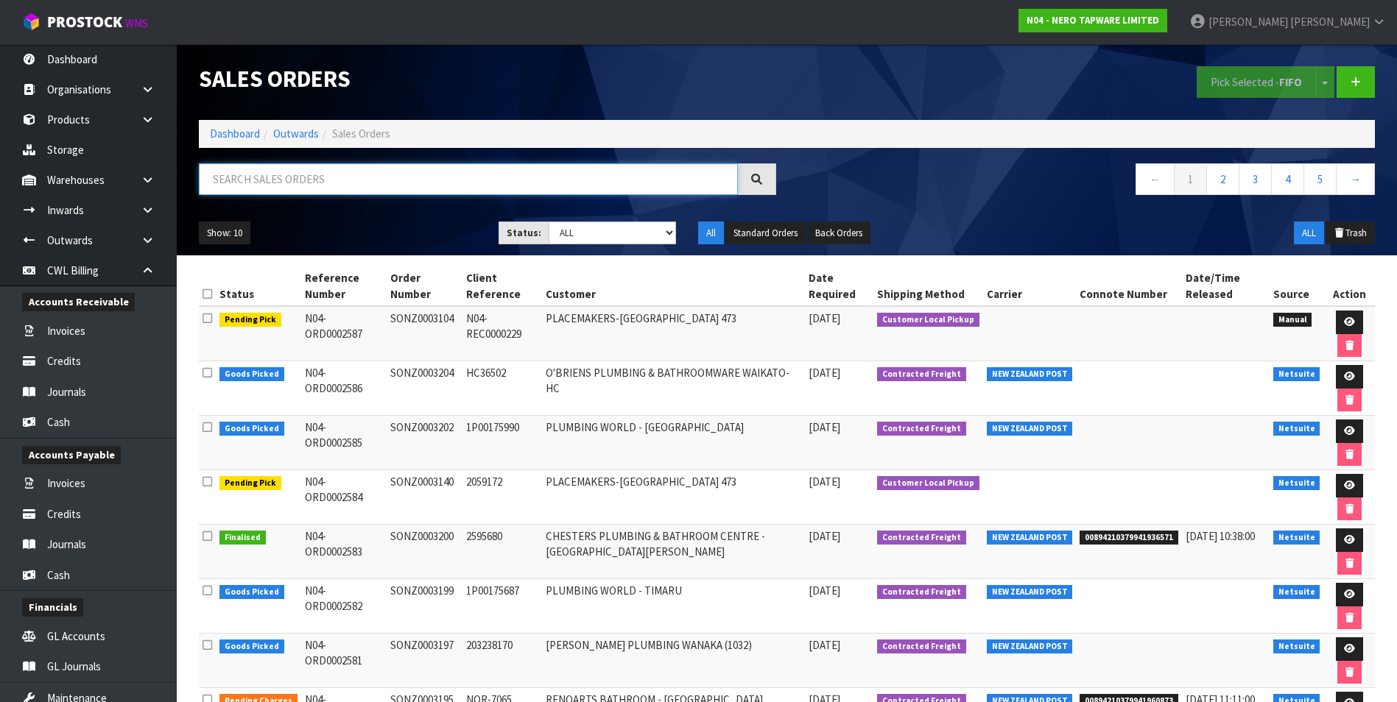
click at [243, 175] on input "text" at bounding box center [468, 179] width 539 height 32
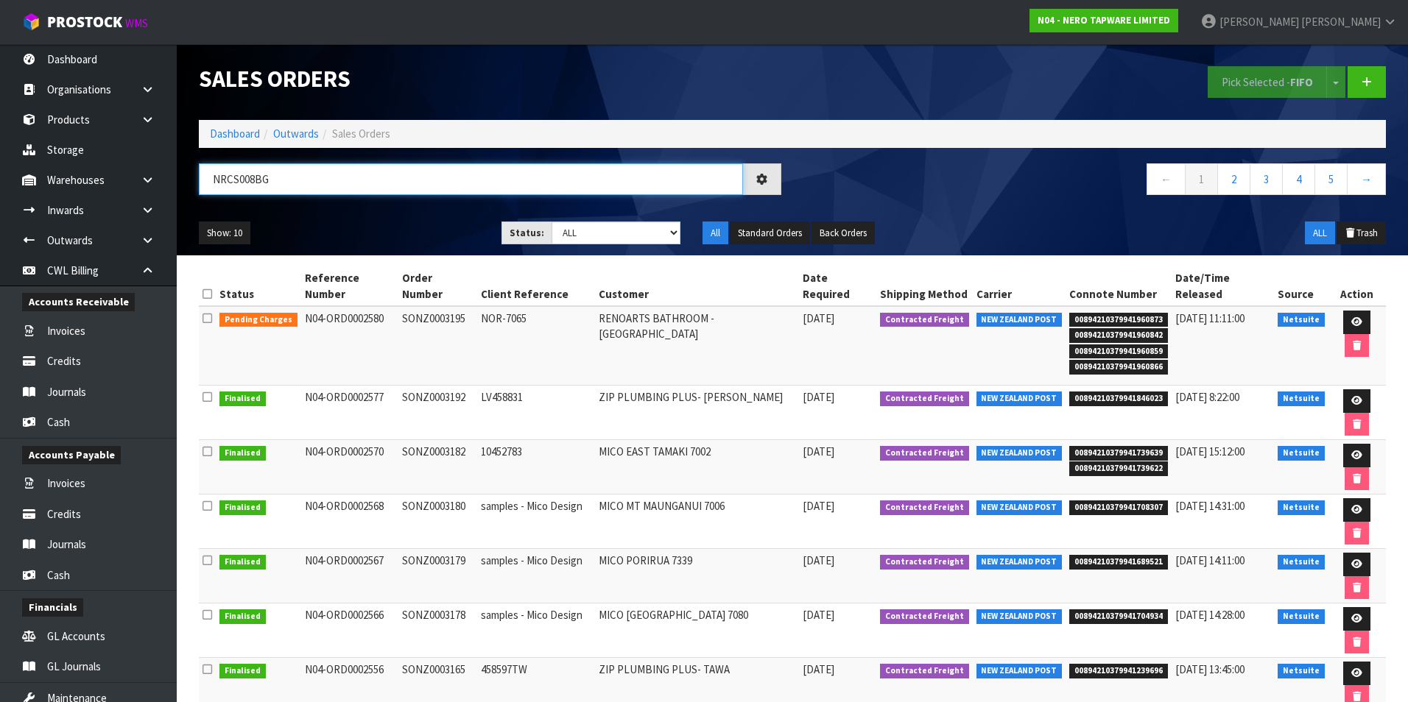
type input "NRCS008BG"
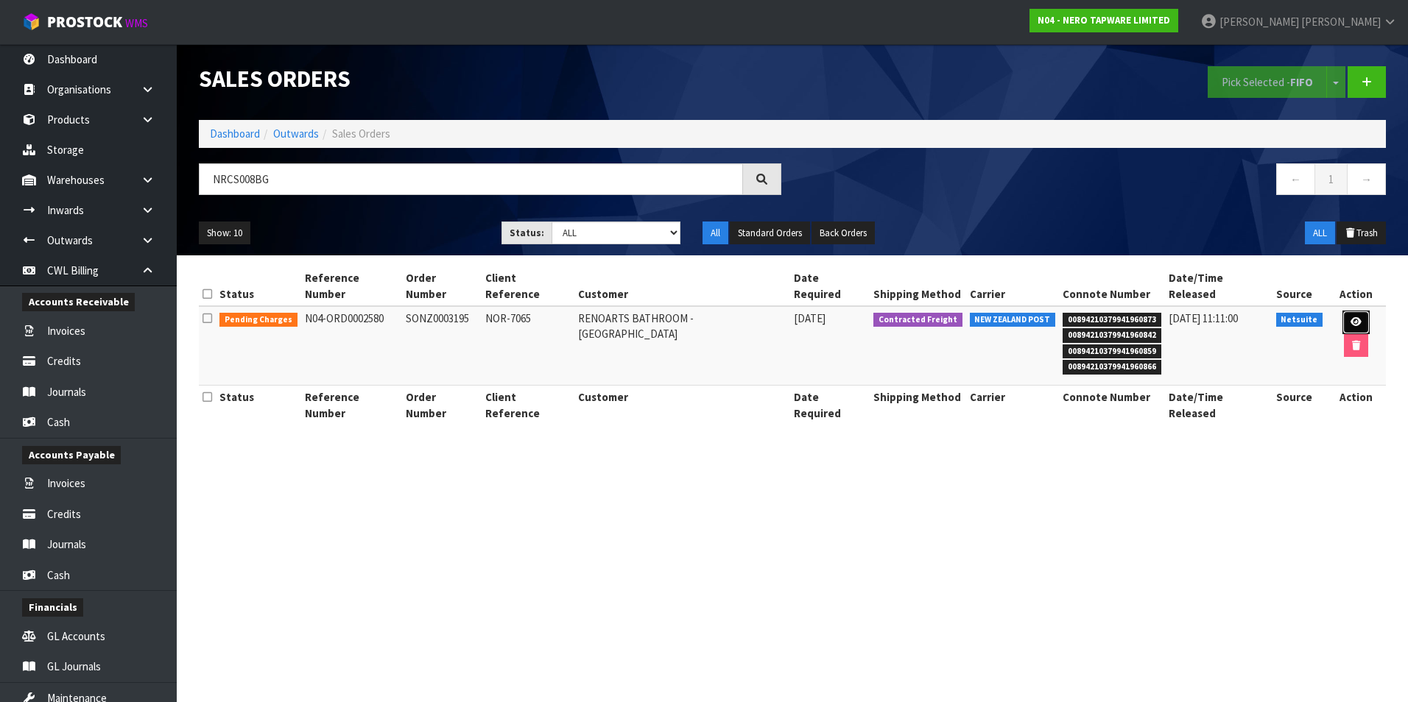
click at [1350, 317] on icon at bounding box center [1355, 322] width 11 height 10
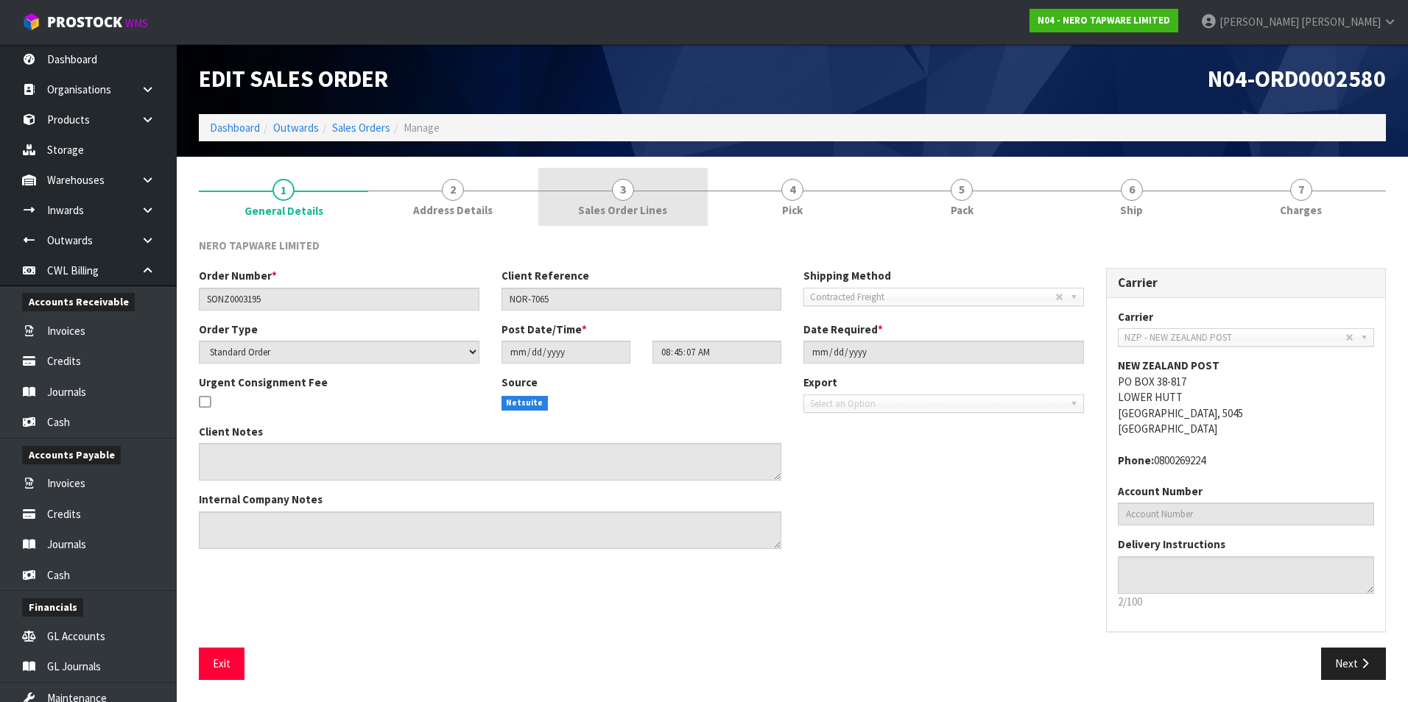
click at [629, 196] on span "3" at bounding box center [623, 190] width 22 height 22
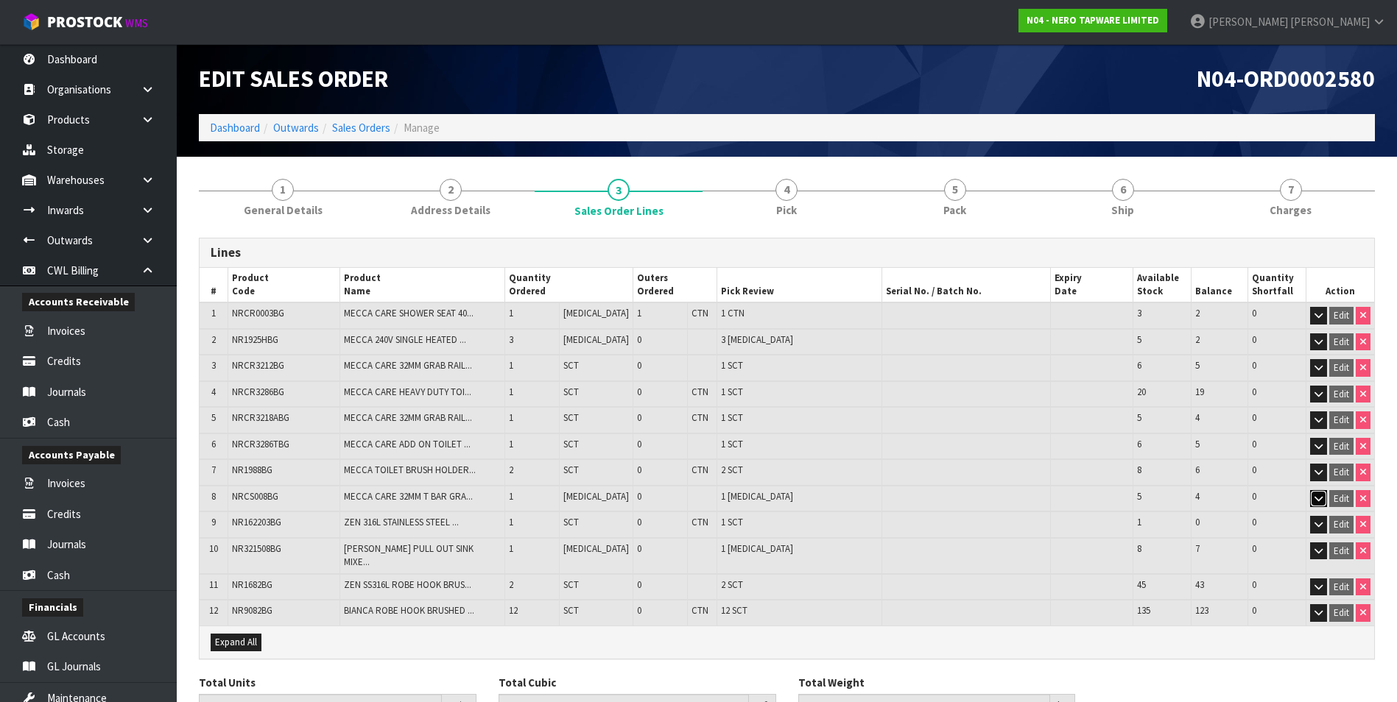
click at [1314, 496] on icon "button" at bounding box center [1318, 499] width 8 height 10
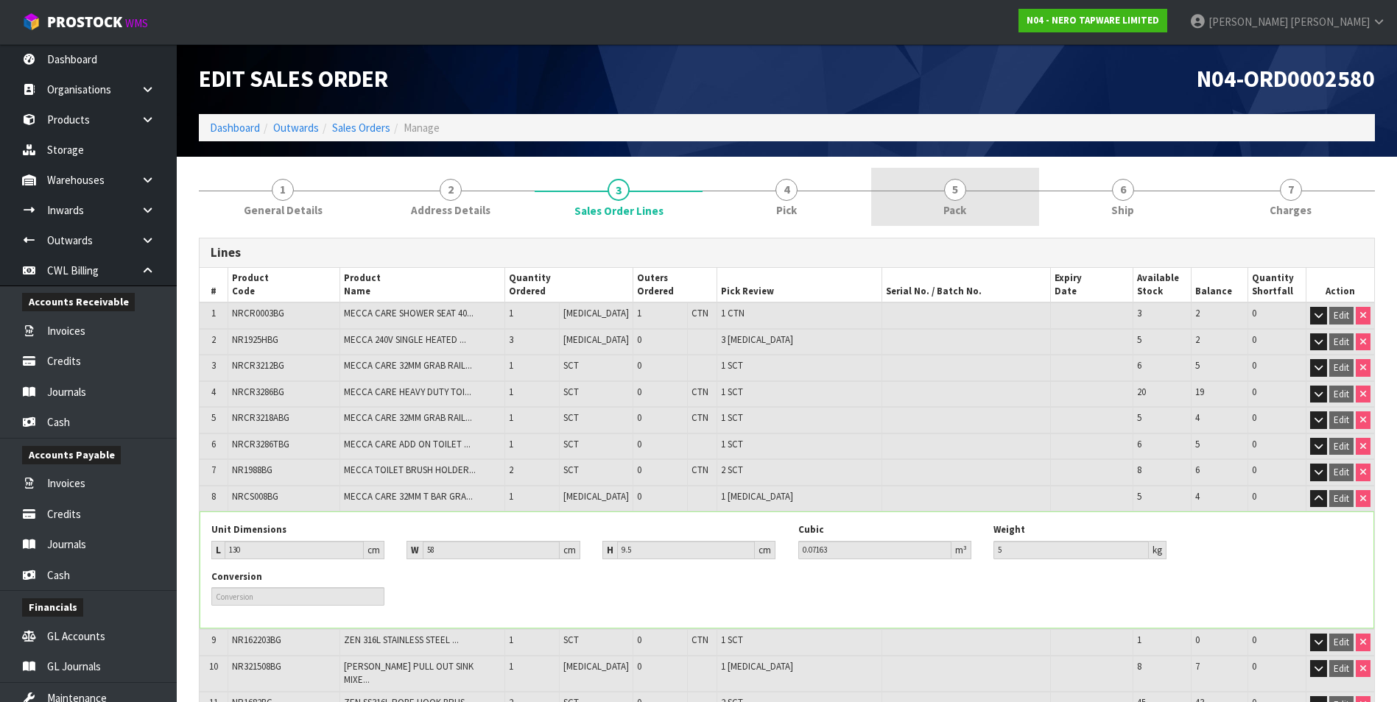
click at [958, 194] on span "5" at bounding box center [955, 190] width 22 height 22
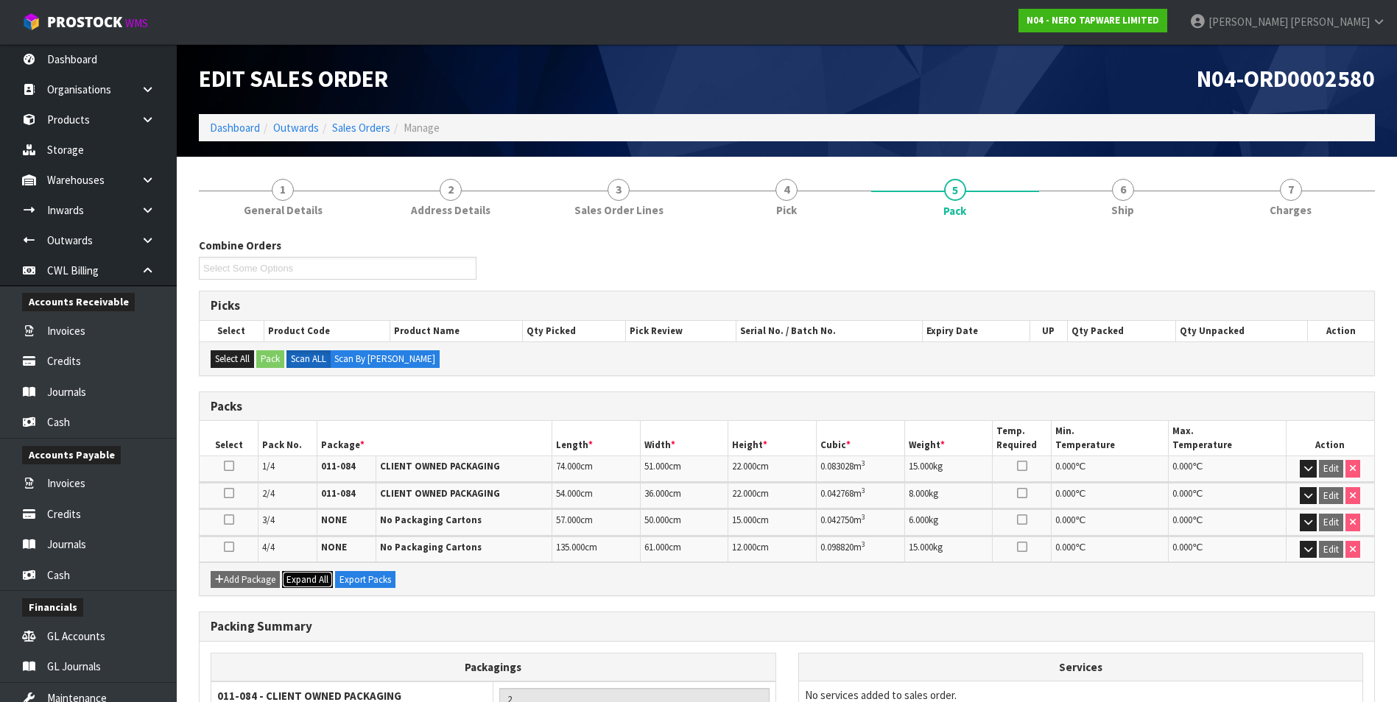
click at [308, 585] on span "Expand All" at bounding box center [307, 579] width 42 height 13
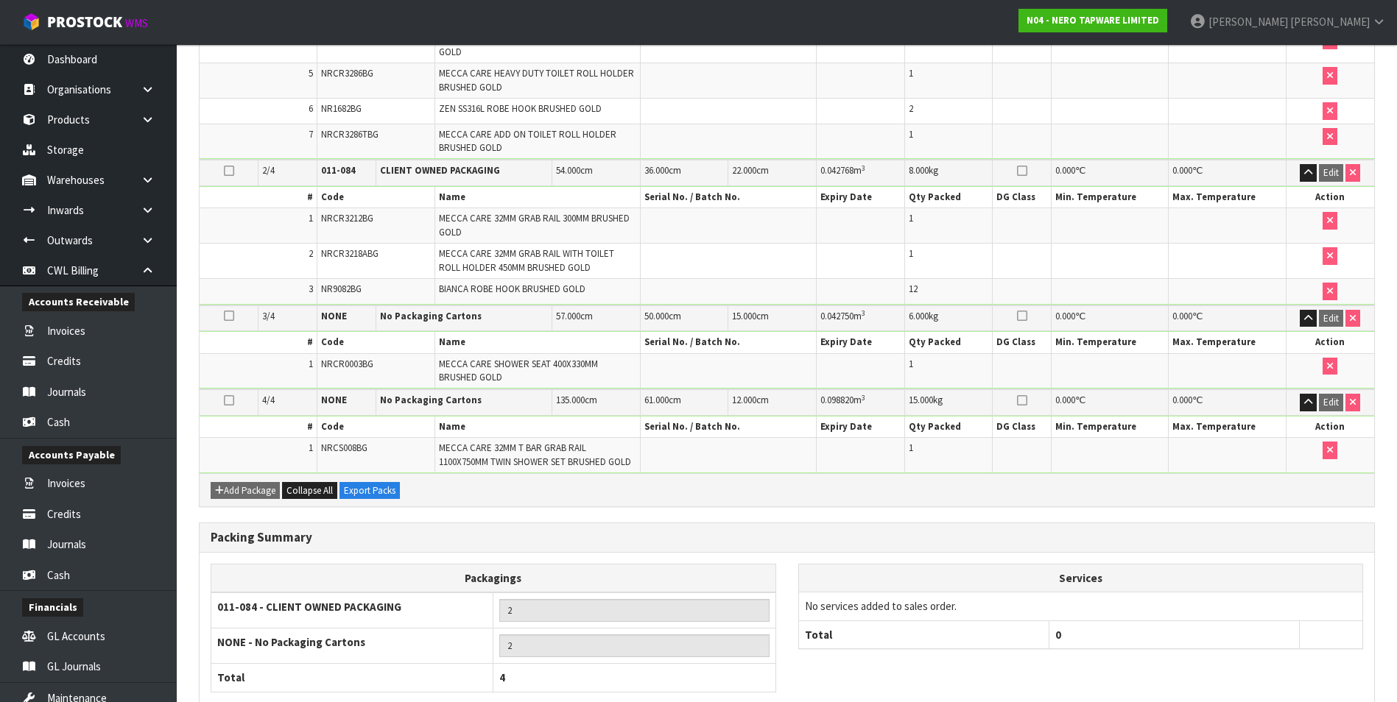
scroll to position [659, 0]
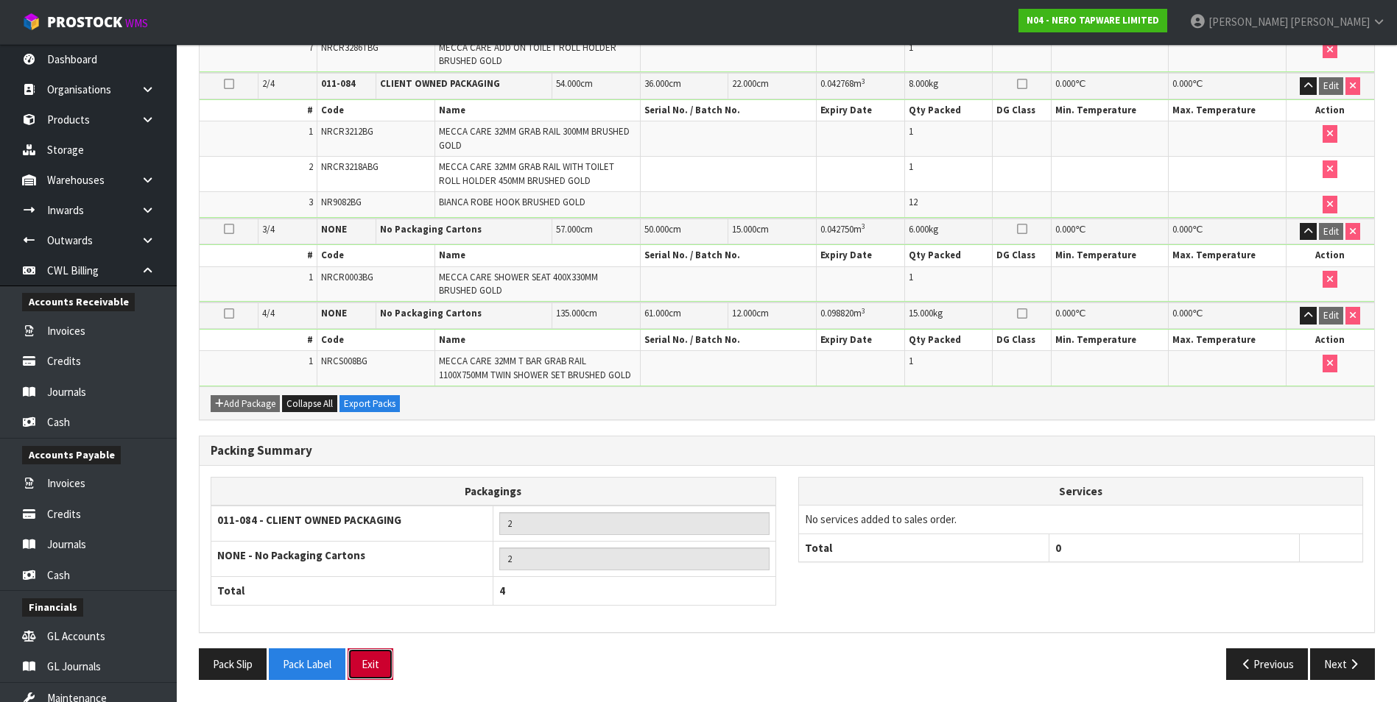
click at [375, 665] on button "Exit" at bounding box center [370, 665] width 46 height 32
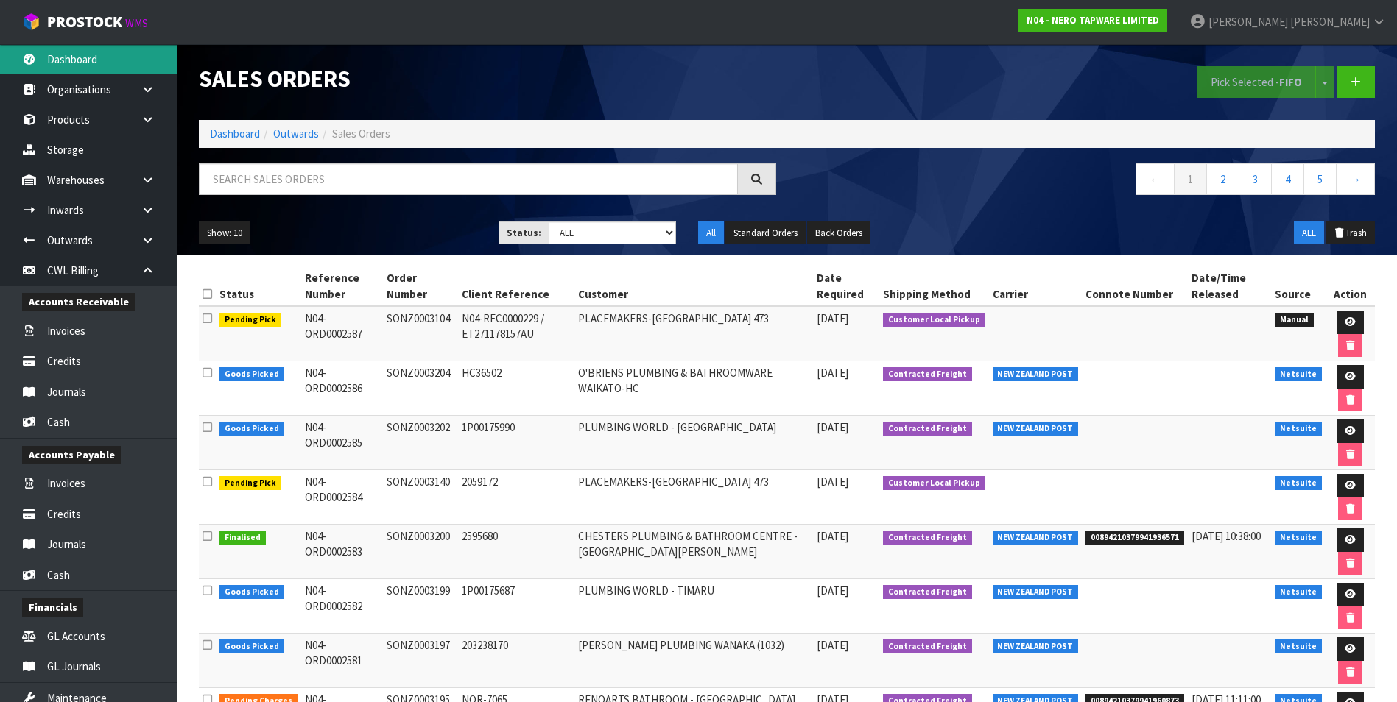
click at [101, 60] on link "Dashboard" at bounding box center [88, 59] width 177 height 30
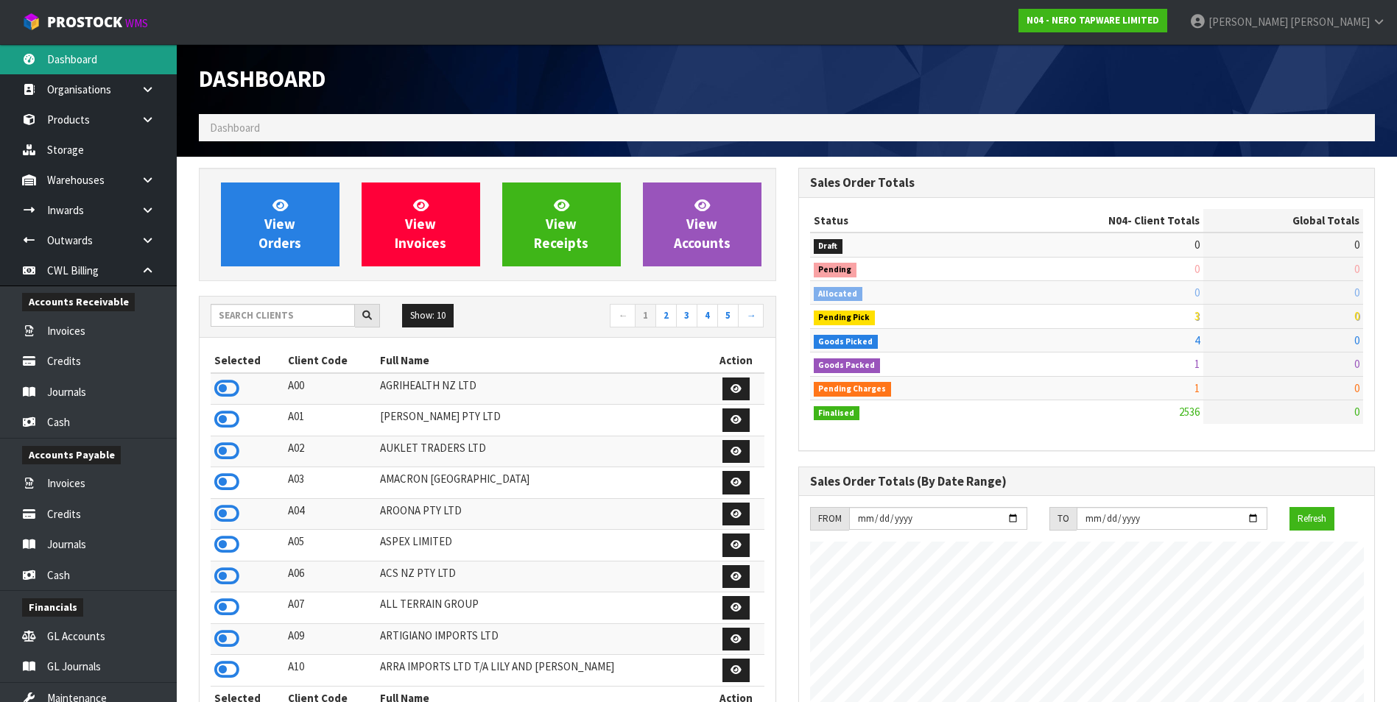
scroll to position [1115, 599]
click at [286, 320] on input "text" at bounding box center [283, 315] width 144 height 23
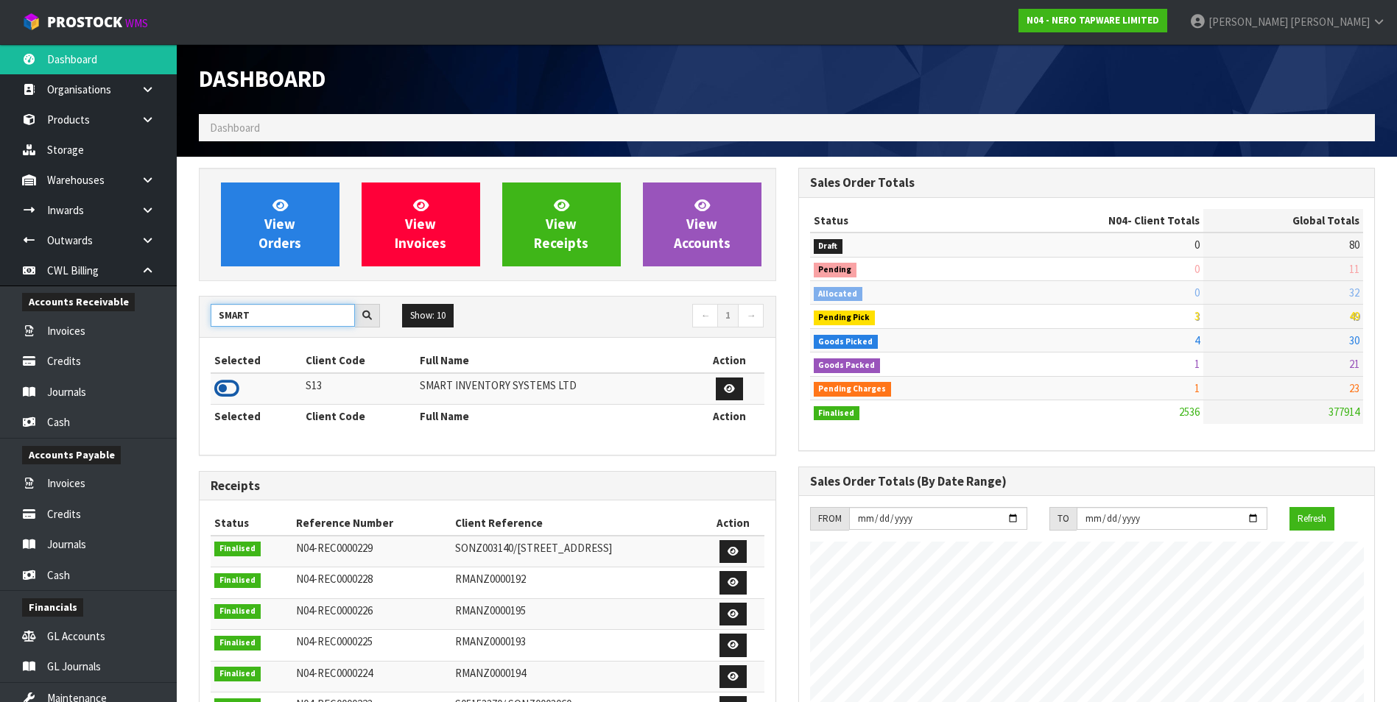
type input "SMART"
drag, startPoint x: 231, startPoint y: 391, endPoint x: 221, endPoint y: 347, distance: 45.4
click at [231, 390] on icon at bounding box center [226, 389] width 25 height 22
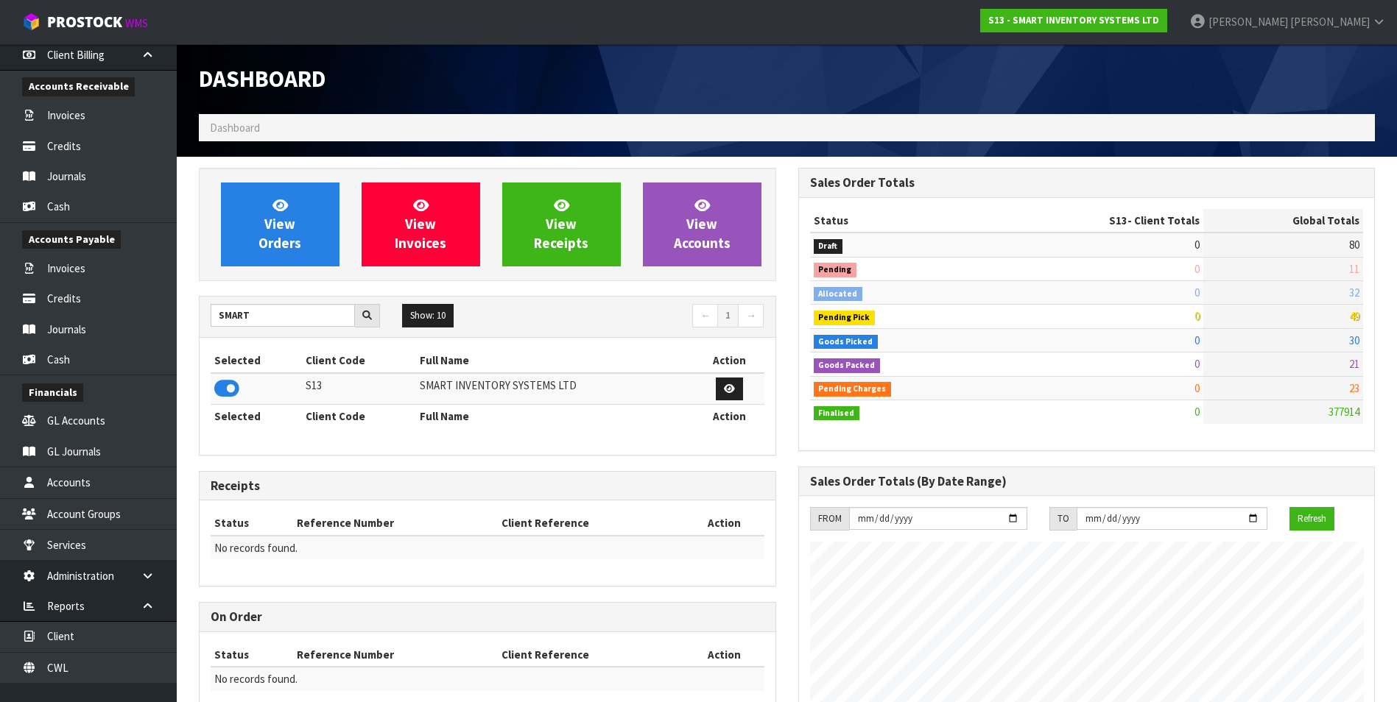
scroll to position [685, 0]
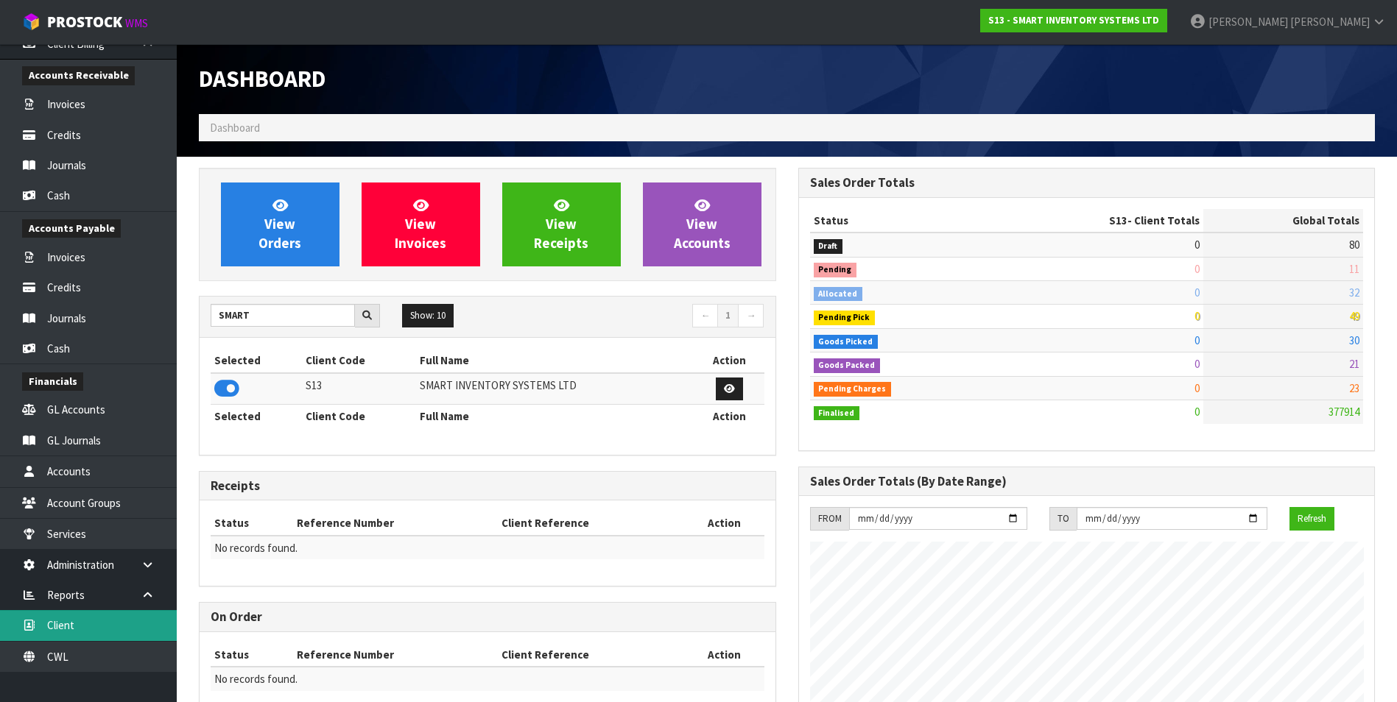
click at [131, 619] on link "Client" at bounding box center [88, 625] width 177 height 30
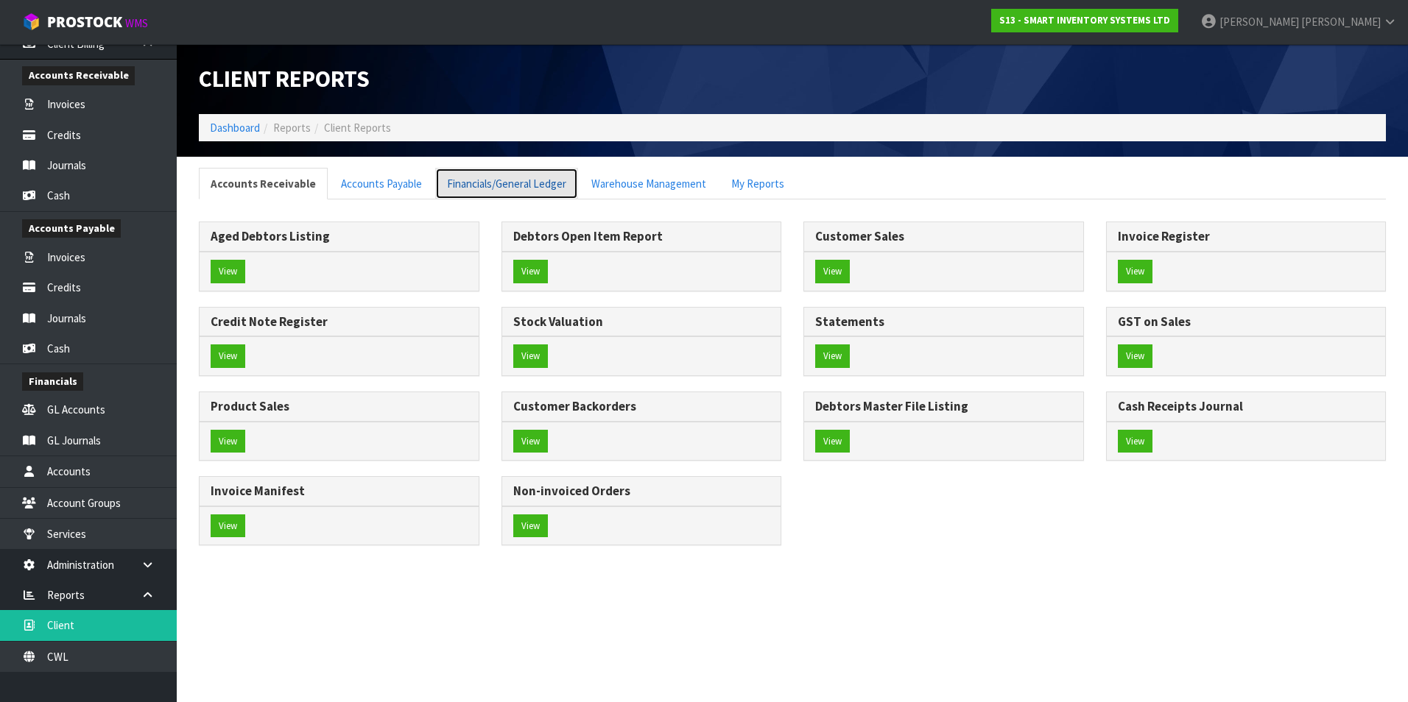
click at [503, 182] on link "Financials/General Ledger" at bounding box center [506, 184] width 143 height 32
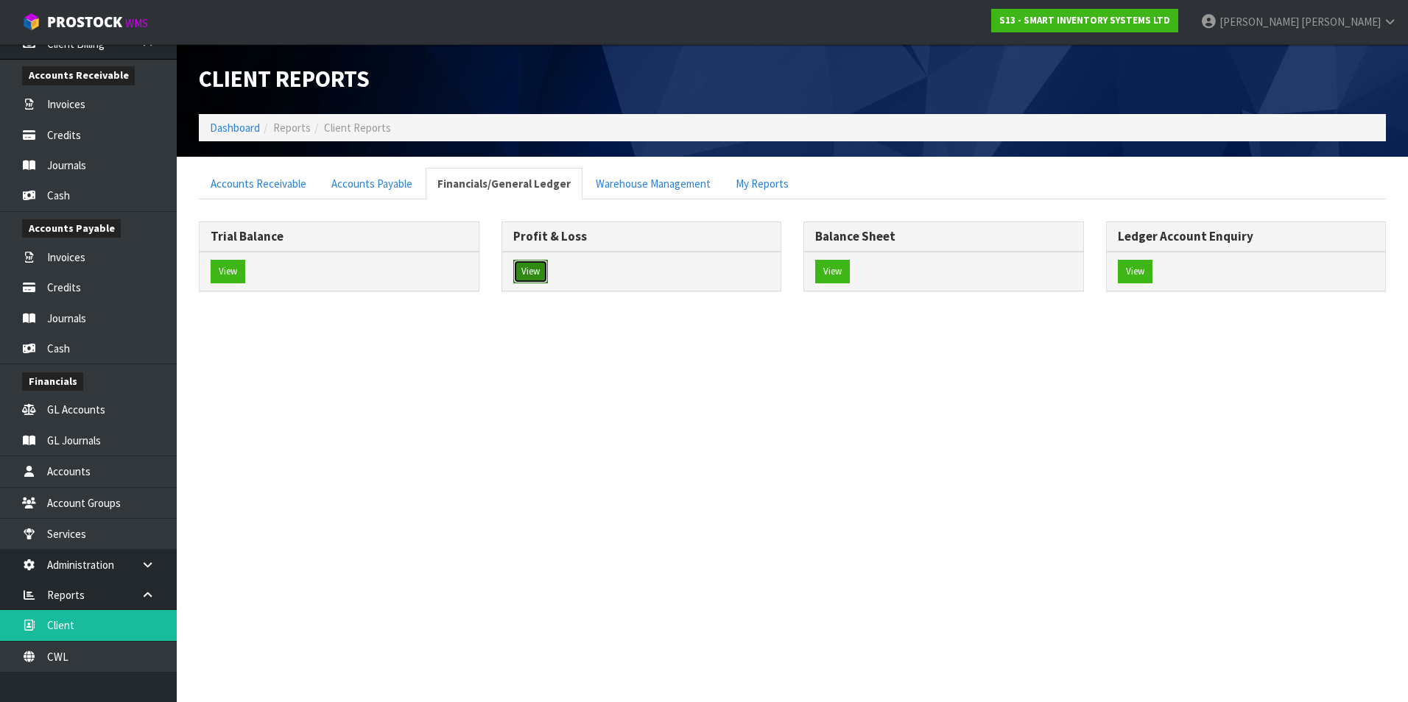
click at [531, 274] on button "View" at bounding box center [530, 272] width 35 height 24
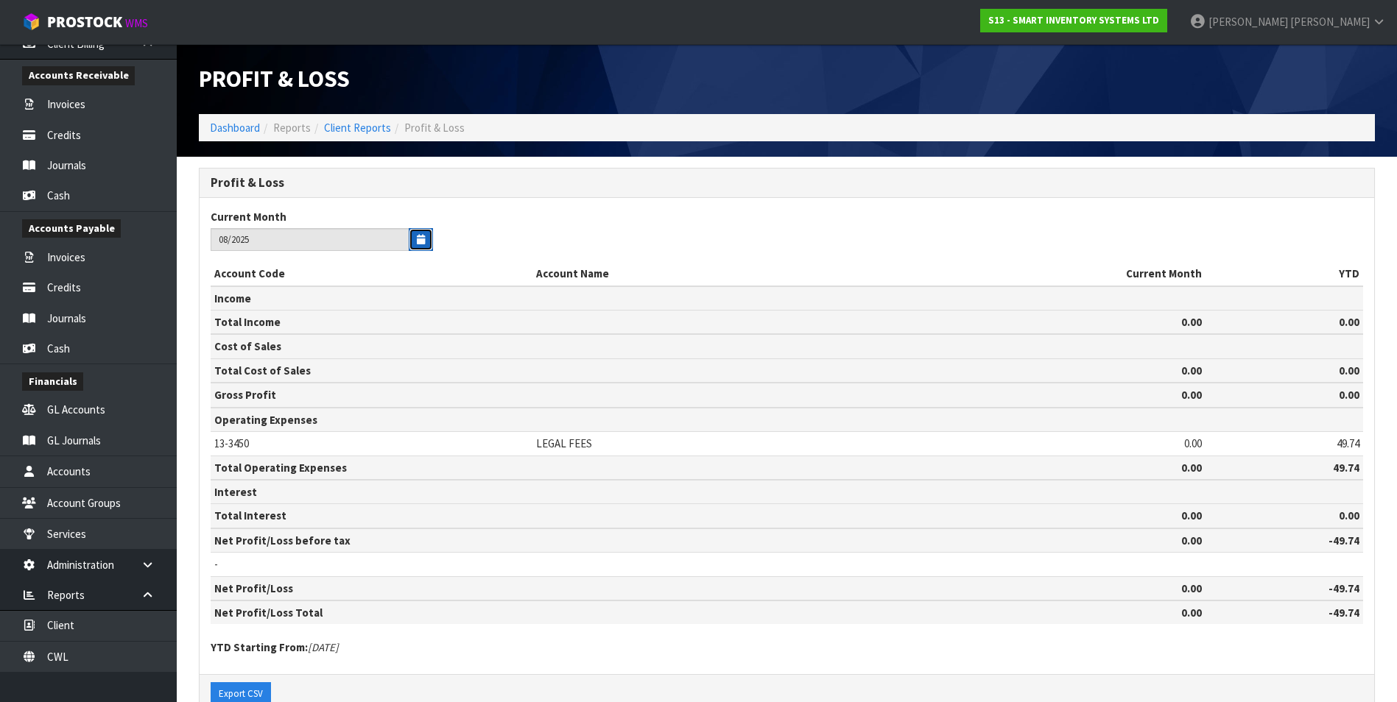
click at [421, 230] on button "button" at bounding box center [421, 239] width 24 height 23
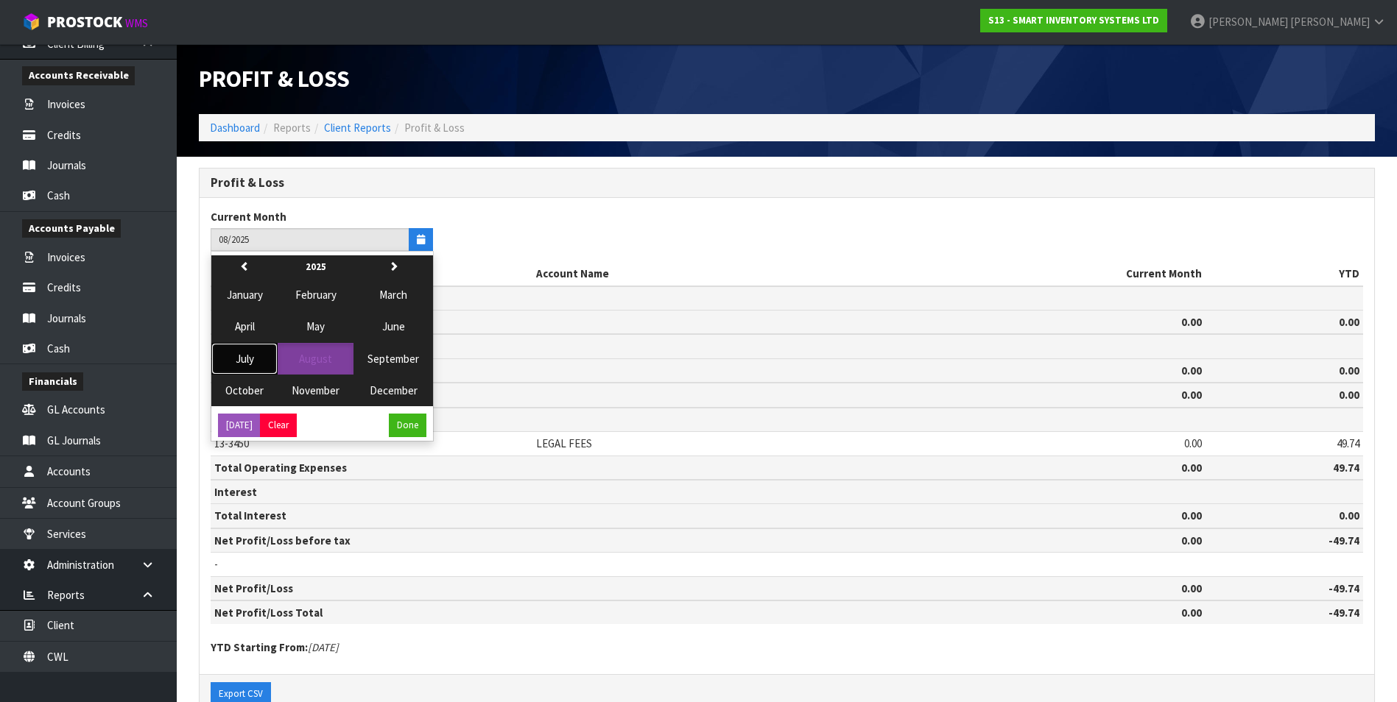
click at [255, 358] on button "July" at bounding box center [244, 359] width 66 height 32
type input "07/2025"
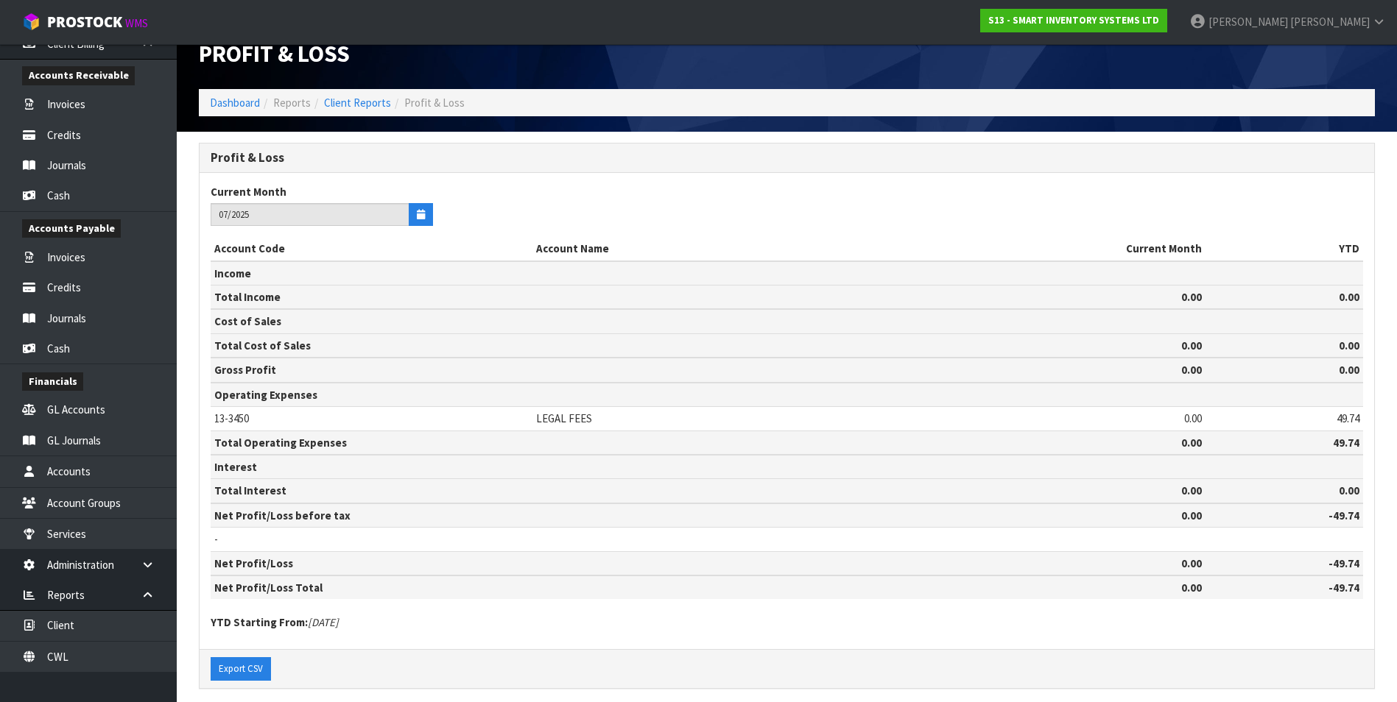
scroll to position [38, 0]
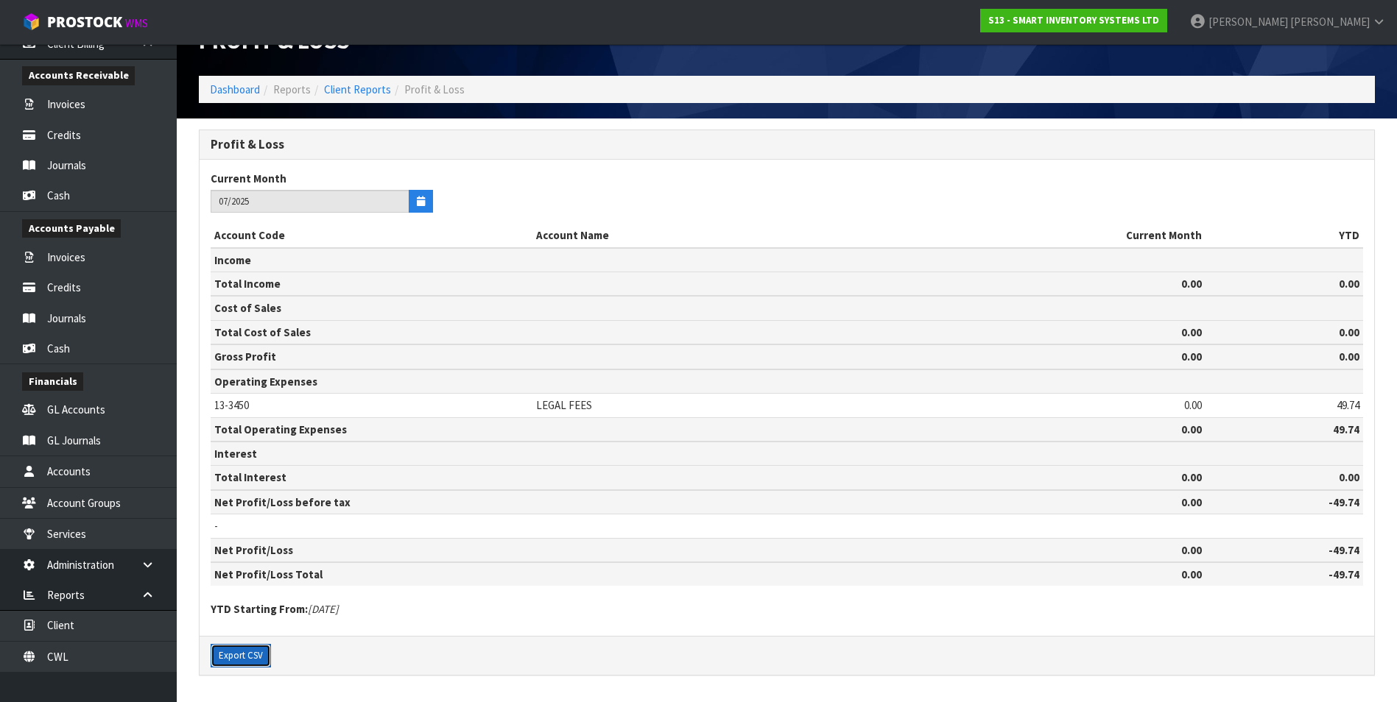
click at [253, 654] on button "Export CSV" at bounding box center [241, 656] width 60 height 24
click at [361, 91] on link "Client Reports" at bounding box center [357, 89] width 67 height 14
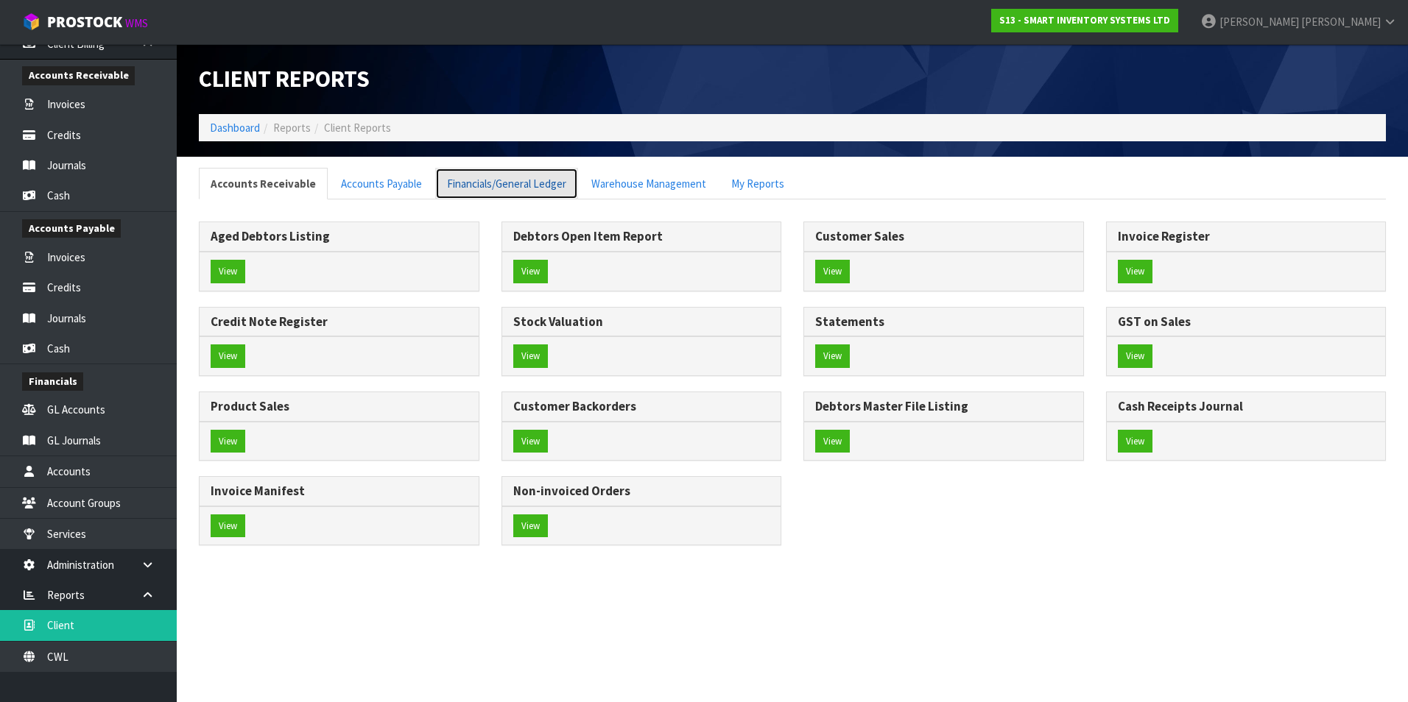
click at [530, 184] on link "Financials/General Ledger" at bounding box center [506, 184] width 143 height 32
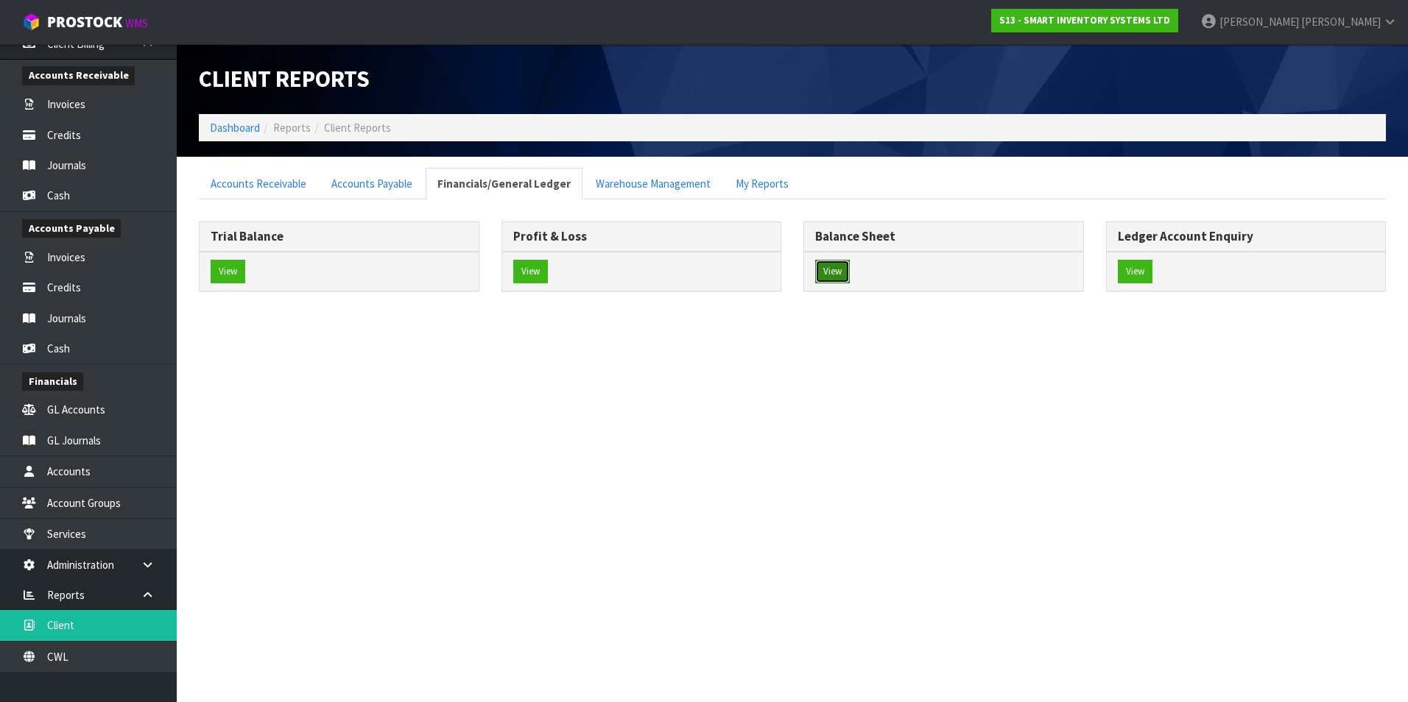
click at [840, 275] on button "View" at bounding box center [832, 272] width 35 height 24
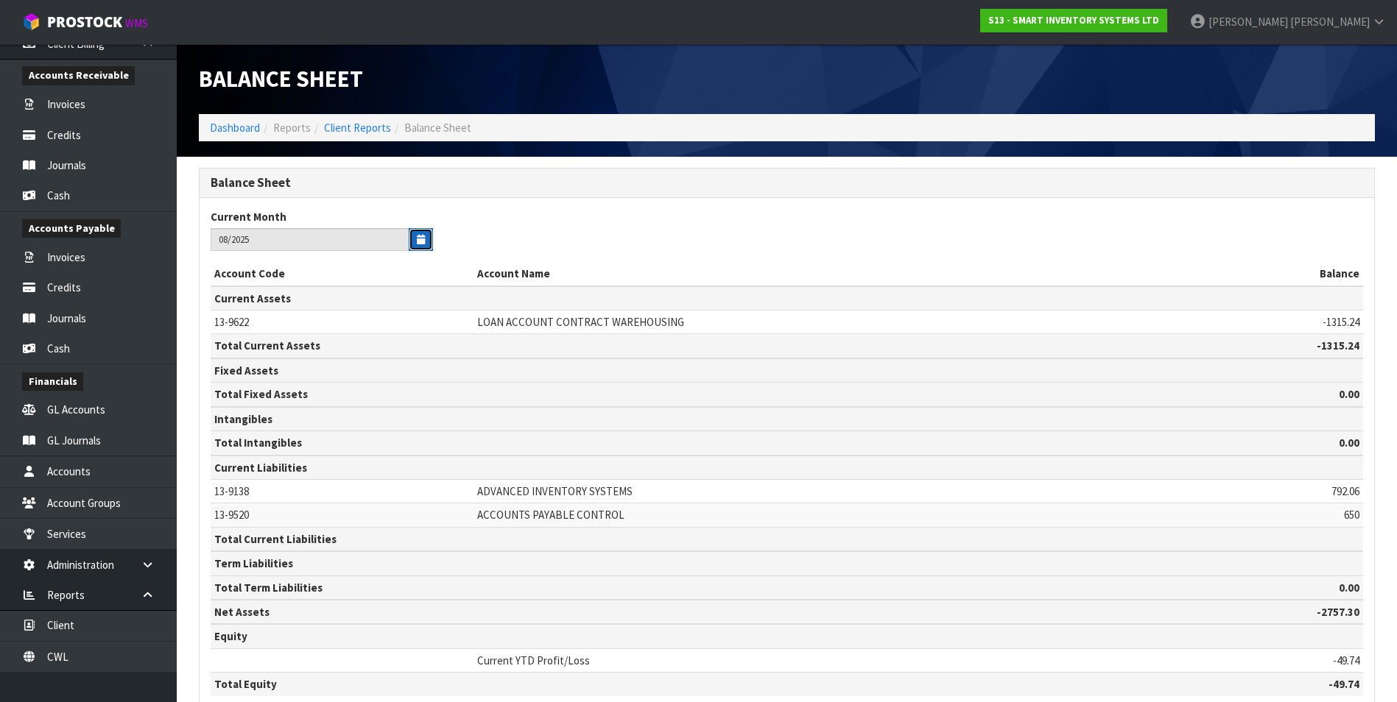
click at [420, 239] on icon "button" at bounding box center [421, 240] width 8 height 10
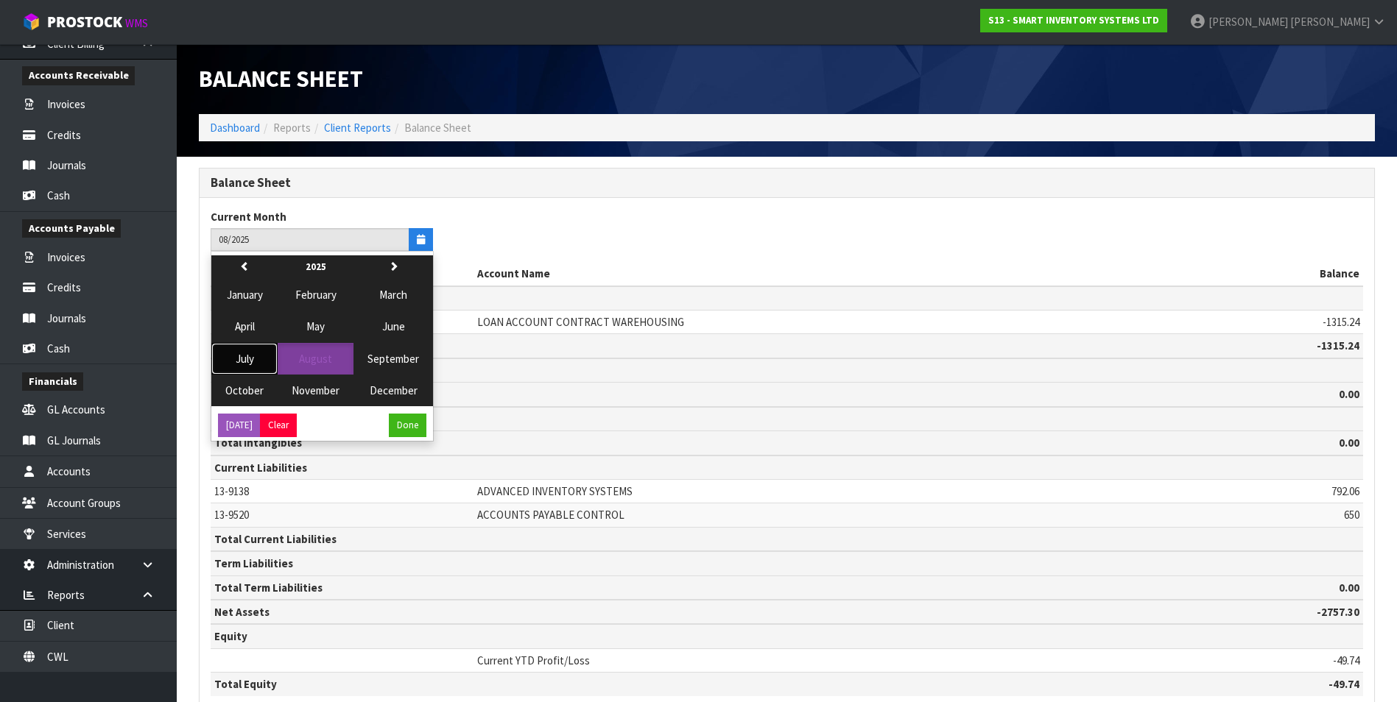
click at [238, 359] on span "July" at bounding box center [245, 359] width 18 height 14
type input "07/2025"
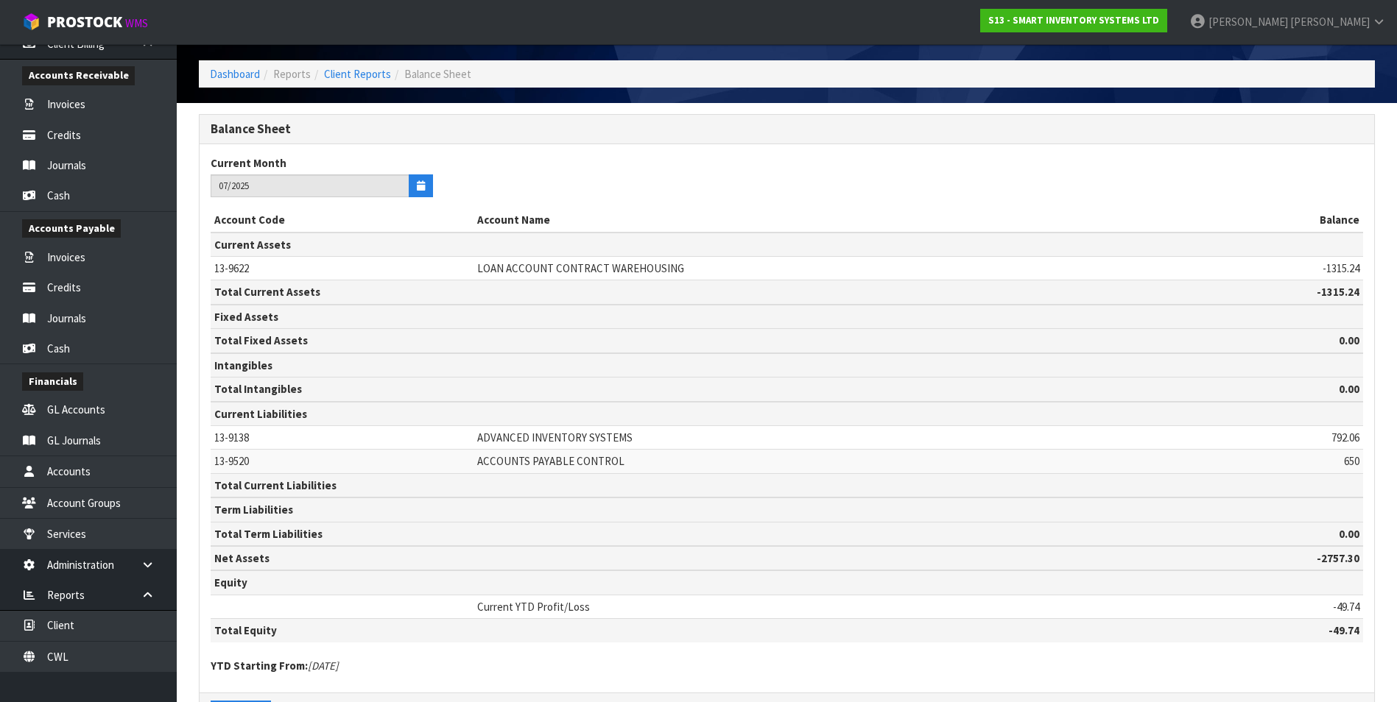
scroll to position [110, 0]
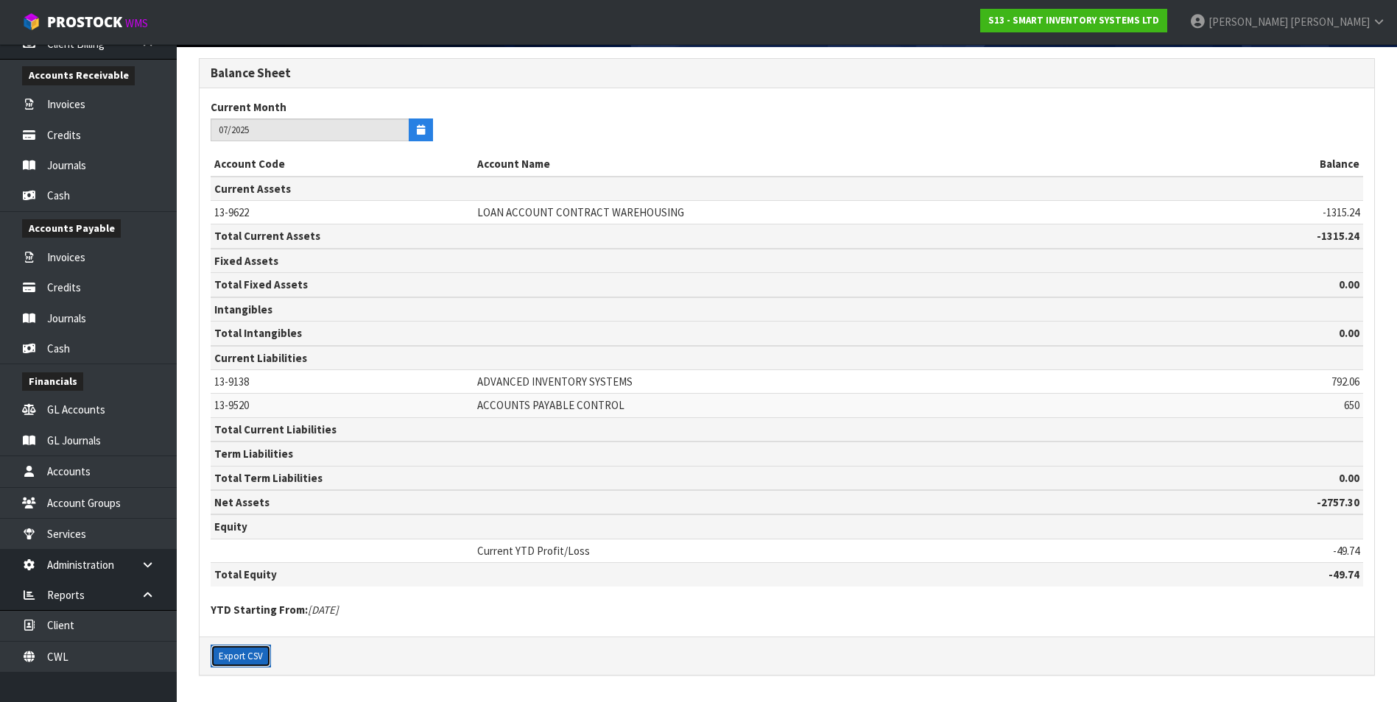
click at [253, 660] on button "Export CSV" at bounding box center [241, 657] width 60 height 24
click at [99, 207] on link "Cash" at bounding box center [88, 195] width 177 height 30
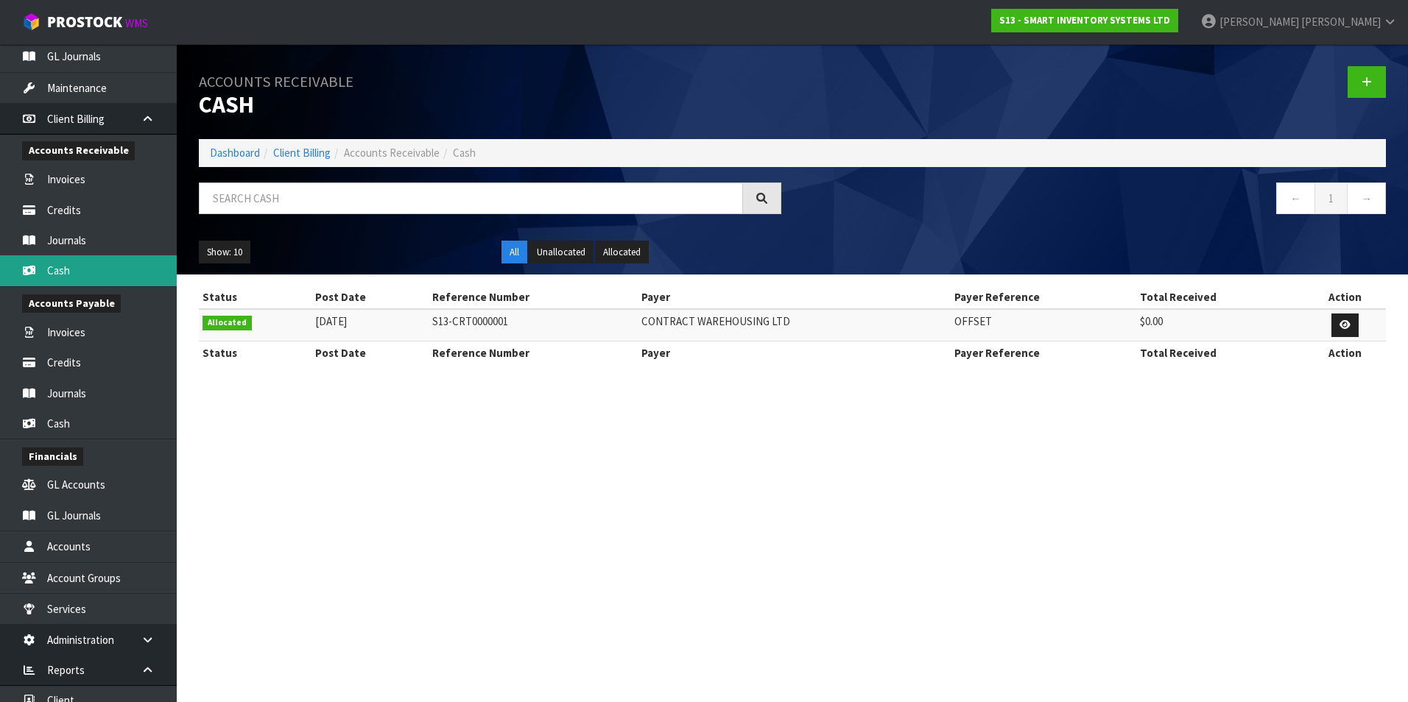
scroll to position [538, 0]
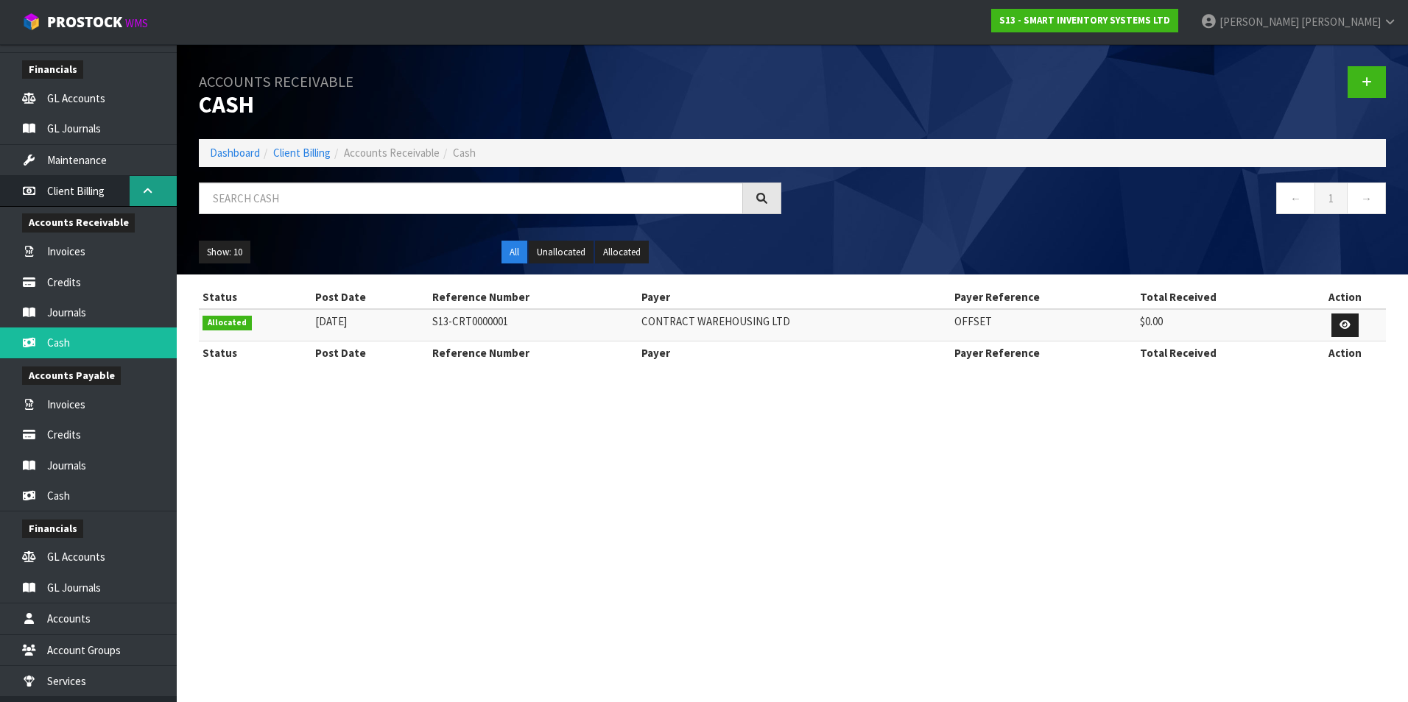
click at [142, 189] on icon at bounding box center [148, 191] width 14 height 11
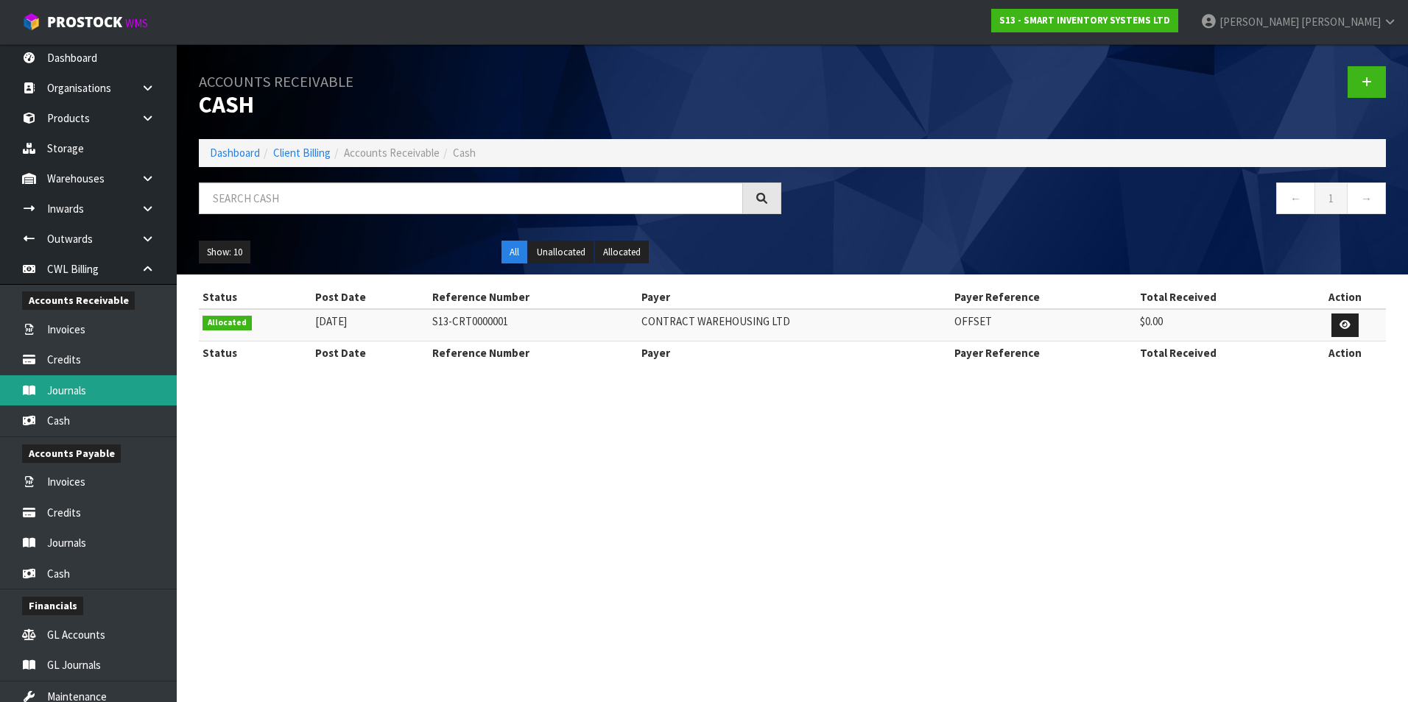
scroll to position [0, 0]
click at [64, 421] on link "Cash" at bounding box center [88, 422] width 177 height 30
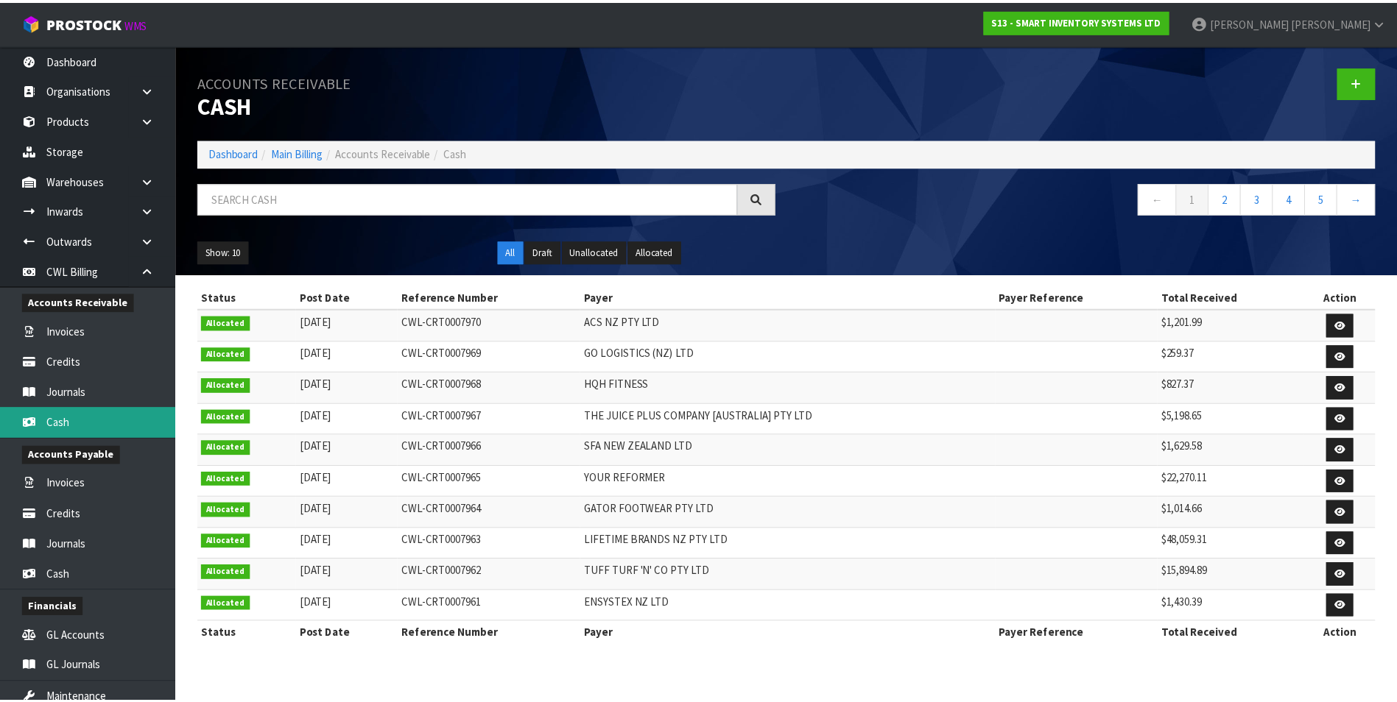
scroll to position [194, 0]
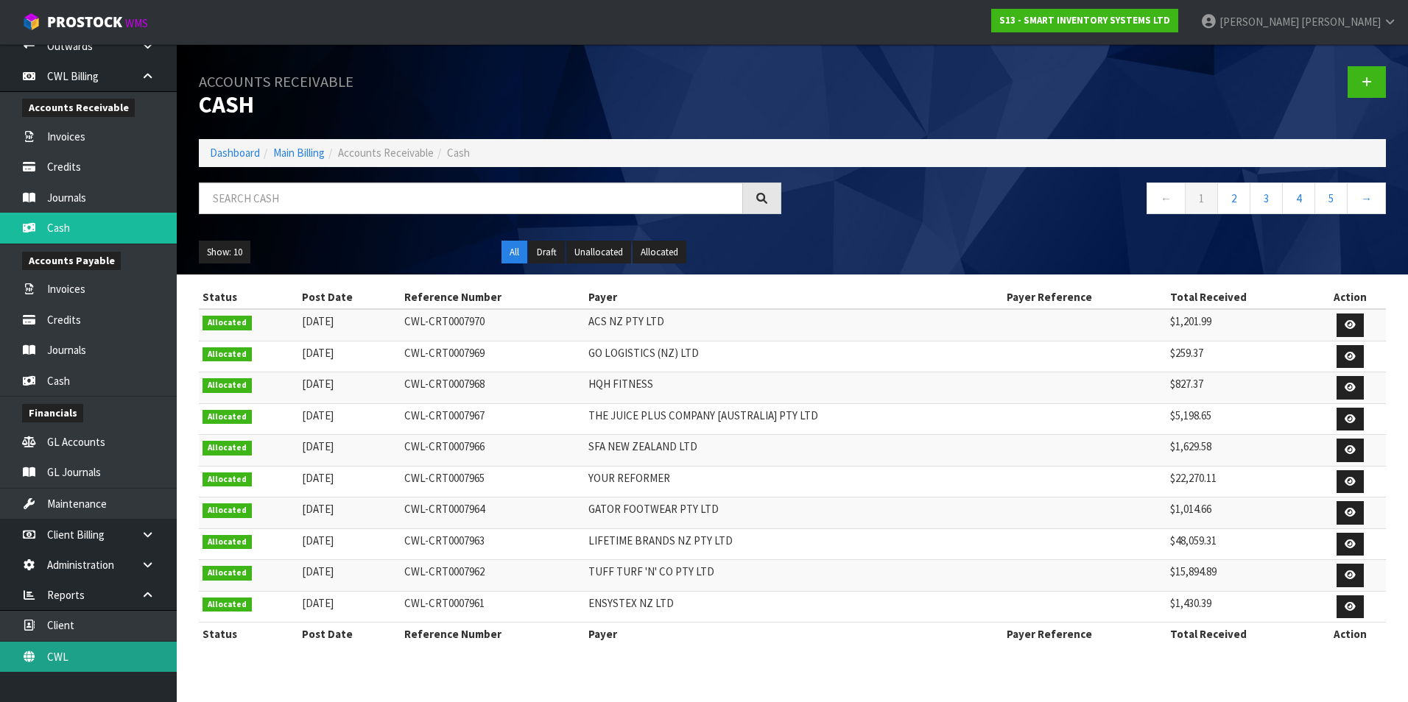
click at [121, 654] on link "CWL" at bounding box center [88, 657] width 177 height 30
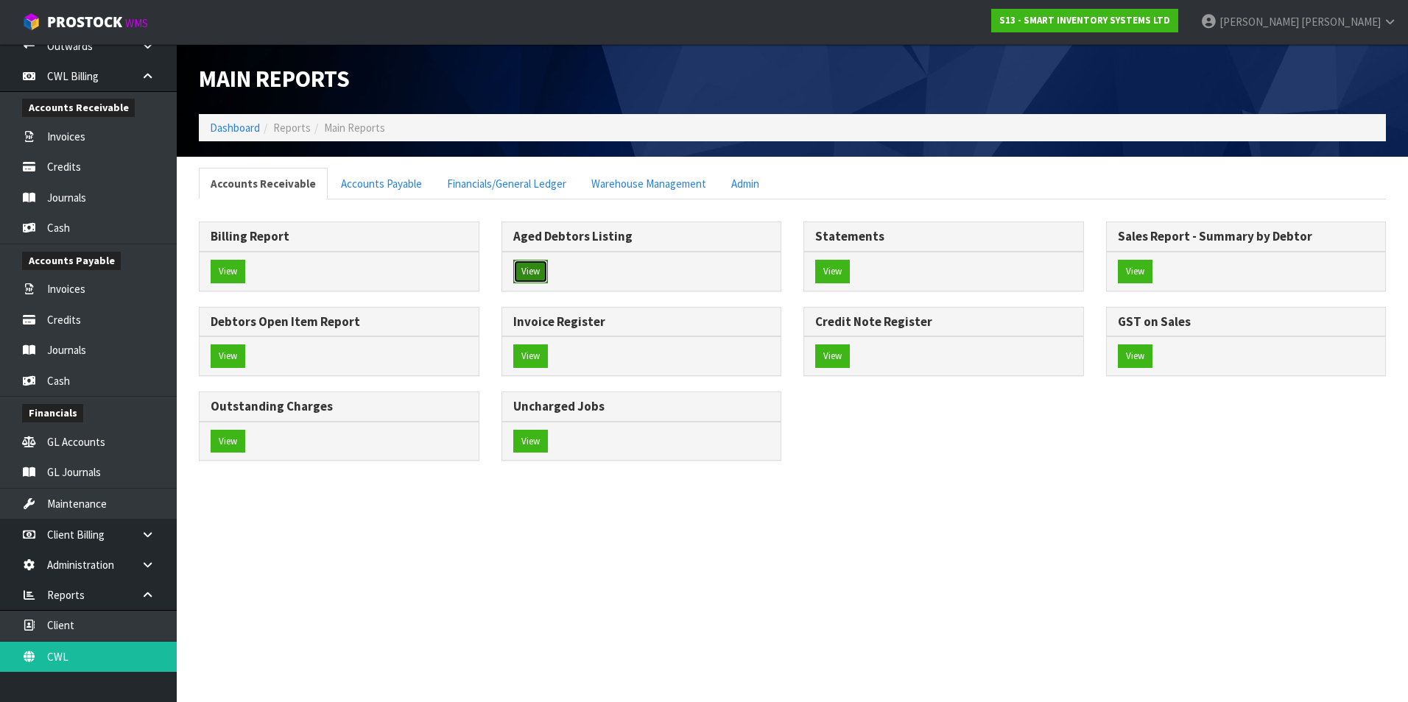
click at [525, 269] on button "View" at bounding box center [530, 272] width 35 height 24
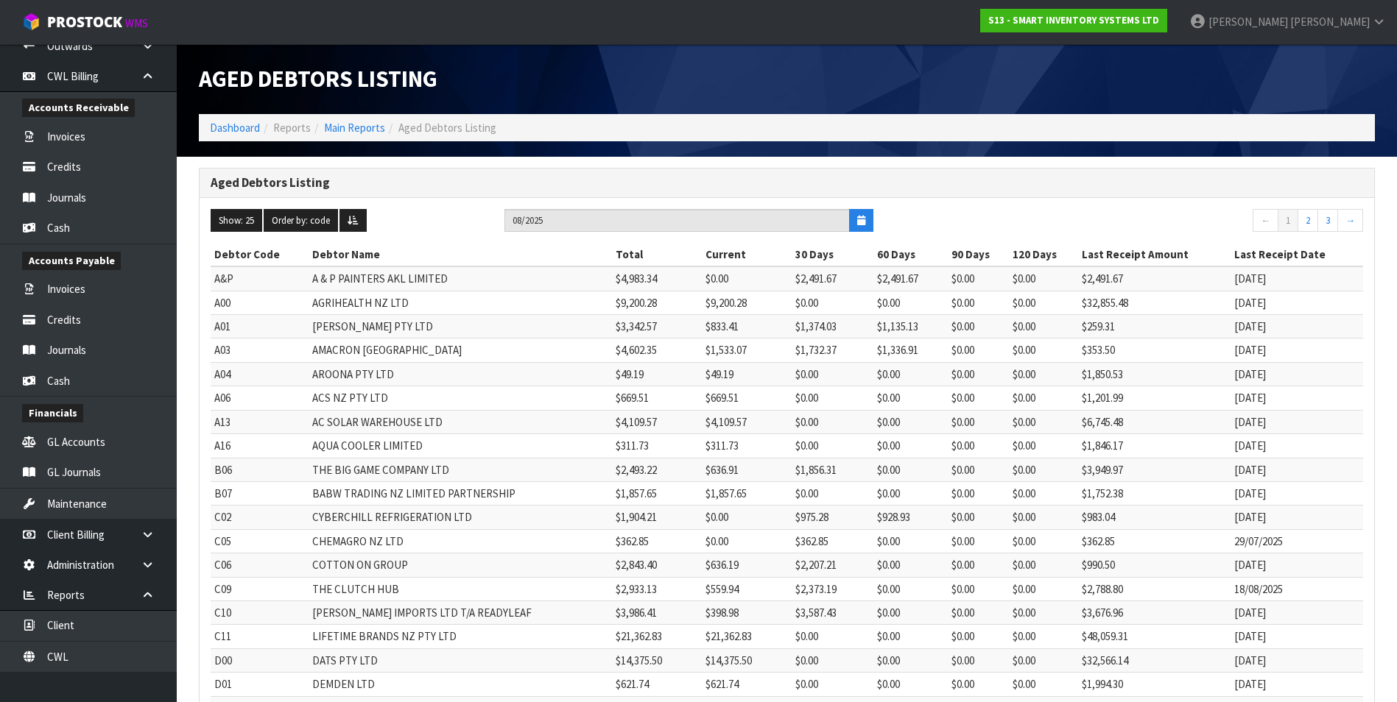
scroll to position [278, 0]
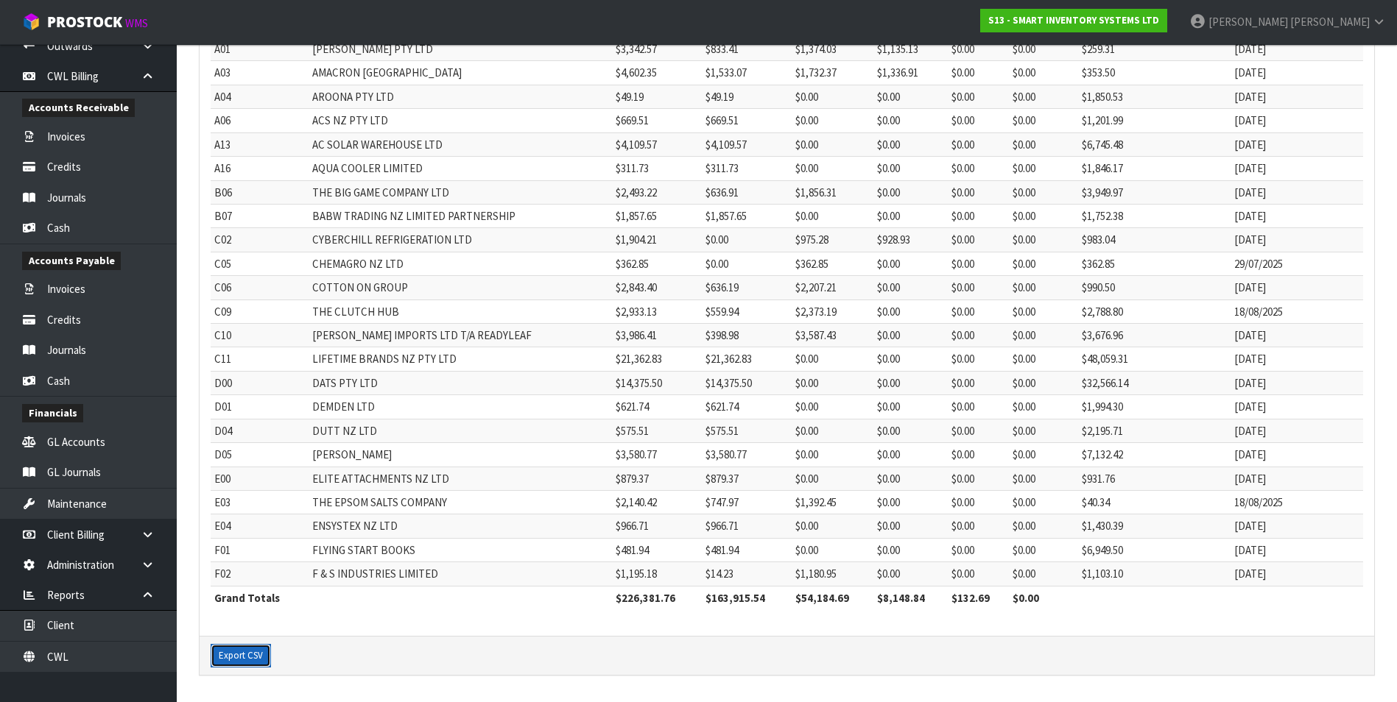
click at [246, 657] on button "Export CSV" at bounding box center [241, 656] width 60 height 24
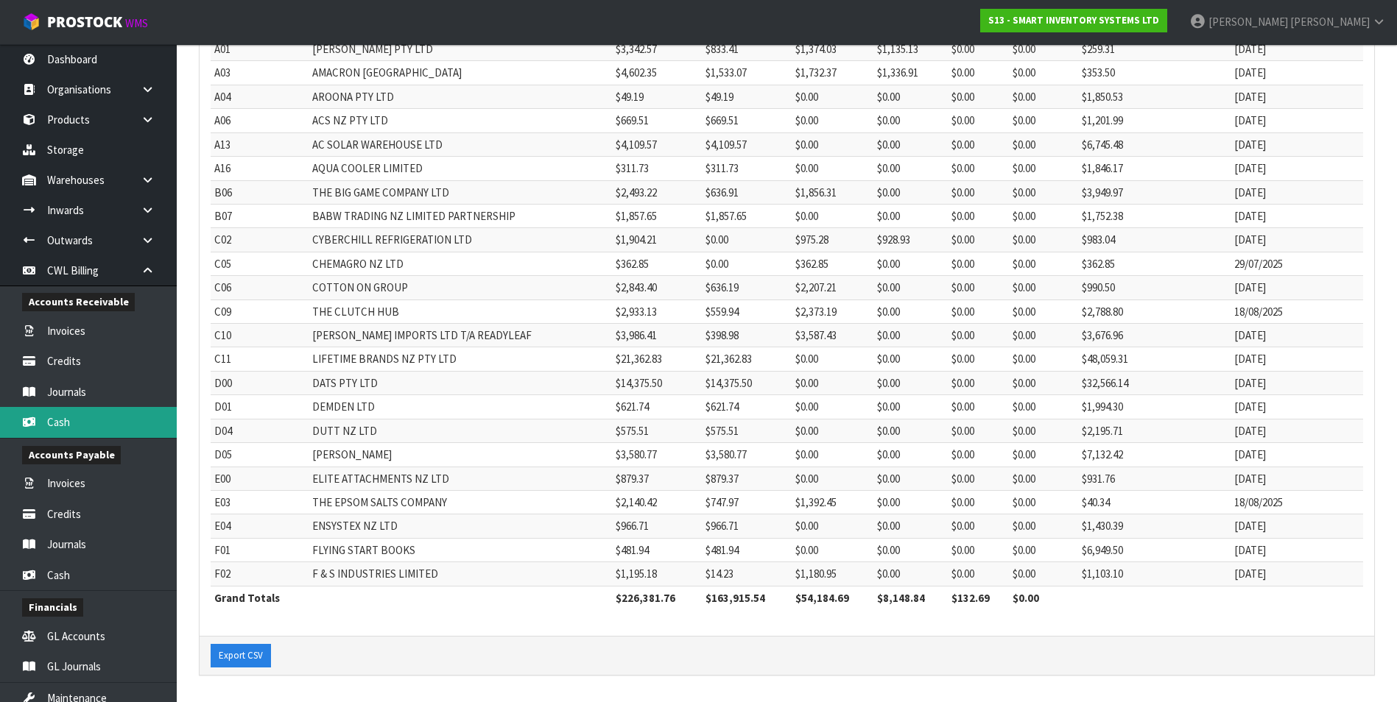
click at [104, 417] on link "Cash" at bounding box center [88, 422] width 177 height 30
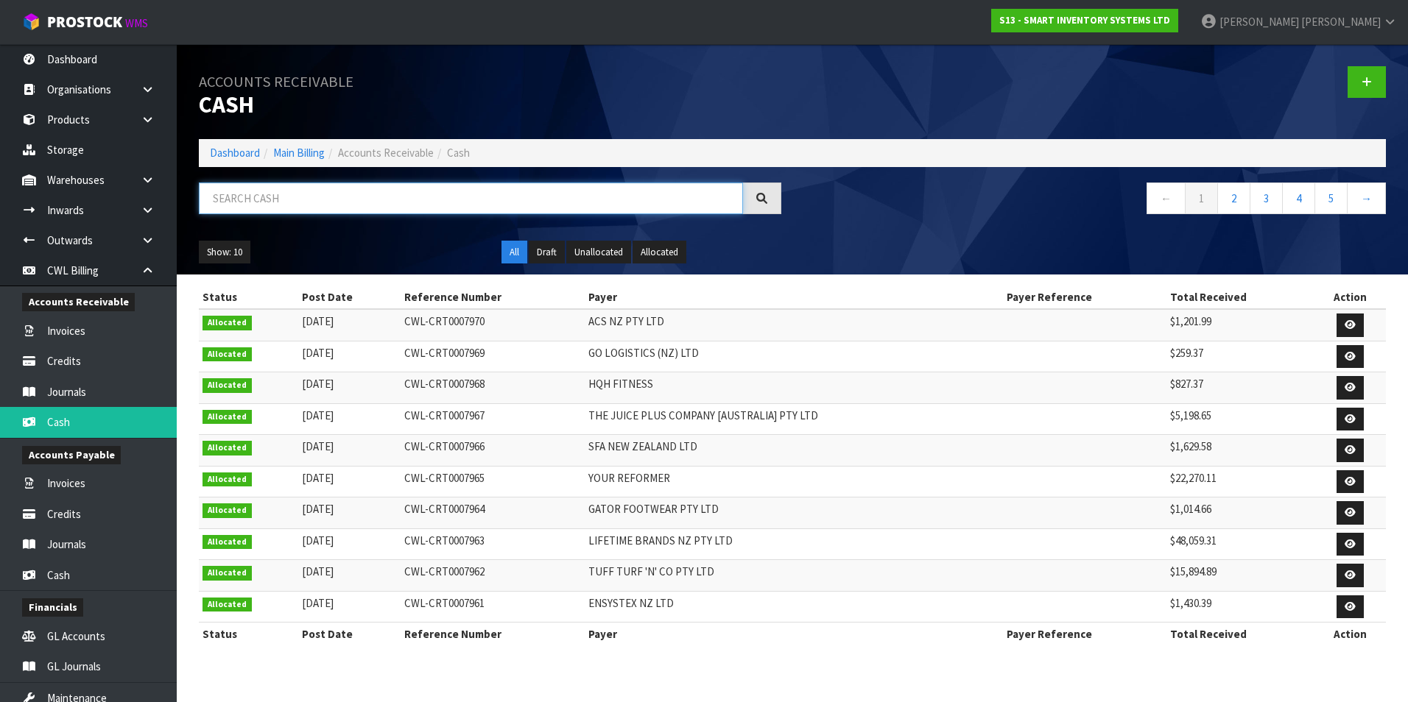
click at [266, 202] on input "text" at bounding box center [471, 199] width 544 height 32
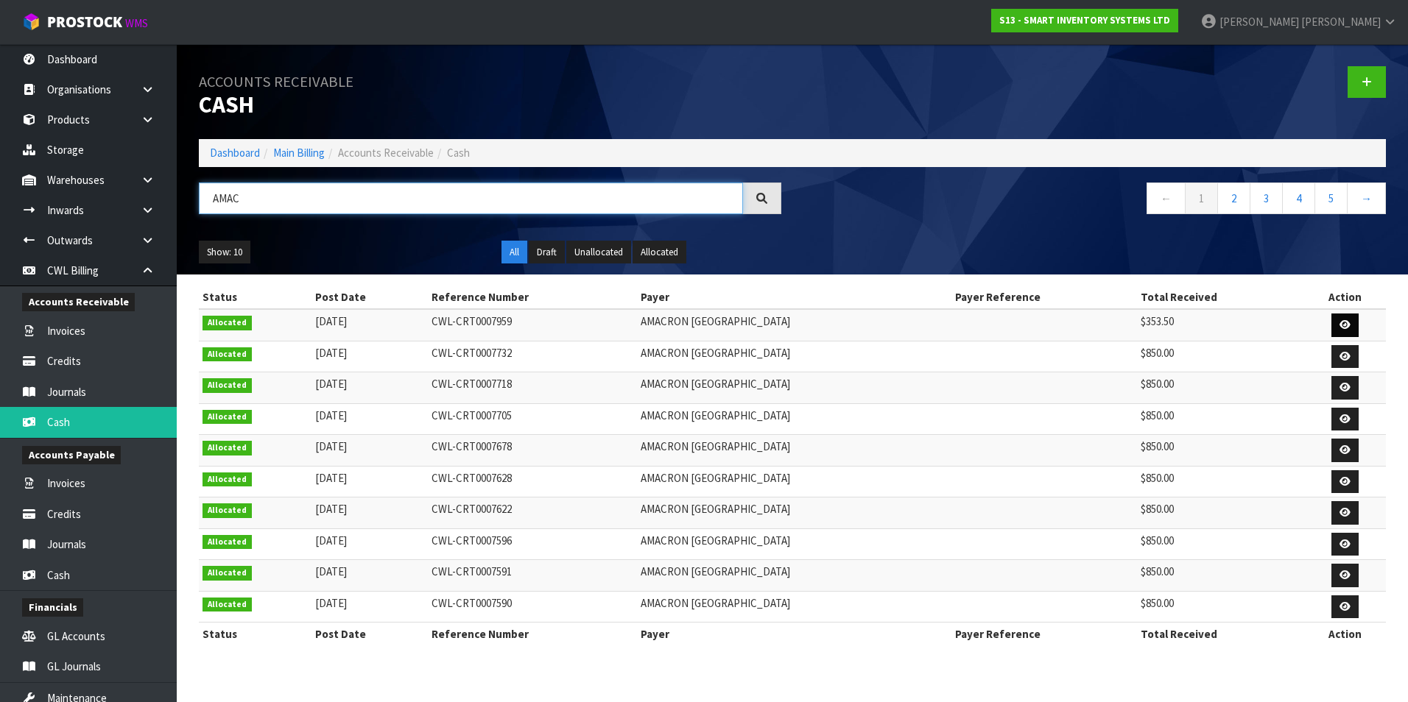
type input "AMAC"
click at [1336, 329] on link at bounding box center [1344, 326] width 27 height 24
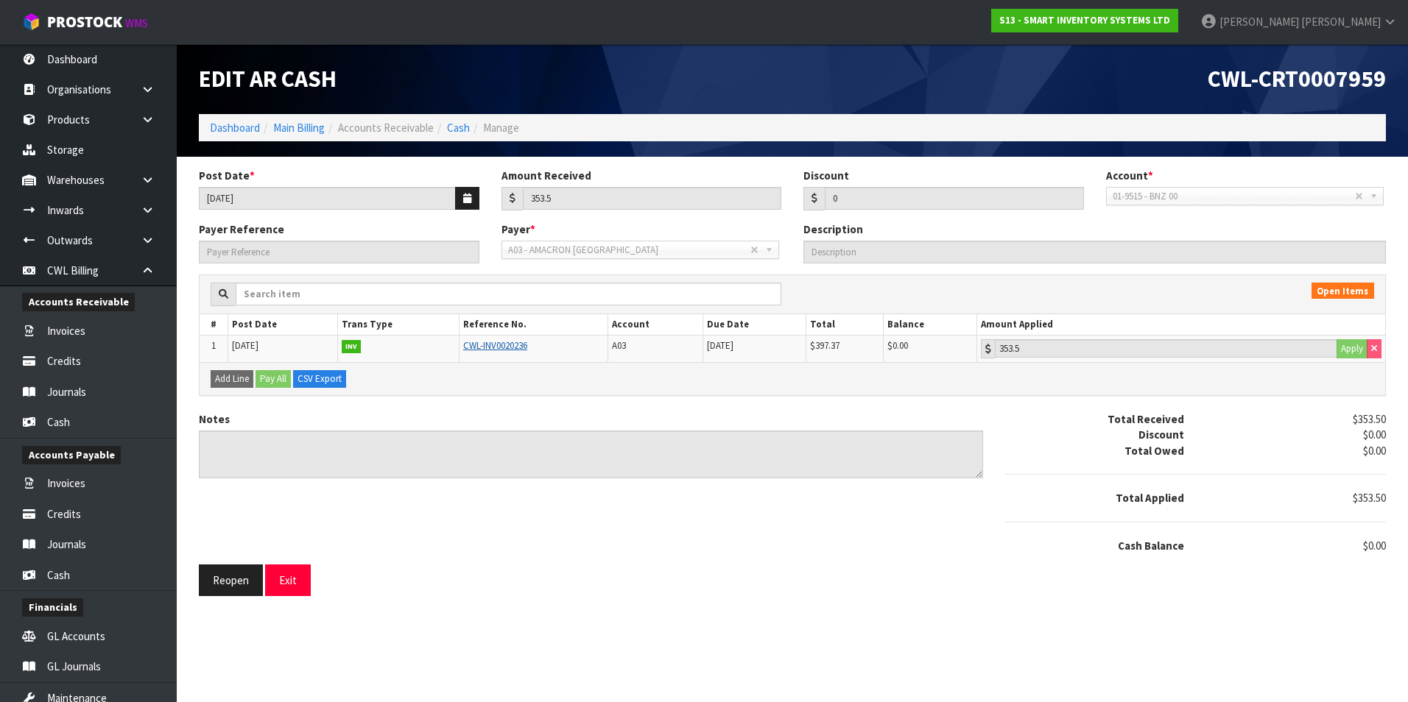
click at [486, 345] on link "CWL-INV0020236" at bounding box center [495, 345] width 64 height 13
click at [299, 588] on button "Exit" at bounding box center [288, 581] width 46 height 32
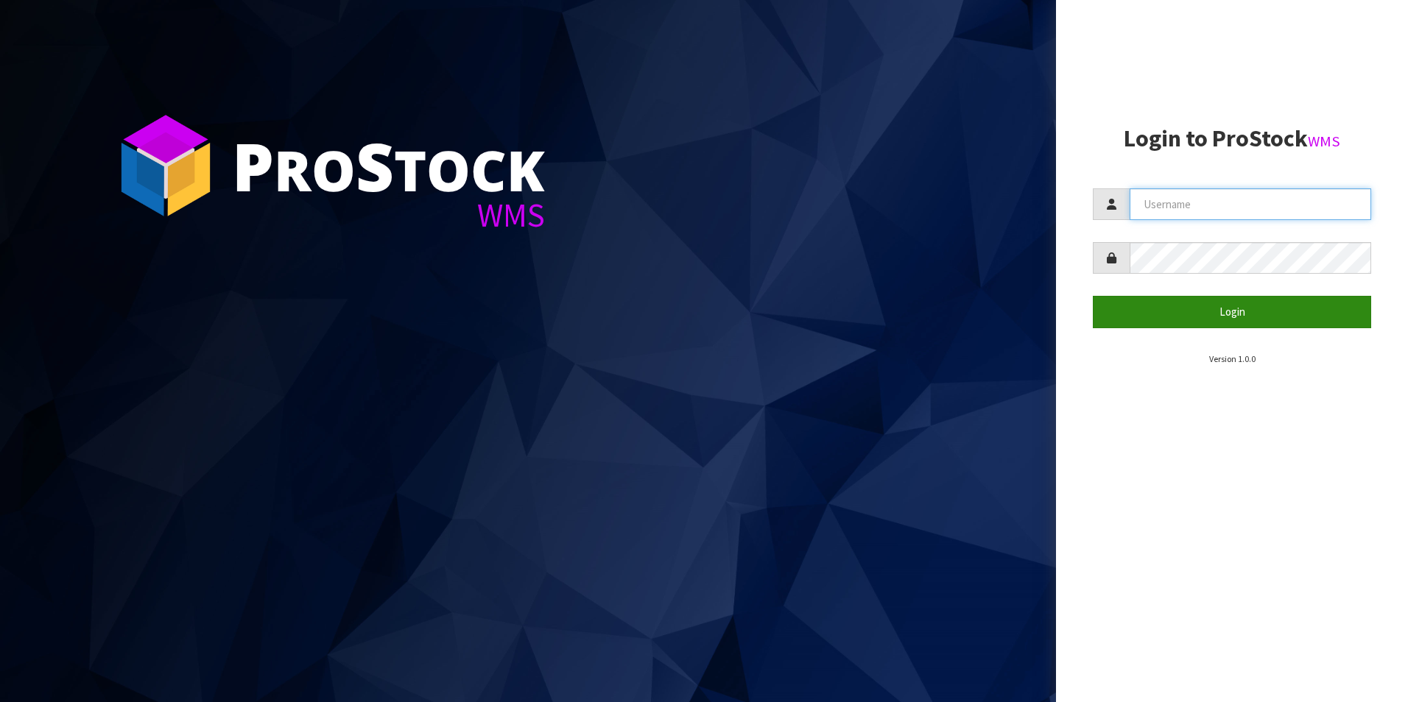
type input "[PERSON_NAME][EMAIL_ADDRESS][DOMAIN_NAME]"
click at [1129, 315] on button "Login" at bounding box center [1231, 312] width 278 height 32
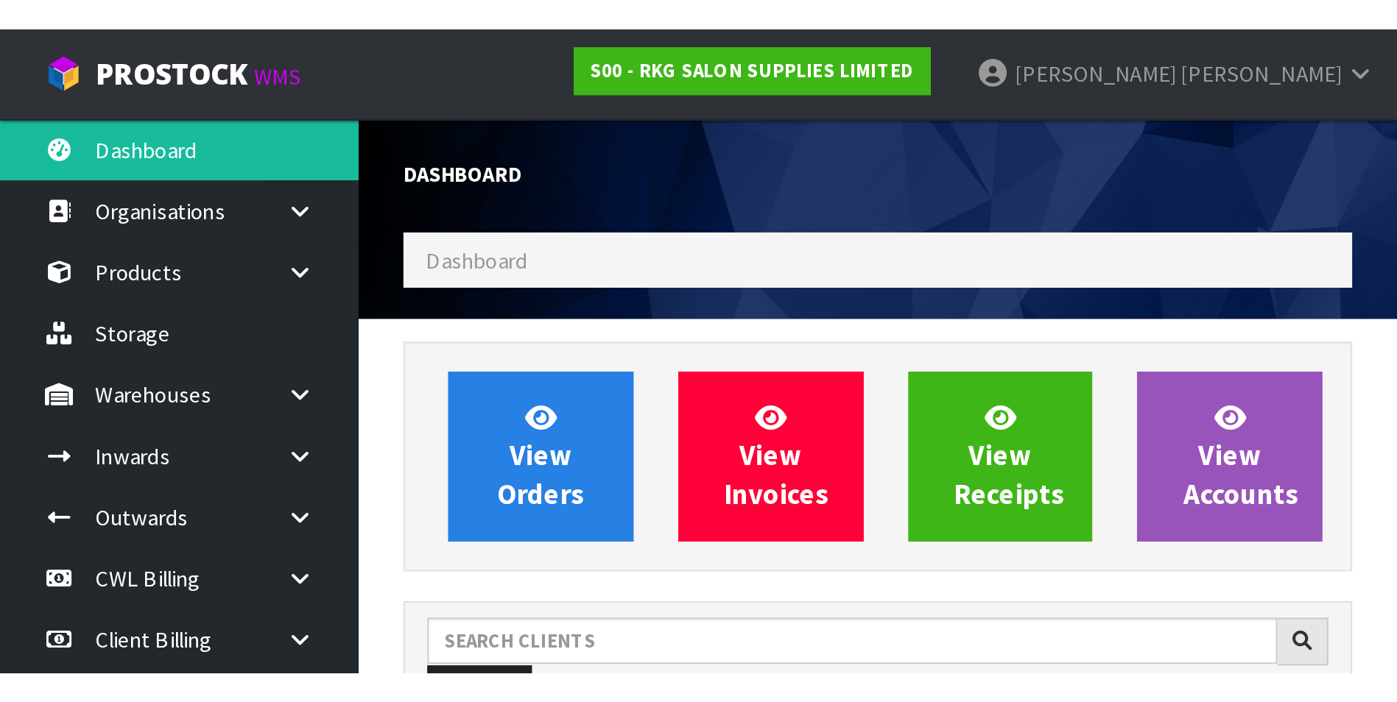
scroll to position [1115, 599]
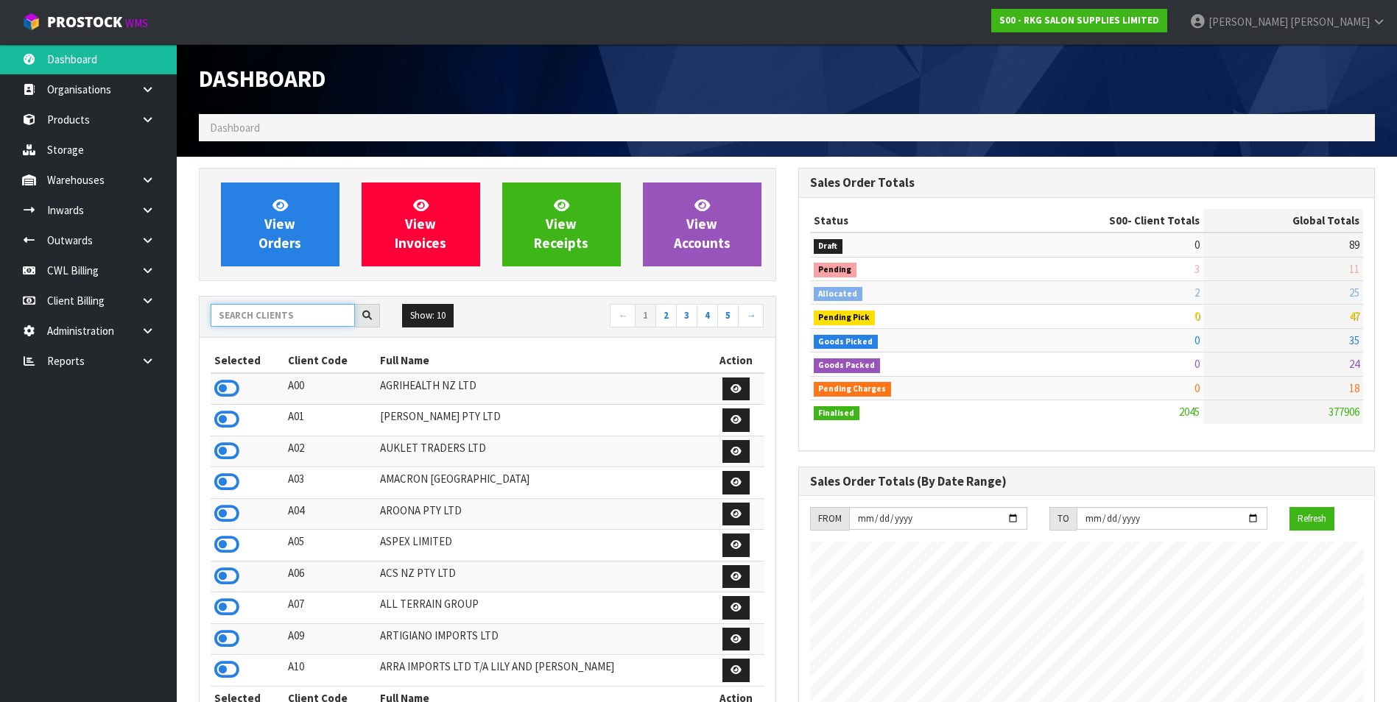
click at [248, 317] on input "text" at bounding box center [283, 315] width 144 height 23
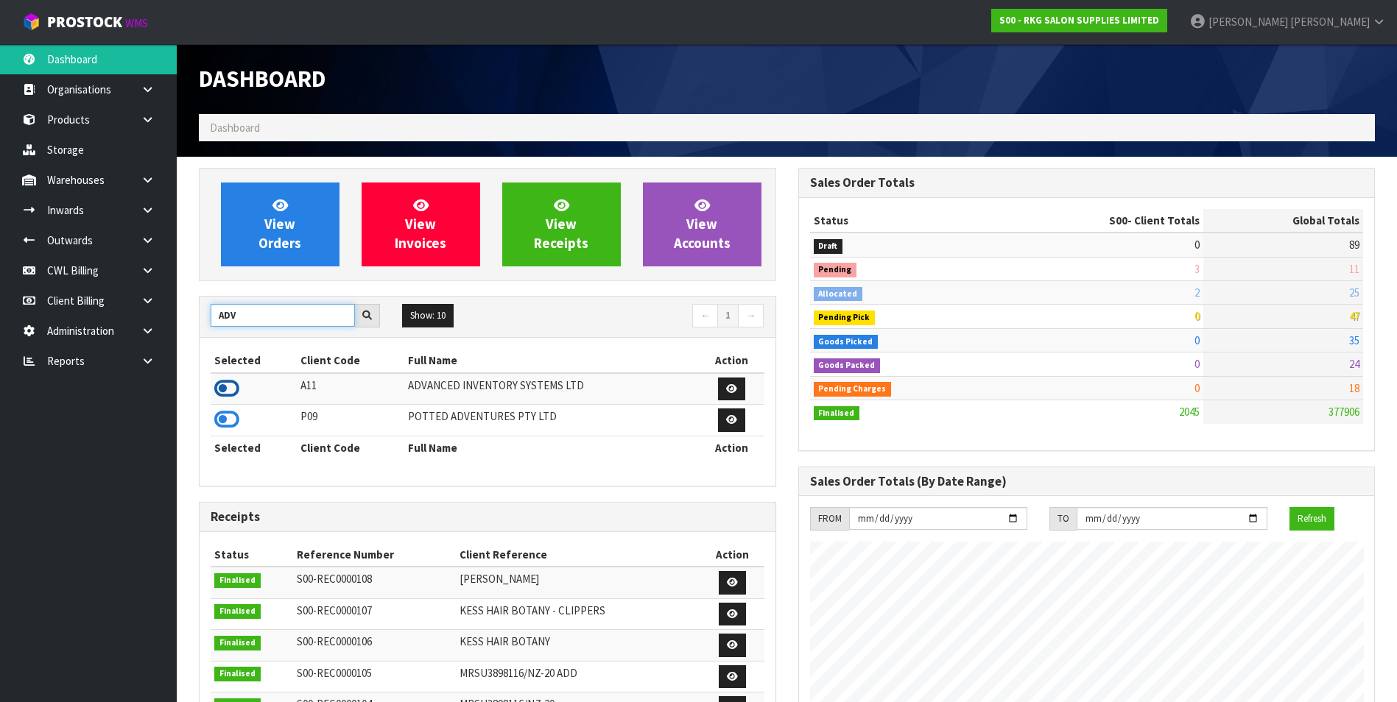
type input "ADV"
click at [220, 390] on icon at bounding box center [226, 389] width 25 height 22
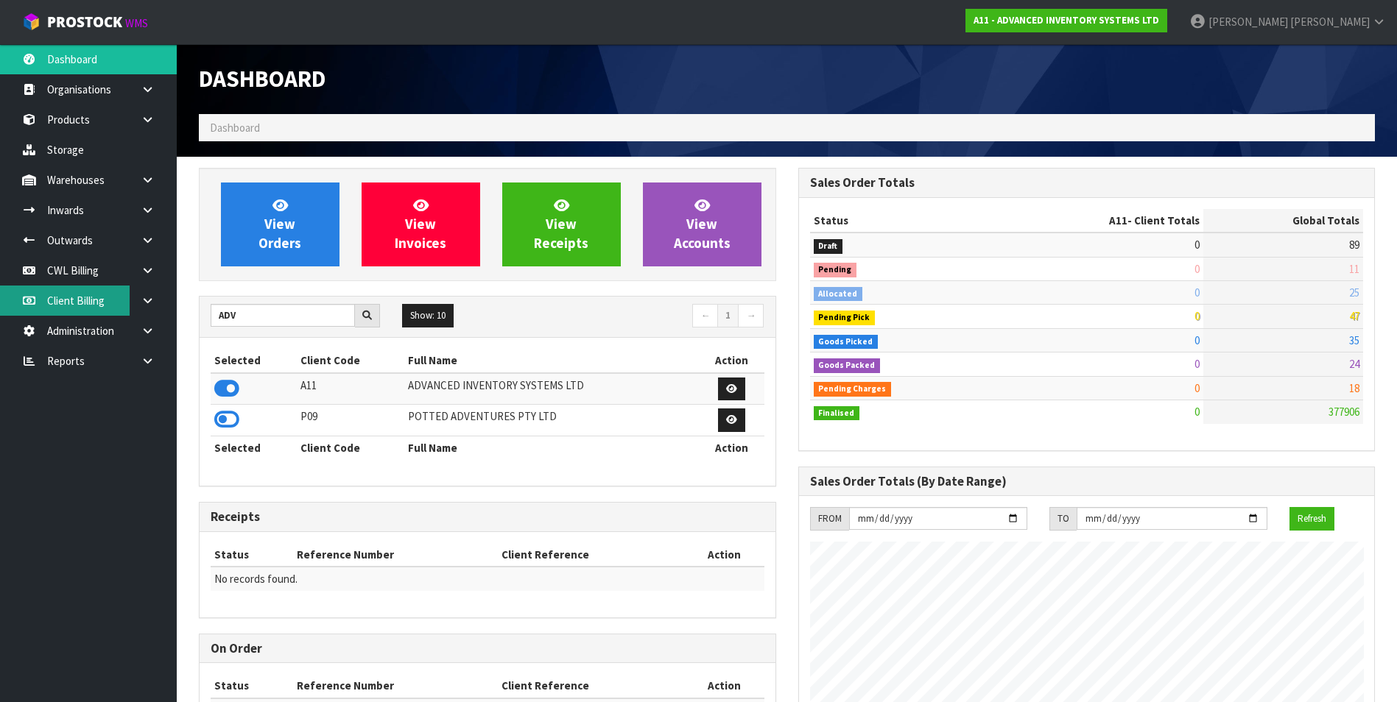
scroll to position [900, 599]
click at [99, 297] on link "Client Billing" at bounding box center [88, 301] width 177 height 30
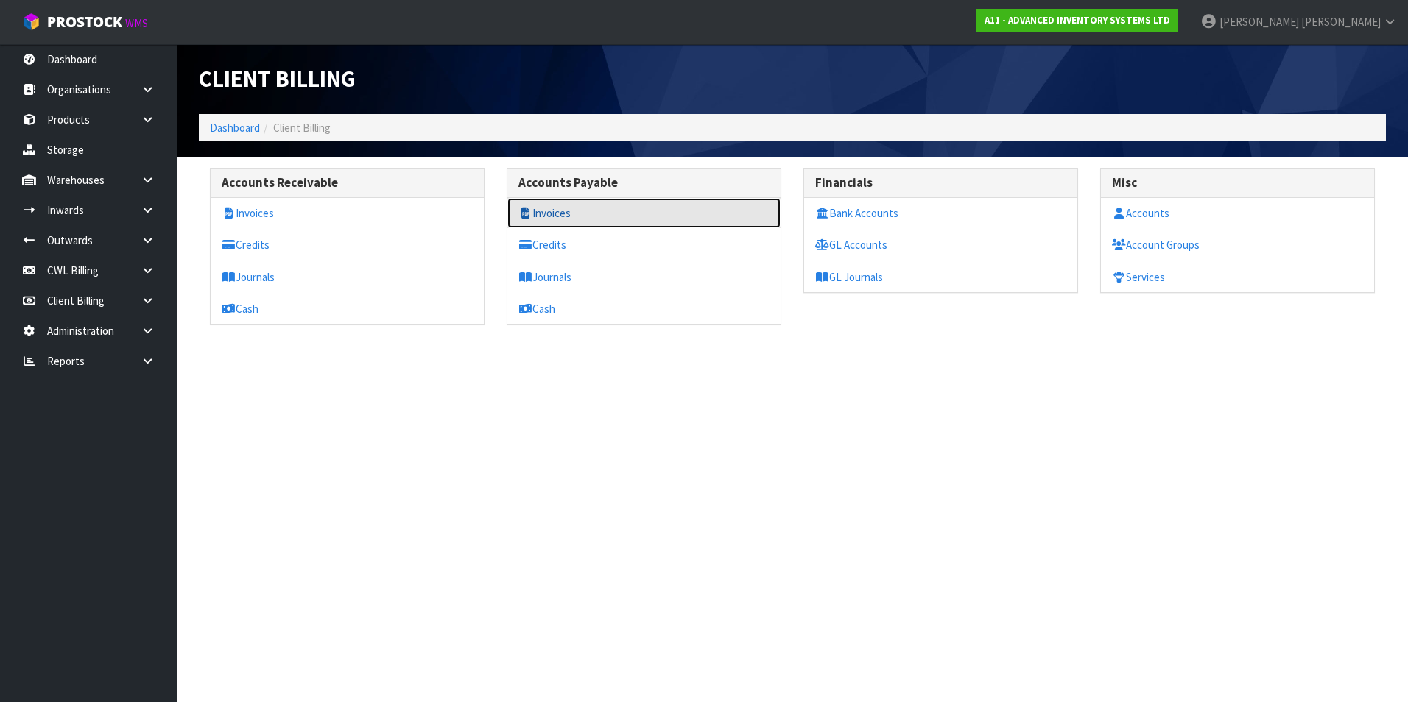
click at [548, 221] on link "Invoices" at bounding box center [643, 213] width 273 height 30
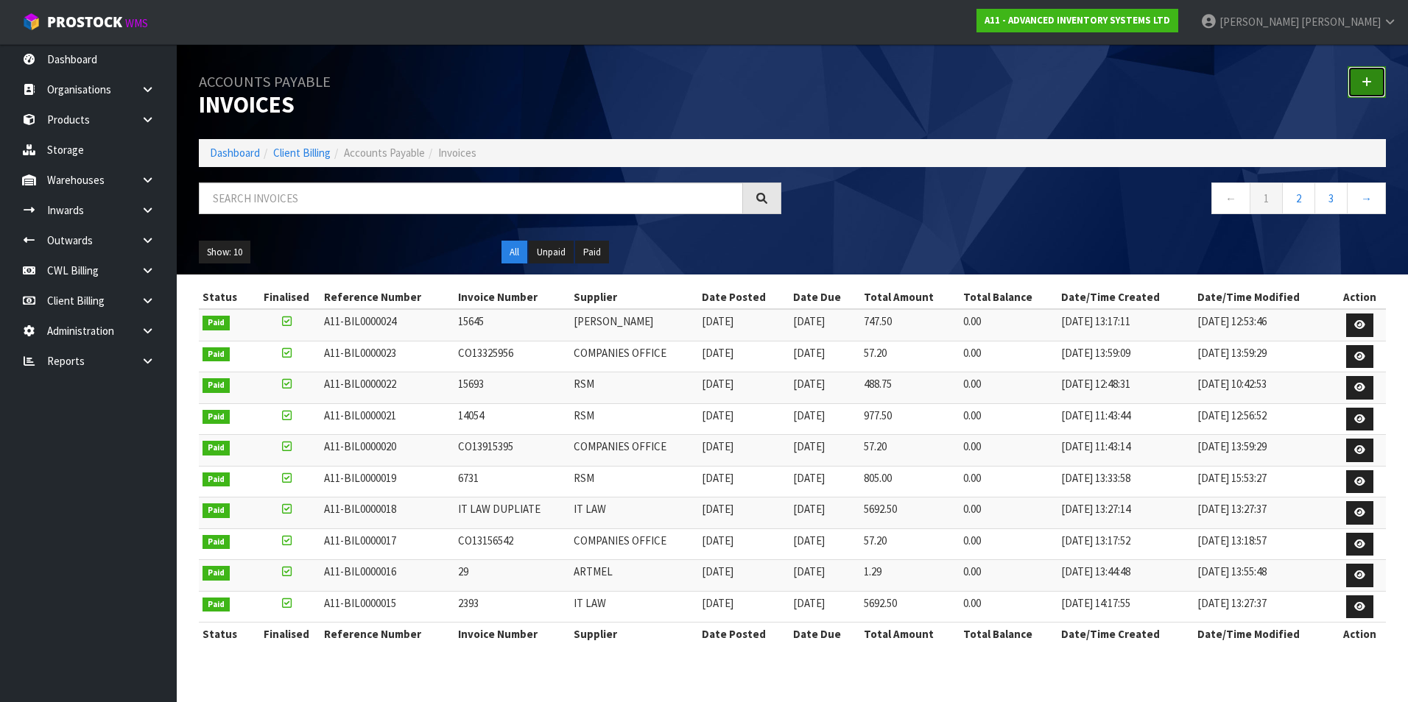
click at [1355, 82] on link at bounding box center [1366, 82] width 38 height 32
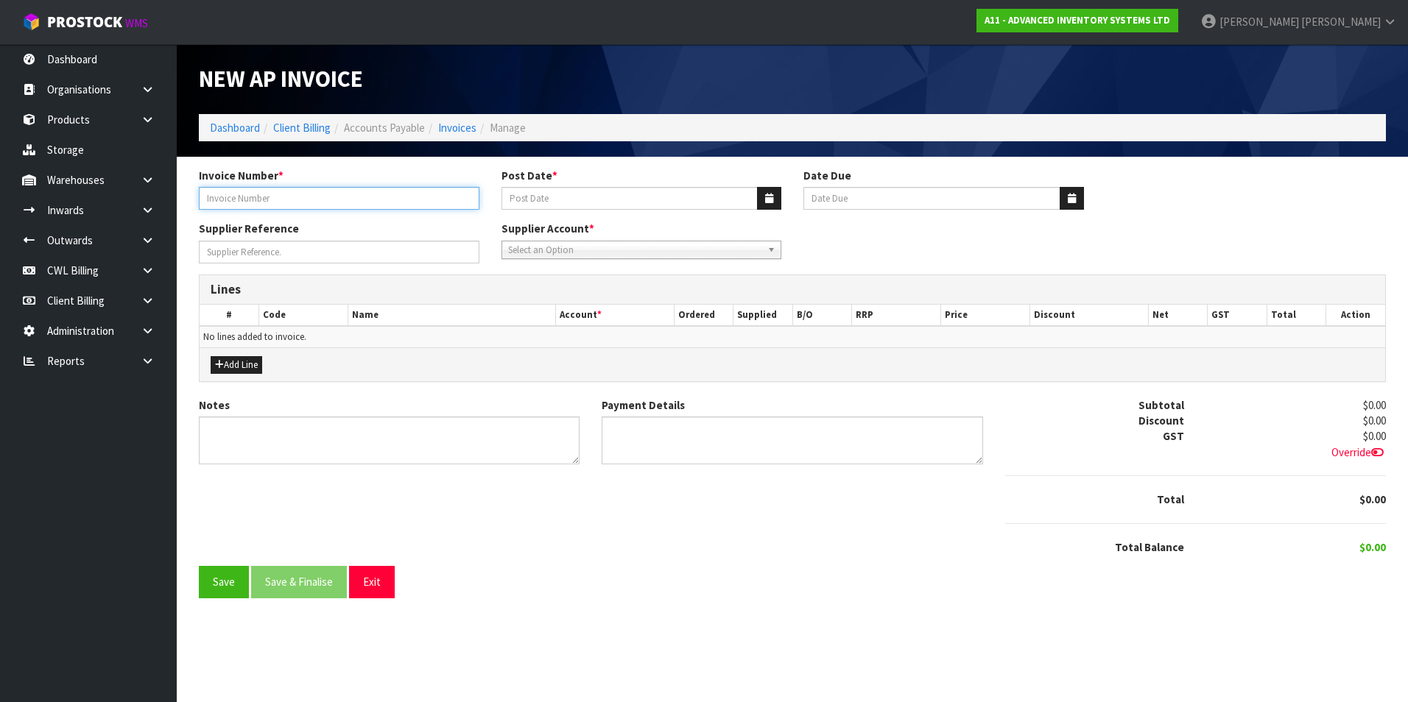
click at [365, 200] on input "Invoice Number *" at bounding box center [339, 198] width 280 height 23
click at [233, 199] on input "Invoice Number *" at bounding box center [339, 198] width 280 height 23
paste input "CO15112084"
type input "CO15112084"
click at [770, 197] on icon "button" at bounding box center [769, 199] width 8 height 10
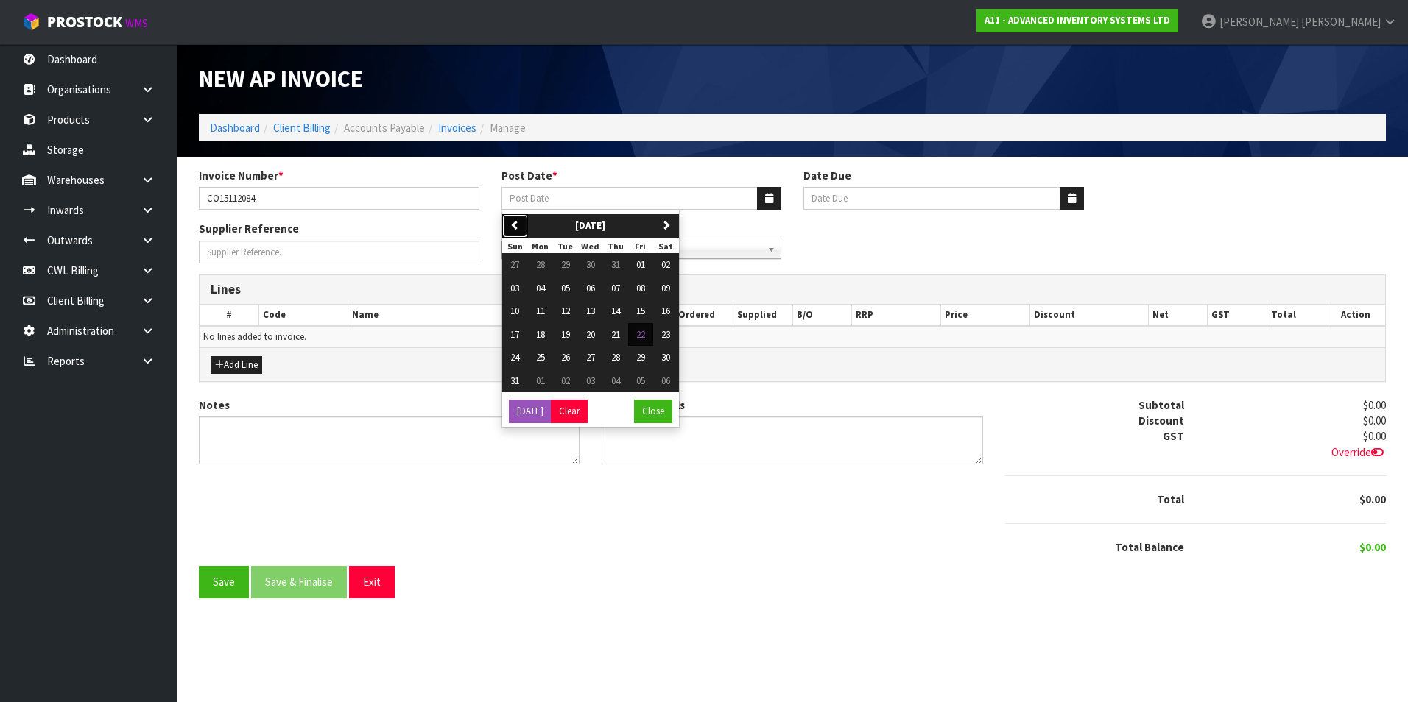
click at [515, 224] on icon "button" at bounding box center [515, 225] width 10 height 10
click at [568, 316] on span "15" at bounding box center [565, 311] width 9 height 13
type input "[DATE]"
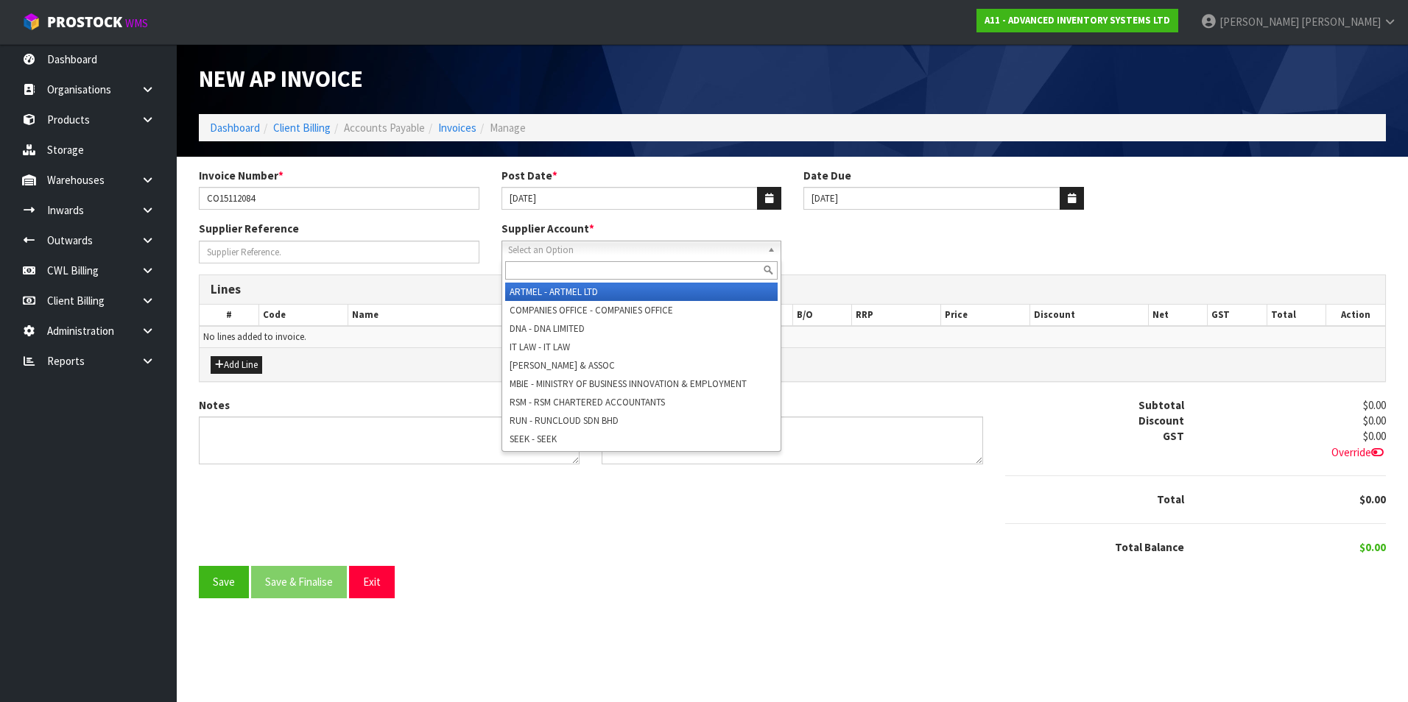
click at [571, 250] on span "Select an Option" at bounding box center [635, 250] width 254 height 18
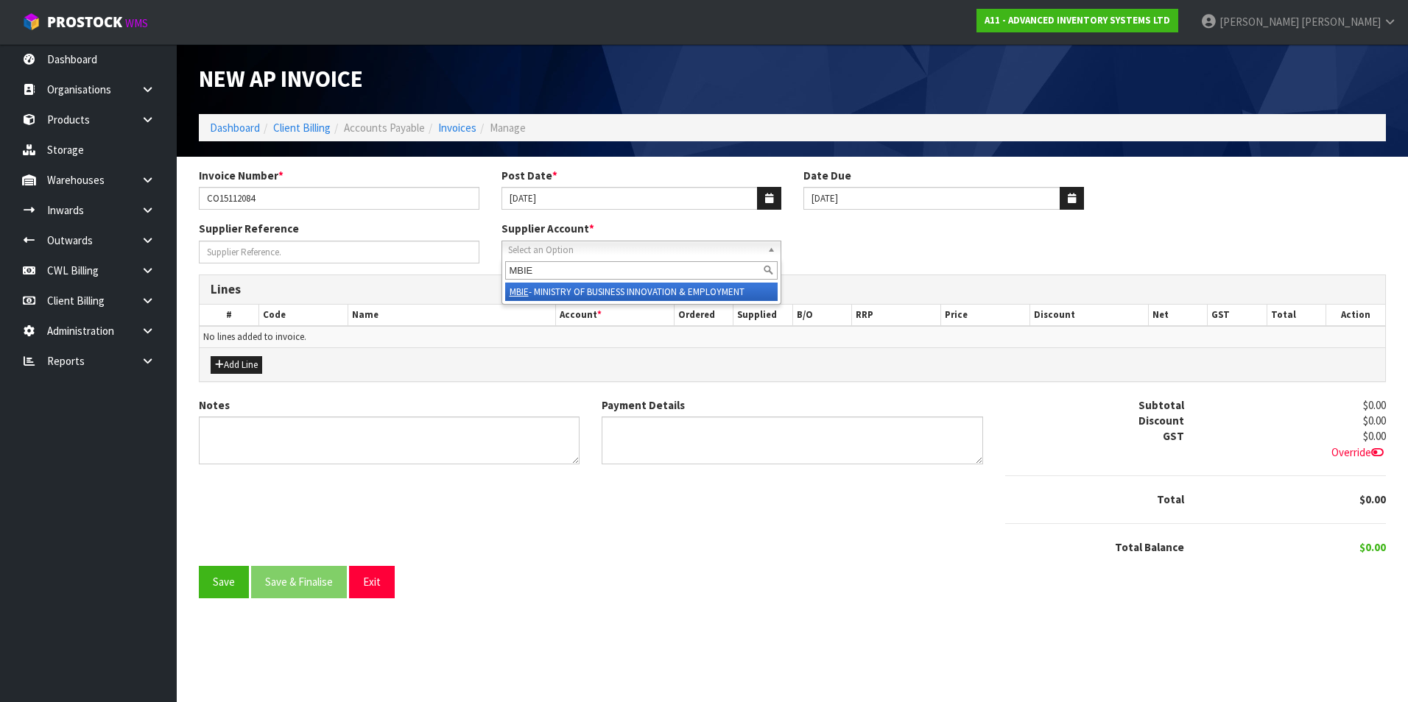
type input "MBIE"
click at [581, 290] on li "MBIE - MINISTRY OF BUSINESS INNOVATION & EMPLOYMENT" at bounding box center [641, 292] width 273 height 18
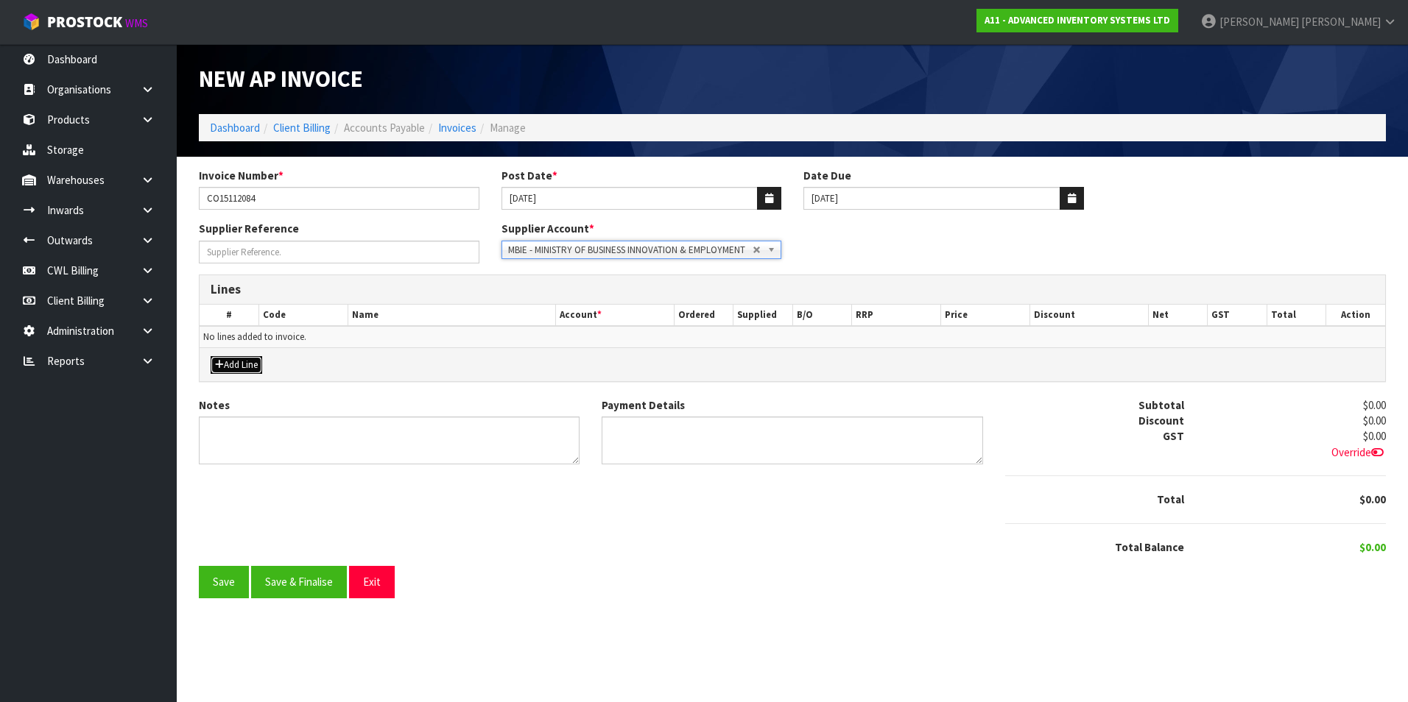
click at [250, 367] on button "Add Line" at bounding box center [237, 365] width 52 height 18
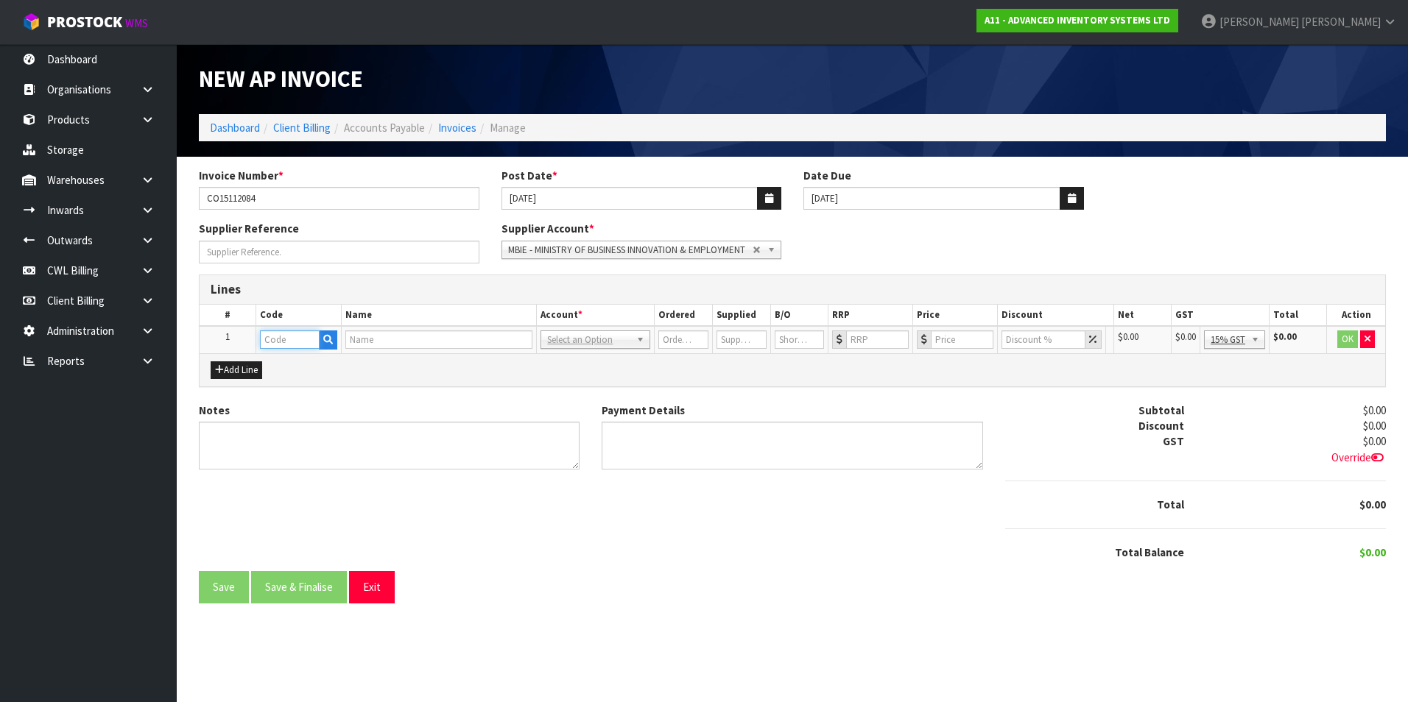
click at [287, 341] on input "text" at bounding box center [290, 340] width 60 height 18
type input "LEG"
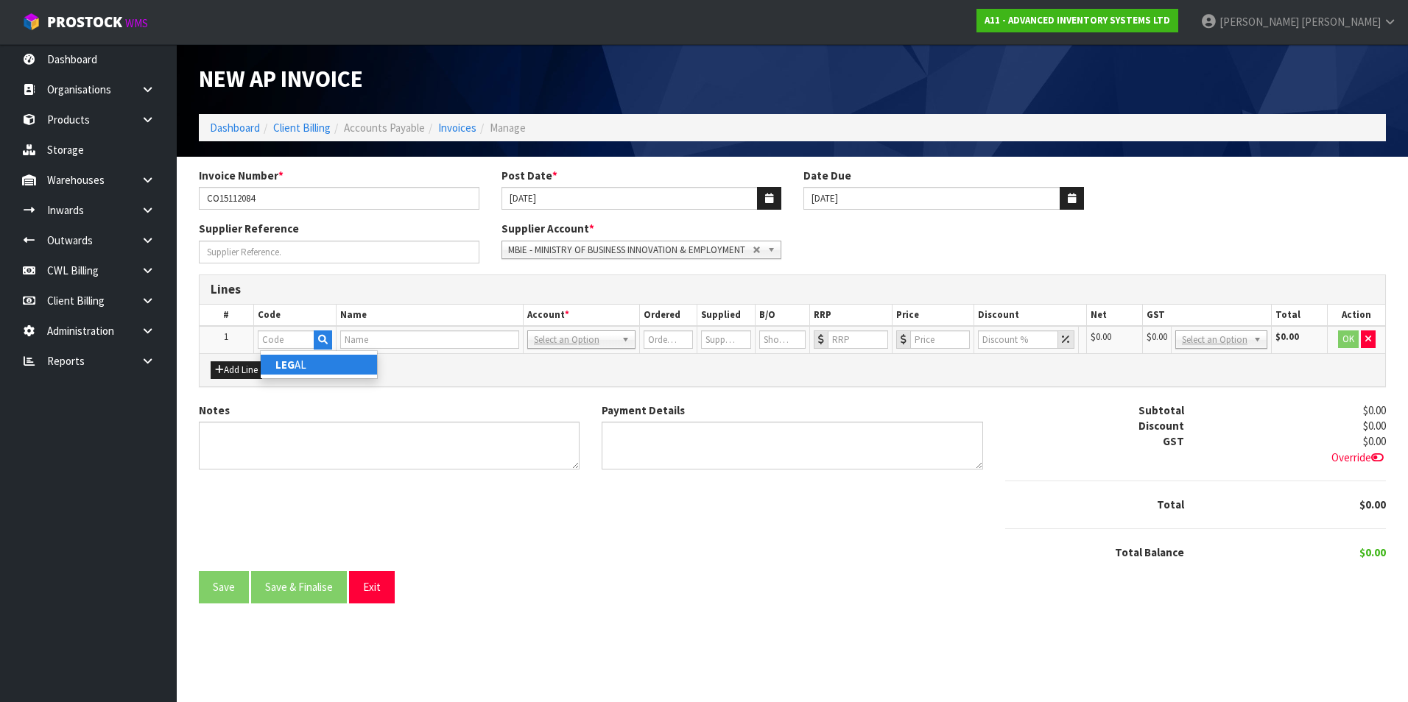
click at [320, 370] on link "LEG AL" at bounding box center [319, 365] width 116 height 20
type input "LEGAL"
type input "LEGAL FEES"
type input "1"
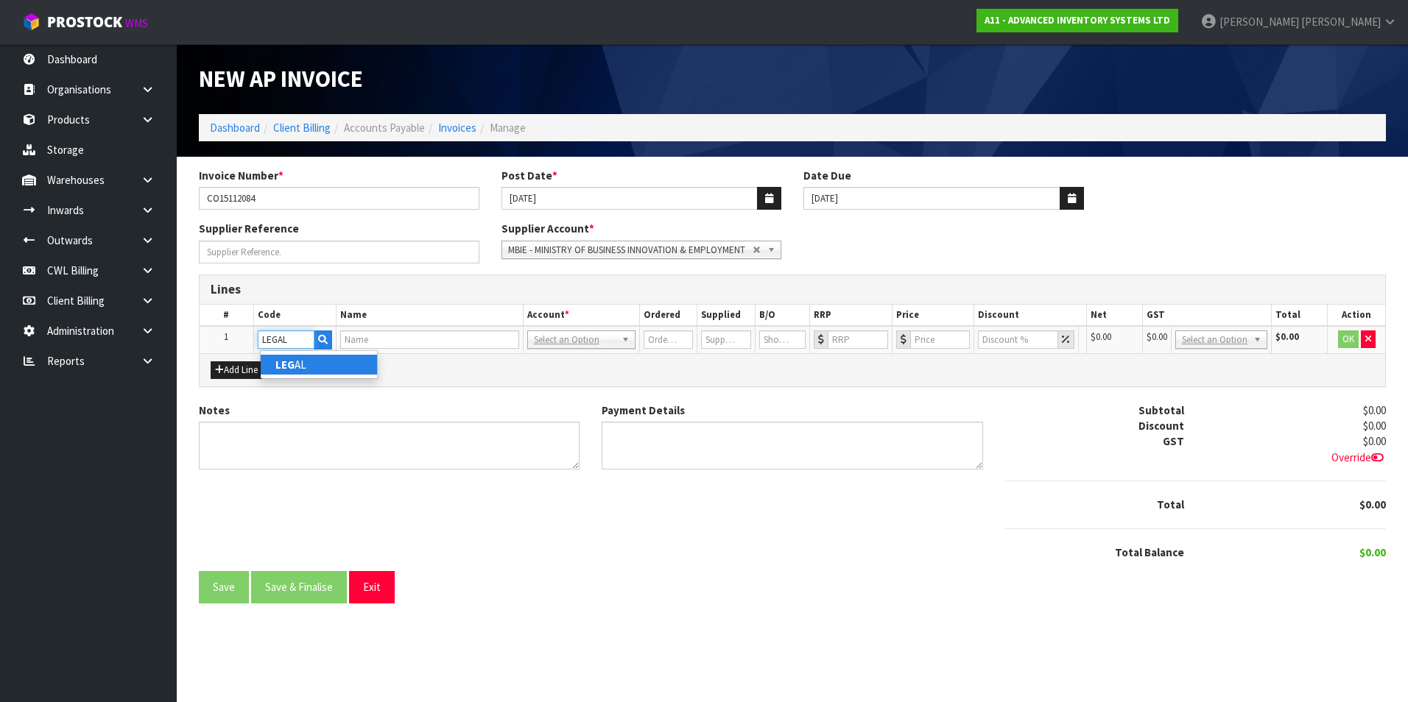
type input "0"
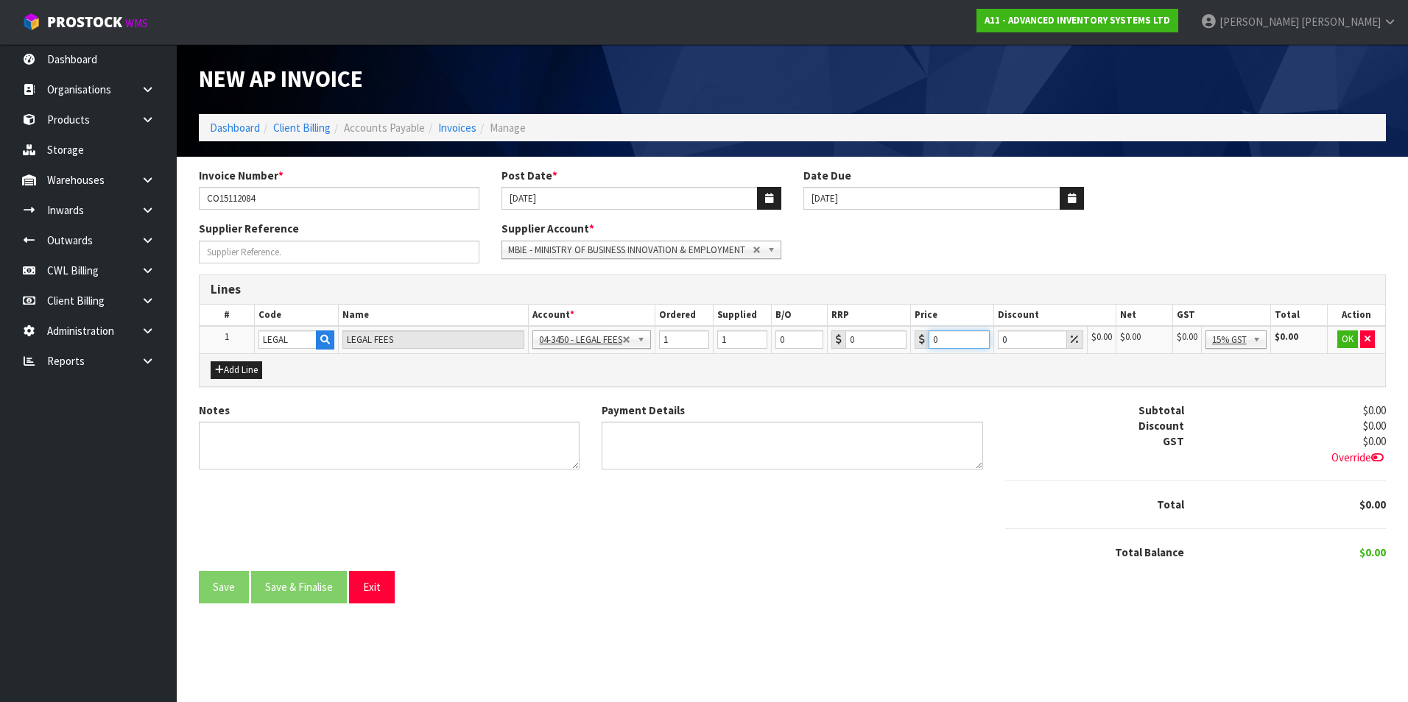
click at [942, 339] on input "0" at bounding box center [958, 340] width 61 height 18
type input "49.74"
drag, startPoint x: 1352, startPoint y: 345, endPoint x: 1267, endPoint y: 359, distance: 85.9
click at [1351, 345] on button "OK" at bounding box center [1347, 340] width 21 height 18
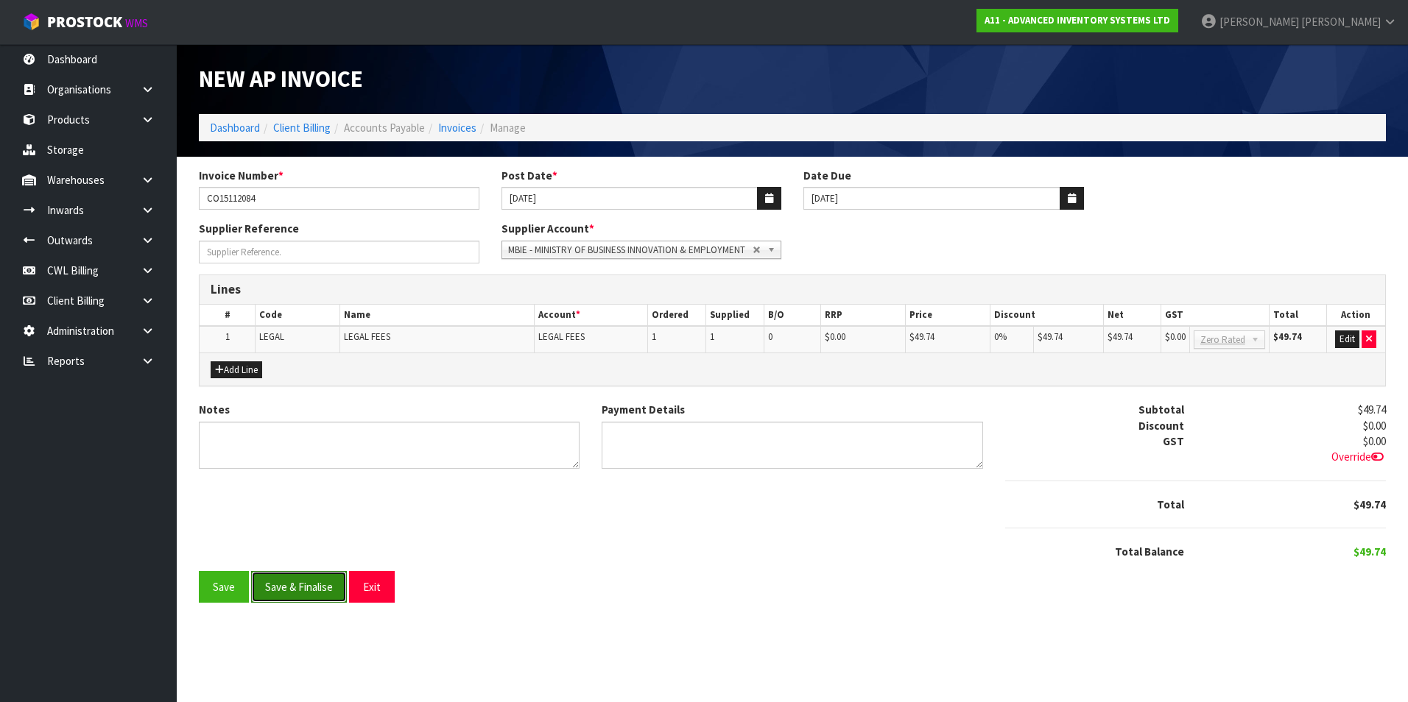
click at [311, 591] on button "Save & Finalise" at bounding box center [299, 587] width 96 height 32
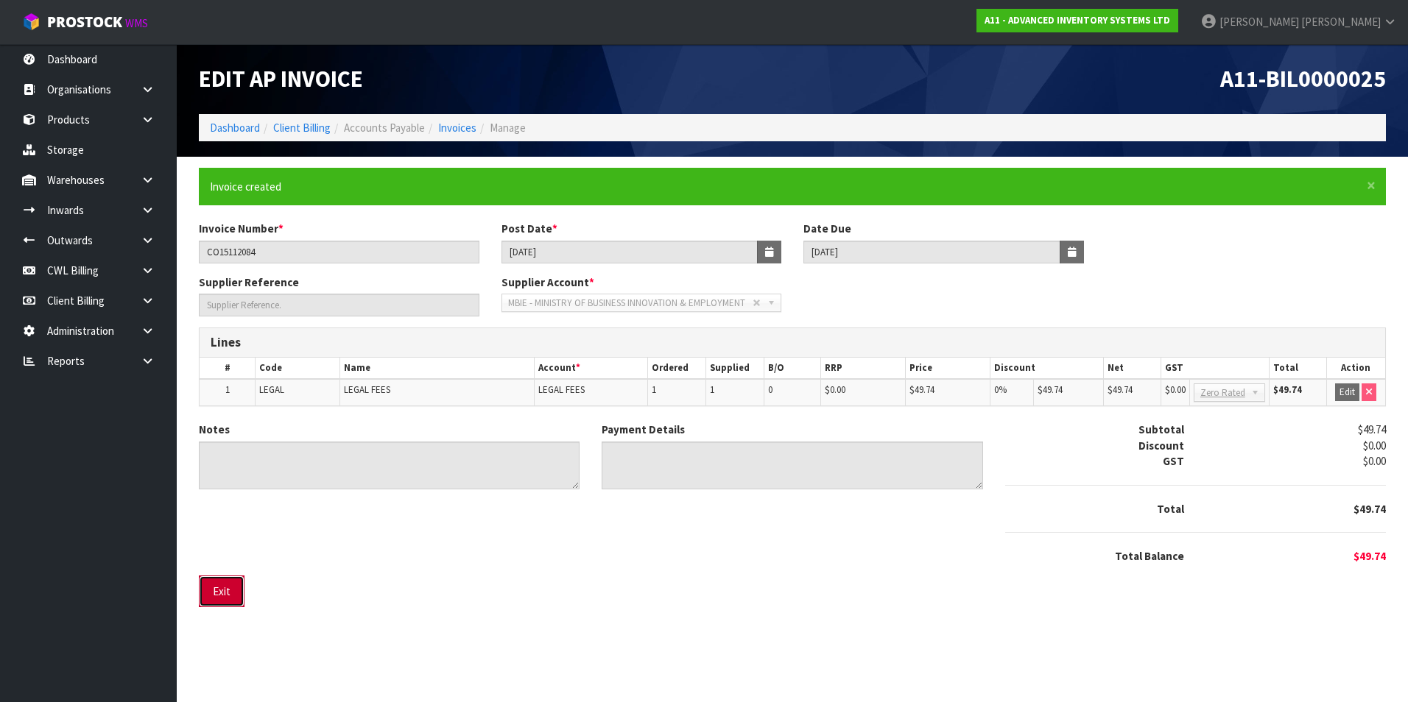
click at [227, 590] on button "Exit" at bounding box center [222, 592] width 46 height 32
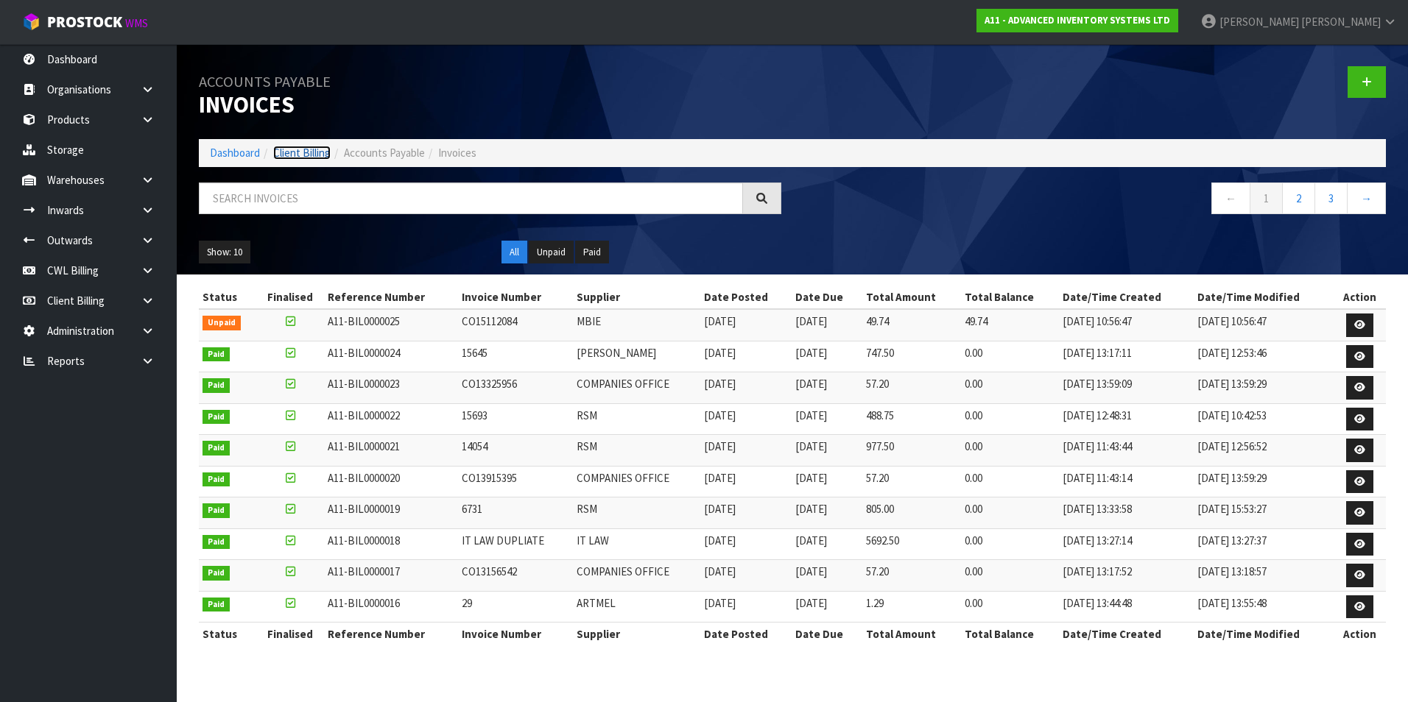
click at [318, 157] on link "Client Billing" at bounding box center [301, 153] width 57 height 14
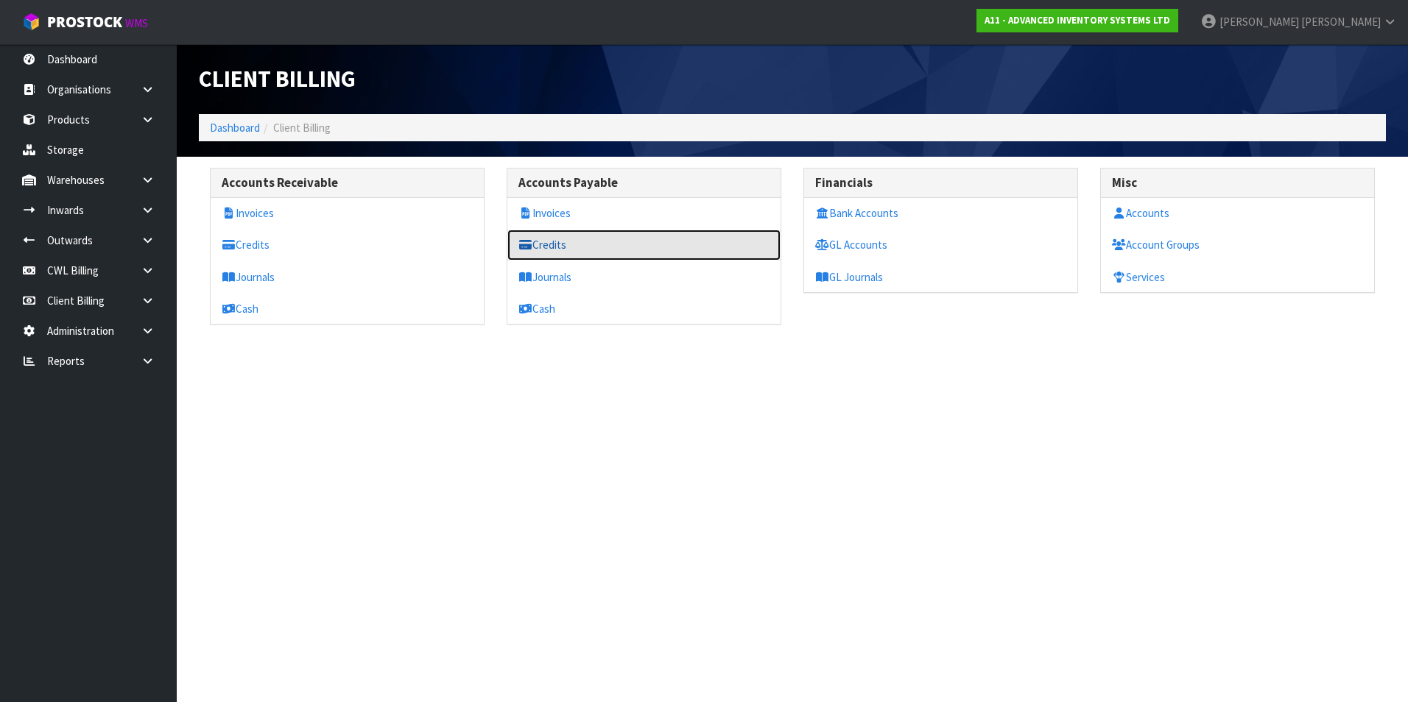
click at [565, 246] on link "Credits" at bounding box center [643, 245] width 273 height 30
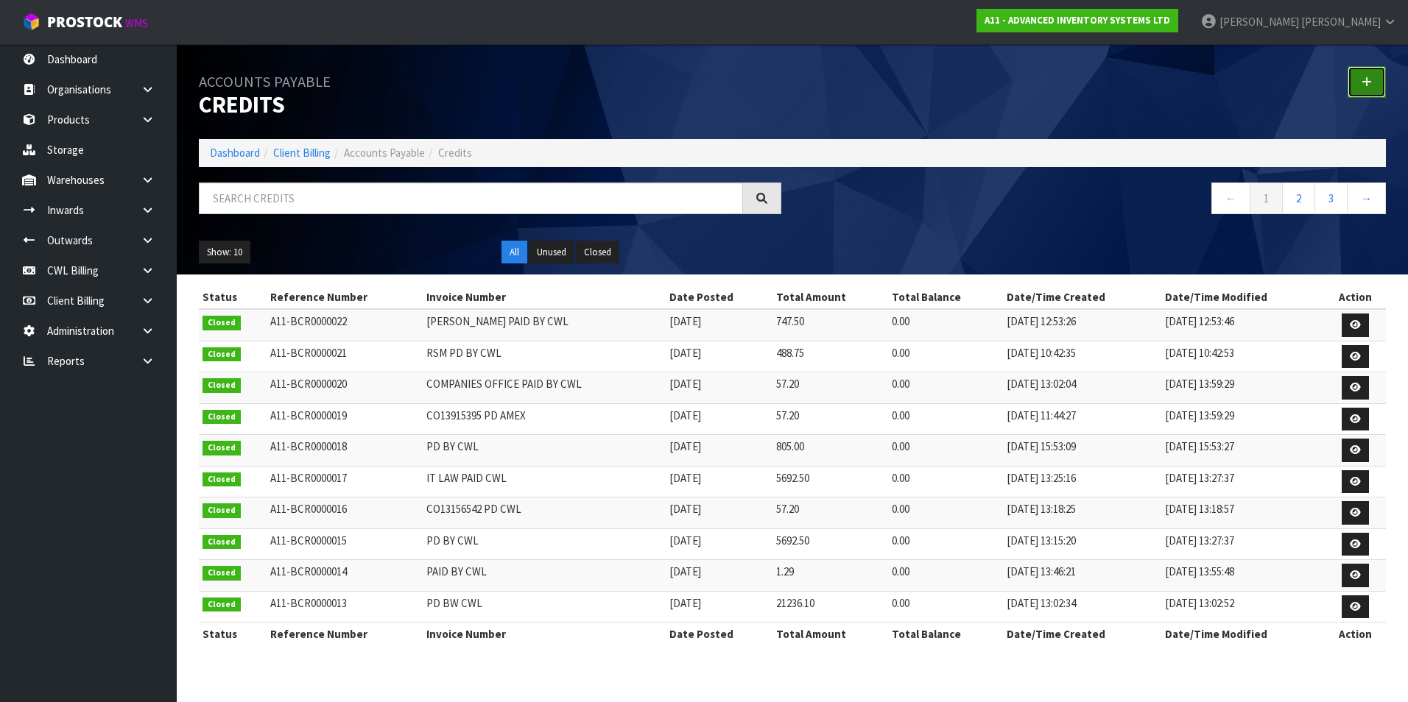
click at [1368, 73] on link at bounding box center [1366, 82] width 38 height 32
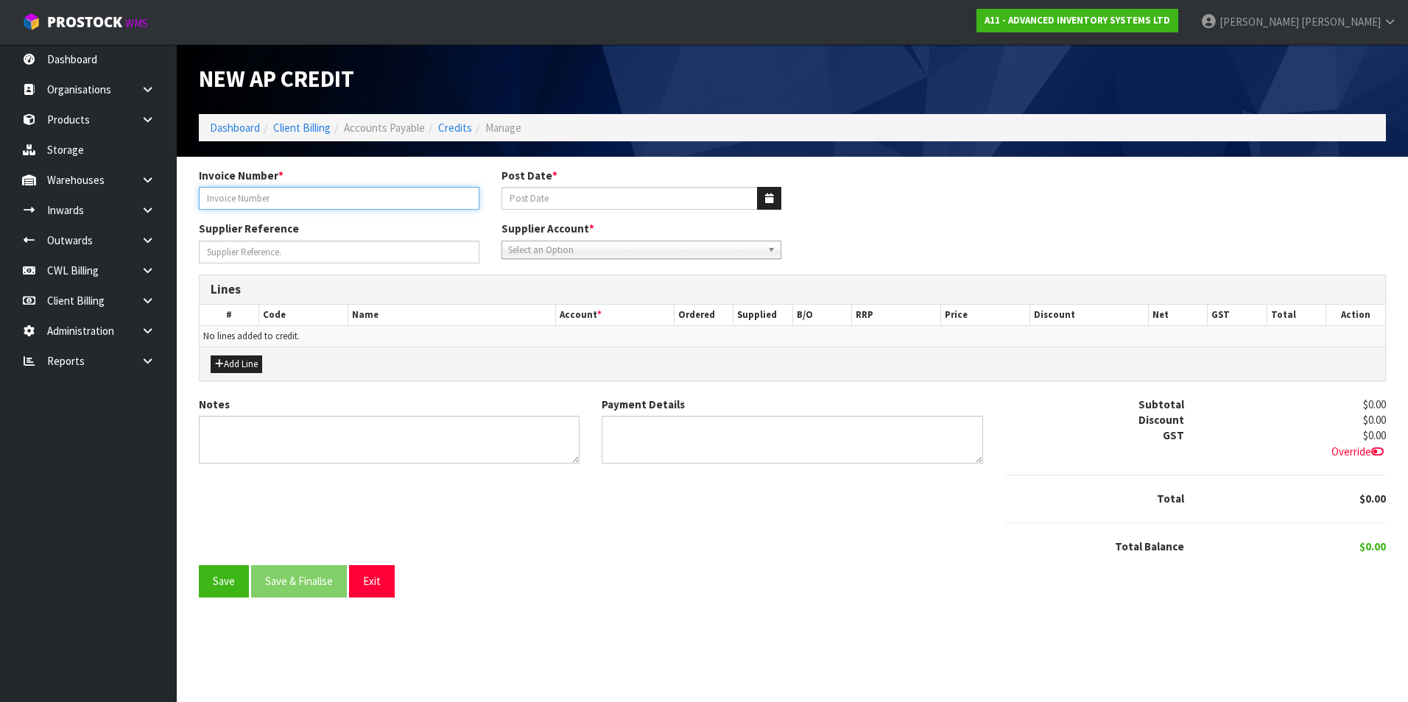
click at [346, 198] on input "text" at bounding box center [339, 198] width 280 height 23
type input "CO15112084"
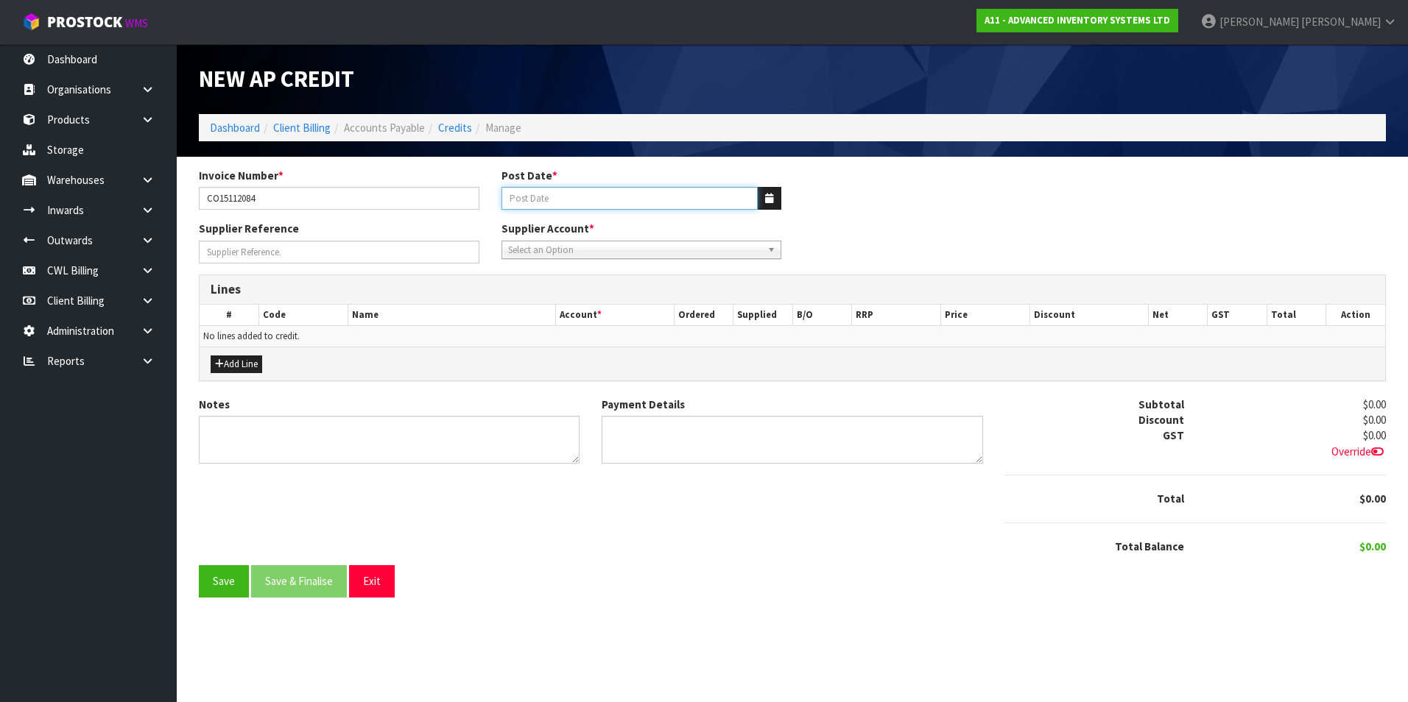
type input "[DATE]"
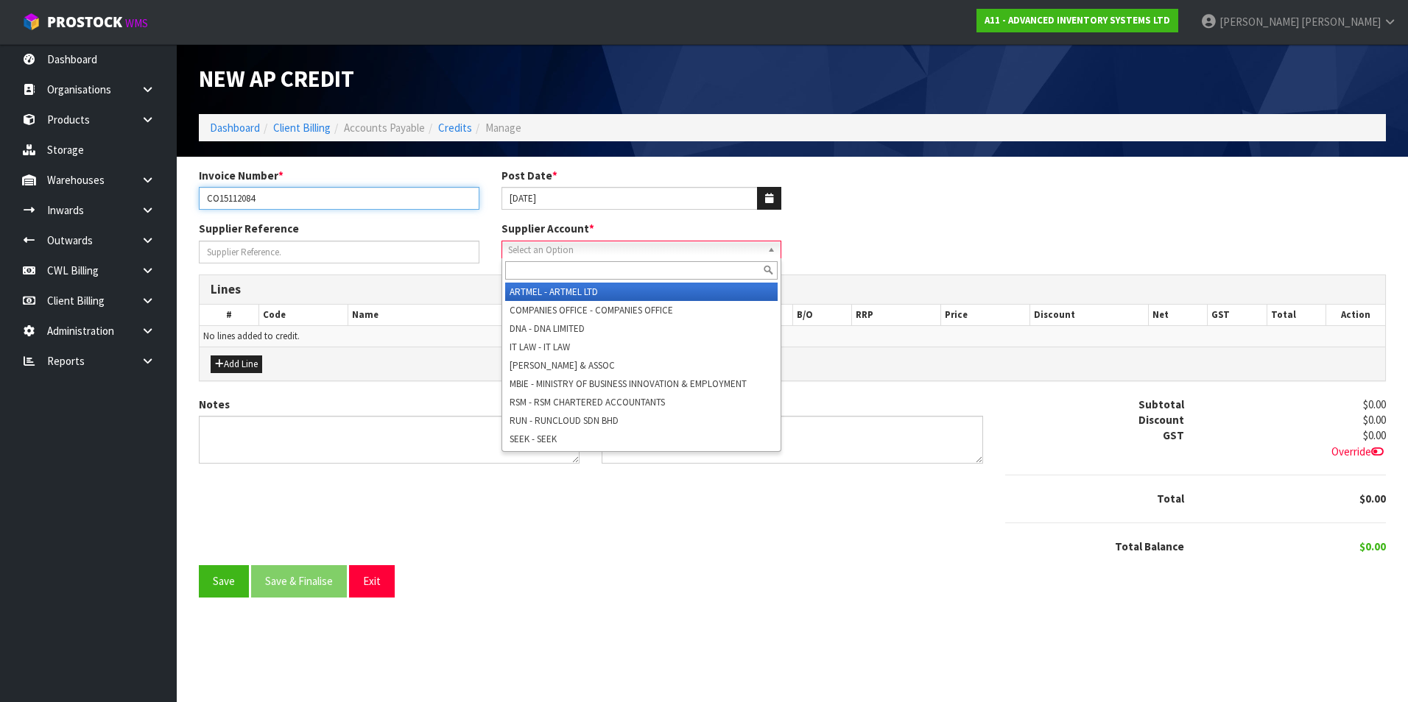
click at [356, 207] on input "CO15112084" at bounding box center [339, 198] width 280 height 23
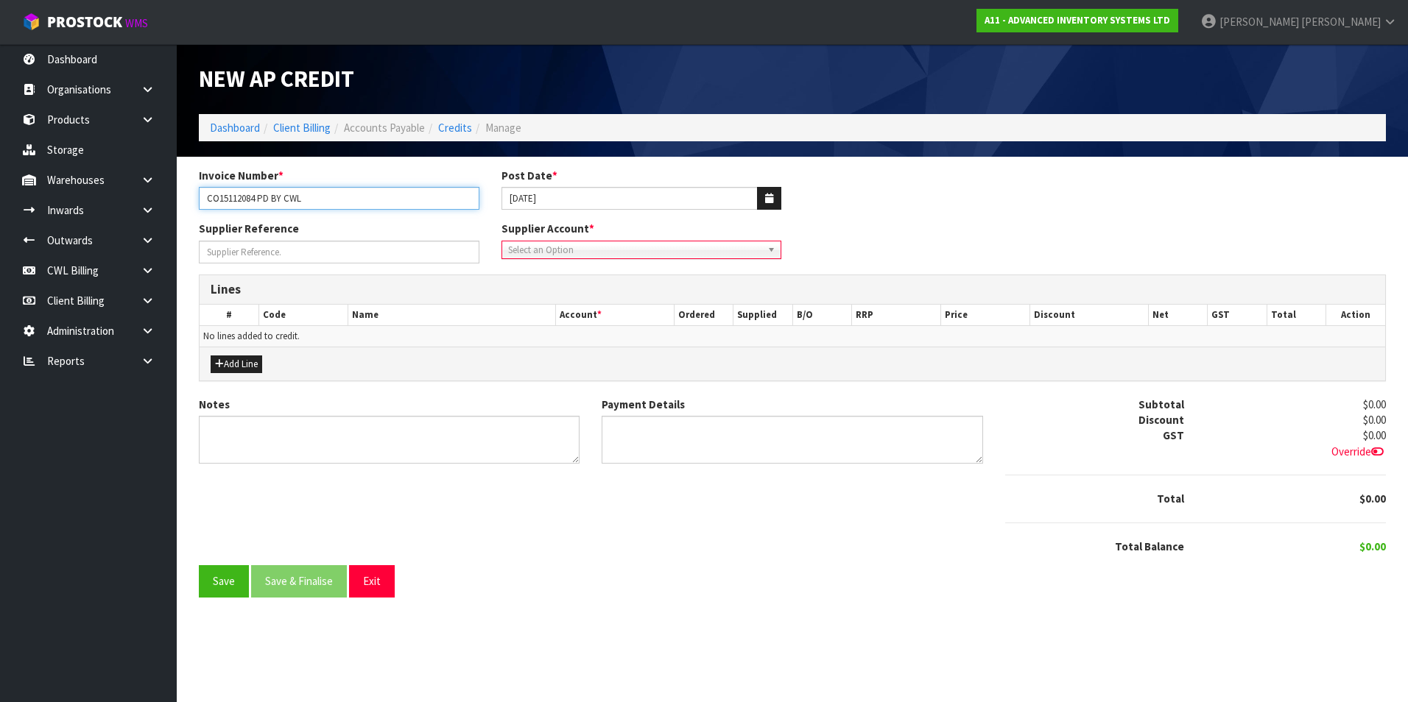
type input "CO15112084 PD BY CWL"
click at [545, 253] on span "Select an Option" at bounding box center [635, 250] width 254 height 18
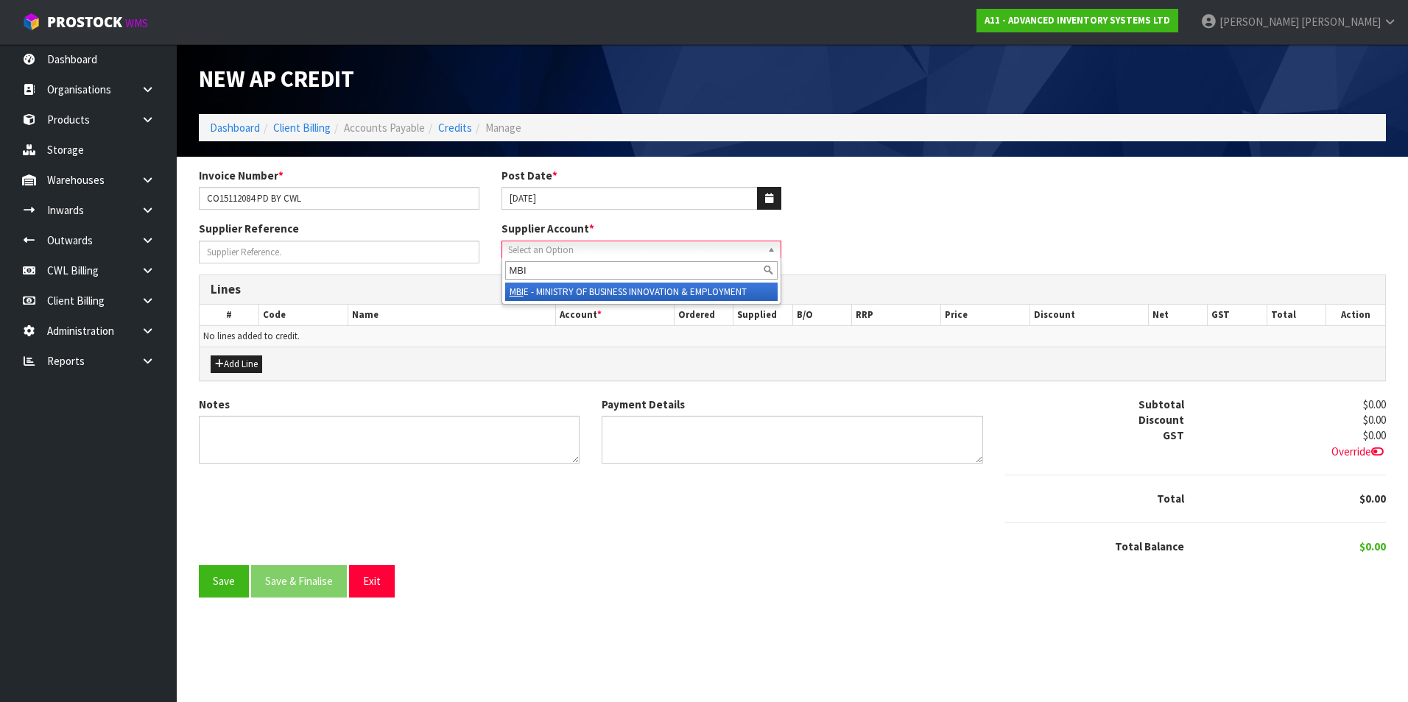
type input "MBI"
drag, startPoint x: 568, startPoint y: 295, endPoint x: 558, endPoint y: 294, distance: 9.7
click at [565, 294] on li "MBI E - MINISTRY OF BUSINESS INNOVATION & EMPLOYMENT" at bounding box center [641, 292] width 273 height 18
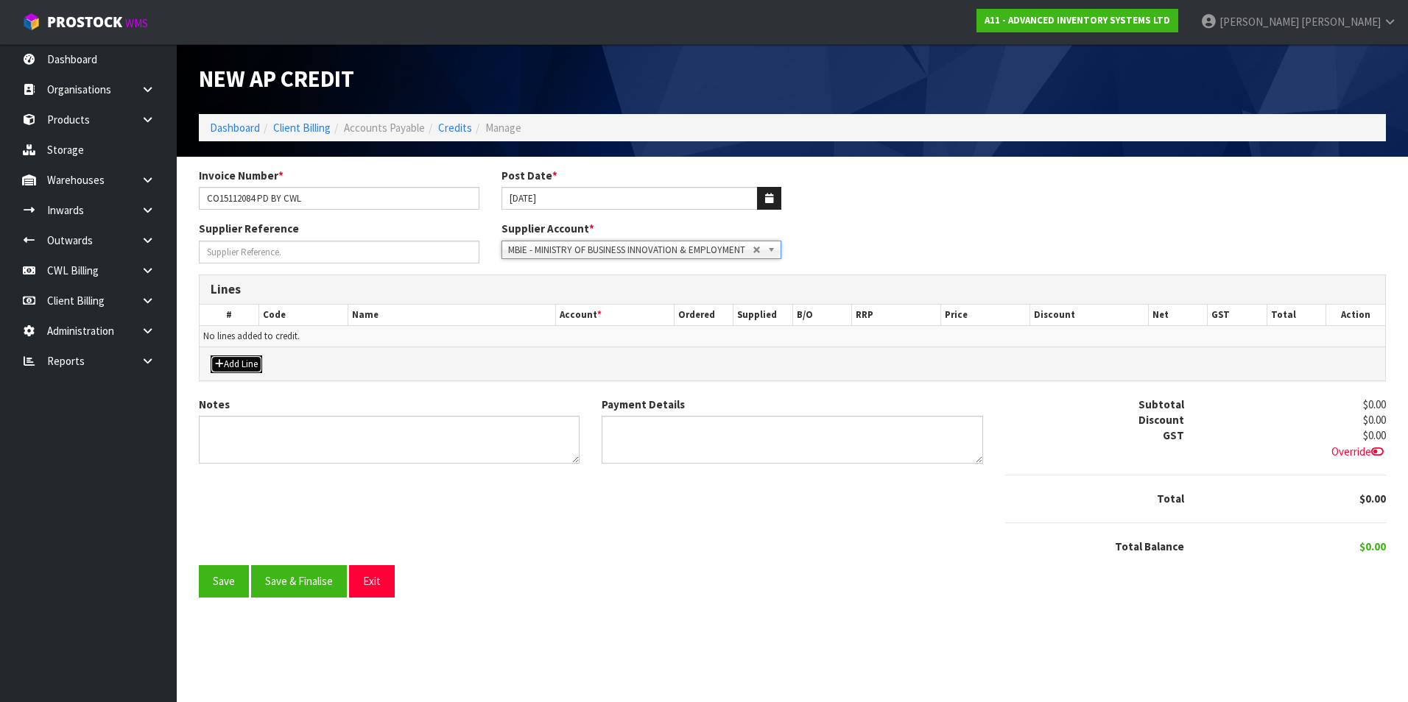
click at [230, 364] on button "Add Line" at bounding box center [237, 365] width 52 height 18
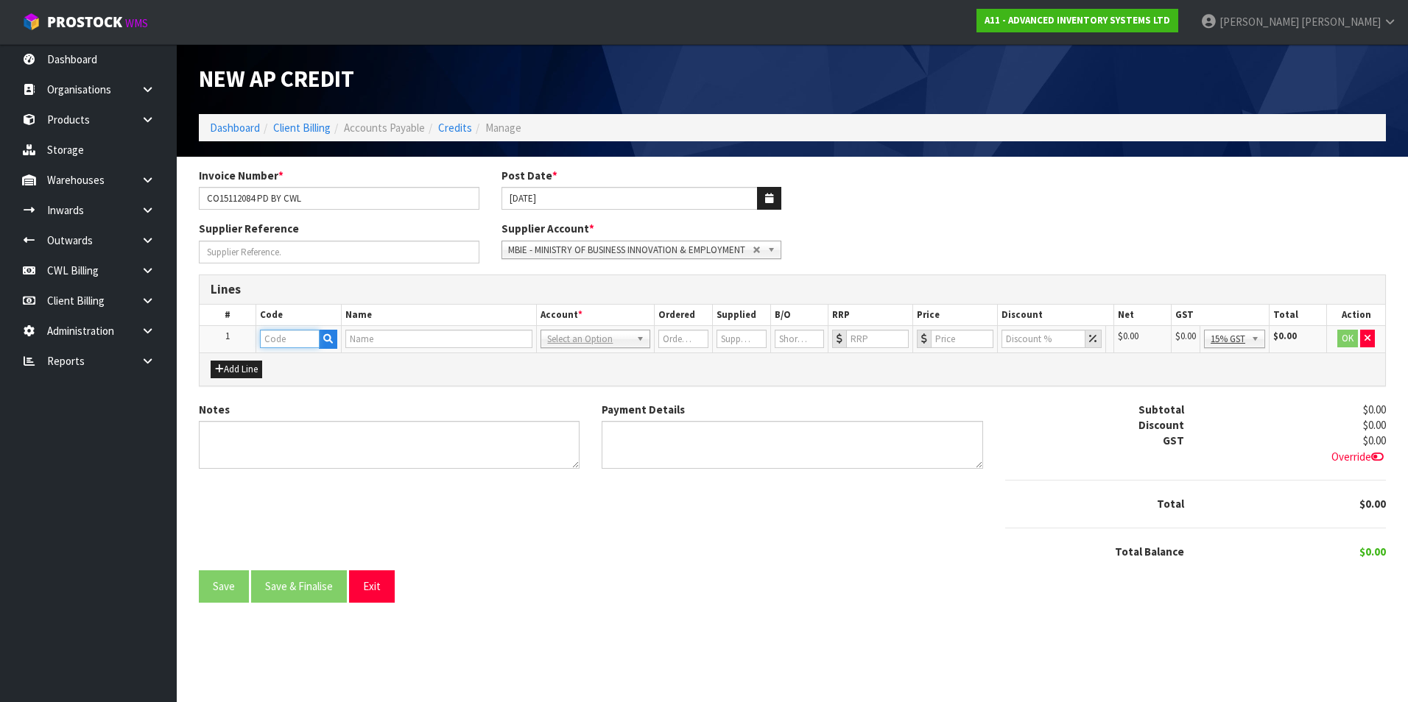
click at [278, 340] on input "text" at bounding box center [290, 339] width 60 height 18
type input "CWL"
type input "LOANS CONTRACT WAREHOUSING"
type input "1"
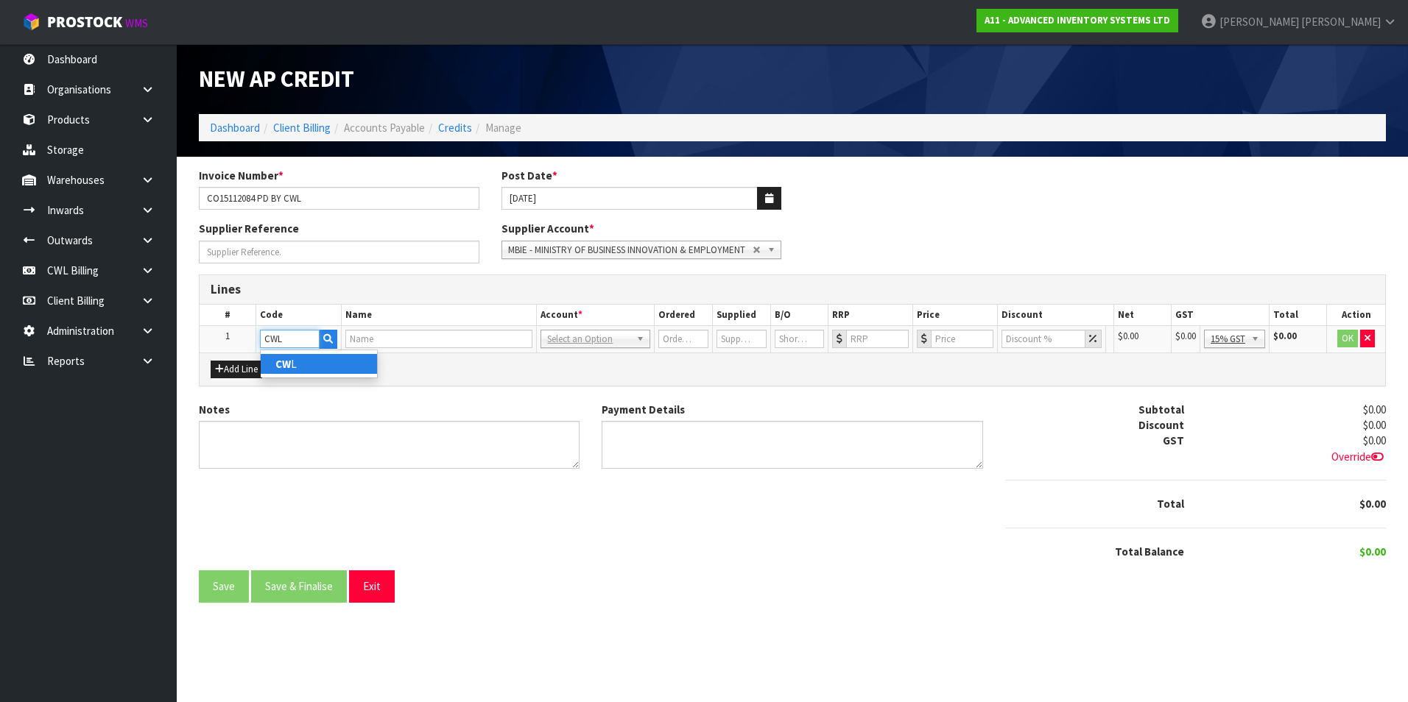
type input "0"
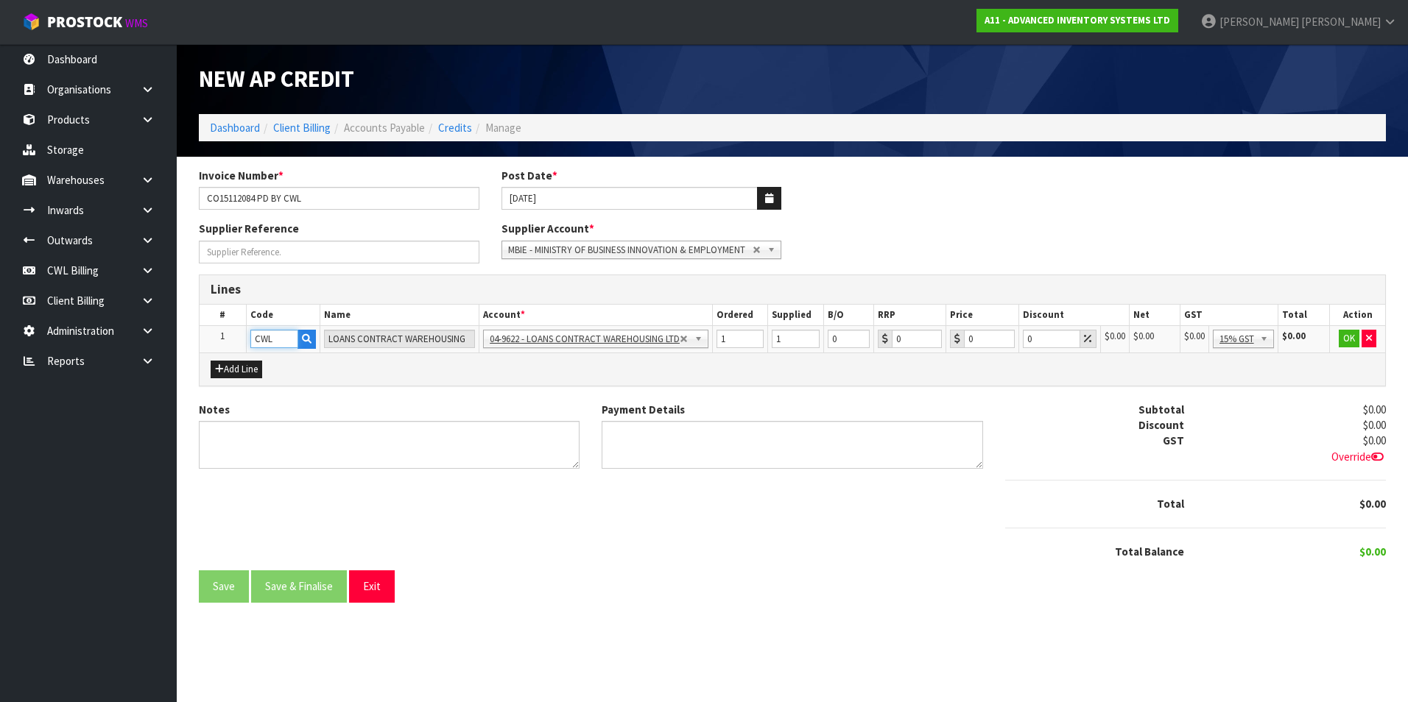
type input "CWL"
type input "5"
type input "49.74"
click at [1348, 340] on button "OK" at bounding box center [1348, 339] width 21 height 18
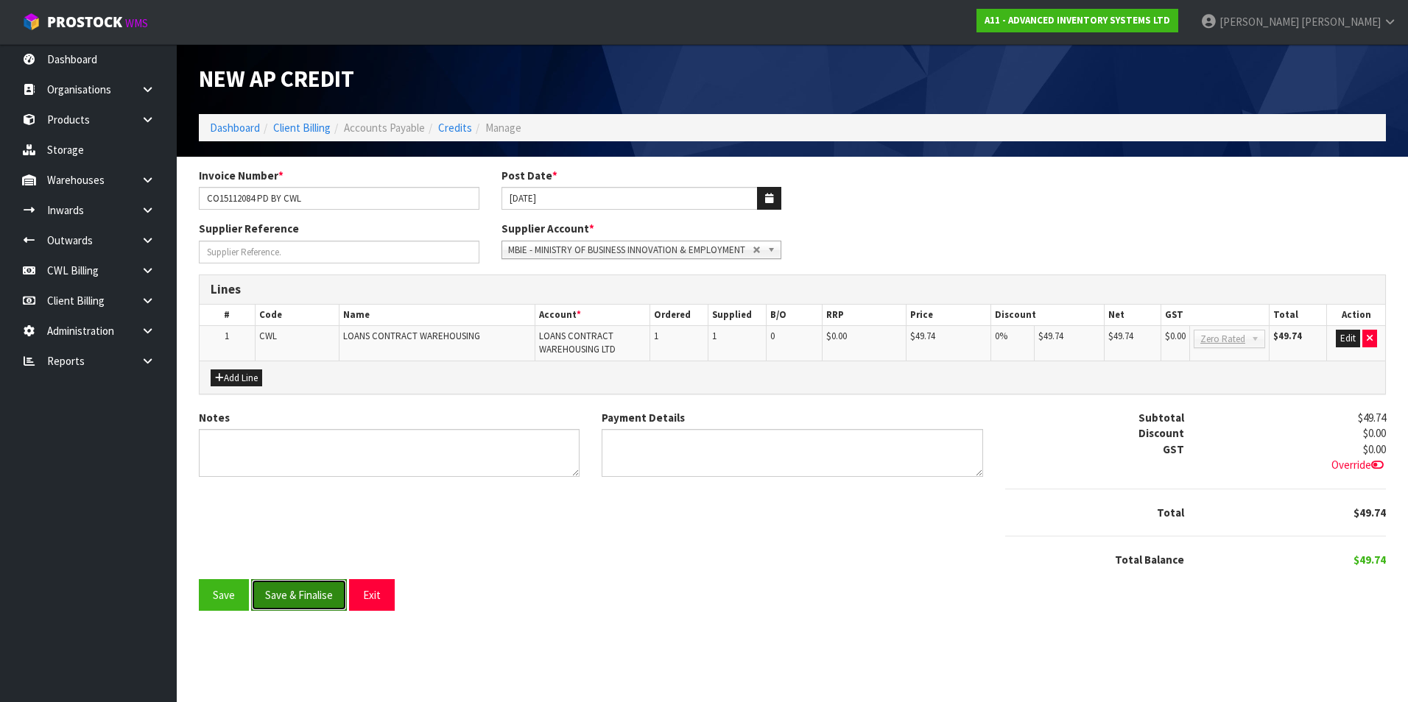
click at [304, 592] on button "Save & Finalise" at bounding box center [299, 595] width 96 height 32
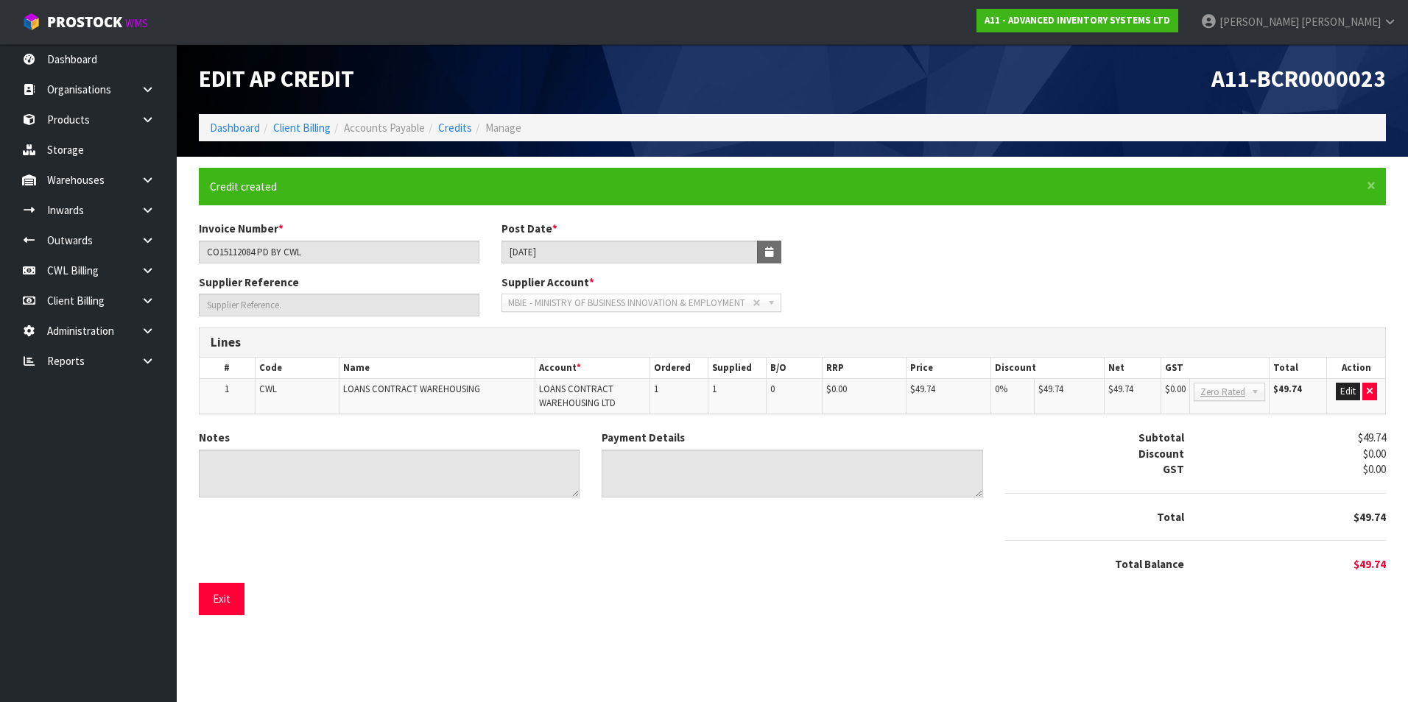
click at [245, 601] on div "Exit" at bounding box center [792, 599] width 1187 height 32
click at [228, 595] on button "Exit" at bounding box center [222, 599] width 46 height 32
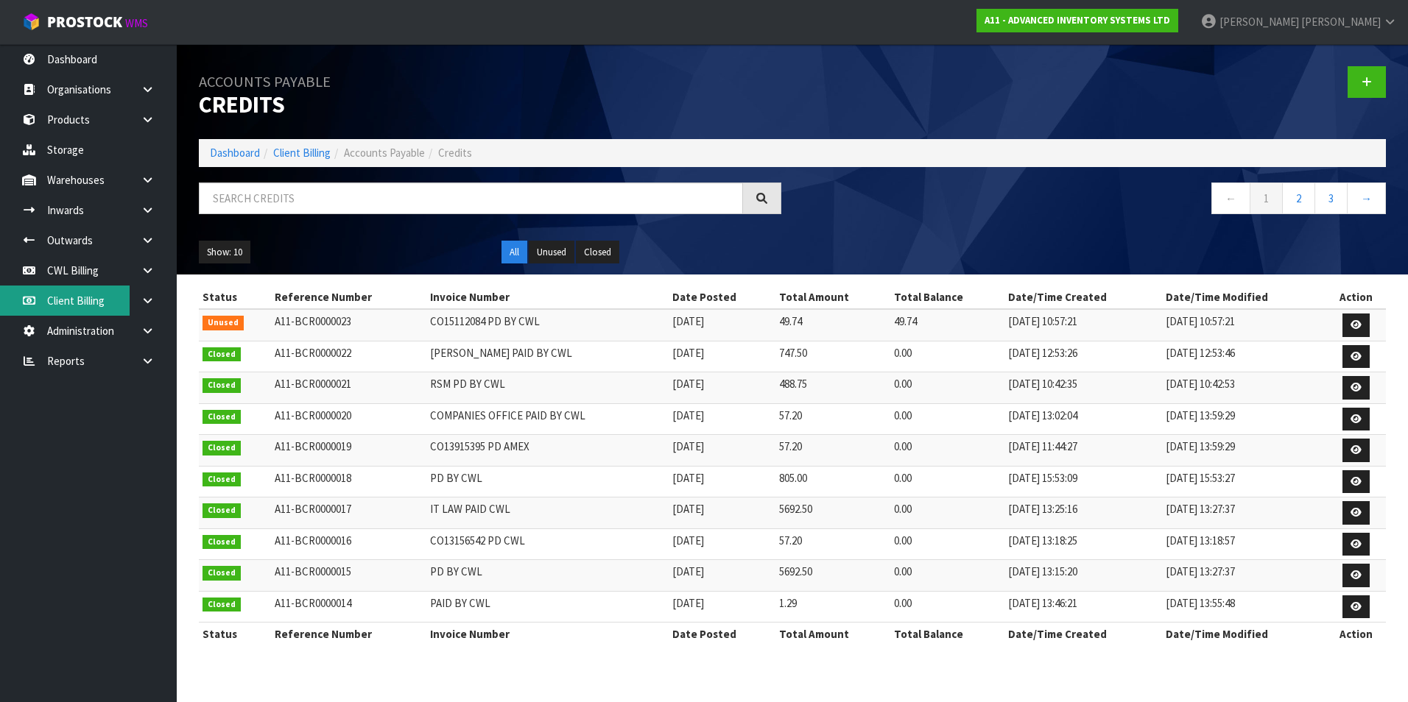
click at [113, 307] on link "Client Billing" at bounding box center [88, 301] width 177 height 30
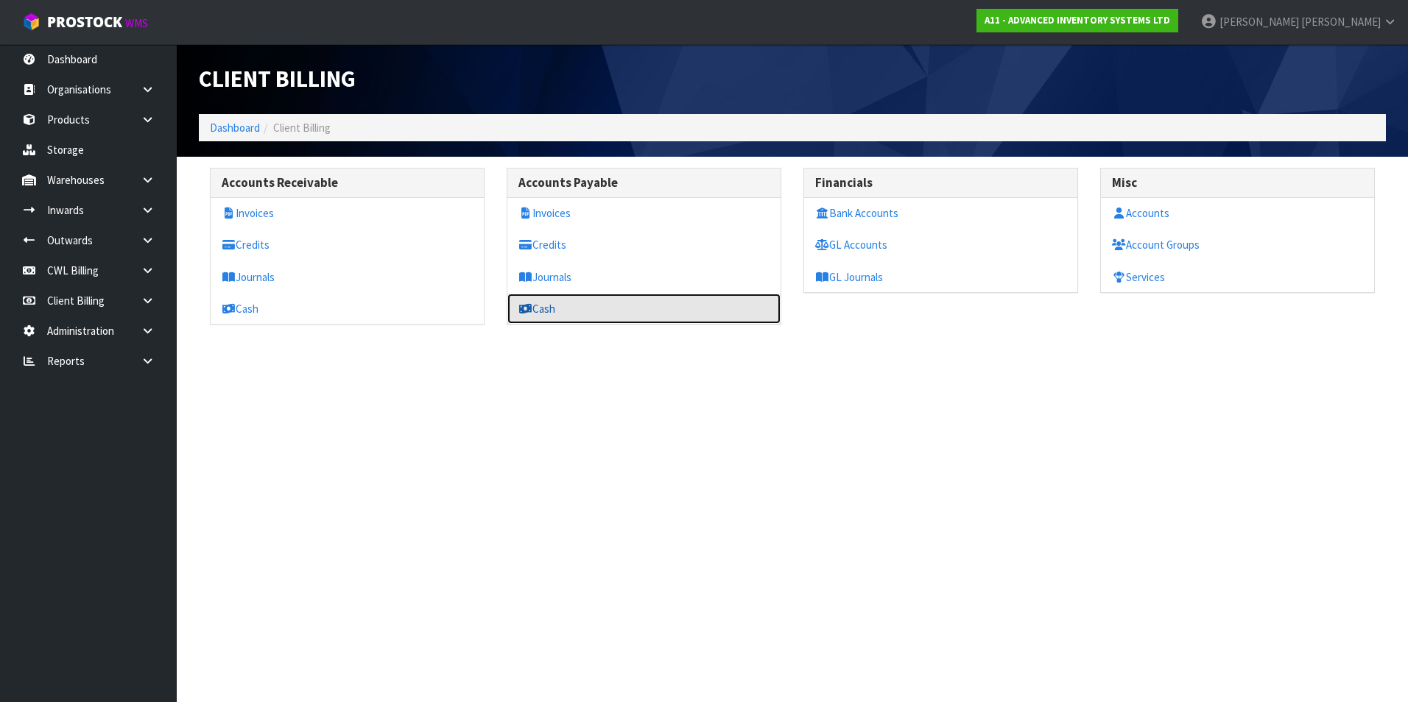
click at [554, 306] on link "Cash" at bounding box center [643, 309] width 273 height 30
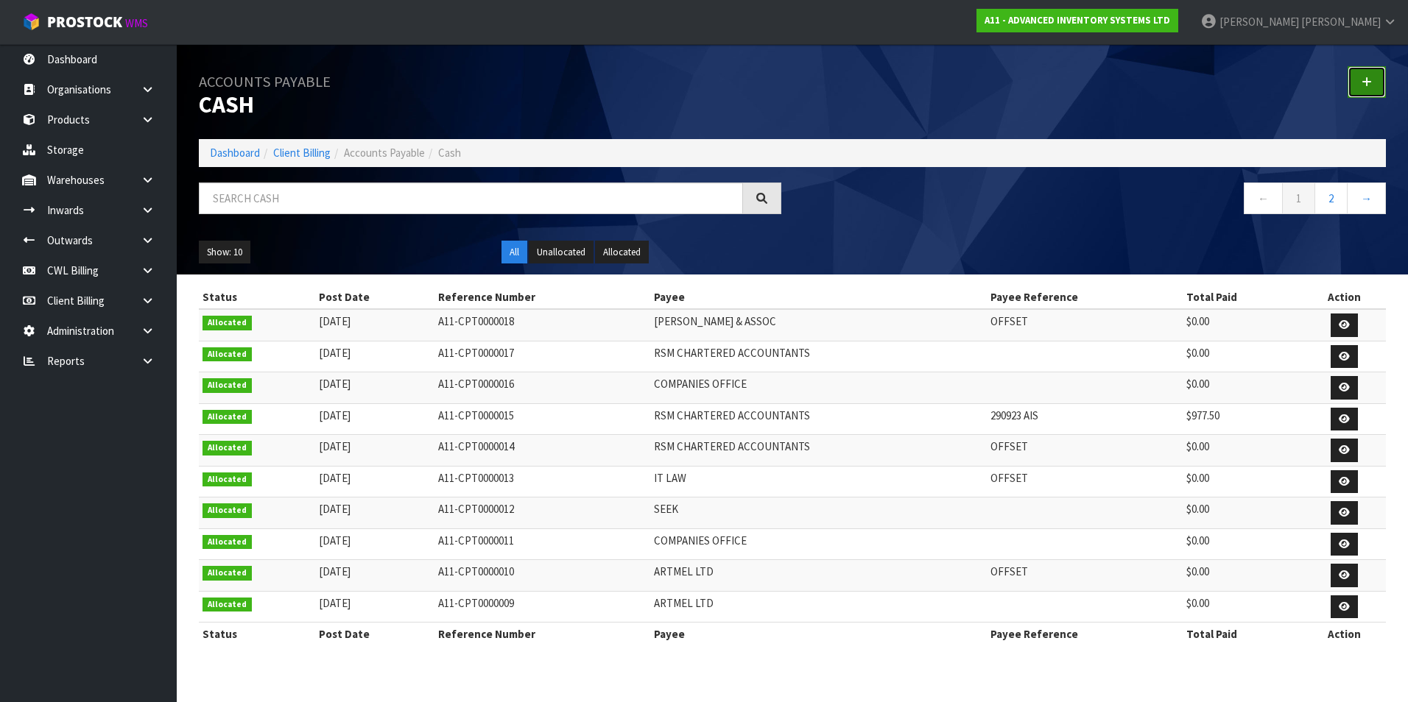
click at [1369, 77] on icon at bounding box center [1366, 82] width 10 height 11
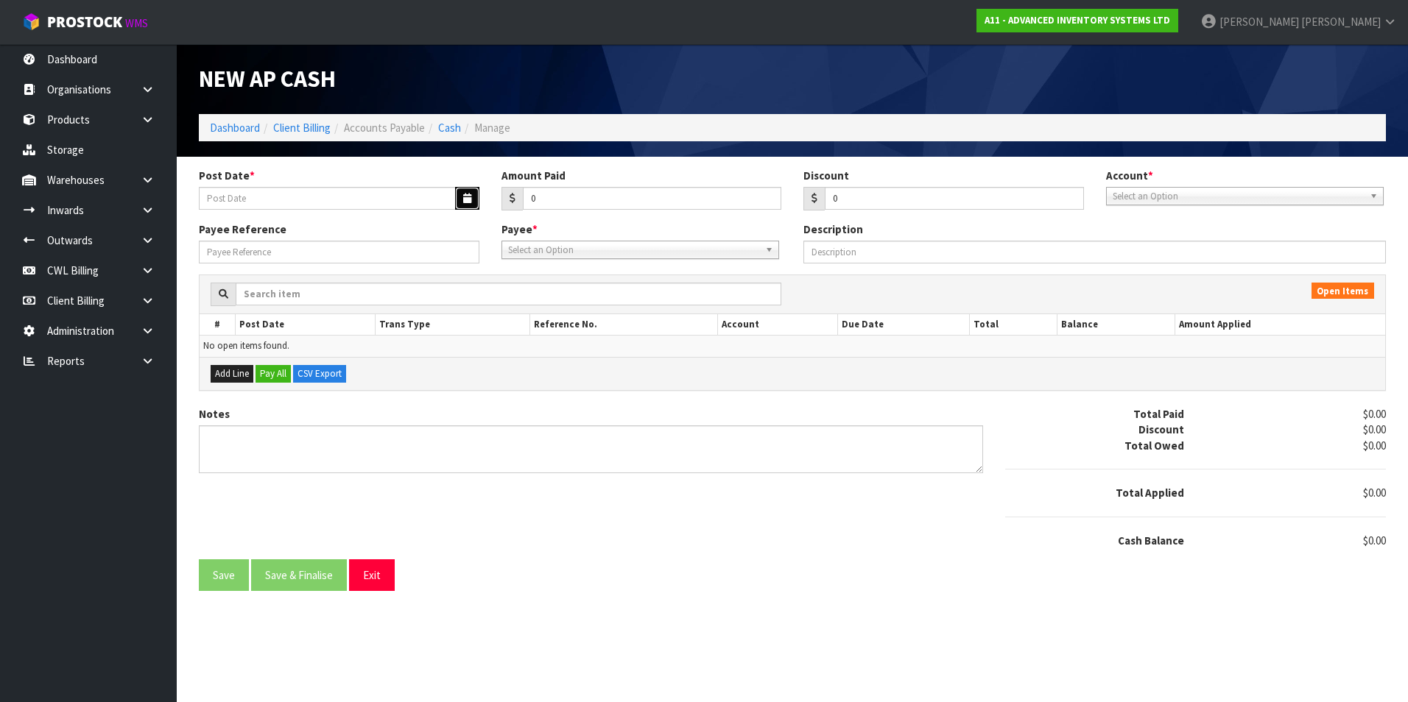
drag, startPoint x: 470, startPoint y: 194, endPoint x: 436, endPoint y: 211, distance: 38.5
click at [468, 193] on button "button" at bounding box center [467, 198] width 24 height 23
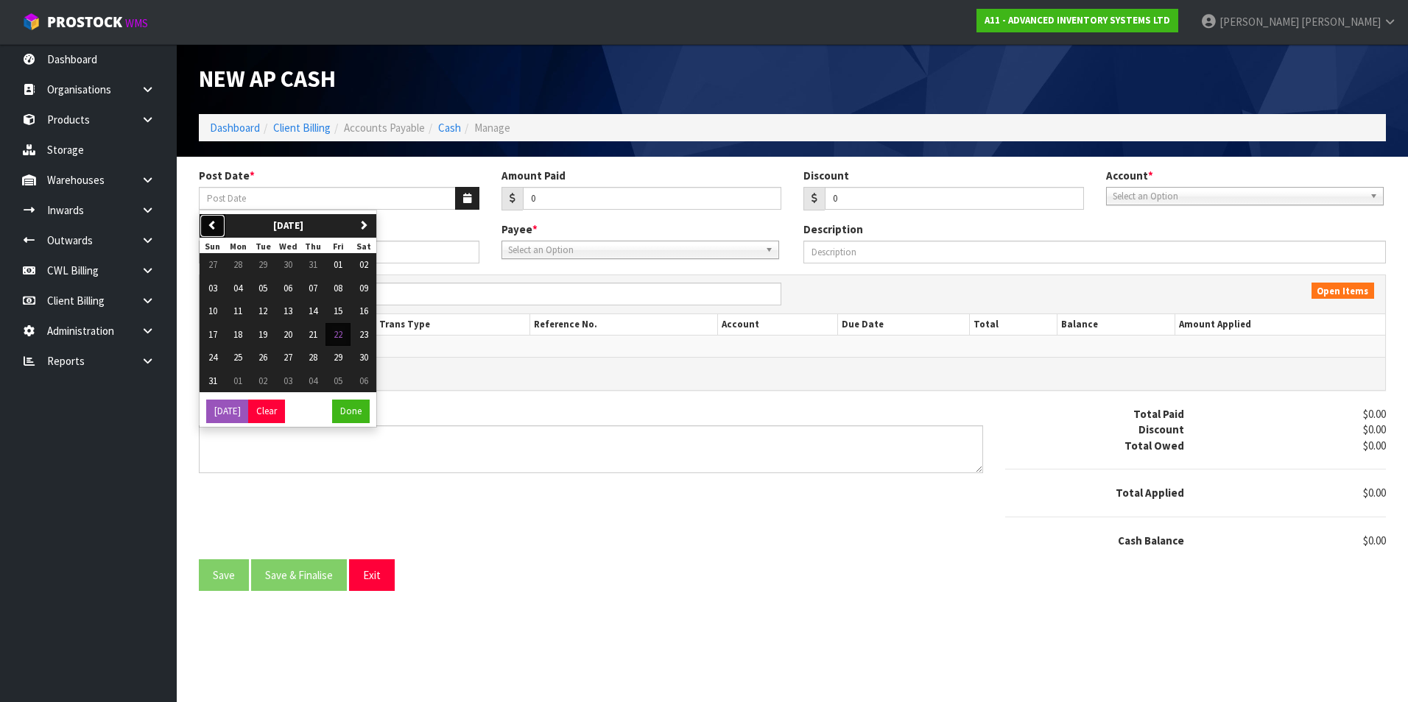
click at [209, 228] on icon "button" at bounding box center [213, 225] width 10 height 10
click at [269, 309] on button "15" at bounding box center [262, 312] width 25 height 24
type input "[DATE]"
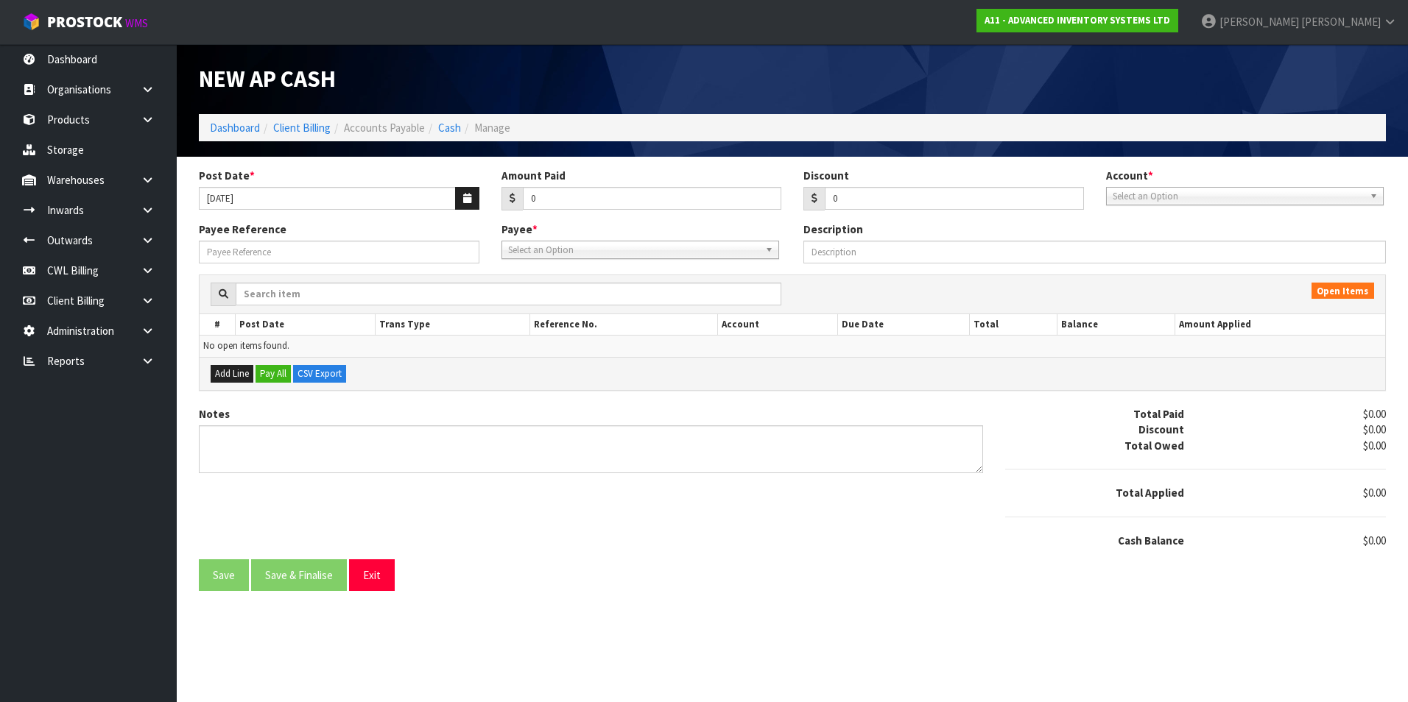
click at [1151, 198] on span "Select an Option" at bounding box center [1237, 197] width 251 height 18
drag, startPoint x: 1141, startPoint y: 235, endPoint x: 1130, endPoint y: 236, distance: 11.1
click at [1140, 235] on li "04-9119 - BNZ 00" at bounding box center [1244, 238] width 270 height 18
click at [547, 252] on span "Select an Option" at bounding box center [633, 250] width 251 height 18
type input "MBI"
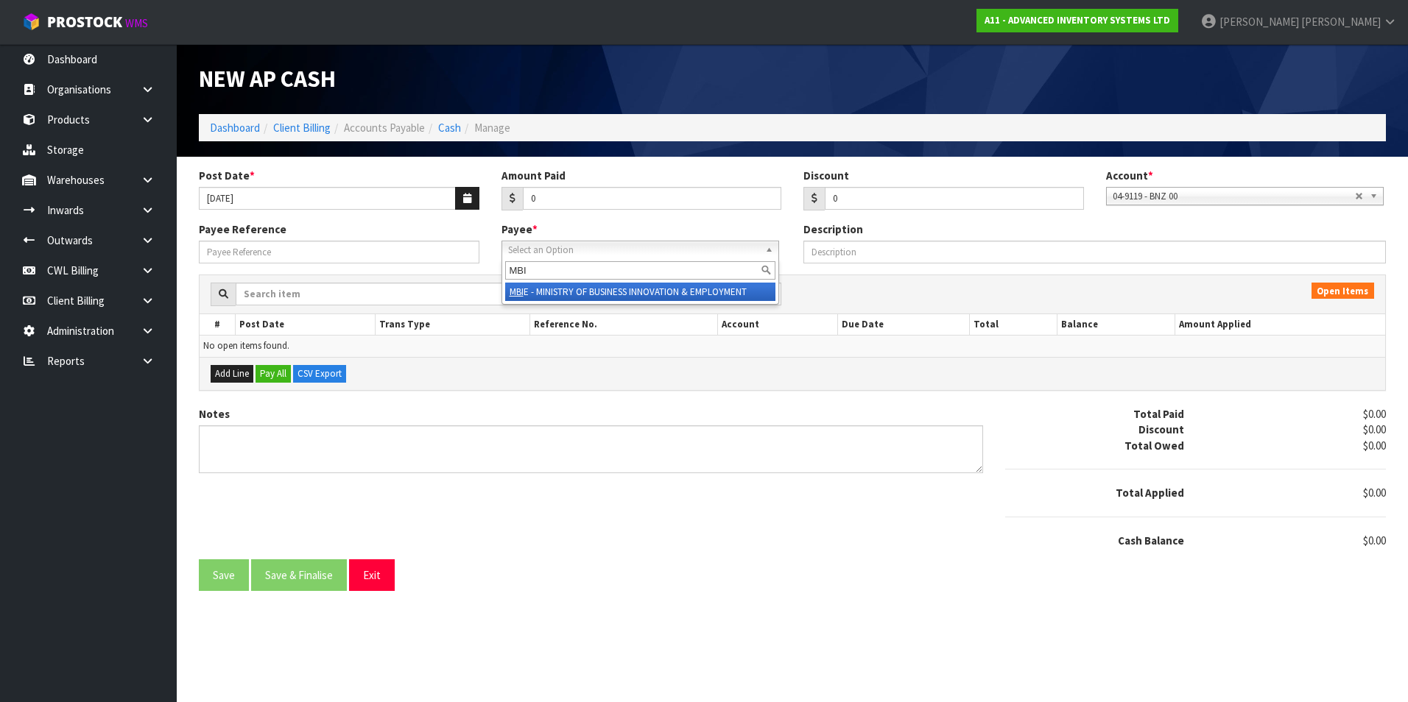
click at [595, 290] on li "MBI E - MINISTRY OF BUSINESS INNOVATION & EMPLOYMENT" at bounding box center [640, 292] width 270 height 18
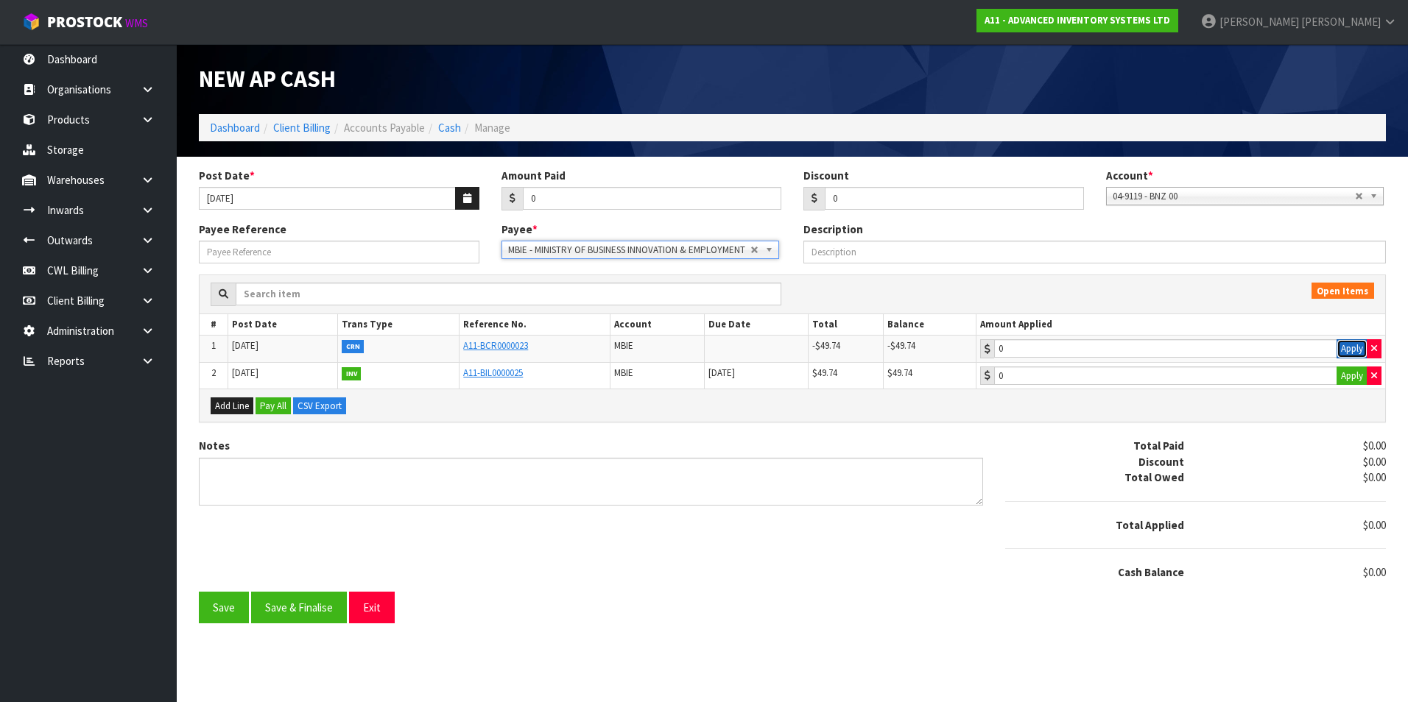
drag, startPoint x: 1347, startPoint y: 356, endPoint x: 1348, endPoint y: 369, distance: 12.5
click at [1347, 359] on td "0 Apply" at bounding box center [1179, 349] width 409 height 27
click at [1349, 377] on button "Apply" at bounding box center [1351, 376] width 31 height 19
type input "49.74"
click at [1349, 351] on button "Apply" at bounding box center [1351, 348] width 31 height 19
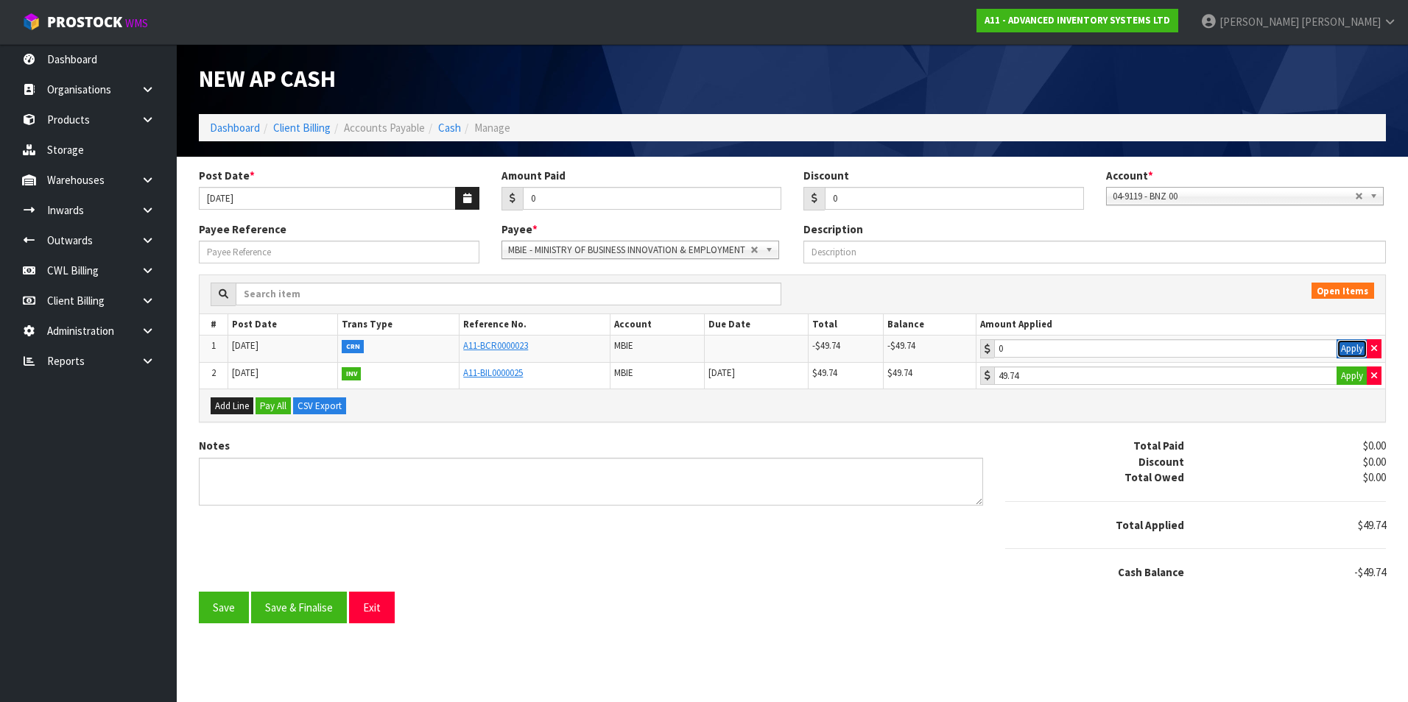
type input "-49.74"
click at [310, 609] on button "Save & Finalise" at bounding box center [299, 608] width 96 height 32
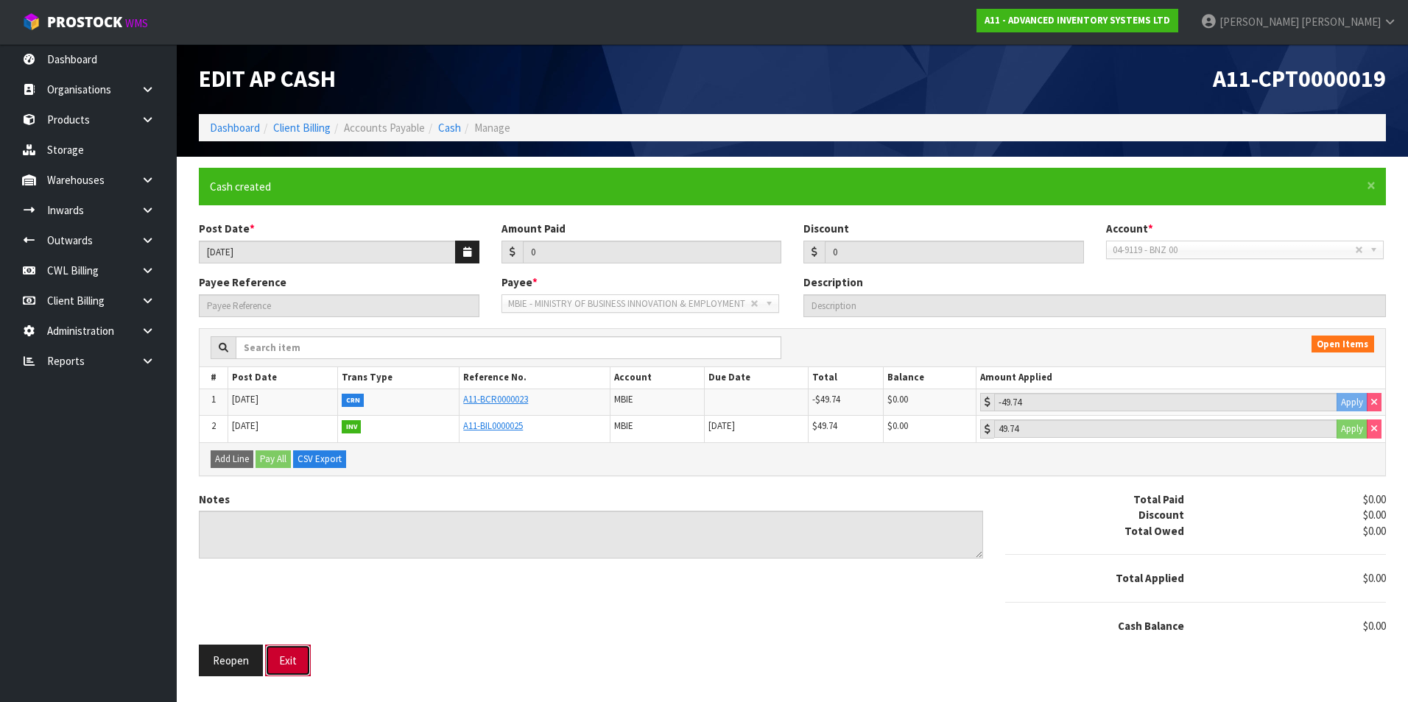
click at [282, 660] on button "Exit" at bounding box center [288, 661] width 46 height 32
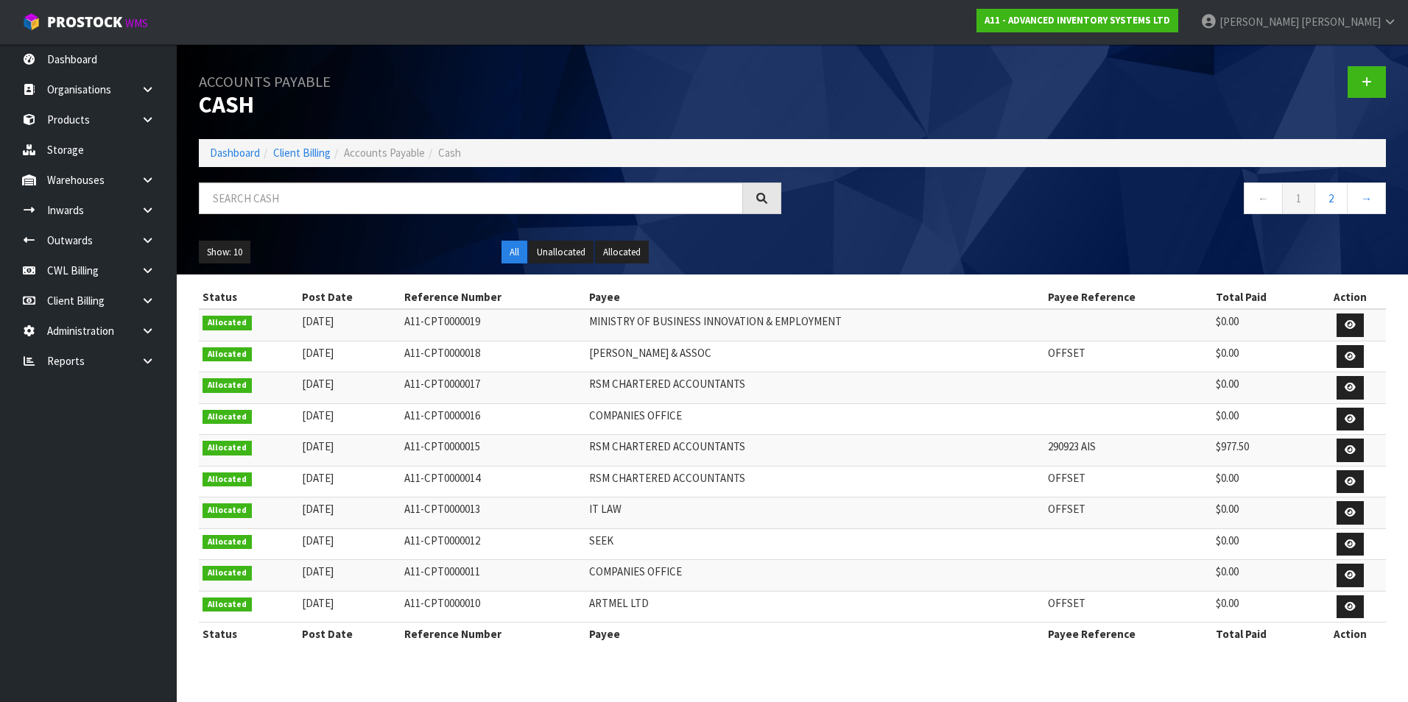
drag, startPoint x: 1110, startPoint y: 303, endPoint x: 1062, endPoint y: 296, distance: 49.0
click at [1110, 303] on th "Payee Reference" at bounding box center [1128, 298] width 168 height 24
click at [146, 361] on icon at bounding box center [148, 361] width 14 height 11
click at [93, 397] on link "Client" at bounding box center [88, 391] width 177 height 30
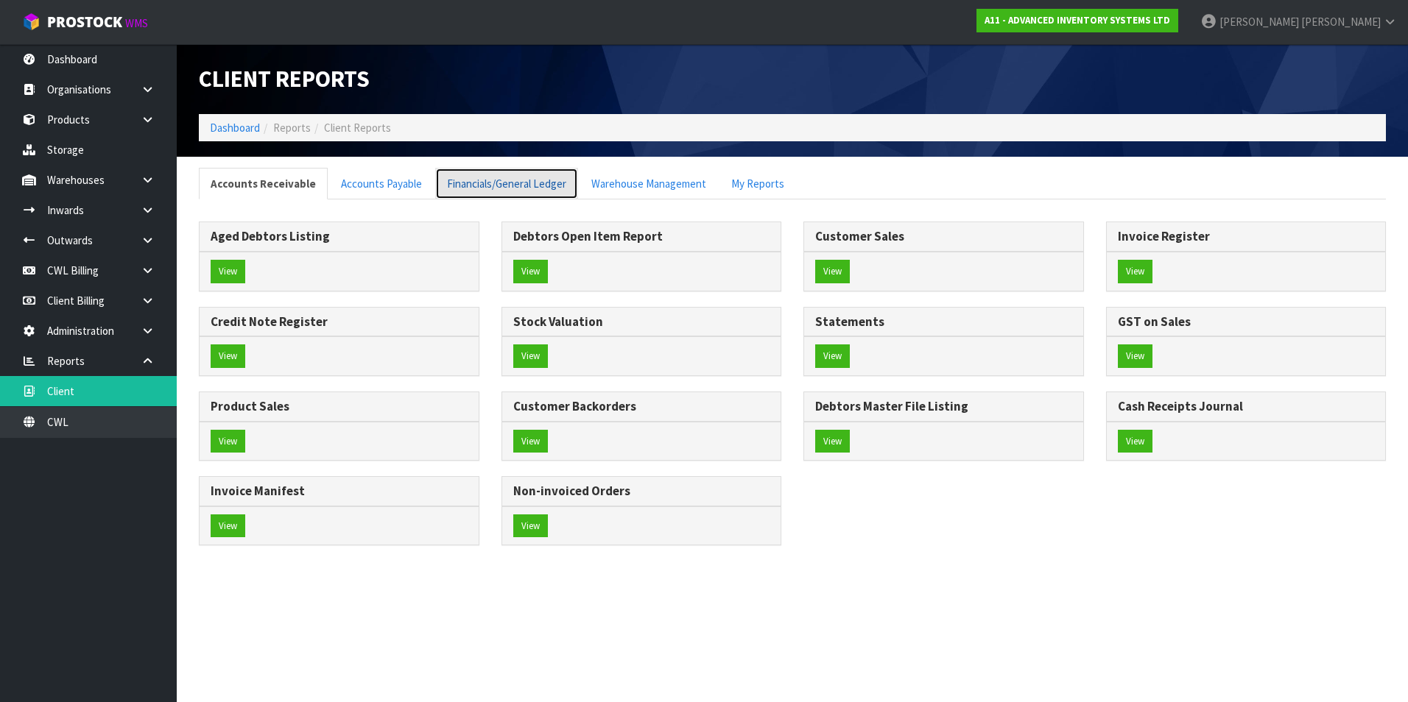
click at [470, 190] on link "Financials/General Ledger" at bounding box center [506, 184] width 143 height 32
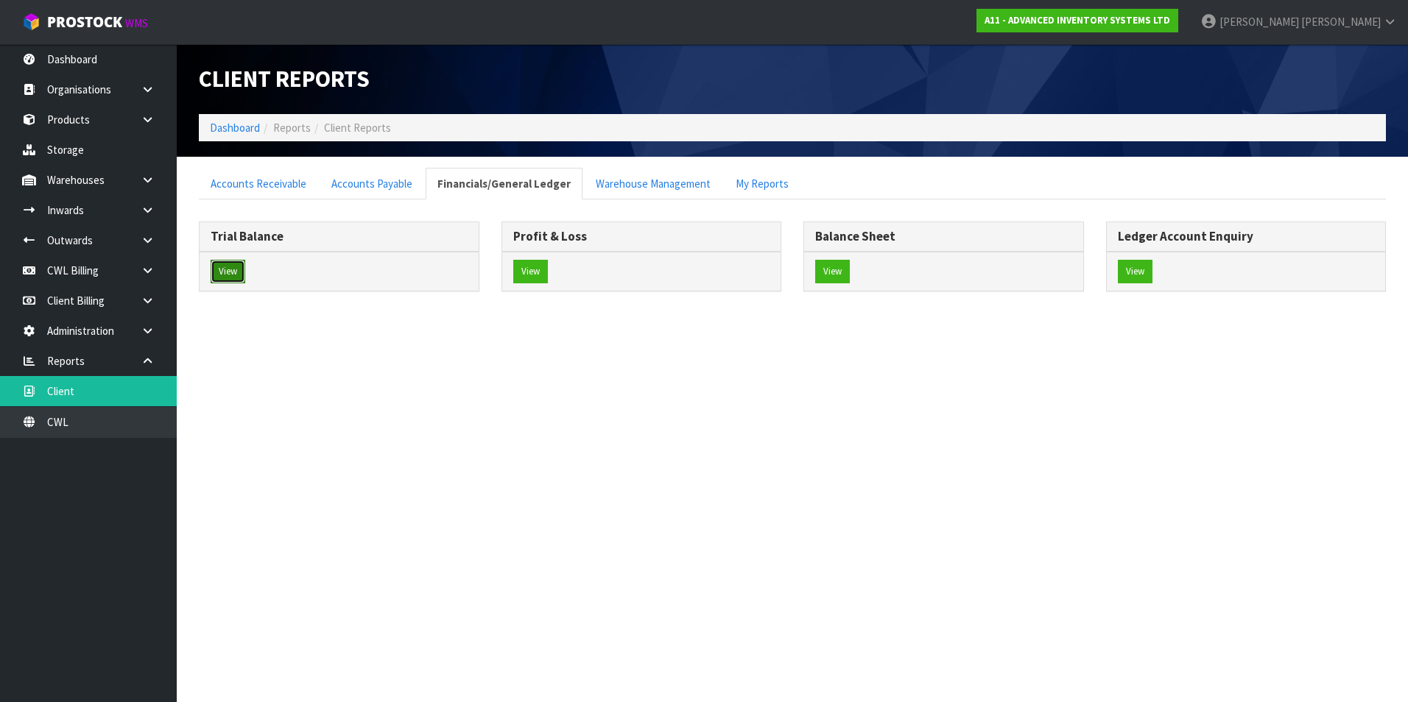
click at [228, 270] on button "View" at bounding box center [228, 272] width 35 height 24
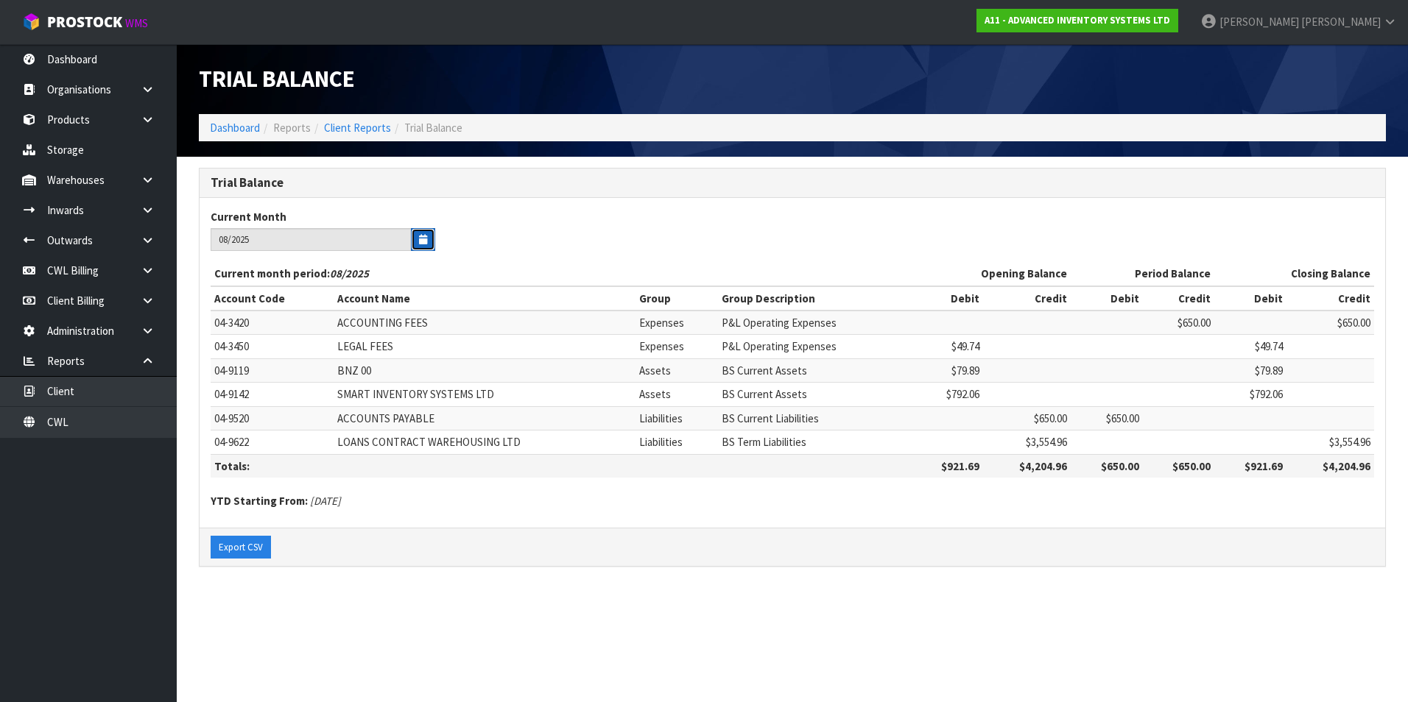
click at [424, 238] on icon "button" at bounding box center [423, 240] width 8 height 10
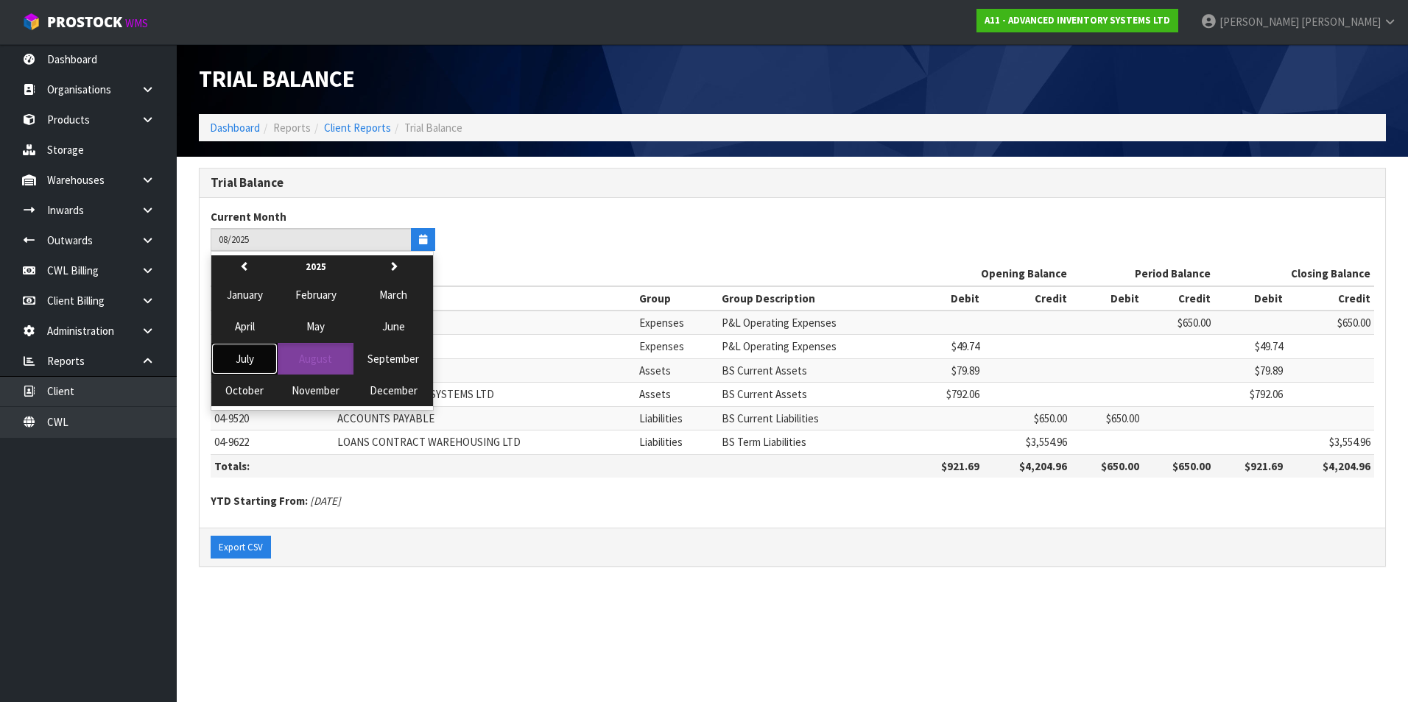
click at [253, 359] on span "July" at bounding box center [245, 359] width 18 height 14
type input "07/2025"
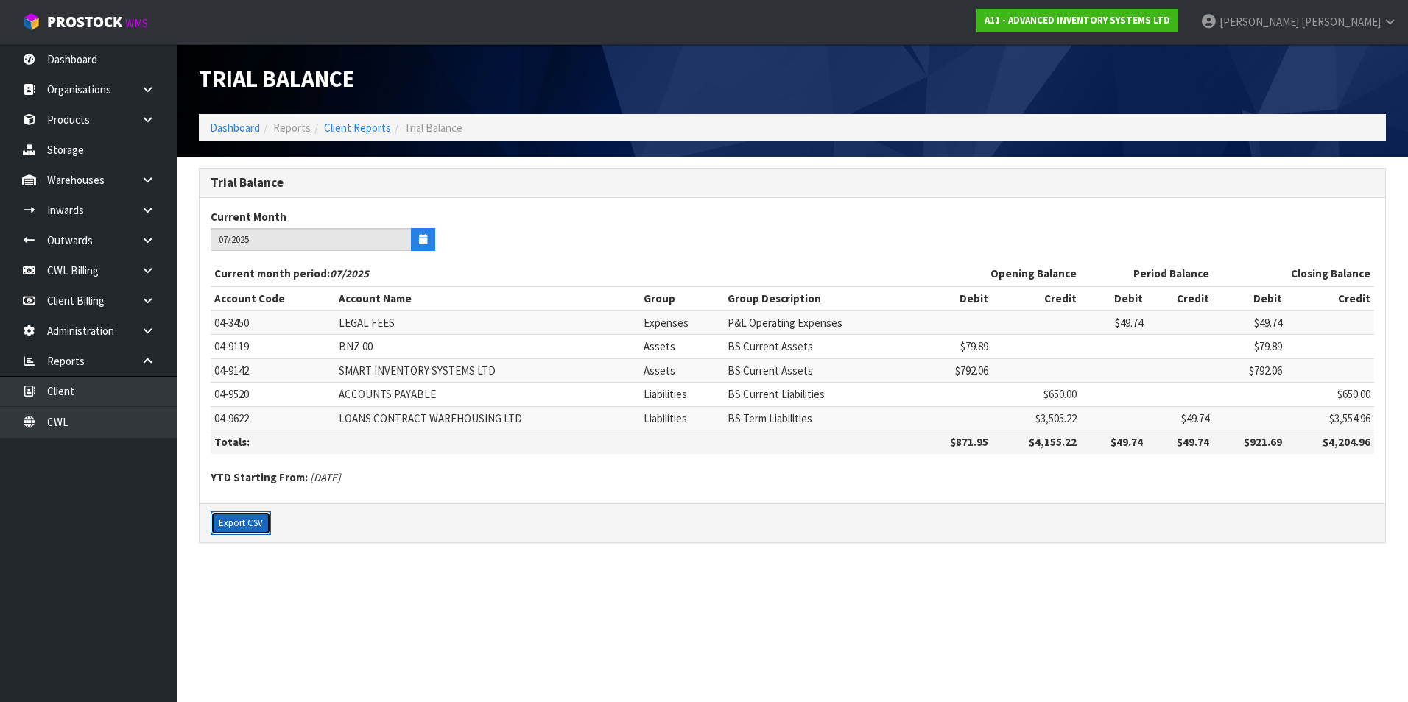
click at [250, 526] on button "Export CSV" at bounding box center [241, 524] width 60 height 24
click at [347, 132] on link "Client Reports" at bounding box center [357, 128] width 67 height 14
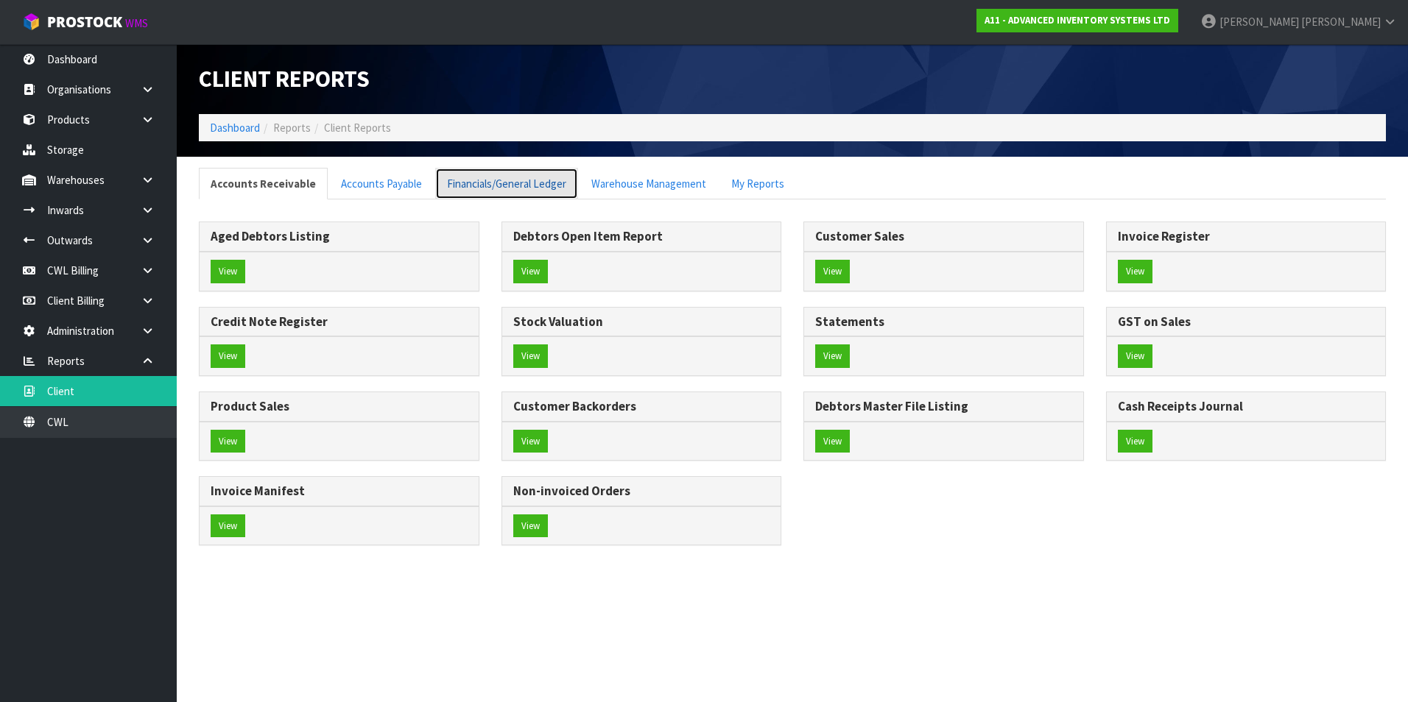
click at [538, 182] on link "Financials/General Ledger" at bounding box center [506, 184] width 143 height 32
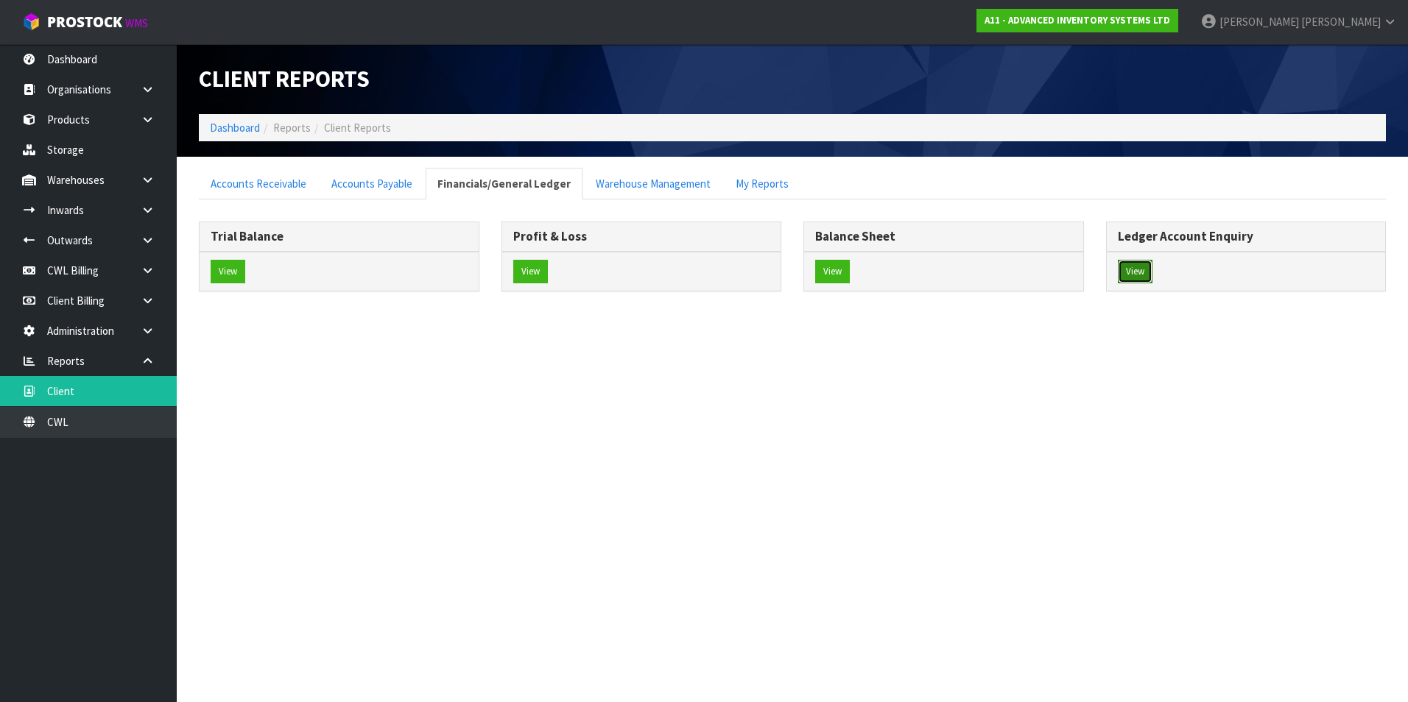
click at [1140, 269] on button "View" at bounding box center [1135, 272] width 35 height 24
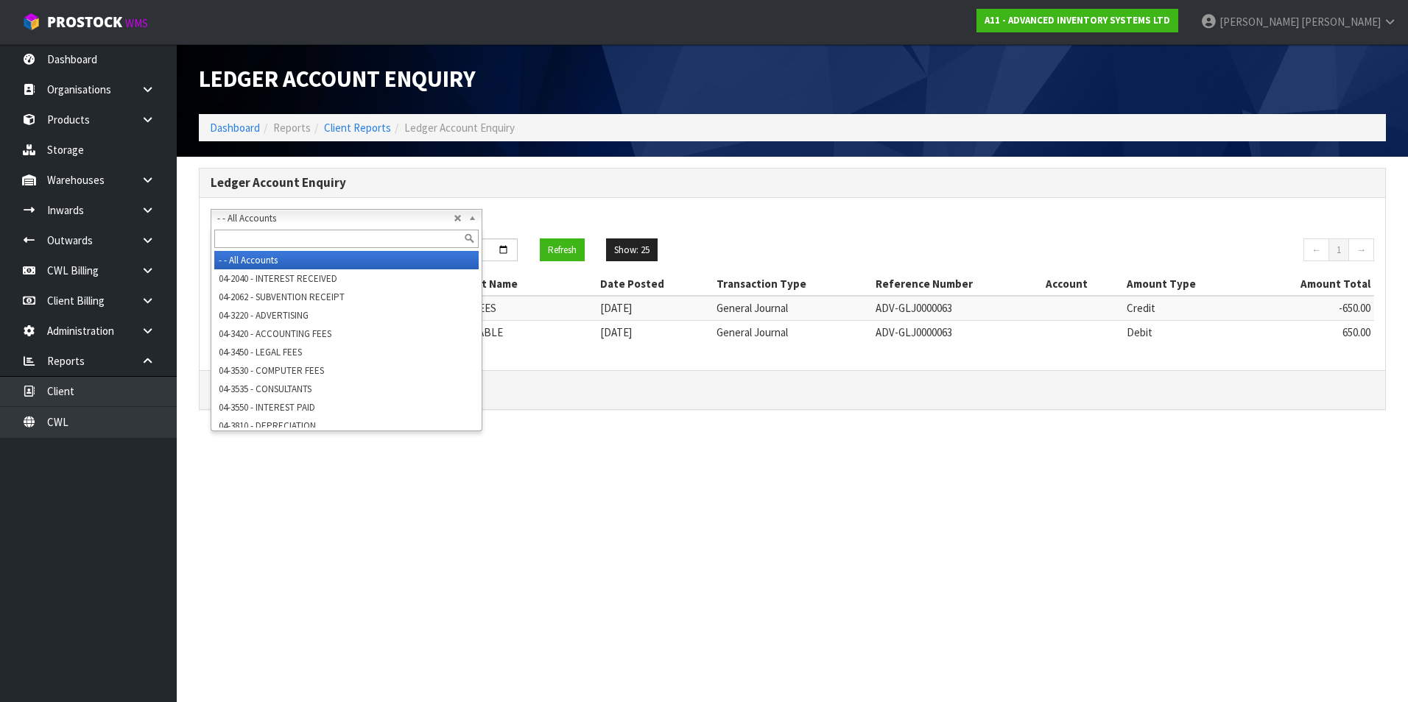
click at [301, 221] on span "- - All Accounts" at bounding box center [335, 219] width 236 height 18
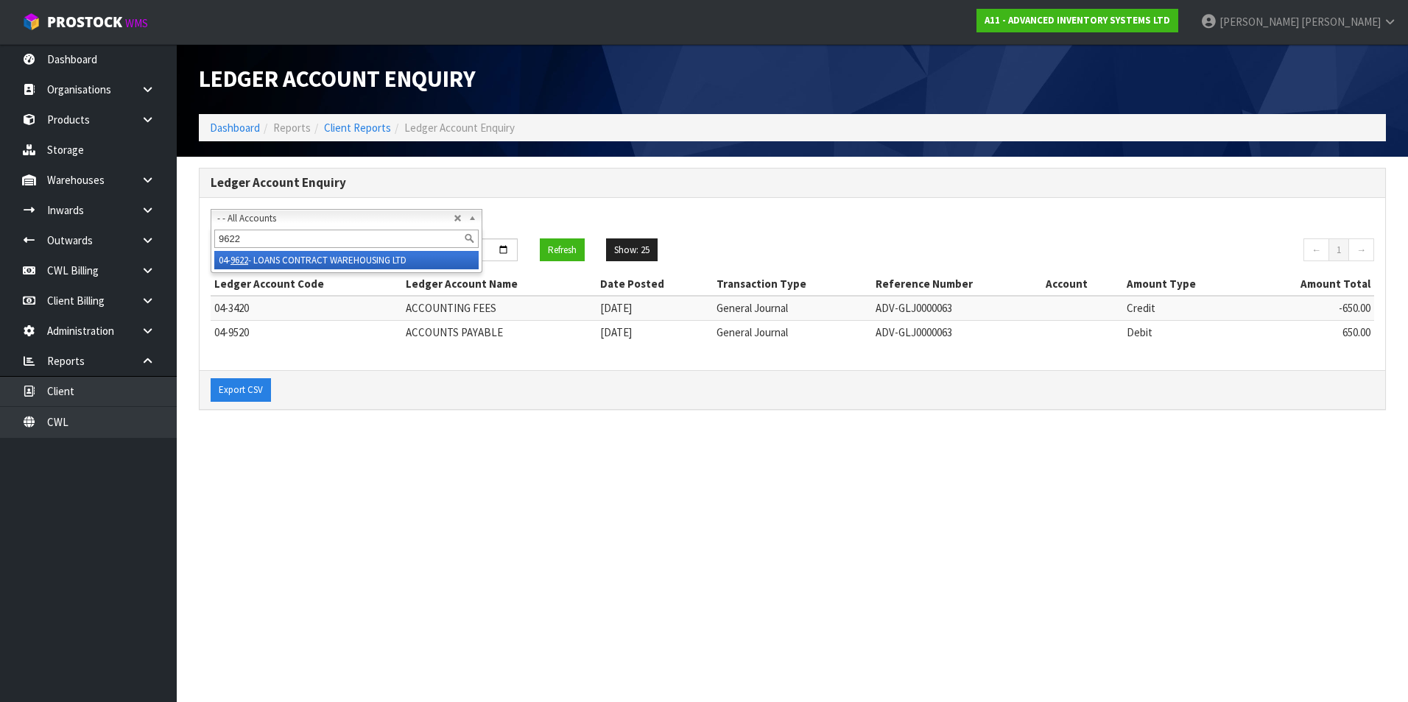
type input "9622"
click at [303, 261] on li "04- 9622 - LOANS CONTRACT WAREHOUSING LTD" at bounding box center [346, 260] width 264 height 18
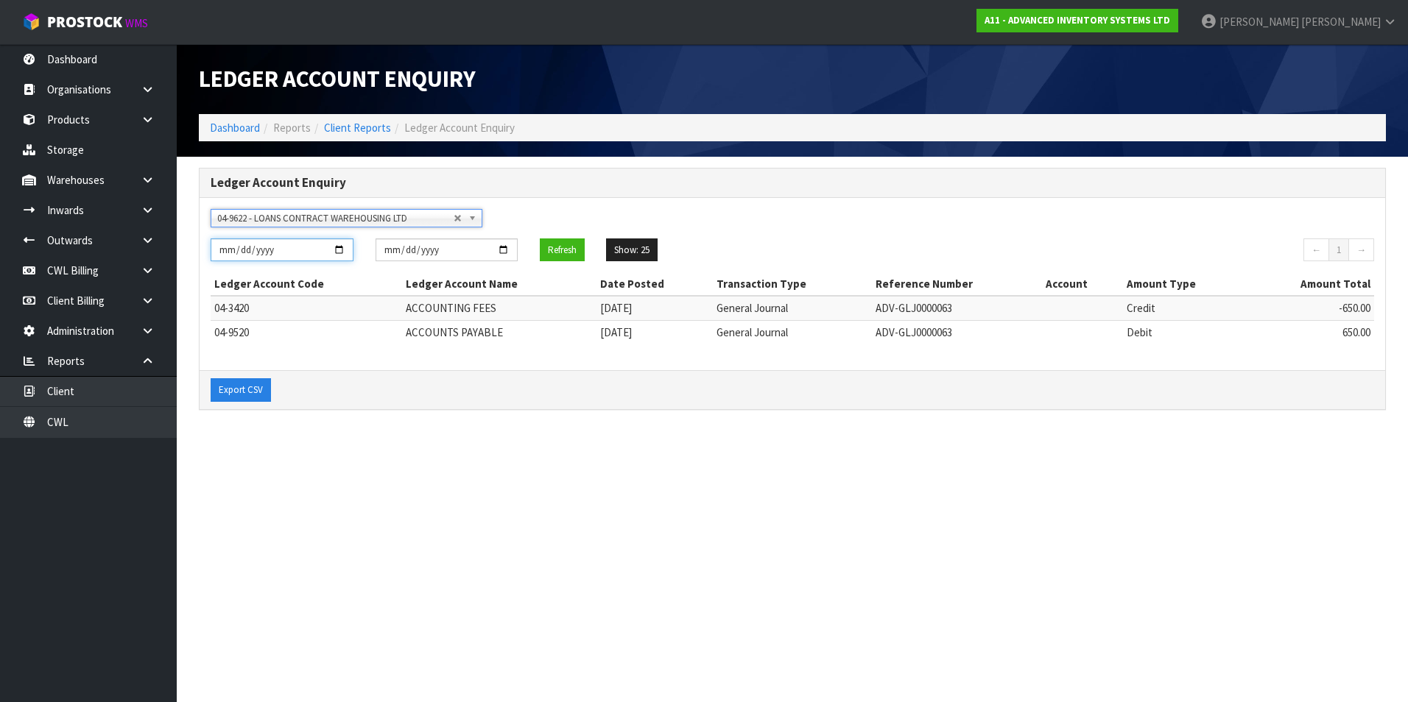
click at [341, 247] on input "[DATE]" at bounding box center [282, 250] width 143 height 23
type input "[DATE]"
click at [560, 245] on button "Refresh" at bounding box center [562, 251] width 45 height 24
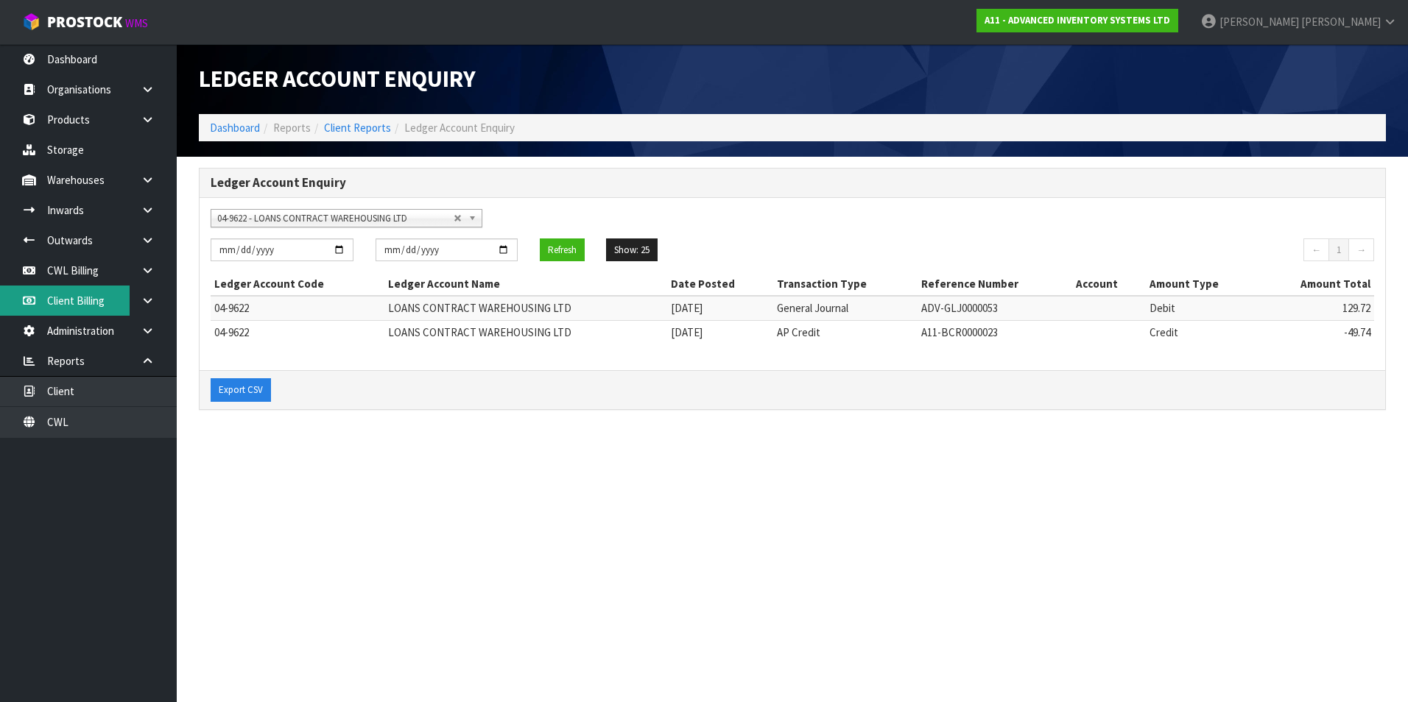
click at [94, 303] on link "Client Billing" at bounding box center [88, 301] width 177 height 30
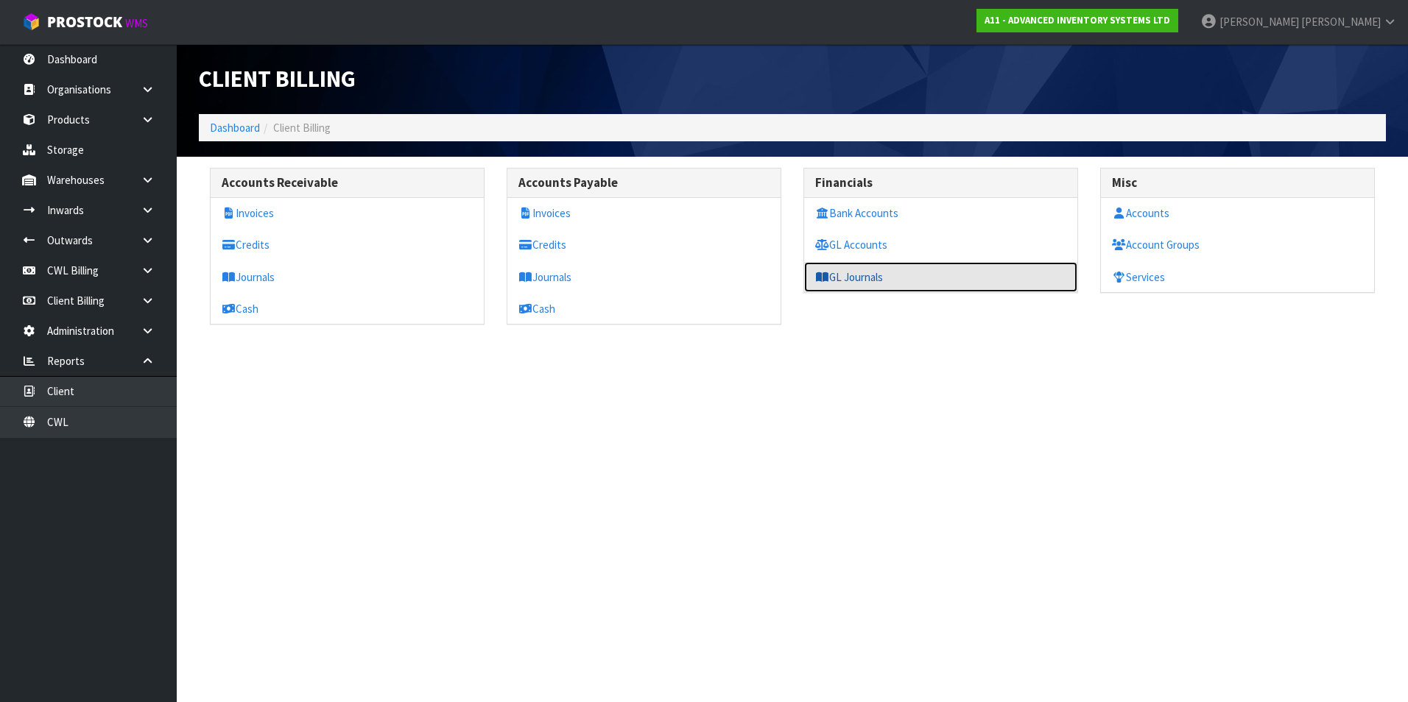
click at [861, 280] on link "GL Journals" at bounding box center [940, 277] width 273 height 30
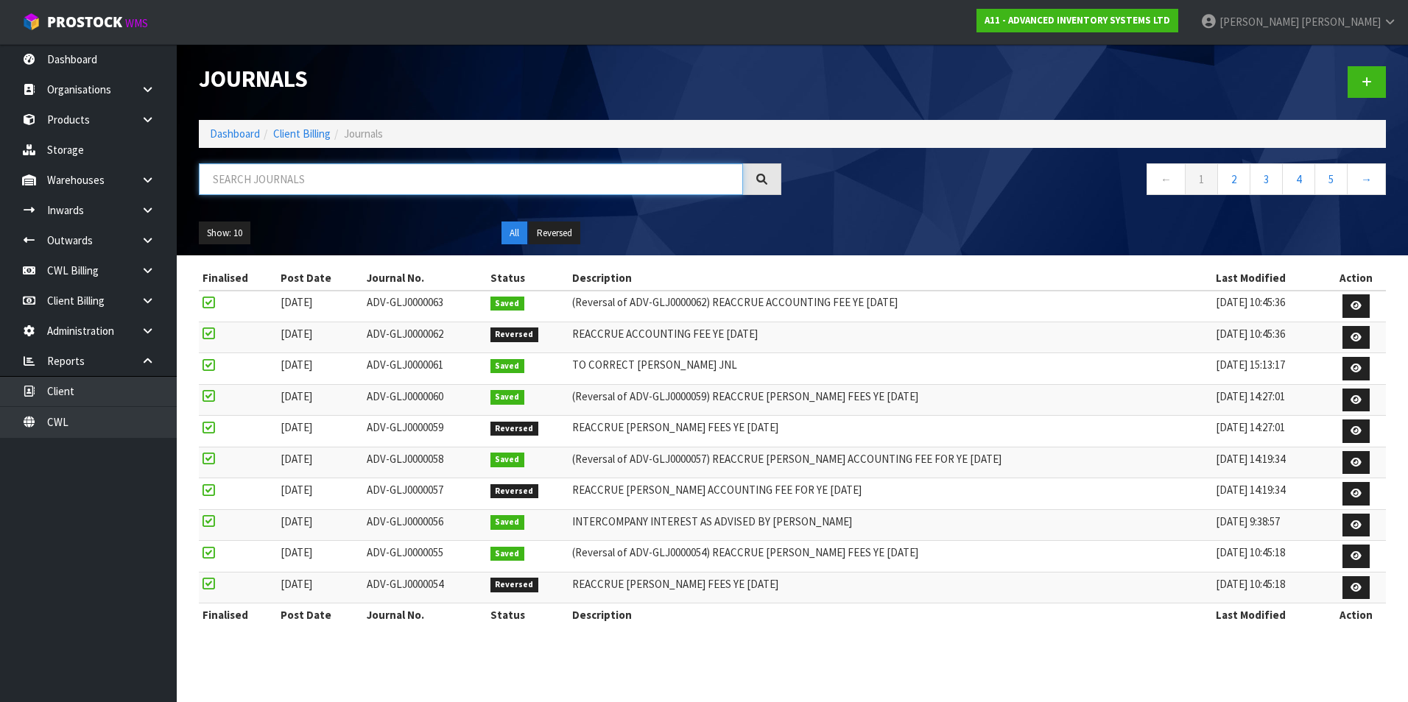
click at [348, 181] on input "text" at bounding box center [471, 179] width 544 height 32
type input "53"
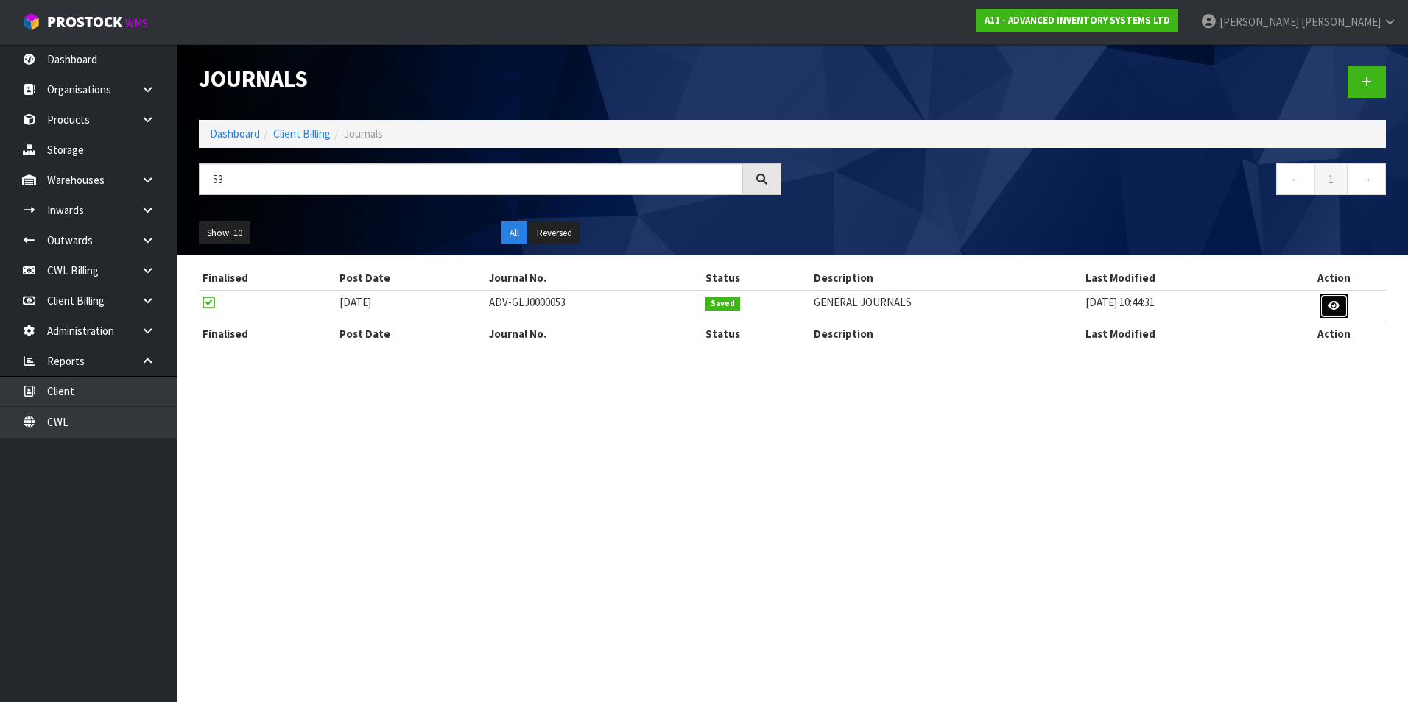
click at [1339, 307] on icon at bounding box center [1333, 306] width 11 height 10
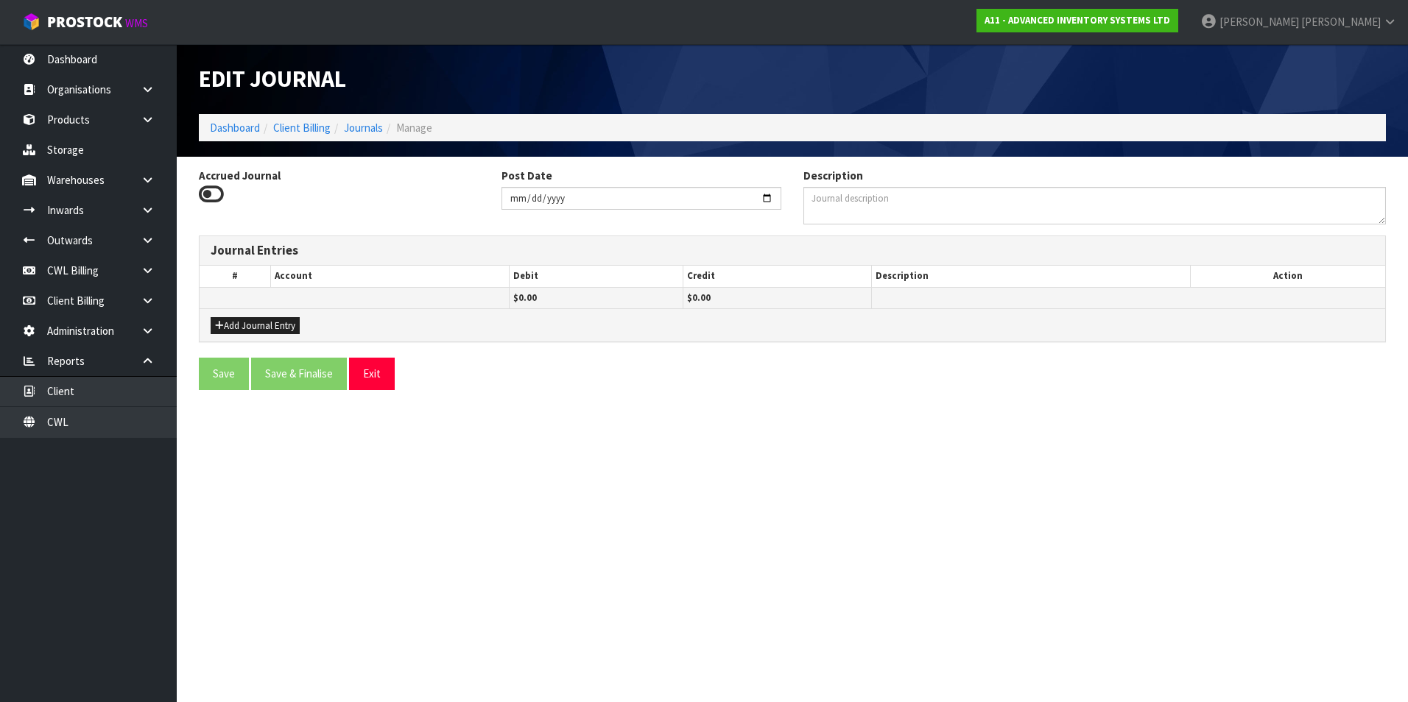
type input "[DATE]"
type textarea "GENERAL JOURNALS"
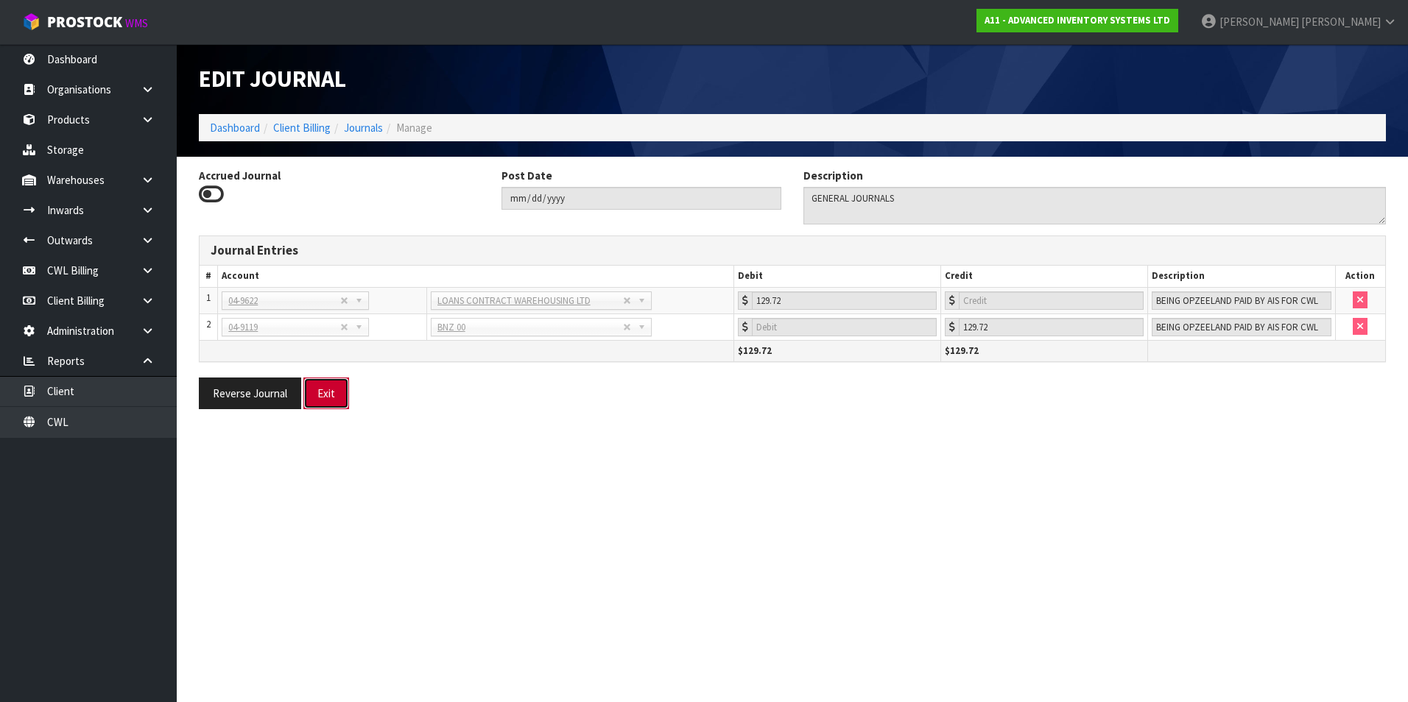
click at [322, 403] on button "Exit" at bounding box center [326, 394] width 46 height 32
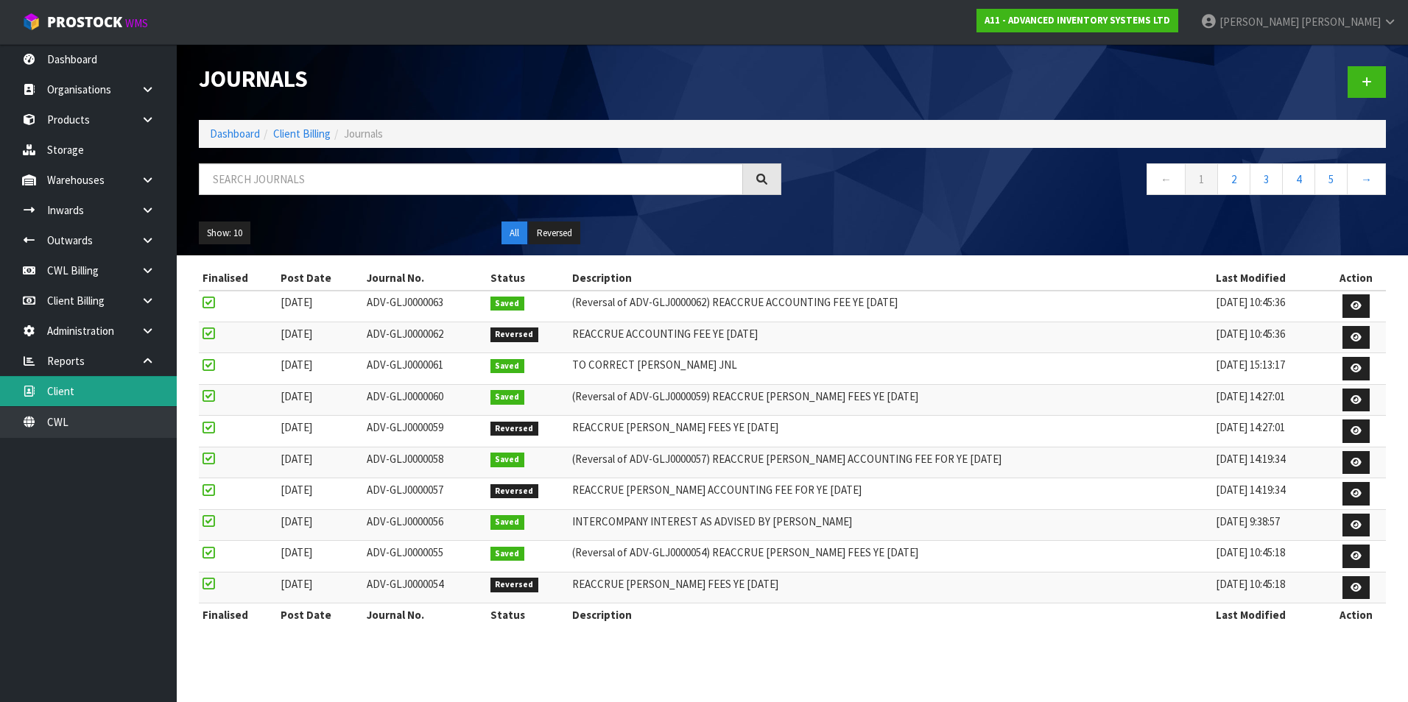
click at [136, 386] on link "Client" at bounding box center [88, 391] width 177 height 30
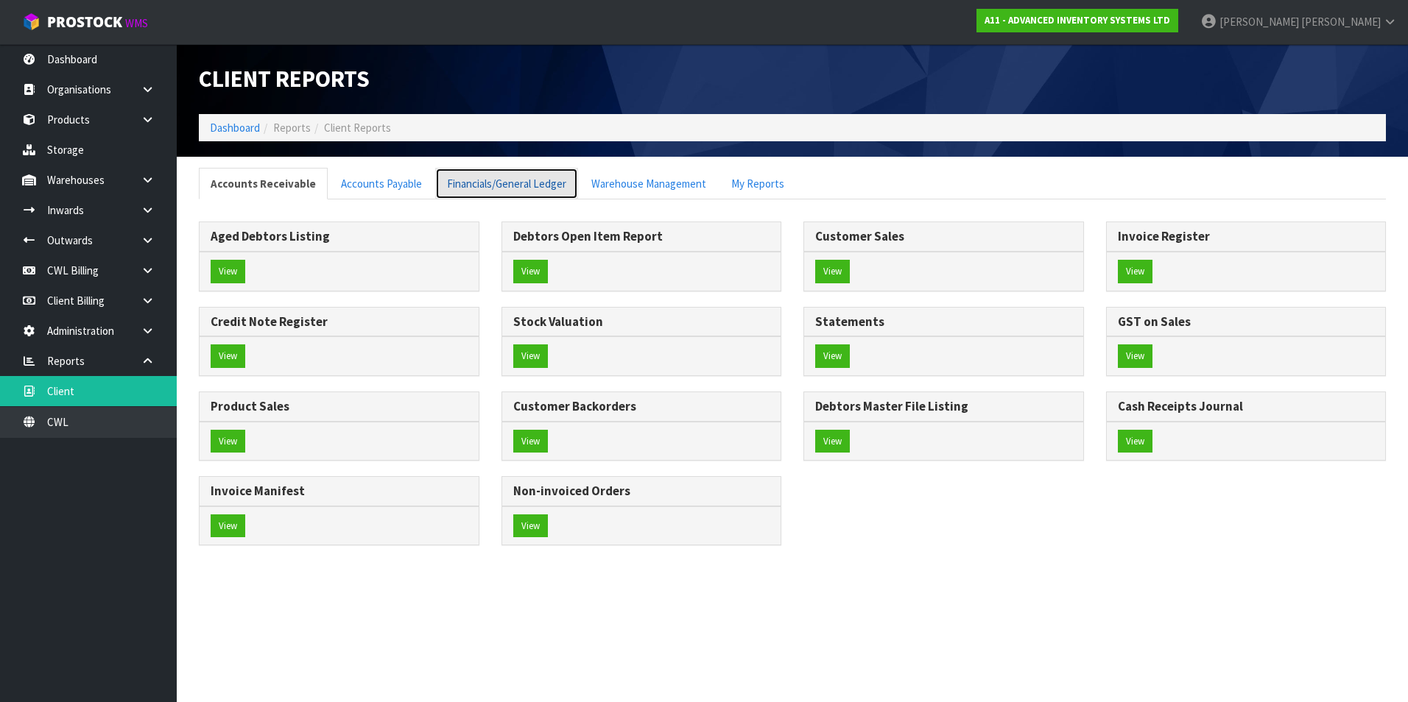
click at [502, 184] on link "Financials/General Ledger" at bounding box center [506, 184] width 143 height 32
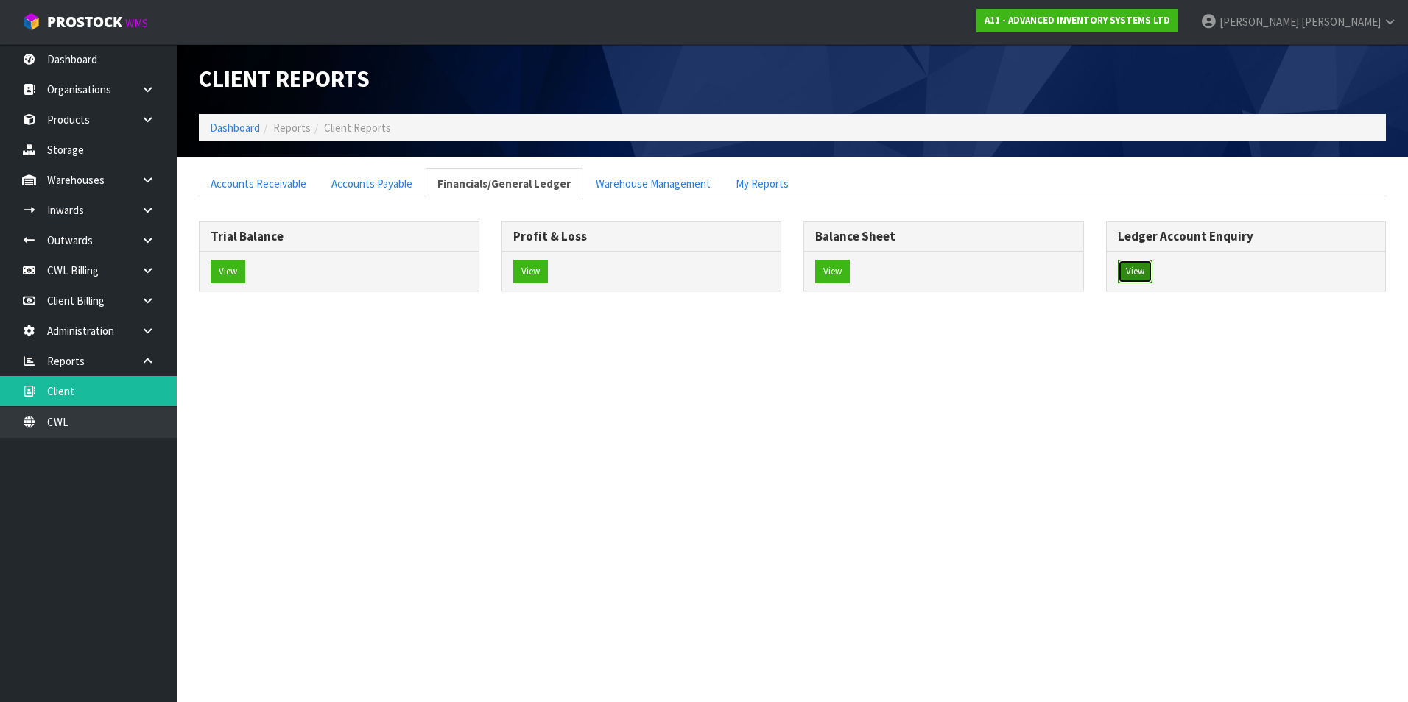
click at [1131, 273] on button "View" at bounding box center [1135, 272] width 35 height 24
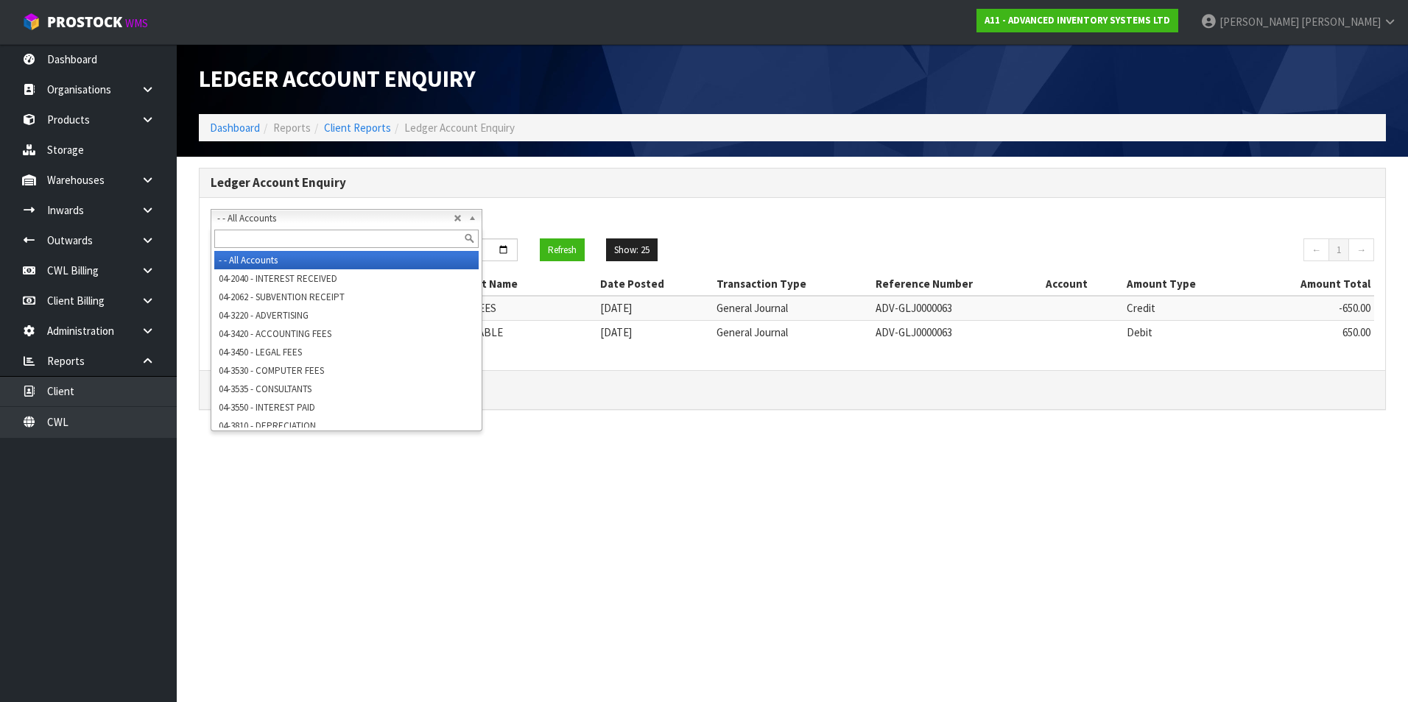
click at [289, 216] on span "- - All Accounts" at bounding box center [335, 219] width 236 height 18
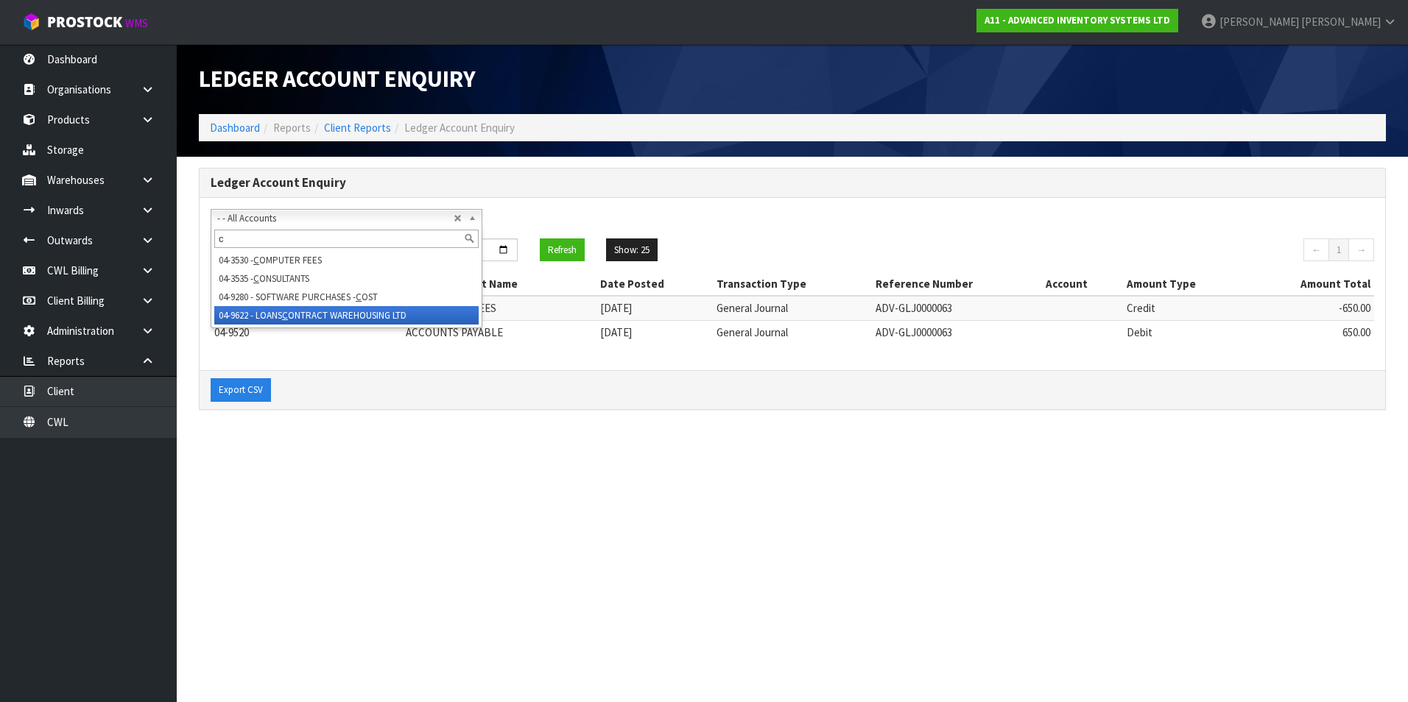
type input "c"
click at [319, 320] on li "04-9622 - LOANS C ONTRACT WAREHOUSING LTD" at bounding box center [346, 315] width 264 height 18
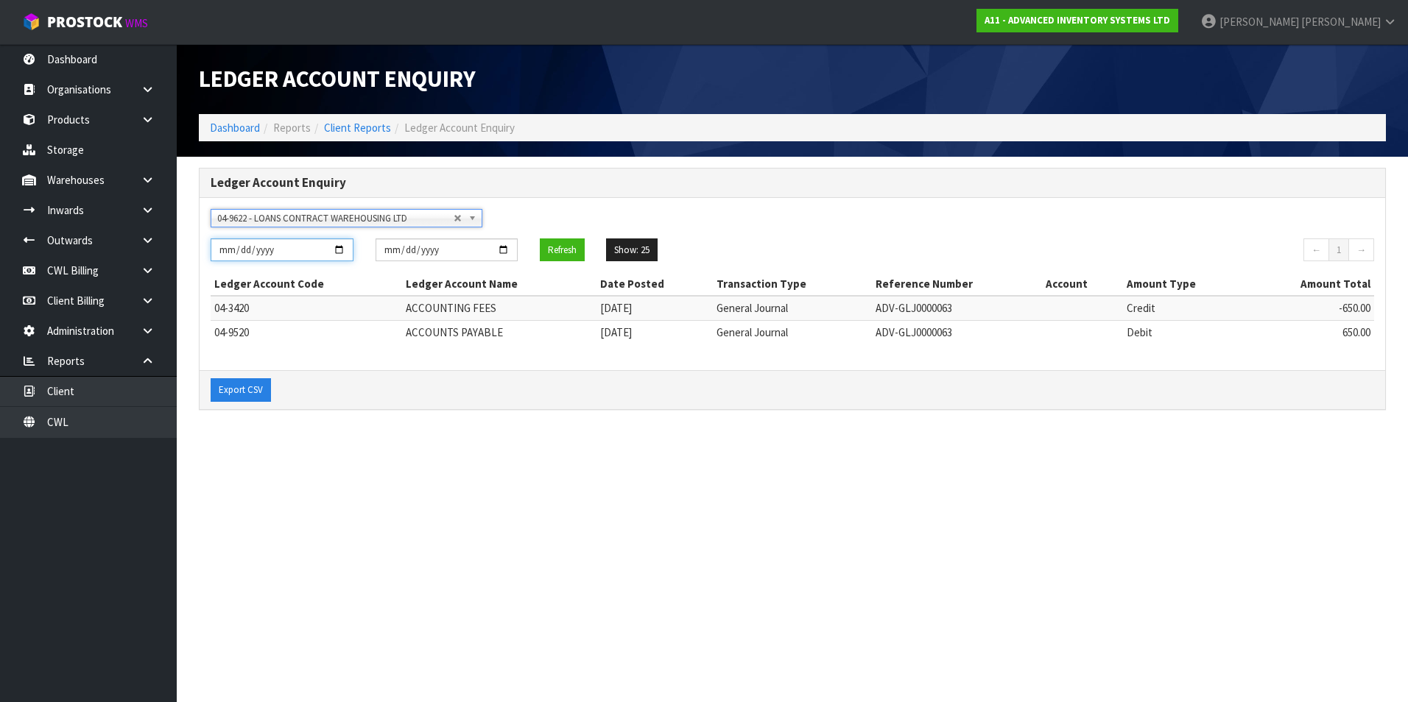
click at [344, 249] on input "[DATE]" at bounding box center [282, 250] width 143 height 23
type input "2025-03-31"
click at [564, 255] on button "Refresh" at bounding box center [562, 251] width 45 height 24
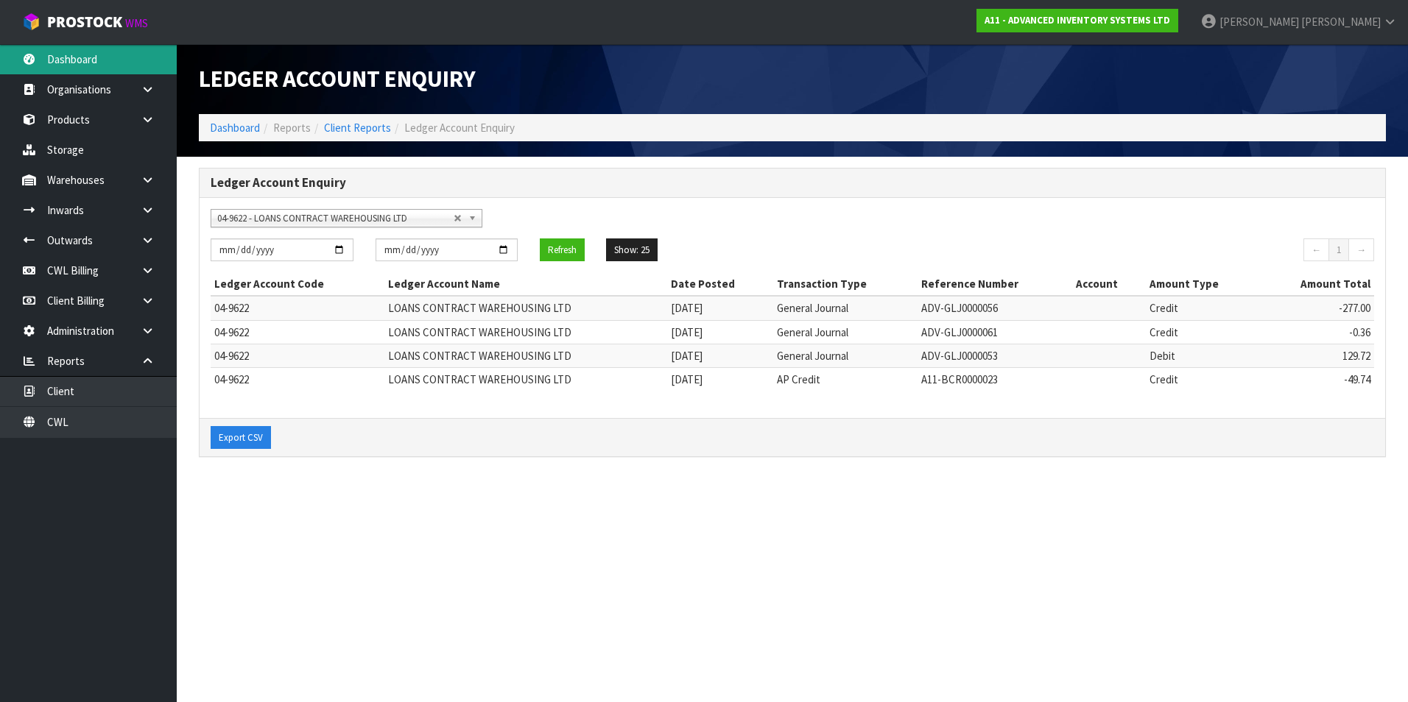
click at [61, 59] on link "Dashboard" at bounding box center [88, 59] width 177 height 30
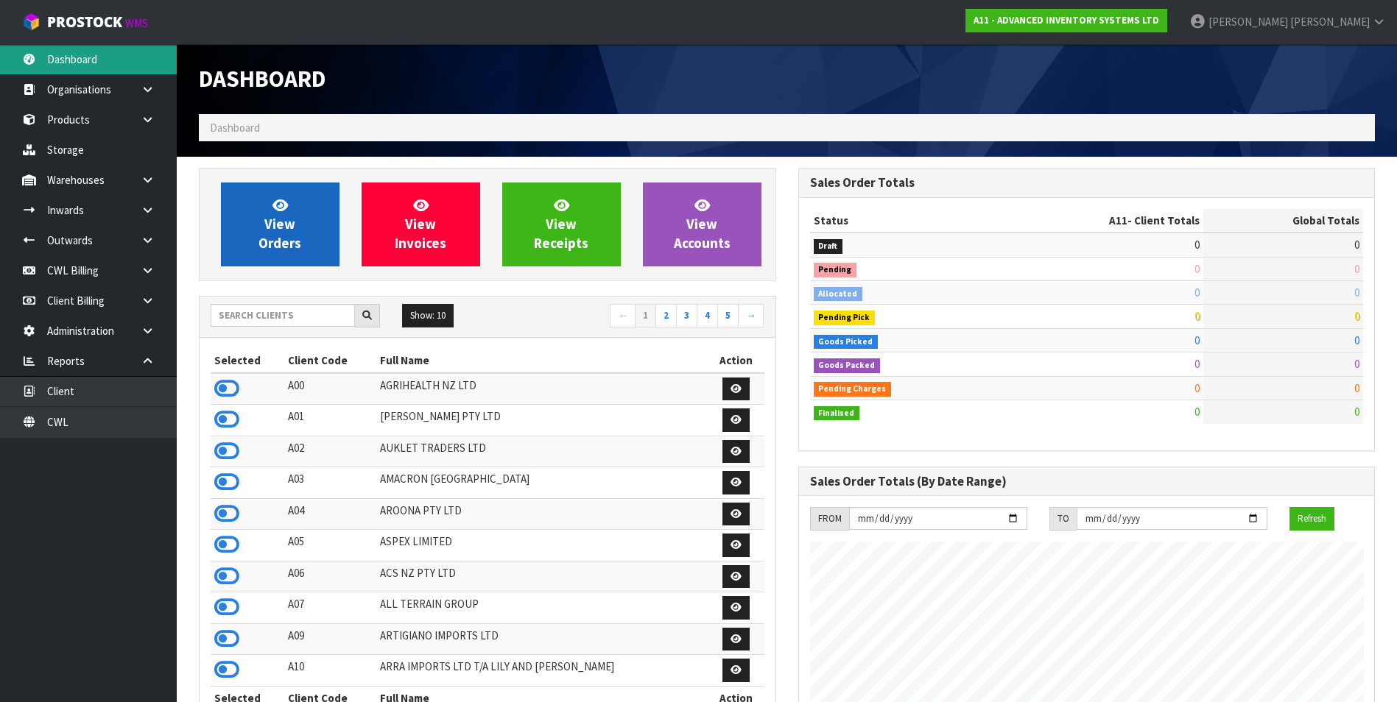
scroll to position [900, 599]
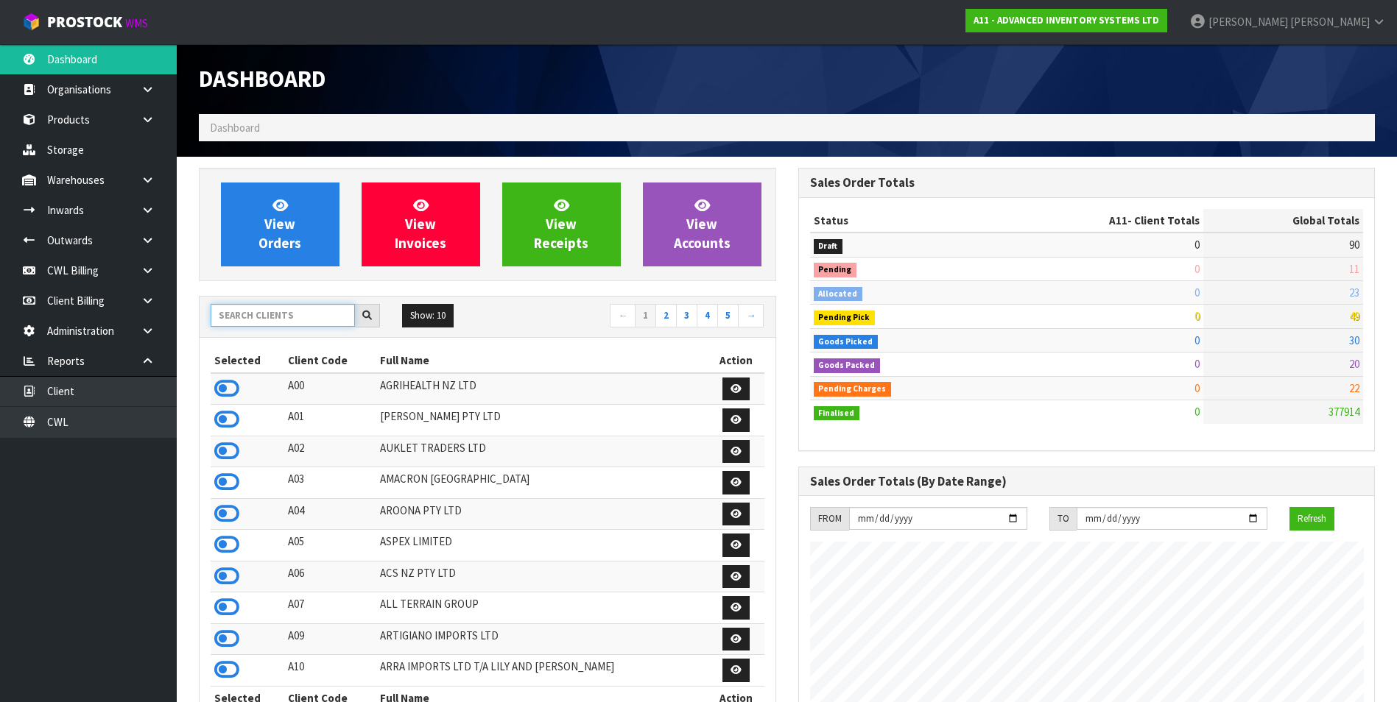
click at [270, 312] on input "text" at bounding box center [283, 315] width 144 height 23
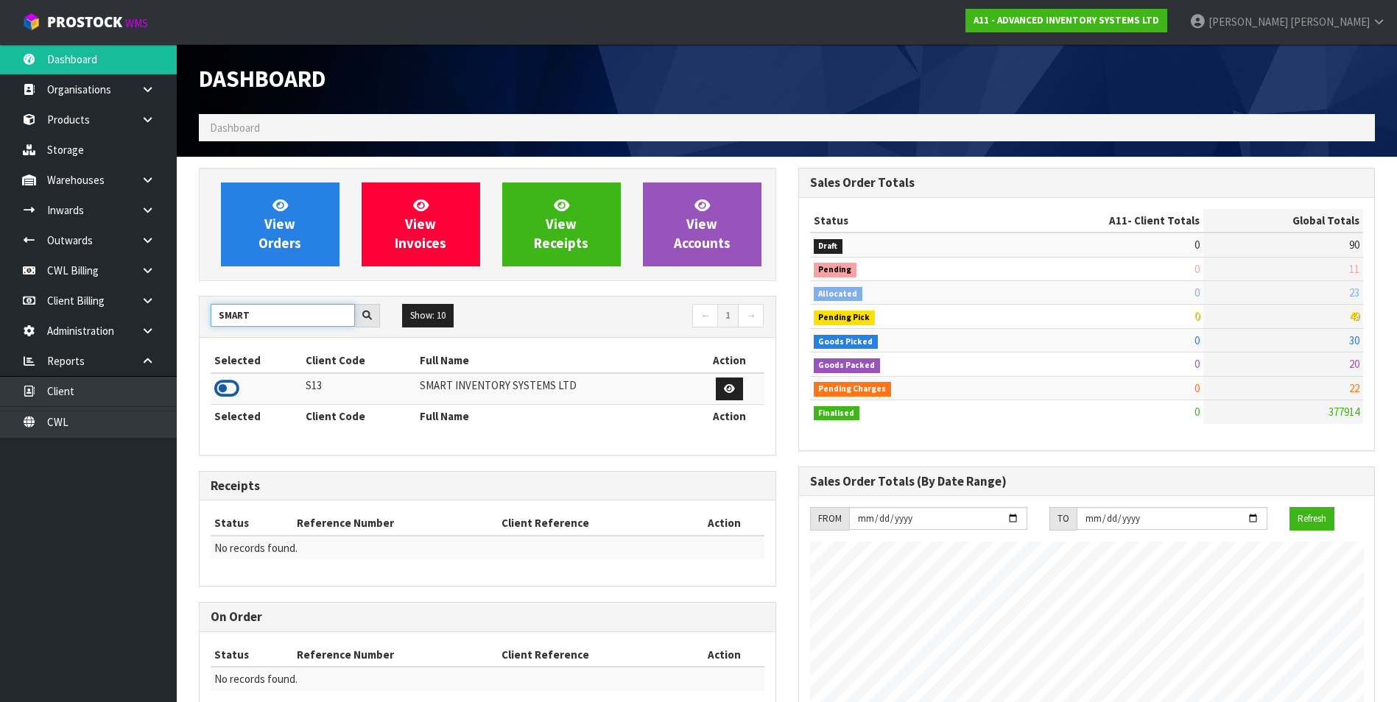
type input "SMART"
click at [226, 389] on icon at bounding box center [226, 389] width 25 height 22
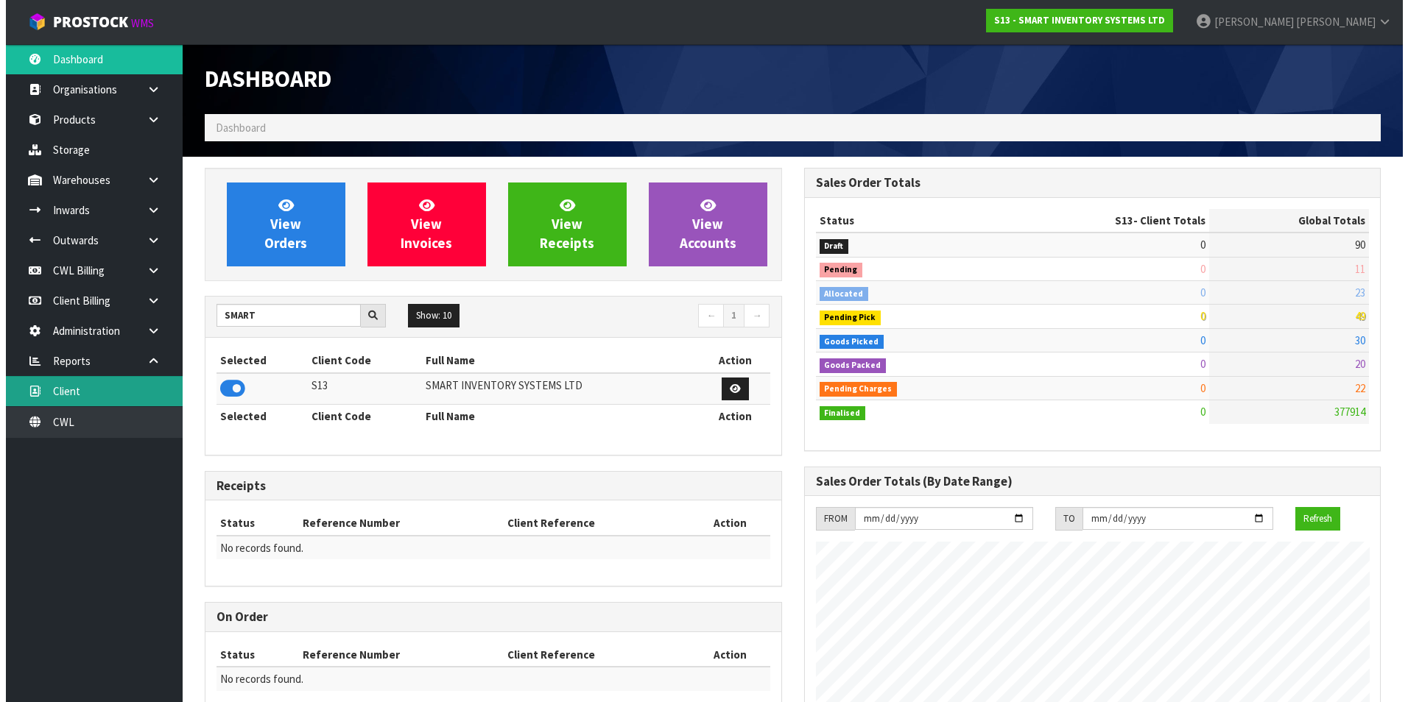
scroll to position [735281, 735582]
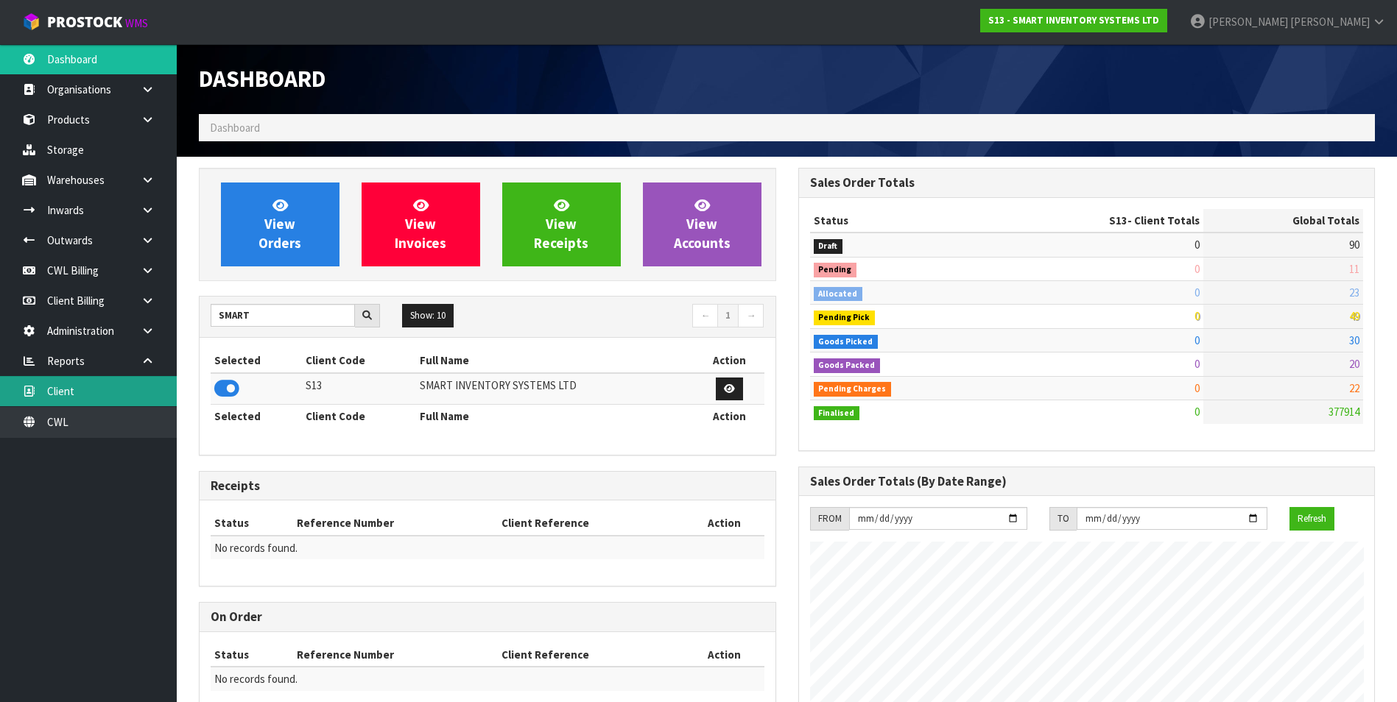
click at [96, 392] on link "Client" at bounding box center [88, 391] width 177 height 30
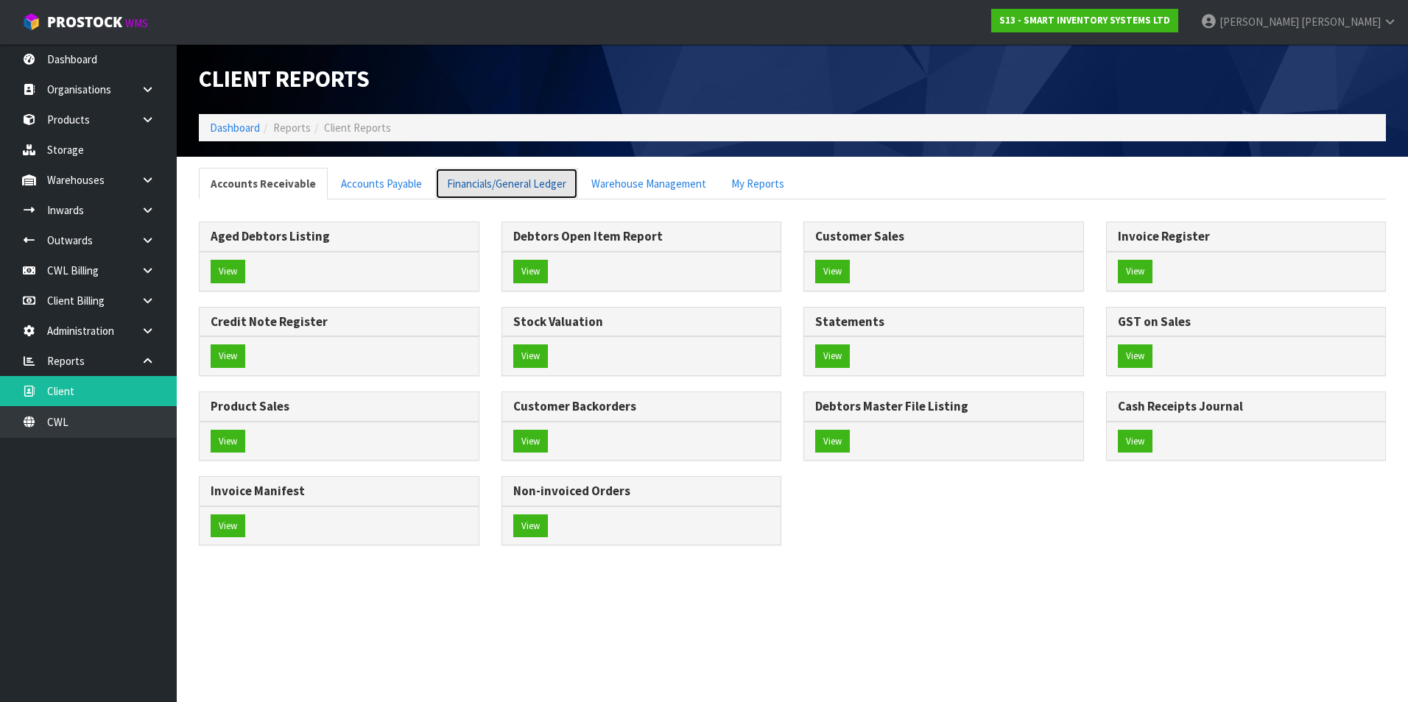
click at [495, 186] on link "Financials/General Ledger" at bounding box center [506, 184] width 143 height 32
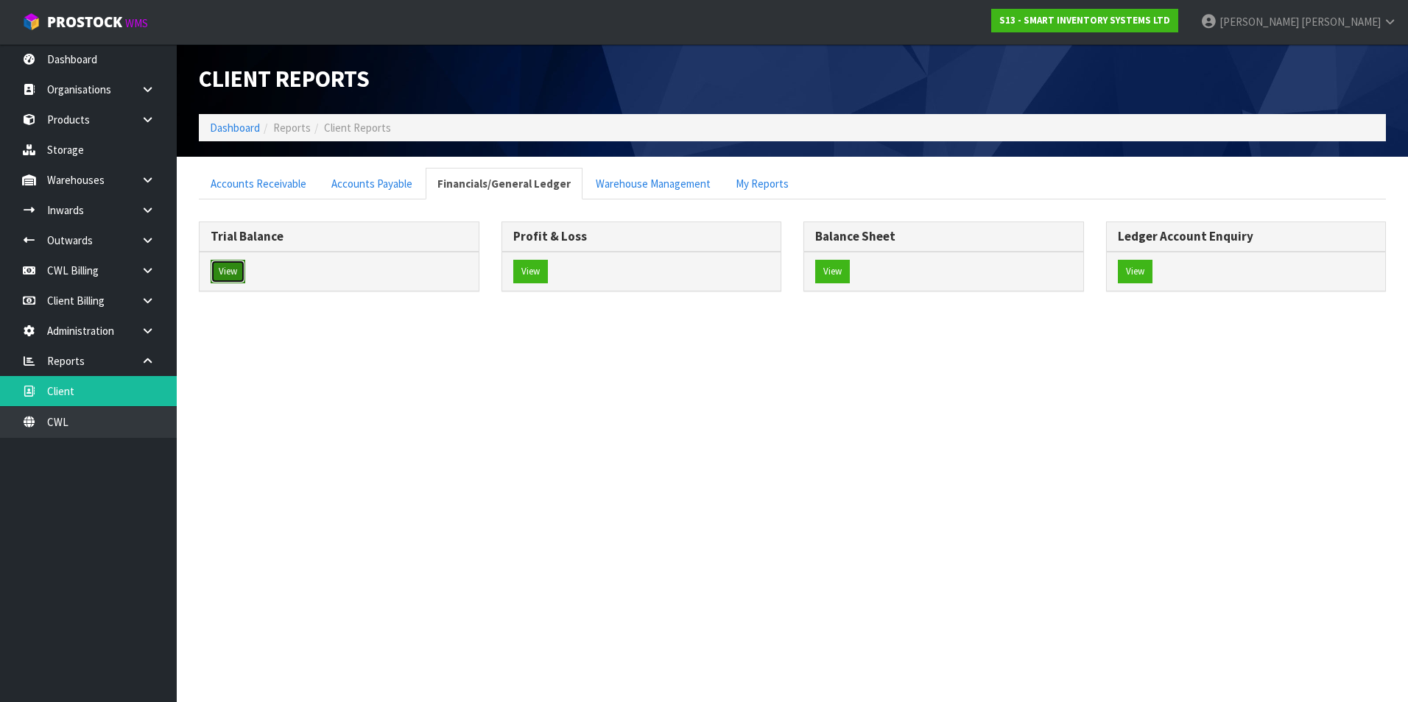
click at [222, 272] on button "View" at bounding box center [228, 272] width 35 height 24
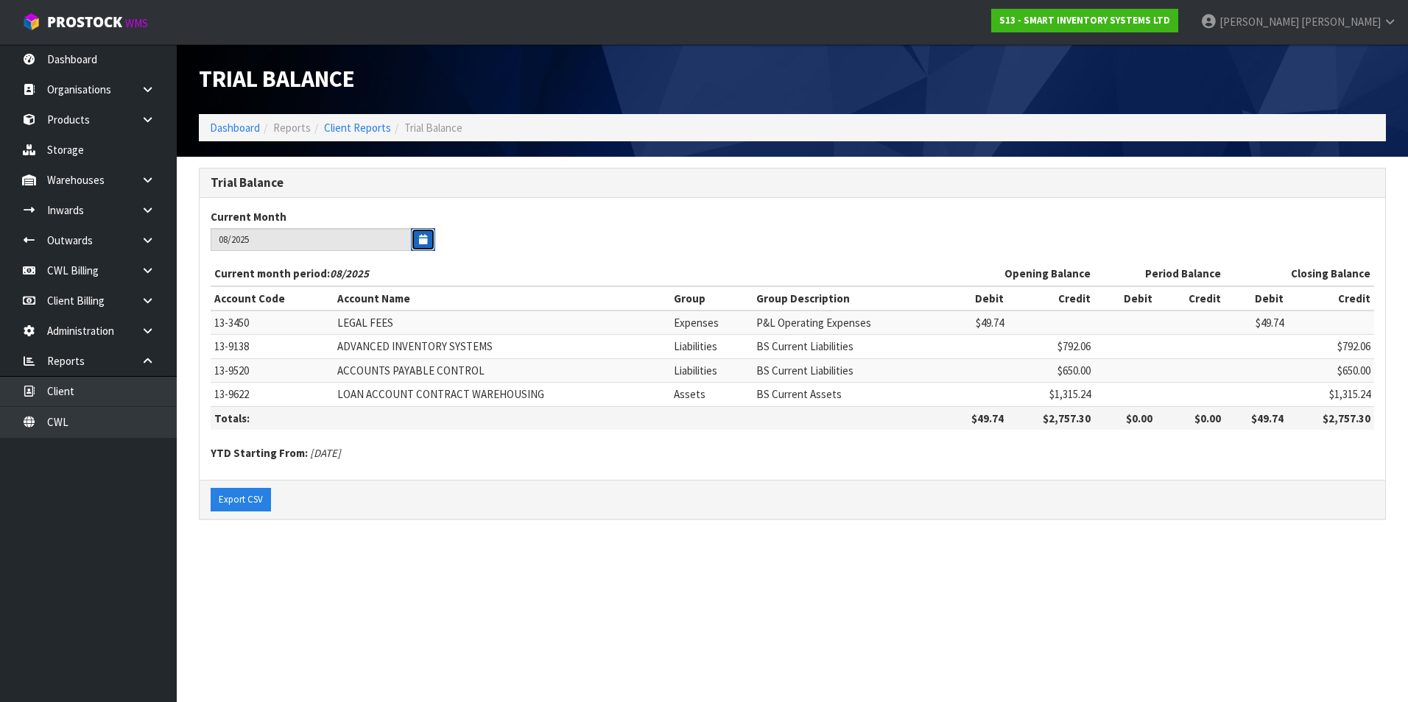
click at [434, 241] on button "button" at bounding box center [423, 239] width 24 height 23
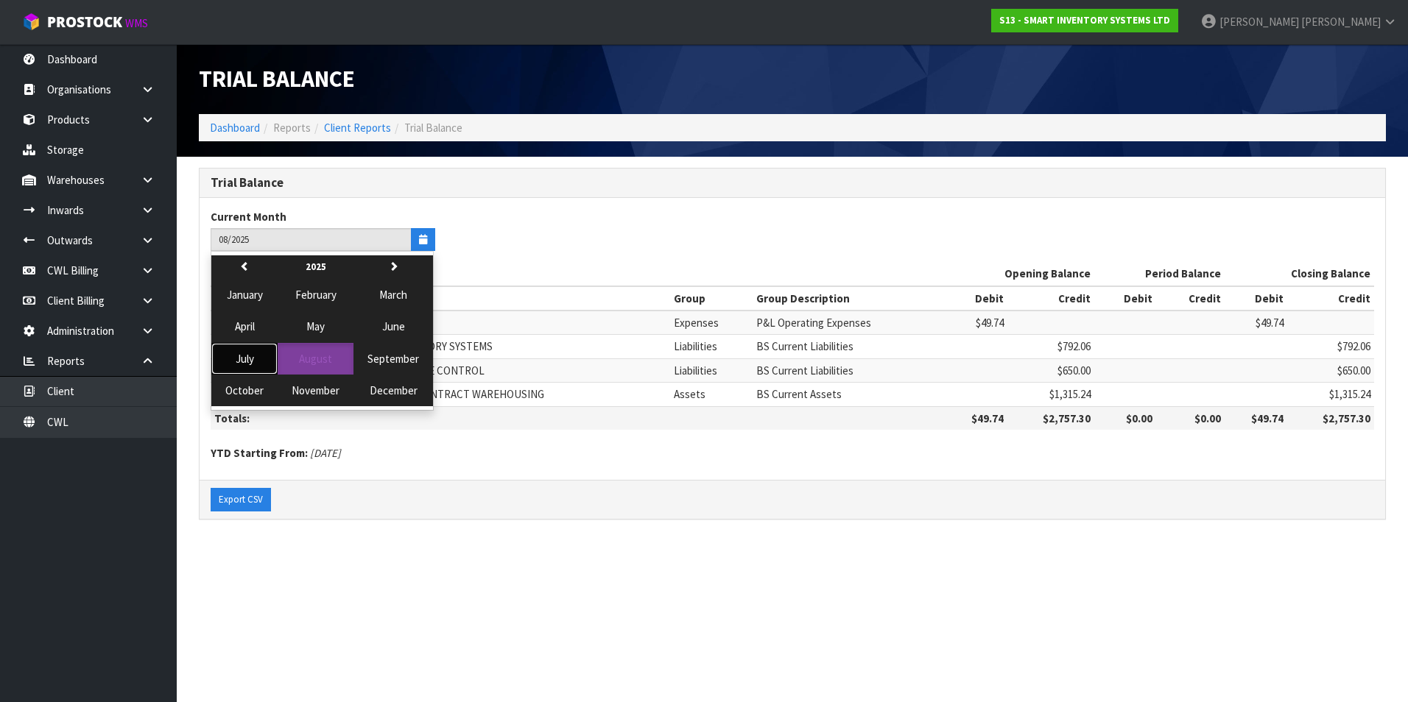
click at [236, 363] on span "July" at bounding box center [245, 359] width 18 height 14
type input "07/2025"
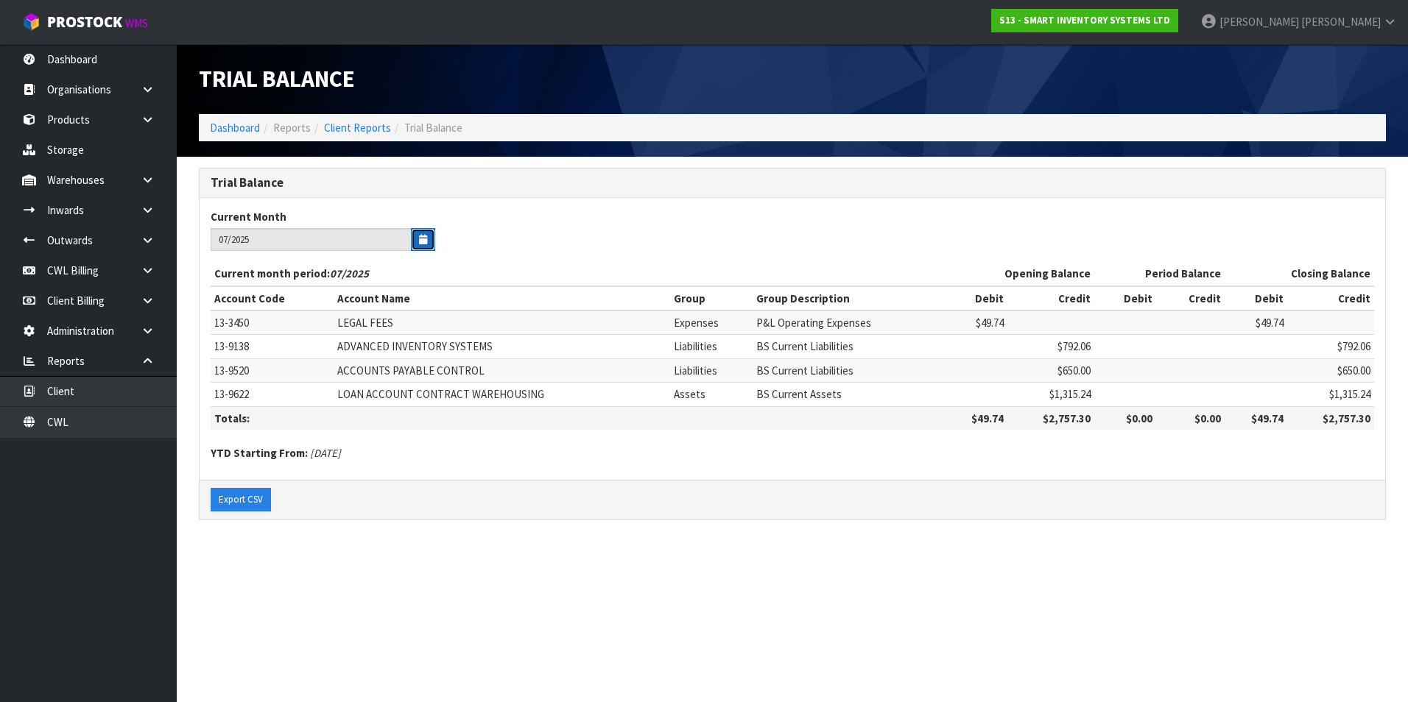
click at [423, 234] on button "button" at bounding box center [423, 239] width 24 height 23
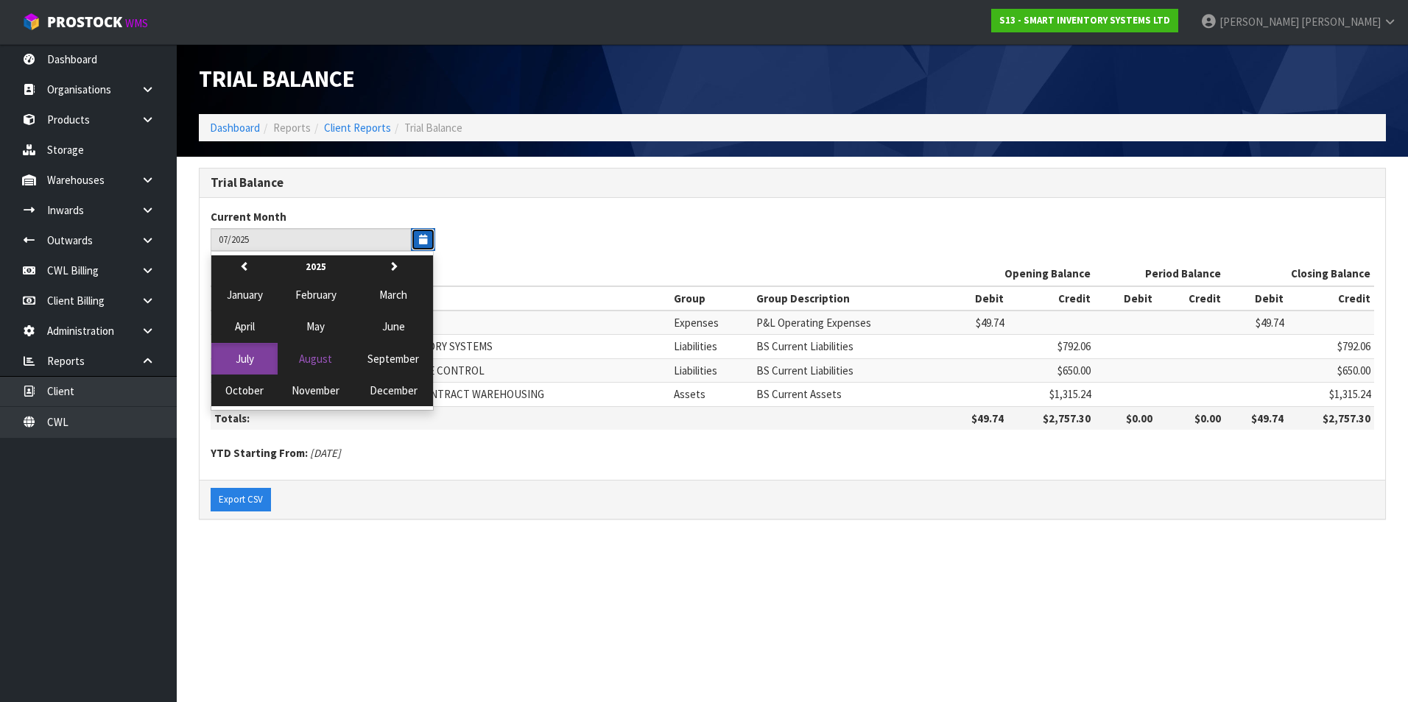
click at [423, 235] on icon "button" at bounding box center [423, 240] width 8 height 10
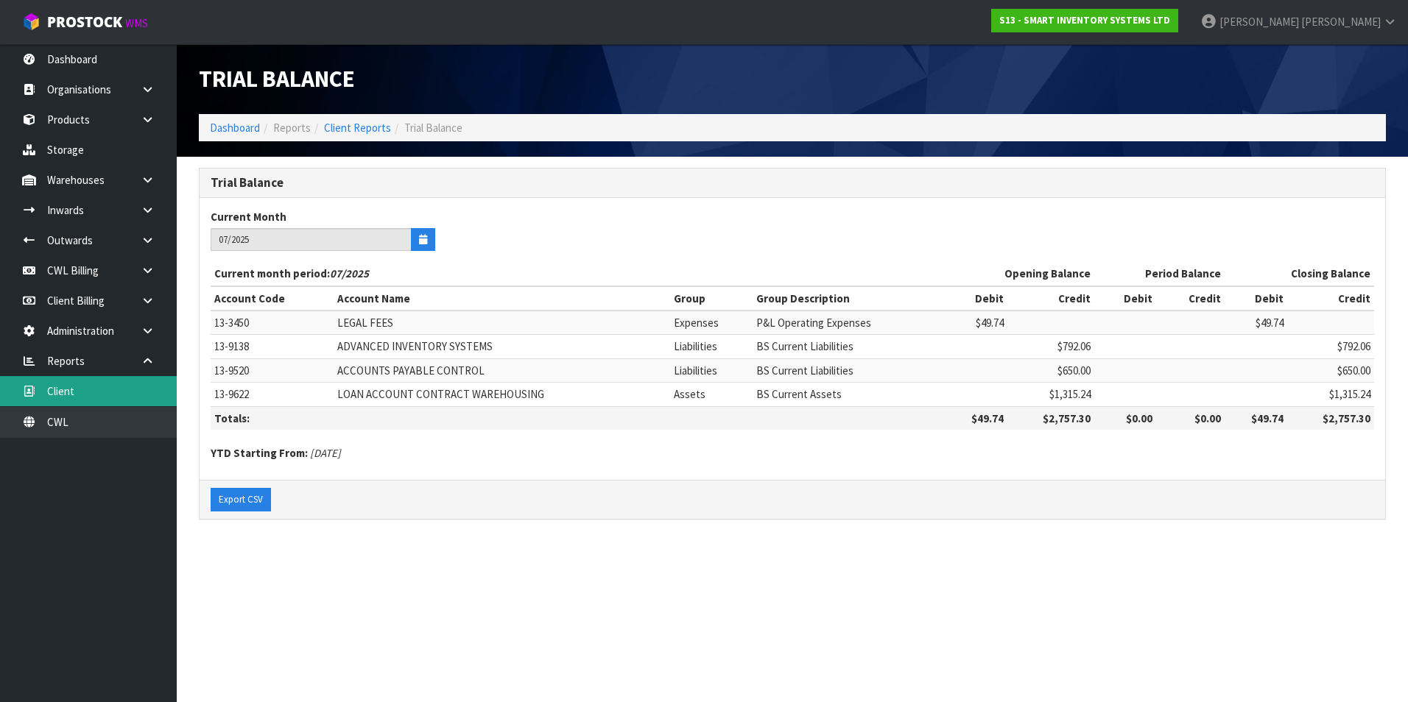
click at [111, 390] on link "Client" at bounding box center [88, 391] width 177 height 30
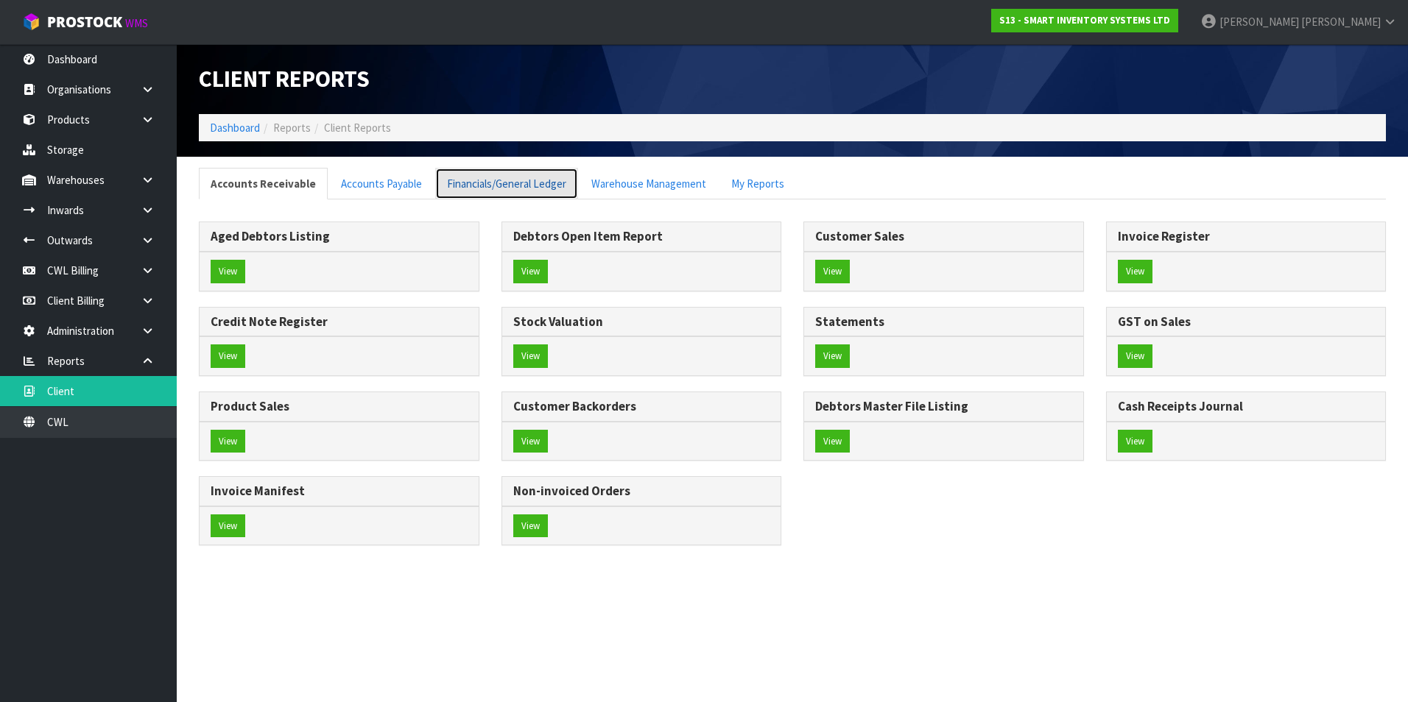
click at [495, 188] on link "Financials/General Ledger" at bounding box center [506, 184] width 143 height 32
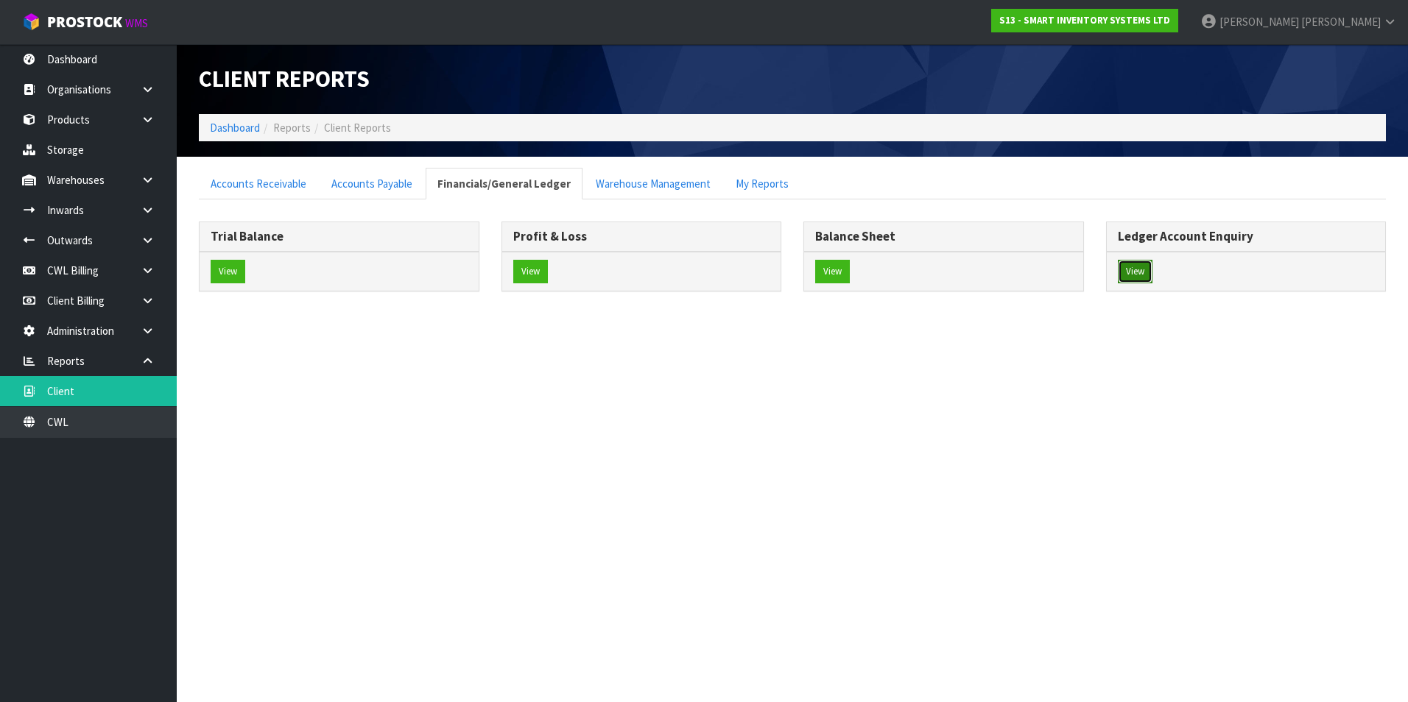
click at [1135, 270] on button "View" at bounding box center [1135, 272] width 35 height 24
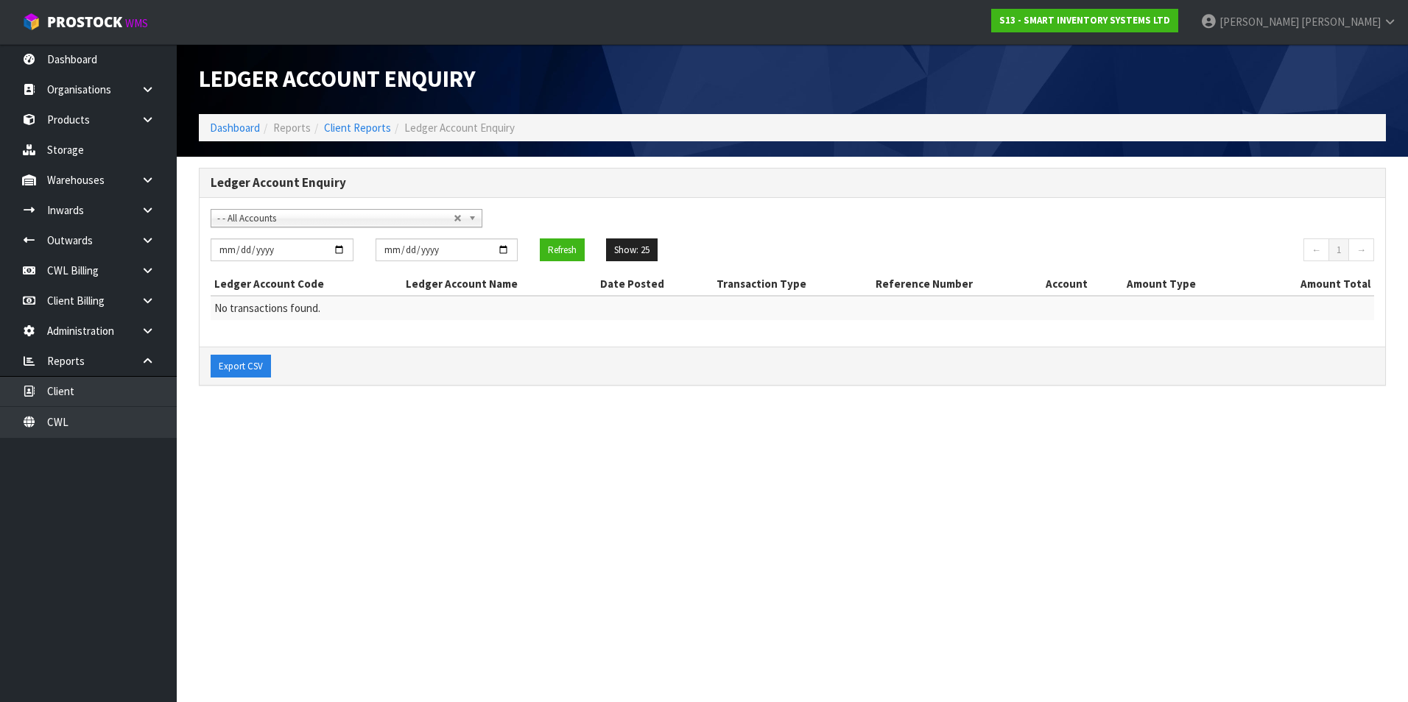
click at [293, 221] on span "- - All Accounts" at bounding box center [335, 219] width 236 height 18
type input "c"
type input "a"
type input "c"
type input ";"
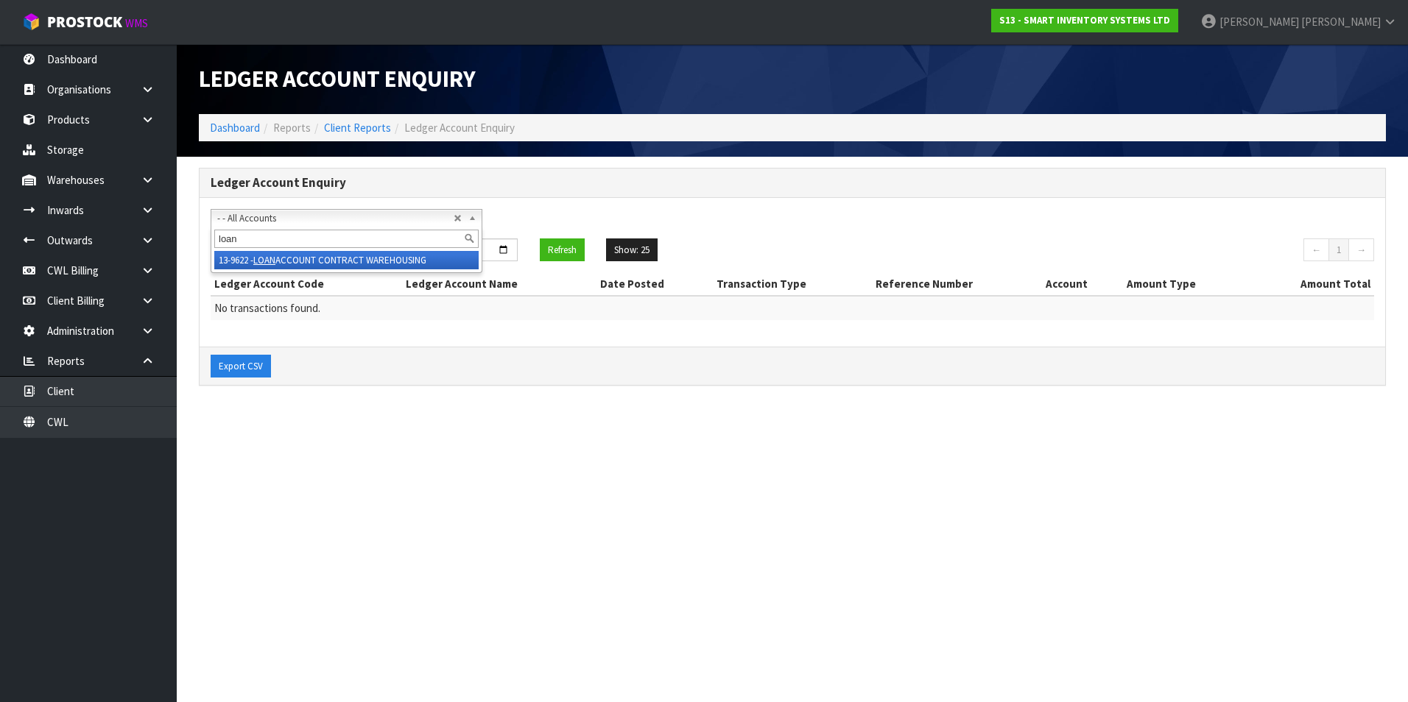
type input "loan"
click at [319, 261] on li "13-9622 - LOAN ACCOUNT CONTRACT WAREHOUSING" at bounding box center [346, 260] width 264 height 18
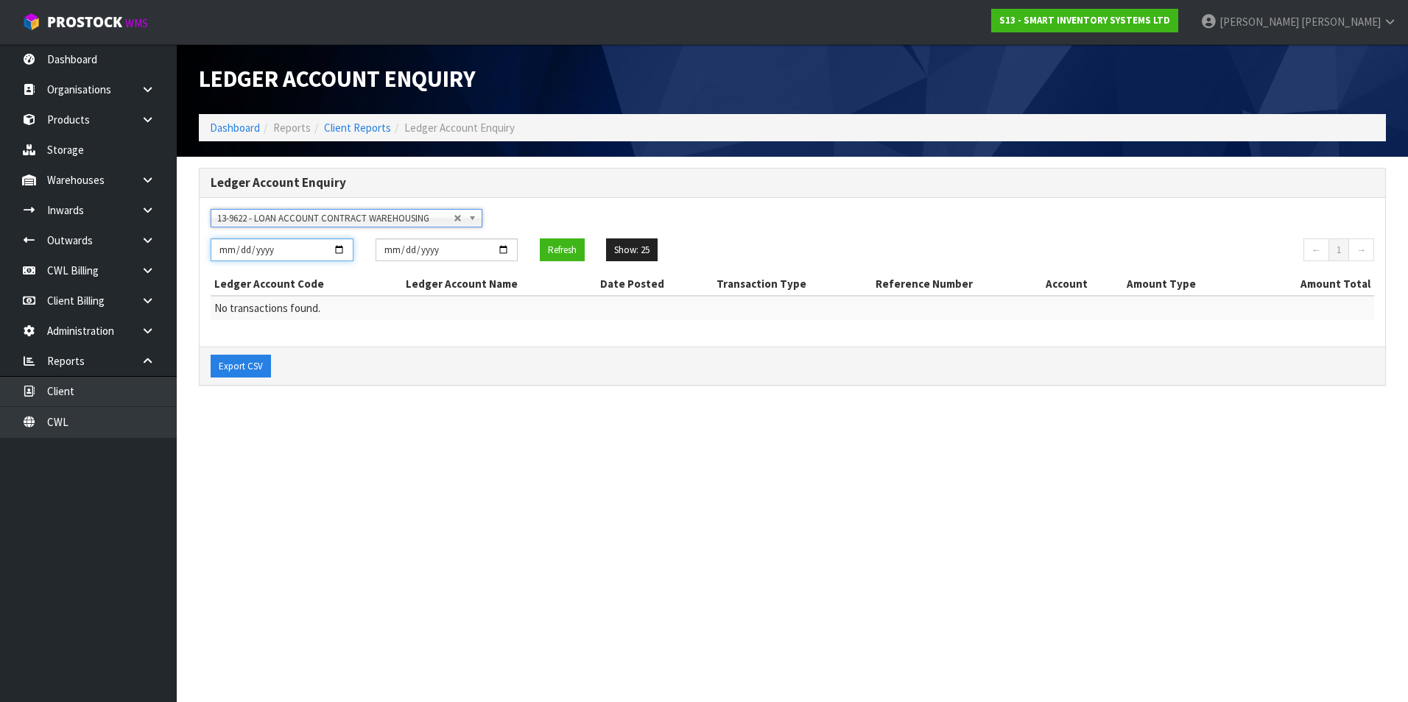
click at [336, 252] on input "[DATE]" at bounding box center [282, 250] width 143 height 23
click at [562, 250] on button "Refresh" at bounding box center [562, 251] width 45 height 24
click at [344, 249] on input "[DATE]" at bounding box center [282, 250] width 143 height 23
type input "[DATE]"
click at [557, 245] on button "Refresh" at bounding box center [562, 251] width 45 height 24
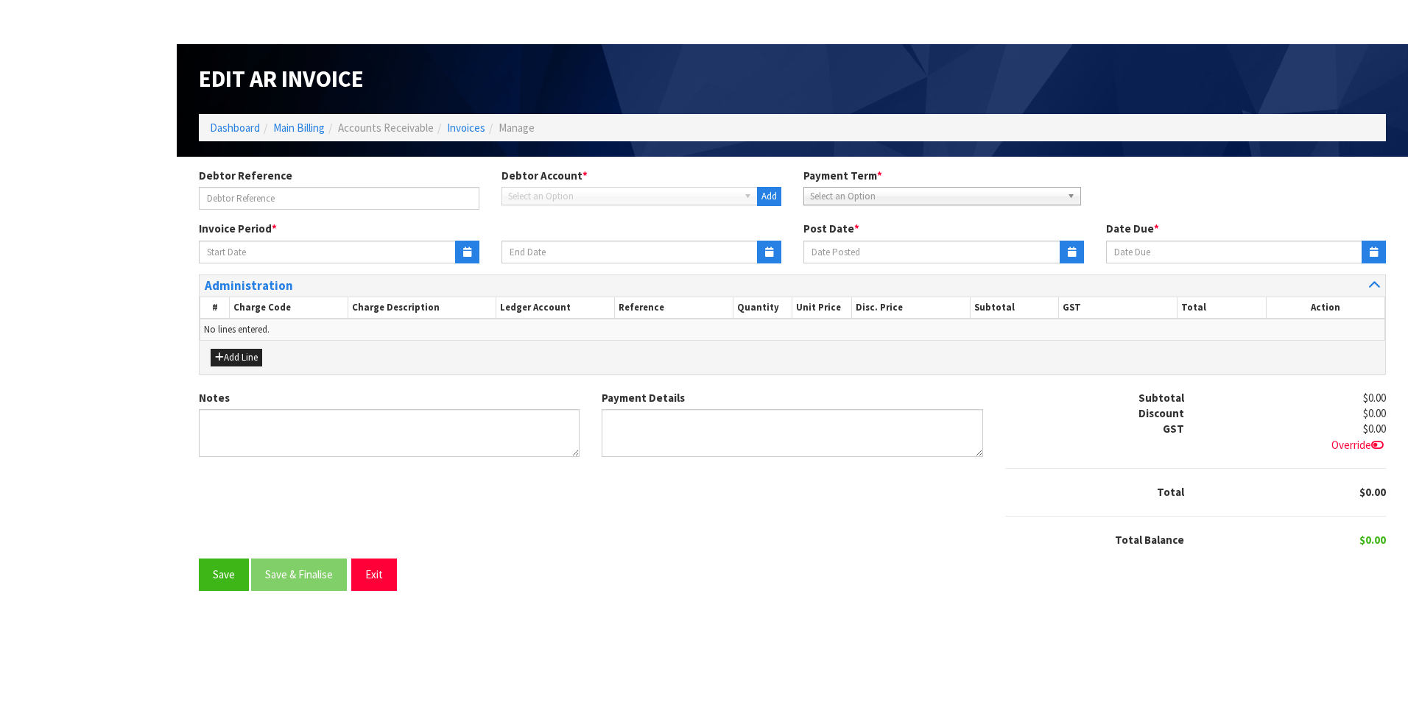
type input "[DATE]"
type textarea "Please contact us [DATE] should there be any discrepancies."
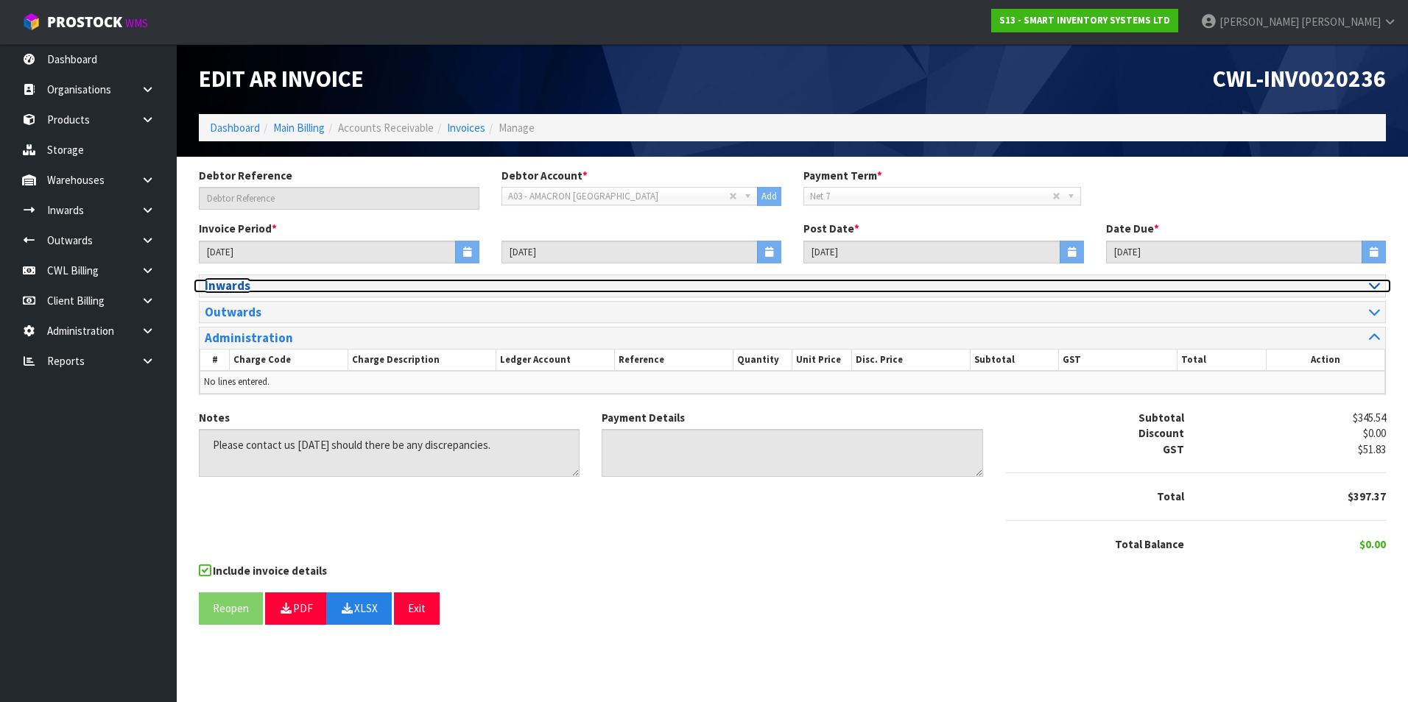
click at [1376, 287] on icon at bounding box center [1374, 285] width 11 height 13
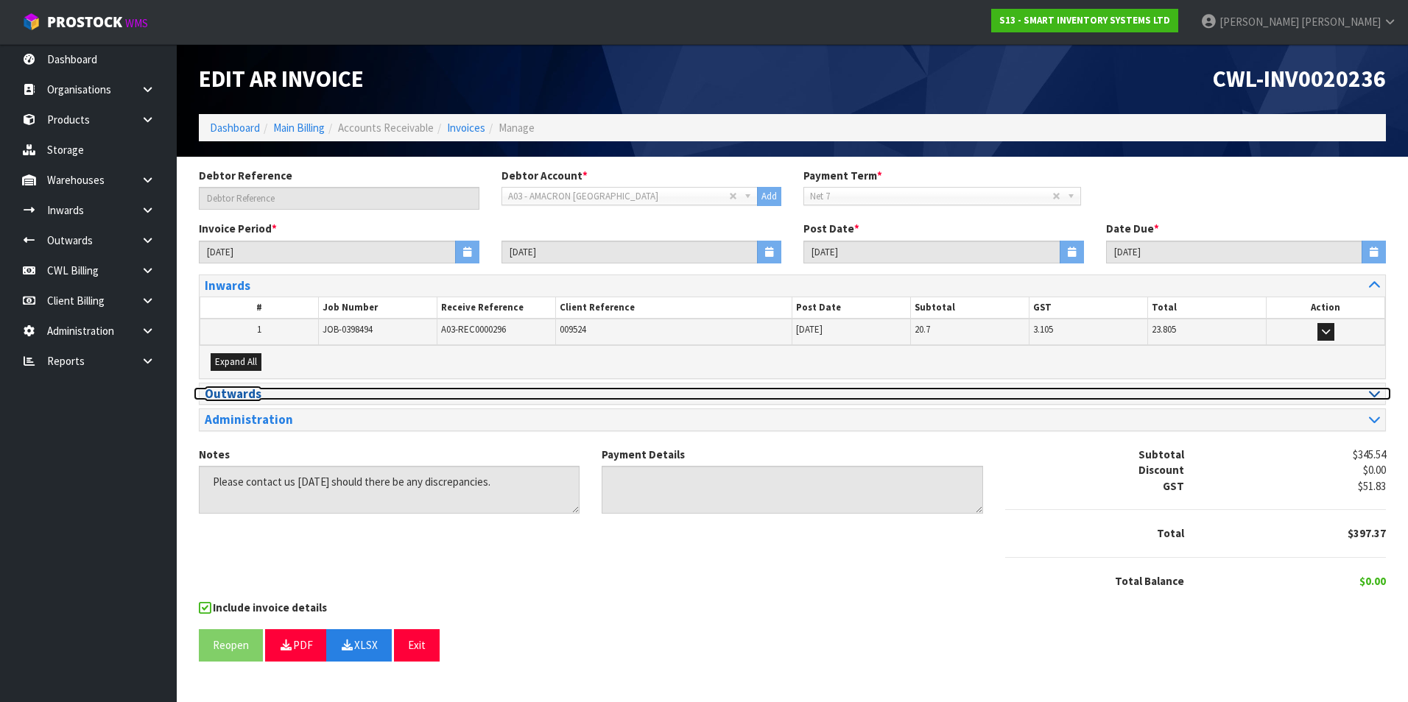
click at [1375, 392] on icon at bounding box center [1374, 393] width 11 height 13
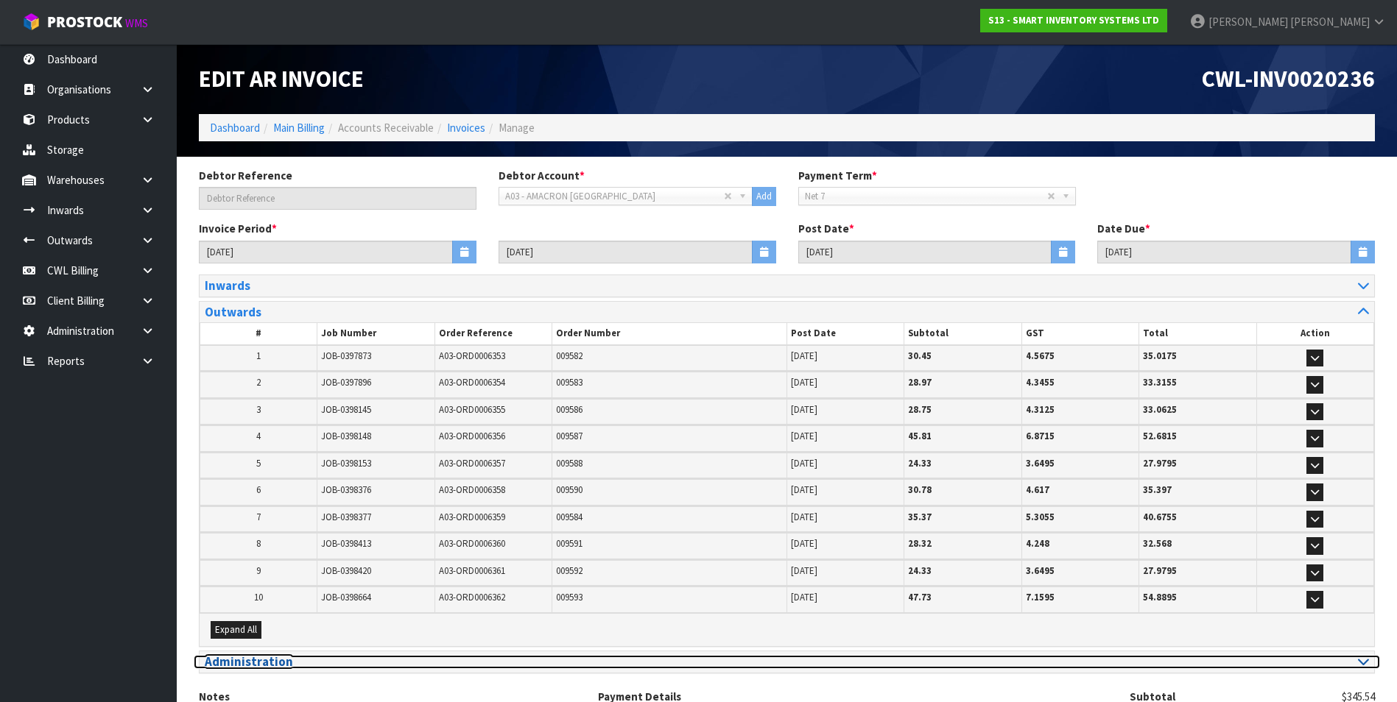
click at [1365, 663] on icon at bounding box center [1363, 661] width 11 height 13
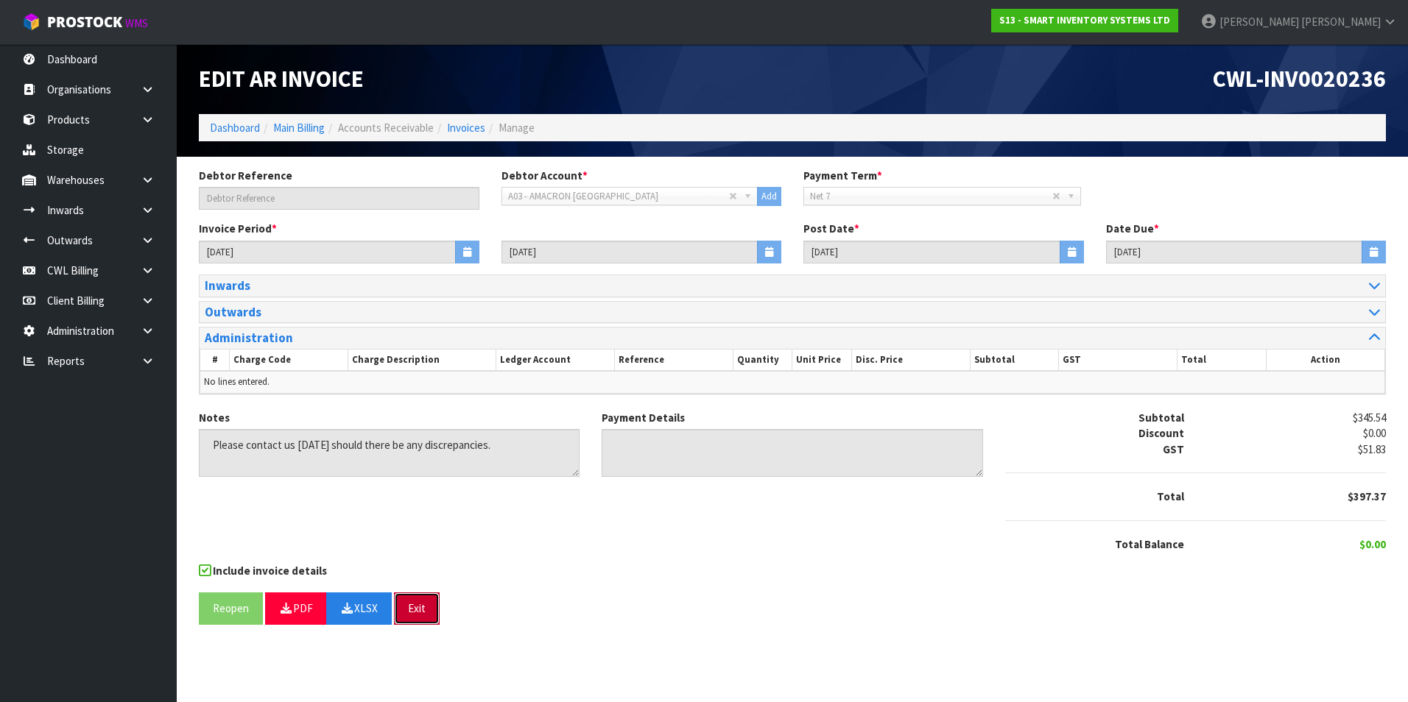
click at [418, 617] on button "Exit" at bounding box center [417, 609] width 46 height 32
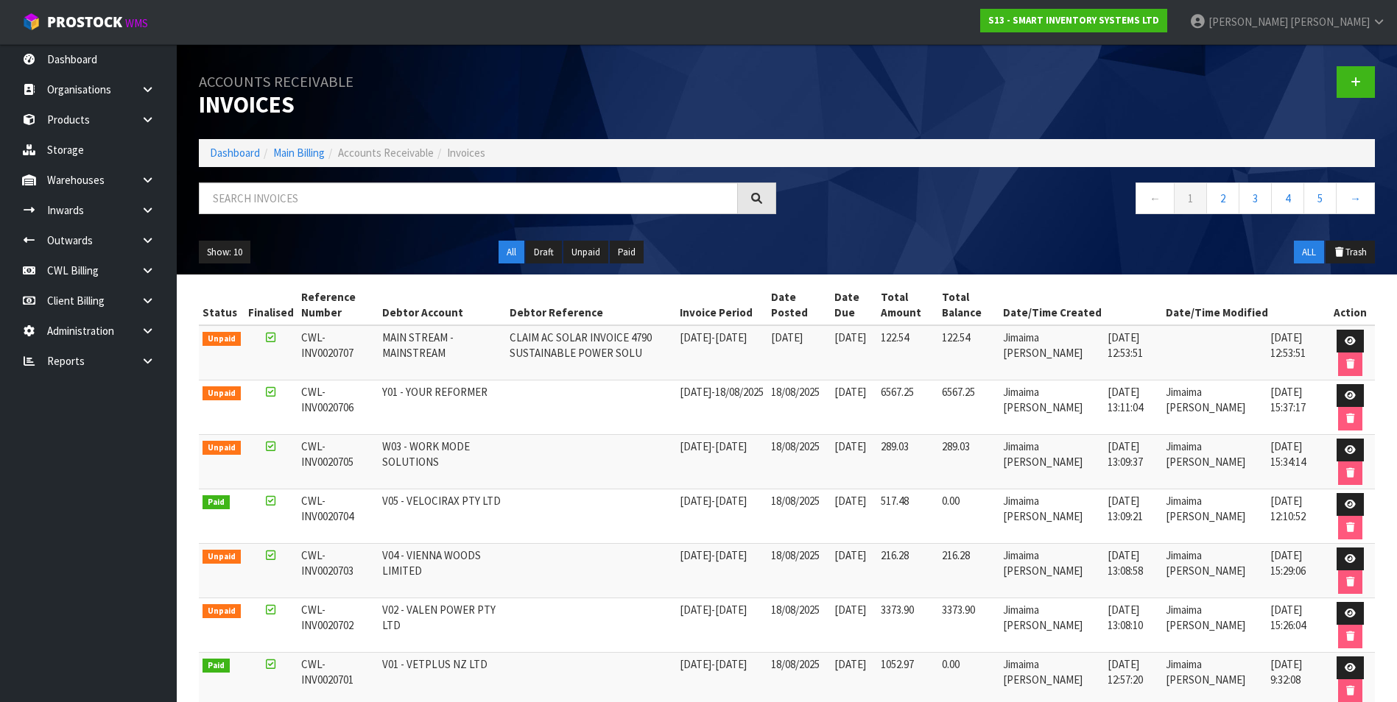
click at [149, 361] on body "Toggle navigation ProStock WMS S13 - SMART INVENTORY SYSTEMS LTD [PERSON_NAME] …" at bounding box center [698, 351] width 1397 height 702
click at [135, 365] on link at bounding box center [153, 361] width 47 height 30
click at [84, 423] on link "CWL" at bounding box center [88, 422] width 177 height 30
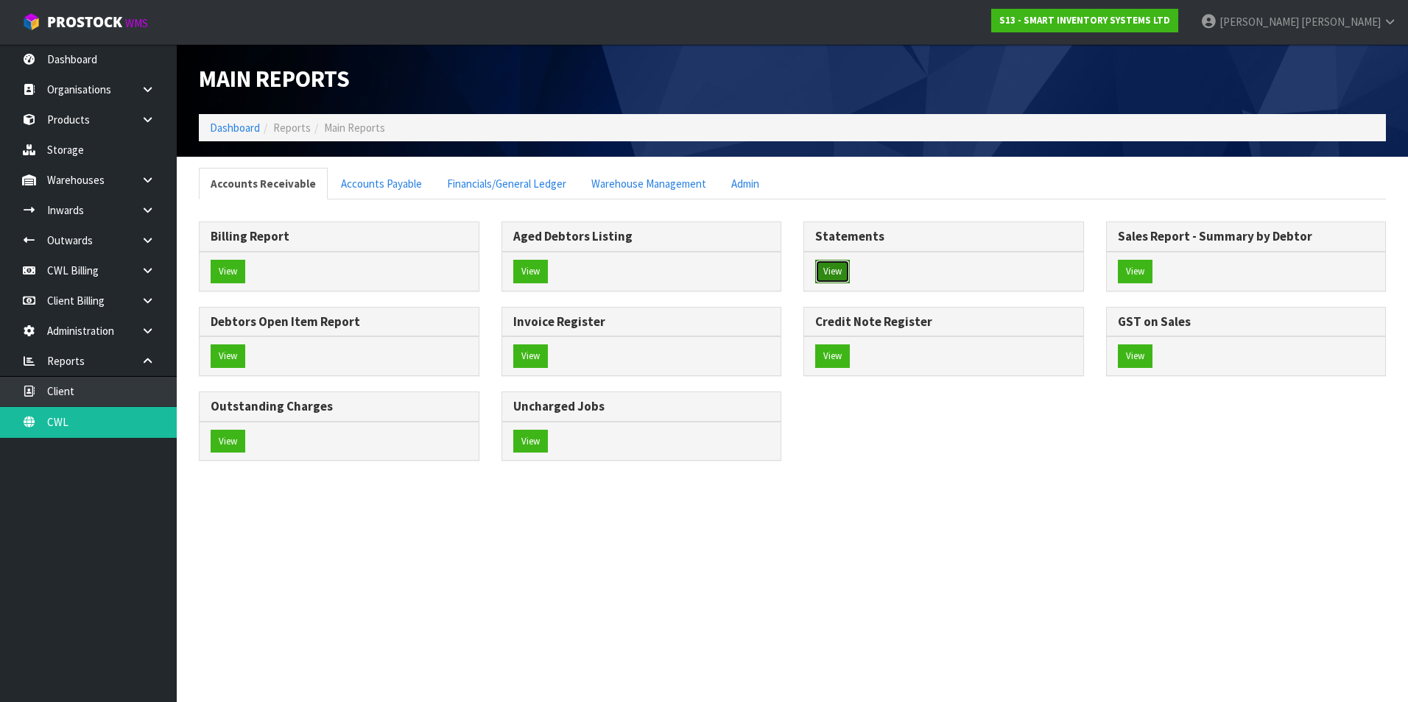
click at [839, 267] on button "View" at bounding box center [832, 272] width 35 height 24
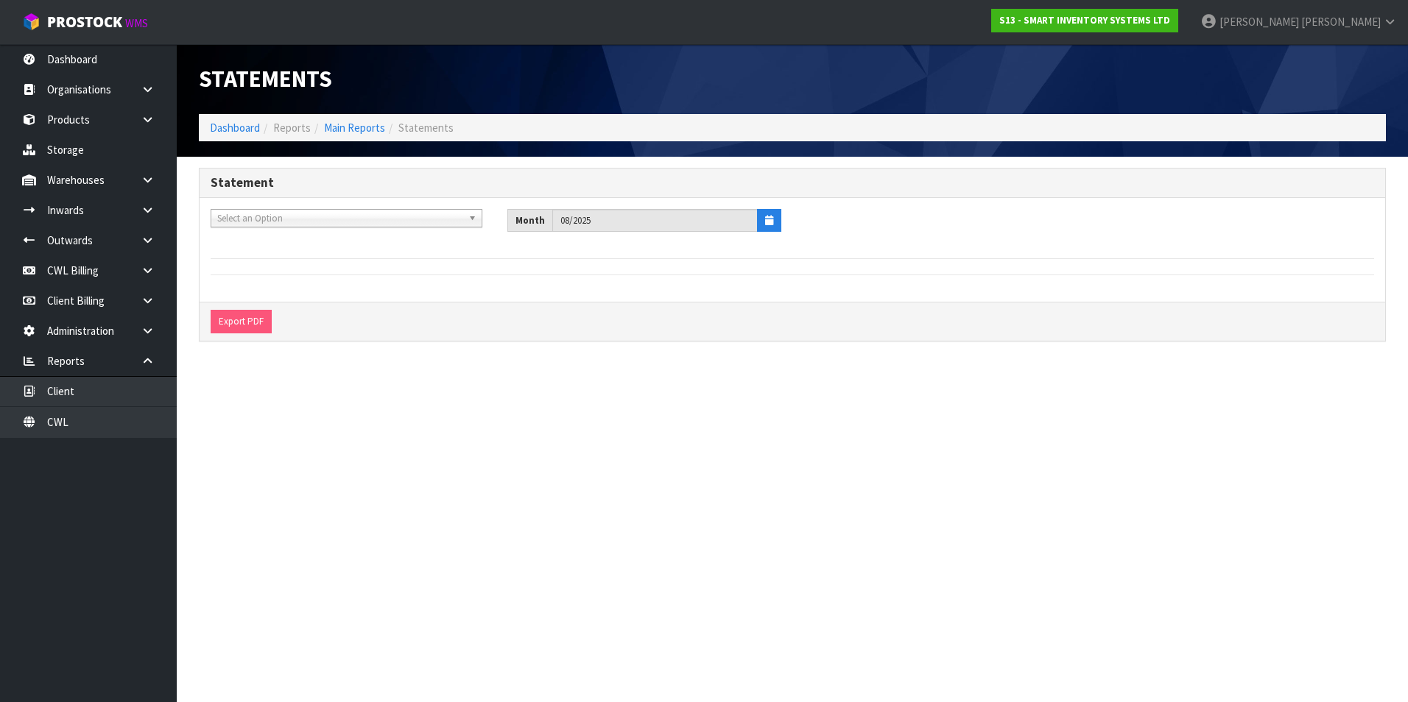
click at [296, 216] on span "Select an Option" at bounding box center [339, 219] width 245 height 18
type input "amac"
click at [306, 260] on li "A03 - AMAC [PERSON_NAME] [GEOGRAPHIC_DATA]" at bounding box center [346, 260] width 264 height 18
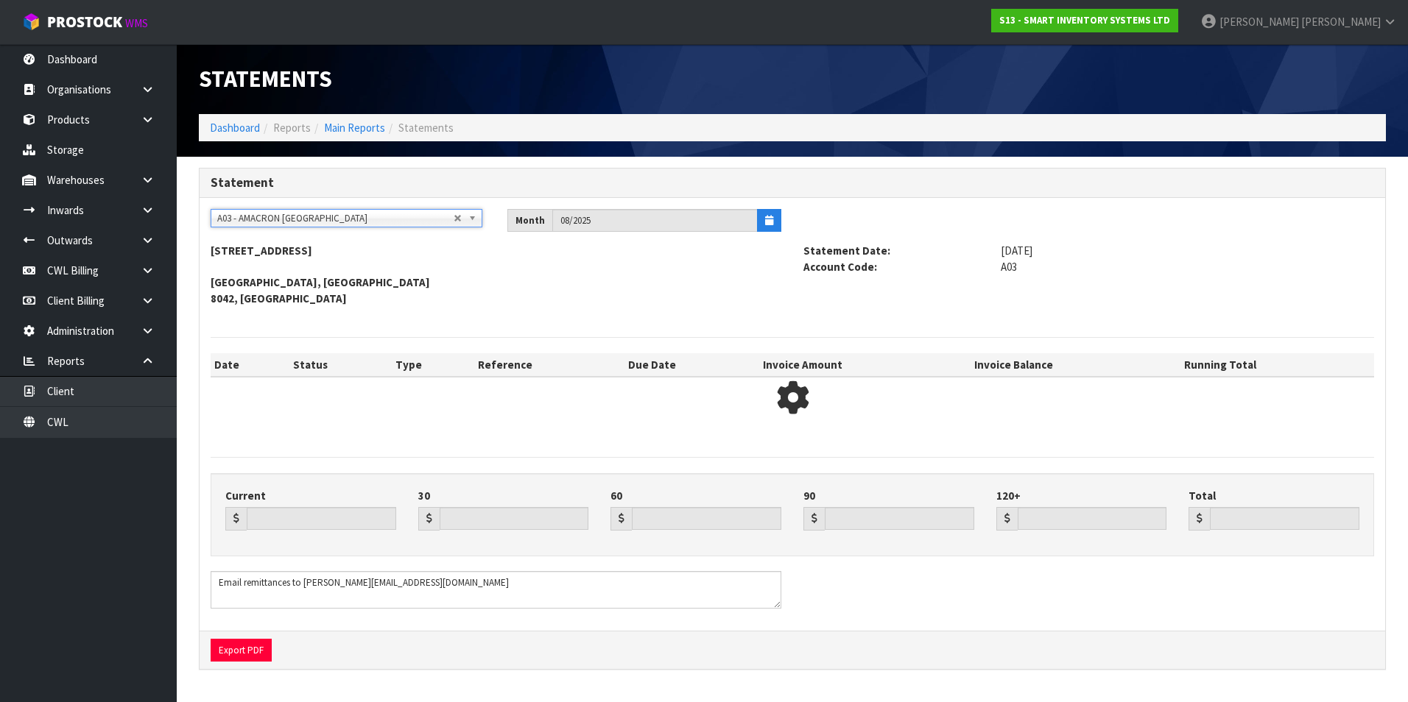
type input "1533.07"
type input "1732.37"
type input "1336.91"
type input "0.00"
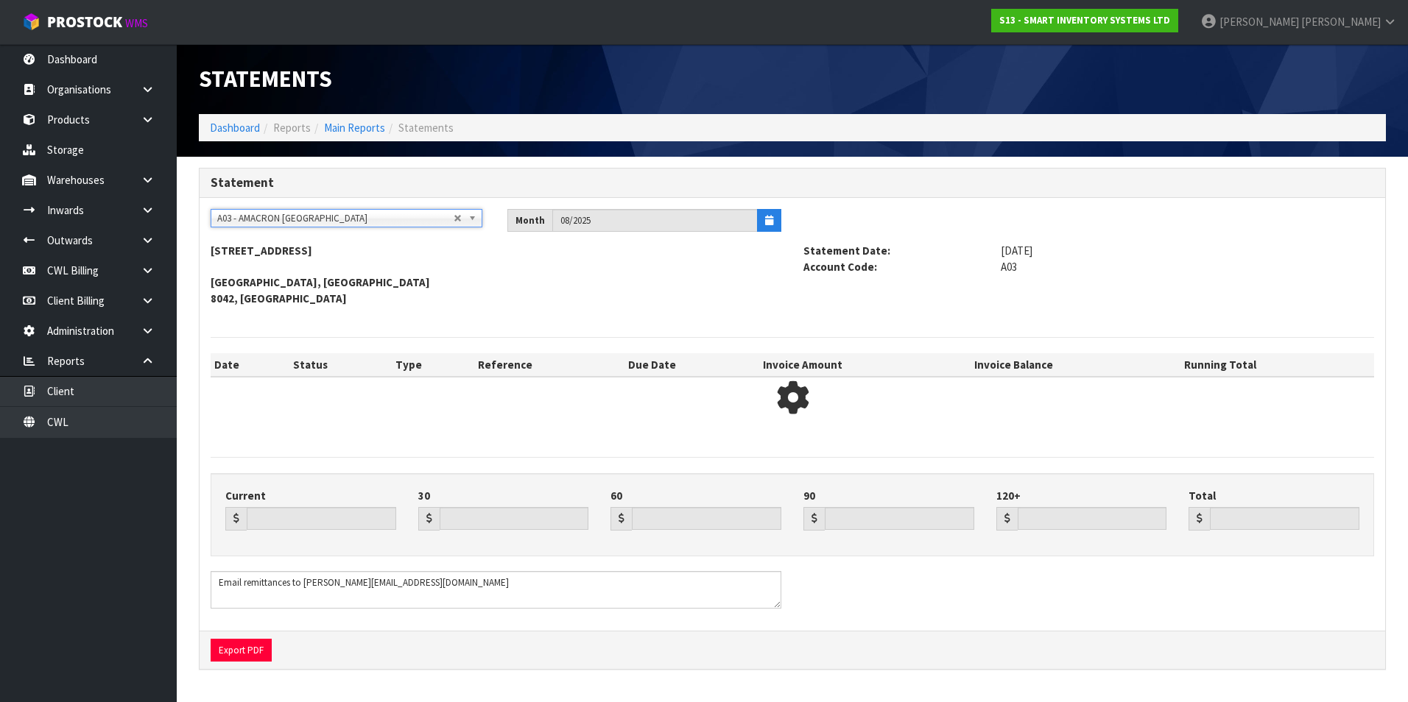
type input "4602.35"
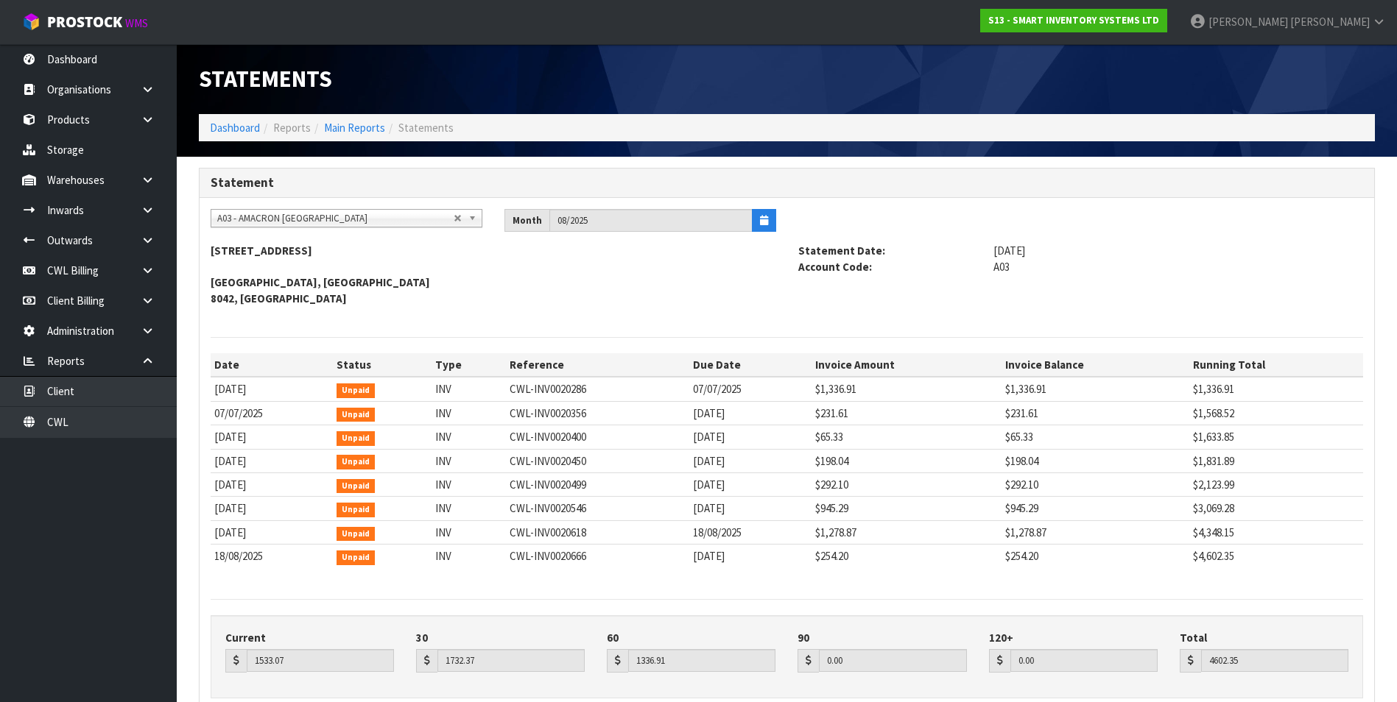
click at [252, 221] on span "A03 - AMACRON [GEOGRAPHIC_DATA]" at bounding box center [335, 219] width 236 height 18
type input "aga"
click at [254, 261] on em "AGA" at bounding box center [246, 260] width 16 height 13
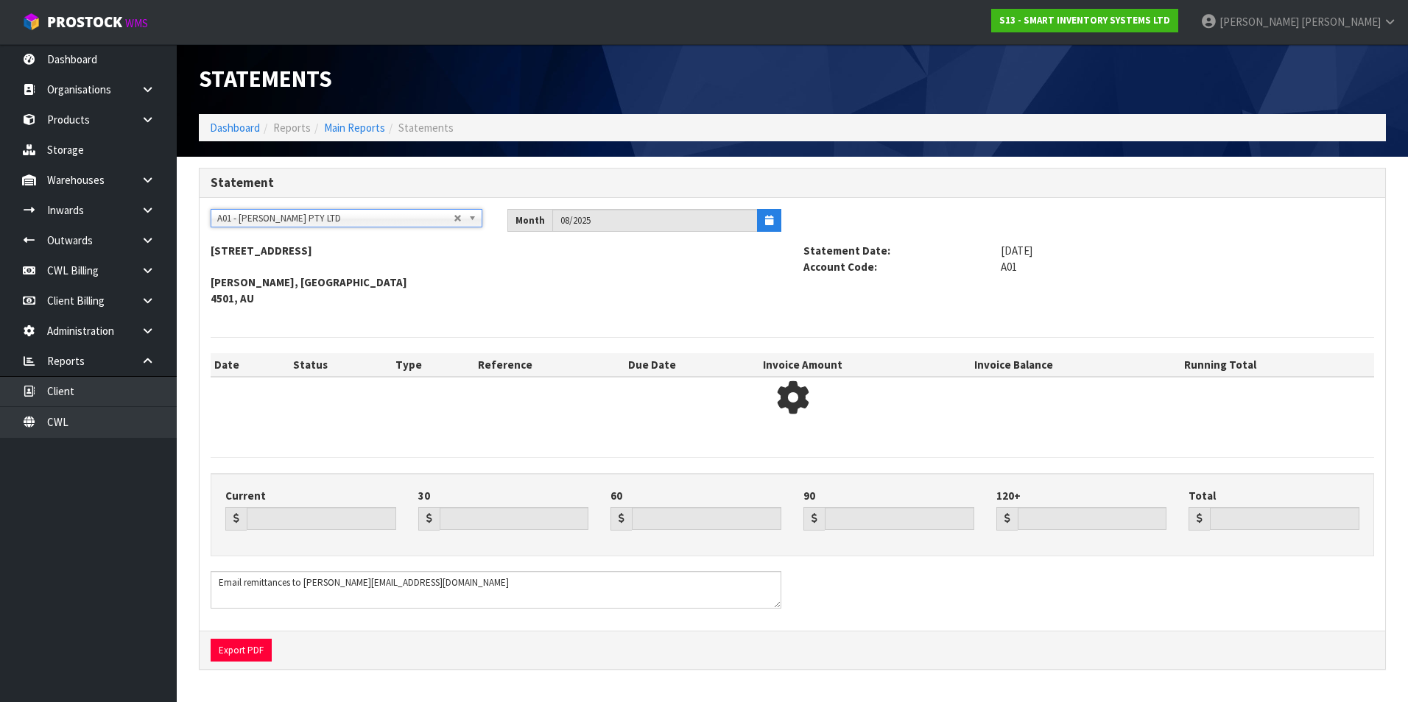
type input "833.41"
type input "1374.03"
type input "1135.13"
type input "0.00"
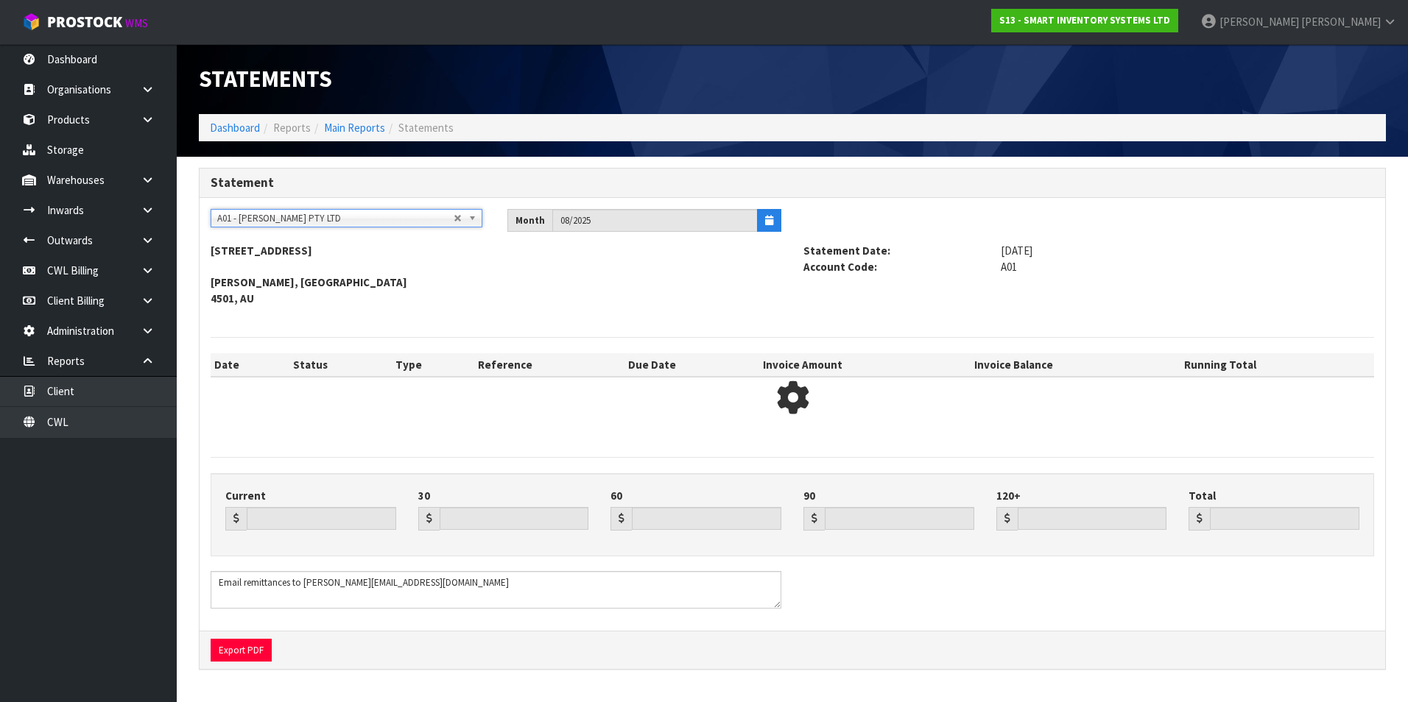
type input "3342.57"
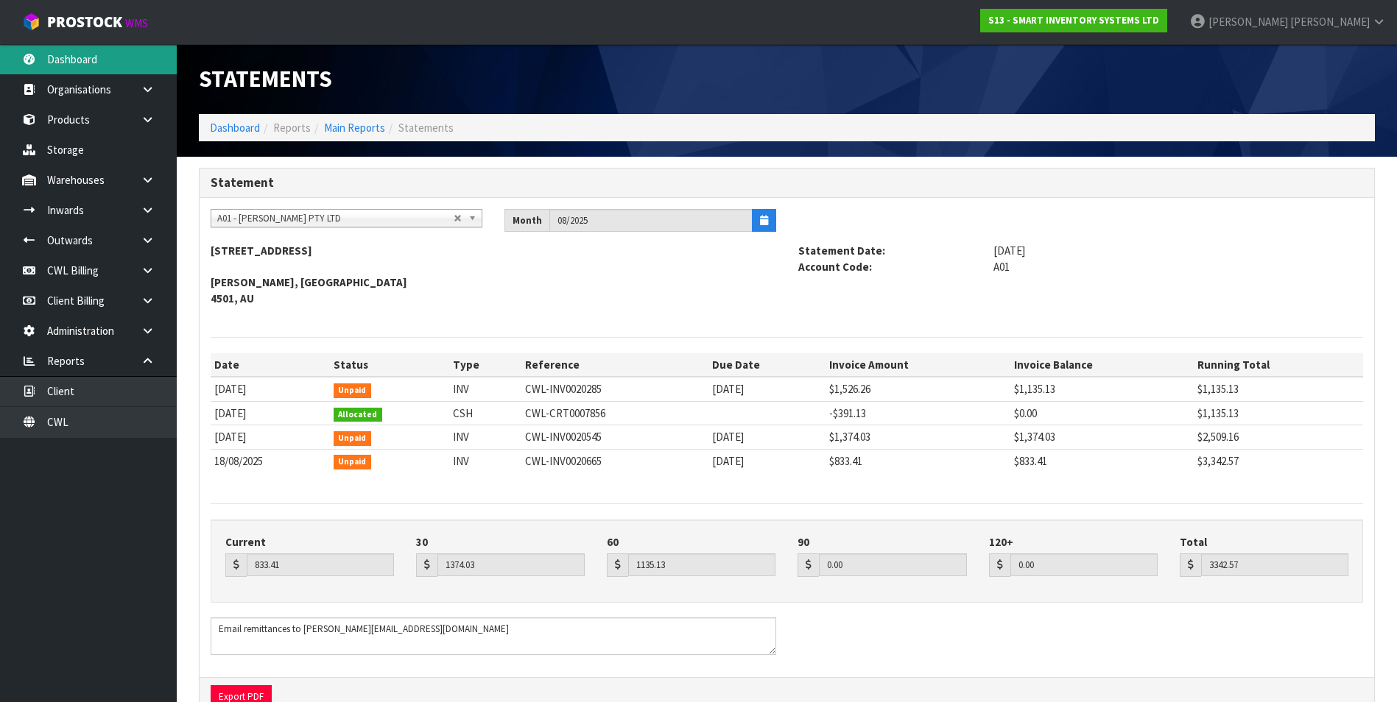
click at [100, 67] on link "Dashboard" at bounding box center [88, 59] width 177 height 30
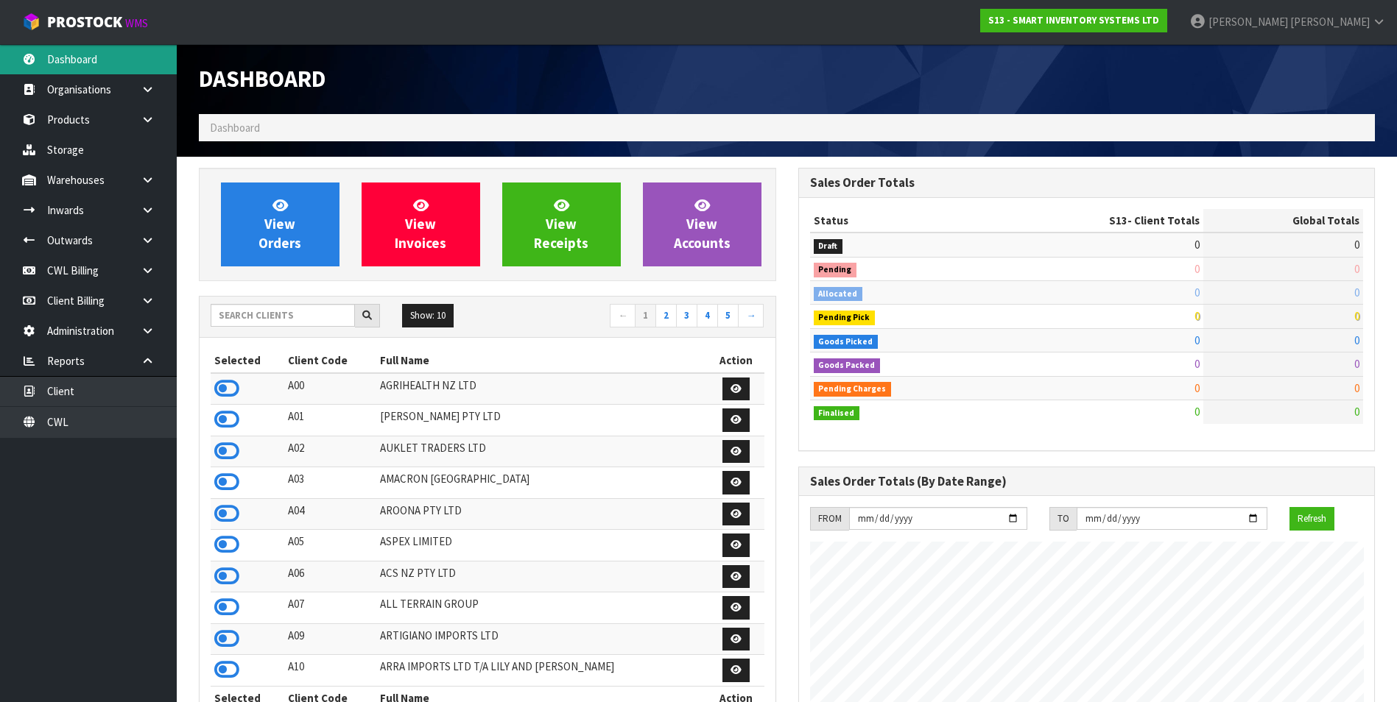
scroll to position [900, 599]
click at [264, 307] on input "text" at bounding box center [283, 315] width 144 height 23
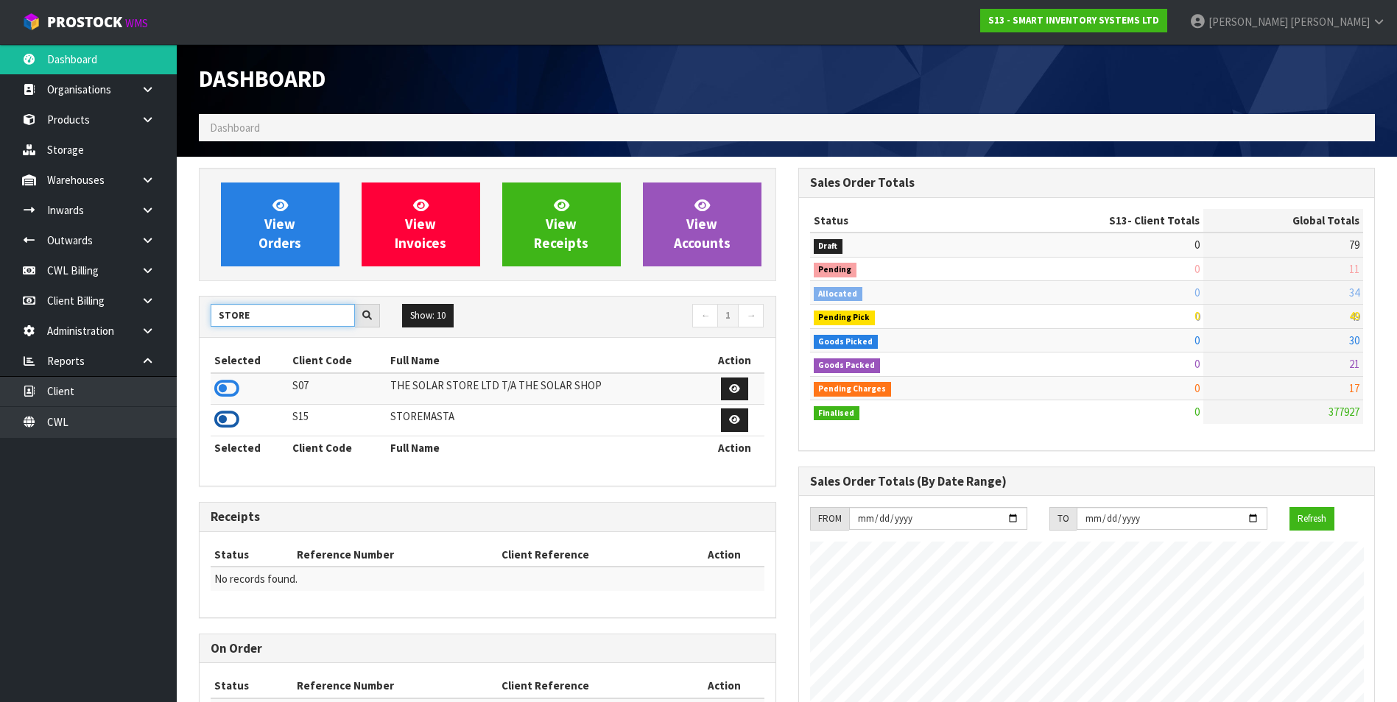
type input "STORE"
click at [229, 417] on icon at bounding box center [226, 420] width 25 height 22
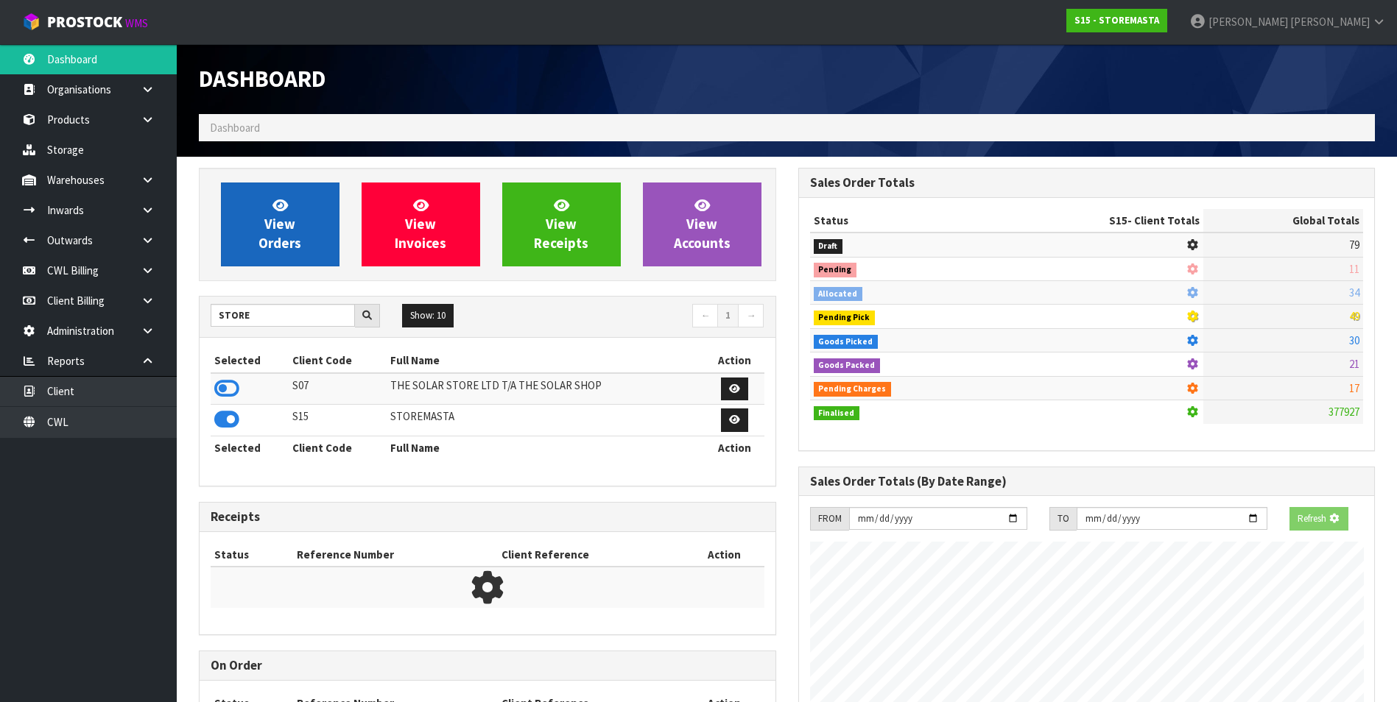
scroll to position [918, 599]
click at [261, 233] on link "View Orders" at bounding box center [280, 225] width 119 height 84
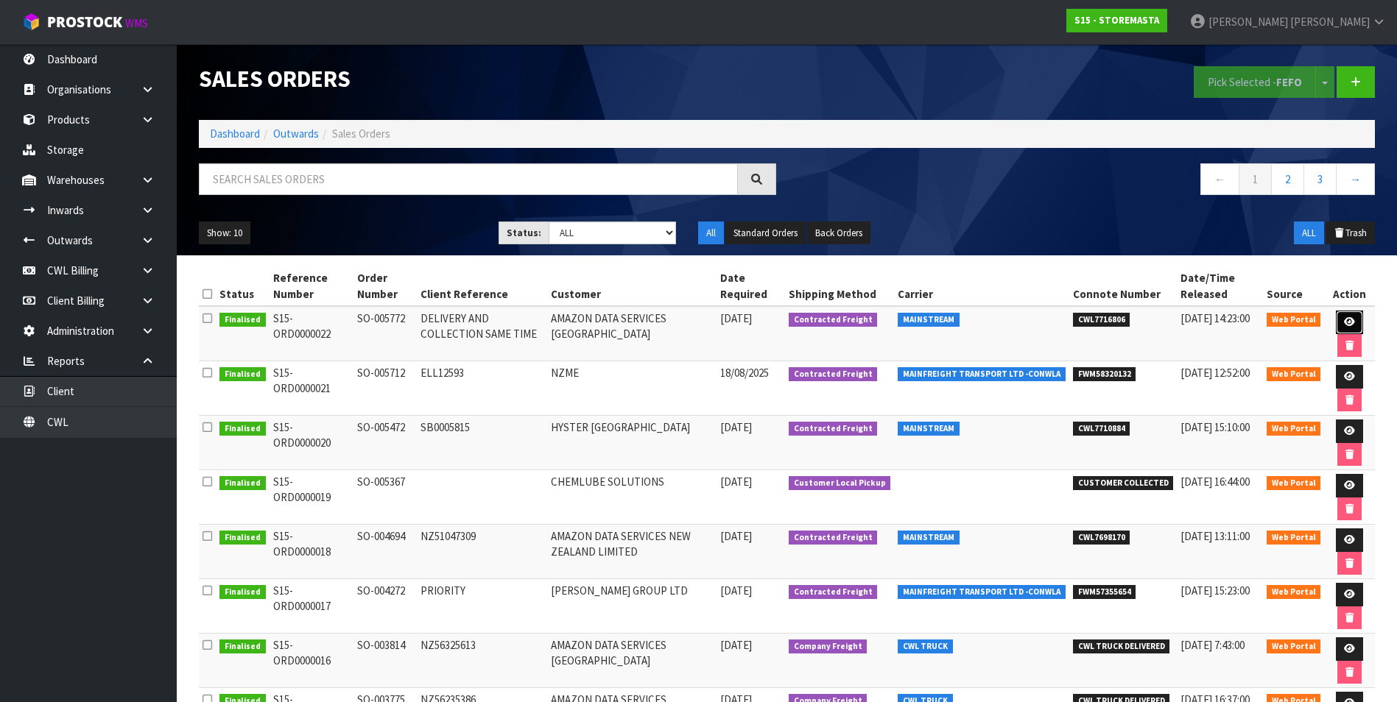
click at [1345, 317] on link at bounding box center [1348, 323] width 27 height 24
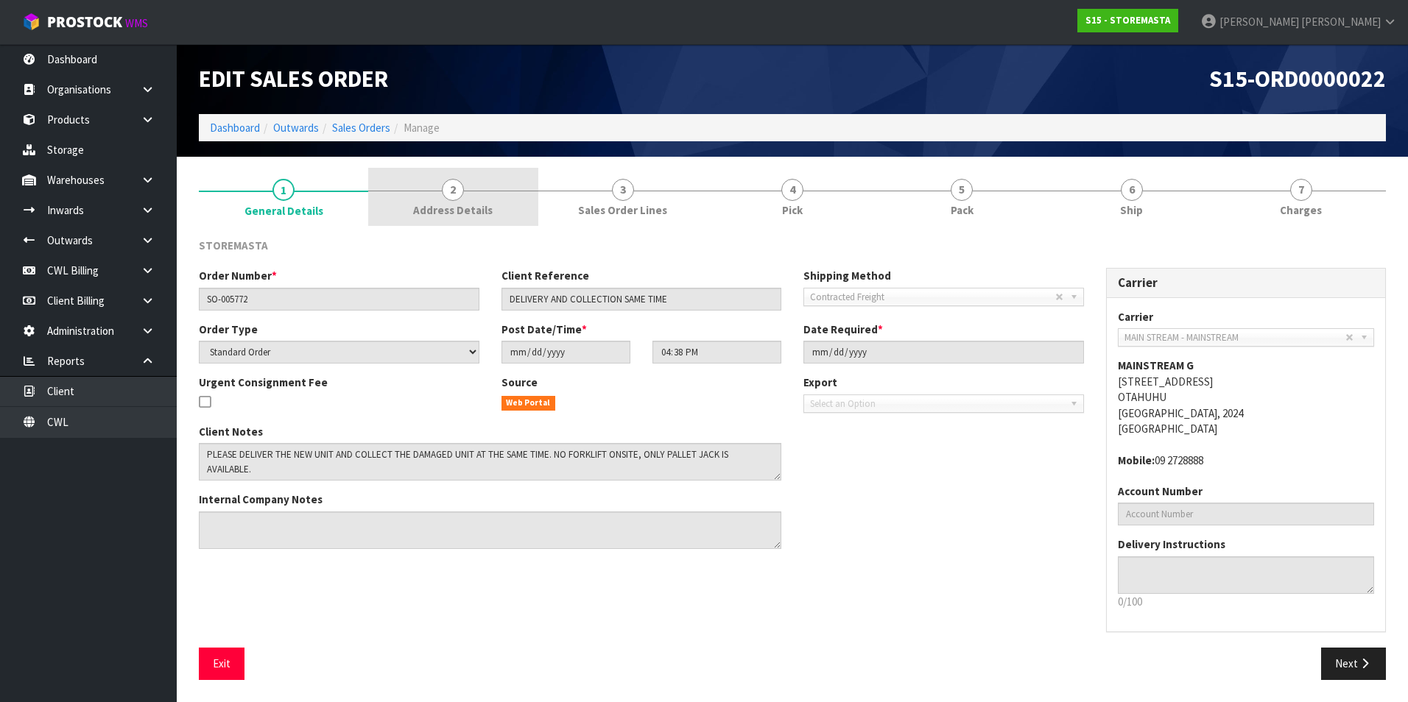
click at [457, 190] on span "2" at bounding box center [453, 190] width 22 height 22
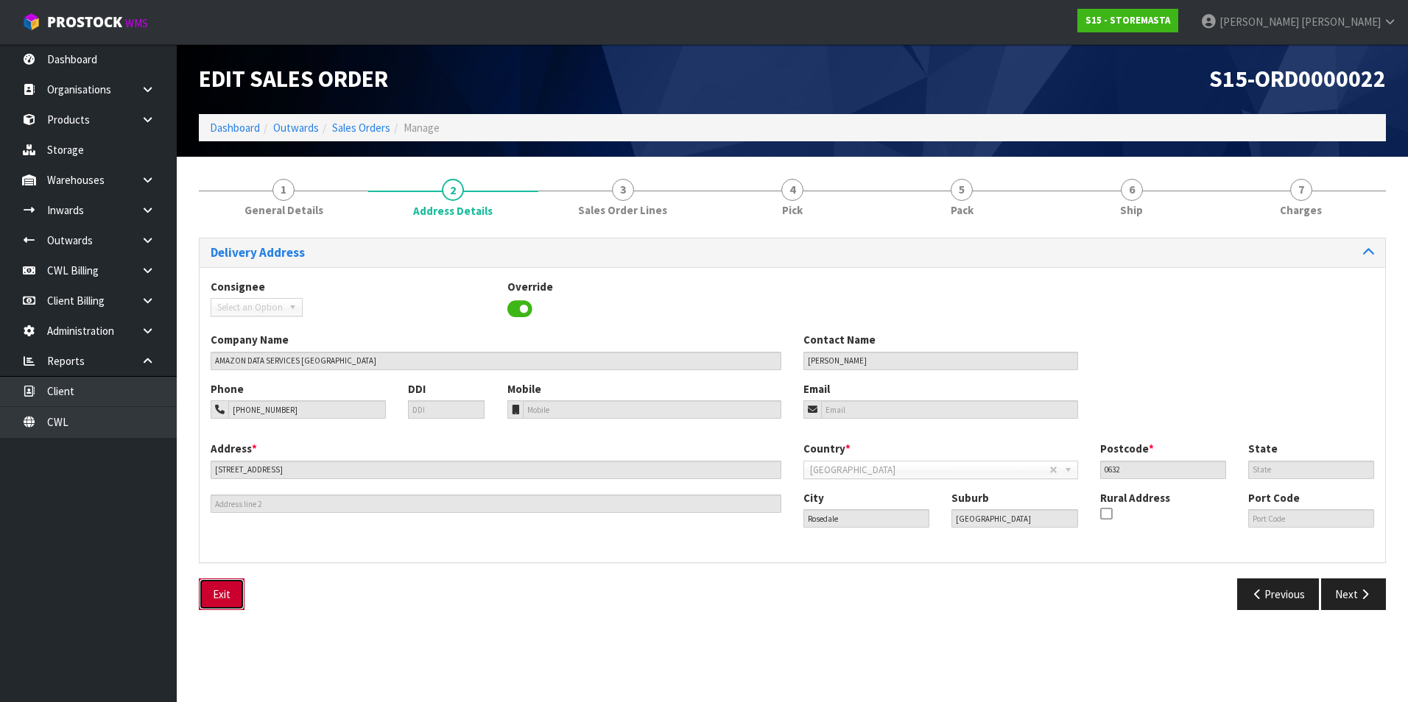
click at [229, 598] on button "Exit" at bounding box center [222, 595] width 46 height 32
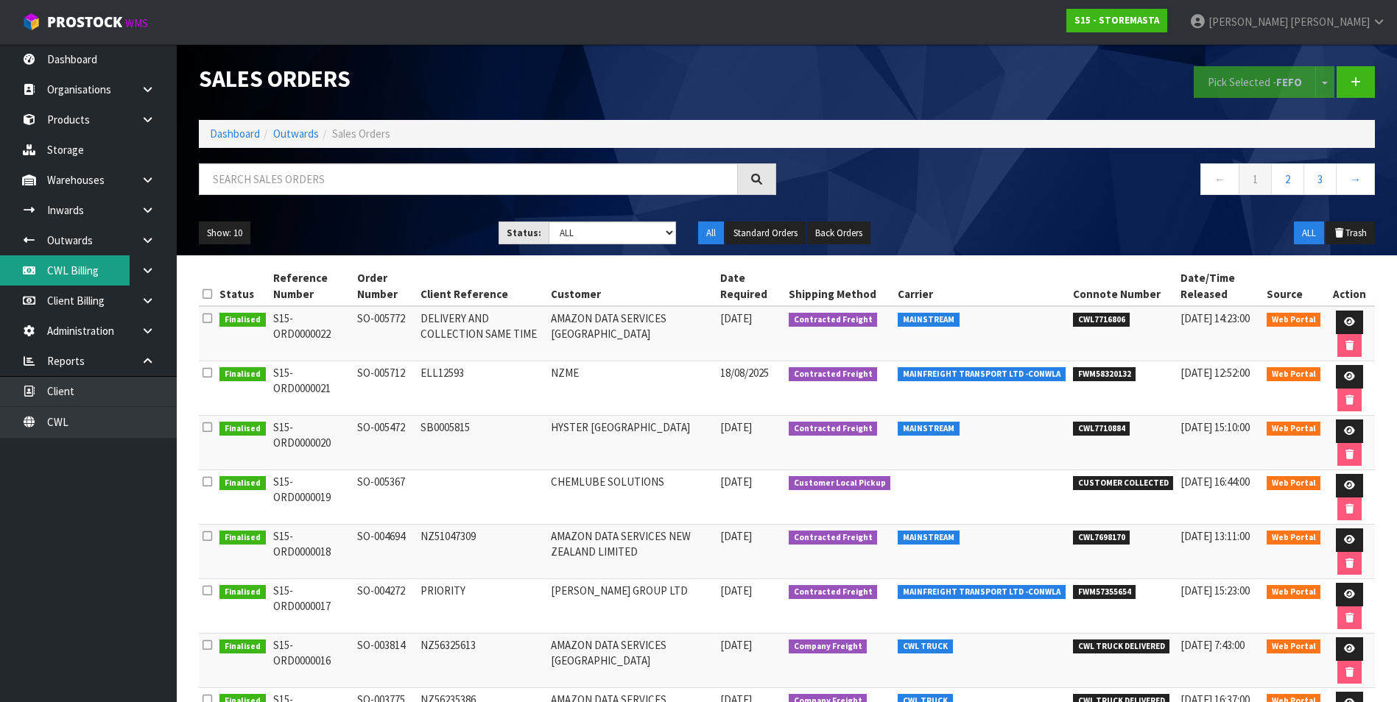
click at [67, 270] on link "CWL Billing" at bounding box center [88, 270] width 177 height 30
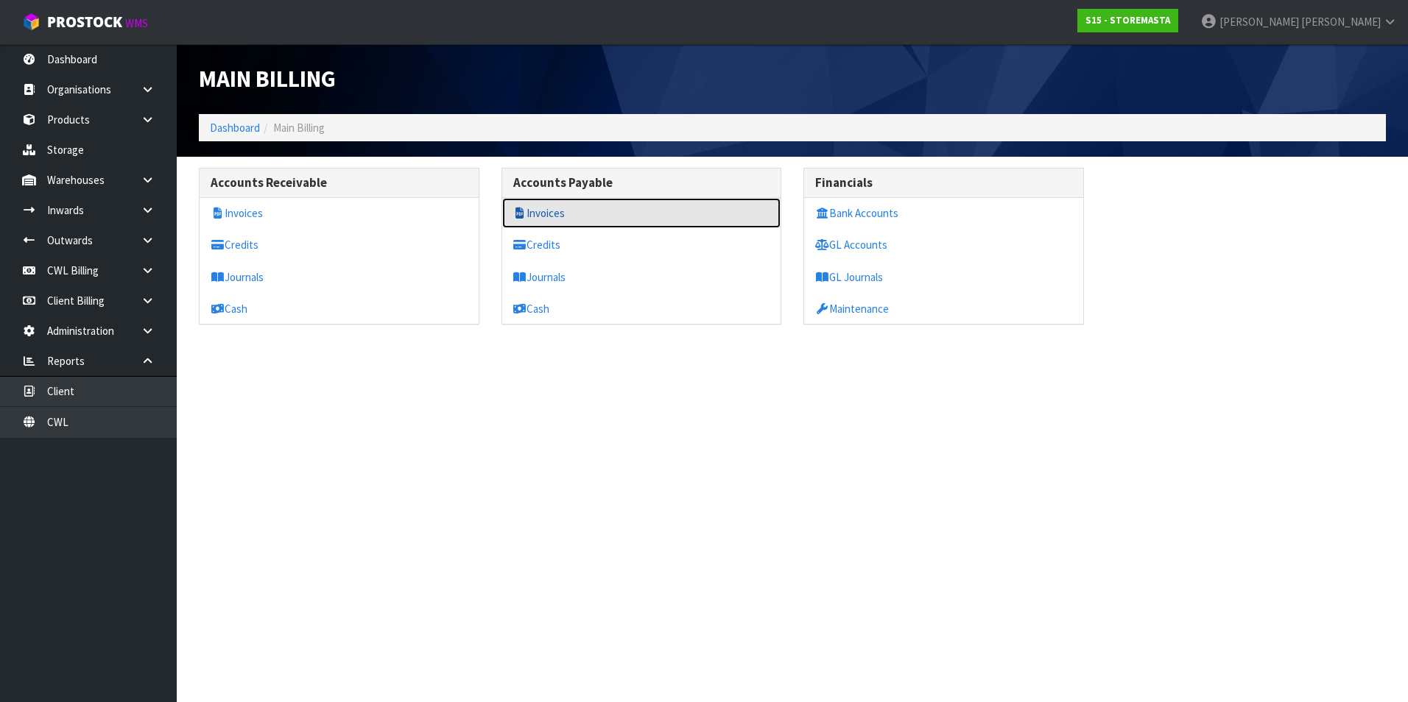
click at [555, 212] on link "Invoices" at bounding box center [641, 213] width 279 height 30
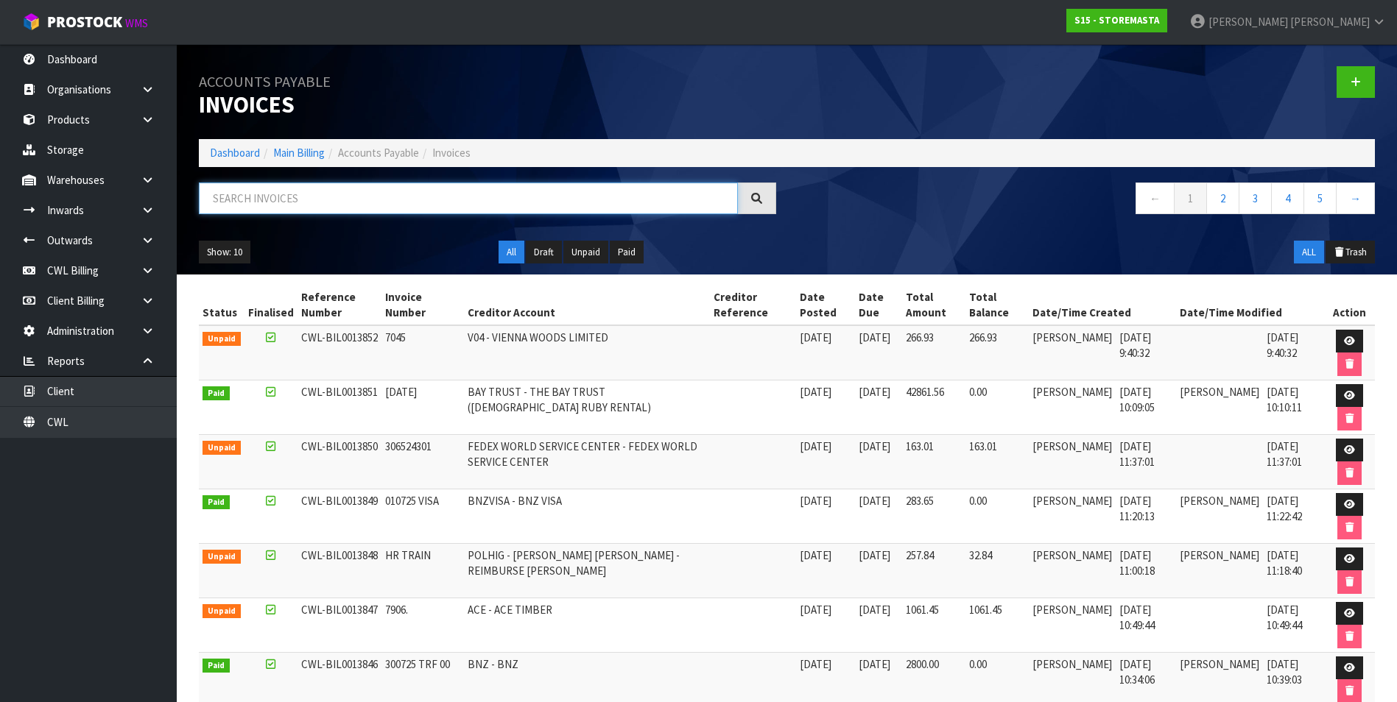
click at [265, 205] on input "text" at bounding box center [468, 199] width 539 height 32
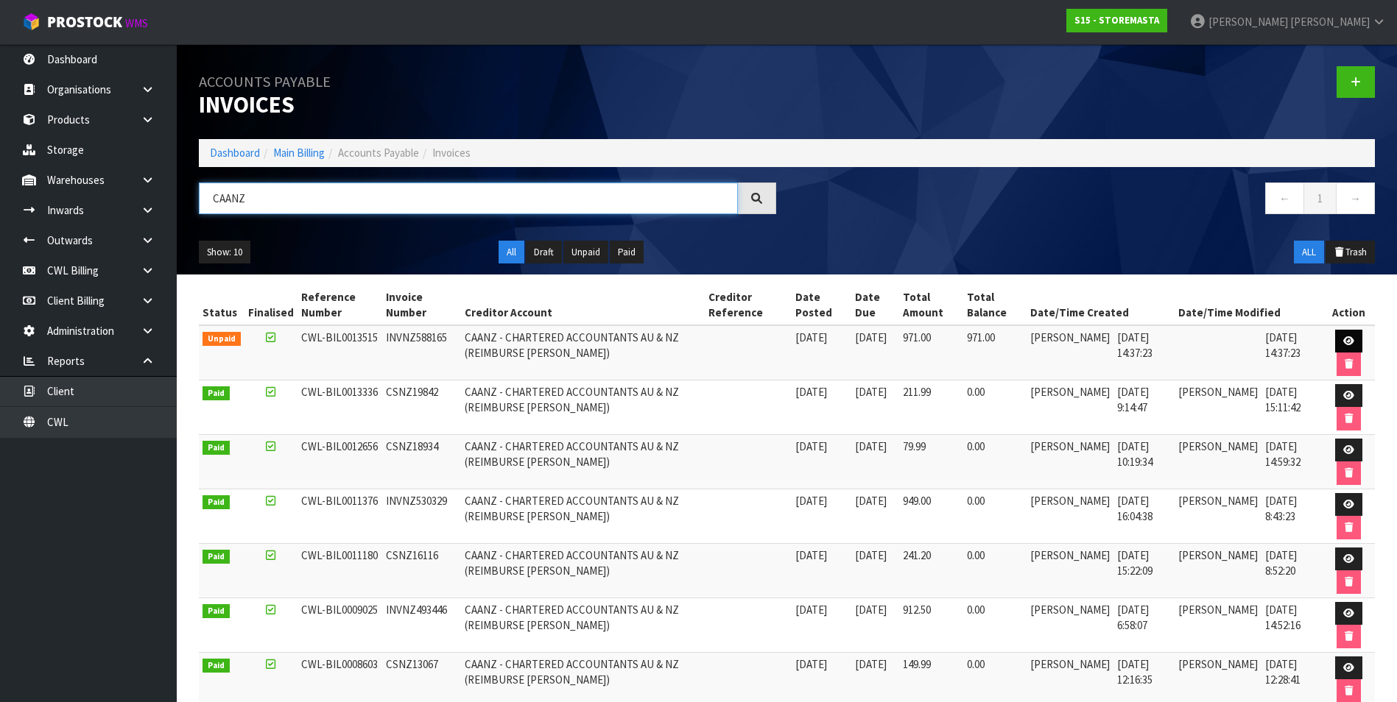
type input "CAANZ"
click at [1345, 338] on icon at bounding box center [1348, 341] width 11 height 10
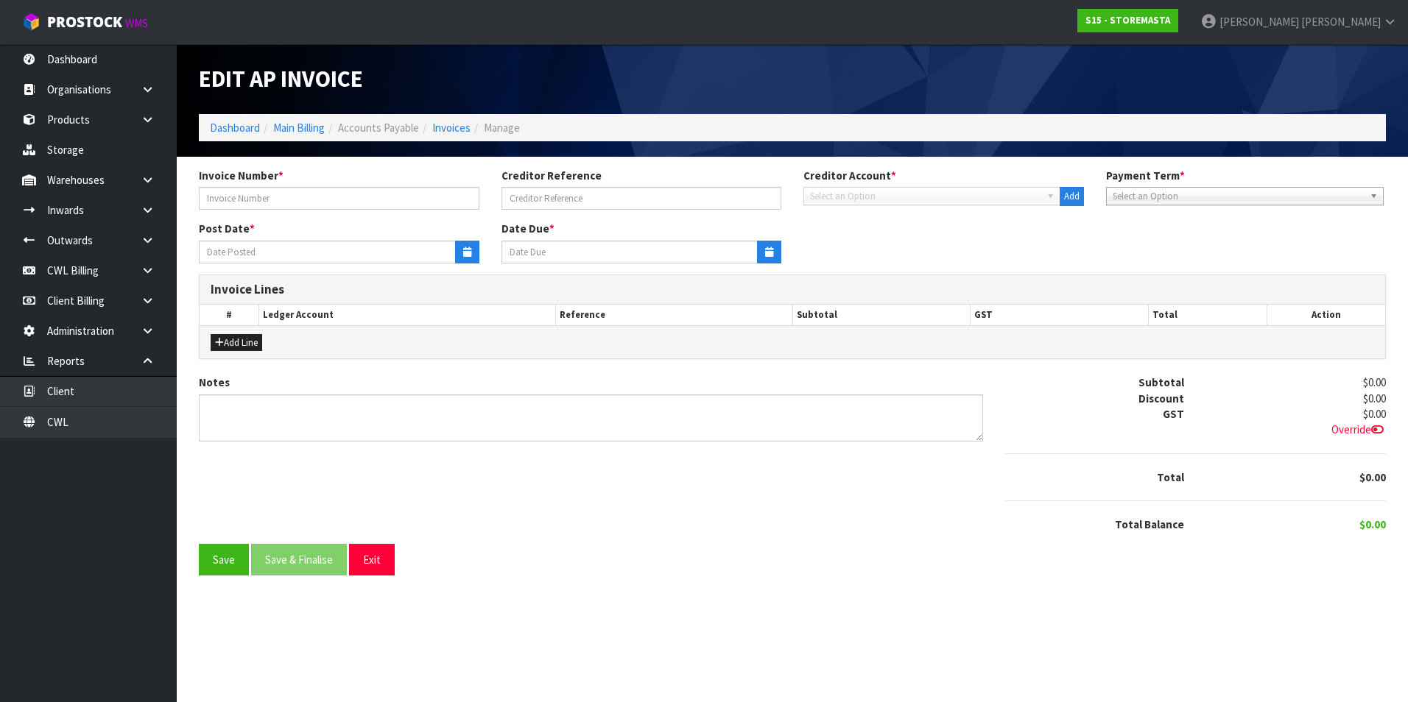
type input "INVNZ588165"
type input "[DATE]"
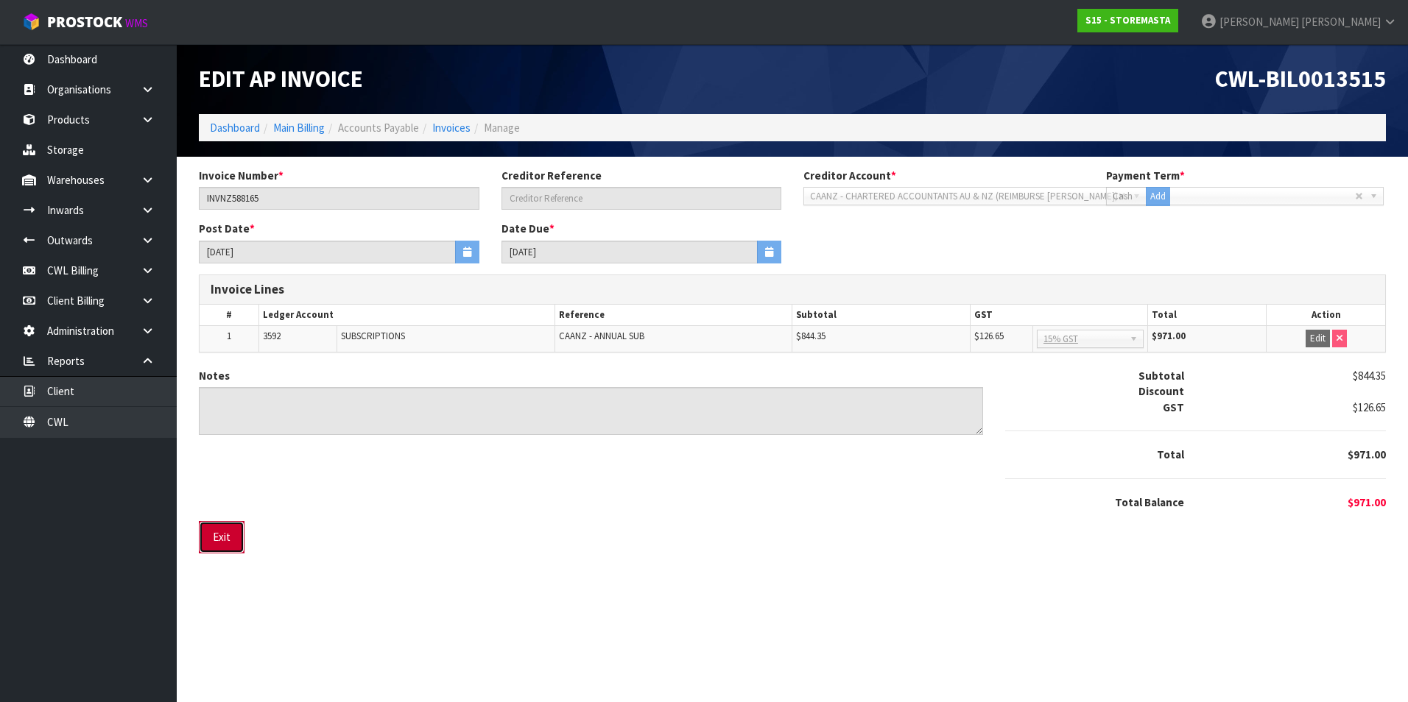
click at [211, 542] on button "Exit" at bounding box center [222, 537] width 46 height 32
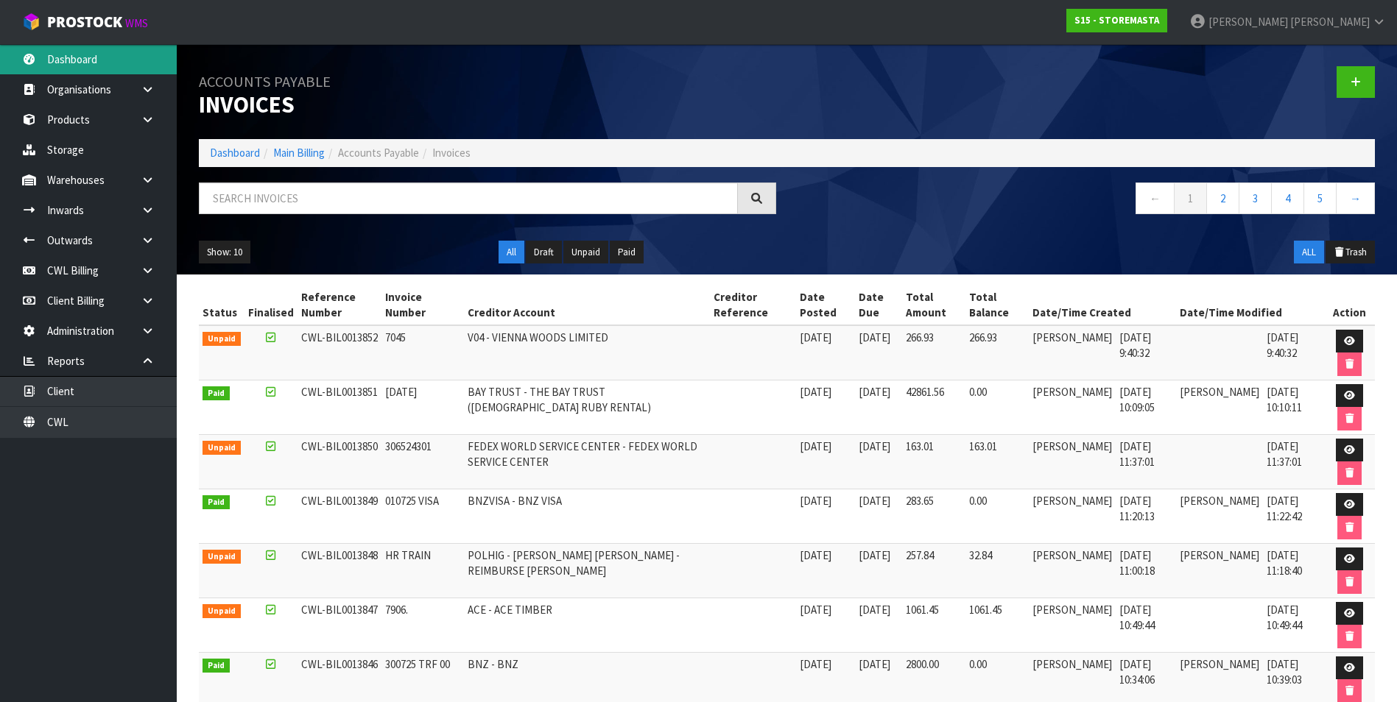
click at [102, 57] on link "Dashboard" at bounding box center [88, 59] width 177 height 30
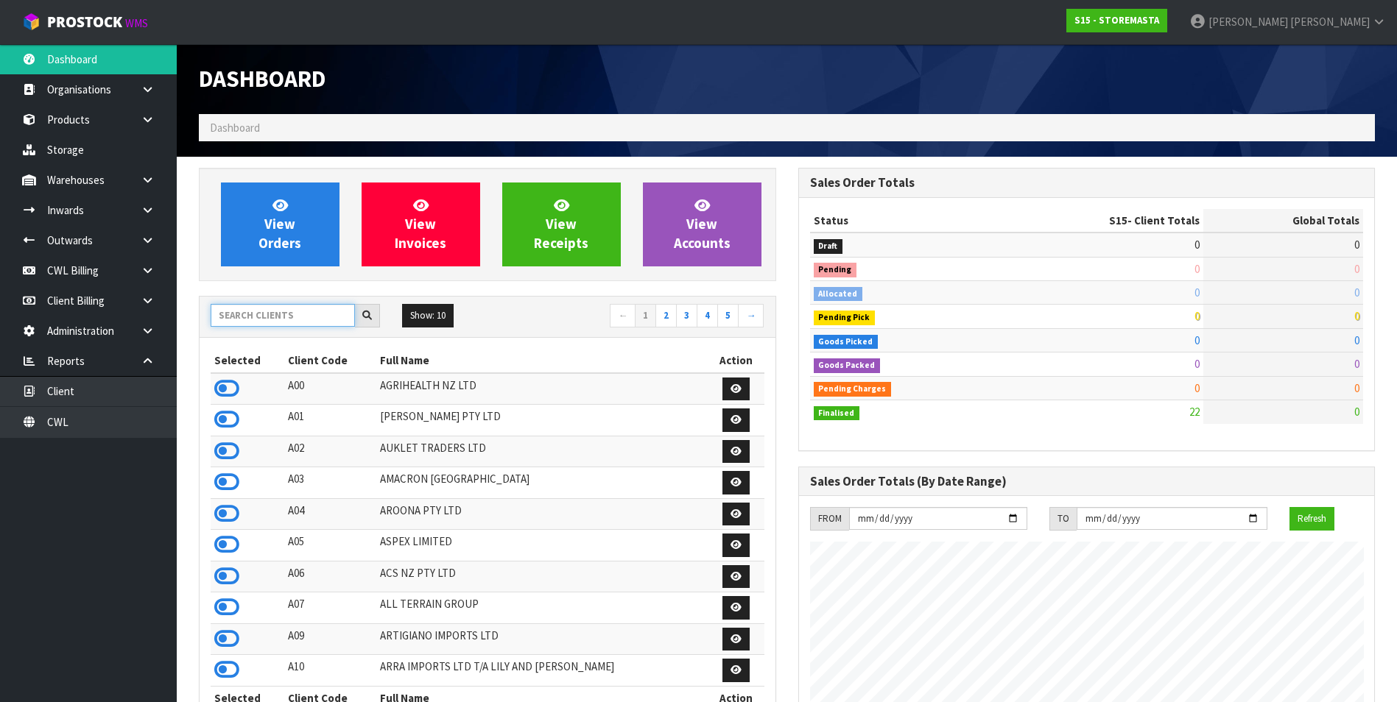
click at [250, 317] on input "text" at bounding box center [283, 315] width 144 height 23
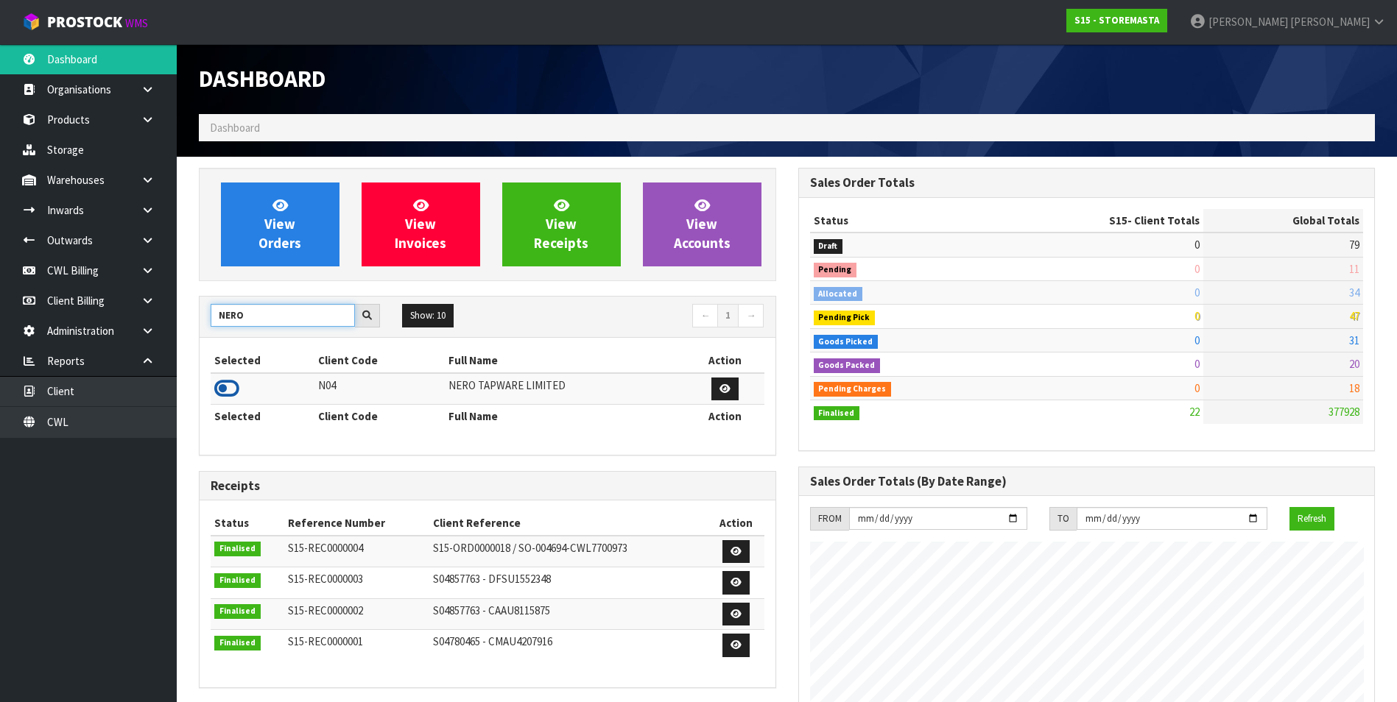
type input "NERO"
click at [222, 389] on icon at bounding box center [226, 389] width 25 height 22
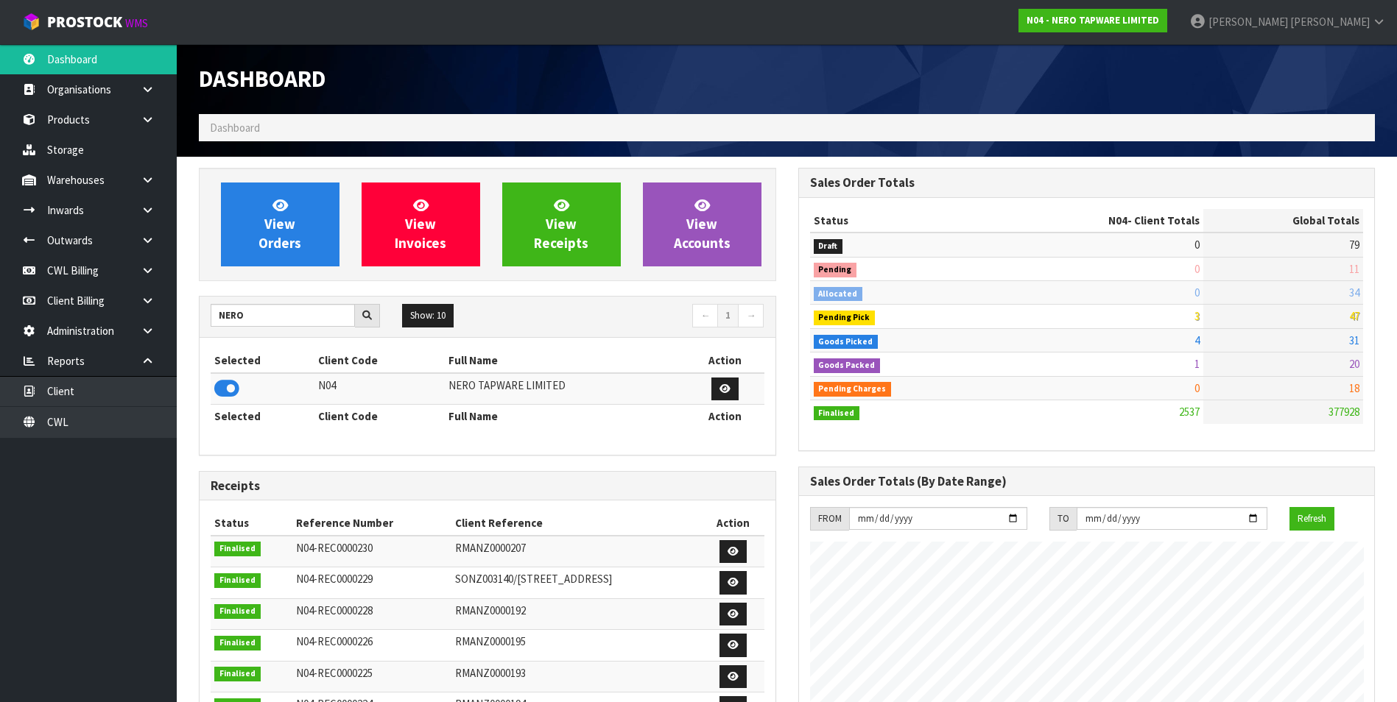
scroll to position [1147, 599]
click at [102, 122] on link "Products" at bounding box center [88, 120] width 177 height 30
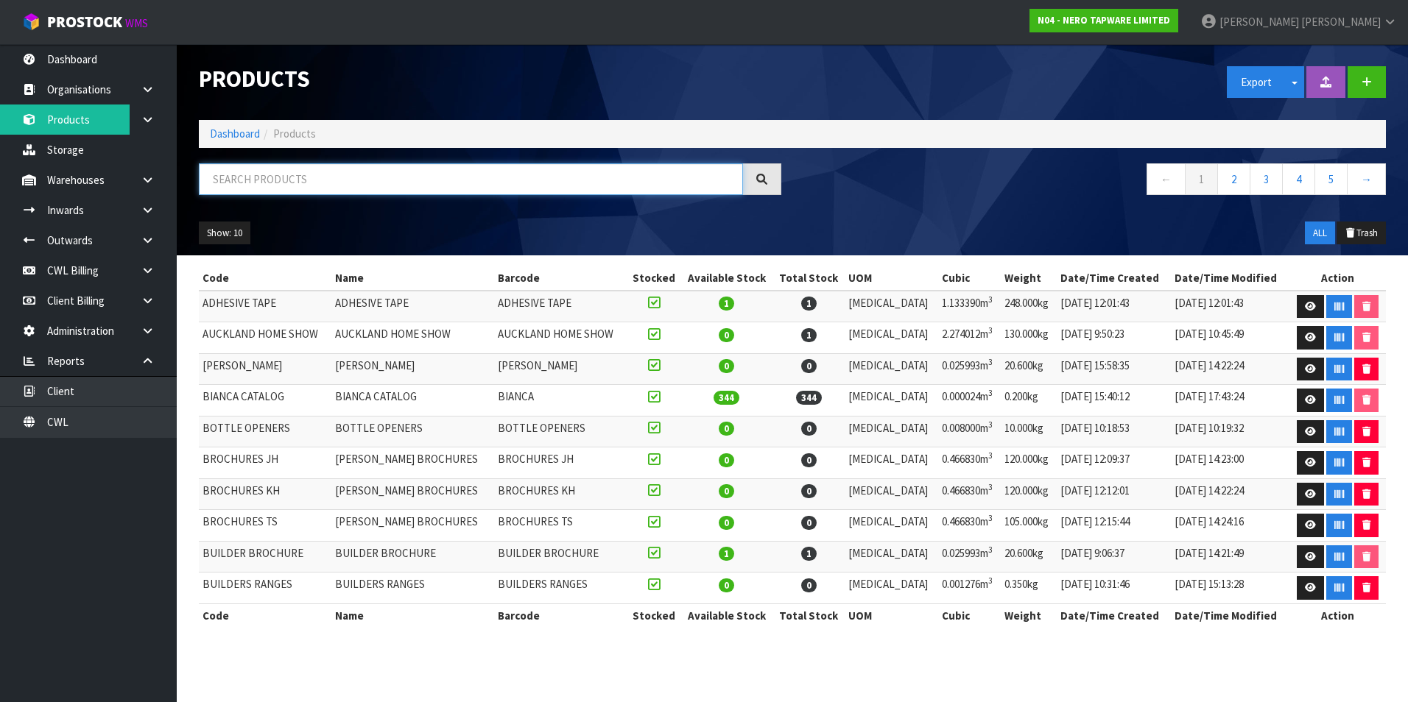
click at [251, 182] on input "text" at bounding box center [471, 179] width 544 height 32
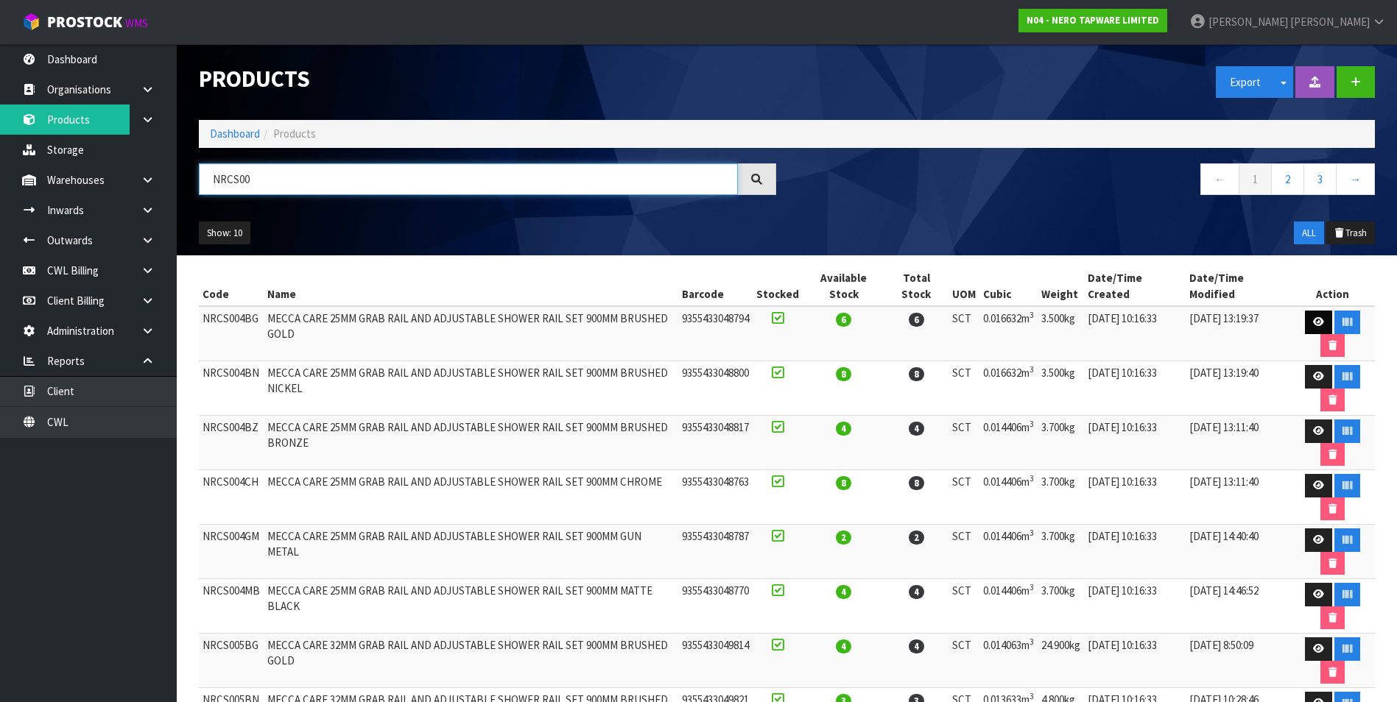
type input "NRCS00"
click at [1319, 321] on icon at bounding box center [1318, 322] width 11 height 10
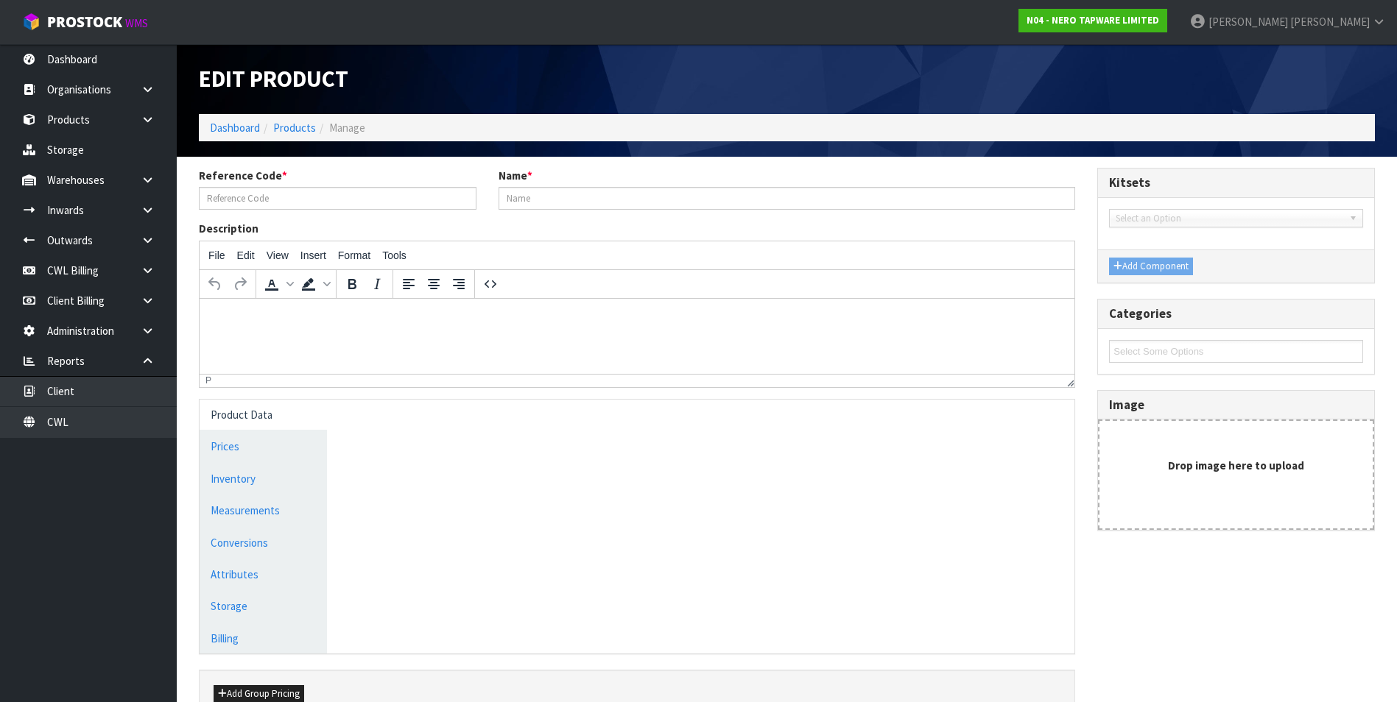
type input "NRCS004BG"
type input "MECCA CARE 25MM GRAB RAIL AND ADJUSTABLE SHOWER RAIL SET 900MM BRUSHED GOLD"
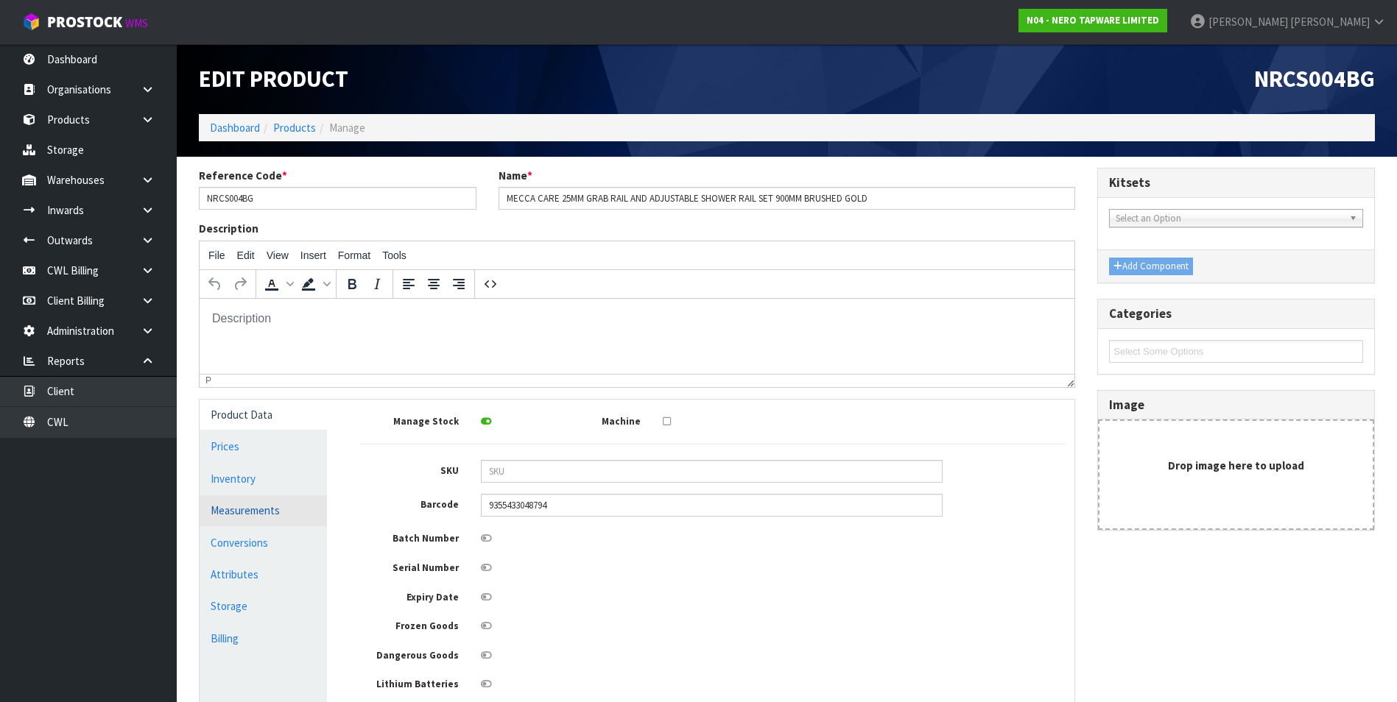
click at [240, 515] on link "Measurements" at bounding box center [263, 510] width 127 height 30
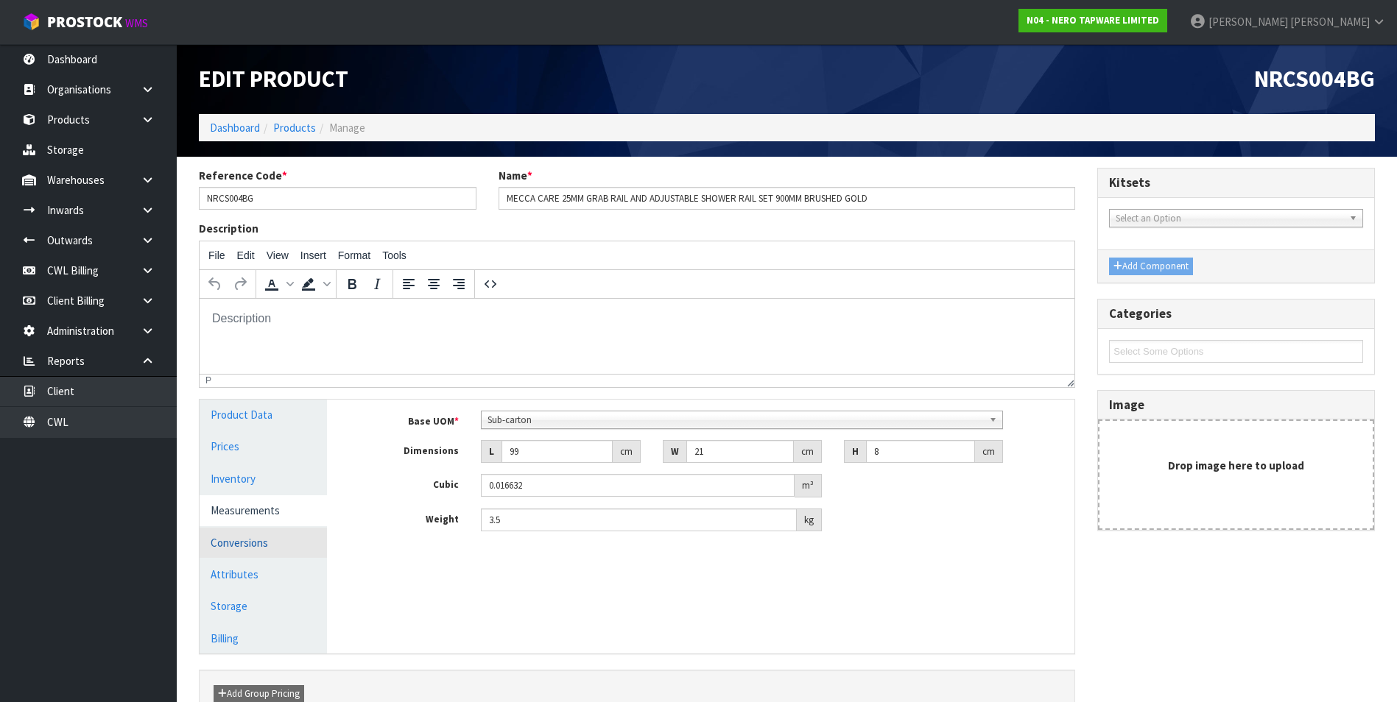
click at [248, 539] on link "Conversions" at bounding box center [263, 543] width 127 height 30
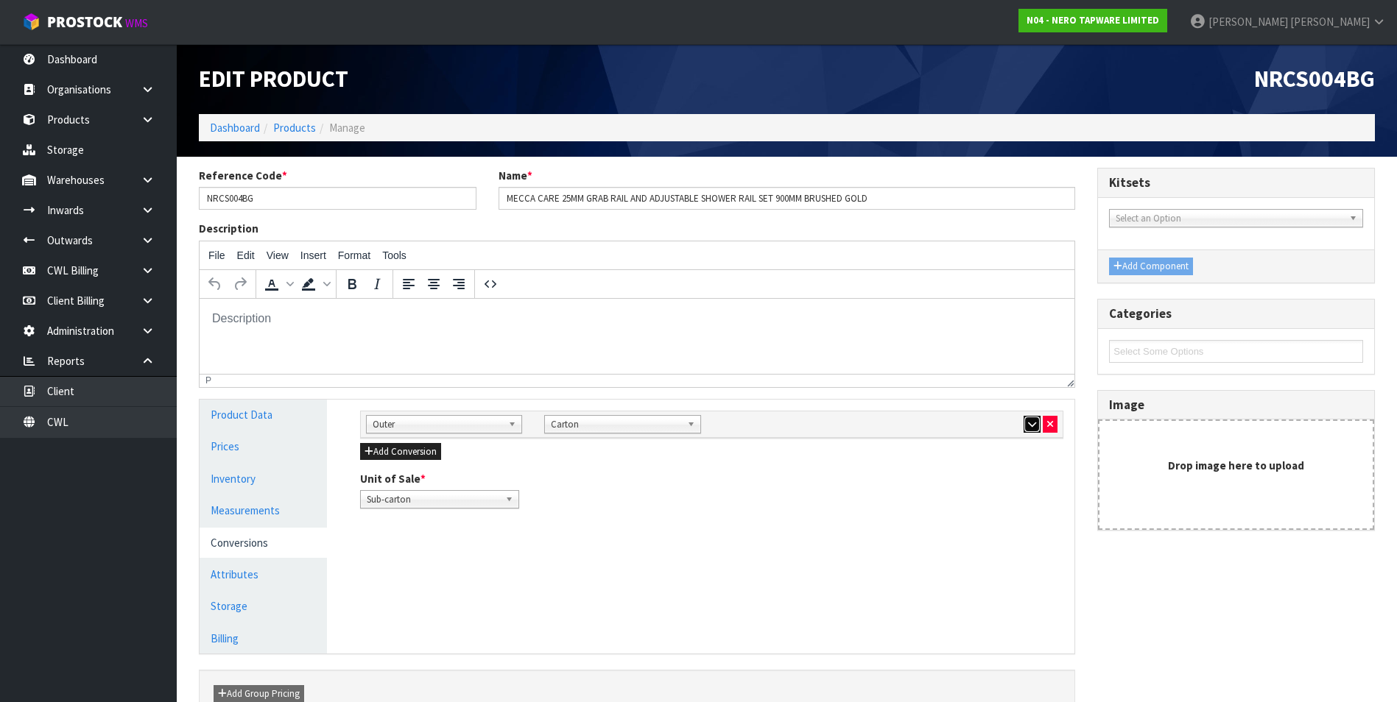
click at [1031, 424] on icon "button" at bounding box center [1032, 425] width 8 height 10
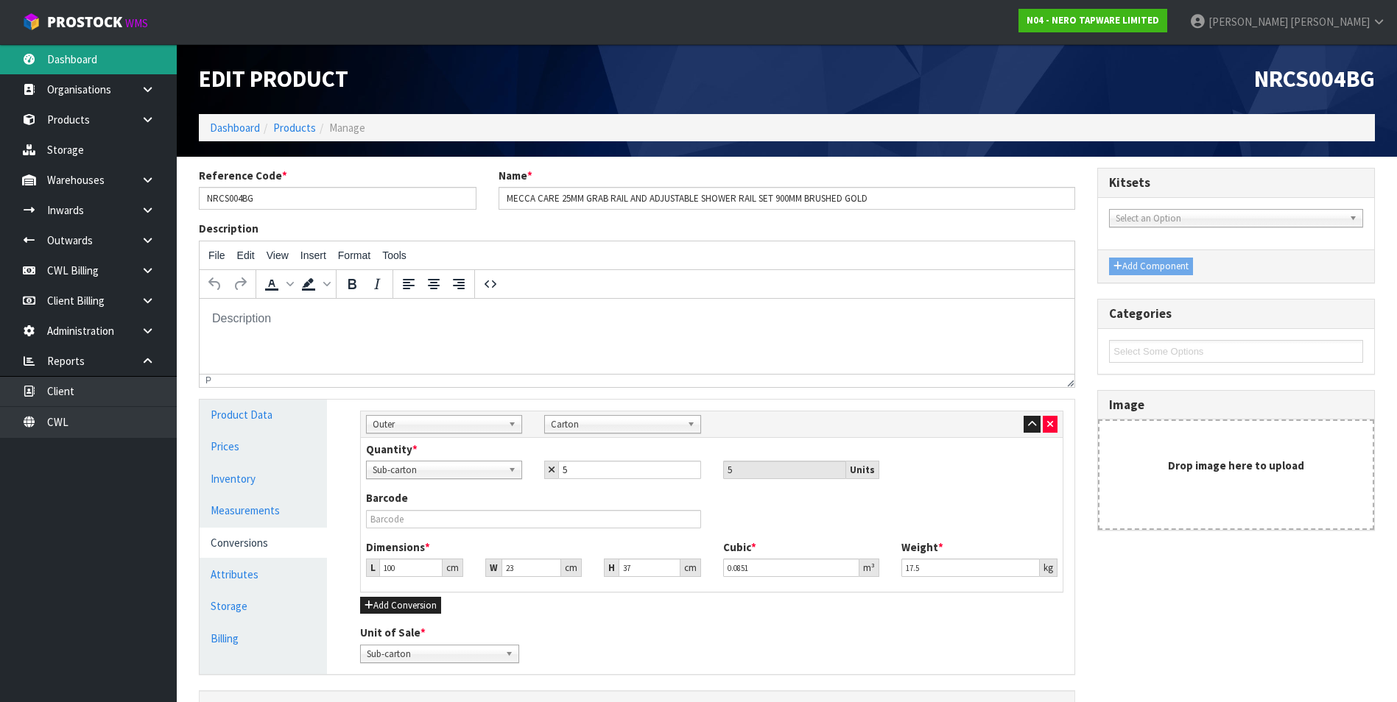
drag, startPoint x: 91, startPoint y: 55, endPoint x: 82, endPoint y: 55, distance: 8.8
click at [91, 55] on link "Dashboard" at bounding box center [88, 59] width 177 height 30
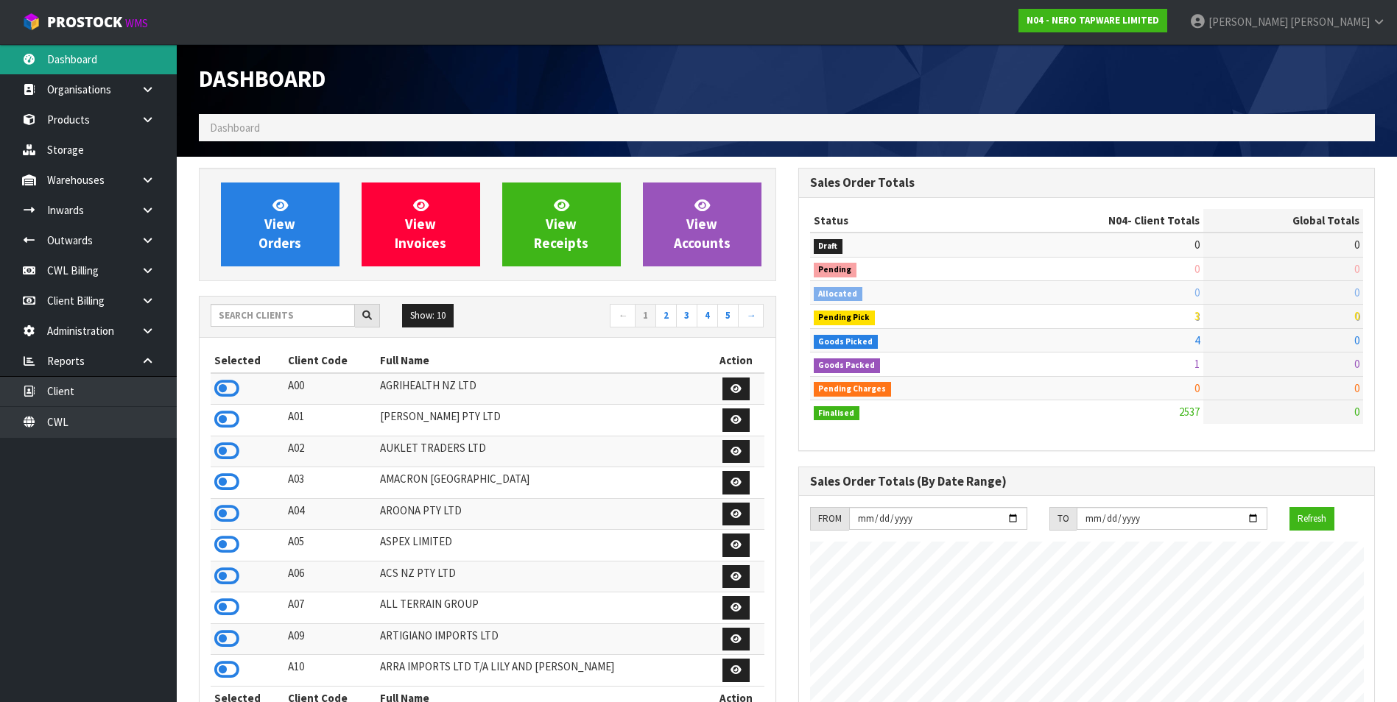
scroll to position [1115, 599]
